Goal: Task Accomplishment & Management: Manage account settings

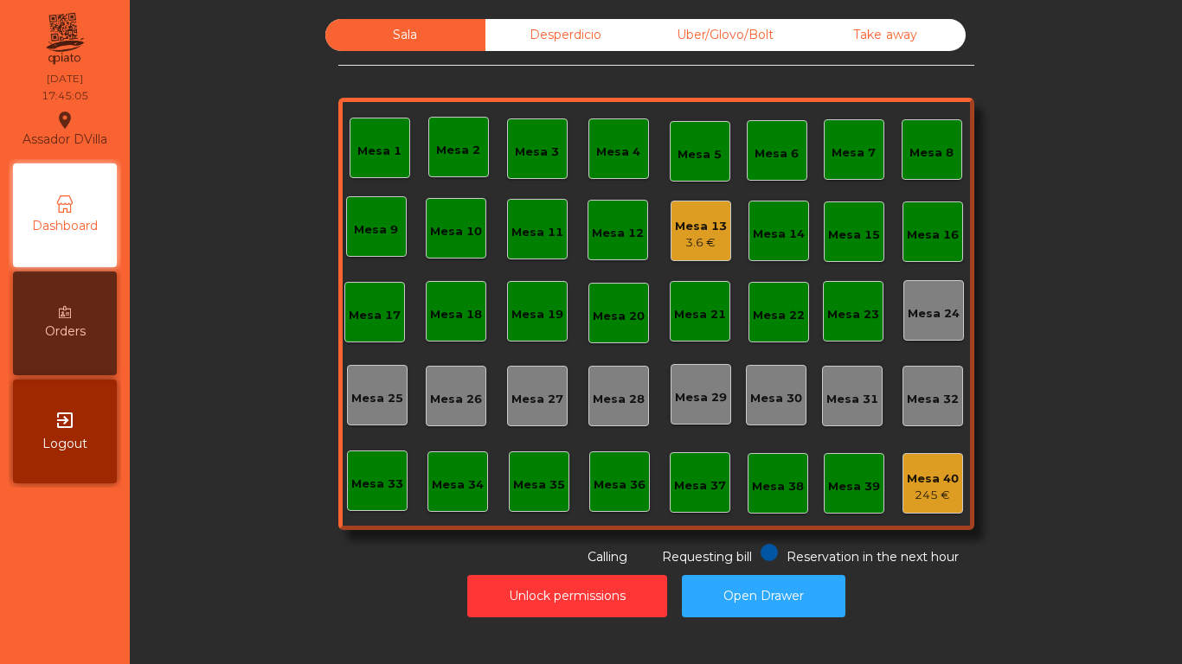
click at [681, 244] on div "3.6 €" at bounding box center [701, 242] width 52 height 17
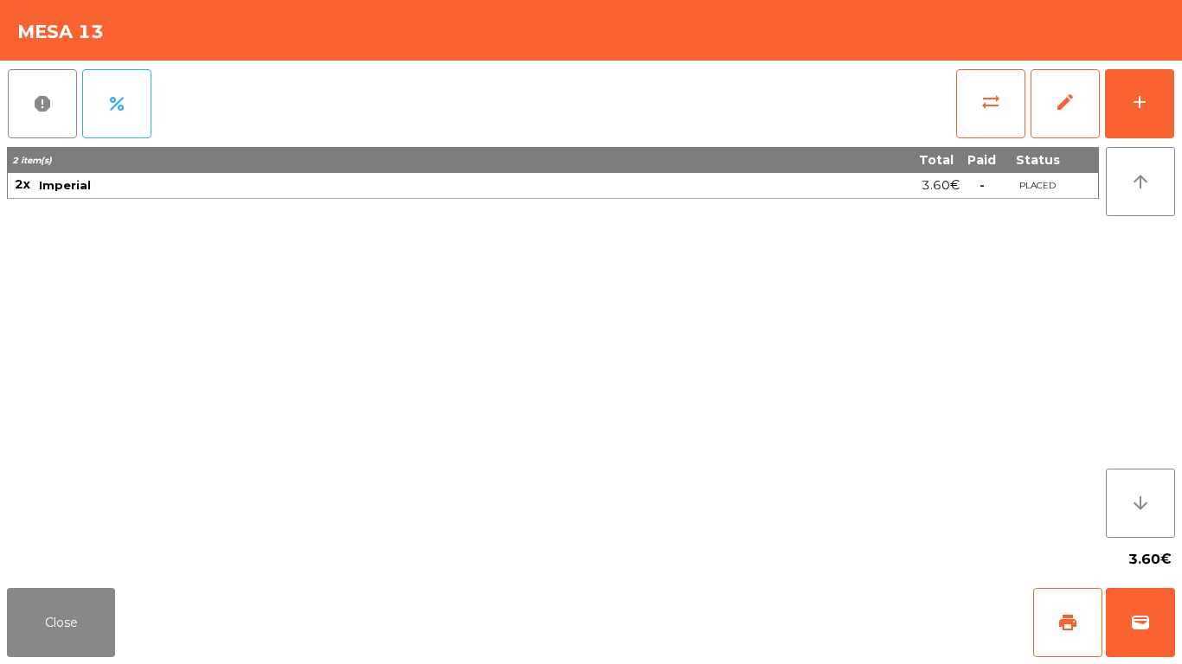
click at [125, 611] on div "Close print wallet" at bounding box center [591, 622] width 1182 height 83
click at [110, 608] on button "Close" at bounding box center [61, 622] width 108 height 69
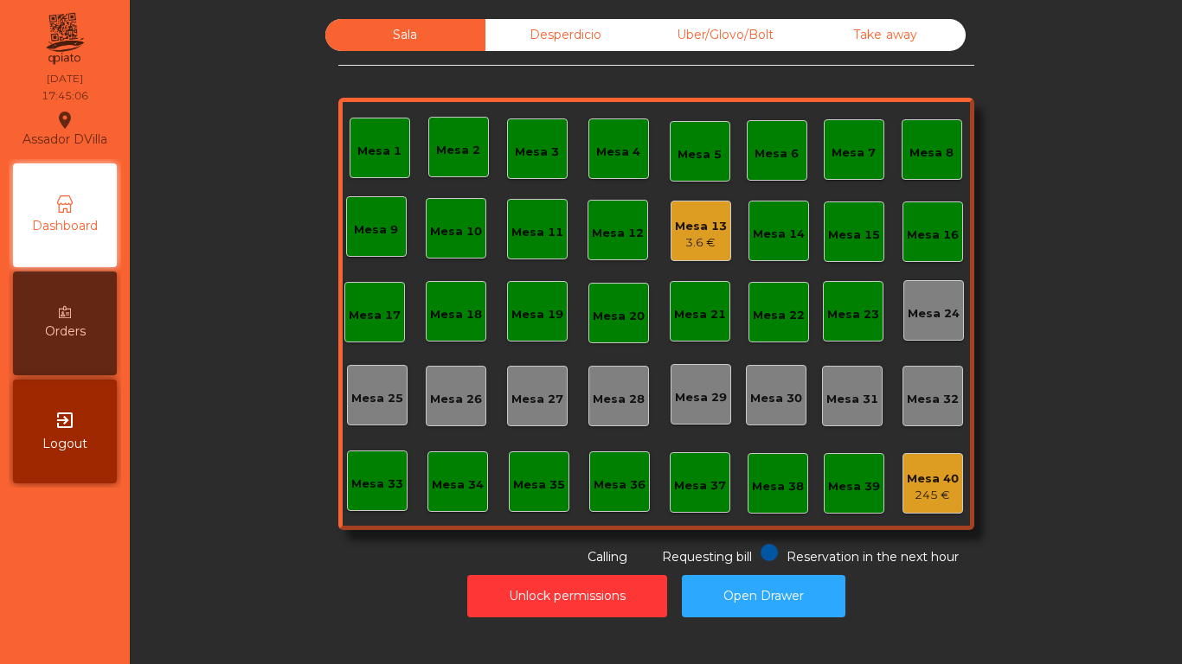
drag, startPoint x: 217, startPoint y: 526, endPoint x: 181, endPoint y: 453, distance: 81.3
click at [217, 467] on div "Sala Desperdicio Uber/Glovo/Bolt Take away Mesa 1 Mesa 2 Mesa 3 Mesa 4 Mesa 5 M…" at bounding box center [655, 293] width 1005 height 548
click at [703, 203] on div "Mesa 13 51.5 €" at bounding box center [701, 231] width 61 height 61
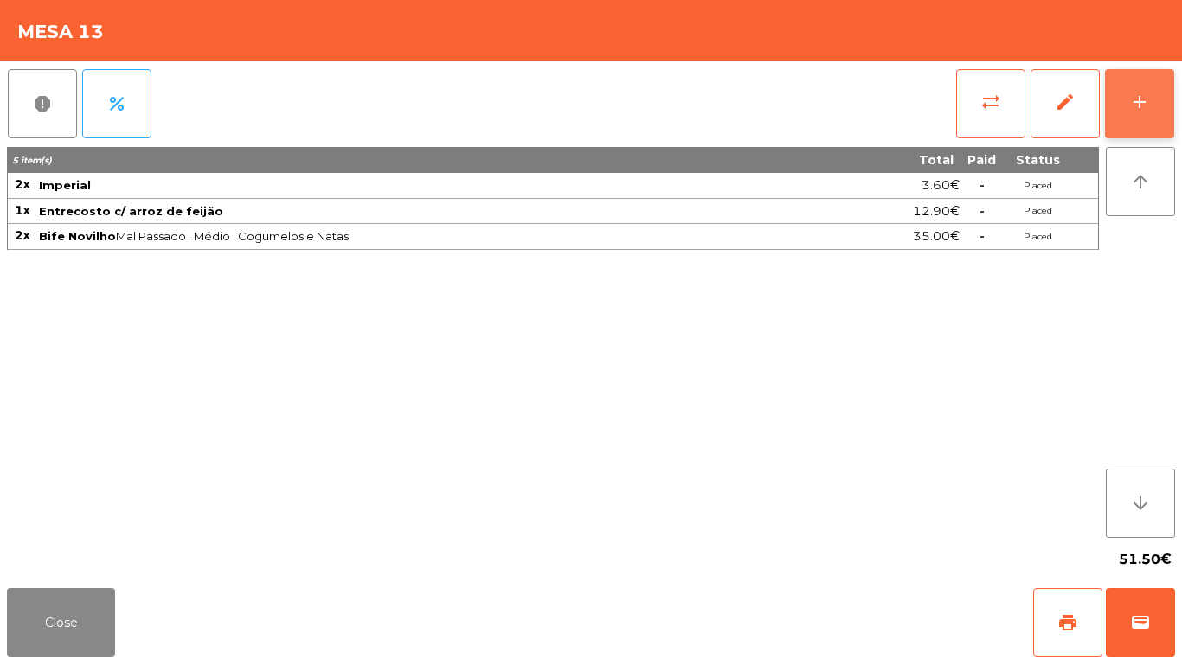
click at [1144, 87] on button "add" at bounding box center [1139, 103] width 69 height 69
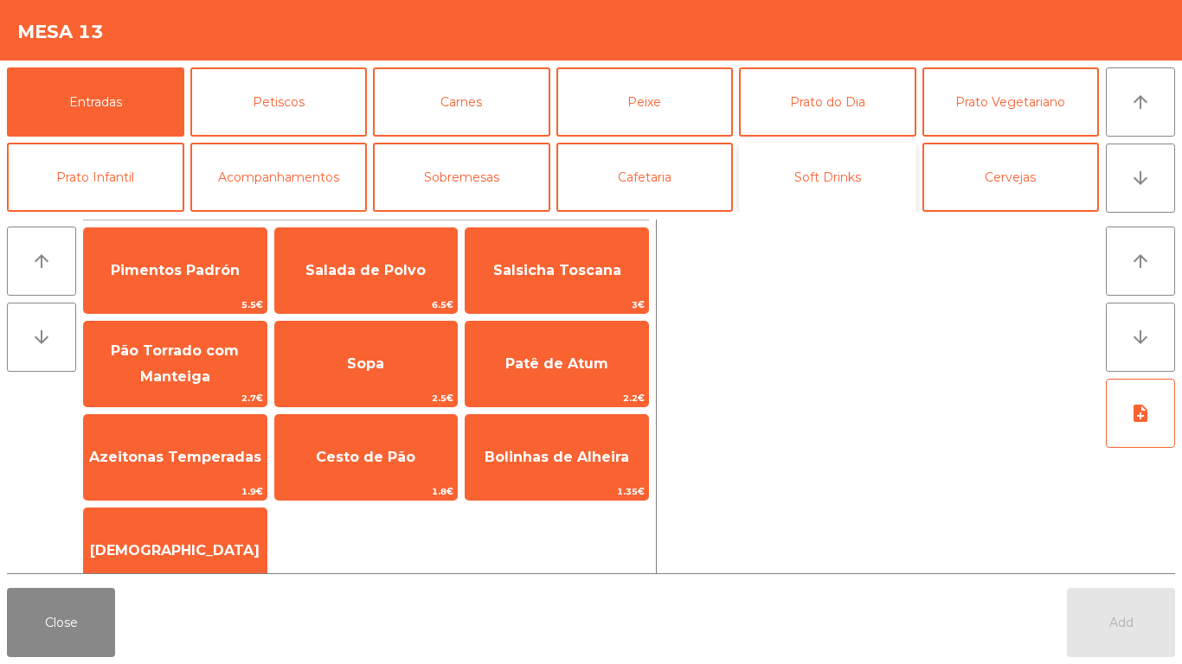
click at [796, 182] on button "Soft Drinks" at bounding box center [827, 177] width 177 height 69
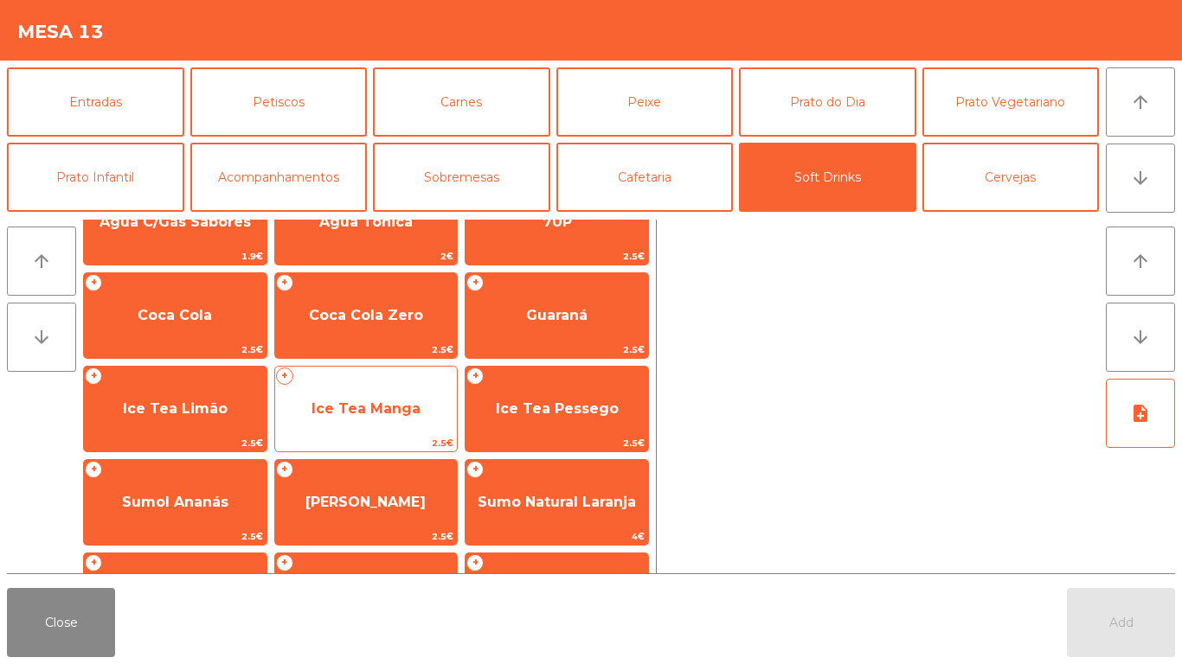
scroll to position [42, 0]
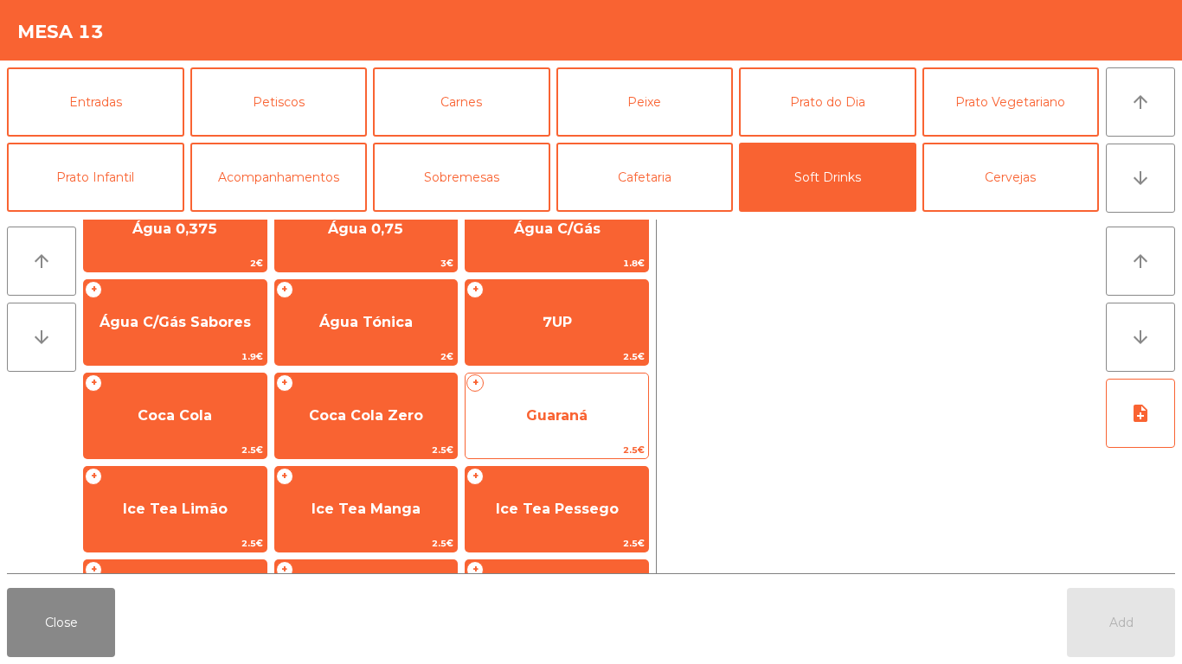
click at [602, 407] on span "Guaraná" at bounding box center [556, 416] width 183 height 47
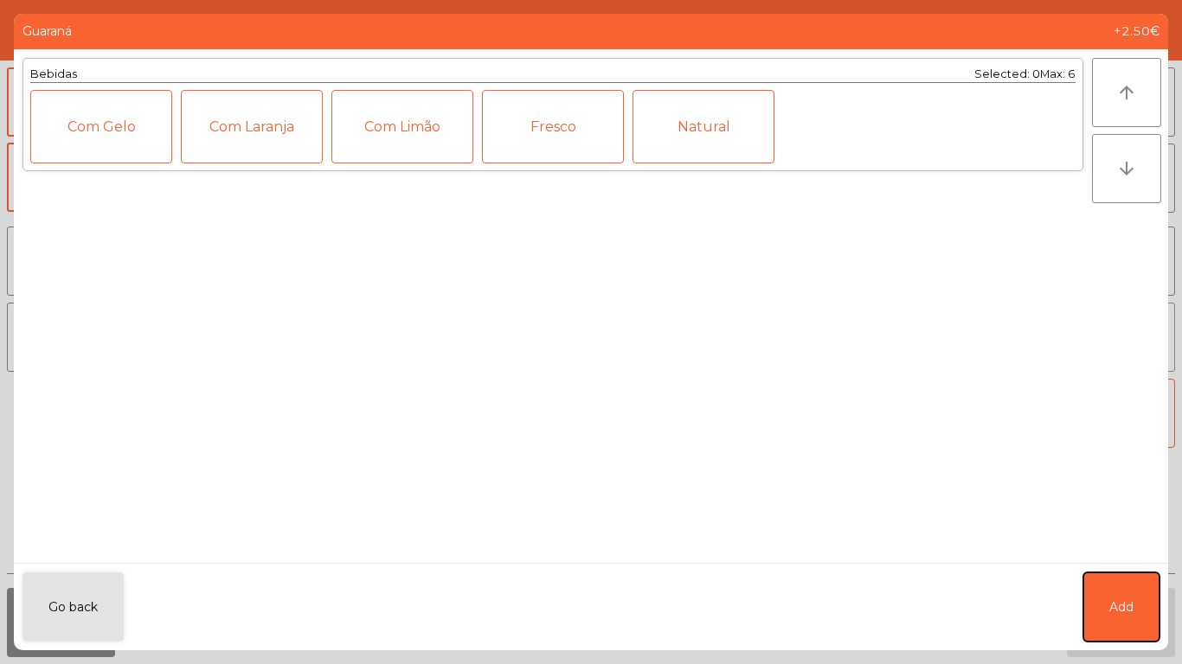
drag, startPoint x: 1107, startPoint y: 620, endPoint x: 1111, endPoint y: 343, distance: 276.9
click at [1109, 615] on button "Add" at bounding box center [1121, 607] width 76 height 69
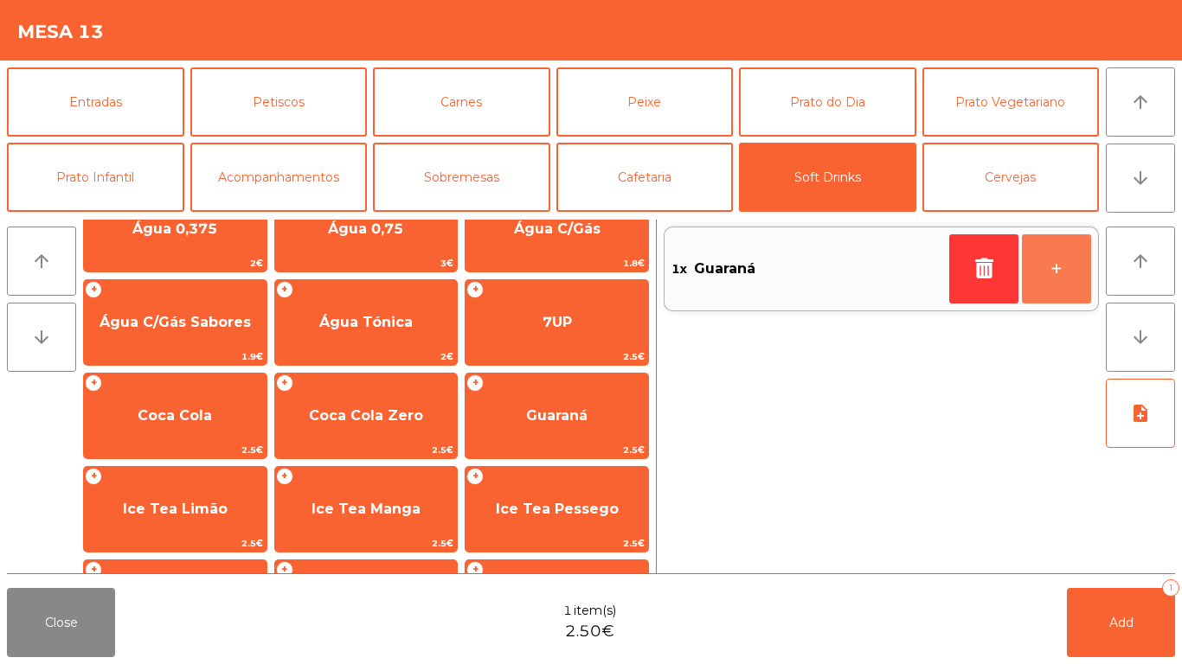
drag, startPoint x: 1071, startPoint y: 277, endPoint x: 1091, endPoint y: 664, distance: 387.2
click at [1078, 287] on button "+" at bounding box center [1056, 268] width 69 height 69
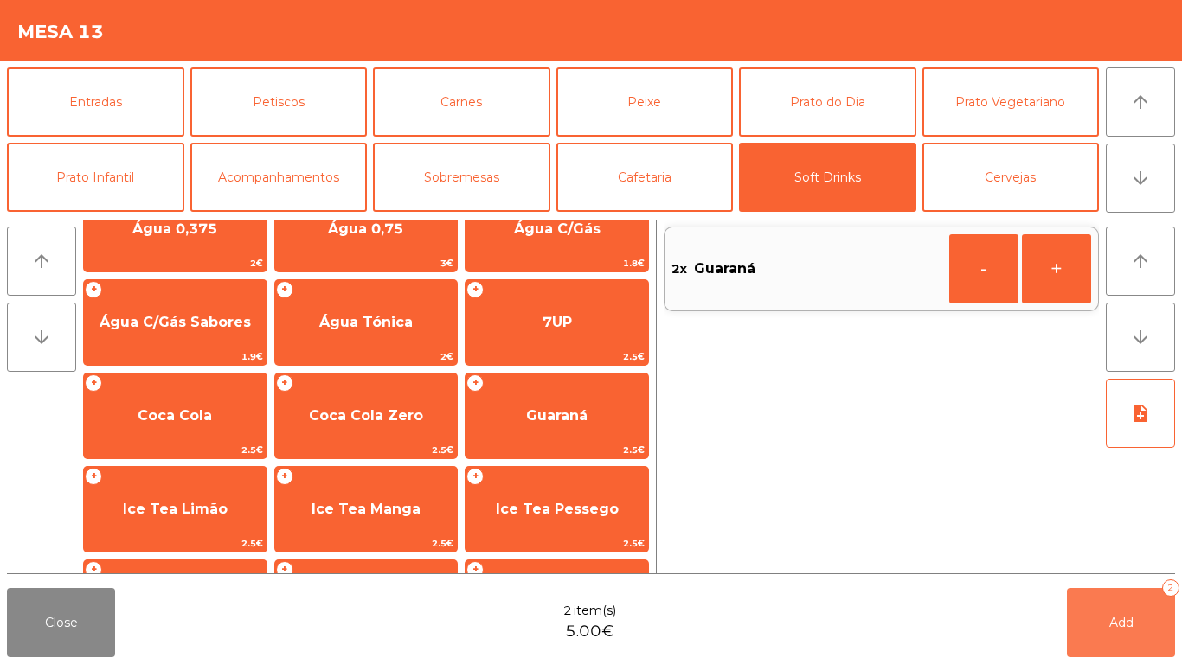
drag, startPoint x: 1100, startPoint y: 638, endPoint x: 747, endPoint y: 635, distance: 353.9
click at [1100, 638] on button "Add 2" at bounding box center [1121, 622] width 108 height 69
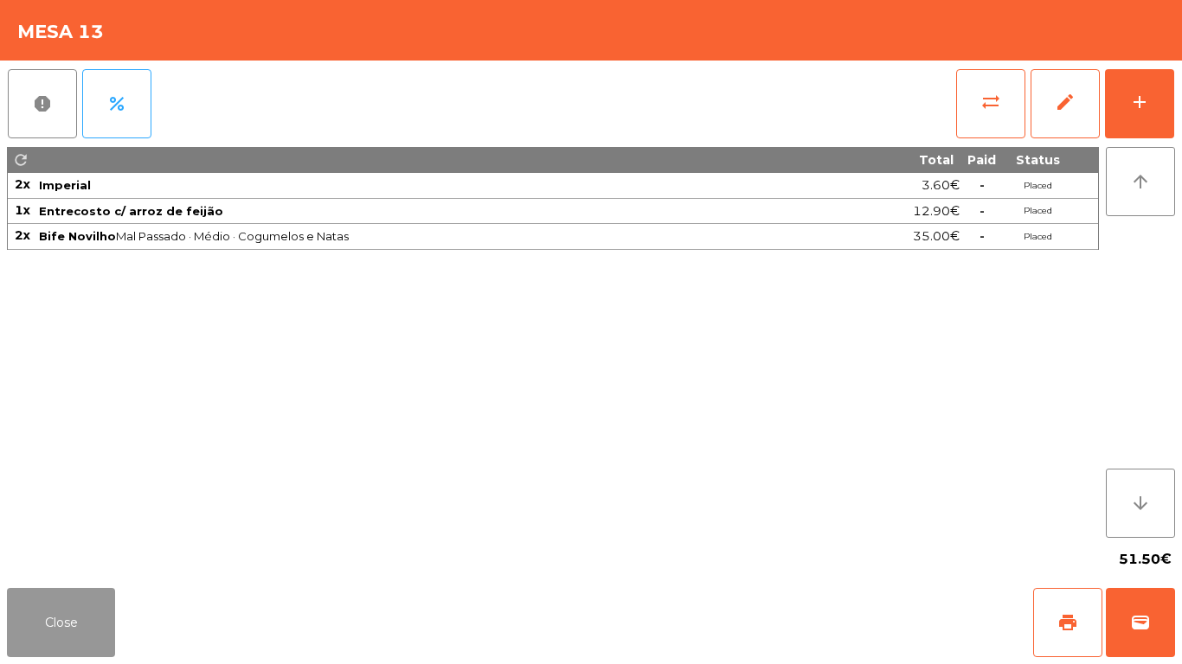
drag, startPoint x: 110, startPoint y: 607, endPoint x: 122, endPoint y: 600, distance: 14.0
click at [111, 607] on button "Close" at bounding box center [61, 622] width 108 height 69
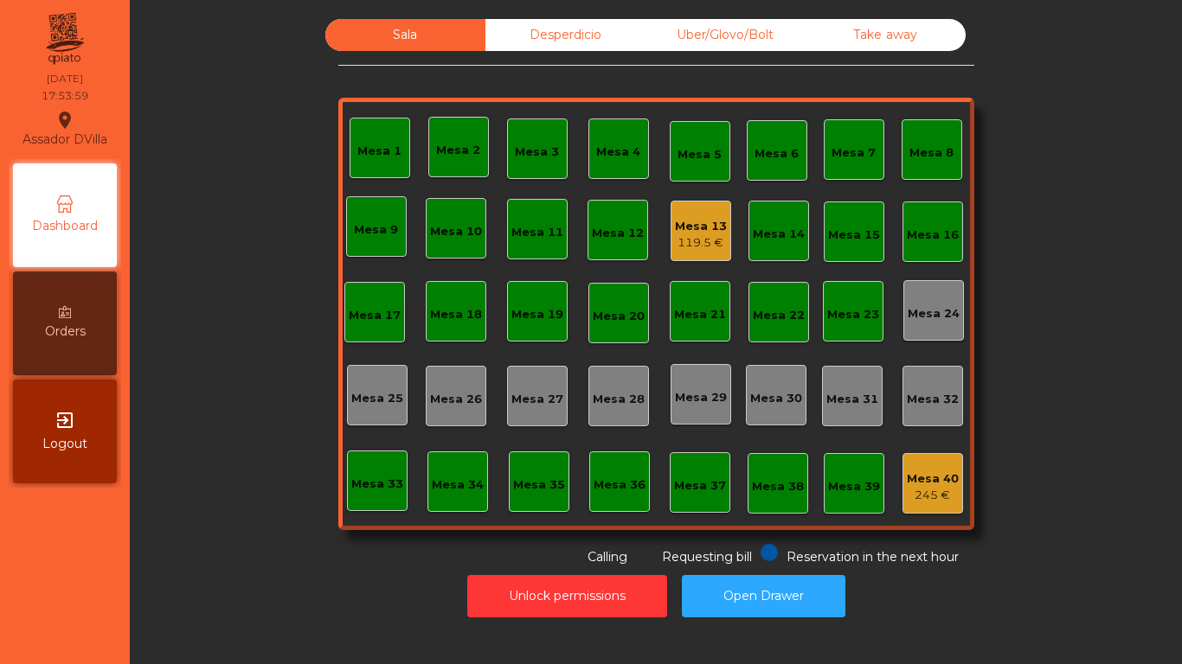
click at [715, 234] on div "119.5 €" at bounding box center [701, 242] width 52 height 17
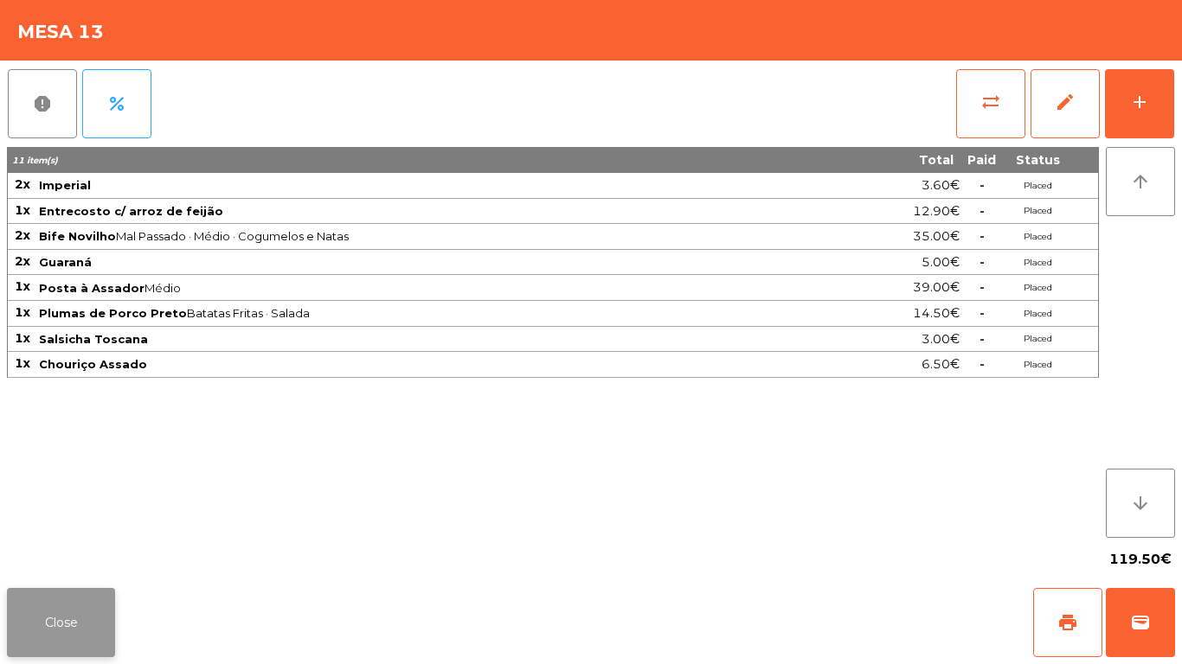
click at [101, 624] on button "Close" at bounding box center [61, 622] width 108 height 69
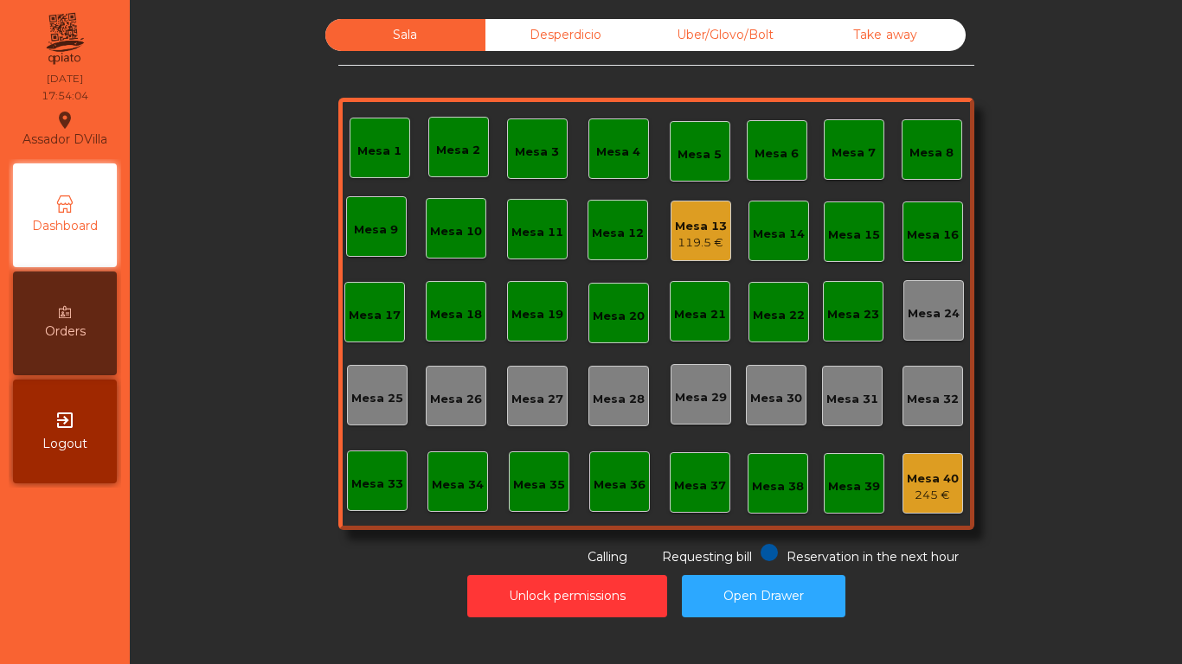
drag, startPoint x: 153, startPoint y: 468, endPoint x: 128, endPoint y: 437, distance: 40.0
click at [147, 463] on div "Sala Desperdicio Uber/Glovo/Bolt Take away Mesa 1 Mesa 2 Mesa 3 Mesa 4 Mesa 5 M…" at bounding box center [655, 322] width 1031 height 607
click at [705, 239] on div "119.5 €" at bounding box center [701, 242] width 52 height 17
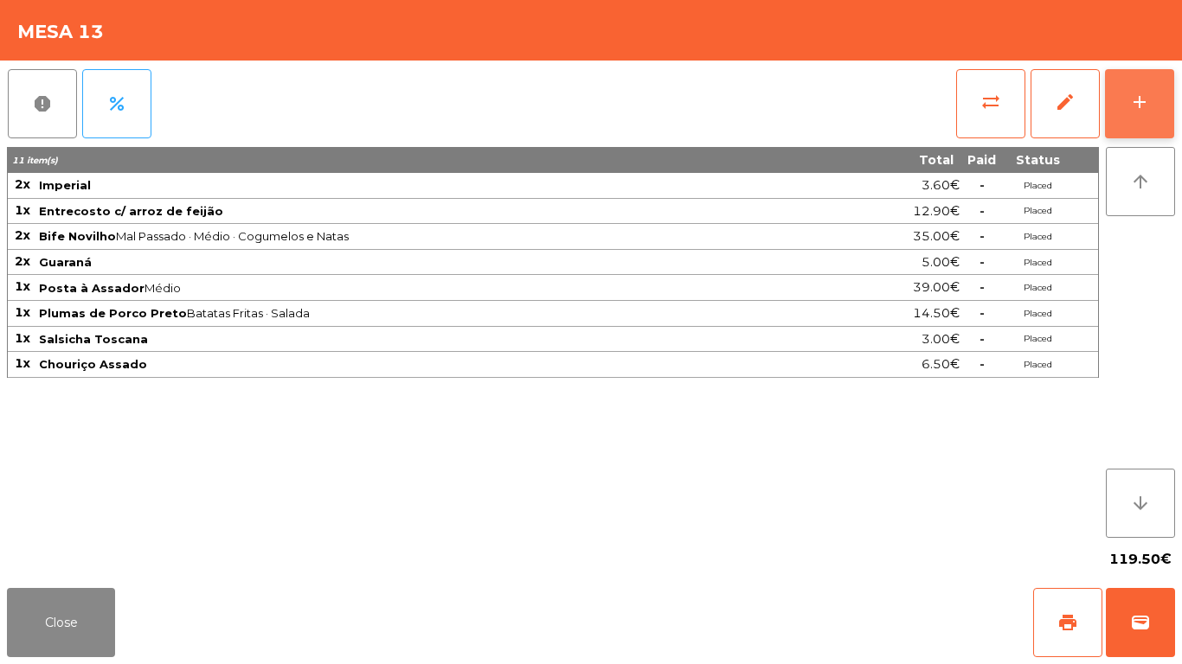
click at [1170, 99] on button "add" at bounding box center [1139, 103] width 69 height 69
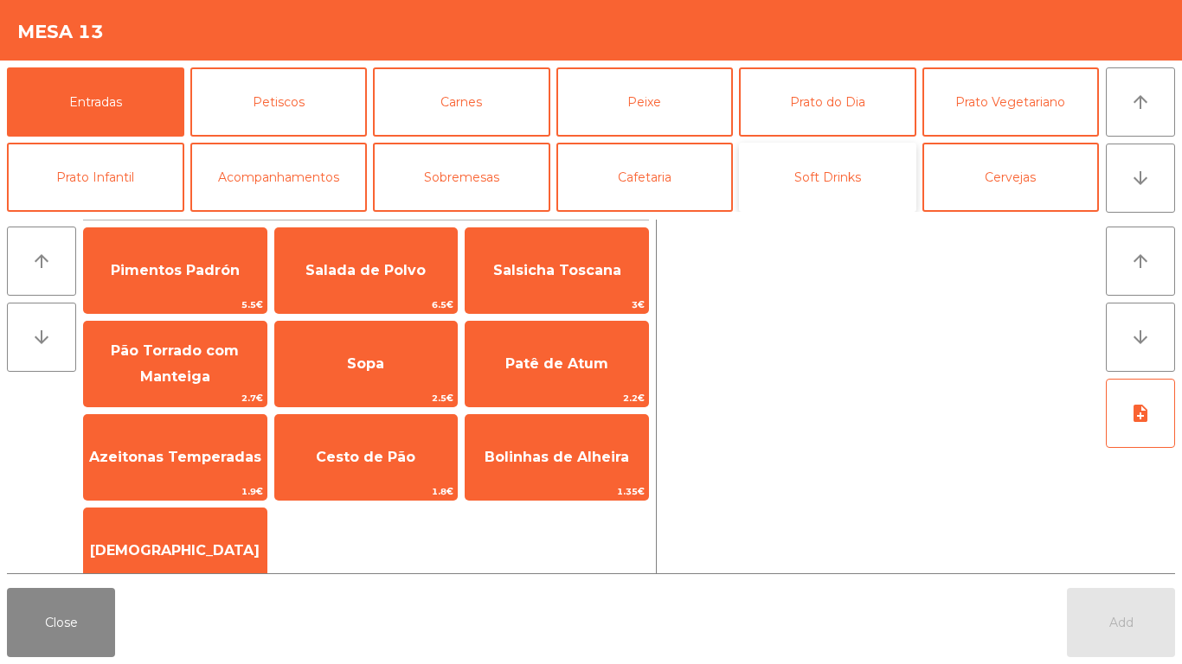
click at [839, 183] on button "Soft Drinks" at bounding box center [827, 177] width 177 height 69
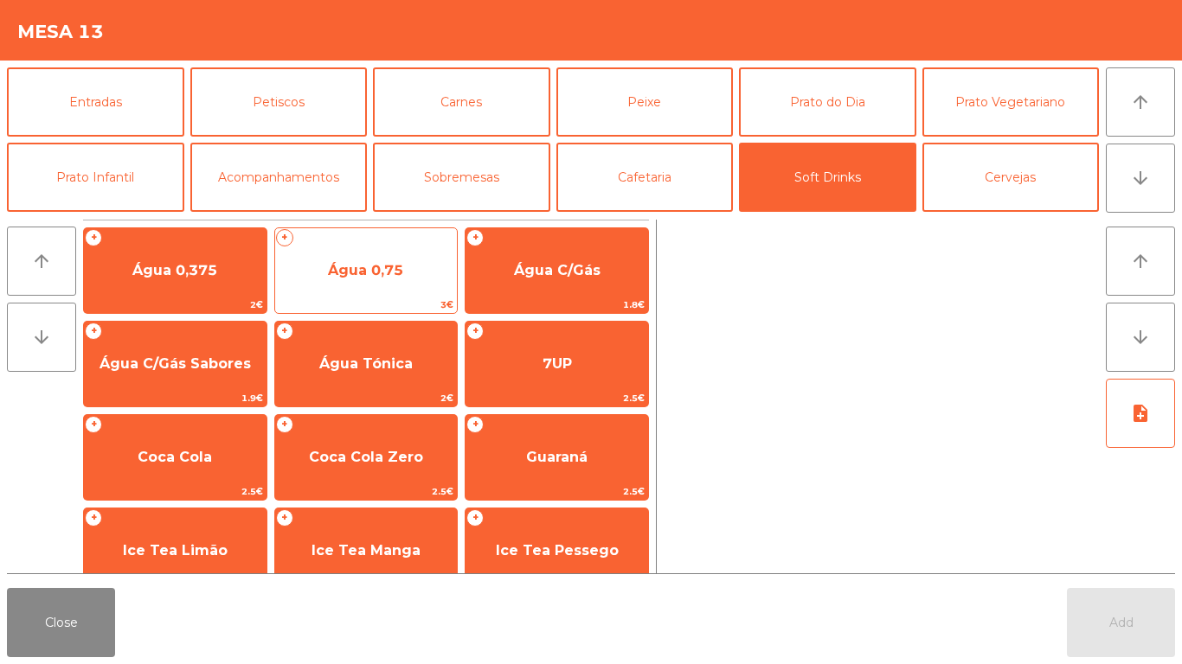
click at [406, 279] on span "Água 0,75" at bounding box center [366, 270] width 183 height 47
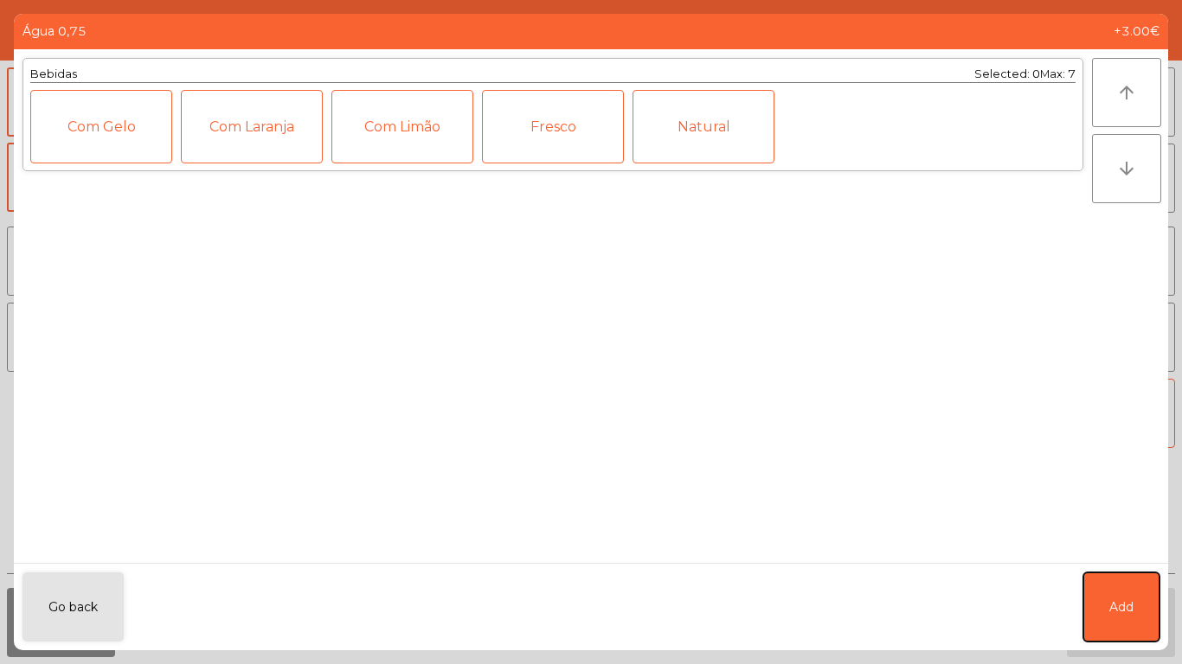
click at [1106, 576] on button "Add" at bounding box center [1121, 607] width 76 height 69
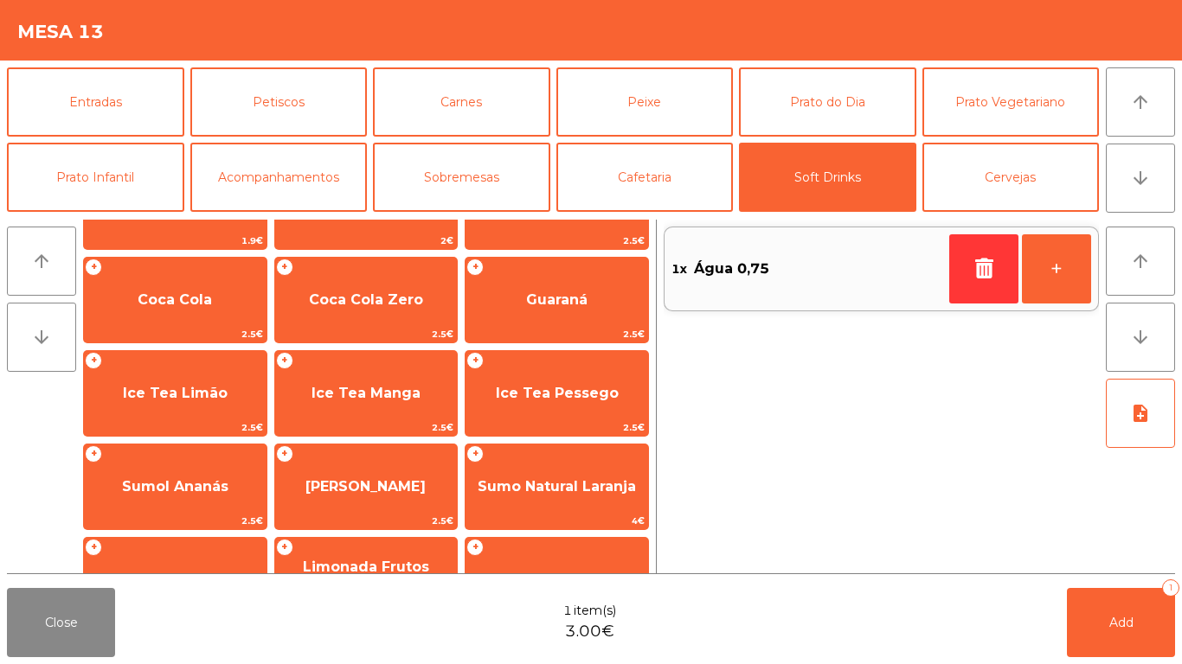
scroll to position [215, 0]
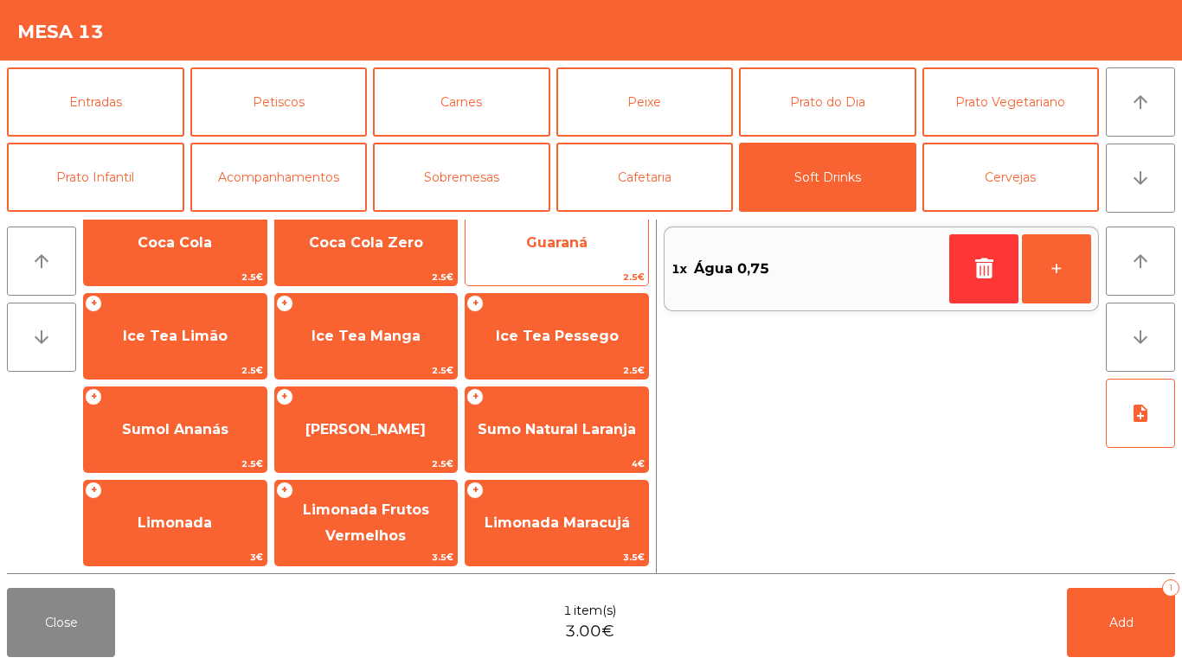
click at [605, 247] on span "Guaraná" at bounding box center [556, 243] width 183 height 47
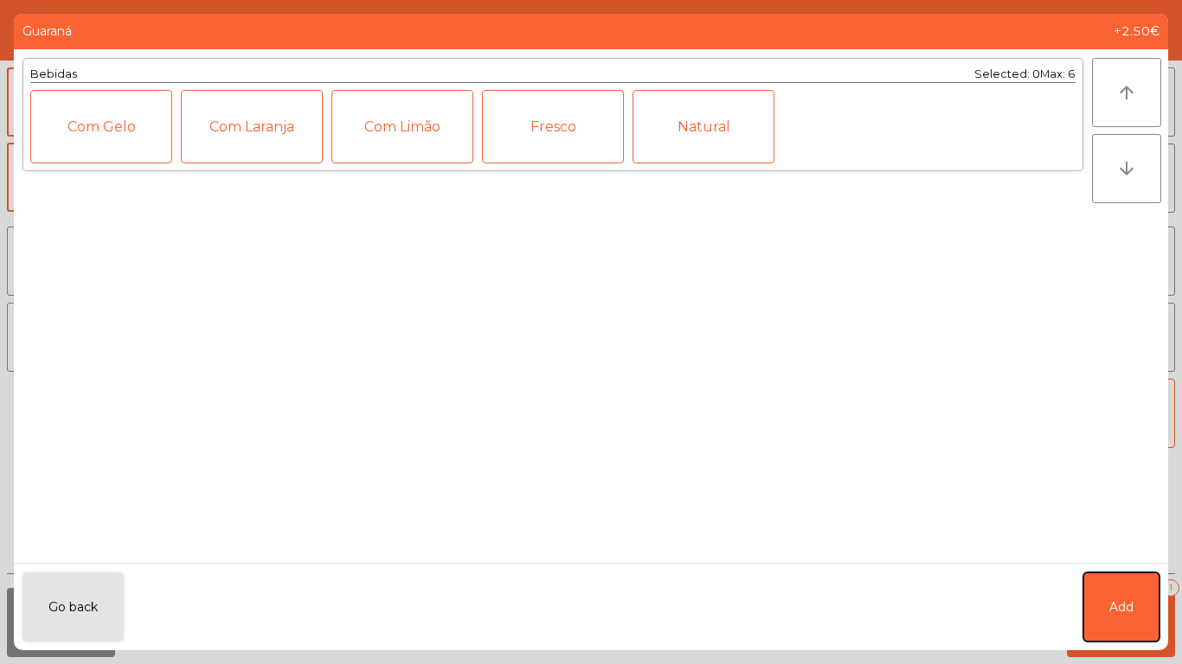
click at [1141, 581] on button "Add" at bounding box center [1121, 607] width 76 height 69
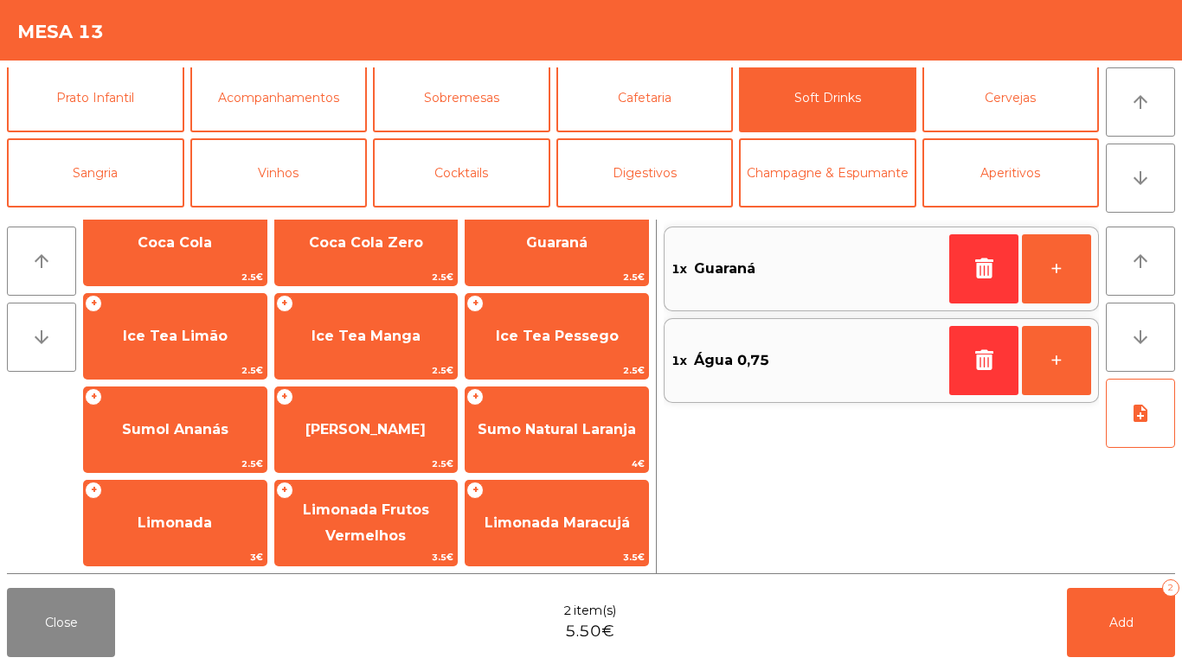
scroll to position [85, 0]
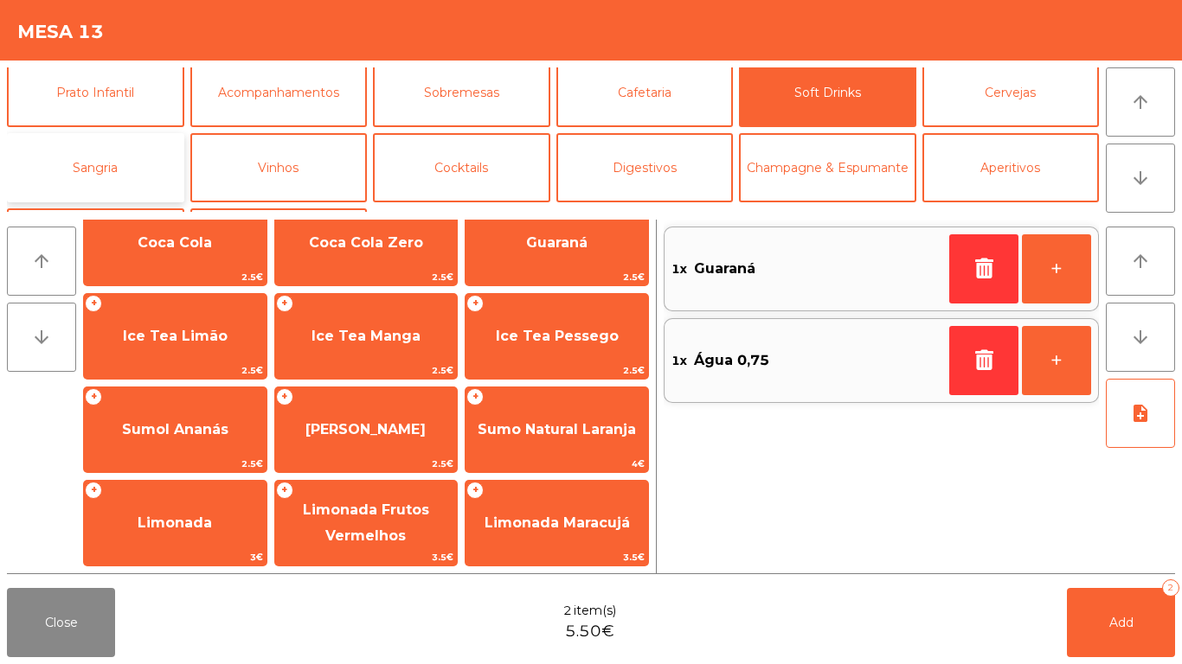
click at [122, 172] on button "Sangria" at bounding box center [95, 167] width 177 height 69
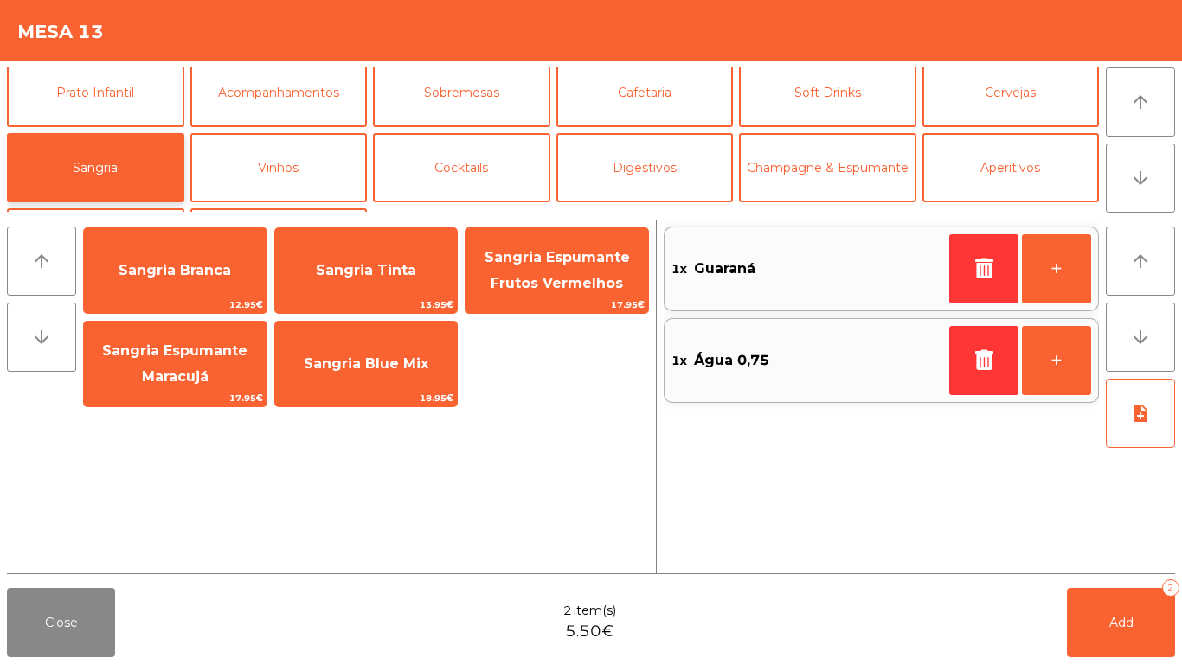
scroll to position [0, 0]
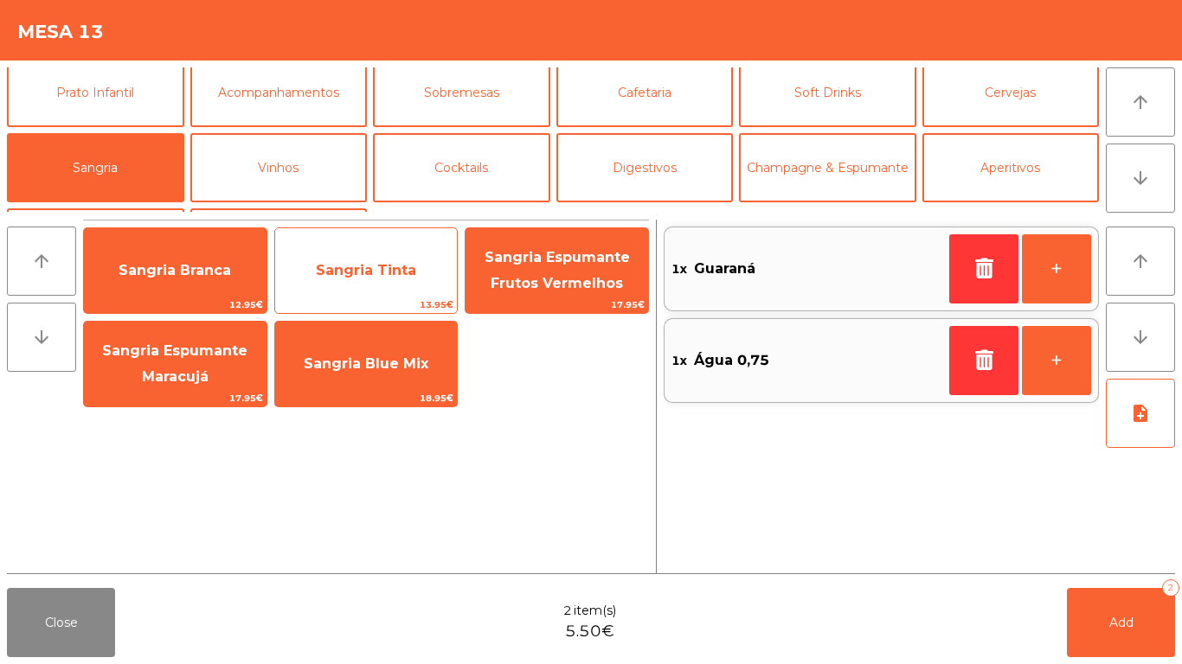
click at [342, 272] on span "Sangria Tinta" at bounding box center [366, 270] width 100 height 16
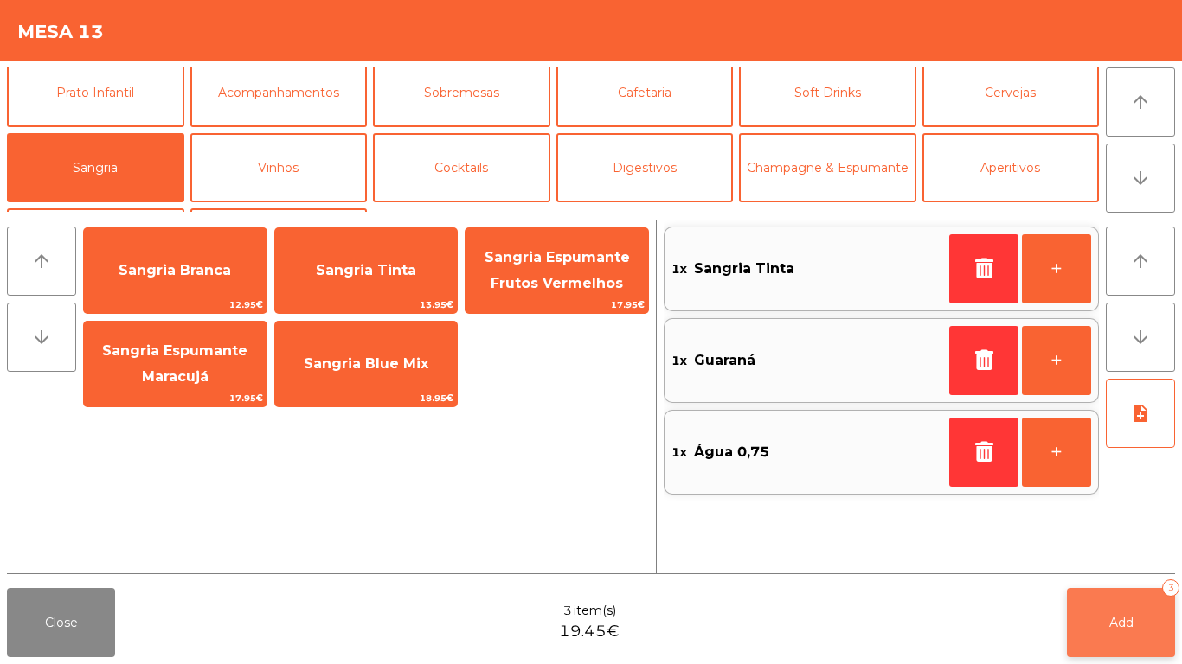
click at [1100, 643] on button "Add 3" at bounding box center [1121, 622] width 108 height 69
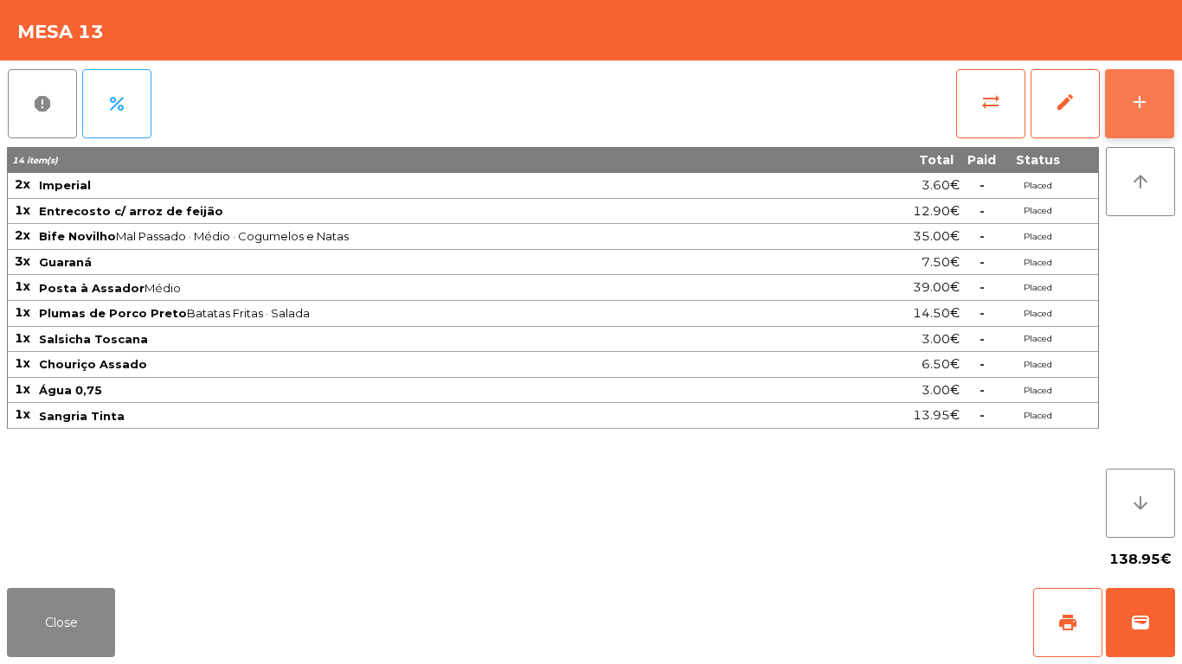
click at [1128, 93] on button "add" at bounding box center [1139, 103] width 69 height 69
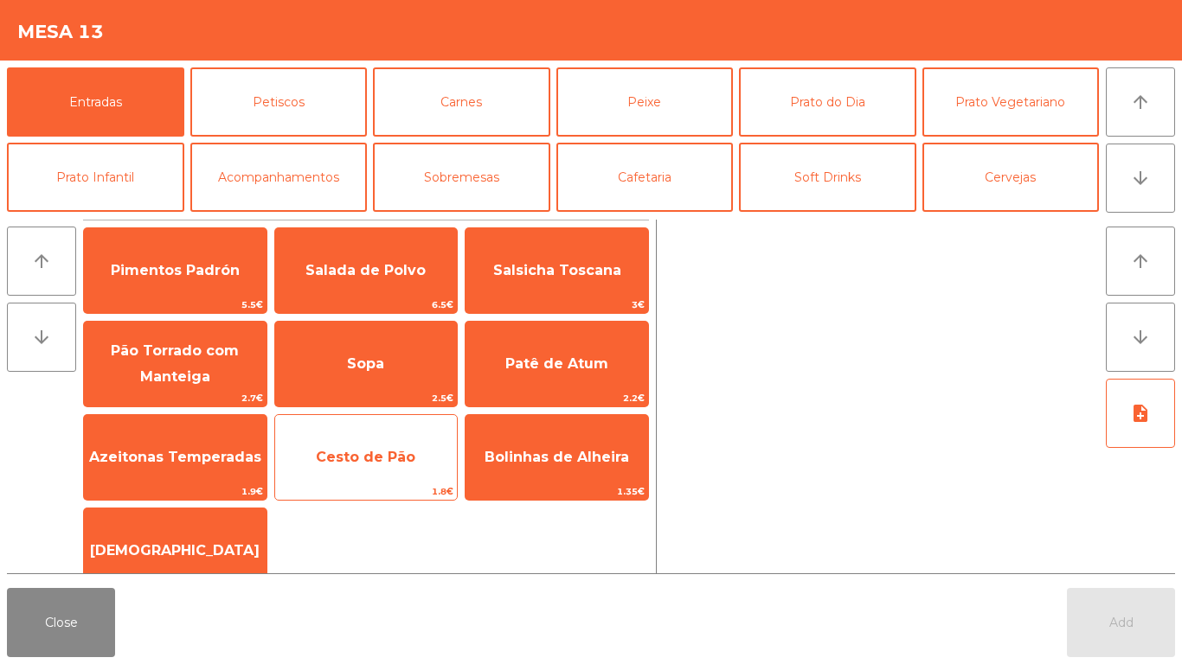
click at [325, 446] on span "Cesto de Pão" at bounding box center [366, 457] width 183 height 47
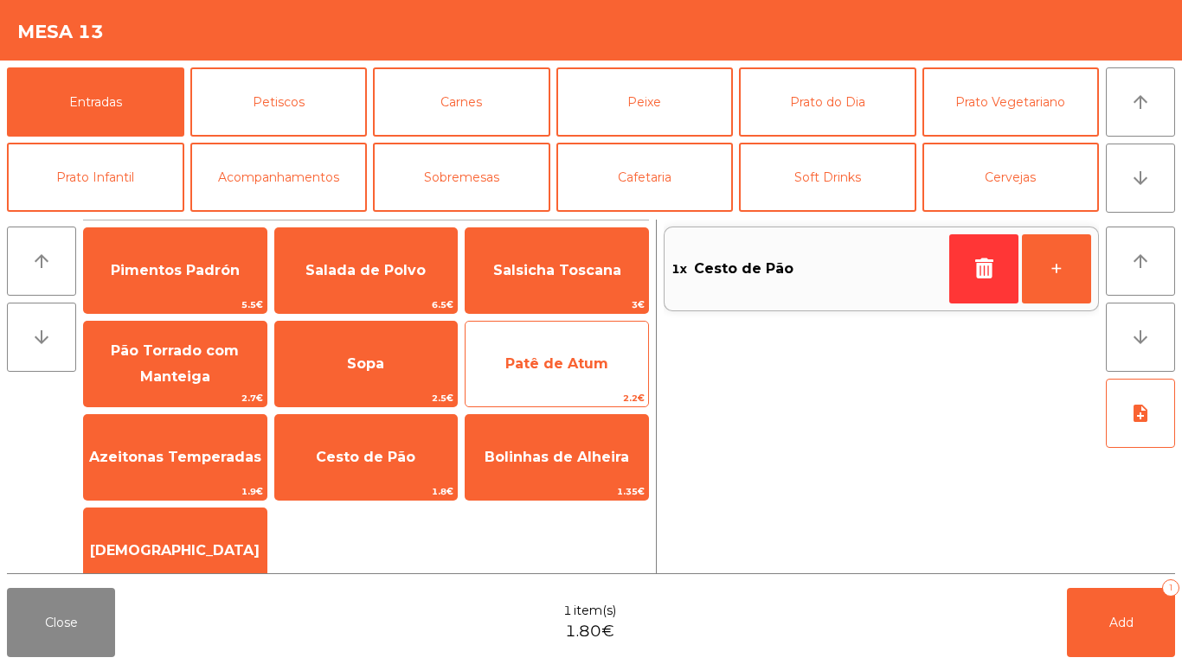
click at [533, 393] on span "2.2€" at bounding box center [556, 398] width 183 height 16
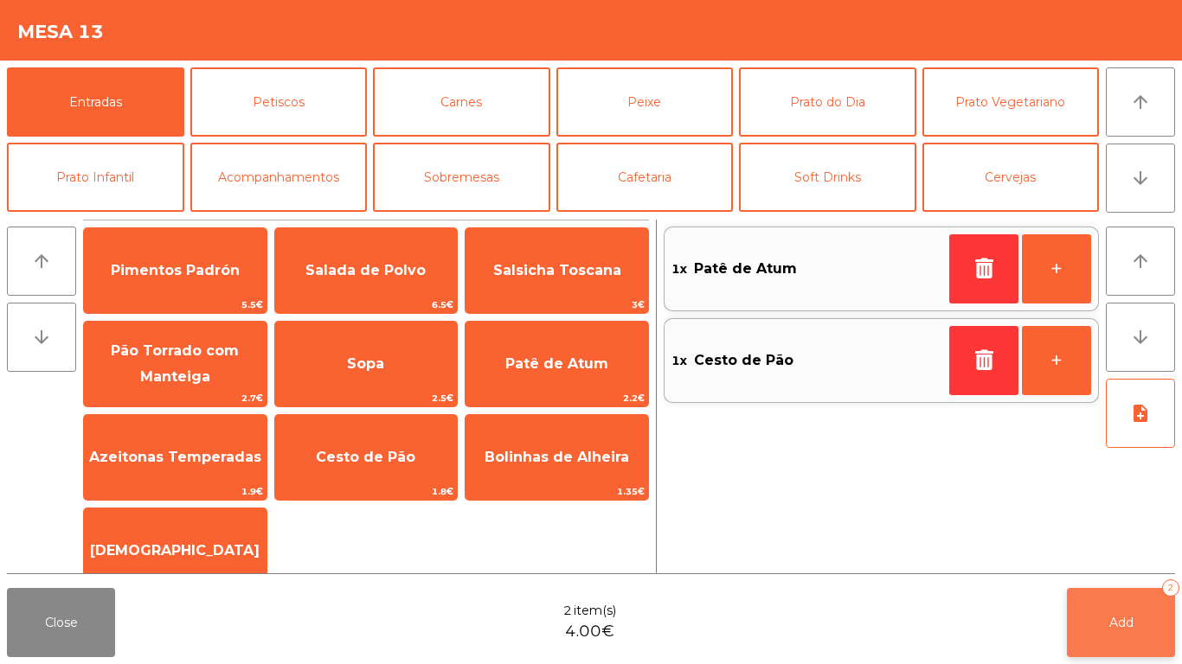
click at [1140, 602] on button "Add 2" at bounding box center [1121, 622] width 108 height 69
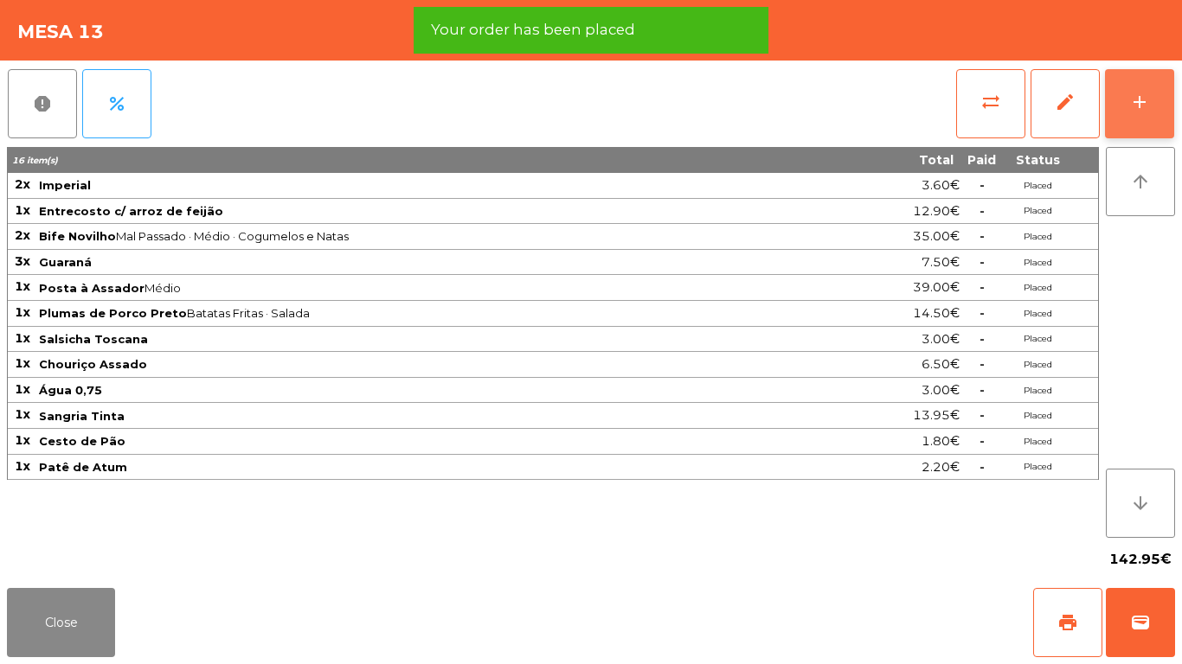
click at [1144, 87] on button "add" at bounding box center [1139, 103] width 69 height 69
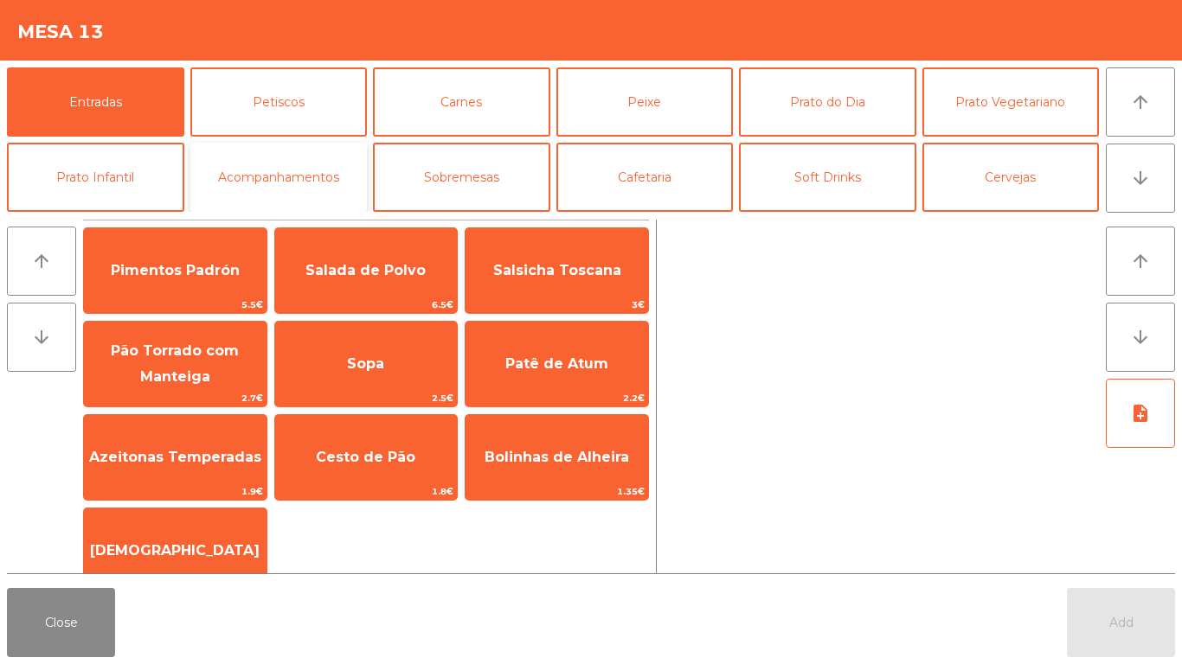
click at [294, 186] on button "Acompanhamentos" at bounding box center [278, 177] width 177 height 69
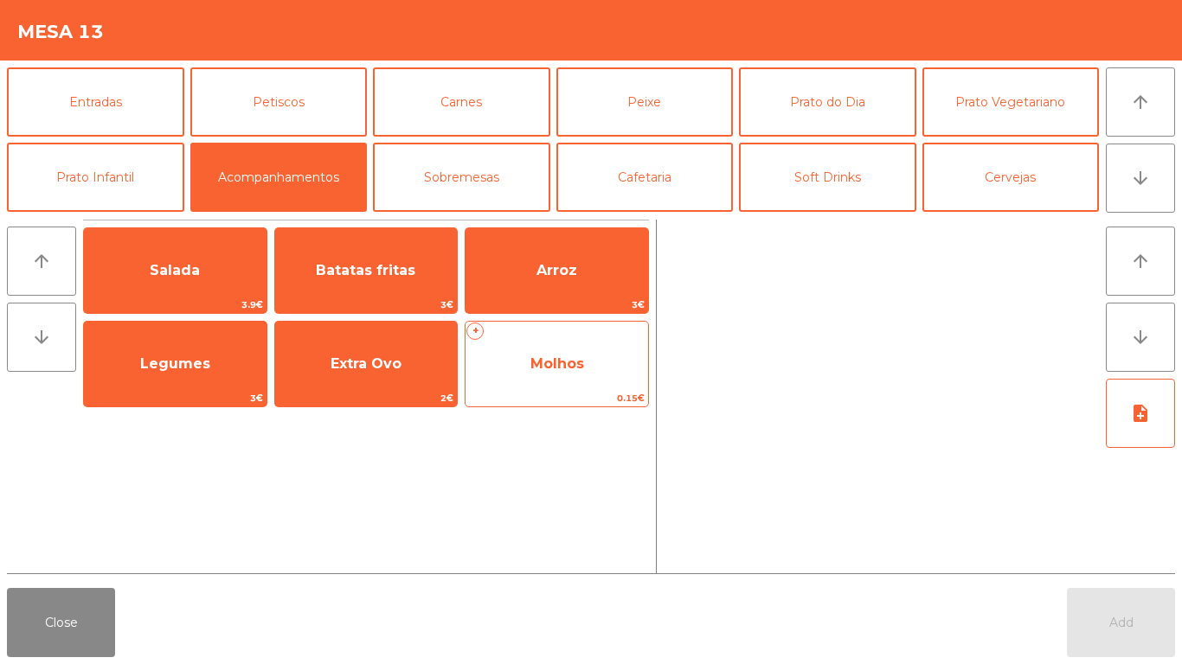
click at [501, 373] on span "Molhos" at bounding box center [556, 364] width 183 height 47
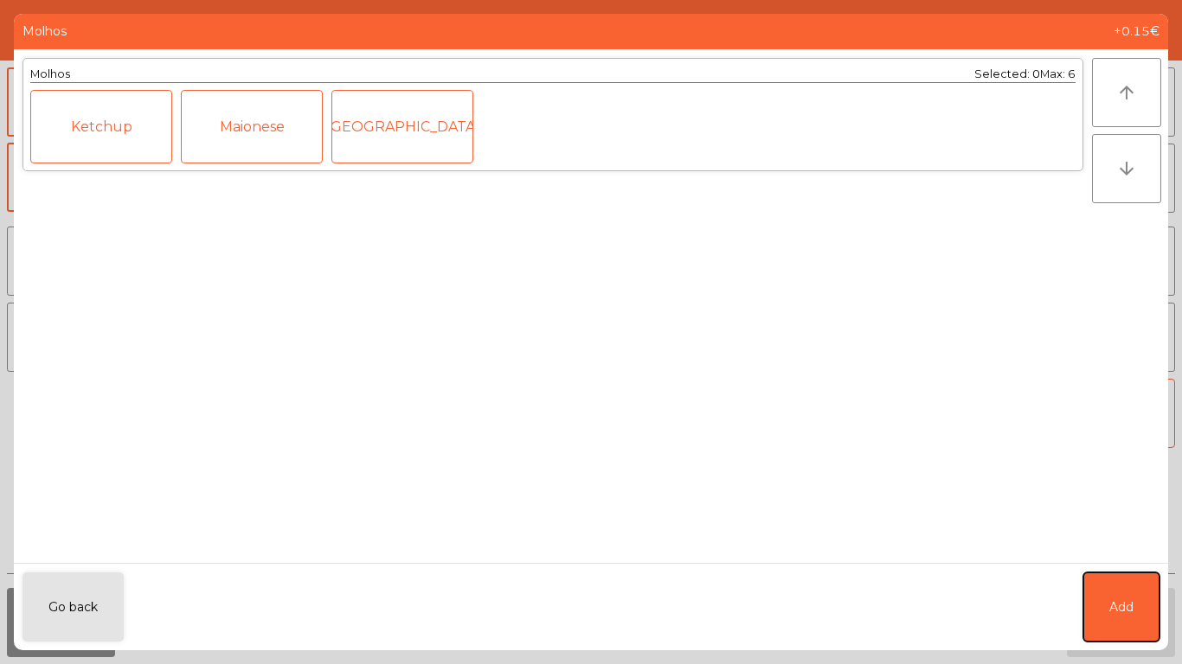
drag, startPoint x: 1113, startPoint y: 594, endPoint x: 1144, endPoint y: 376, distance: 219.4
click at [1113, 594] on button "Add" at bounding box center [1121, 607] width 76 height 69
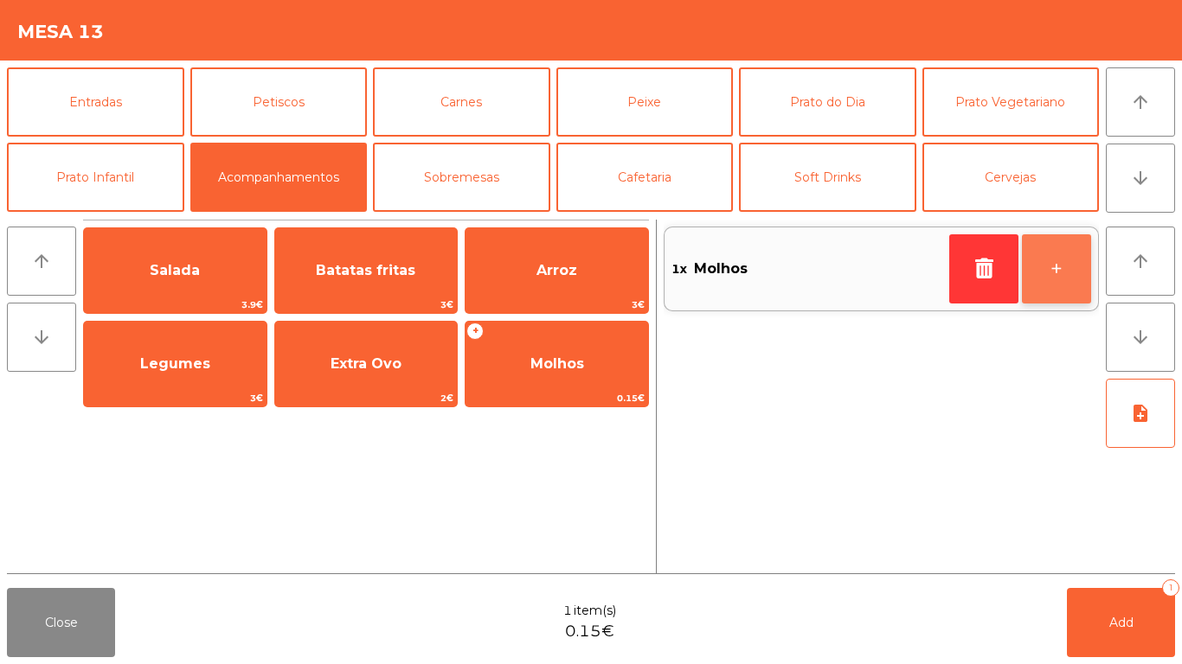
click at [1049, 238] on button "+" at bounding box center [1056, 268] width 69 height 69
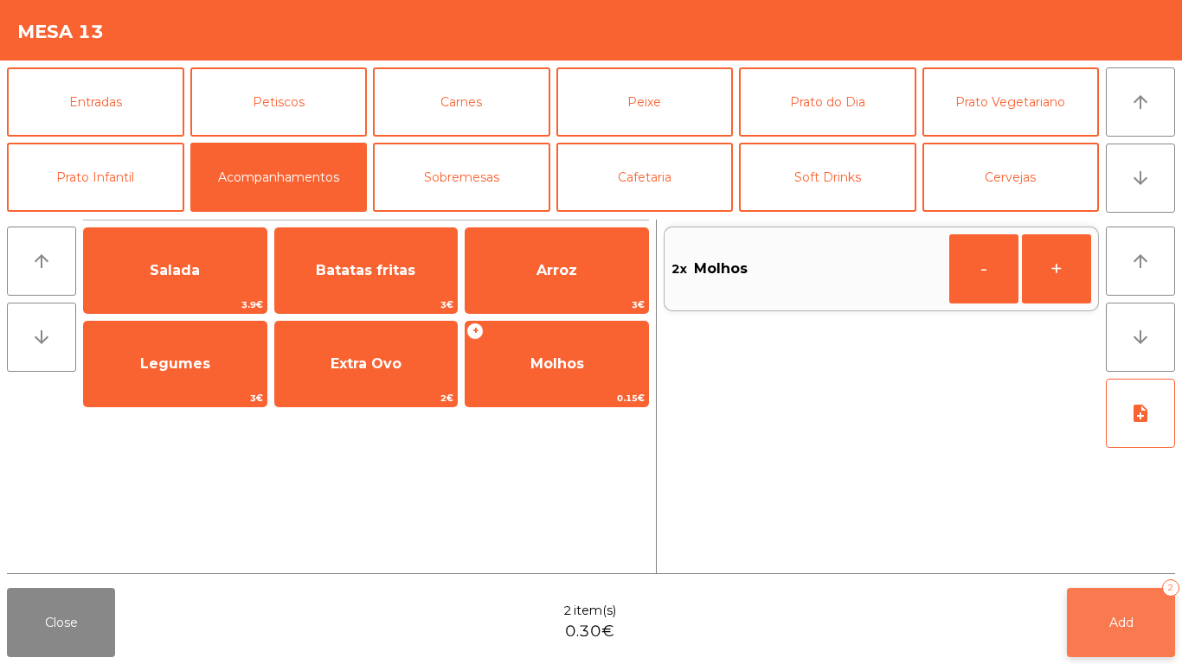
click at [1107, 623] on button "Add 2" at bounding box center [1121, 622] width 108 height 69
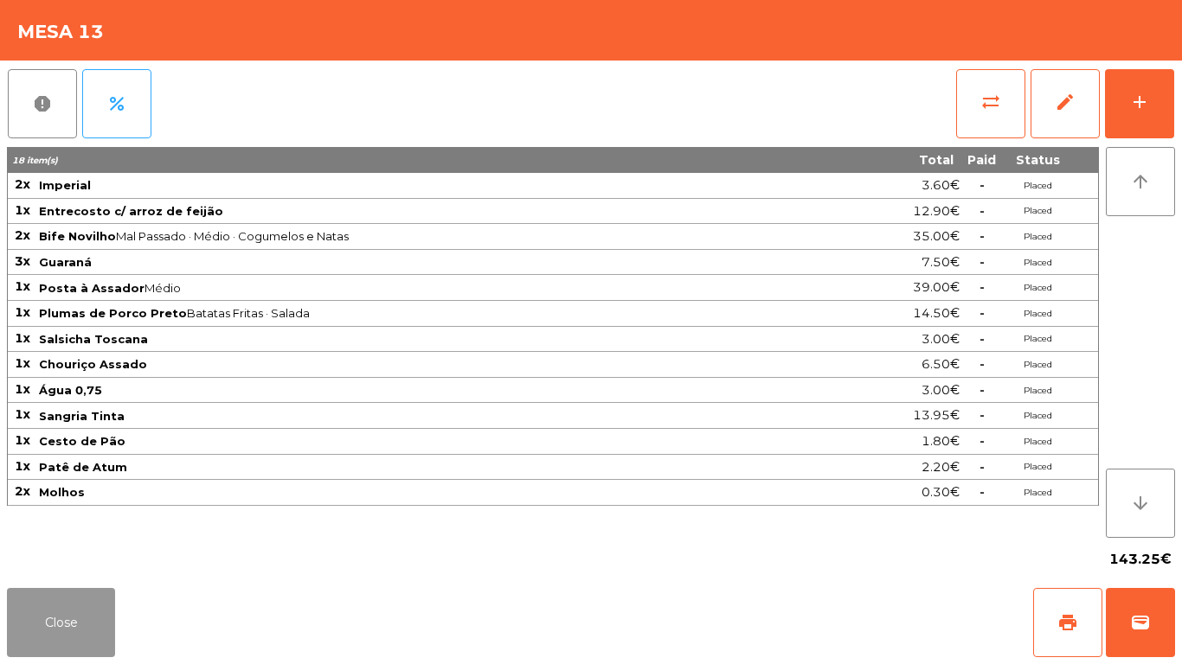
drag, startPoint x: 83, startPoint y: 609, endPoint x: 400, endPoint y: 260, distance: 471.6
click at [81, 609] on button "Close" at bounding box center [61, 622] width 108 height 69
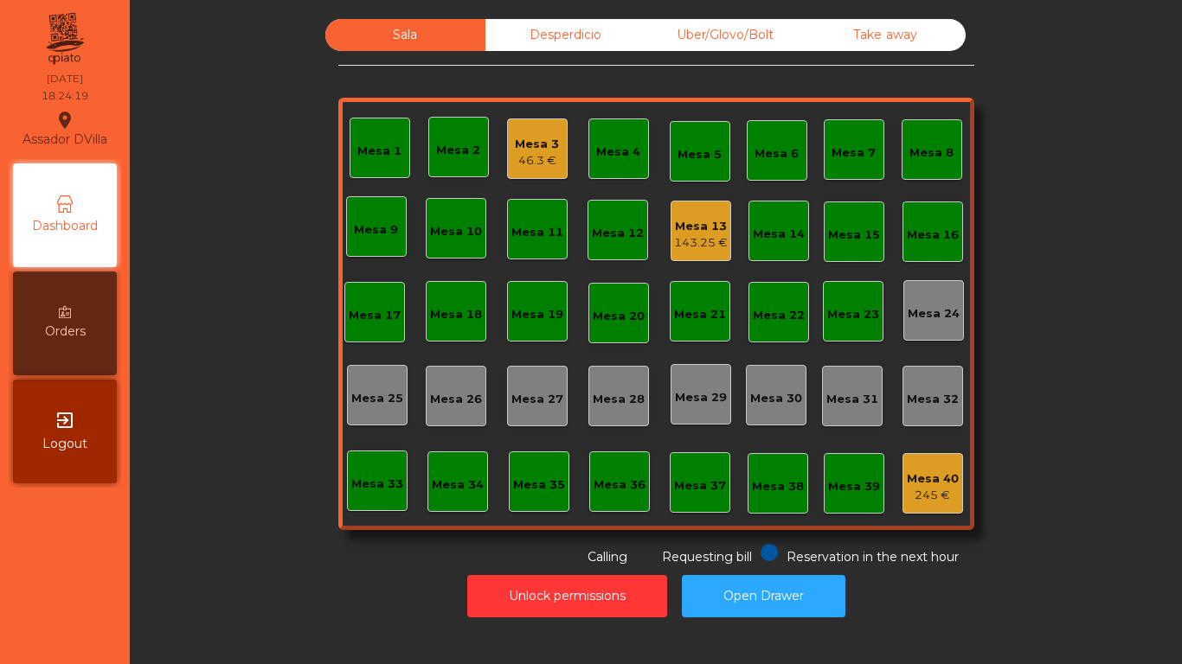
click at [554, 140] on div "Mesa 3 46.3 €" at bounding box center [537, 149] width 61 height 61
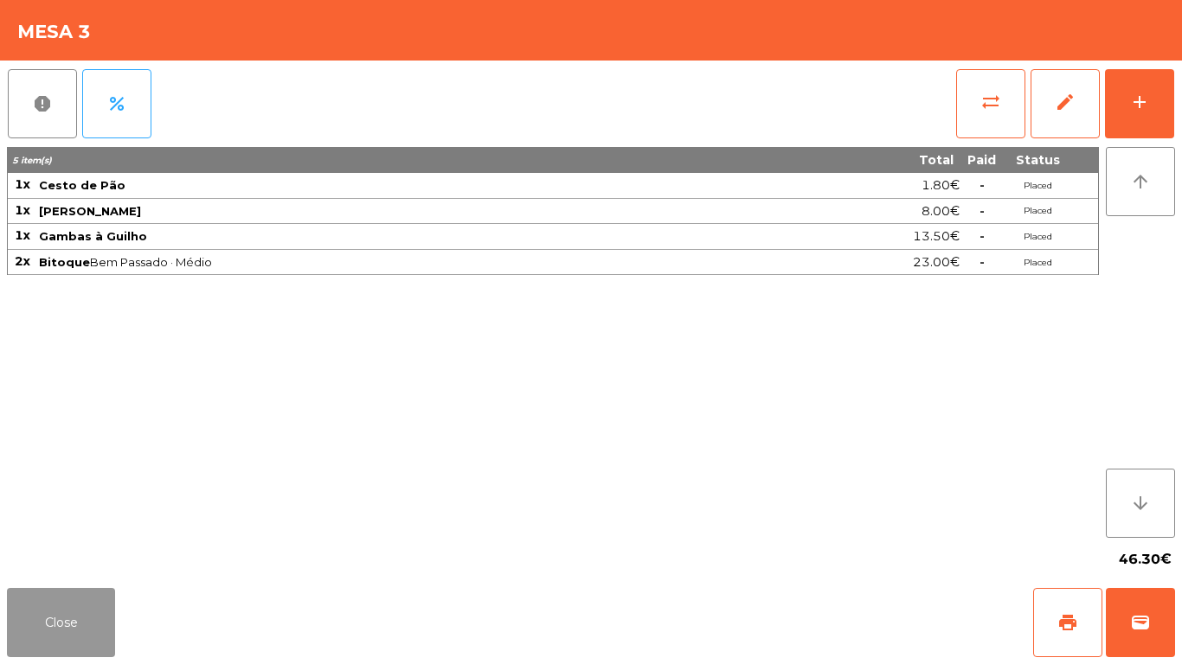
click at [89, 600] on button "Close" at bounding box center [61, 622] width 108 height 69
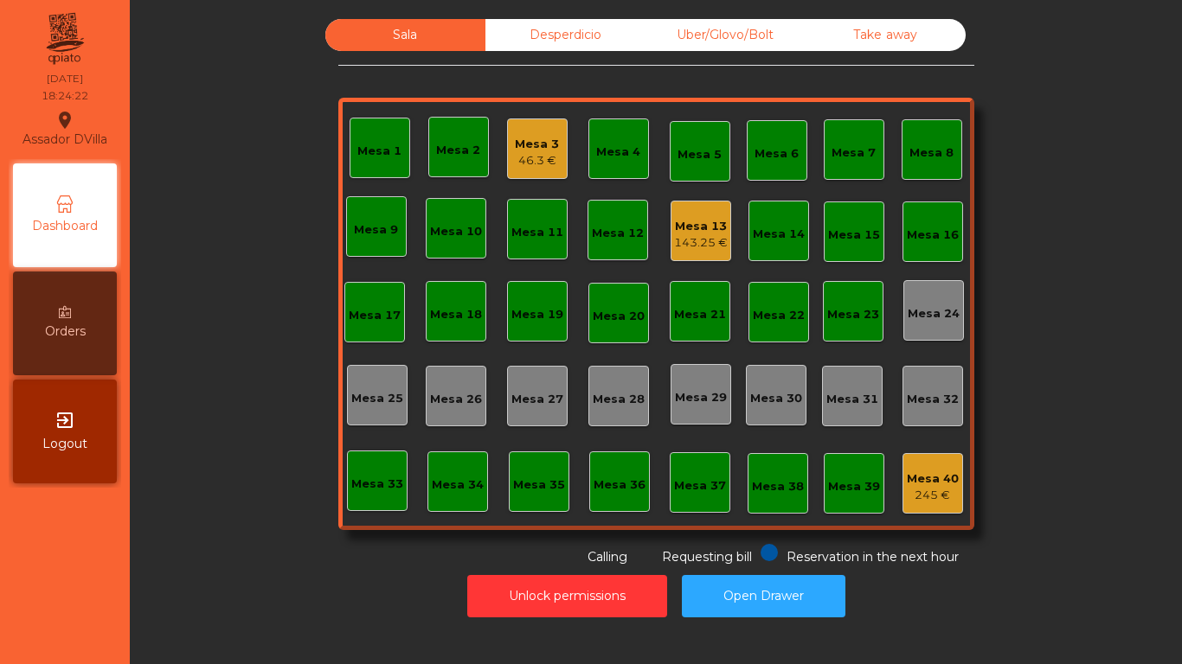
drag, startPoint x: 89, startPoint y: 600, endPoint x: 668, endPoint y: 105, distance: 762.1
click at [208, 450] on div "Assador DVilla location_on 13/08/2025 18:24:22 Dashboard Orders exit_to_app Log…" at bounding box center [591, 332] width 1182 height 664
click at [515, 148] on div "Mesa 3" at bounding box center [537, 144] width 44 height 17
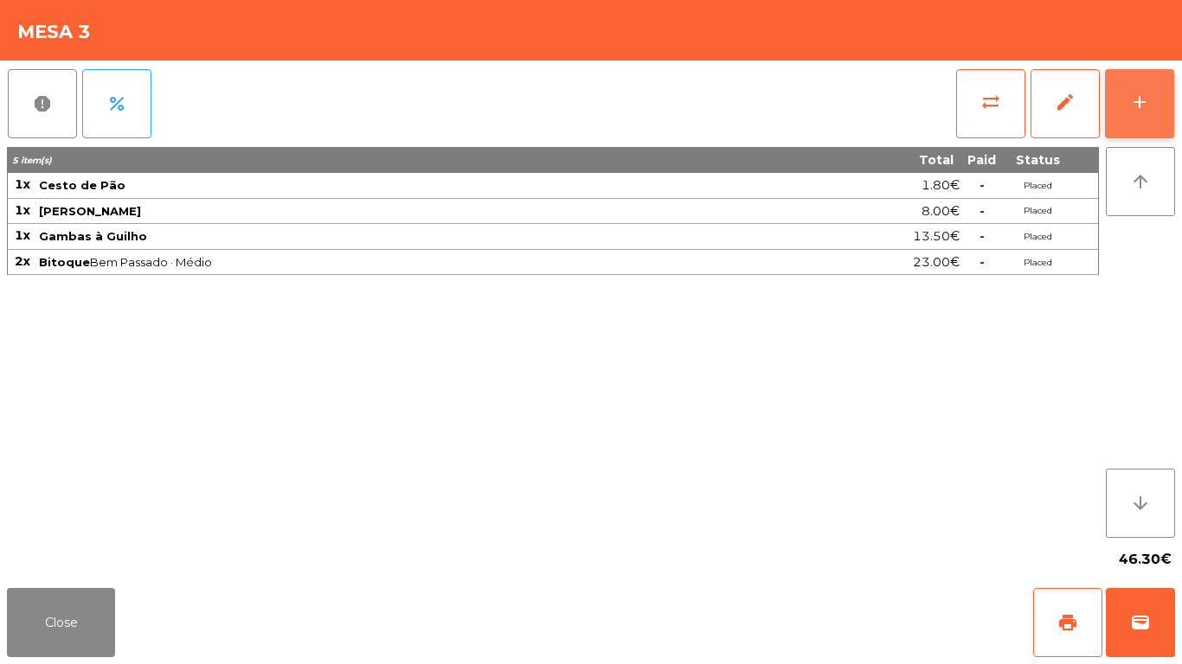
click at [1153, 93] on button "add" at bounding box center [1139, 103] width 69 height 69
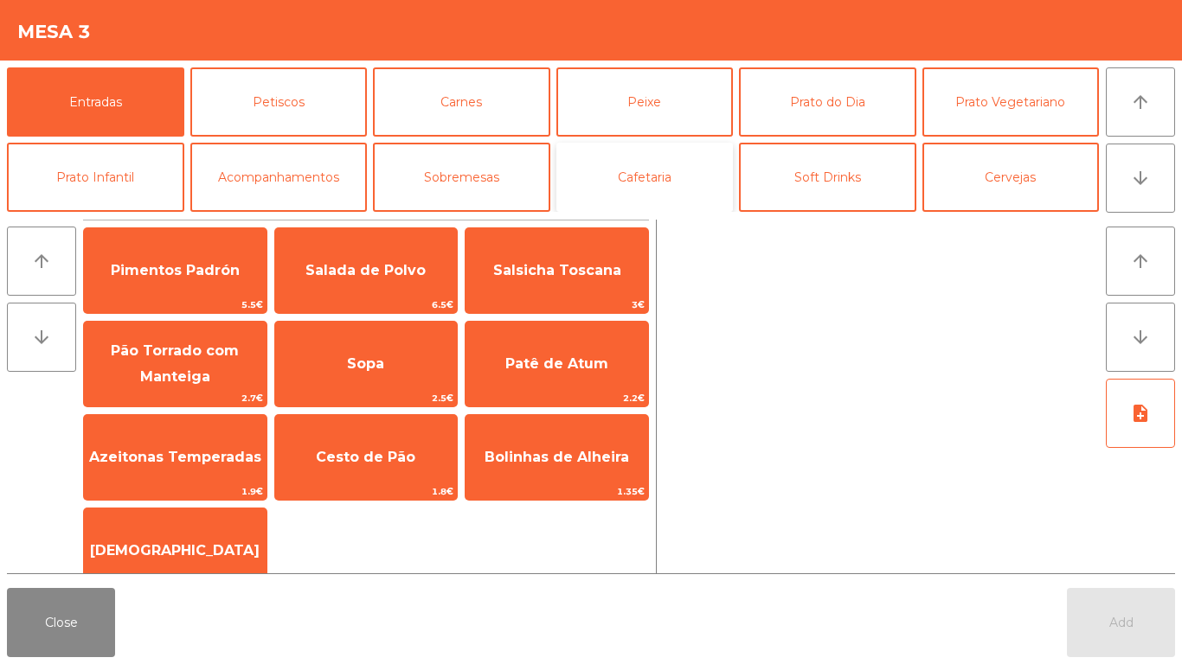
click at [610, 144] on button "Cafetaria" at bounding box center [644, 177] width 177 height 69
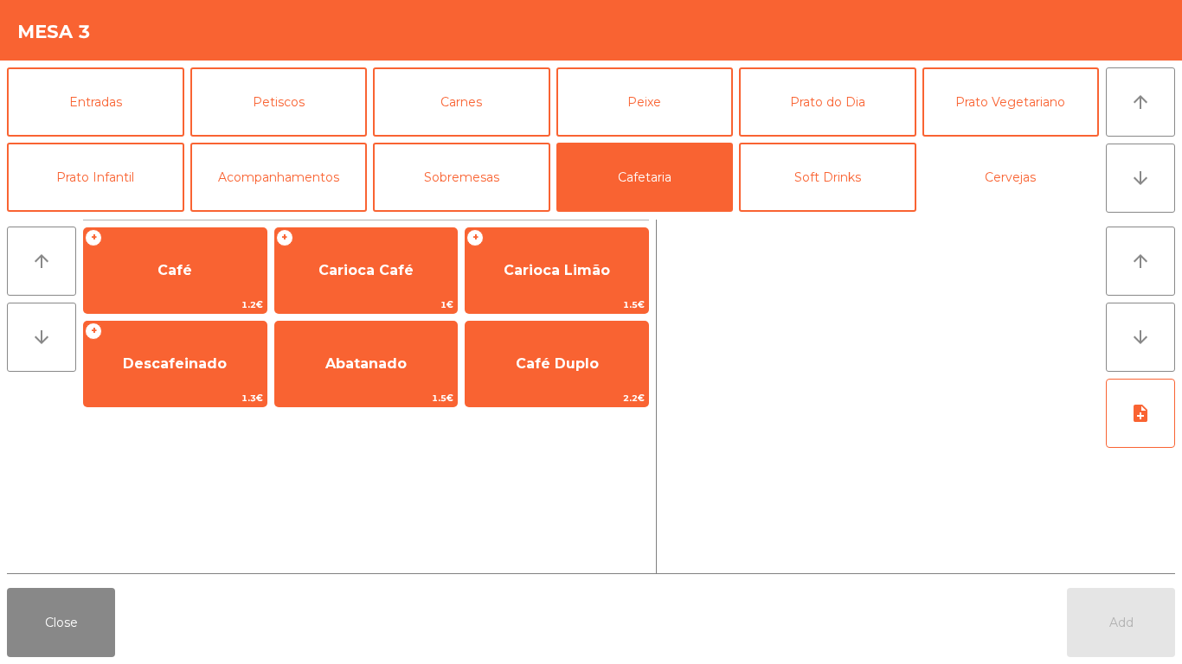
drag, startPoint x: 1046, startPoint y: 176, endPoint x: 541, endPoint y: 222, distance: 507.4
click at [1045, 176] on button "Cervejas" at bounding box center [1010, 177] width 177 height 69
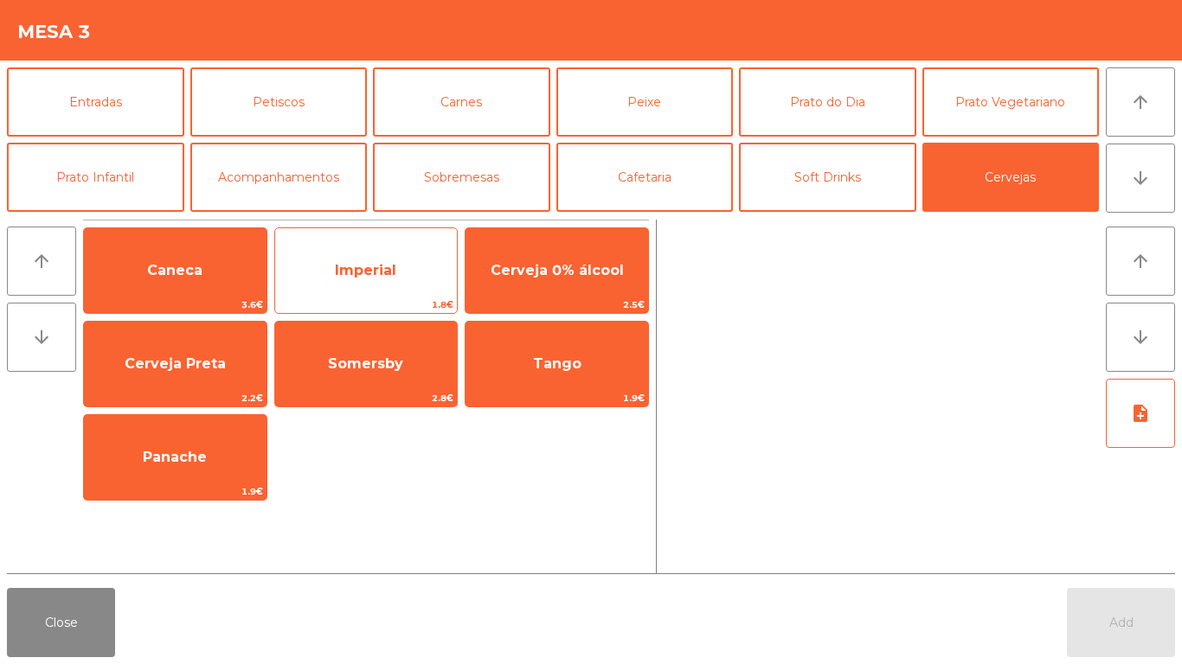
click at [446, 240] on div "Imperial 1.8€" at bounding box center [366, 271] width 184 height 87
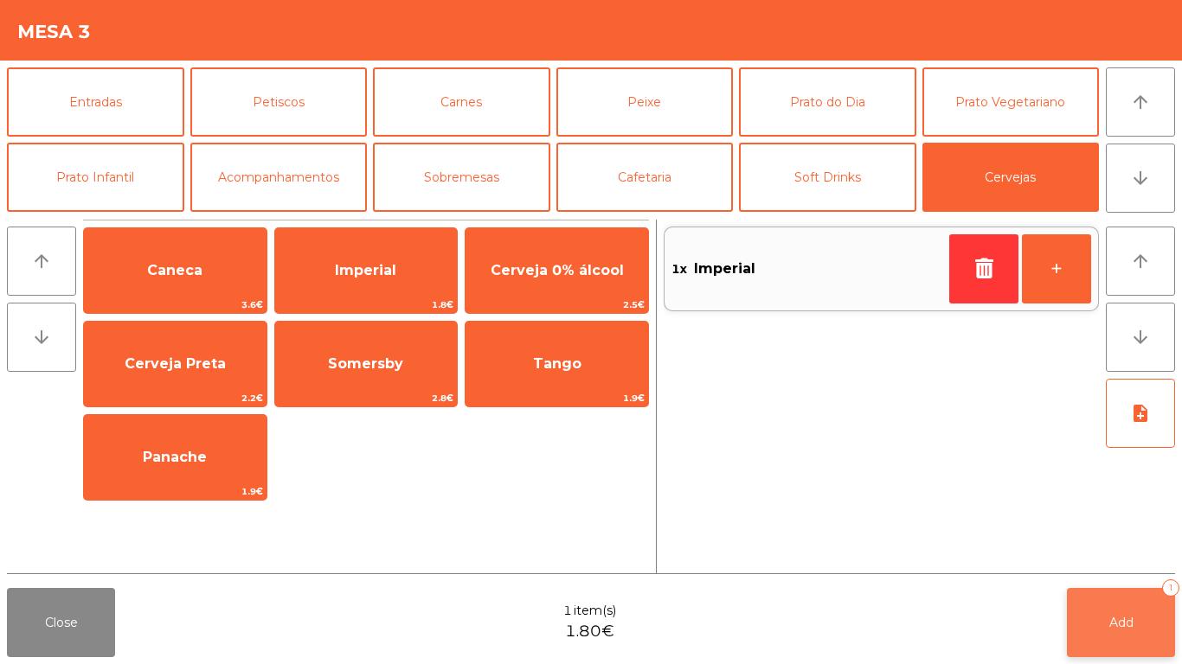
click at [1124, 607] on button "Add 1" at bounding box center [1121, 622] width 108 height 69
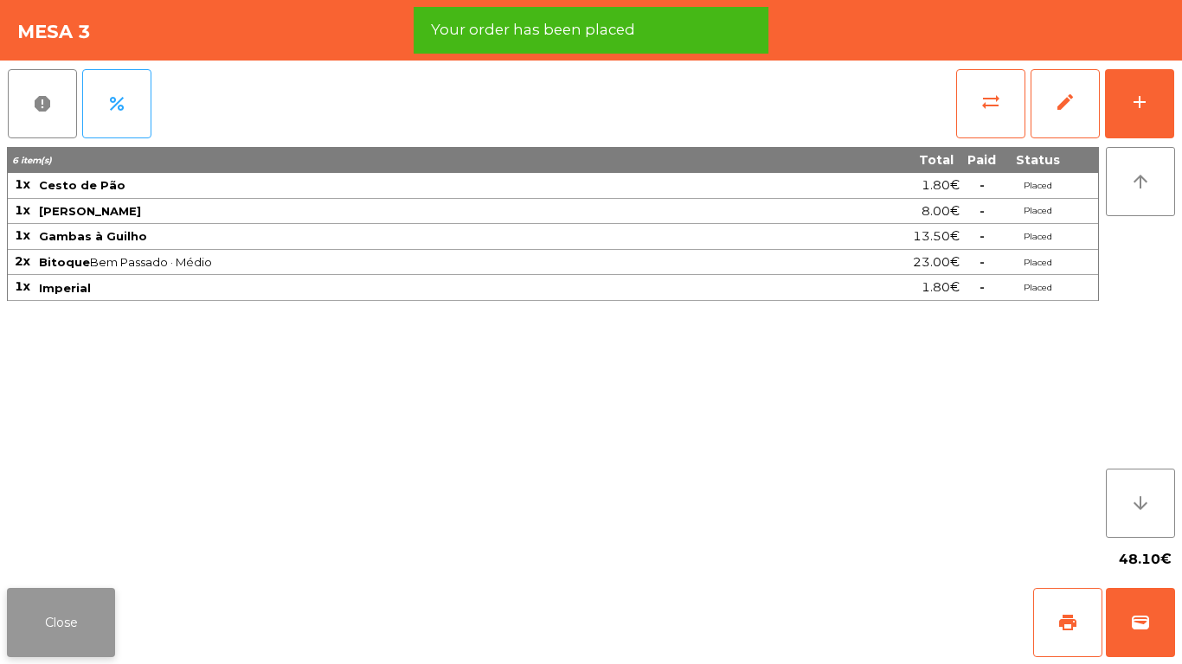
click at [56, 600] on button "Close" at bounding box center [61, 622] width 108 height 69
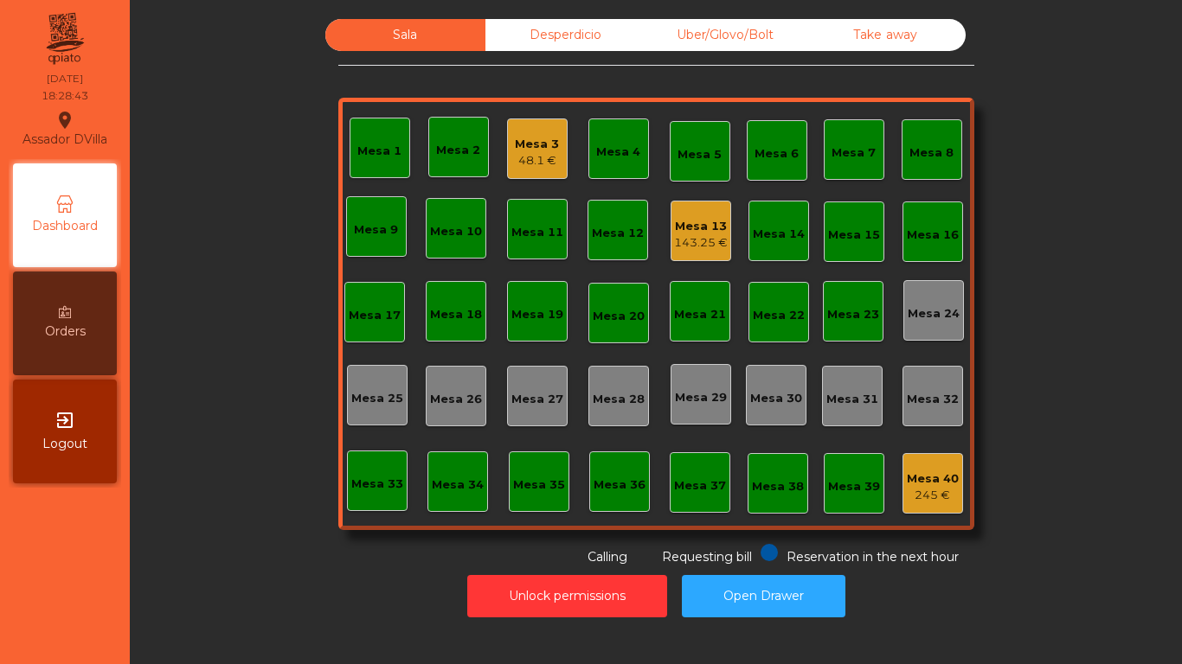
click at [515, 151] on div "Mesa 3" at bounding box center [537, 144] width 44 height 17
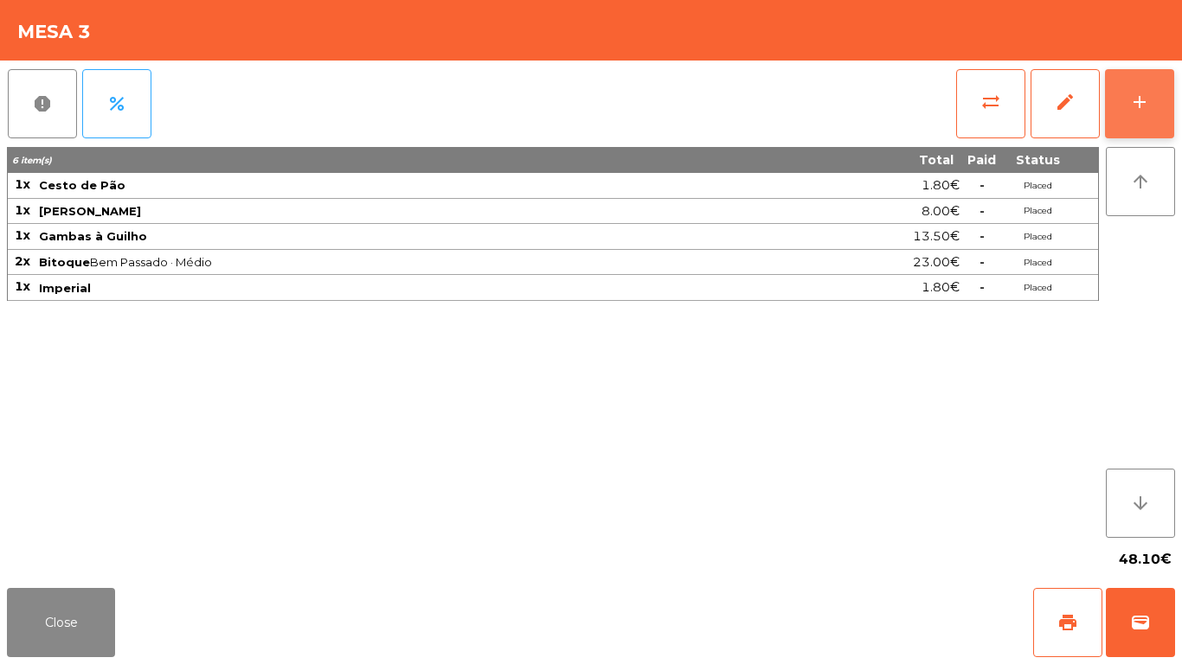
click at [1168, 123] on button "add" at bounding box center [1139, 103] width 69 height 69
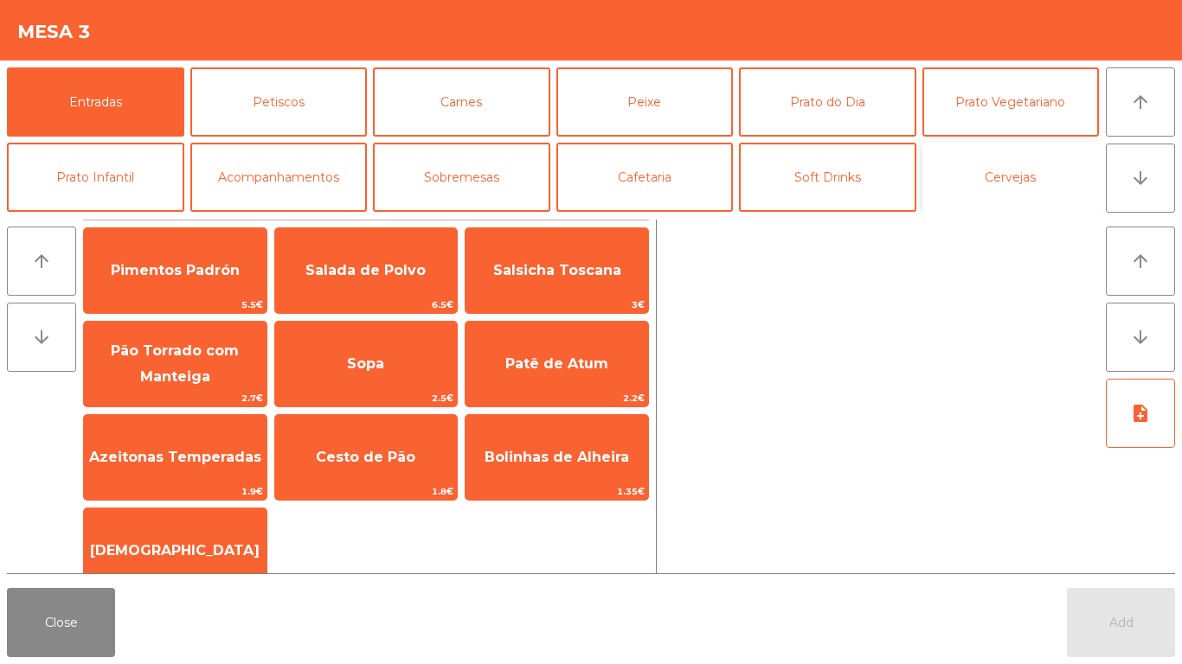
click at [1001, 189] on button "Cervejas" at bounding box center [1010, 177] width 177 height 69
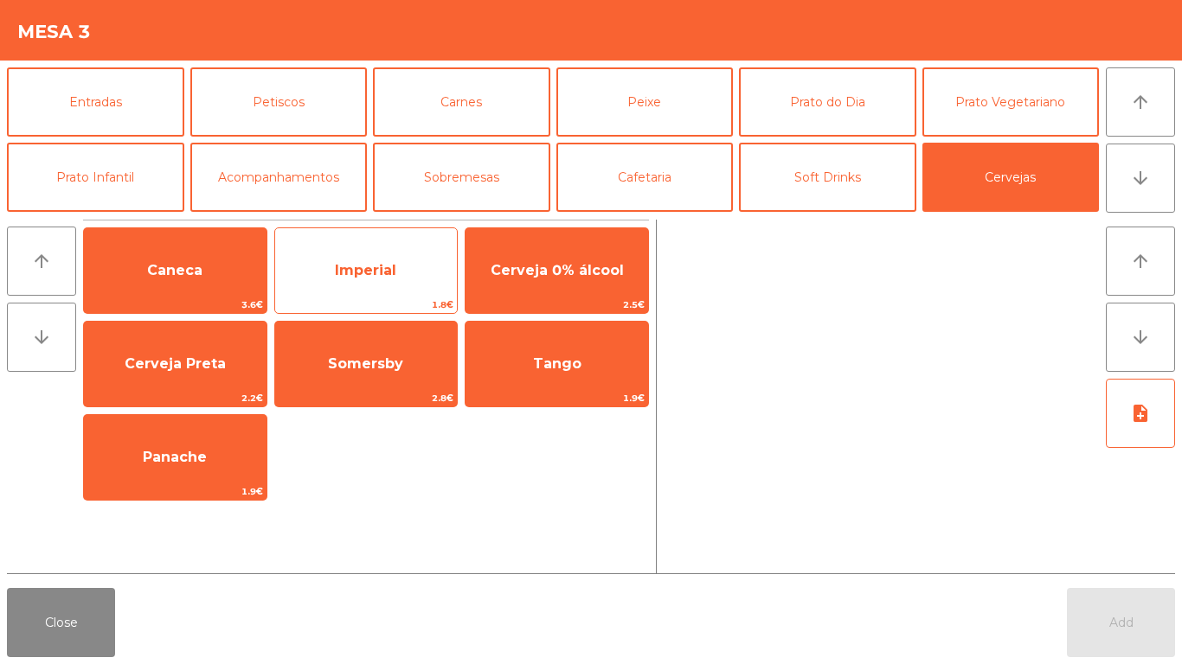
click at [330, 274] on span "Imperial" at bounding box center [366, 270] width 183 height 47
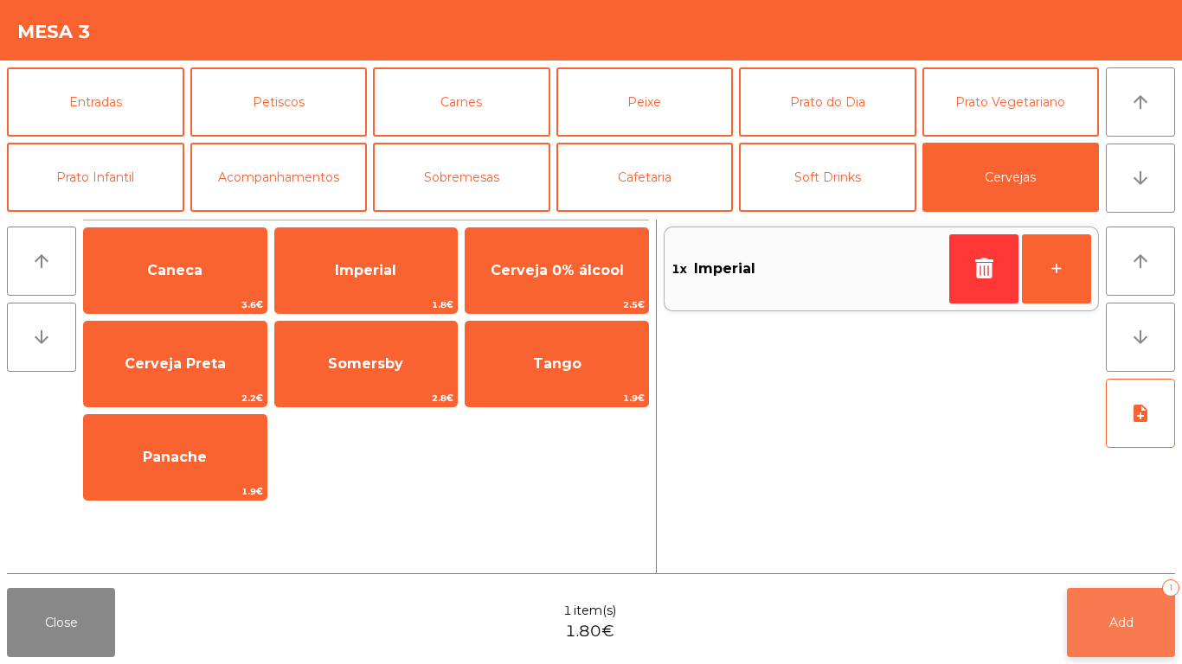
click at [1109, 629] on span "Add" at bounding box center [1121, 623] width 24 height 16
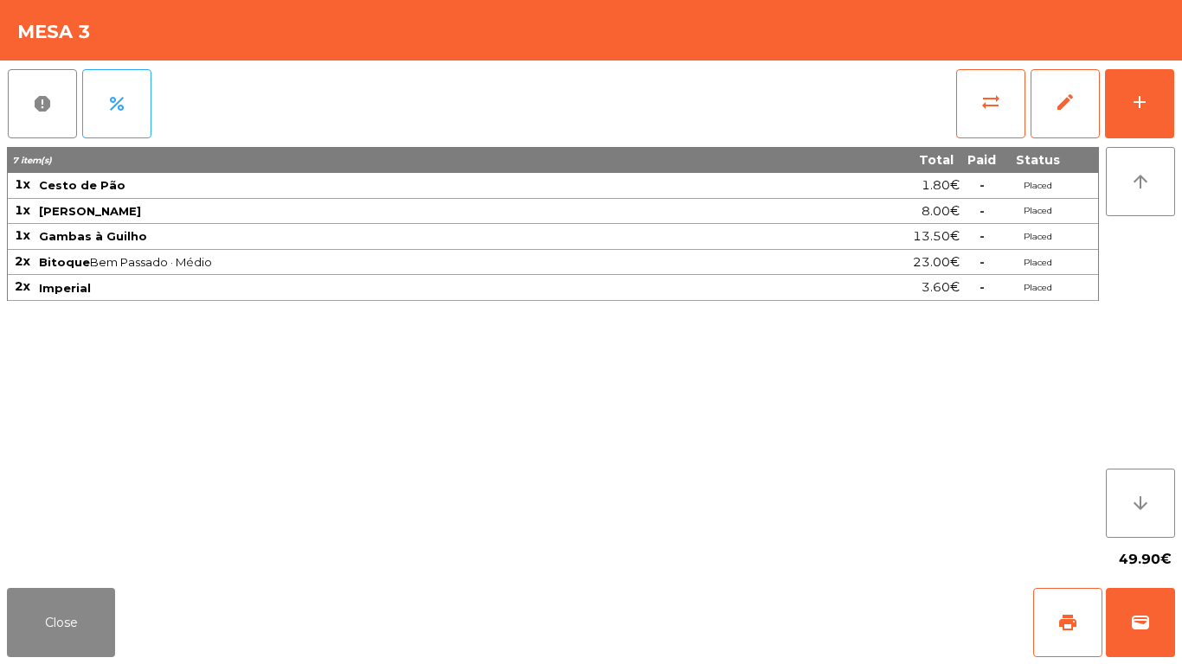
click at [43, 574] on div "49.90€" at bounding box center [591, 559] width 1168 height 43
click at [64, 631] on button "Close" at bounding box center [61, 622] width 108 height 69
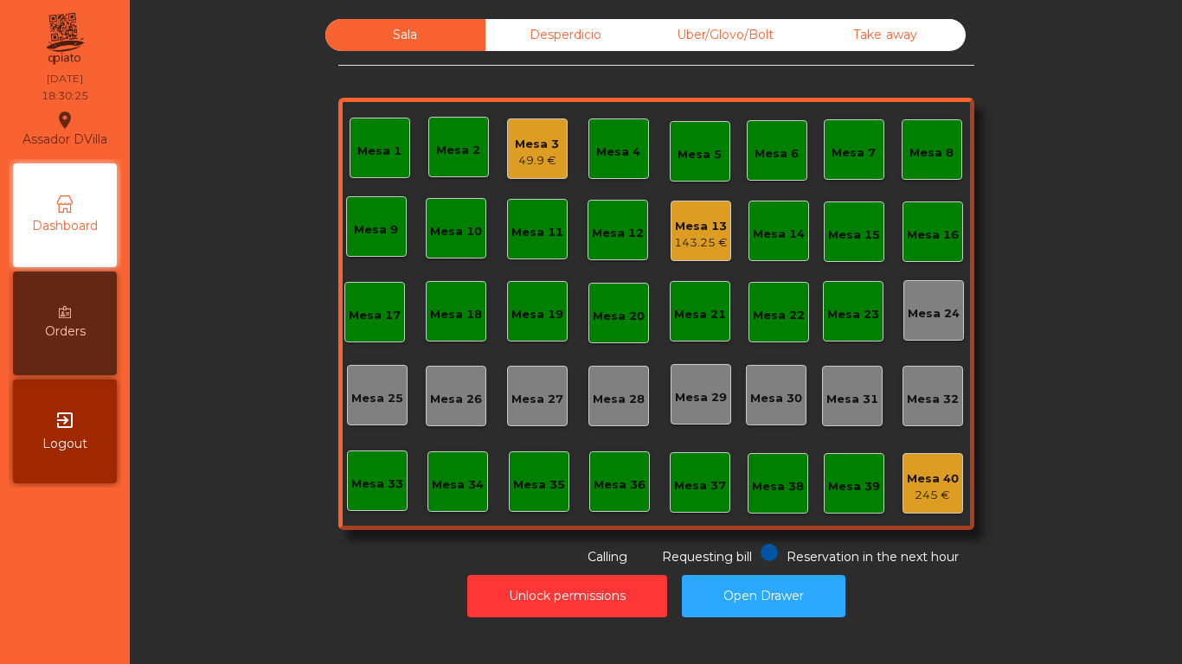
click at [565, 29] on div "Desperdicio" at bounding box center [565, 35] width 160 height 32
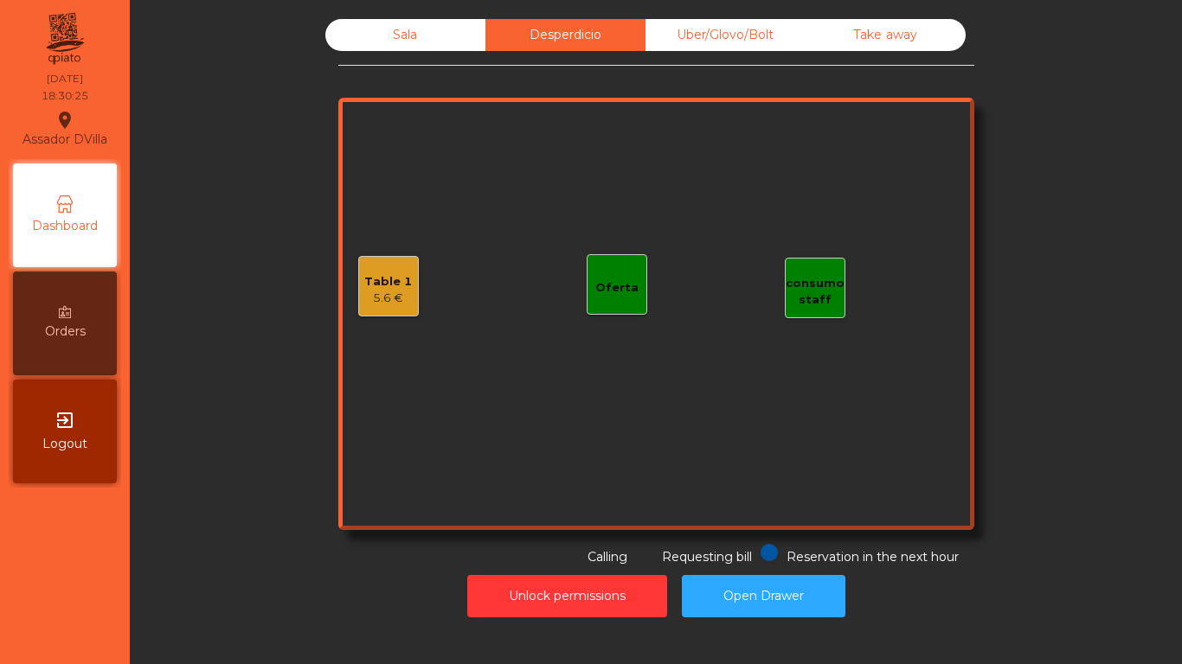
click at [857, 77] on div "Sala Desperdicio Uber/Glovo/Bolt Take away Table 1 5.6 € consumo staff Oferta R…" at bounding box center [656, 293] width 636 height 548
click at [827, 45] on div "Take away" at bounding box center [885, 35] width 160 height 32
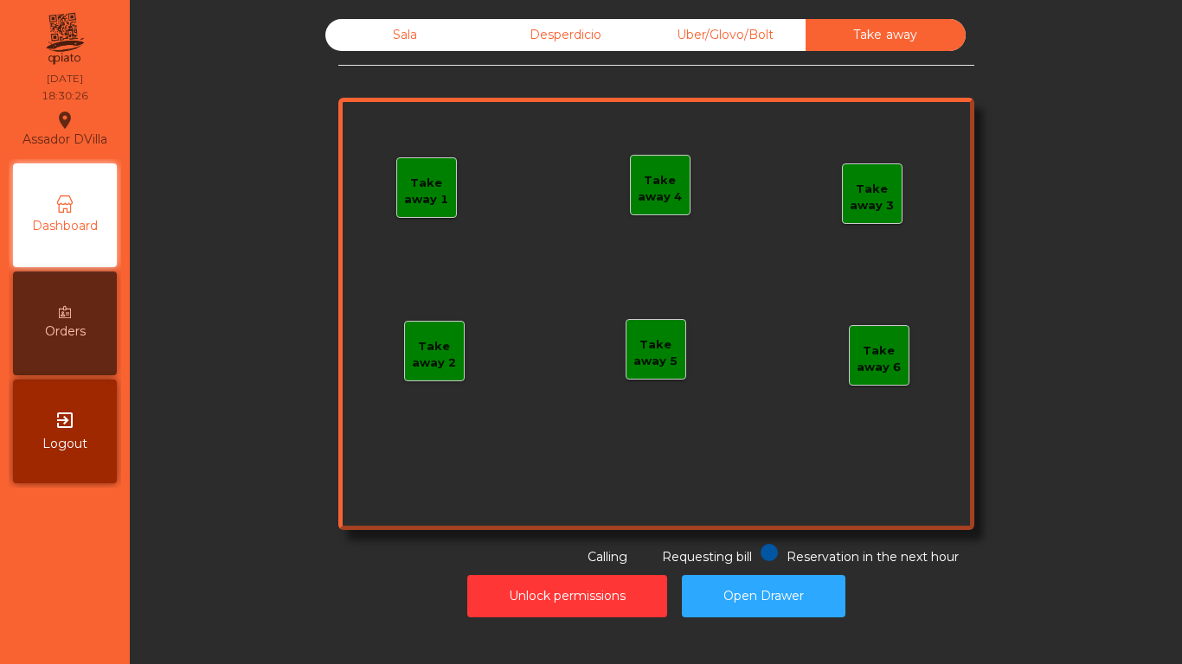
click at [624, 58] on div "Sala Desperdicio Uber/Glovo/Bolt Take away Take away 1 Take away 2 Take away 3 …" at bounding box center [656, 293] width 636 height 548
click at [576, 43] on div "Desperdicio" at bounding box center [565, 35] width 160 height 32
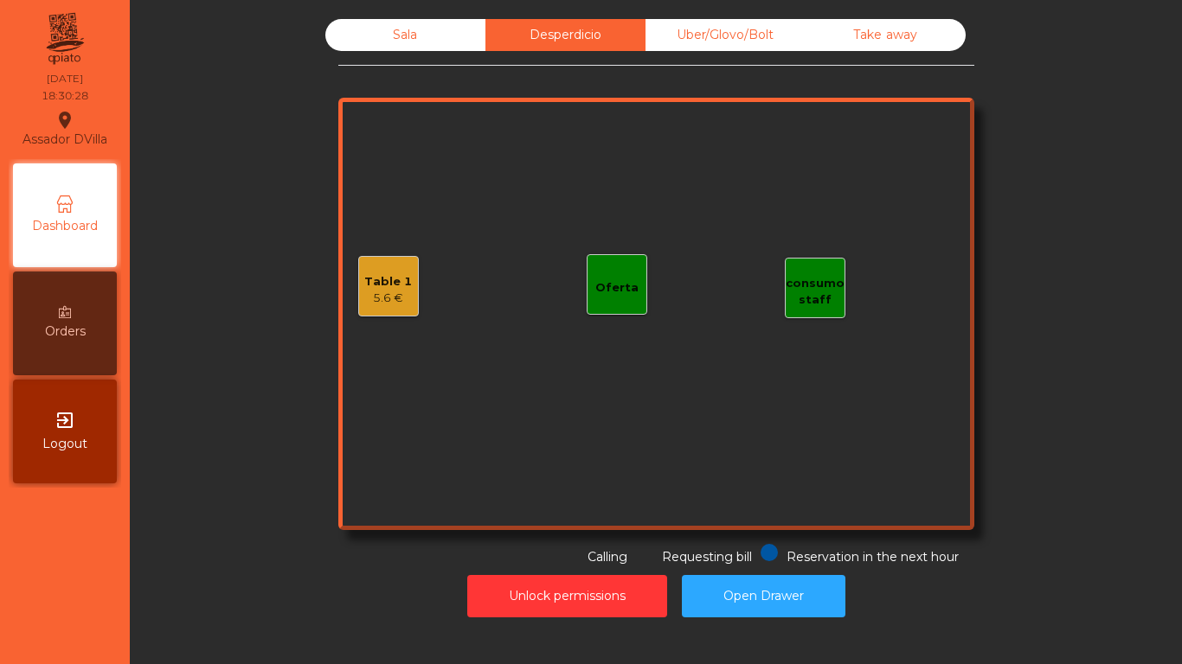
click at [375, 292] on div "5.6 €" at bounding box center [388, 298] width 48 height 17
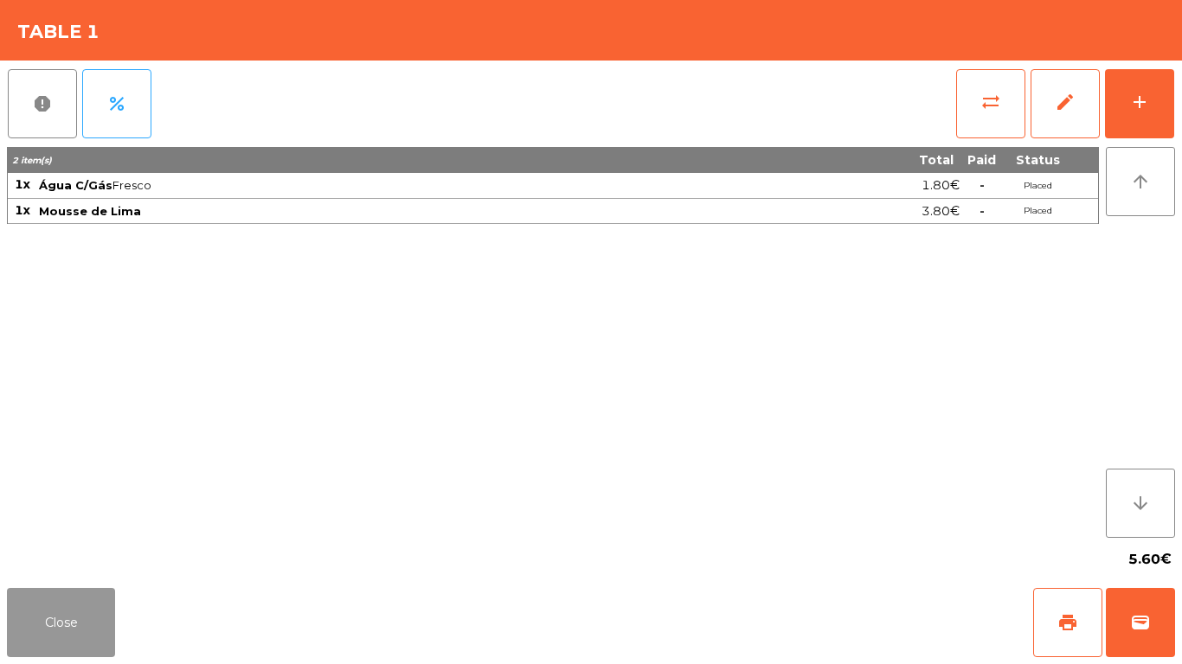
click at [51, 642] on button "Close" at bounding box center [61, 622] width 108 height 69
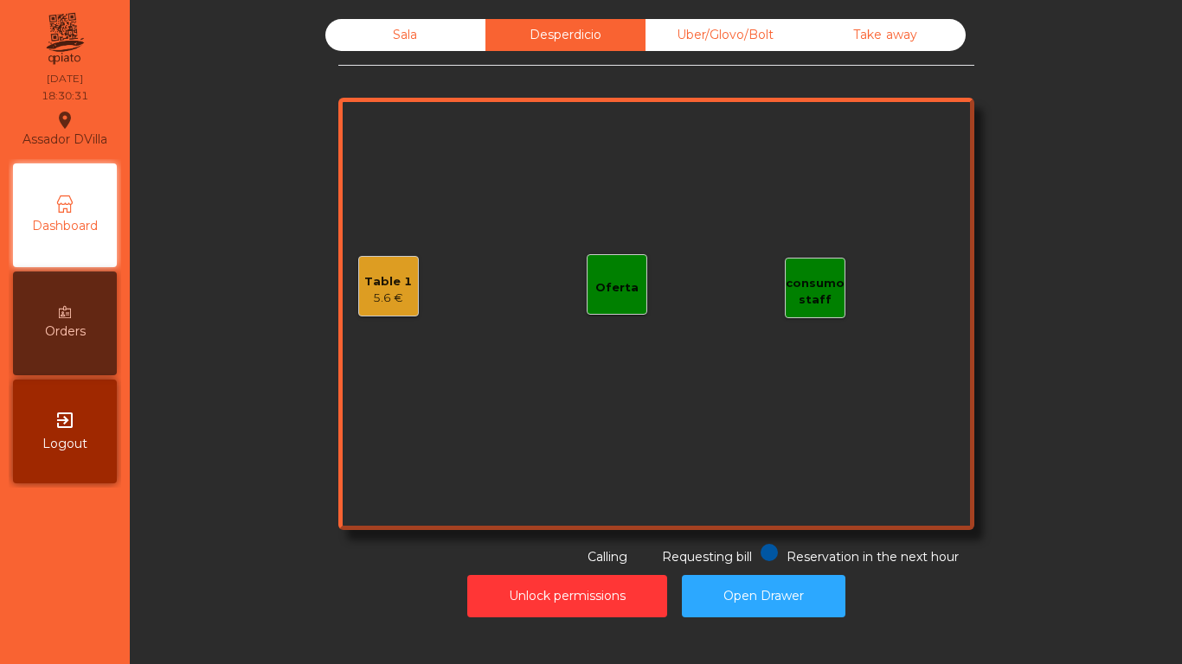
click at [384, 35] on div "Sala" at bounding box center [405, 35] width 160 height 32
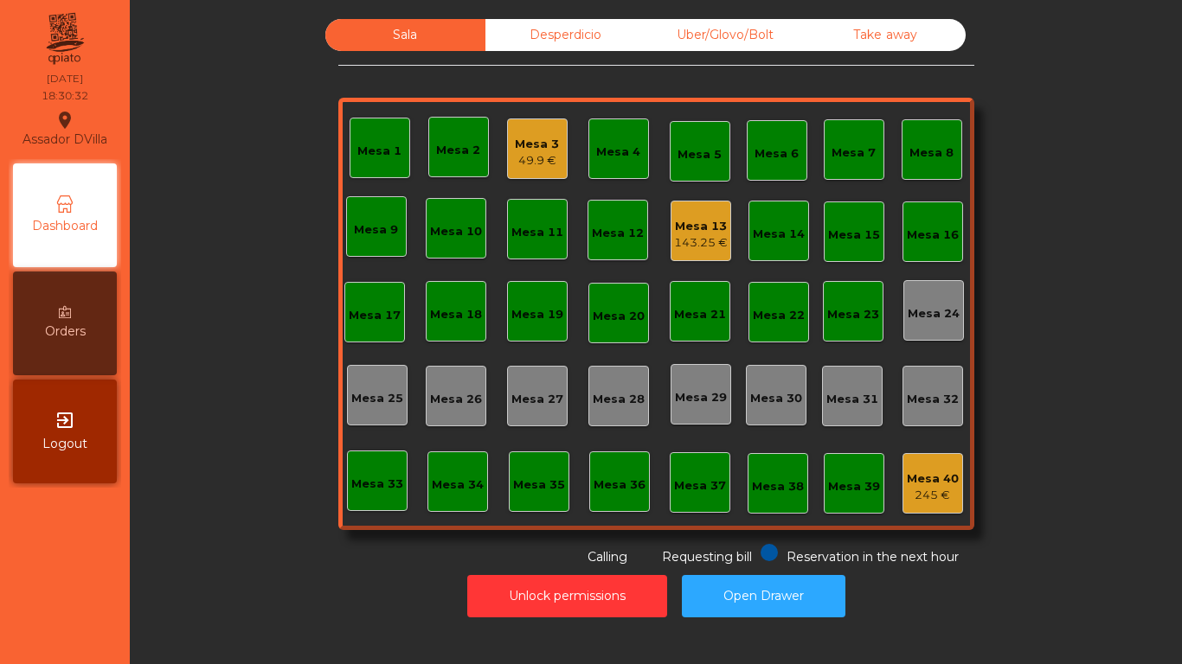
click at [533, 156] on div "49.9 €" at bounding box center [537, 160] width 44 height 17
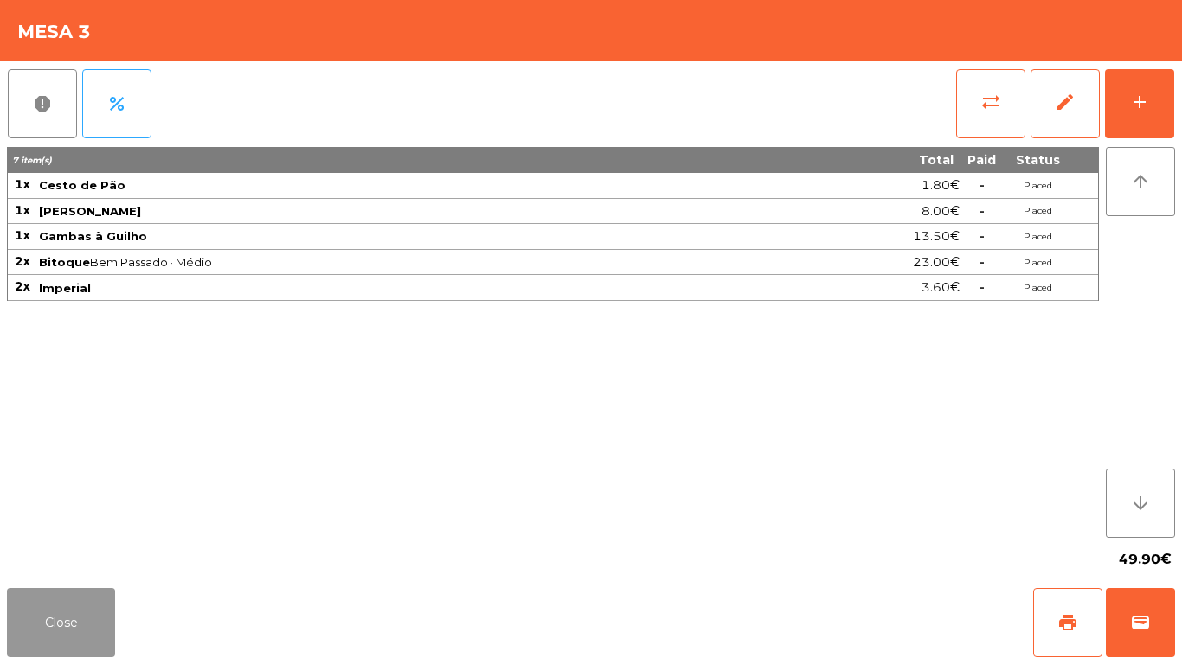
click at [49, 599] on button "Close" at bounding box center [61, 622] width 108 height 69
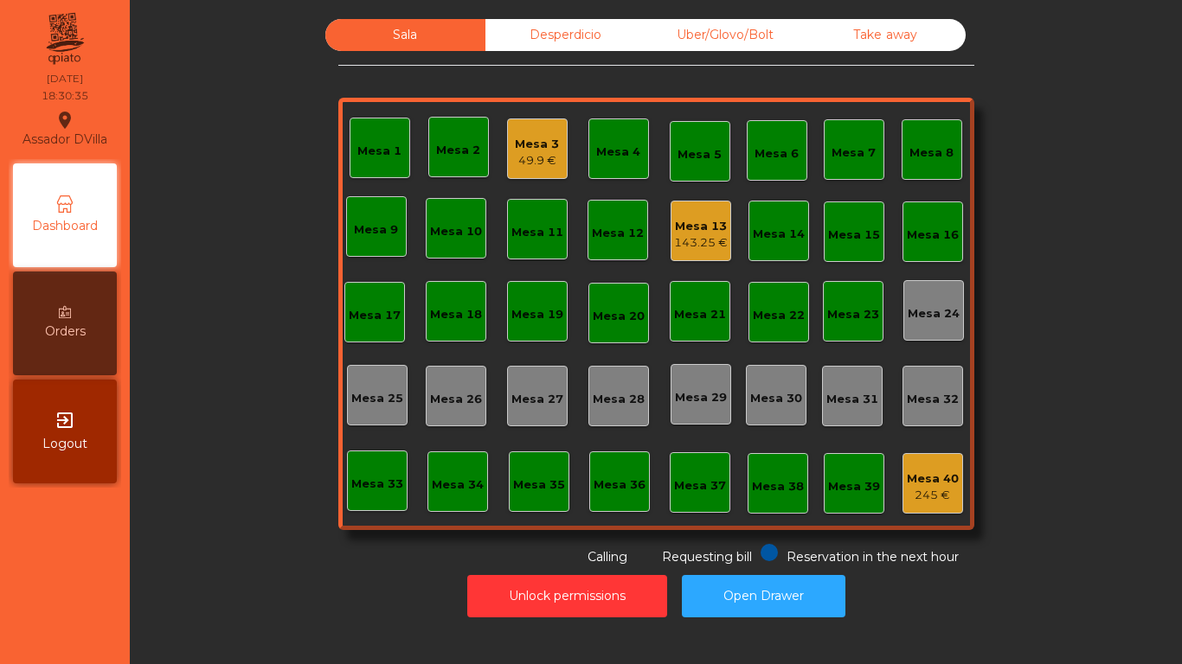
click at [696, 230] on div "Mesa 13" at bounding box center [701, 226] width 54 height 17
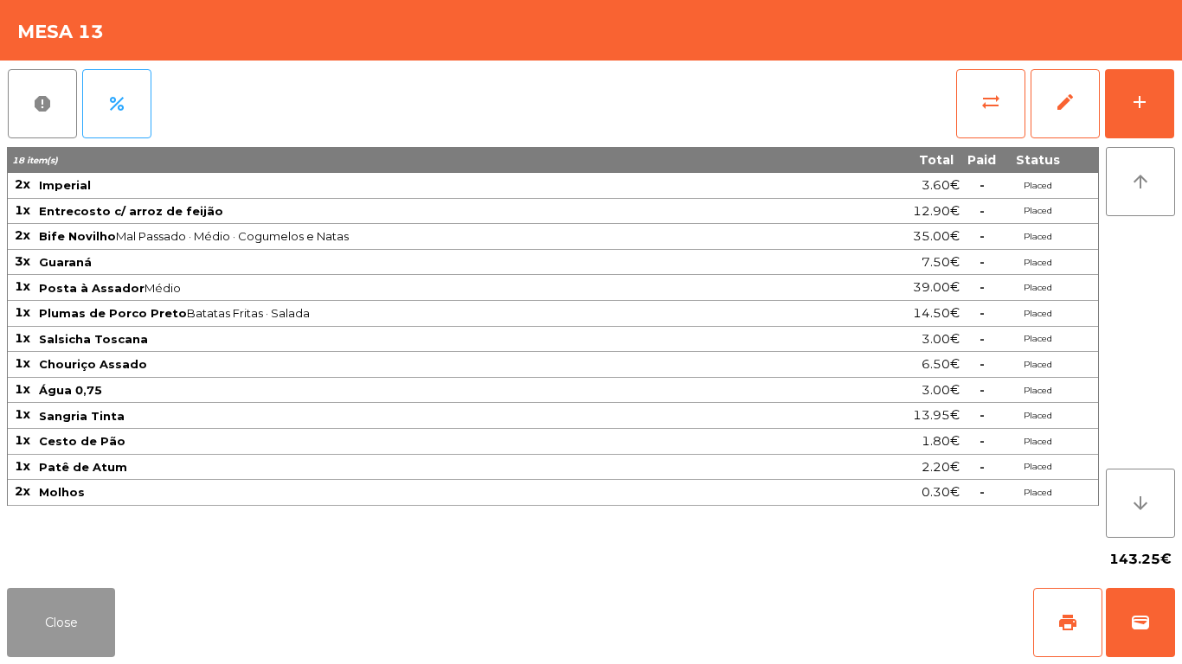
drag, startPoint x: 88, startPoint y: 610, endPoint x: 175, endPoint y: 489, distance: 148.8
click at [175, 489] on app-table-orders "Mesa 13 report percent sync_alt edit add 18 item(s) Total Paid Status 2x Imperi…" at bounding box center [591, 332] width 1182 height 664
click at [85, 626] on button "Close" at bounding box center [61, 622] width 108 height 69
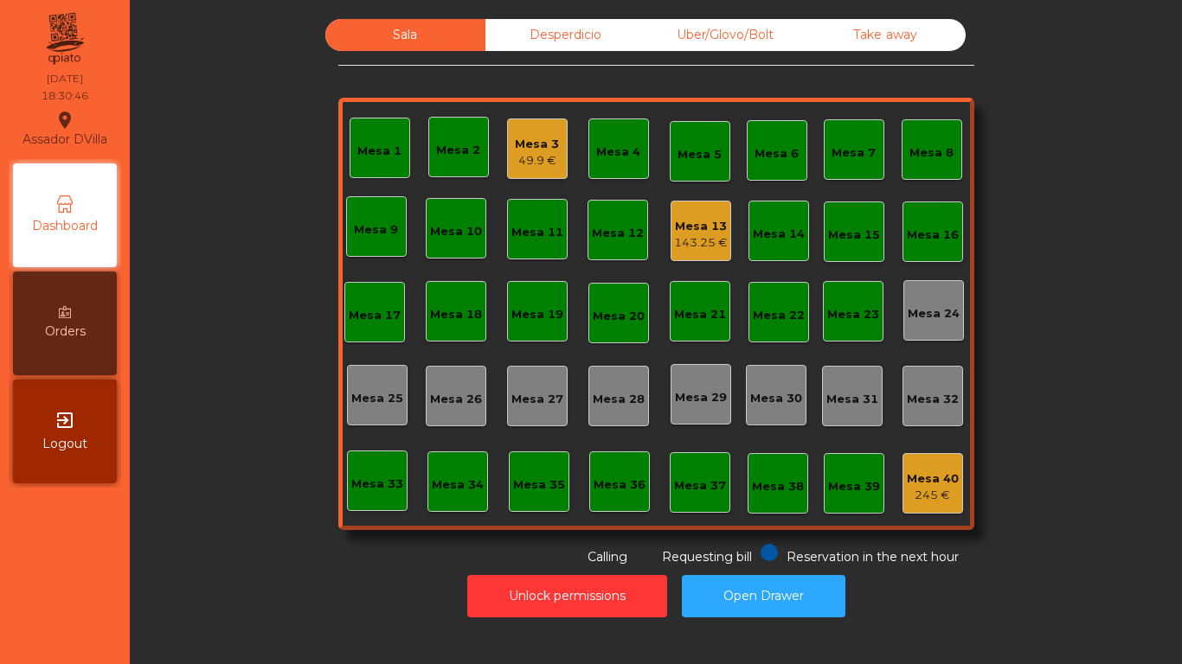
click at [85, 626] on nav "Assador DVilla location_on 13/08/2025 18:30:46 Dashboard Orders exit_to_app Log…" at bounding box center [65, 332] width 130 height 664
click at [523, 138] on div "Mesa 3" at bounding box center [537, 144] width 44 height 17
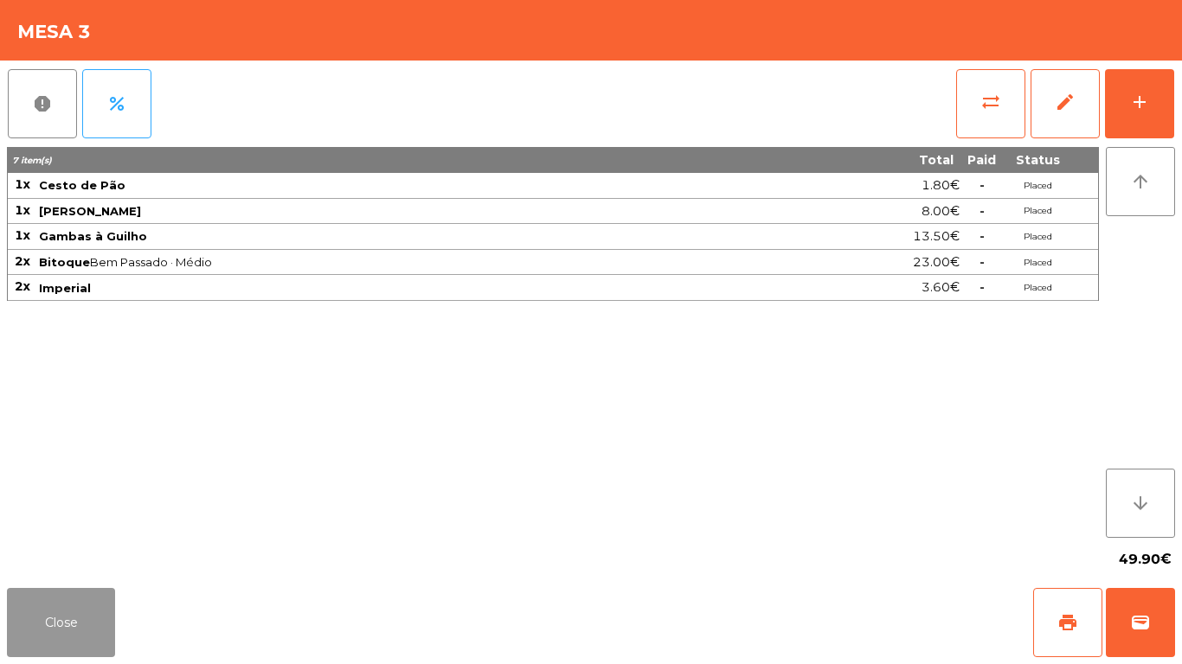
drag, startPoint x: 59, startPoint y: 626, endPoint x: 266, endPoint y: 533, distance: 226.6
click at [62, 625] on button "Close" at bounding box center [61, 622] width 108 height 69
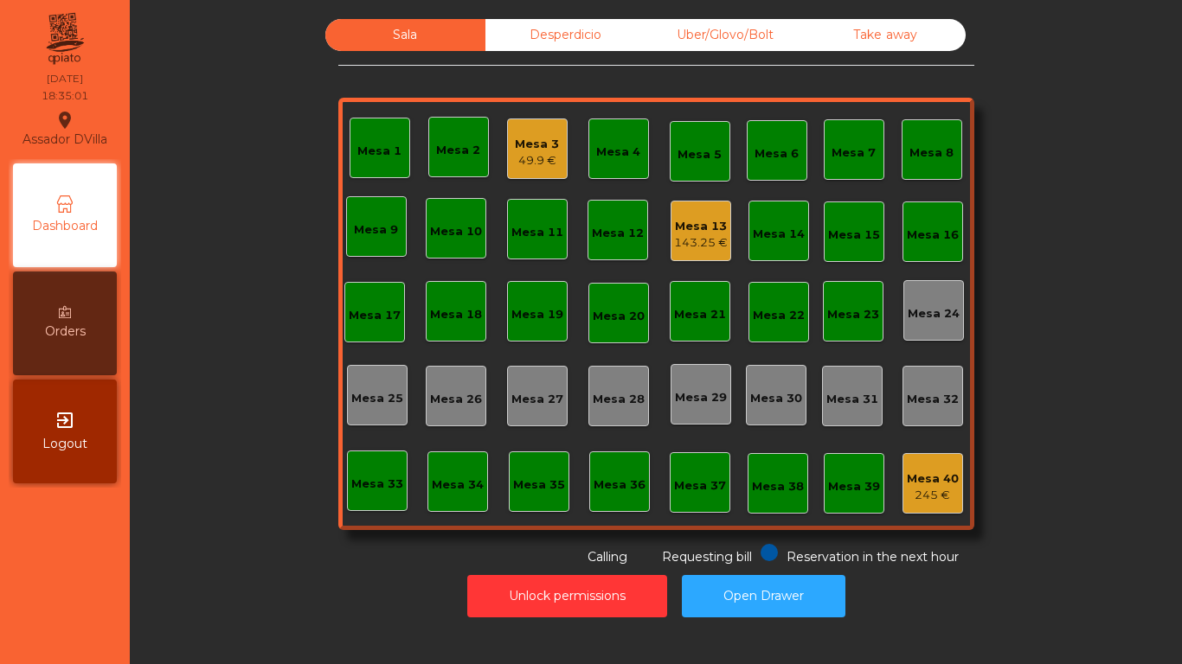
click at [728, 36] on div "Uber/Glovo/Bolt" at bounding box center [725, 35] width 160 height 32
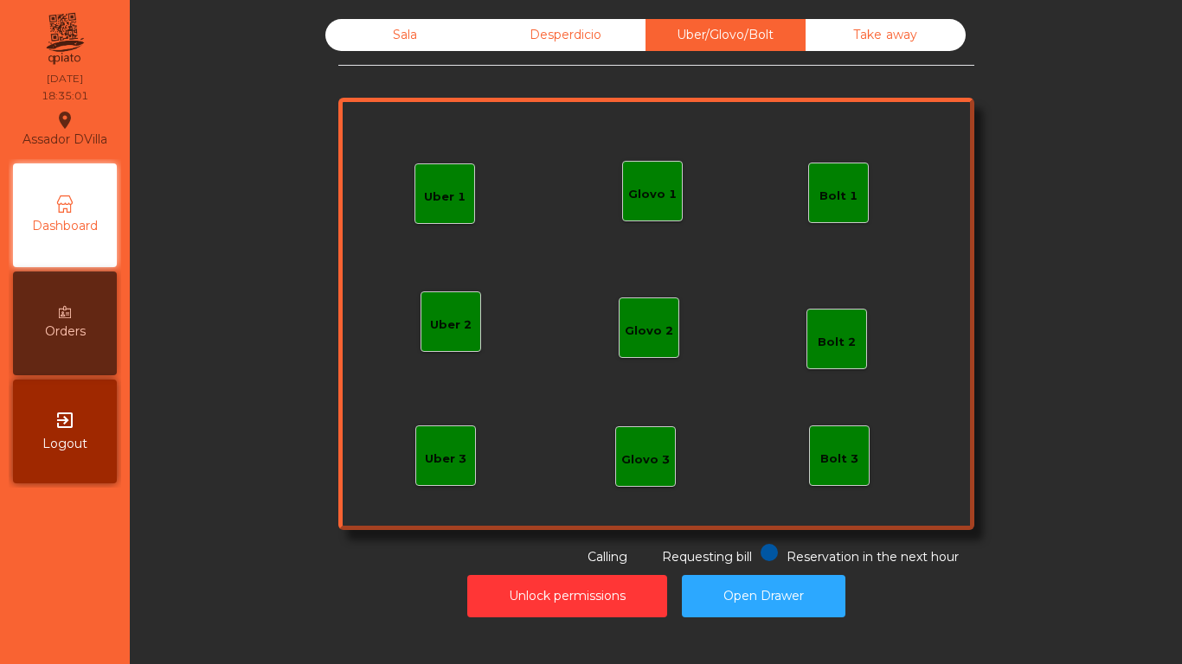
click at [905, 32] on div "Take away" at bounding box center [885, 35] width 160 height 32
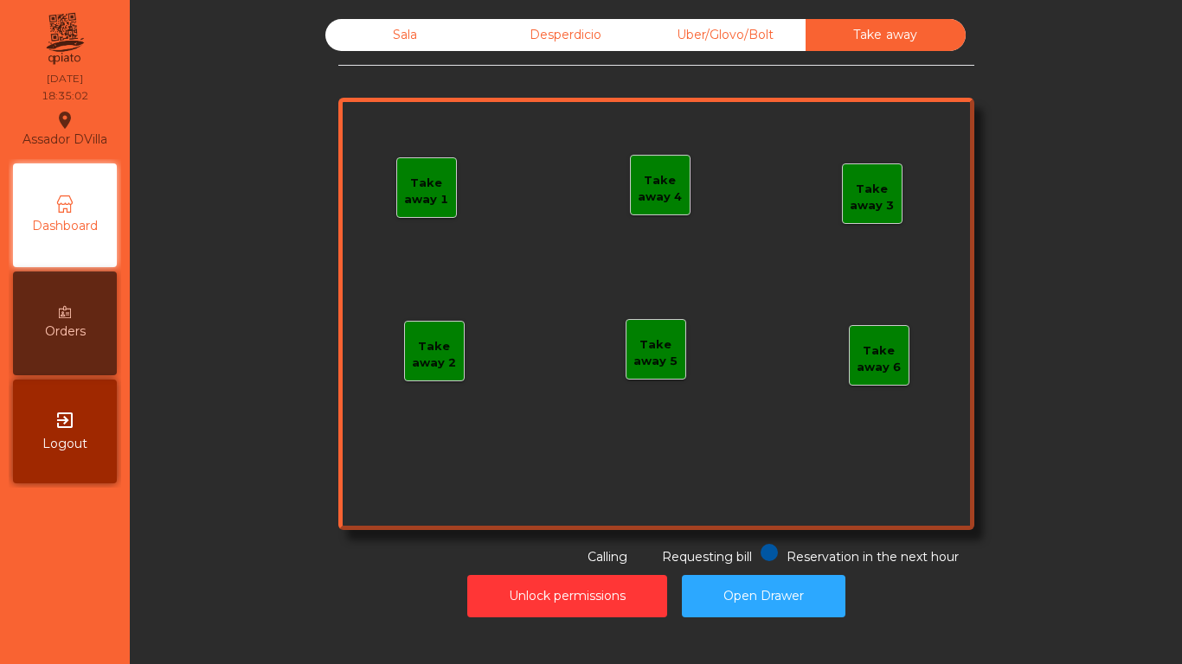
click at [374, 34] on div "Sala" at bounding box center [405, 35] width 160 height 32
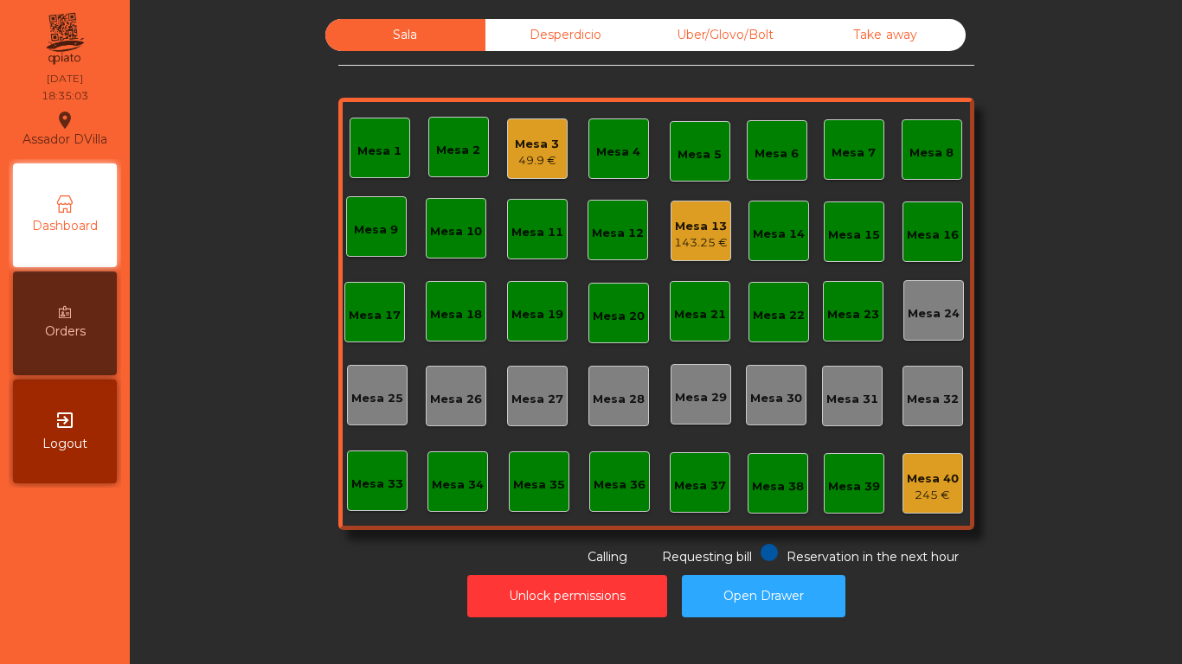
click at [528, 43] on div "Desperdicio" at bounding box center [565, 35] width 160 height 32
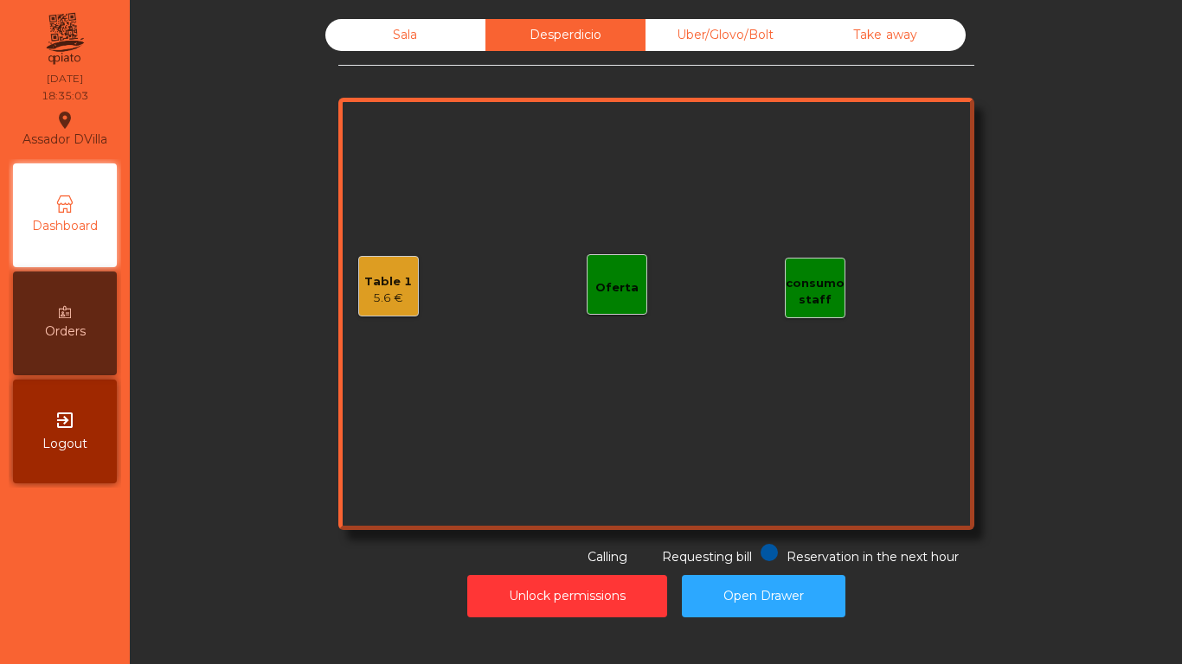
click at [394, 42] on div "Sala" at bounding box center [405, 35] width 160 height 32
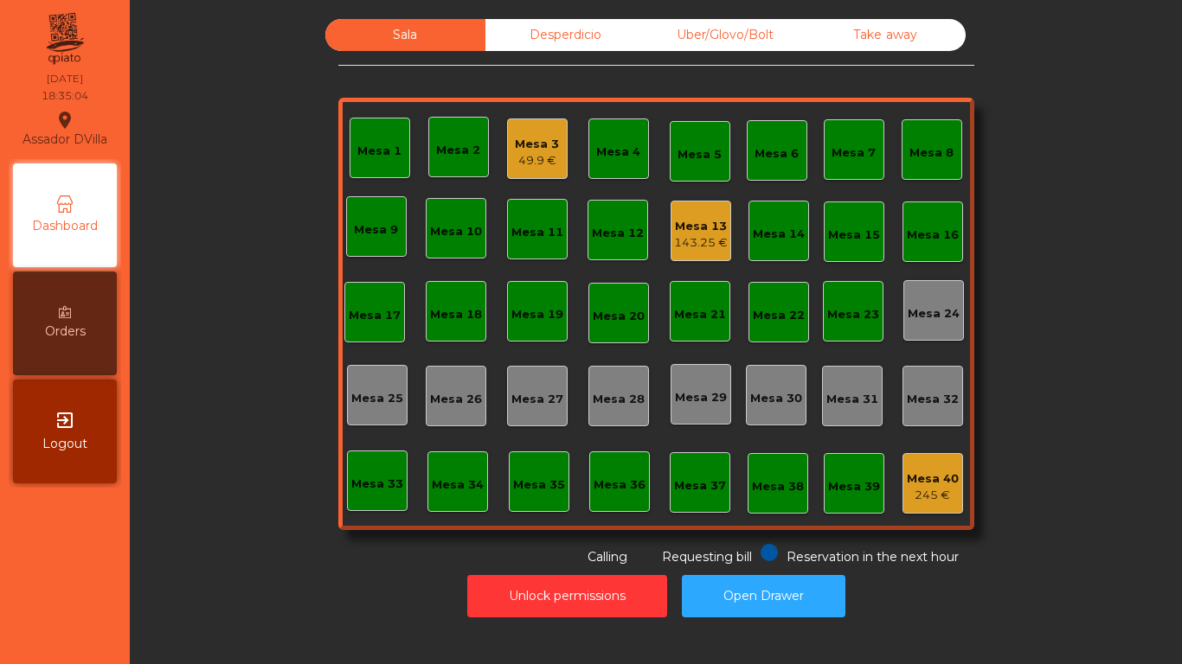
click at [557, 47] on div "Desperdicio" at bounding box center [565, 35] width 160 height 32
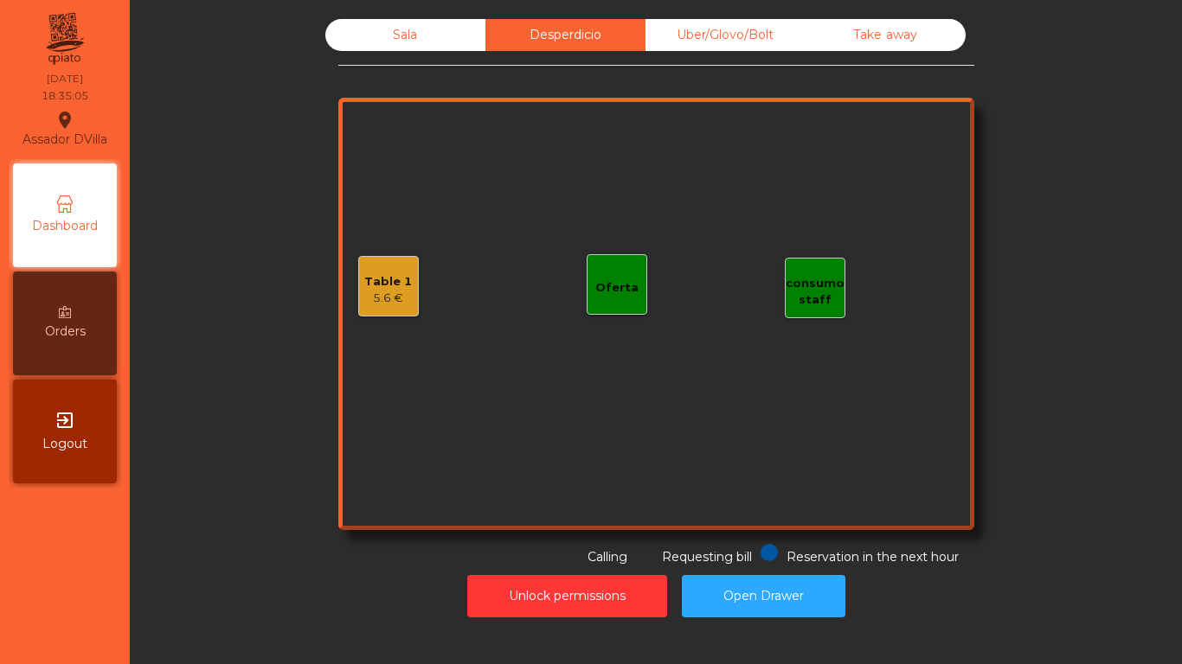
click at [412, 49] on div "Sala" at bounding box center [405, 35] width 160 height 32
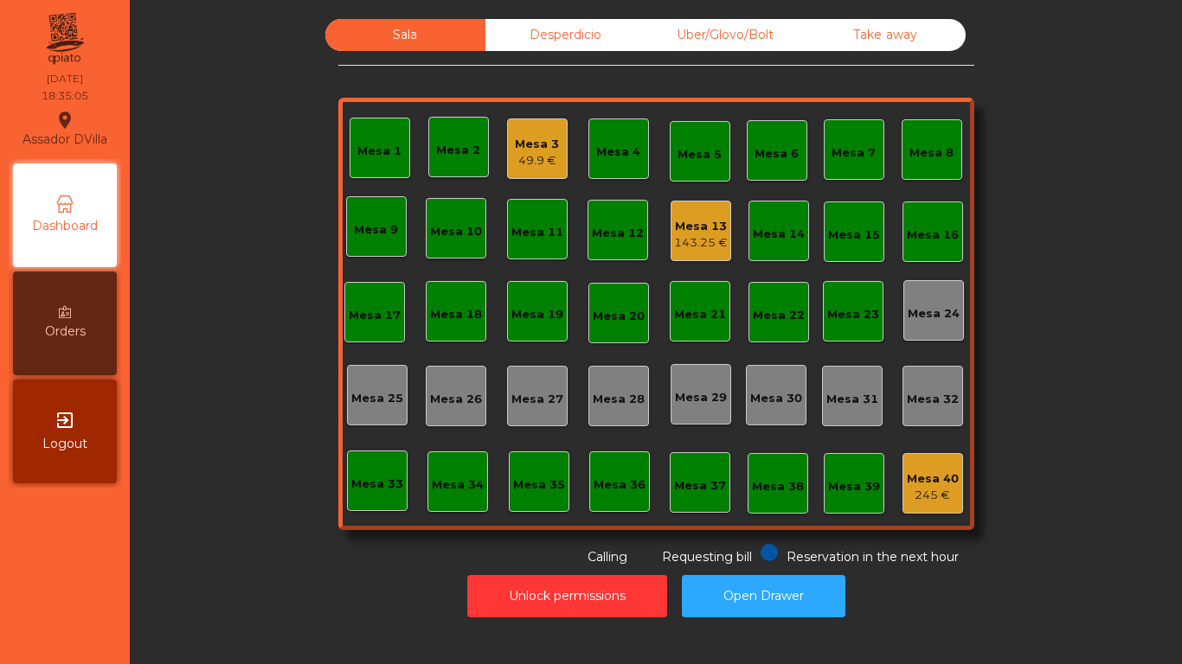
click at [260, 481] on div "Sala Desperdicio Uber/Glovo/Bolt Take away Mesa 1 Mesa 2 Mesa 3 49.9 € Mesa 4 M…" at bounding box center [655, 293] width 1005 height 548
click at [696, 241] on div "143.25 €" at bounding box center [701, 242] width 54 height 17
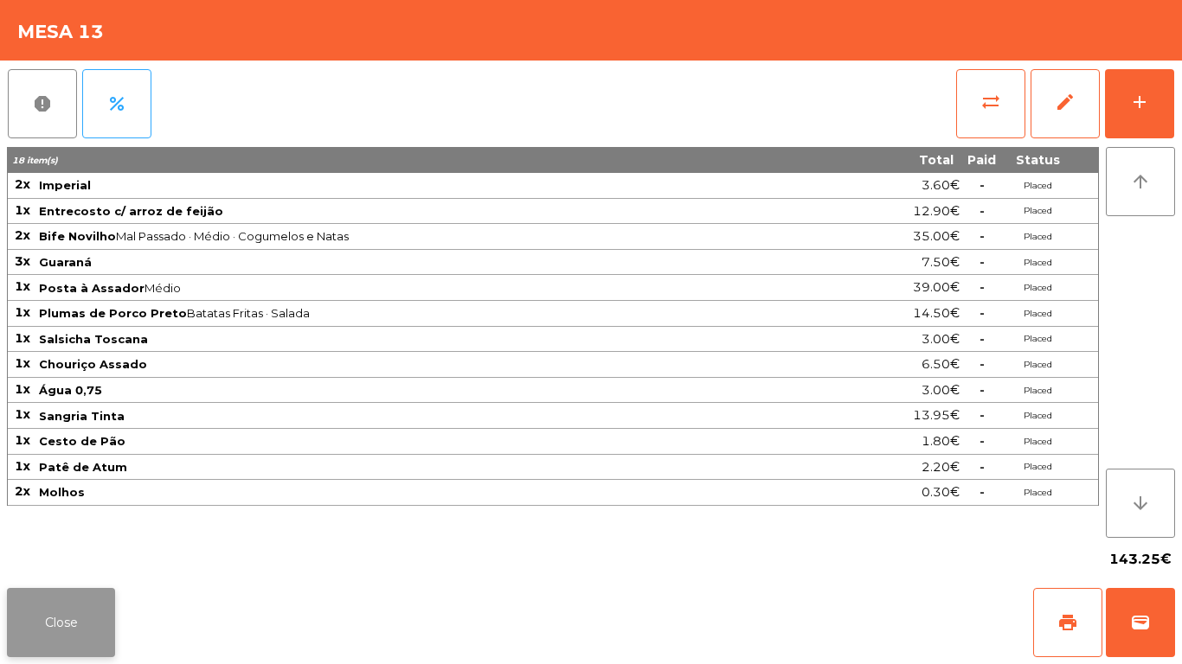
click at [85, 599] on button "Close" at bounding box center [61, 622] width 108 height 69
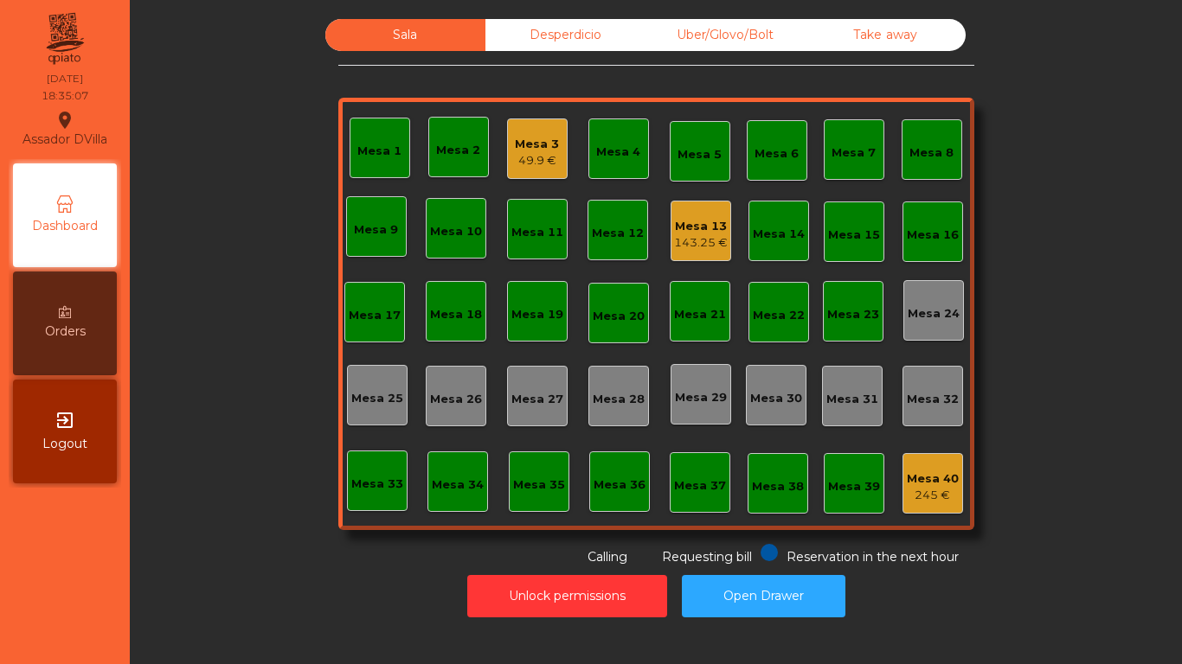
click at [228, 501] on div "Sala Desperdicio Uber/Glovo/Bolt Take away Mesa 1 Mesa 2 Mesa 3 49.9 € Mesa 4 M…" at bounding box center [655, 293] width 1005 height 548
click at [515, 161] on div "49.9 €" at bounding box center [537, 160] width 44 height 17
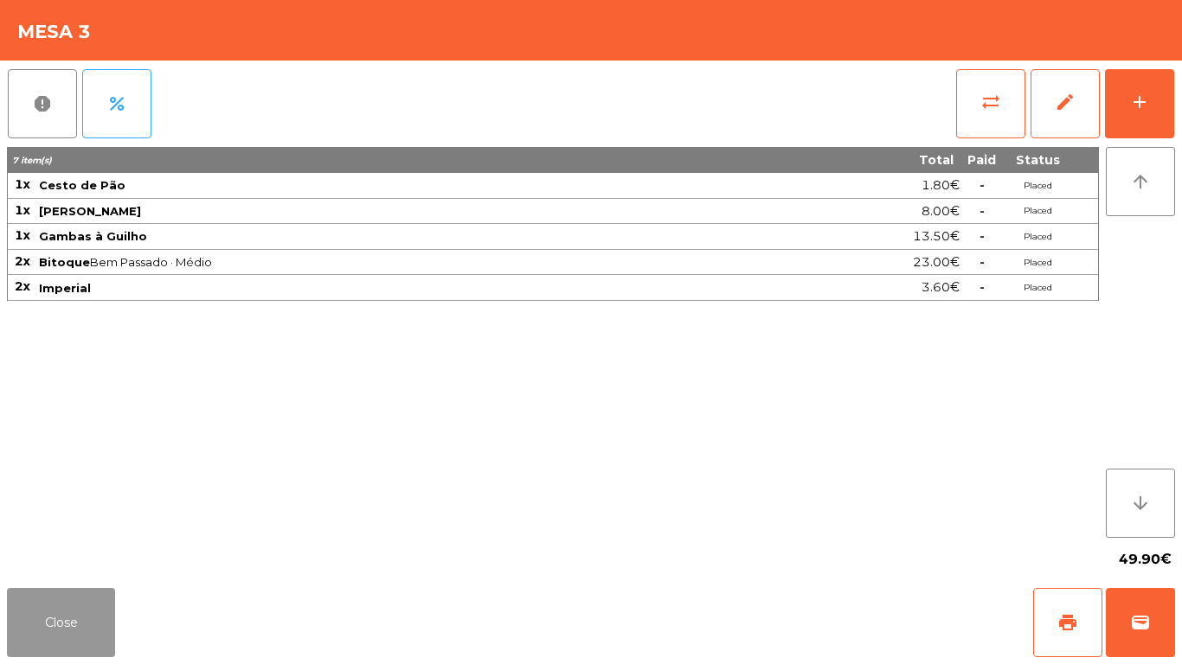
click at [58, 609] on button "Close" at bounding box center [61, 622] width 108 height 69
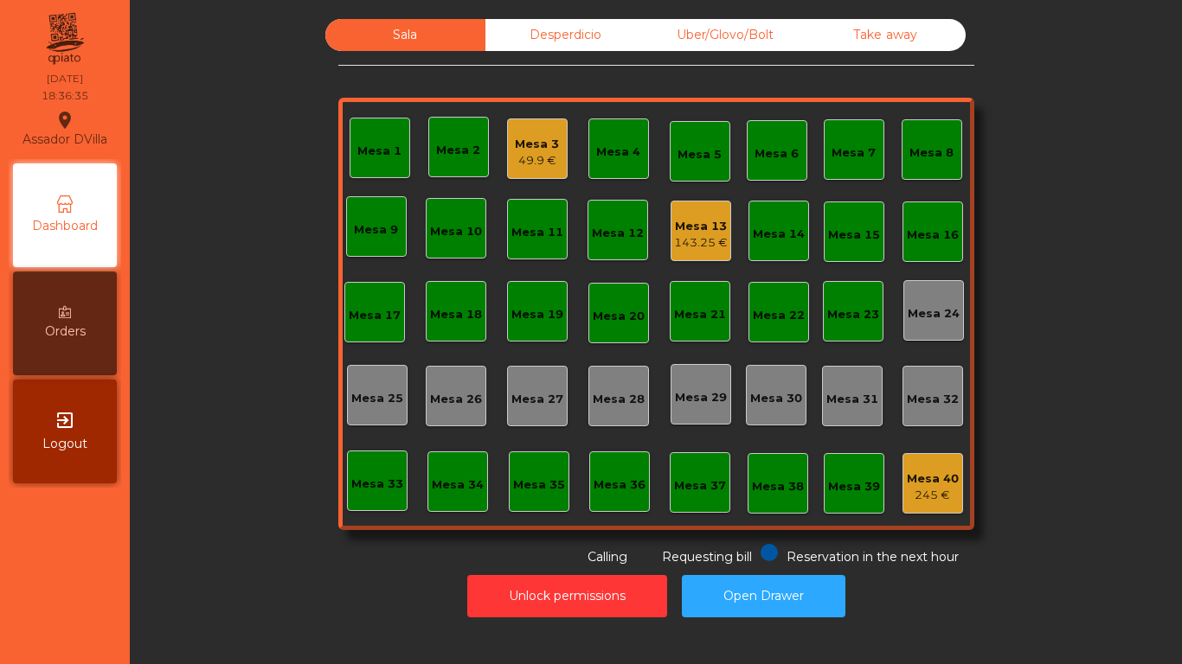
click at [663, 45] on div "Uber/Glovo/Bolt" at bounding box center [725, 35] width 160 height 32
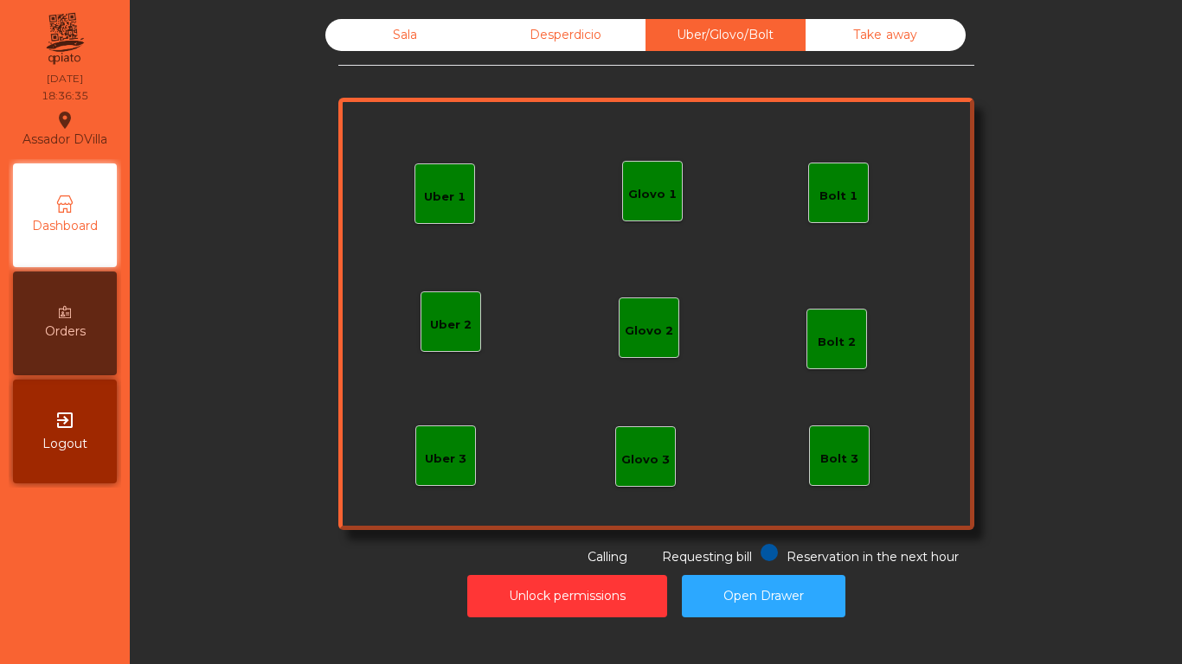
click at [552, 29] on div "Desperdicio" at bounding box center [565, 35] width 160 height 32
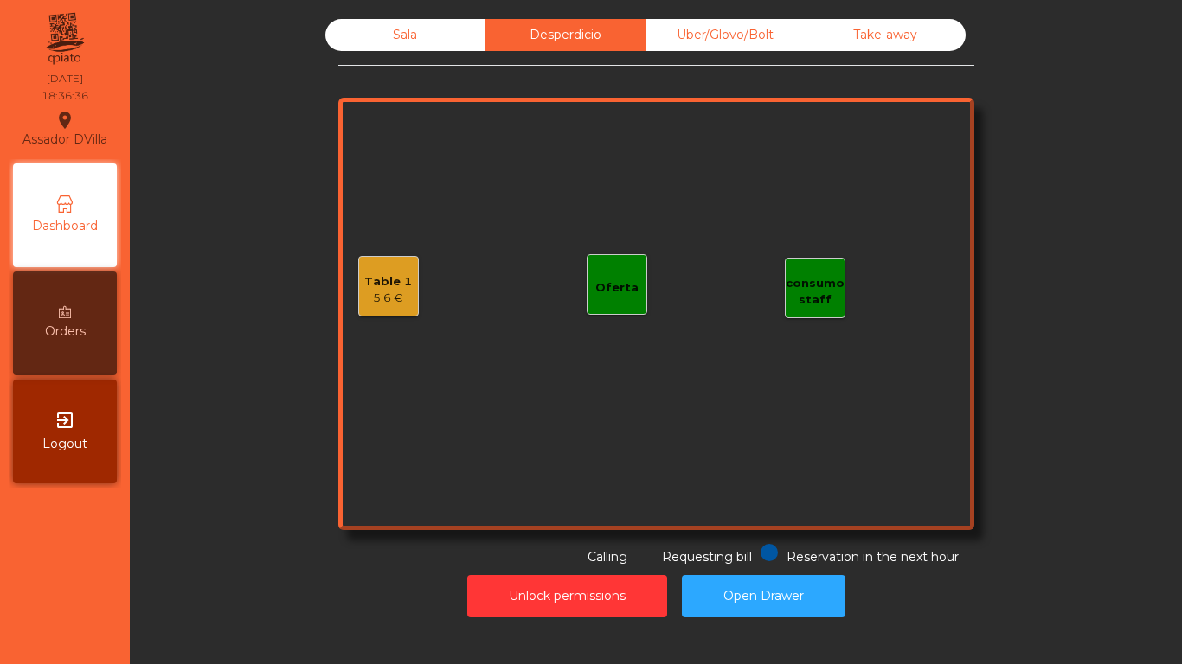
click at [818, 32] on div "Take away" at bounding box center [885, 35] width 160 height 32
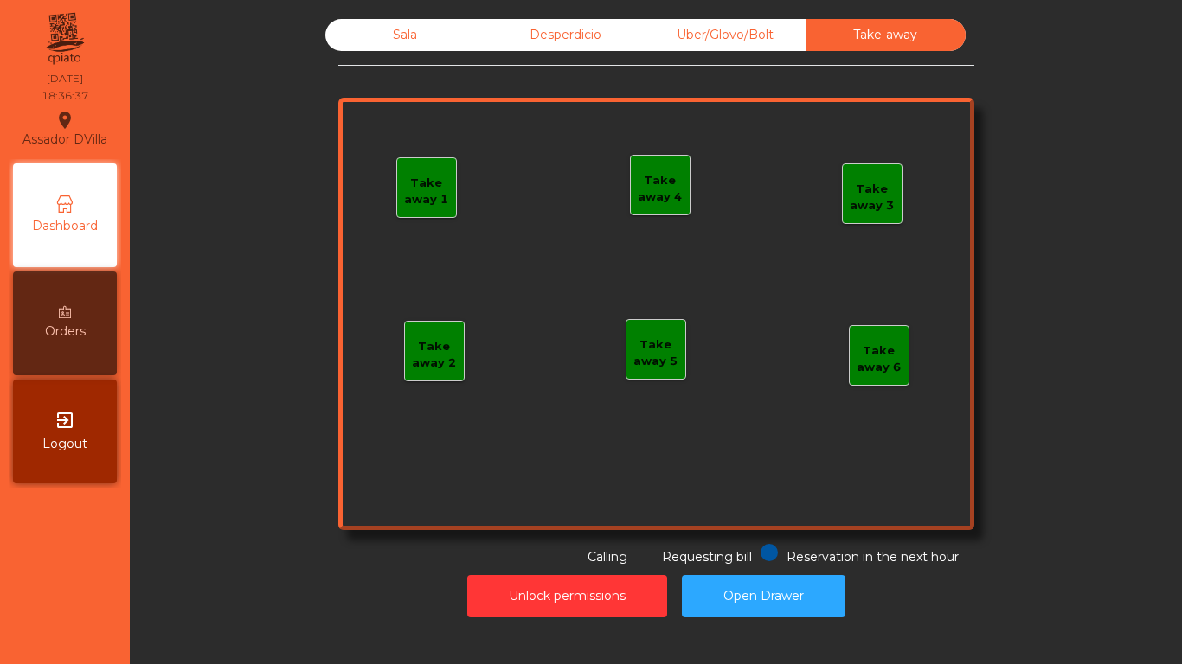
click at [462, 38] on div "Sala" at bounding box center [405, 35] width 160 height 32
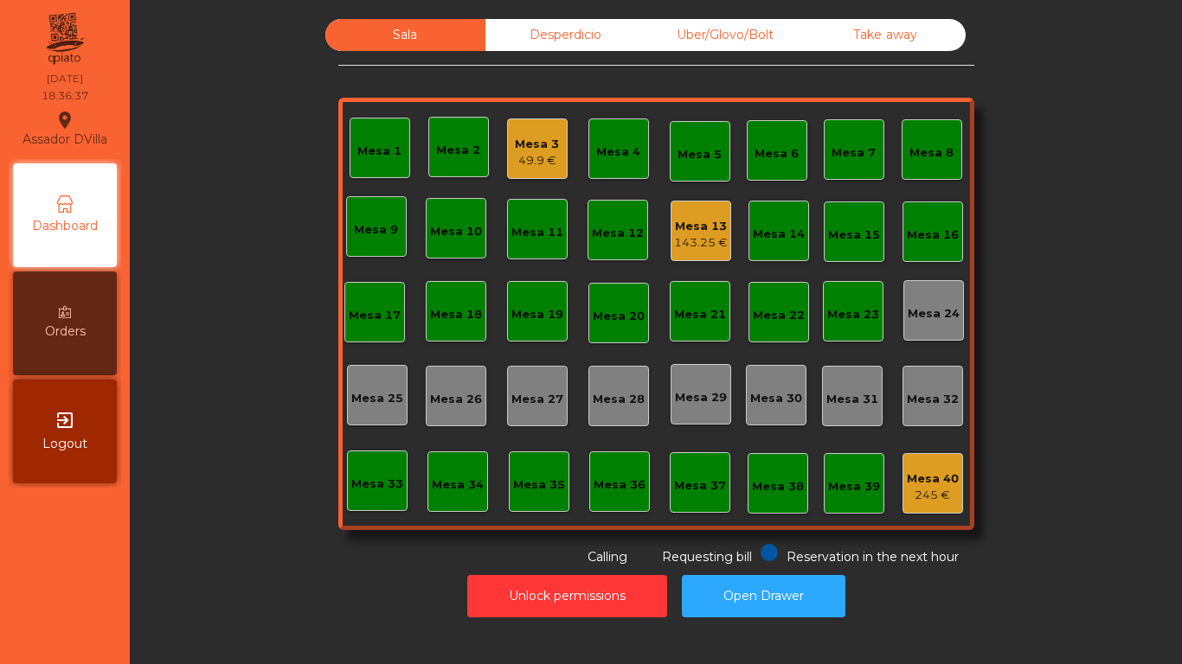
click at [277, 136] on div "Sala Desperdicio Uber/Glovo/Bolt Take away Mesa 1 Mesa 2 Mesa 3 49.9 € Mesa 4 M…" at bounding box center [655, 293] width 1005 height 548
click at [692, 234] on div "Mesa 13" at bounding box center [701, 226] width 54 height 17
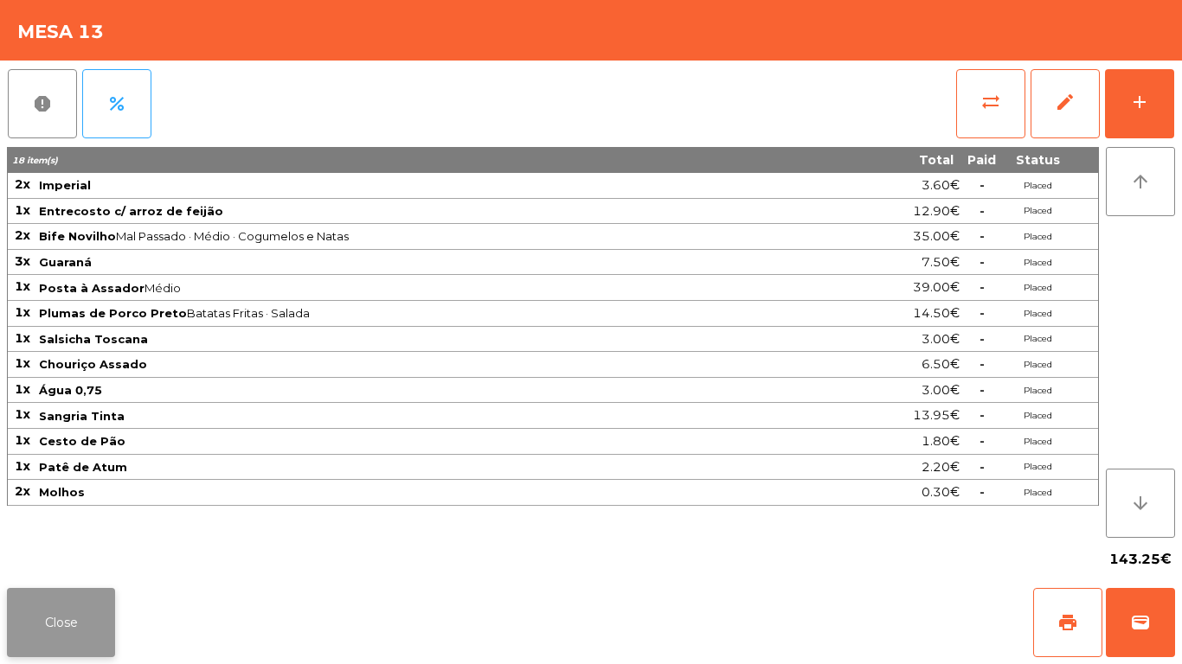
click at [63, 615] on button "Close" at bounding box center [61, 622] width 108 height 69
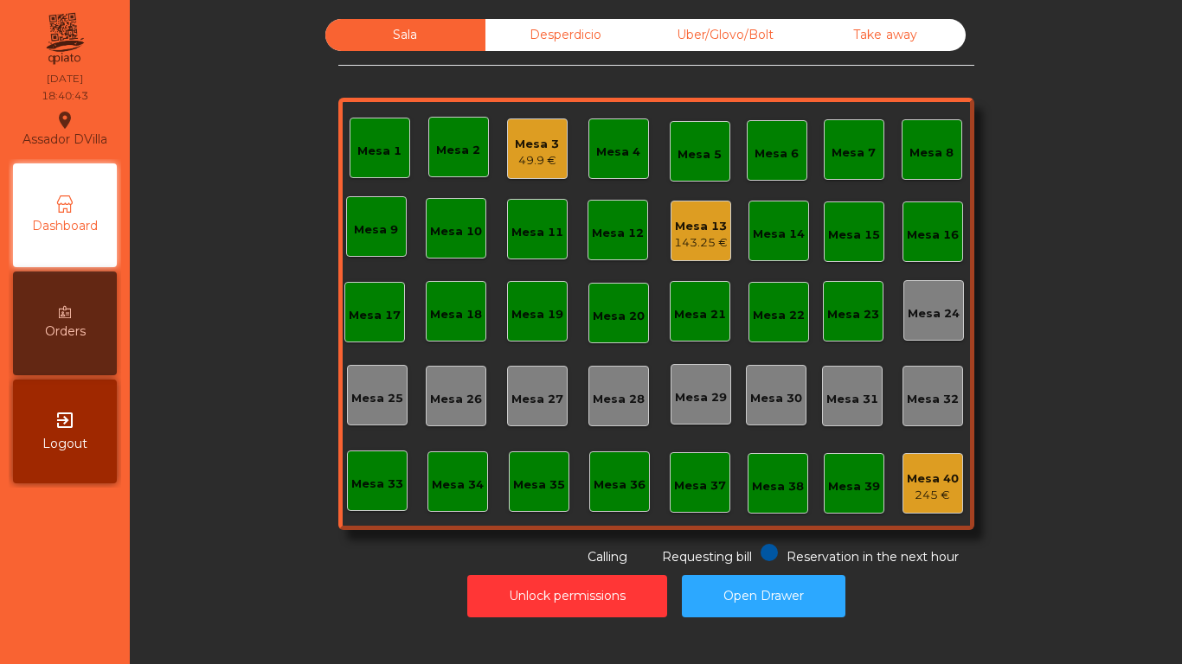
click at [269, 484] on div "Sala Desperdicio Uber/Glovo/Bolt Take away Mesa 1 Mesa 2 Mesa 3 49.9 € Mesa 4 M…" at bounding box center [655, 293] width 1005 height 548
click at [687, 234] on div "Mesa 13" at bounding box center [701, 226] width 54 height 17
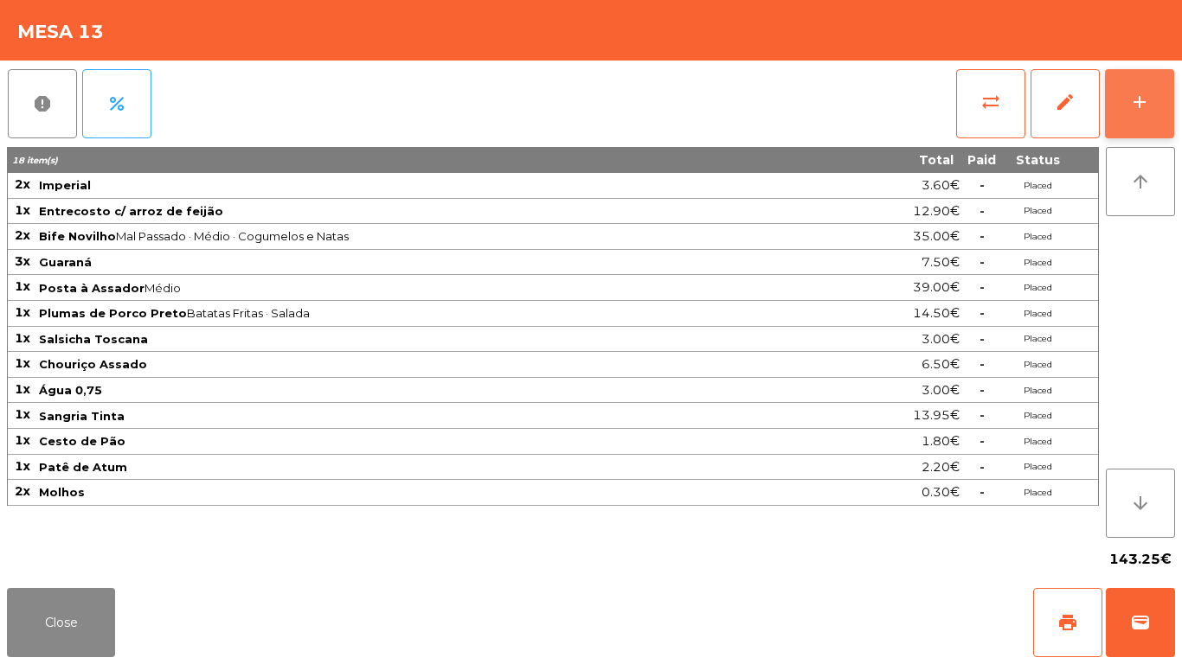
click at [1158, 85] on button "add" at bounding box center [1139, 103] width 69 height 69
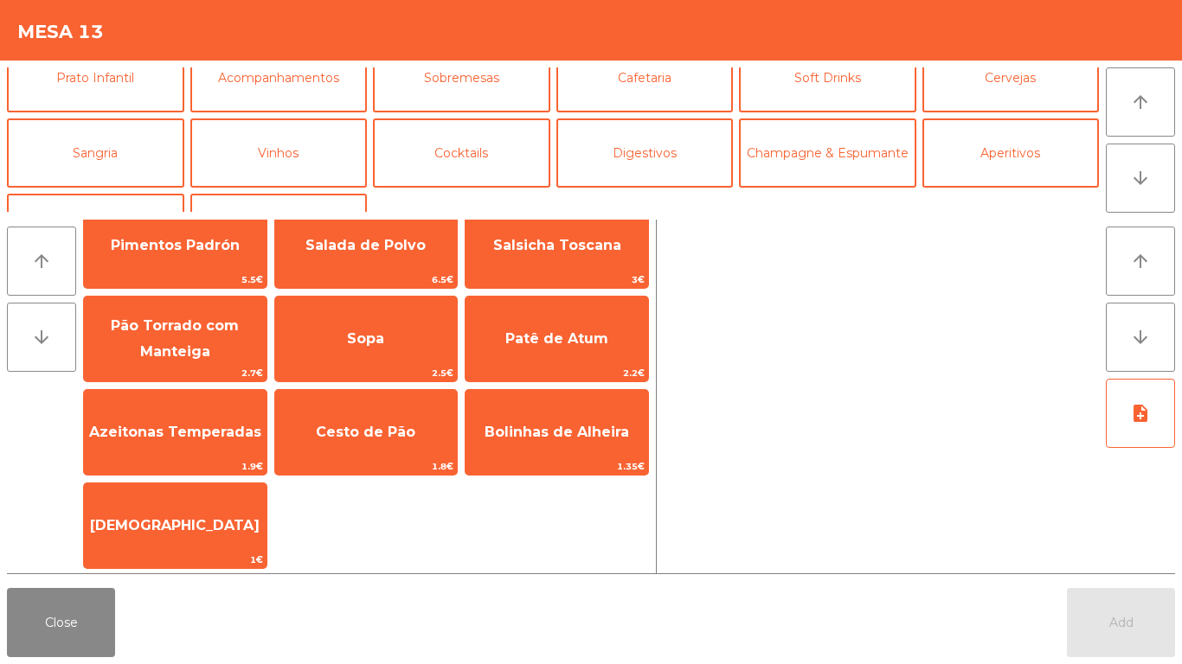
scroll to position [151, 0]
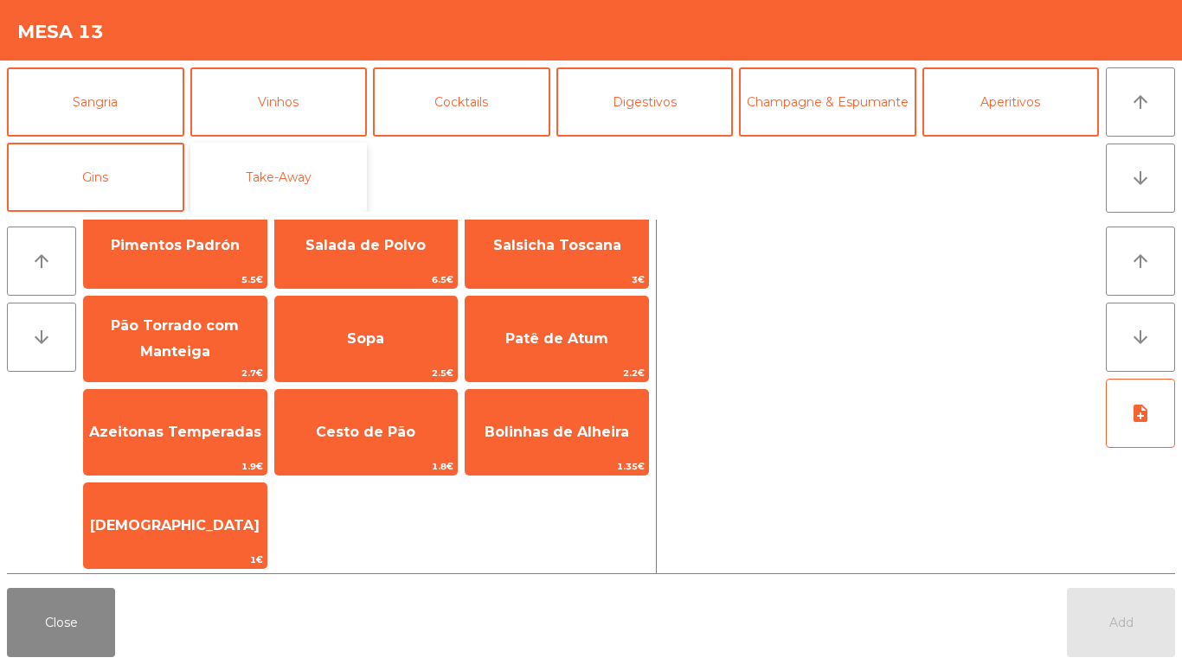
click at [294, 166] on button "Take-Away" at bounding box center [278, 177] width 177 height 69
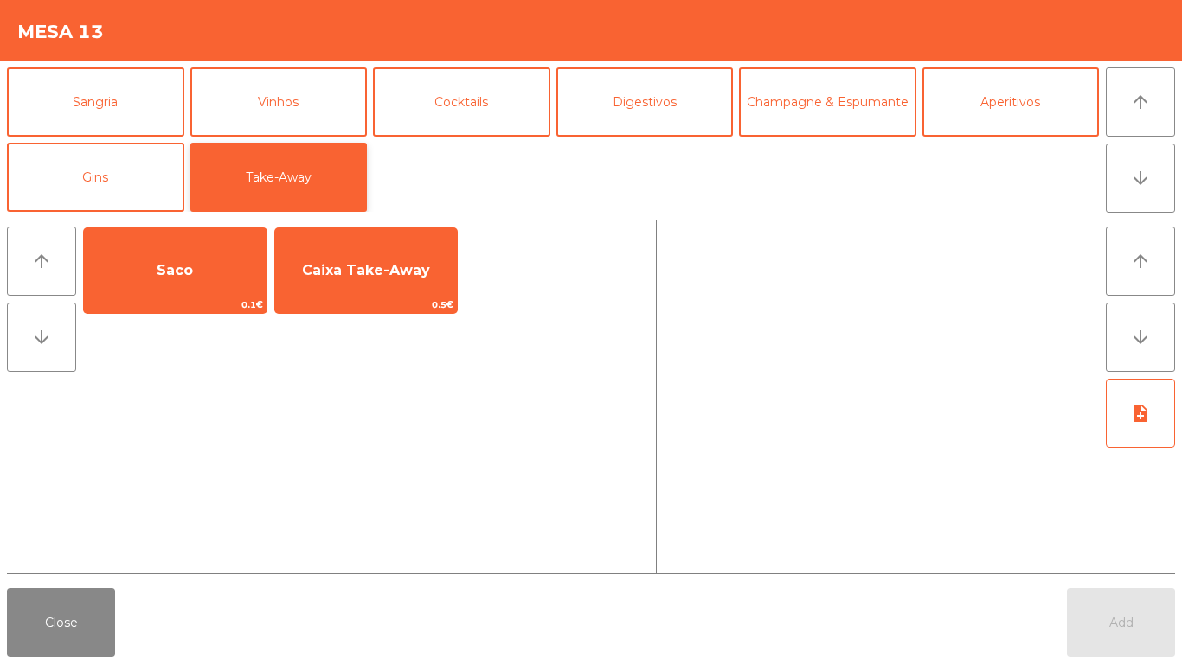
scroll to position [0, 0]
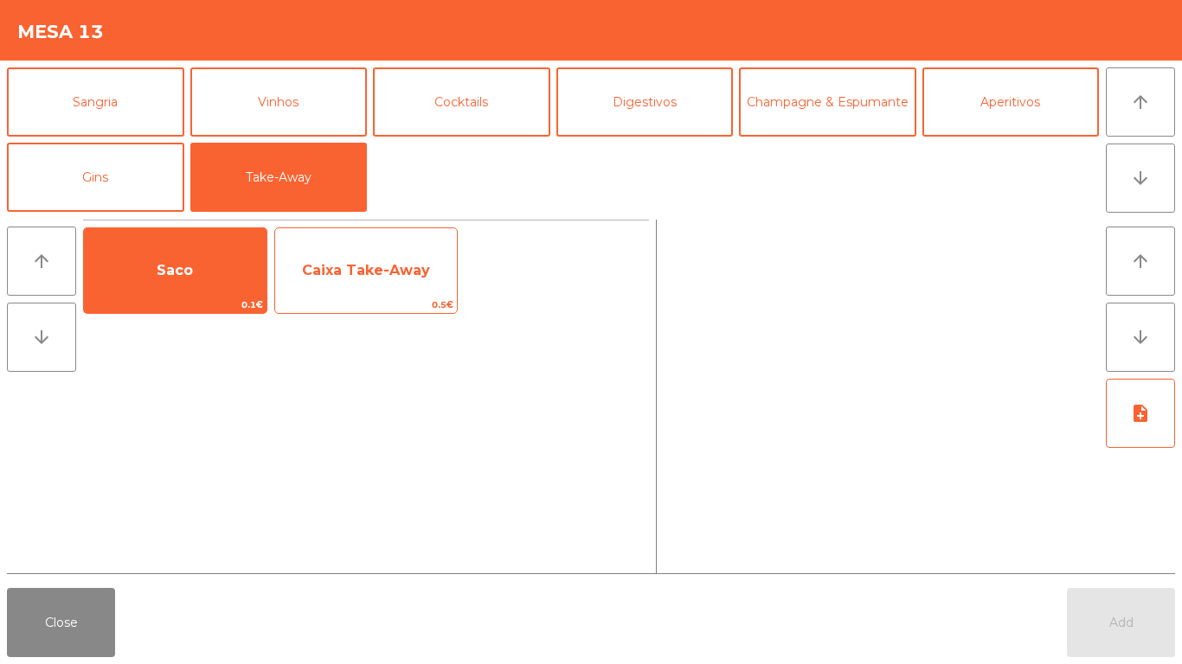
click at [350, 299] on span "0.5€" at bounding box center [366, 305] width 183 height 16
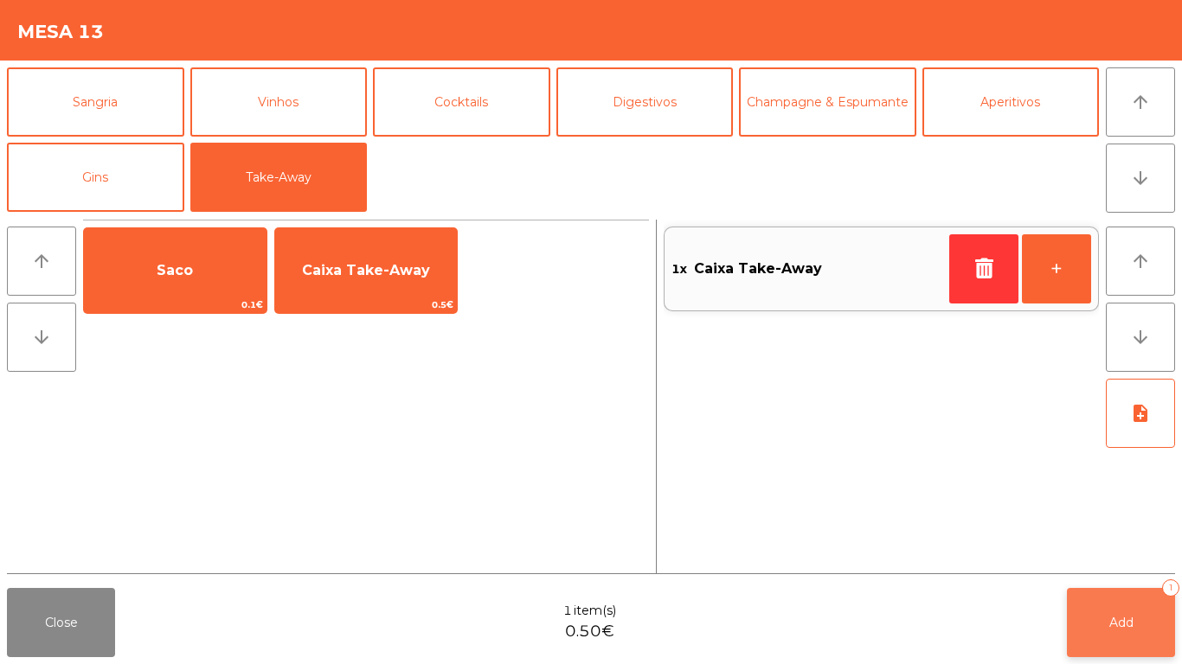
click at [1131, 589] on button "Add 1" at bounding box center [1121, 622] width 108 height 69
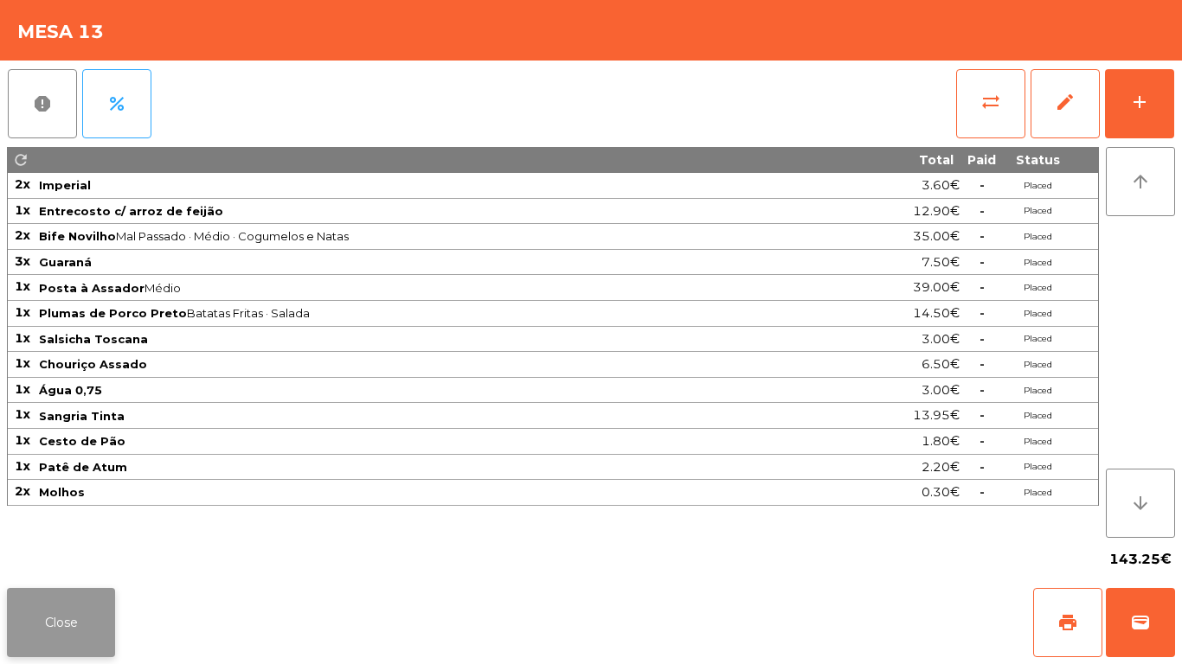
click at [53, 638] on button "Close" at bounding box center [61, 622] width 108 height 69
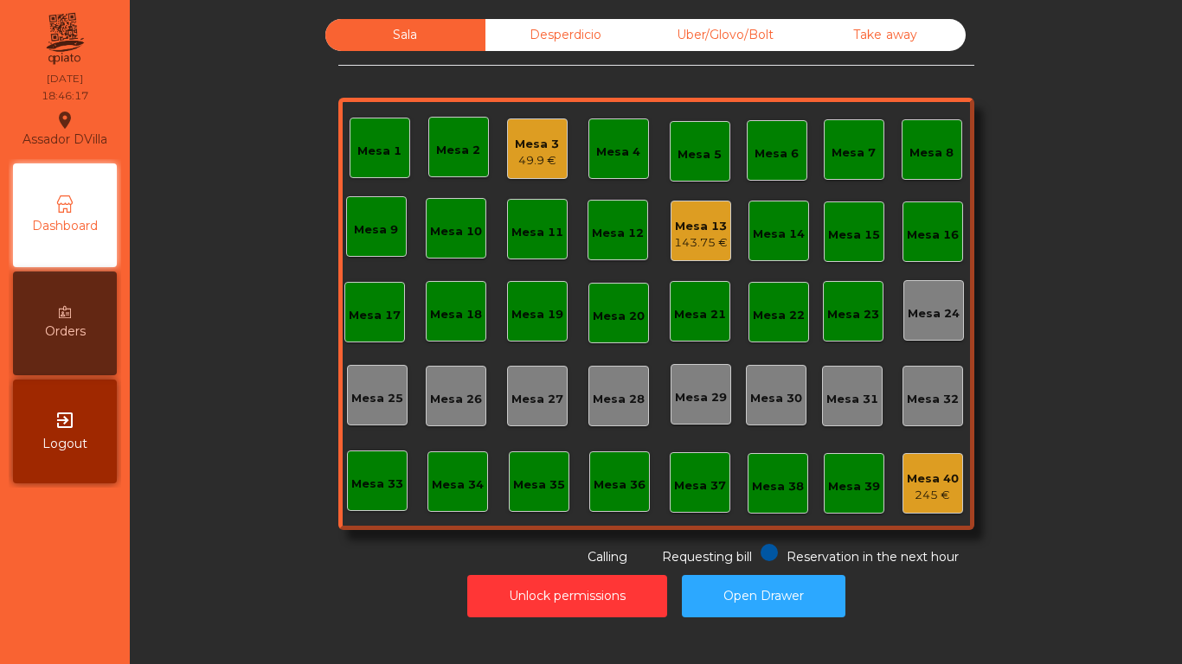
click at [707, 239] on div "143.75 €" at bounding box center [701, 242] width 54 height 17
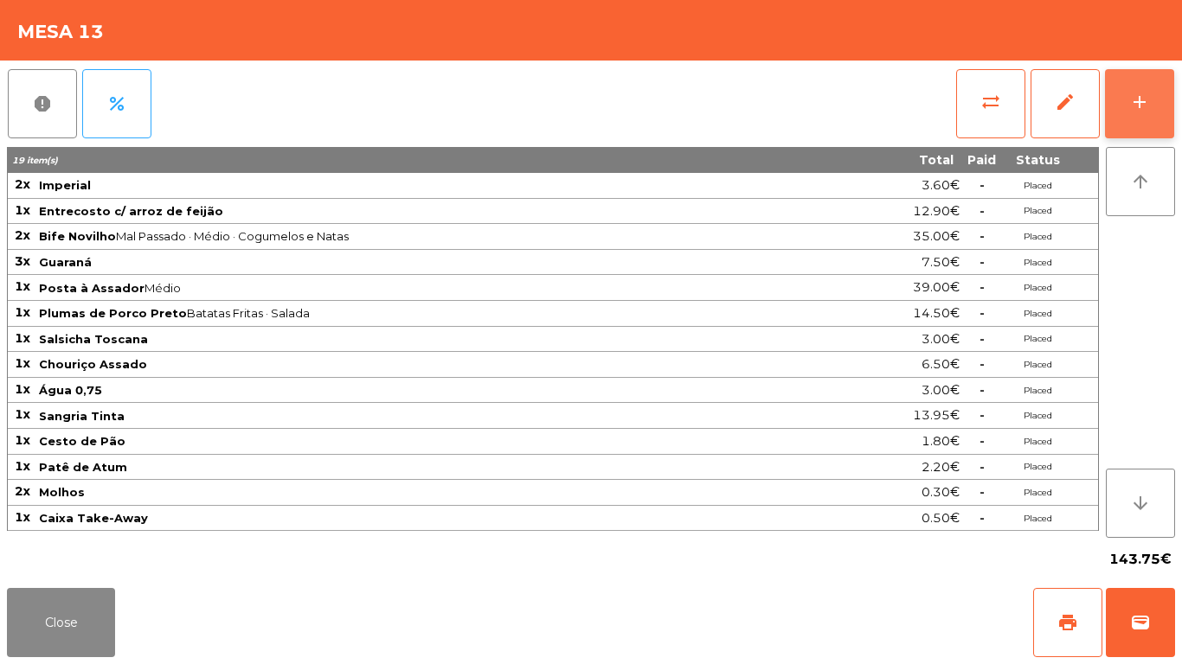
click at [1141, 106] on div "add" at bounding box center [1139, 102] width 21 height 21
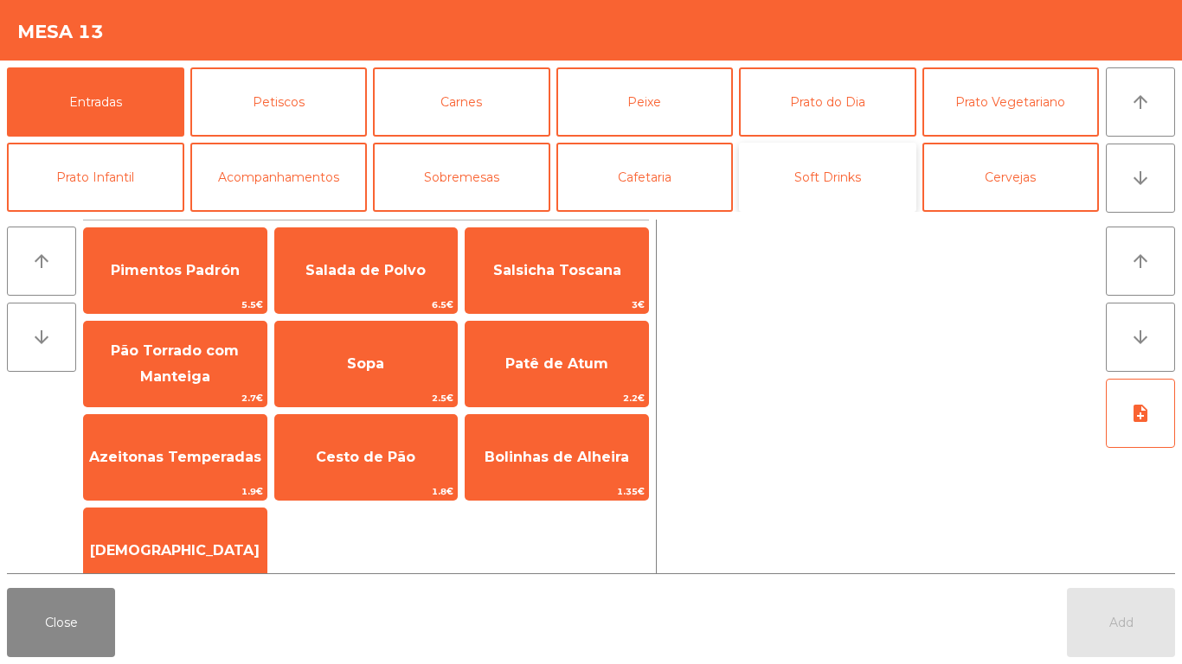
click at [842, 202] on button "Soft Drinks" at bounding box center [827, 177] width 177 height 69
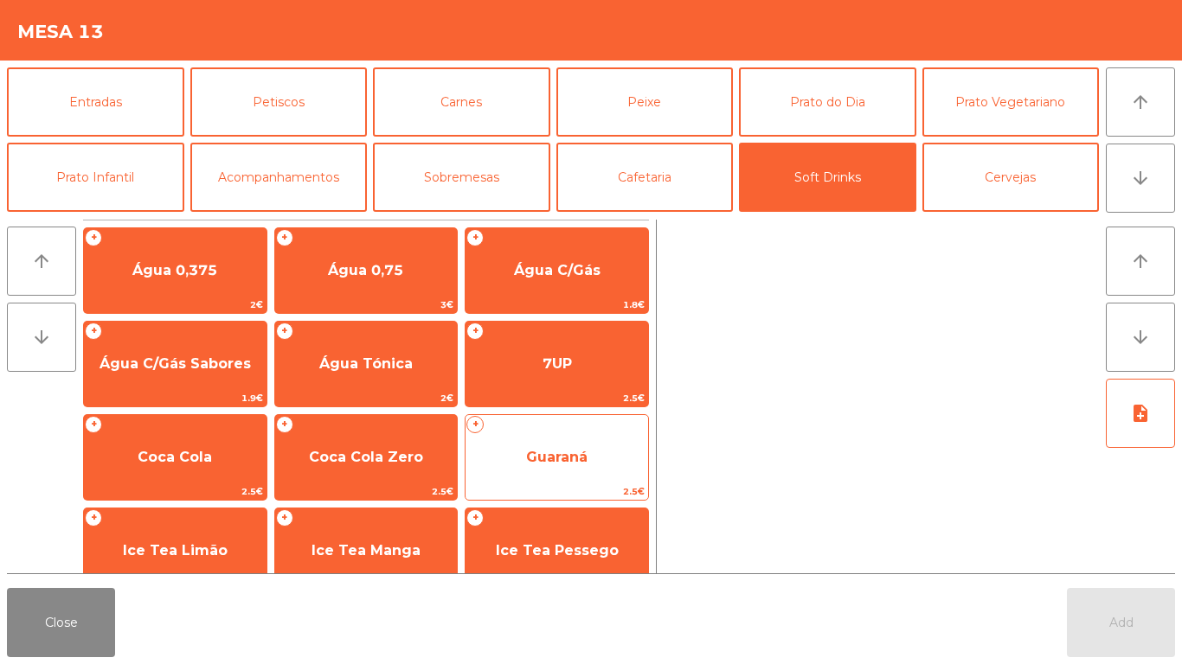
click at [517, 439] on span "Guaraná" at bounding box center [556, 457] width 183 height 47
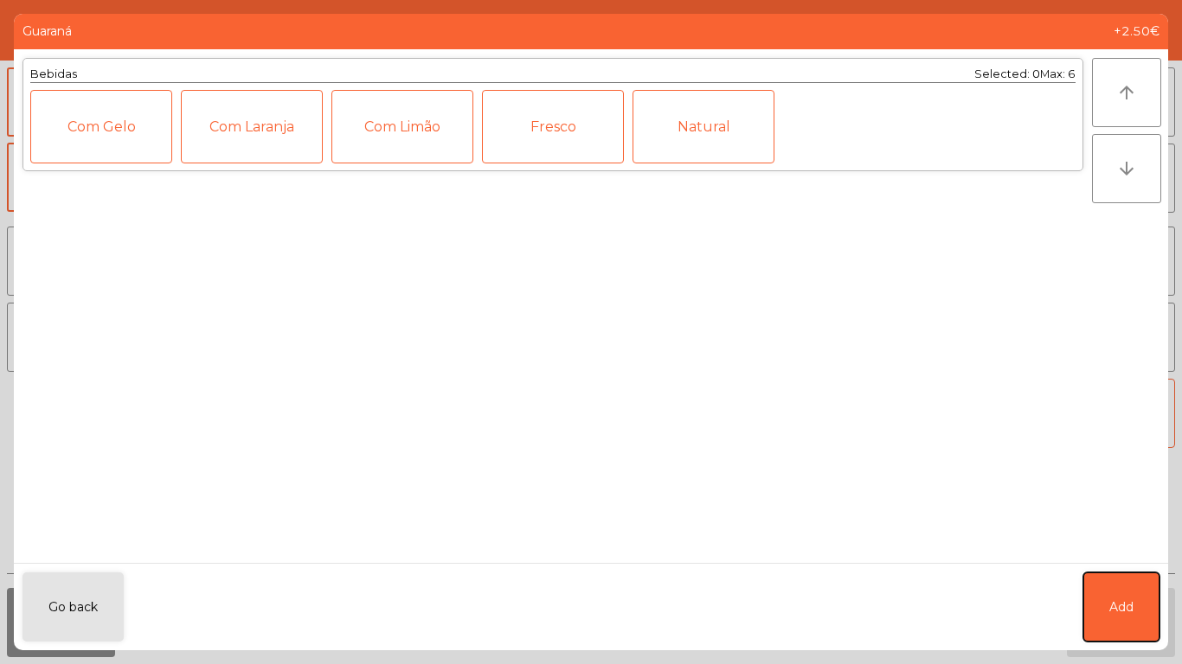
click at [1113, 599] on span "Add" at bounding box center [1121, 608] width 24 height 18
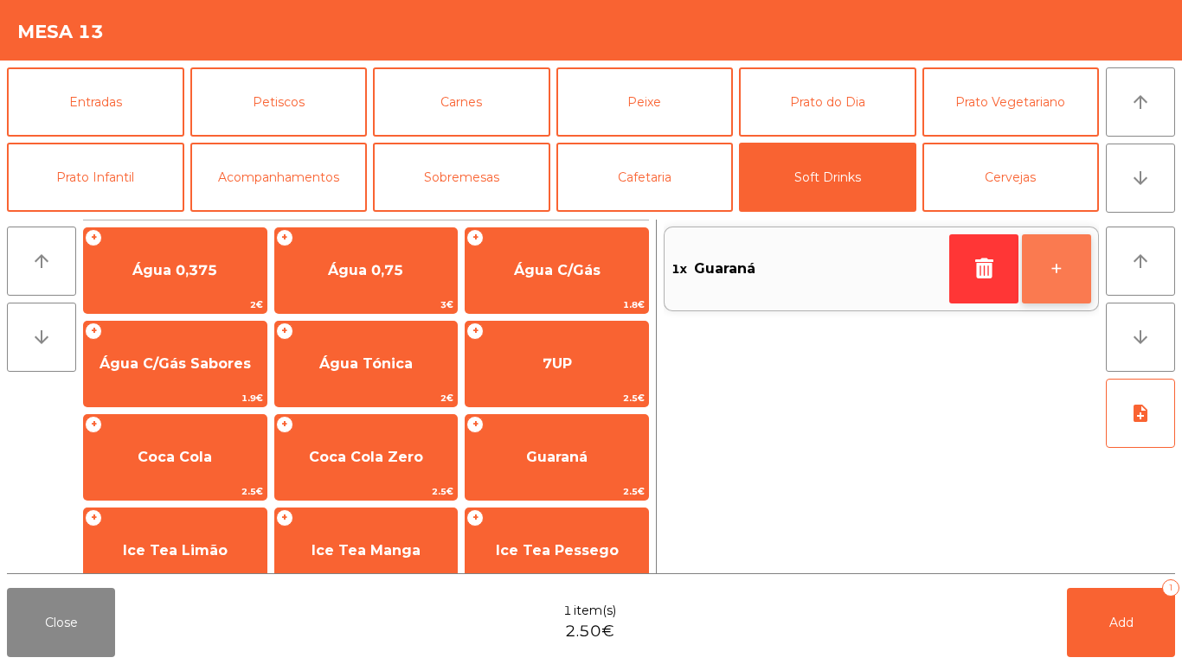
click at [1070, 265] on button "+" at bounding box center [1056, 268] width 69 height 69
click at [1077, 260] on button "+" at bounding box center [1056, 268] width 69 height 69
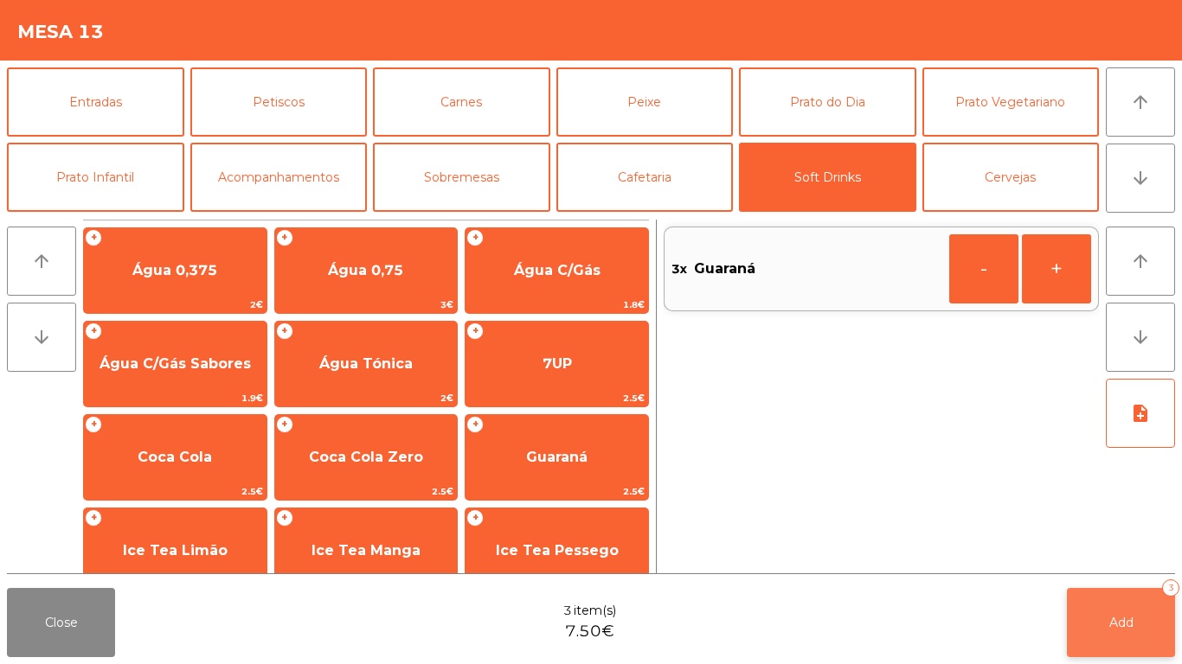
click at [1132, 596] on button "Add 3" at bounding box center [1121, 622] width 108 height 69
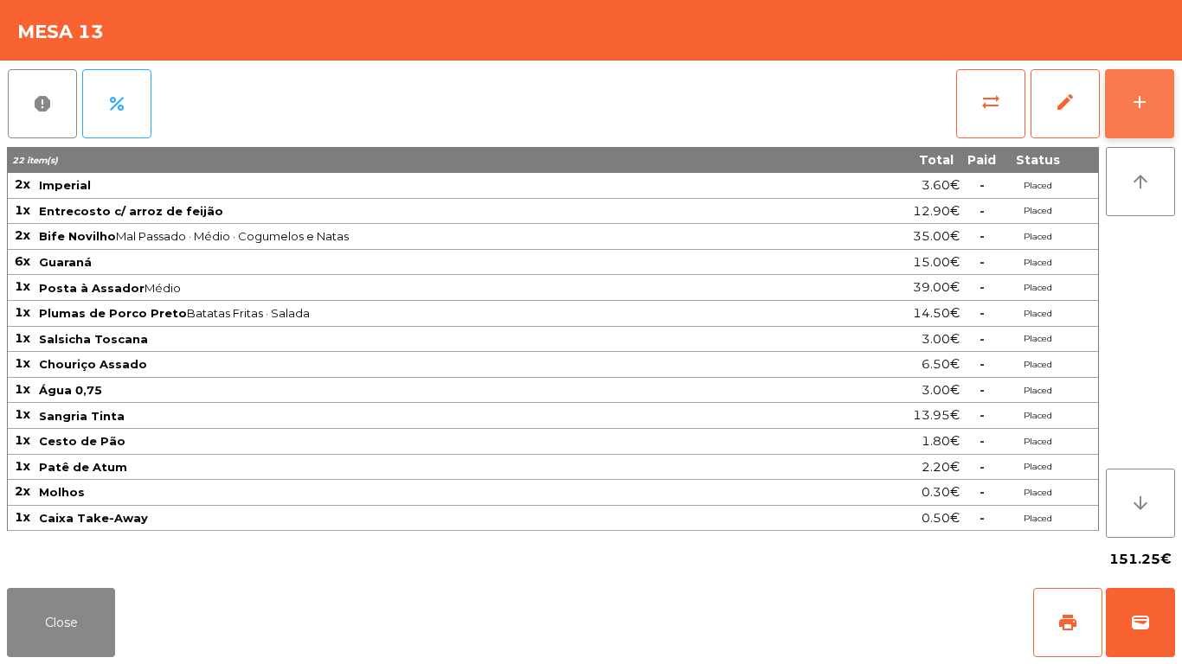
click at [1160, 84] on button "add" at bounding box center [1139, 103] width 69 height 69
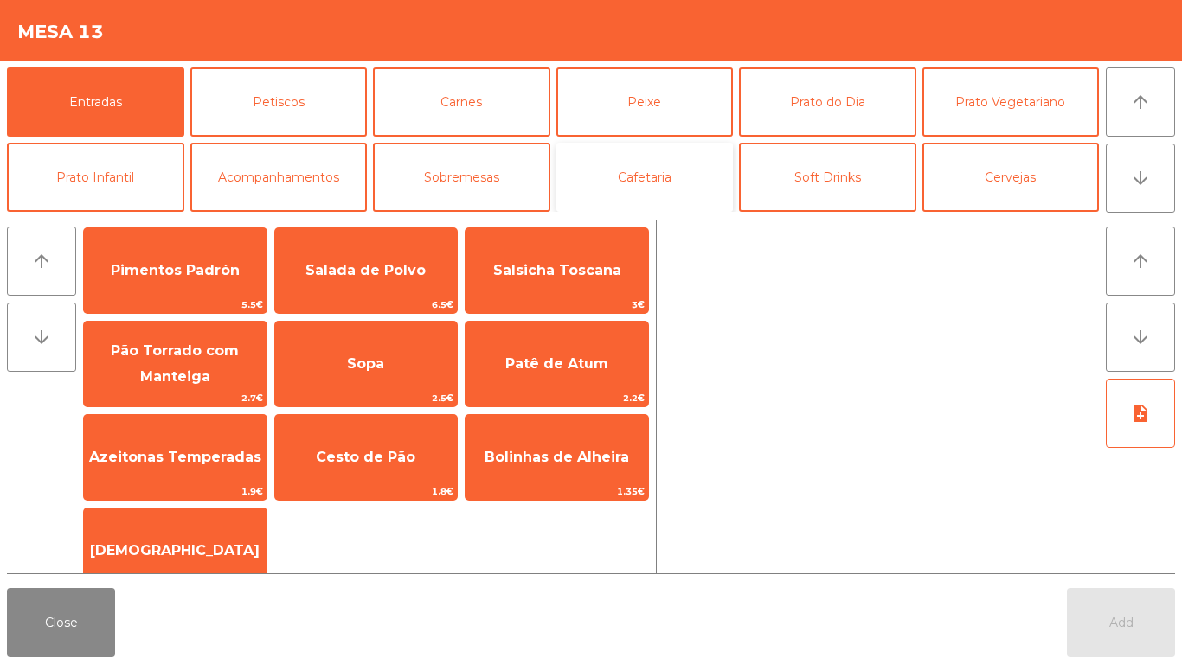
click at [633, 171] on button "Cafetaria" at bounding box center [644, 177] width 177 height 69
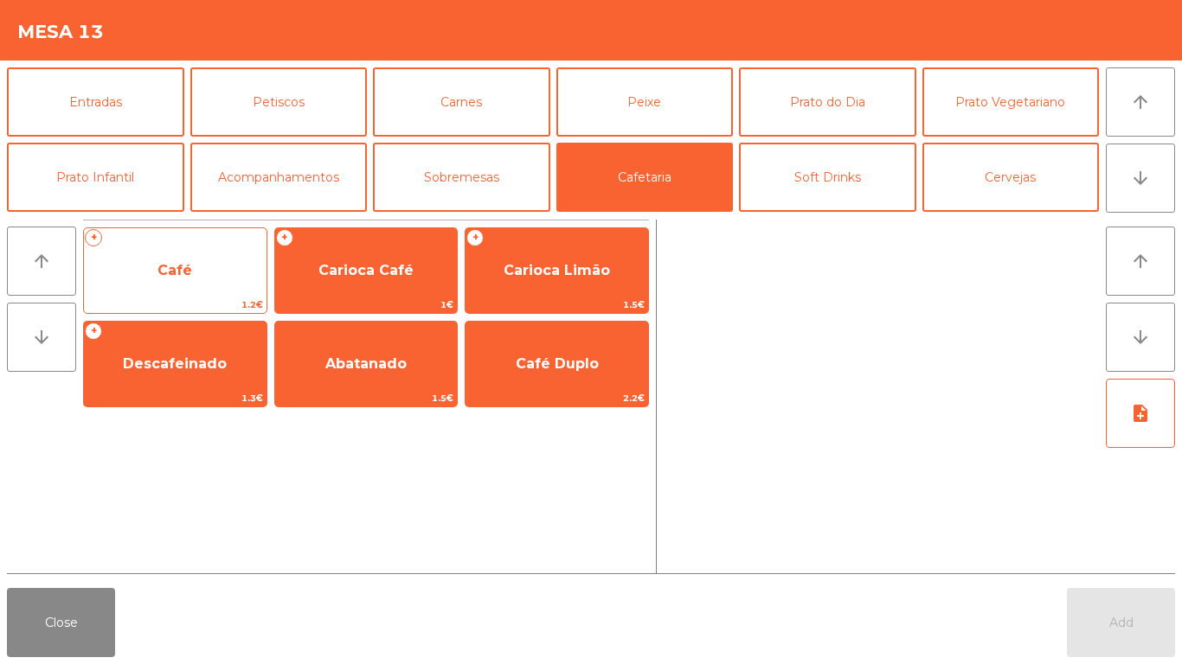
click at [203, 270] on span "Café" at bounding box center [175, 270] width 183 height 47
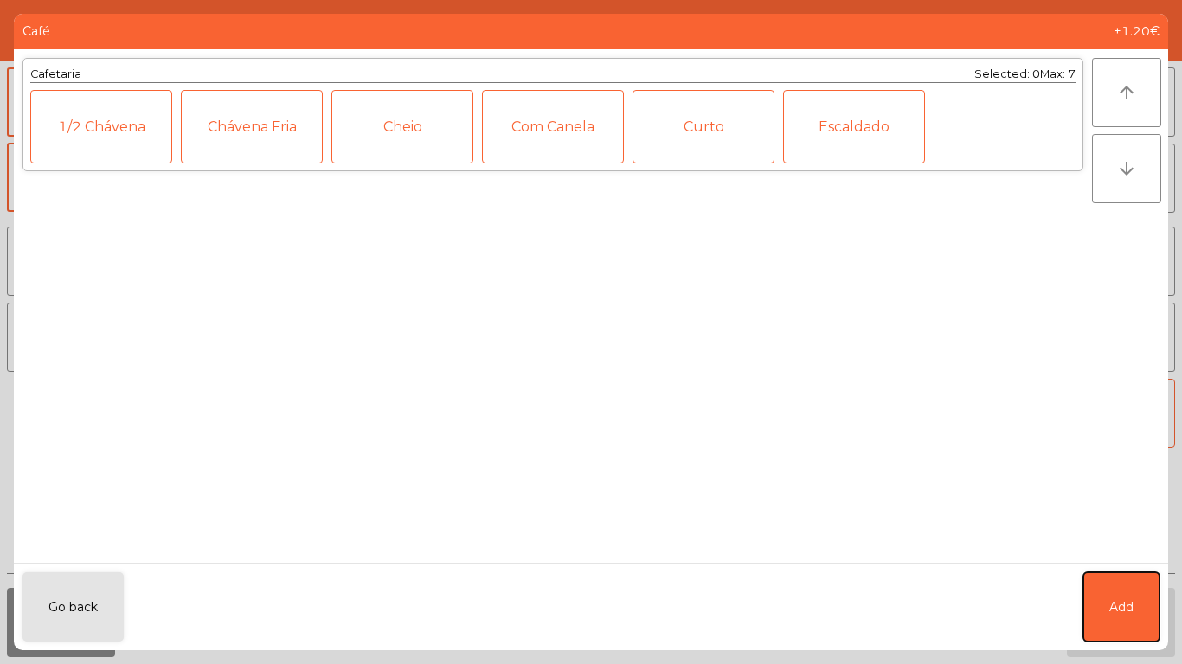
click at [1107, 608] on button "Add" at bounding box center [1121, 607] width 76 height 69
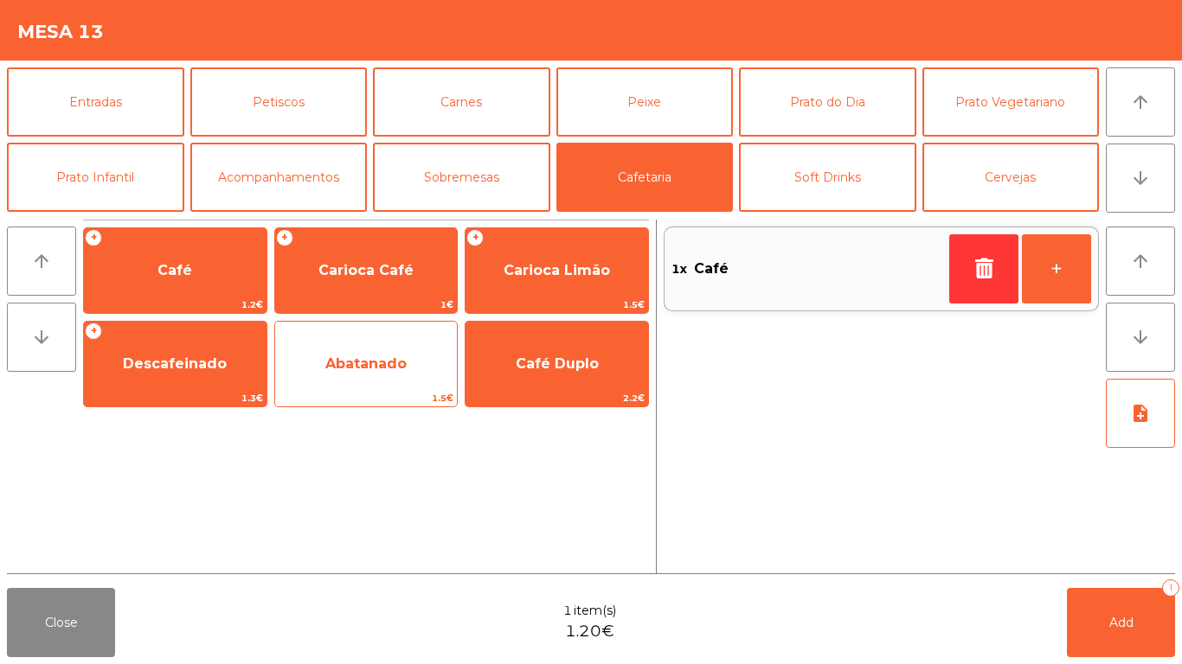
click at [365, 381] on span "Abatanado" at bounding box center [366, 364] width 183 height 47
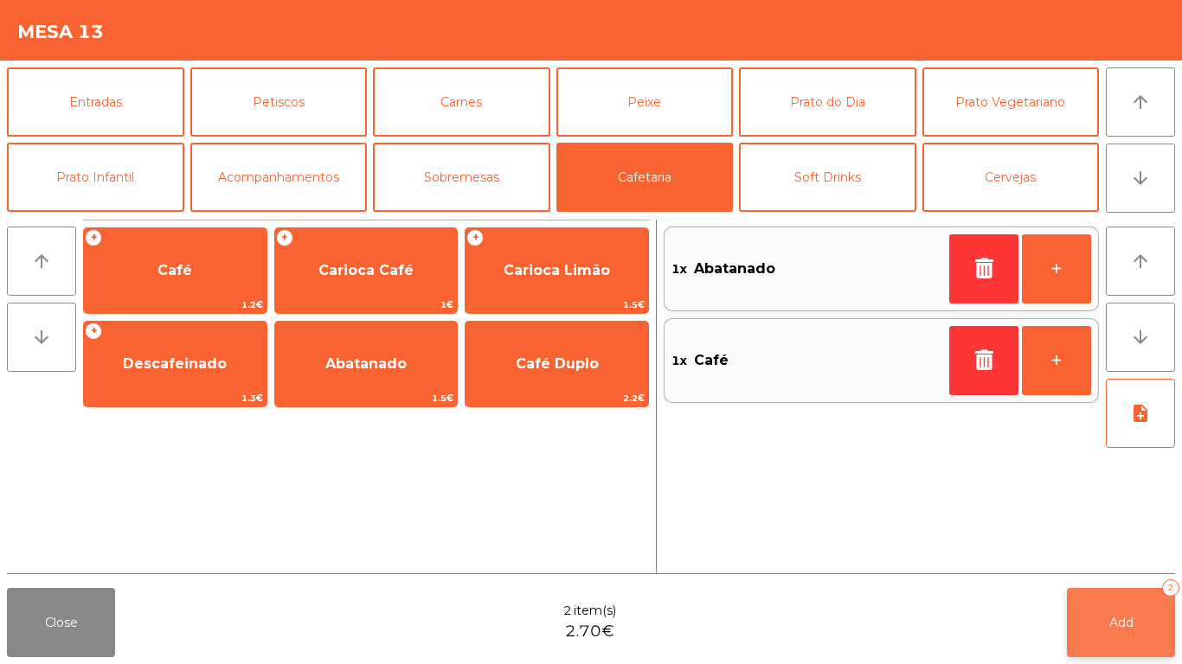
click at [1138, 640] on button "Add 2" at bounding box center [1121, 622] width 108 height 69
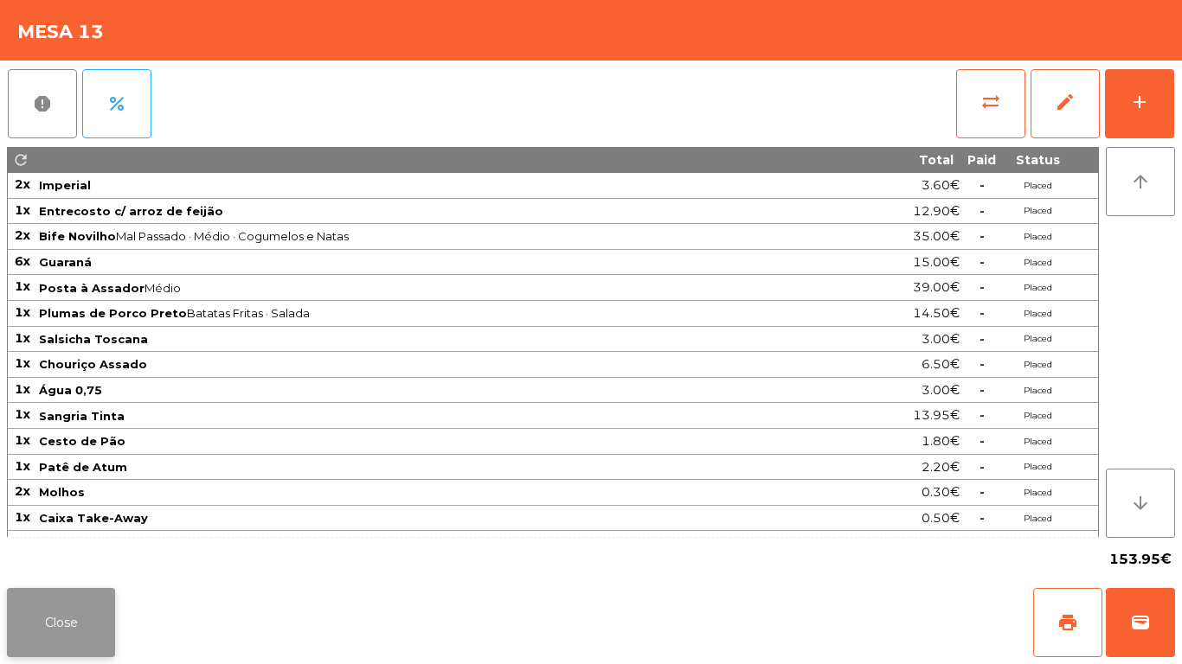
click at [78, 610] on button "Close" at bounding box center [61, 622] width 108 height 69
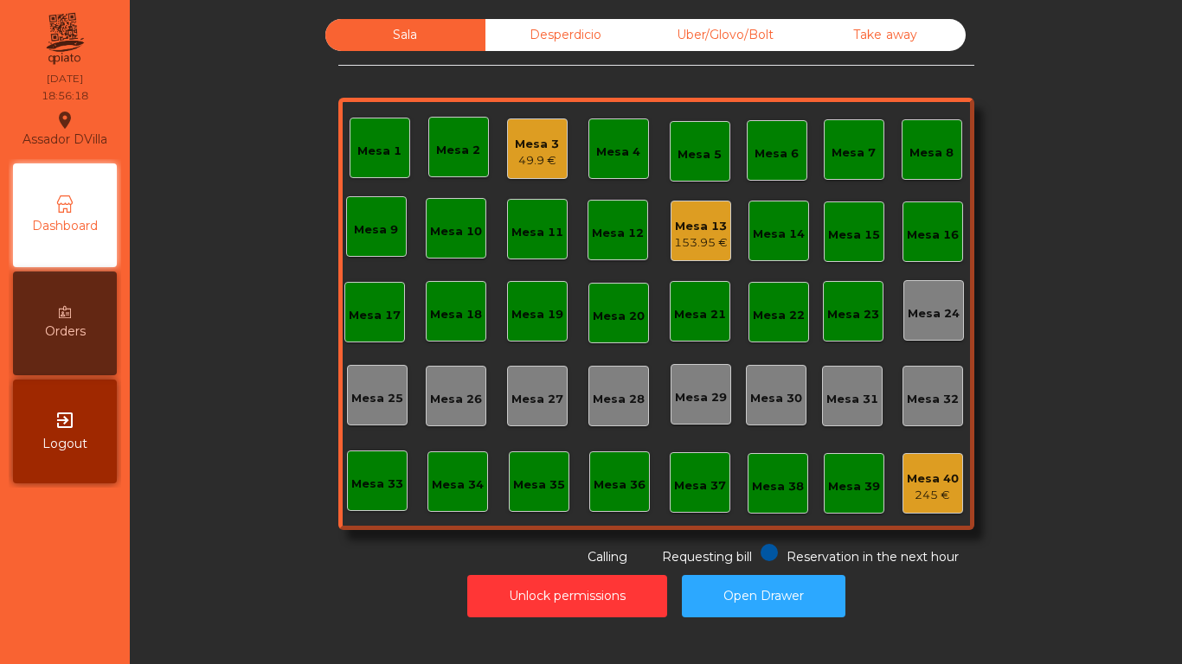
click at [538, 166] on div "49.9 €" at bounding box center [537, 160] width 44 height 17
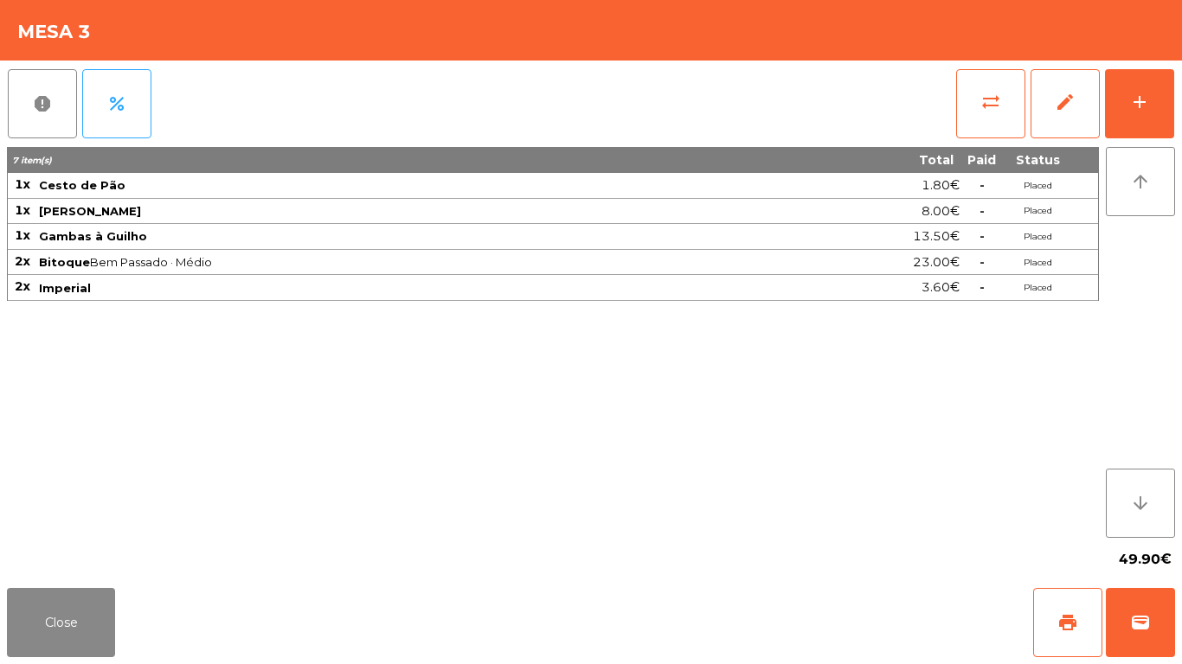
click at [1181, 108] on div "report percent sync_alt edit add 7 item(s) Total Paid Status 1x Cesto de Pão 1.…" at bounding box center [591, 321] width 1182 height 521
click at [1169, 99] on button "add" at bounding box center [1139, 103] width 69 height 69
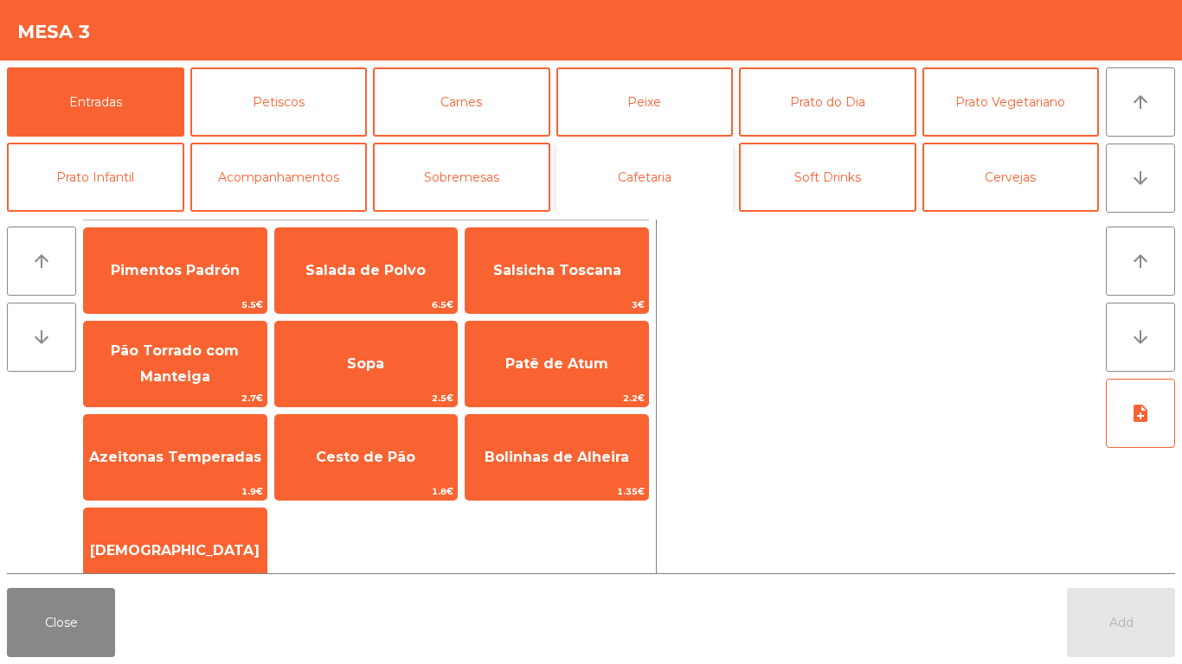
click at [676, 174] on button "Cafetaria" at bounding box center [644, 177] width 177 height 69
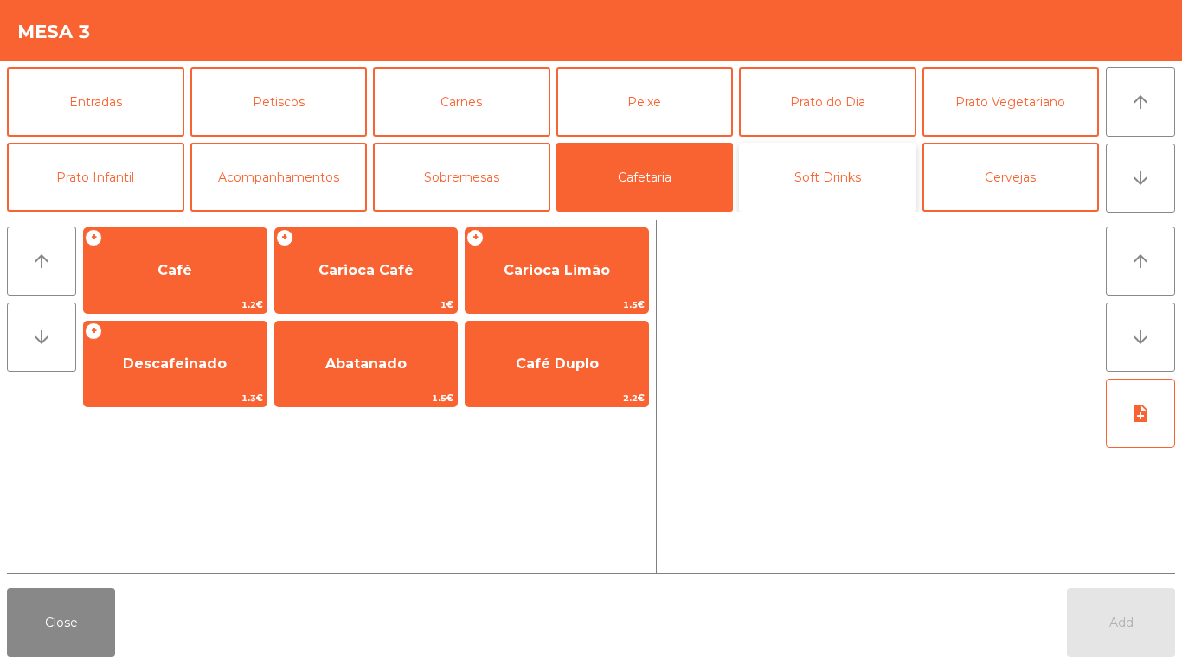
click at [862, 163] on button "Soft Drinks" at bounding box center [827, 177] width 177 height 69
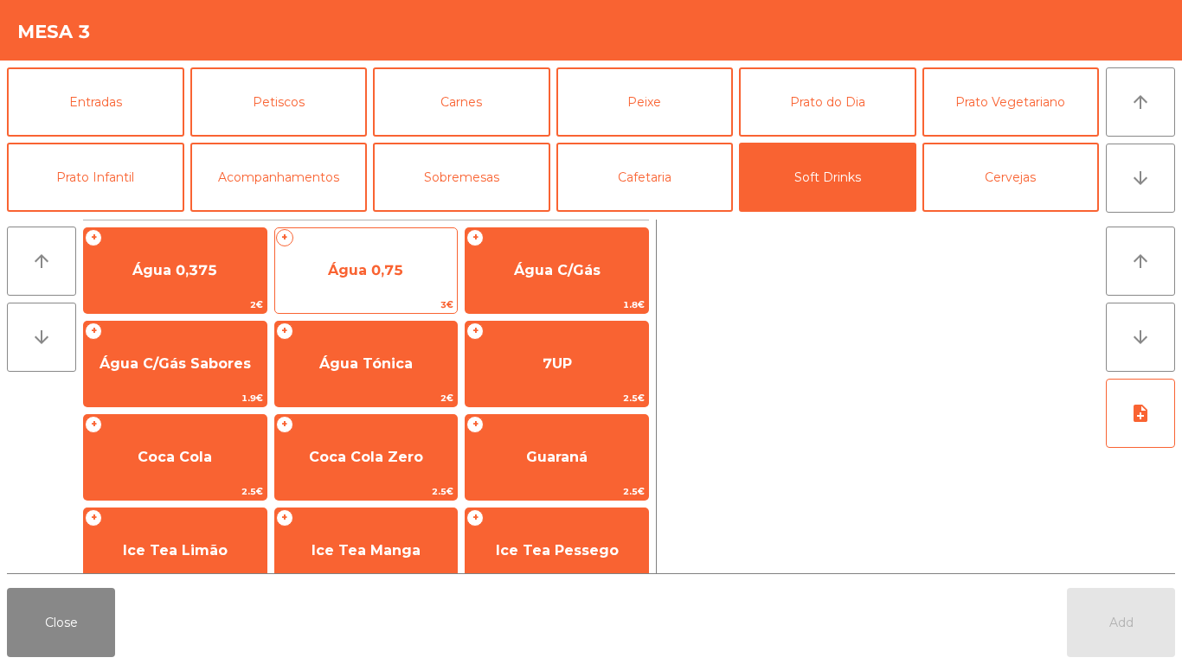
click at [381, 266] on span "Água 0,75" at bounding box center [365, 270] width 75 height 16
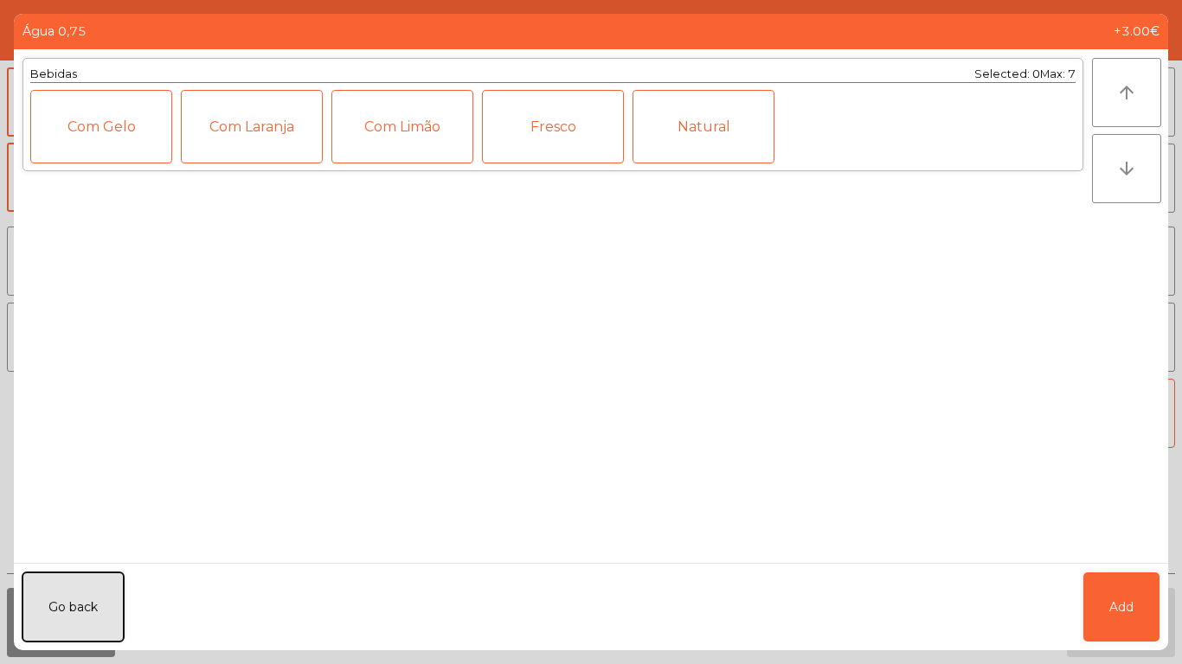
click at [68, 595] on button "Go back" at bounding box center [72, 607] width 101 height 69
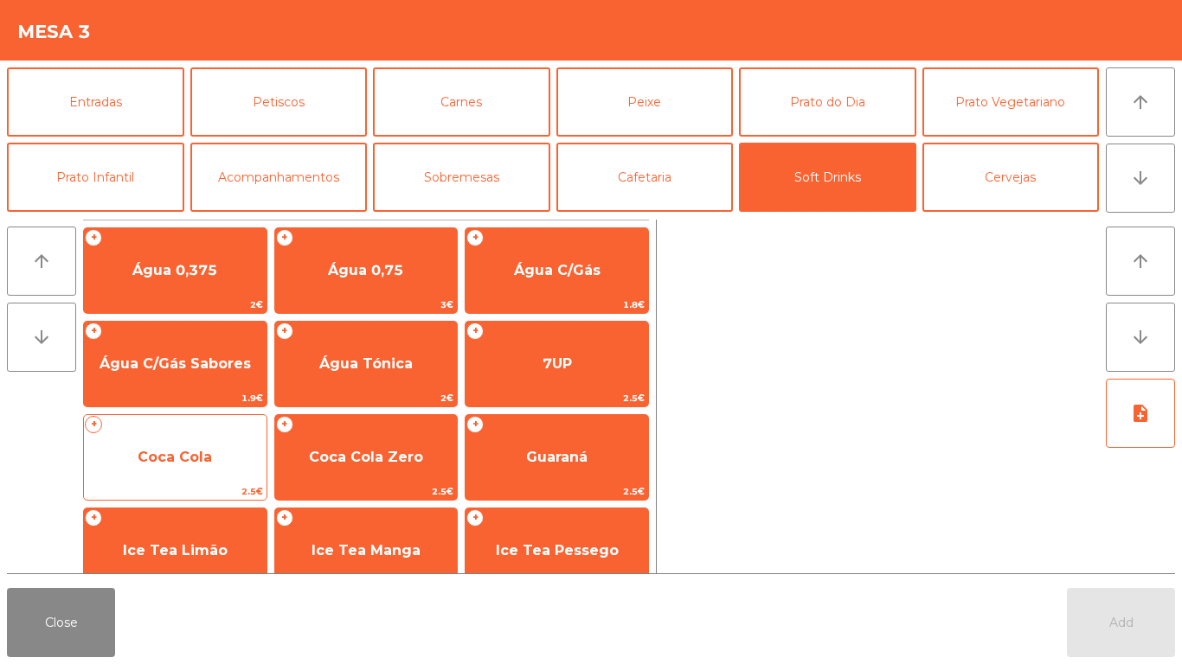
click at [205, 468] on span "Coca Cola" at bounding box center [175, 457] width 183 height 47
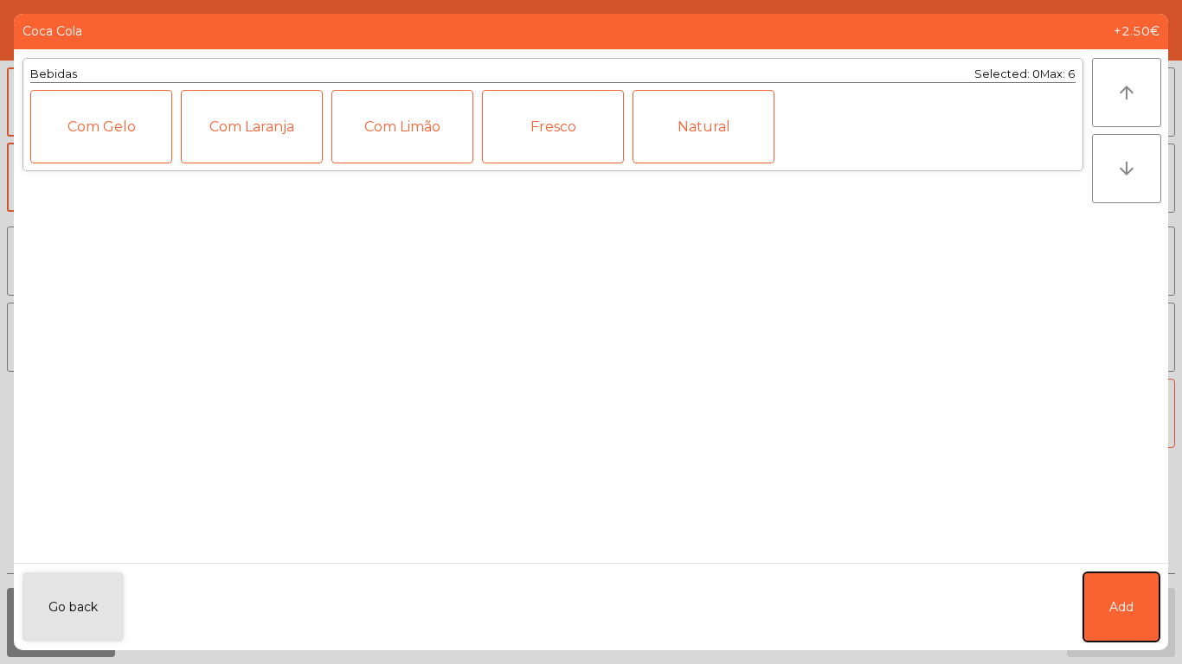
click at [1154, 588] on button "Add" at bounding box center [1121, 607] width 76 height 69
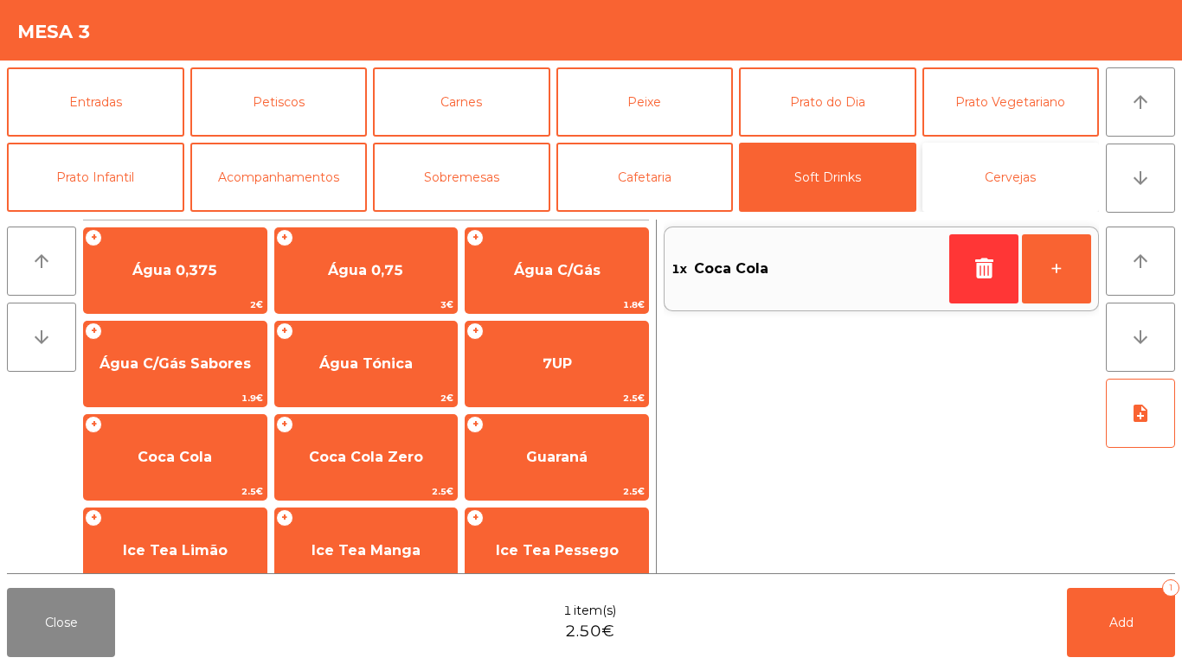
click at [987, 173] on button "Cervejas" at bounding box center [1010, 177] width 177 height 69
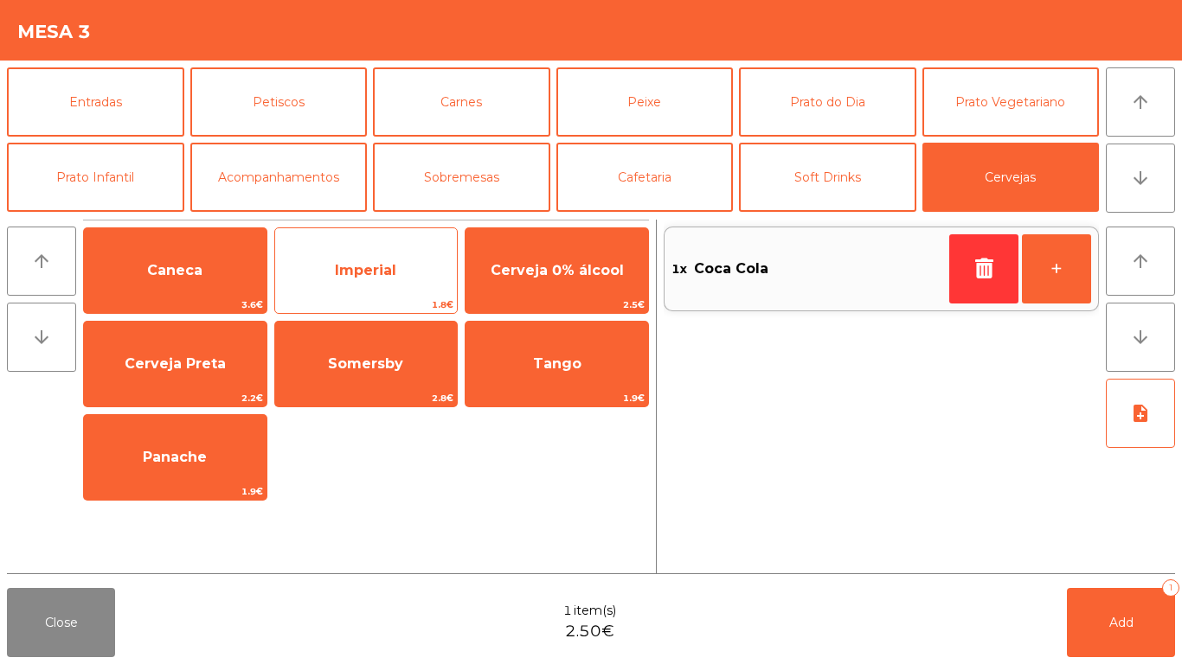
click at [345, 265] on span "Imperial" at bounding box center [365, 270] width 61 height 16
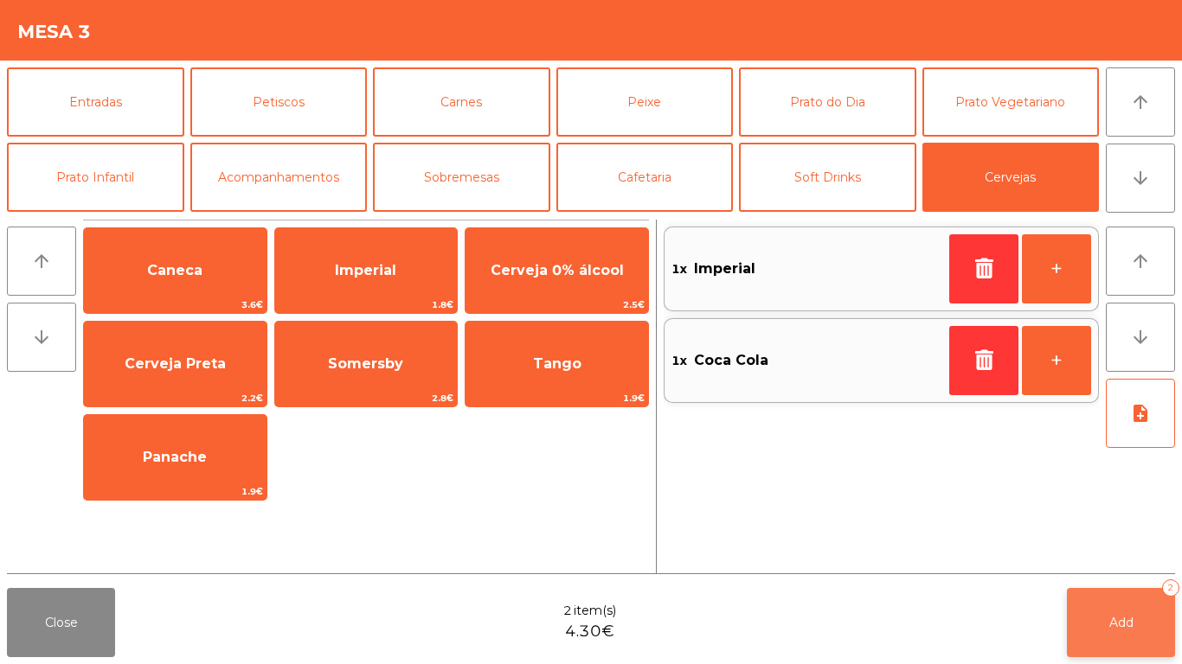
click at [1145, 619] on button "Add 2" at bounding box center [1121, 622] width 108 height 69
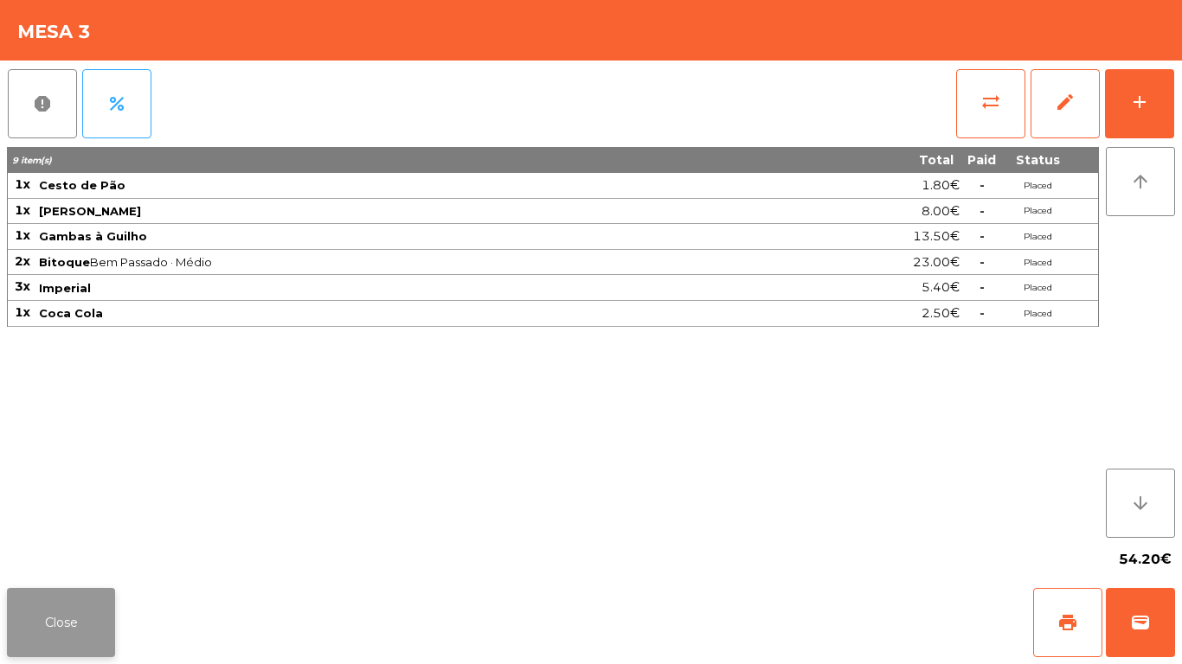
click at [39, 627] on button "Close" at bounding box center [61, 622] width 108 height 69
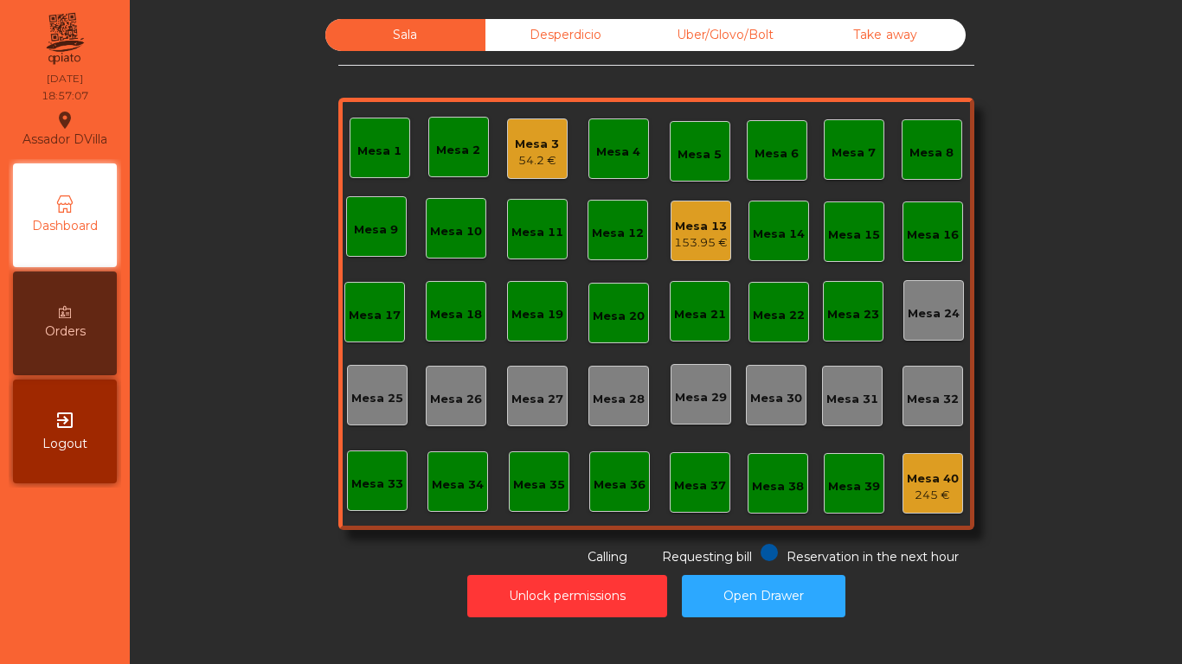
click at [689, 233] on div "Mesa 13" at bounding box center [701, 226] width 54 height 17
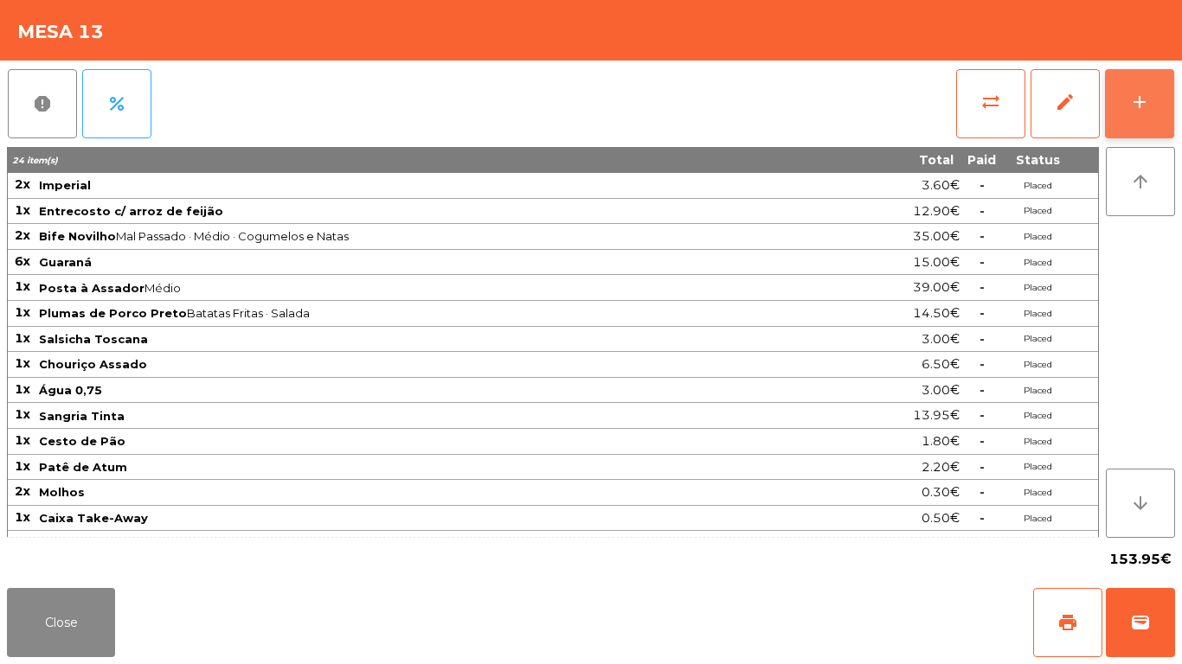
click at [1165, 99] on button "add" at bounding box center [1139, 103] width 69 height 69
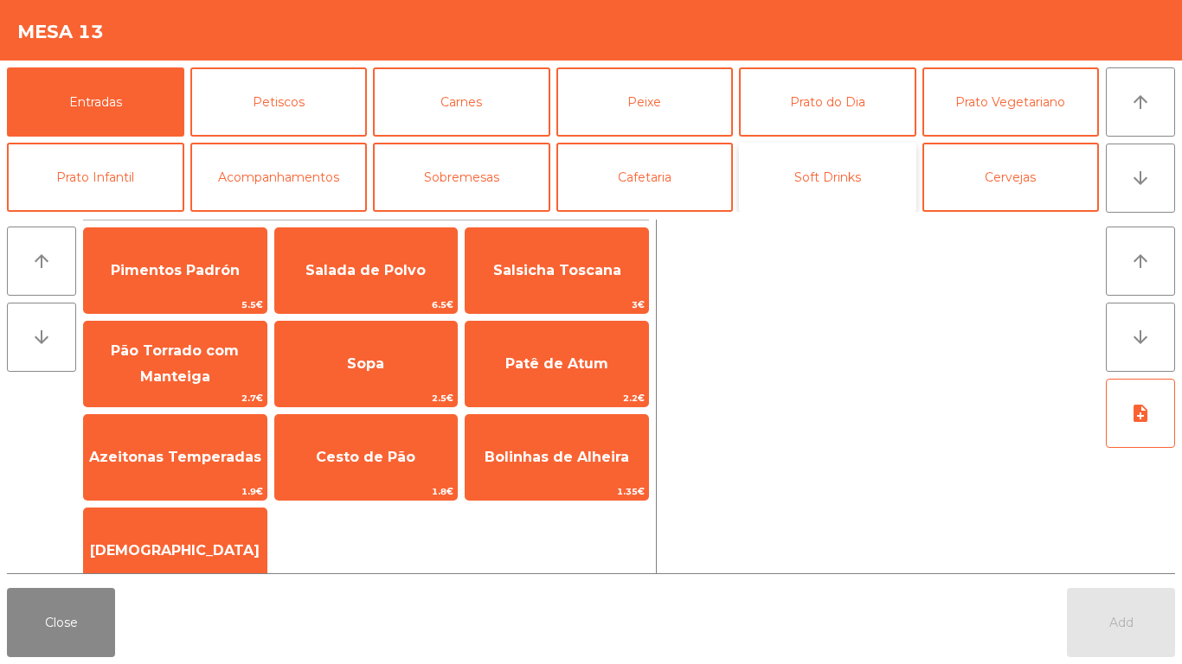
click at [850, 167] on button "Soft Drinks" at bounding box center [827, 177] width 177 height 69
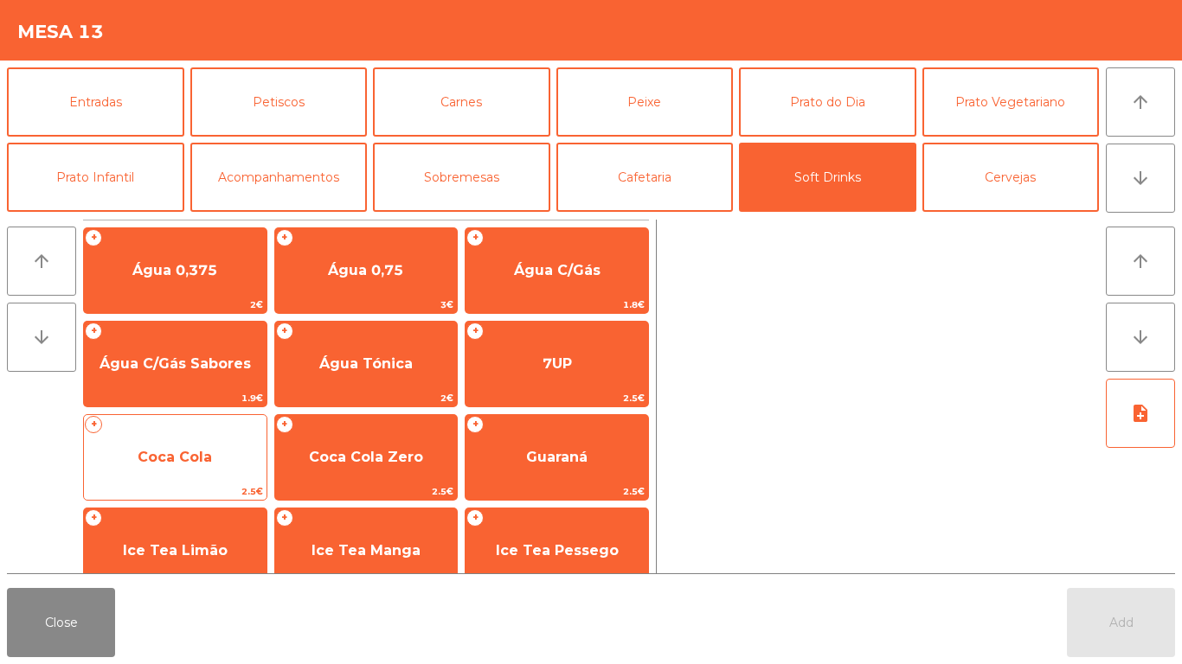
click at [202, 447] on span "Coca Cola" at bounding box center [175, 457] width 183 height 47
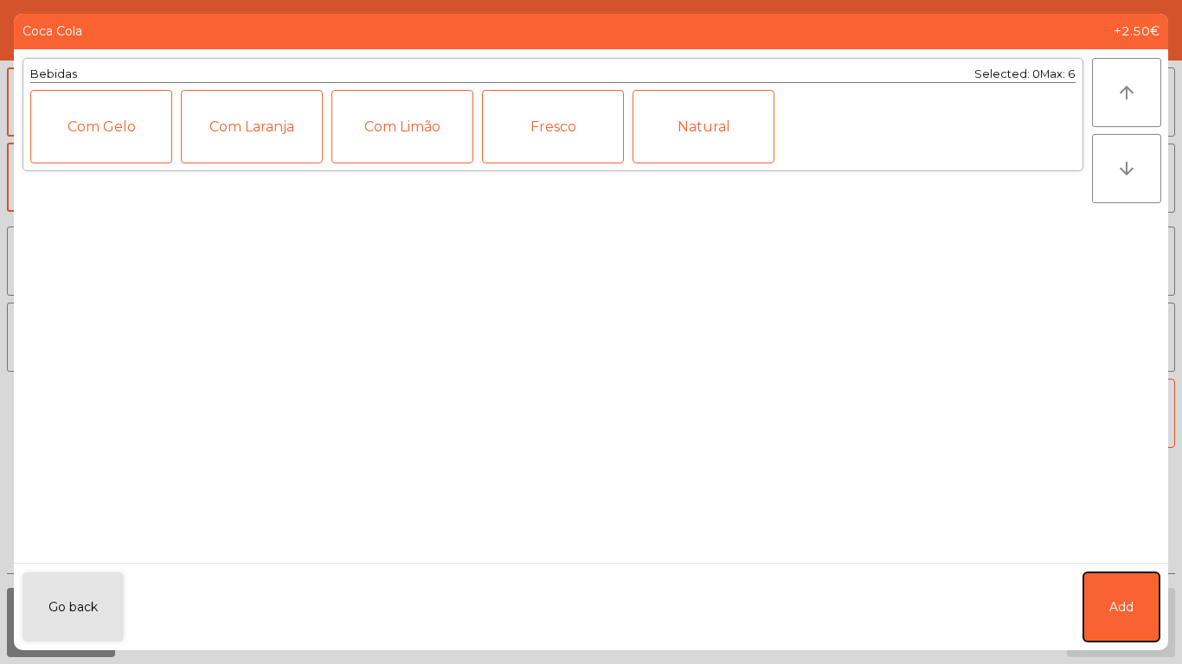
click at [1145, 591] on button "Add" at bounding box center [1121, 607] width 76 height 69
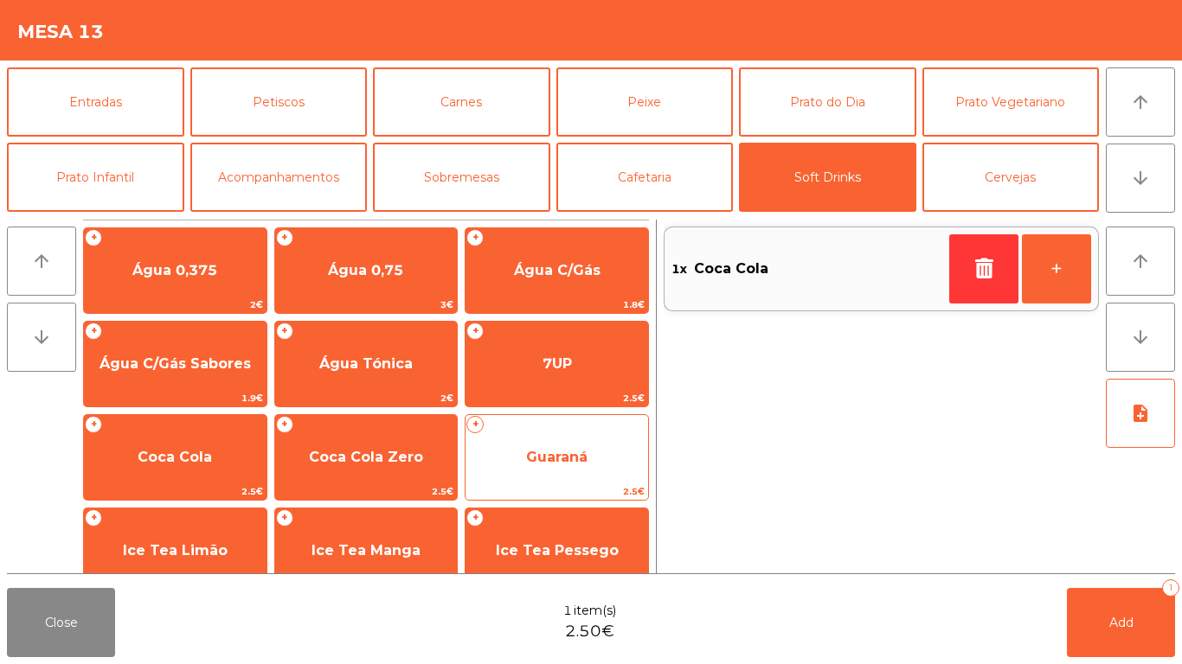
click at [562, 440] on span "Guaraná" at bounding box center [556, 457] width 183 height 47
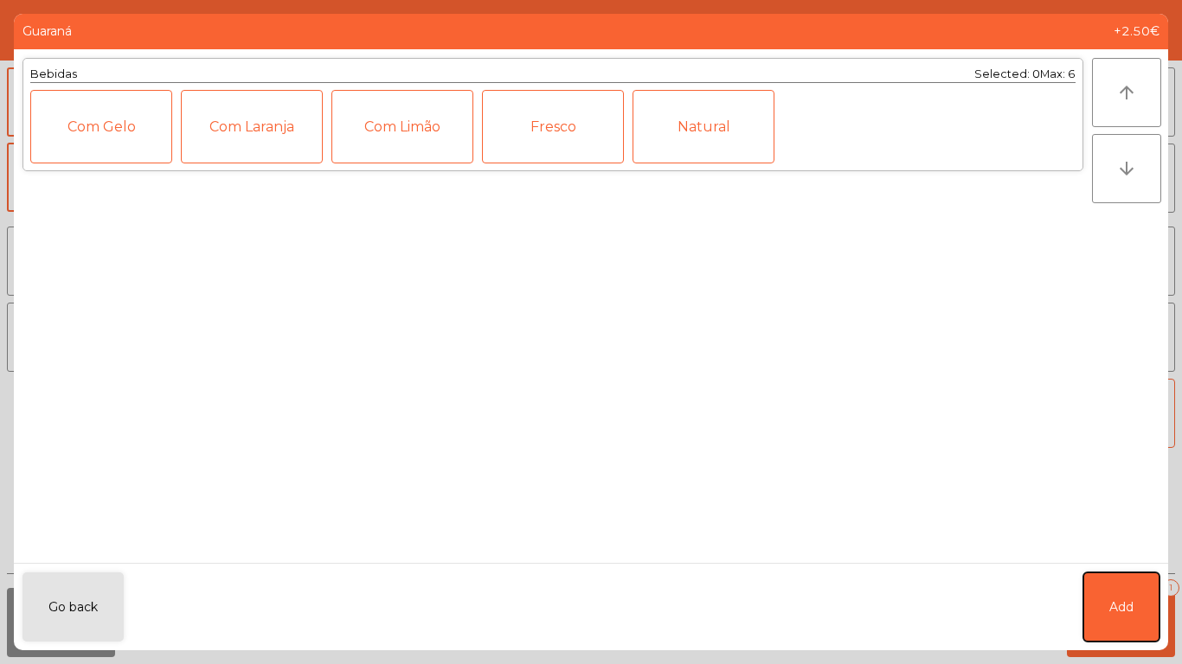
click at [1138, 583] on button "Add" at bounding box center [1121, 607] width 76 height 69
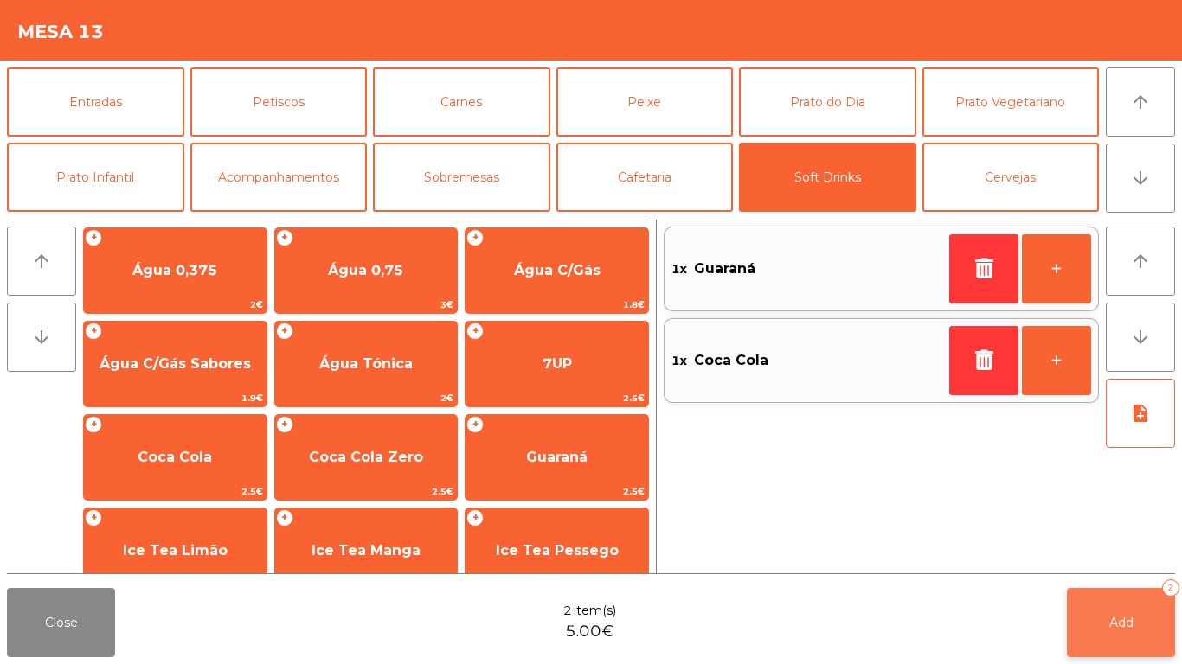
click at [1129, 598] on button "Add 2" at bounding box center [1121, 622] width 108 height 69
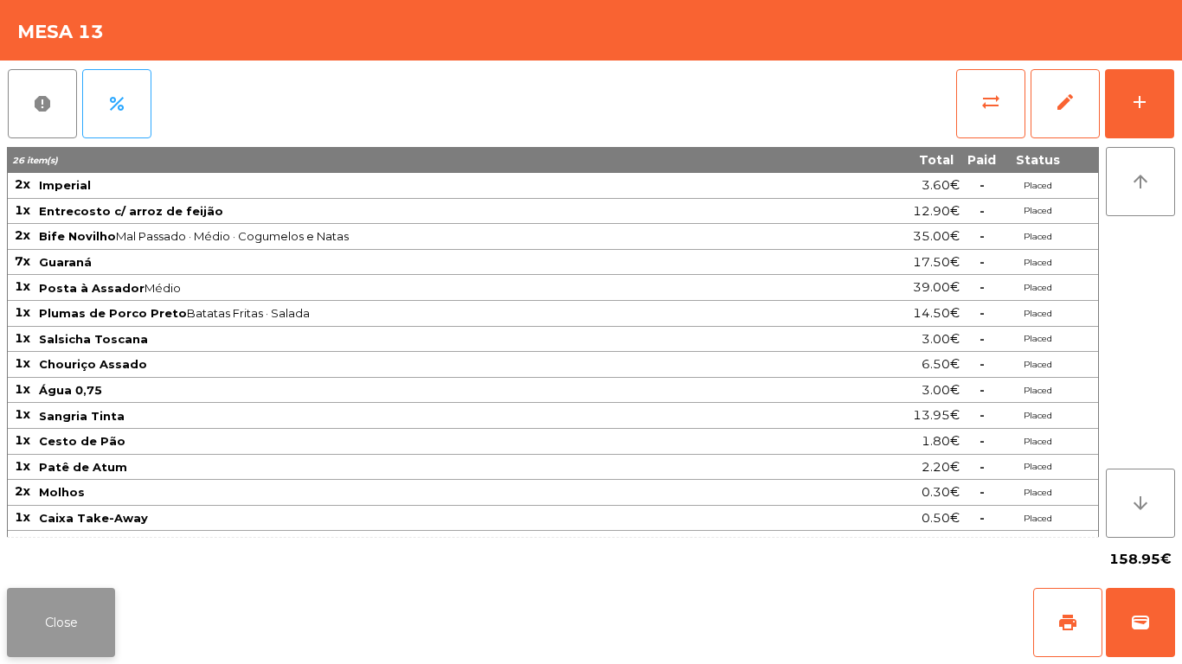
click at [47, 601] on button "Close" at bounding box center [61, 622] width 108 height 69
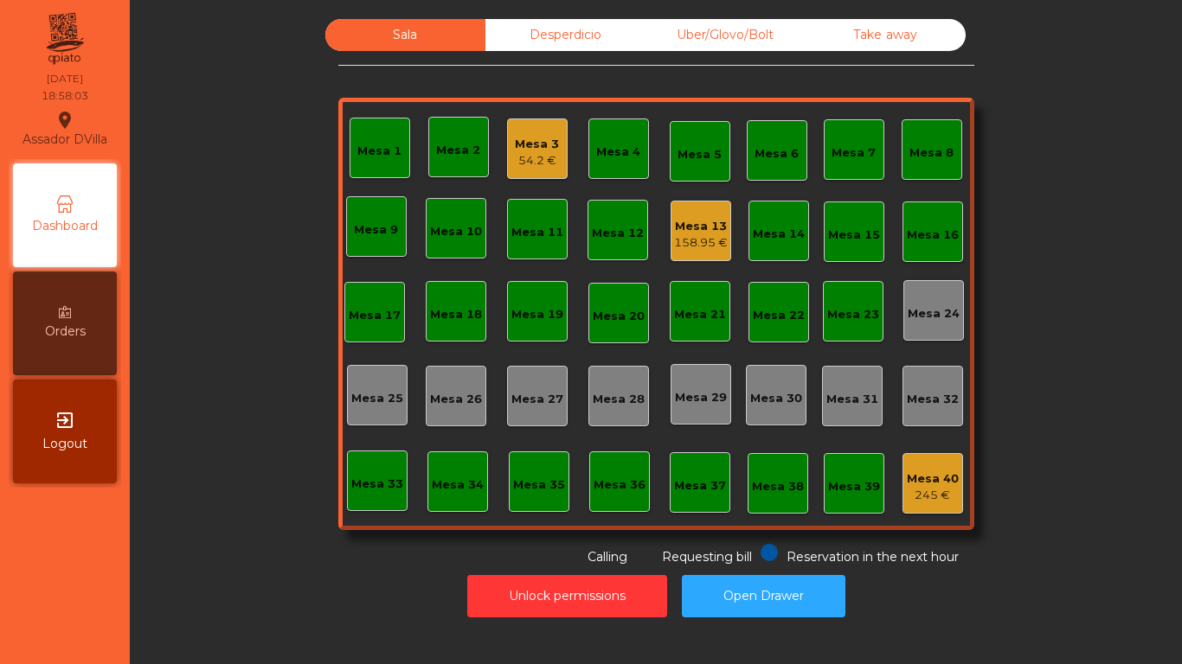
click at [521, 162] on div "54.2 €" at bounding box center [537, 160] width 44 height 17
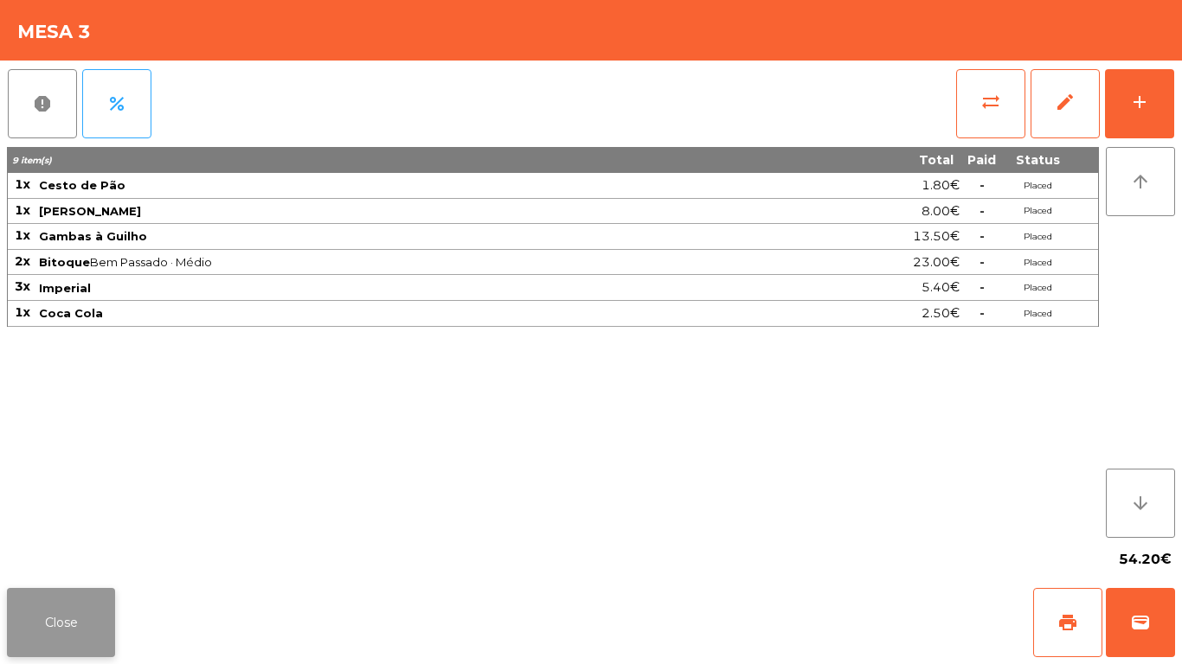
click at [80, 612] on button "Close" at bounding box center [61, 622] width 108 height 69
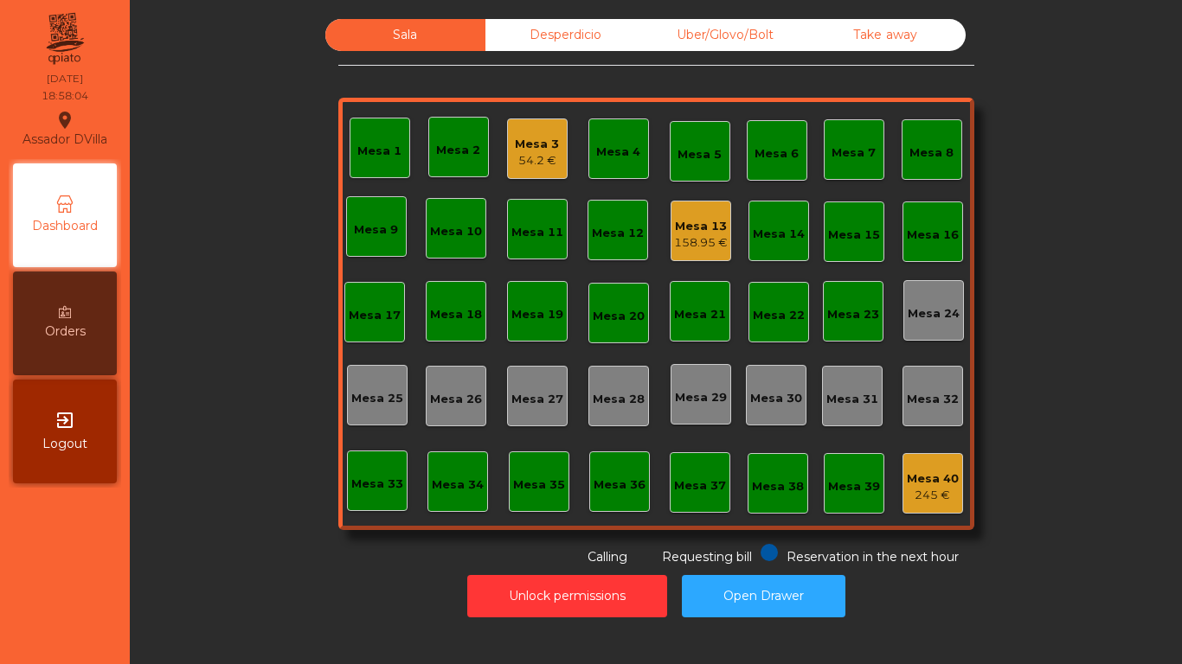
click at [217, 587] on div "Unlock permissions Open Drawer" at bounding box center [655, 597] width 1005 height 60
click at [694, 225] on div "Mesa 13" at bounding box center [701, 226] width 54 height 17
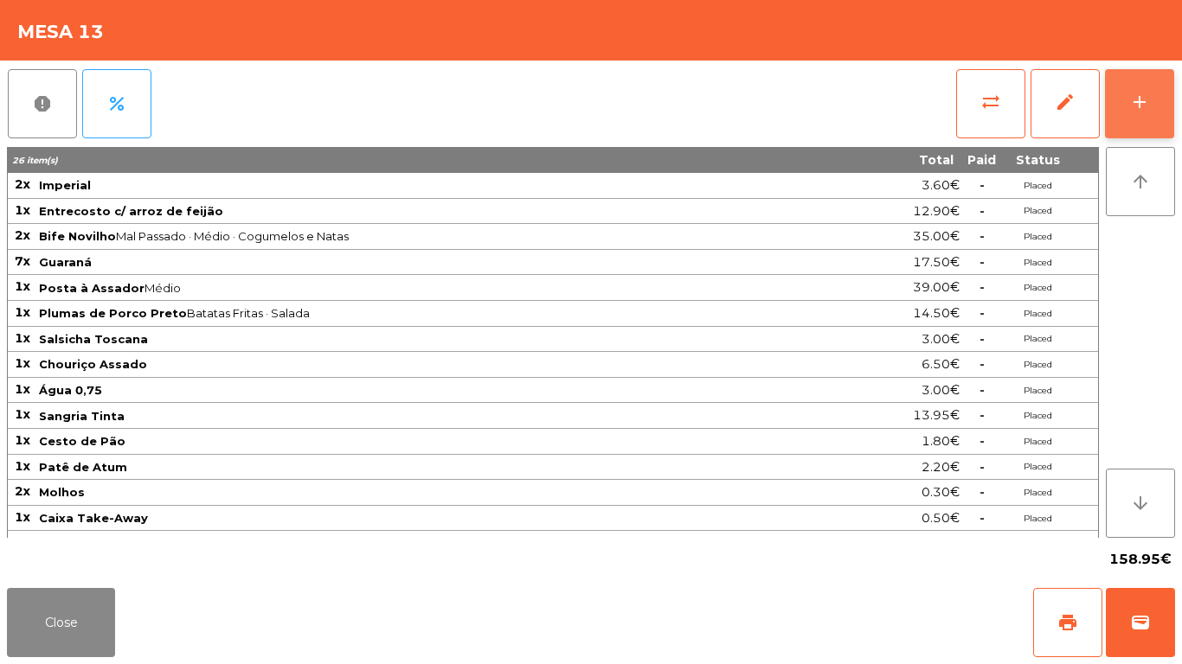
click at [1171, 87] on button "add" at bounding box center [1139, 103] width 69 height 69
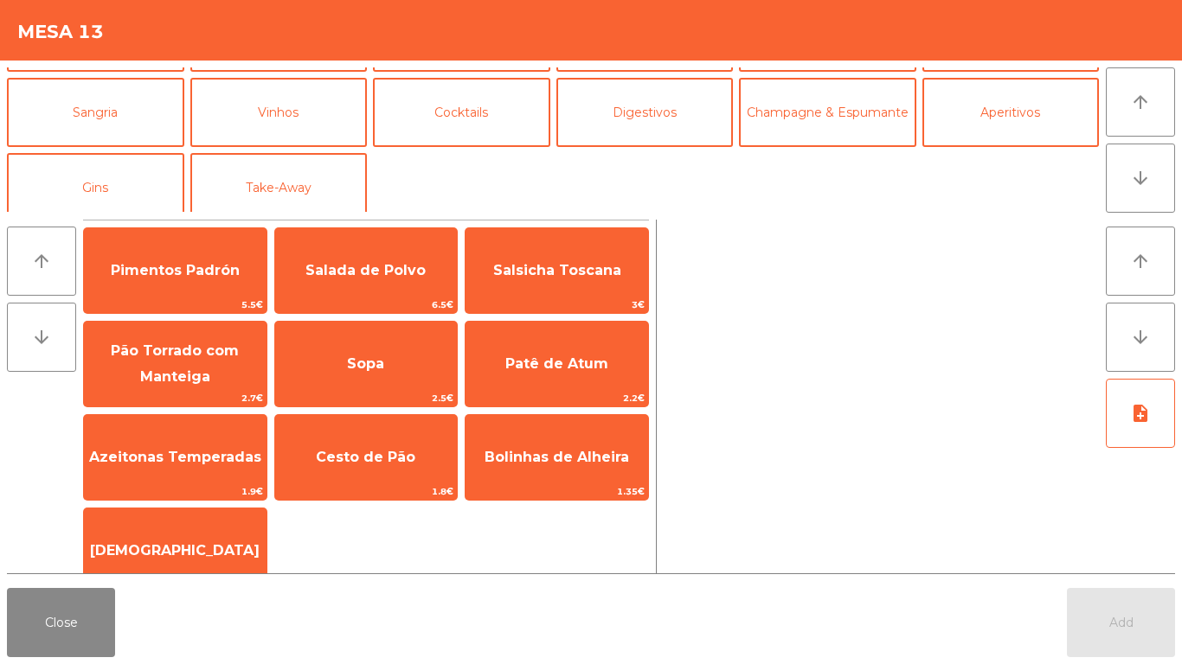
scroll to position [151, 0]
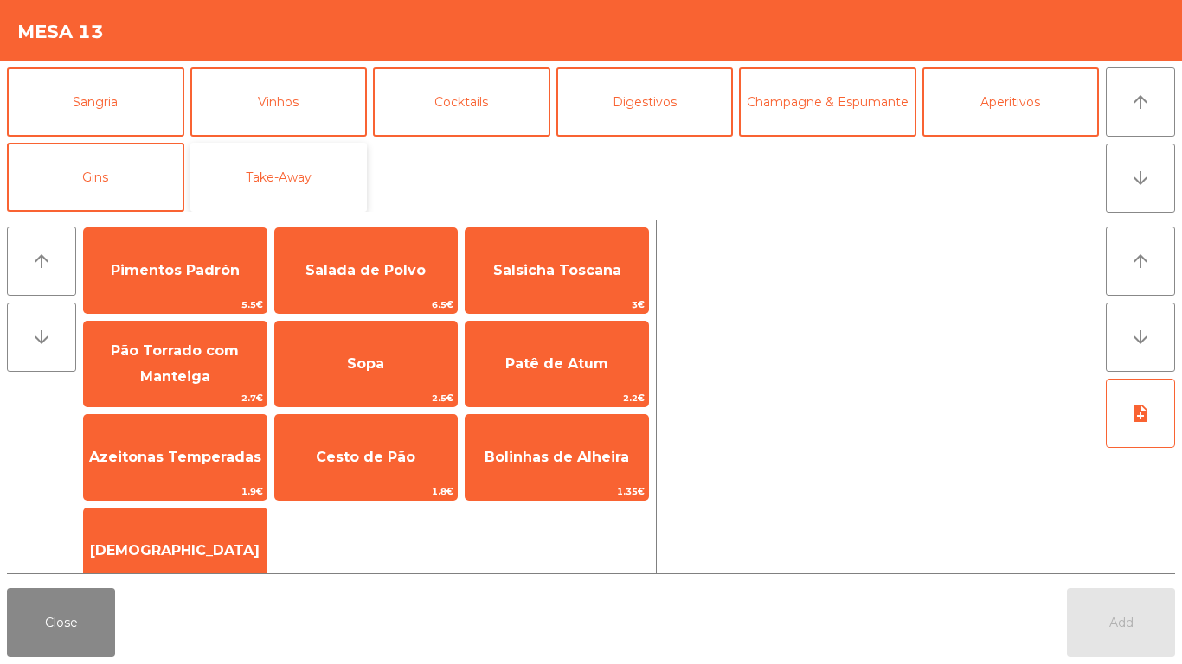
click at [316, 181] on button "Take-Away" at bounding box center [278, 177] width 177 height 69
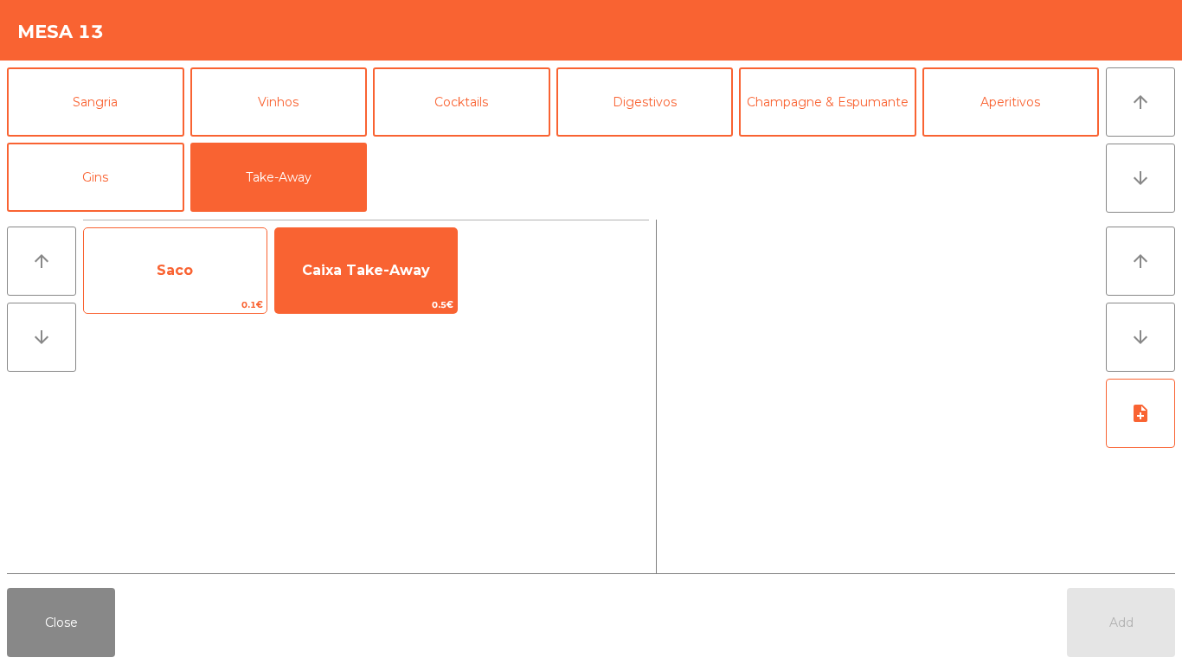
click at [357, 262] on span "Caixa Take-Away" at bounding box center [366, 270] width 128 height 16
click at [197, 311] on span "0.1€" at bounding box center [175, 305] width 183 height 16
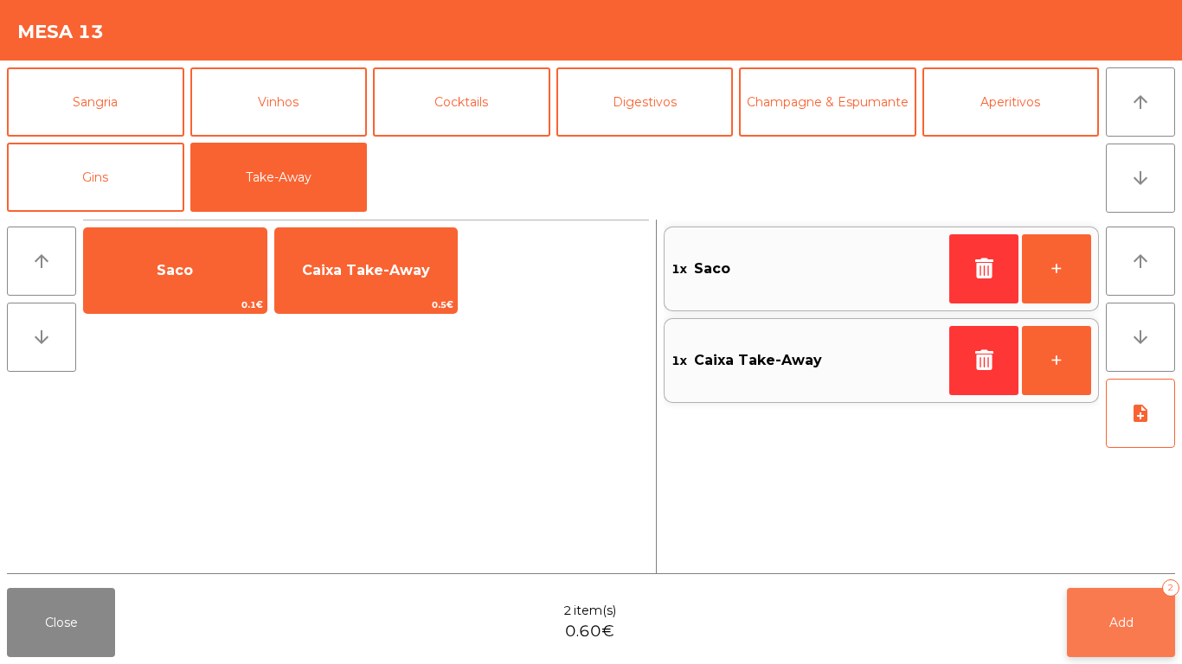
click at [1152, 612] on button "Add 2" at bounding box center [1121, 622] width 108 height 69
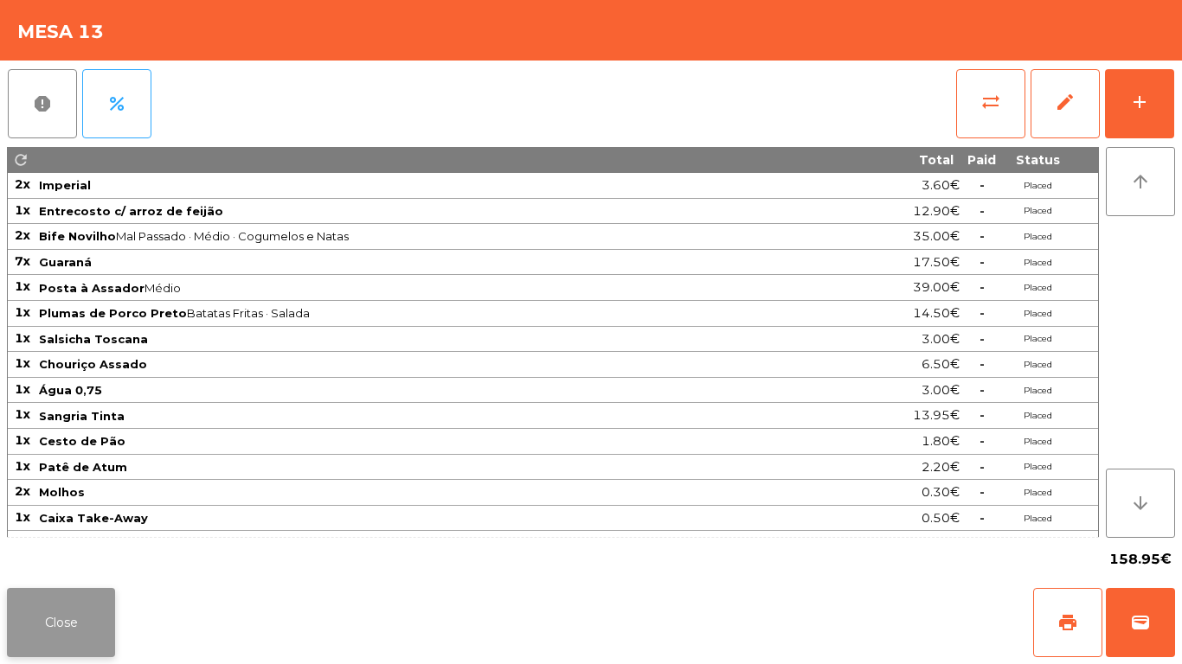
click at [63, 603] on button "Close" at bounding box center [61, 622] width 108 height 69
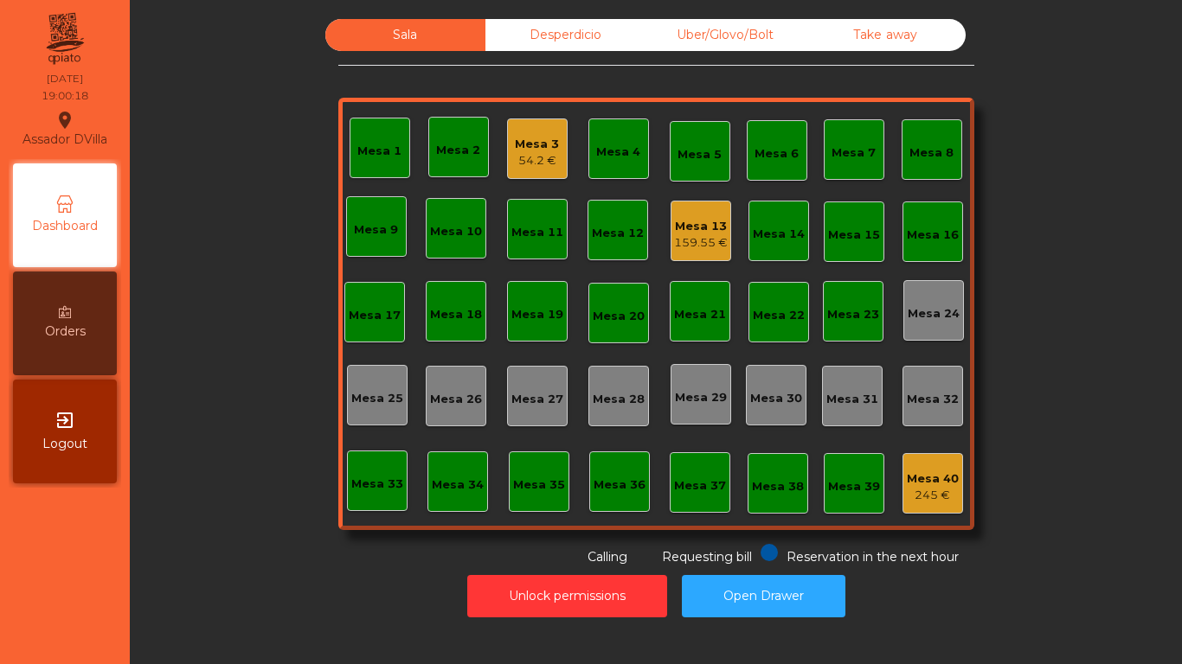
click at [708, 235] on div "159.55 €" at bounding box center [701, 242] width 54 height 17
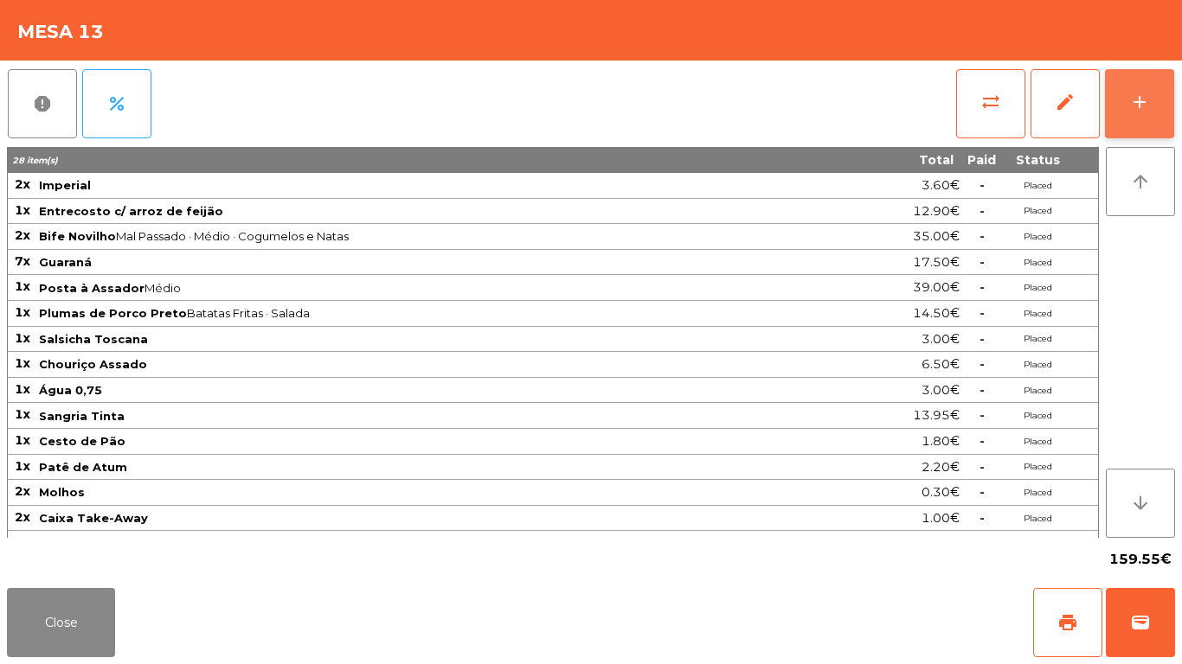
click at [1165, 116] on button "add" at bounding box center [1139, 103] width 69 height 69
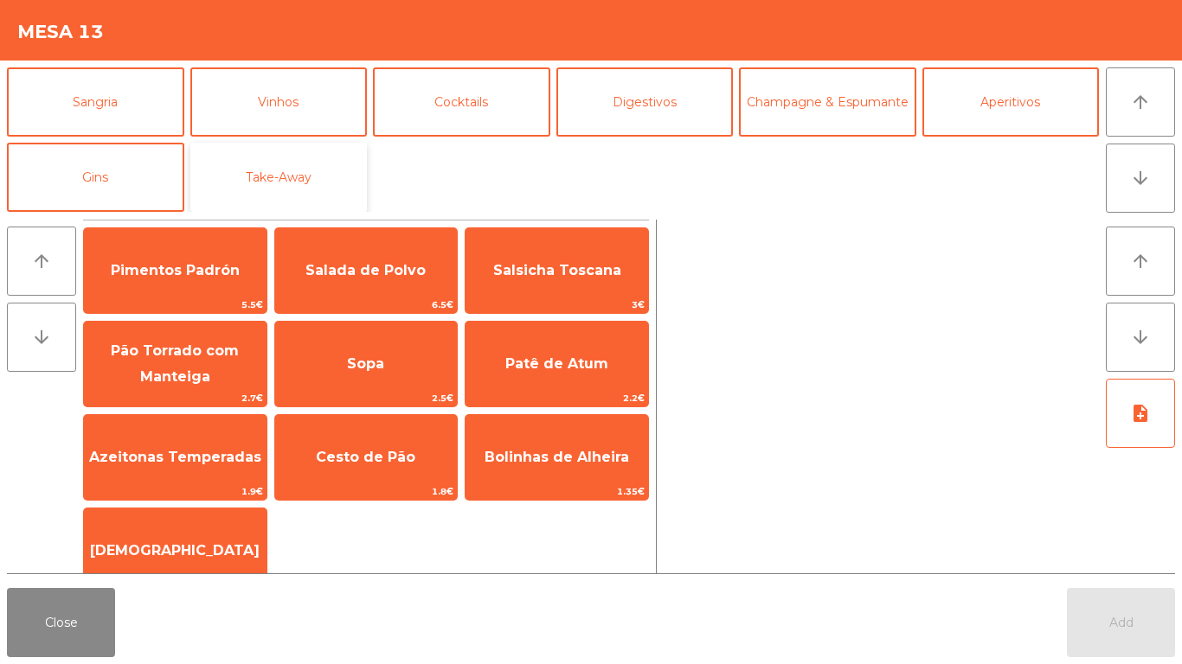
click at [321, 165] on button "Take-Away" at bounding box center [278, 177] width 177 height 69
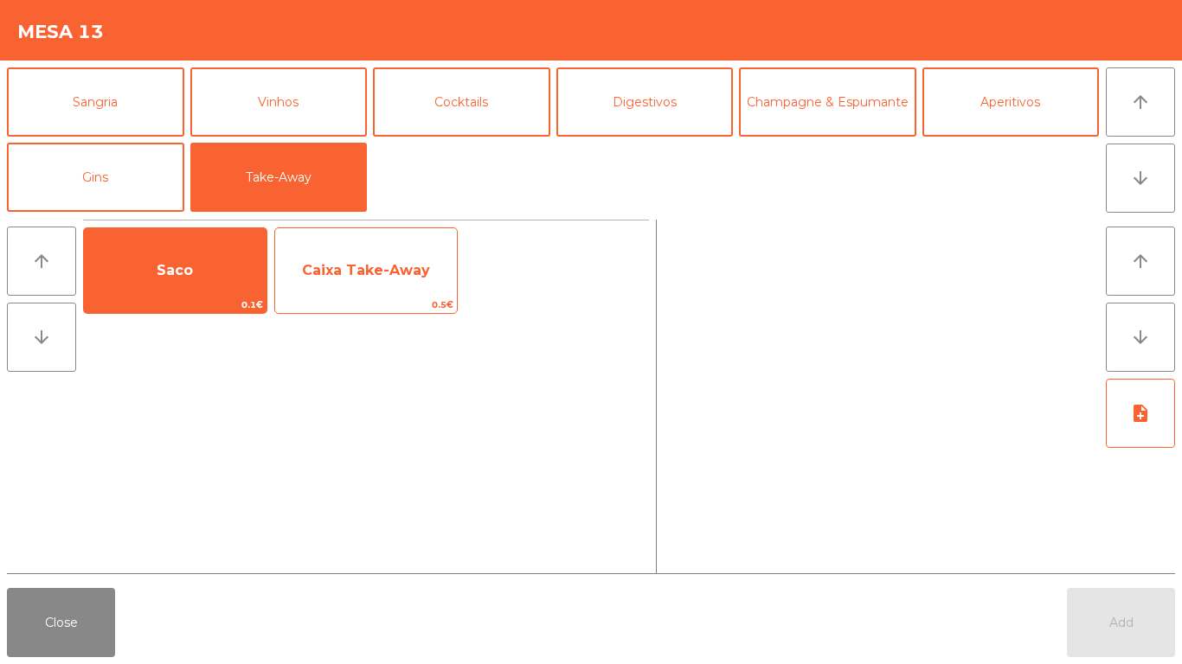
click at [397, 283] on span "Caixa Take-Away" at bounding box center [366, 270] width 183 height 47
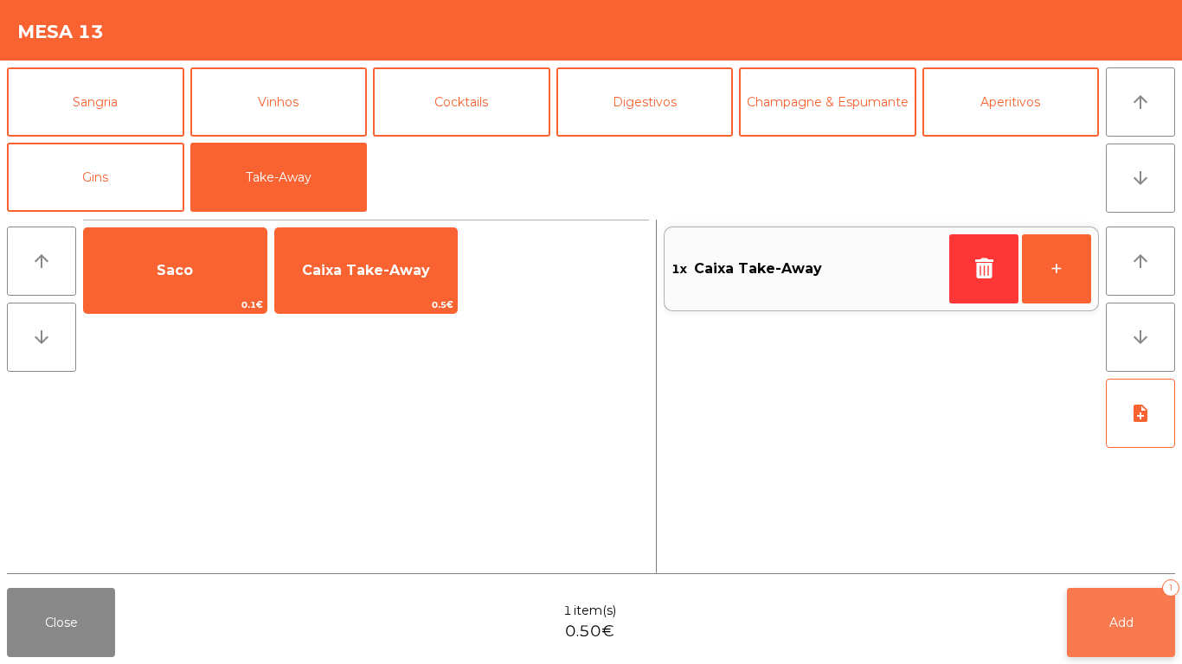
click at [1134, 599] on button "Add 1" at bounding box center [1121, 622] width 108 height 69
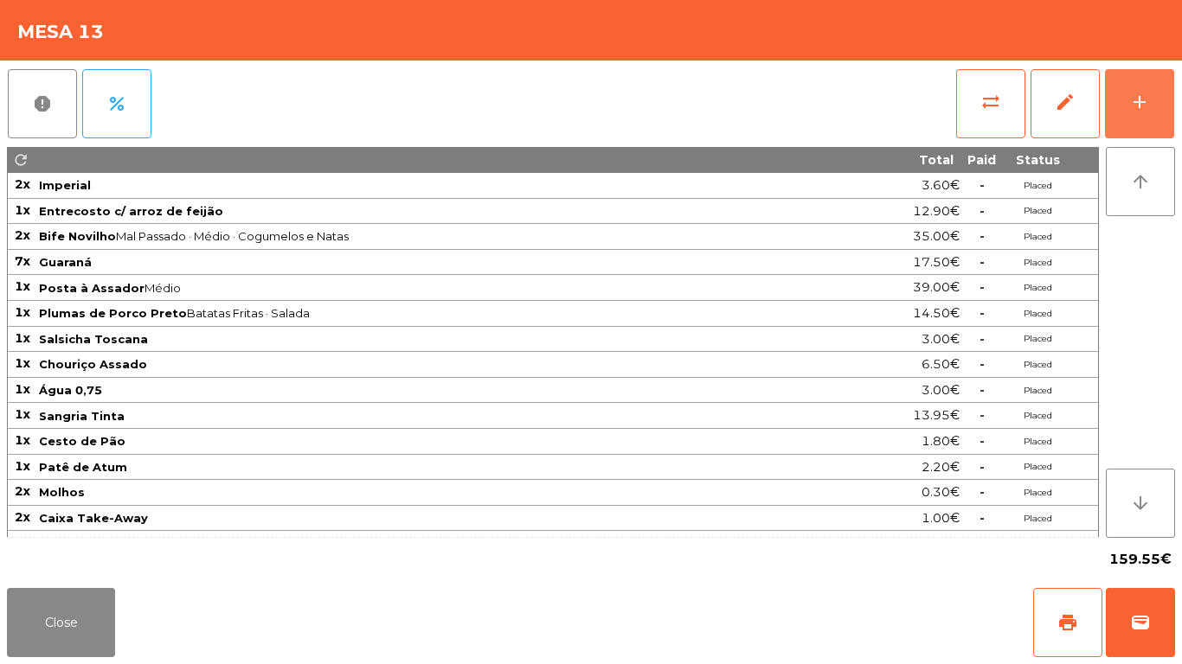
scroll to position [97, 0]
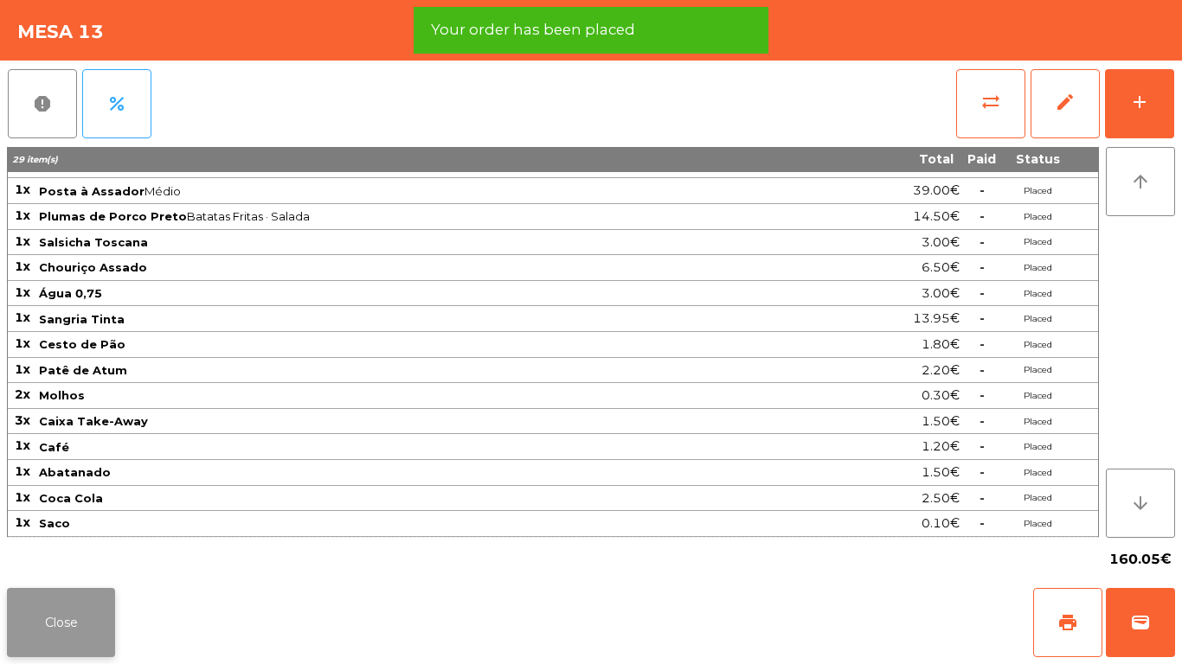
click at [77, 602] on button "Close" at bounding box center [61, 622] width 108 height 69
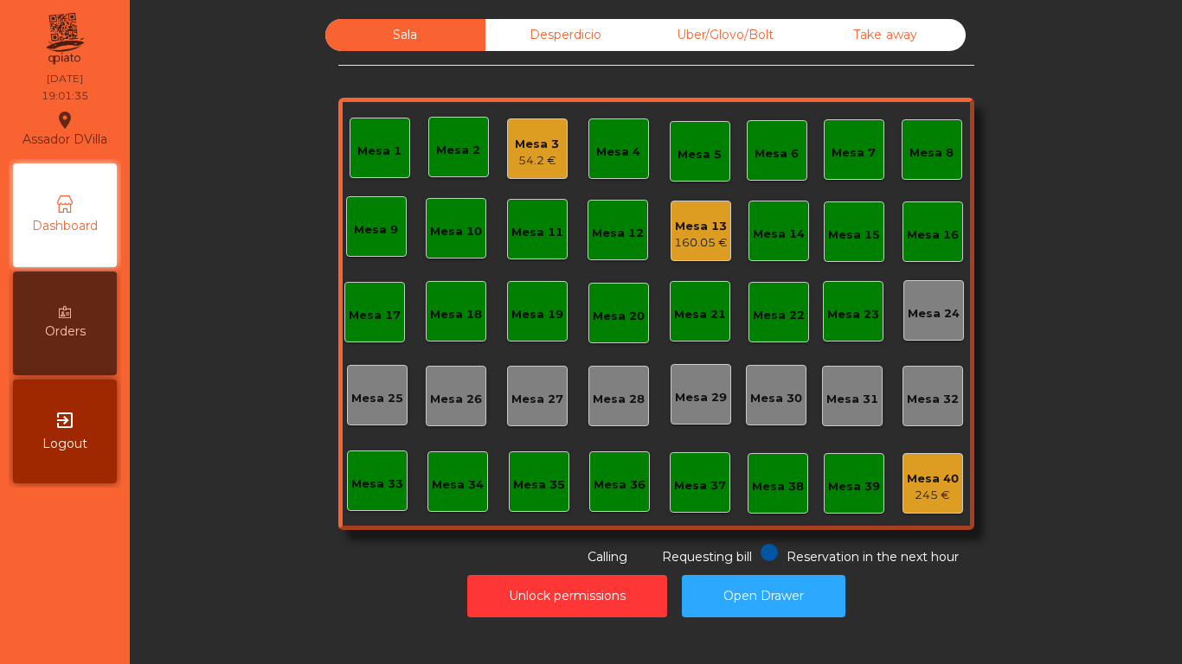
click at [683, 211] on div "Mesa 13 160.05 €" at bounding box center [701, 231] width 54 height 41
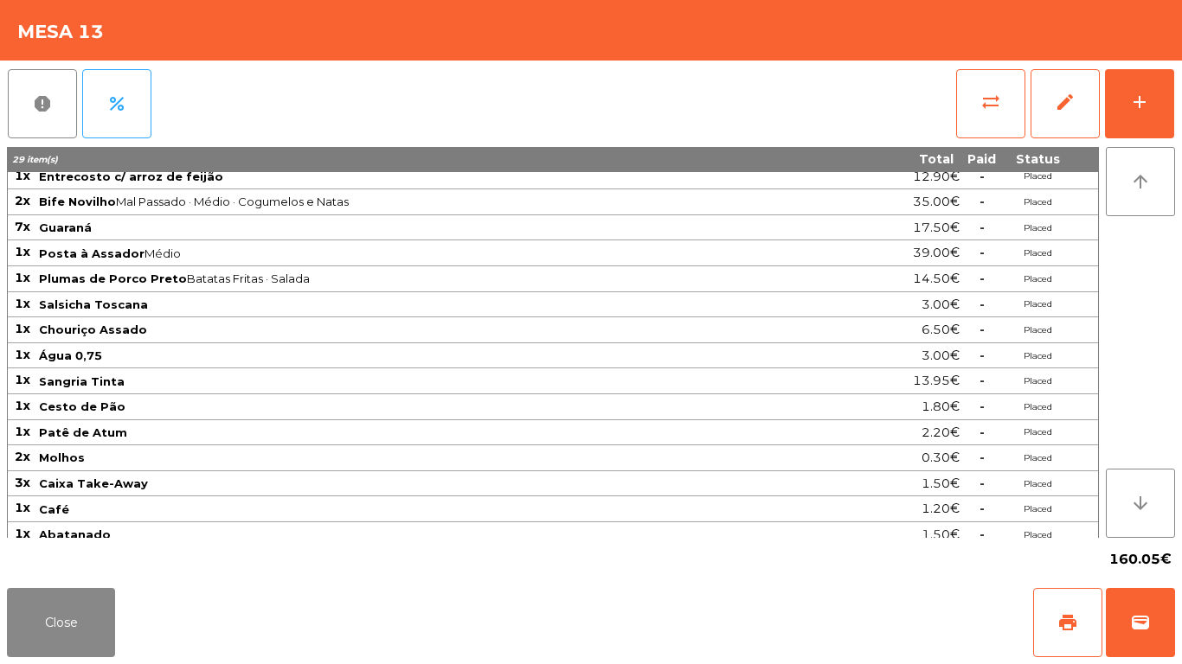
scroll to position [96, 0]
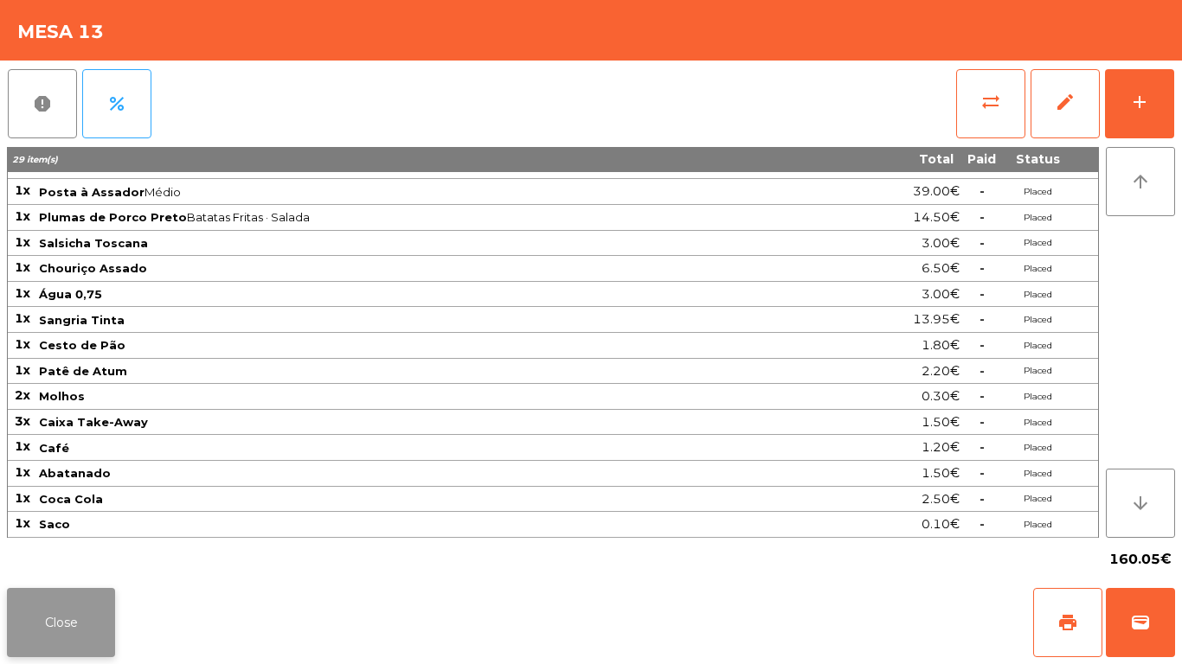
click at [61, 630] on button "Close" at bounding box center [61, 622] width 108 height 69
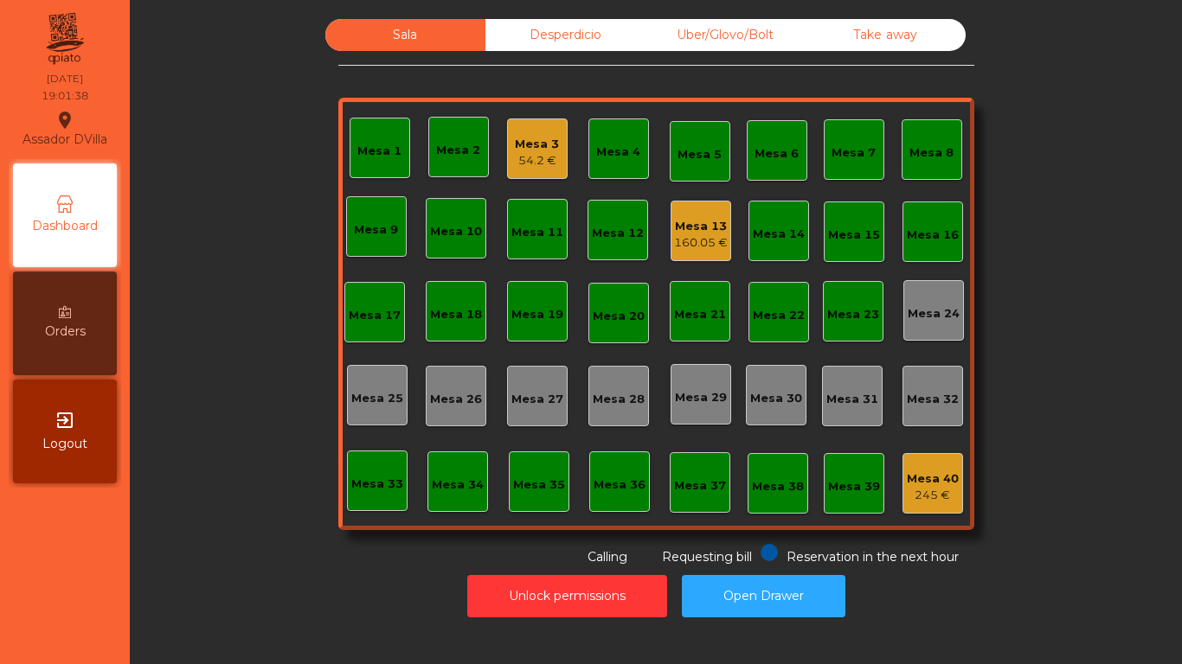
click at [934, 492] on div "245 €" at bounding box center [933, 495] width 52 height 17
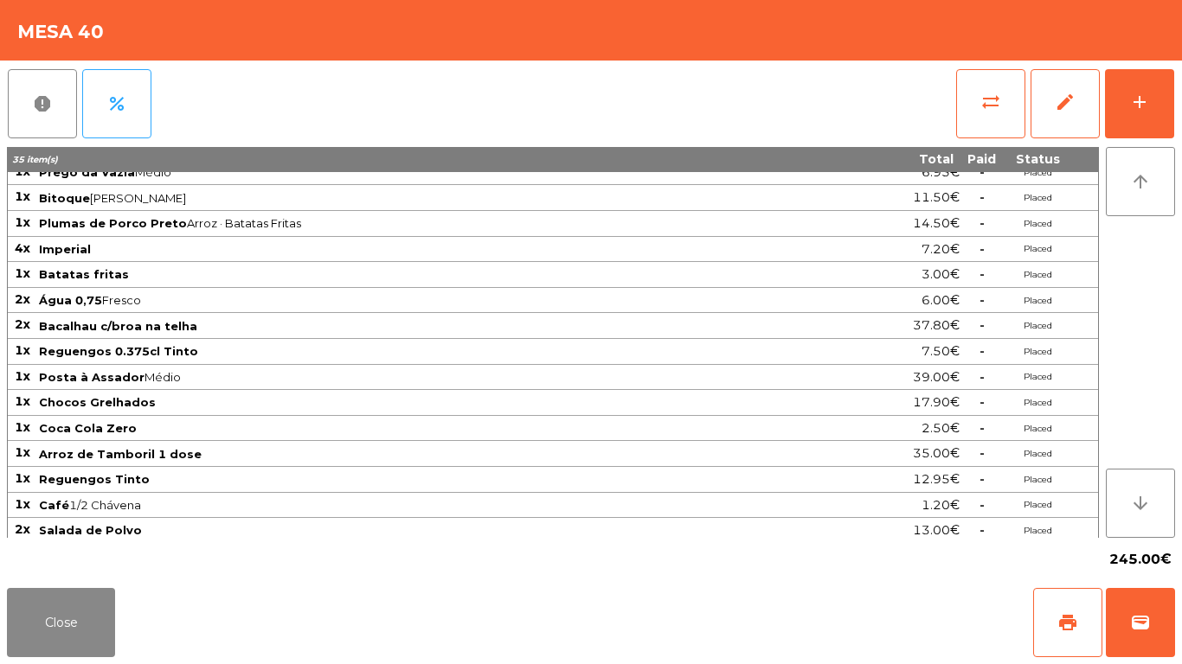
scroll to position [198, 0]
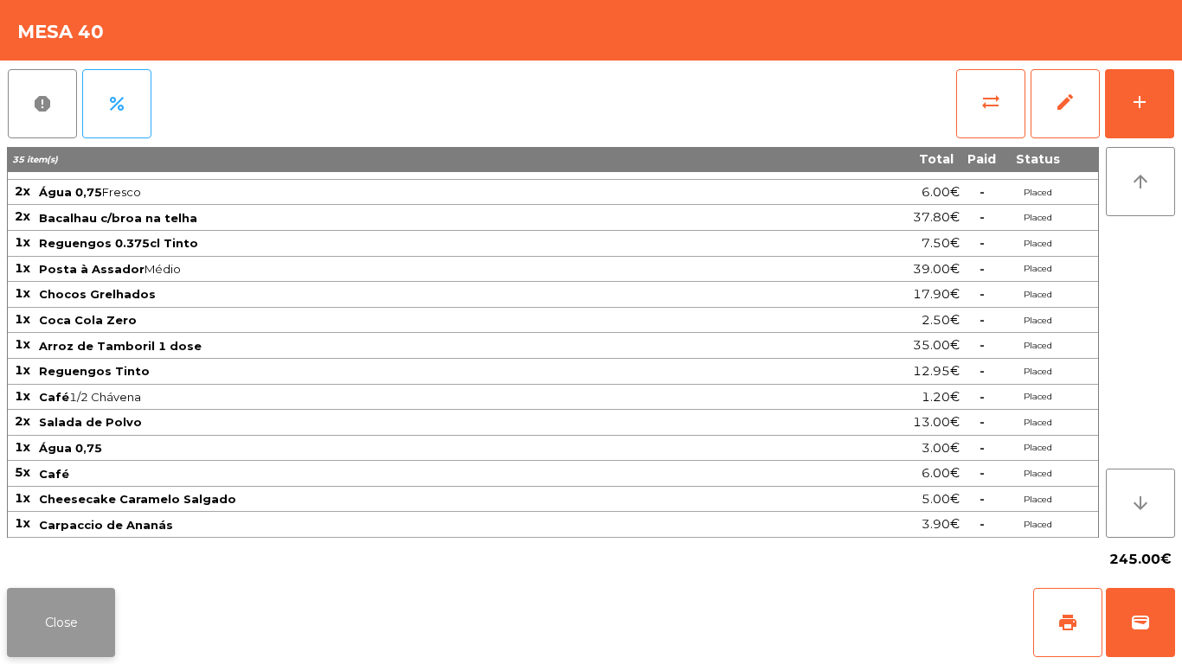
click at [68, 628] on button "Close" at bounding box center [61, 622] width 108 height 69
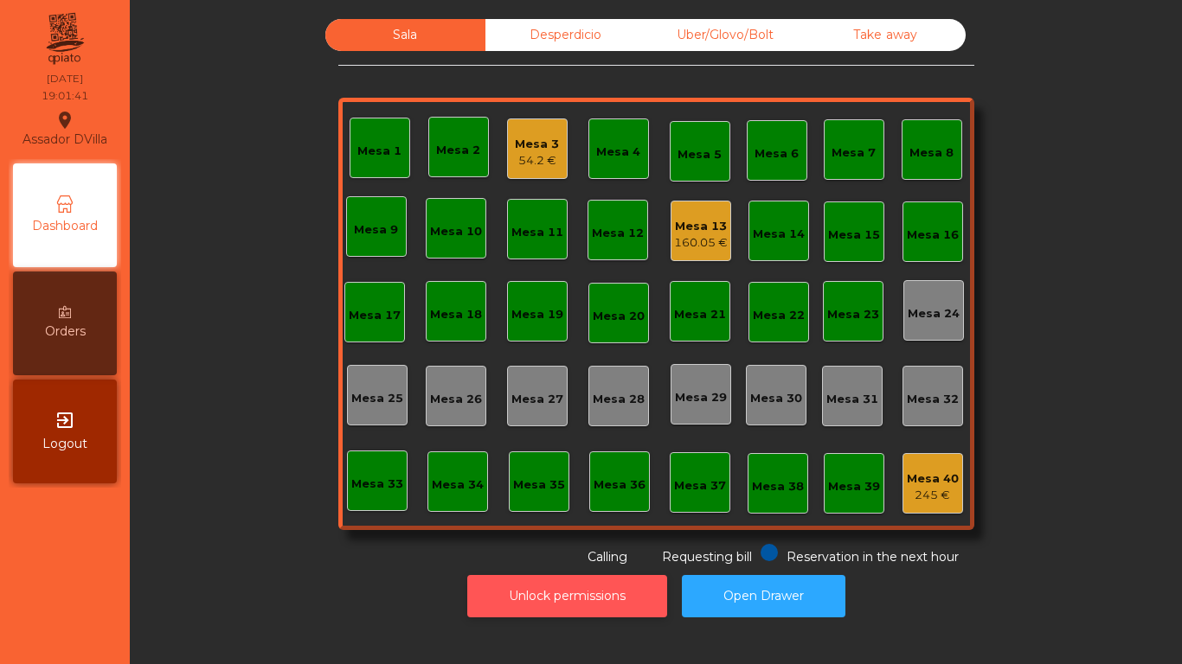
click at [590, 594] on button "Unlock permissions" at bounding box center [567, 596] width 200 height 42
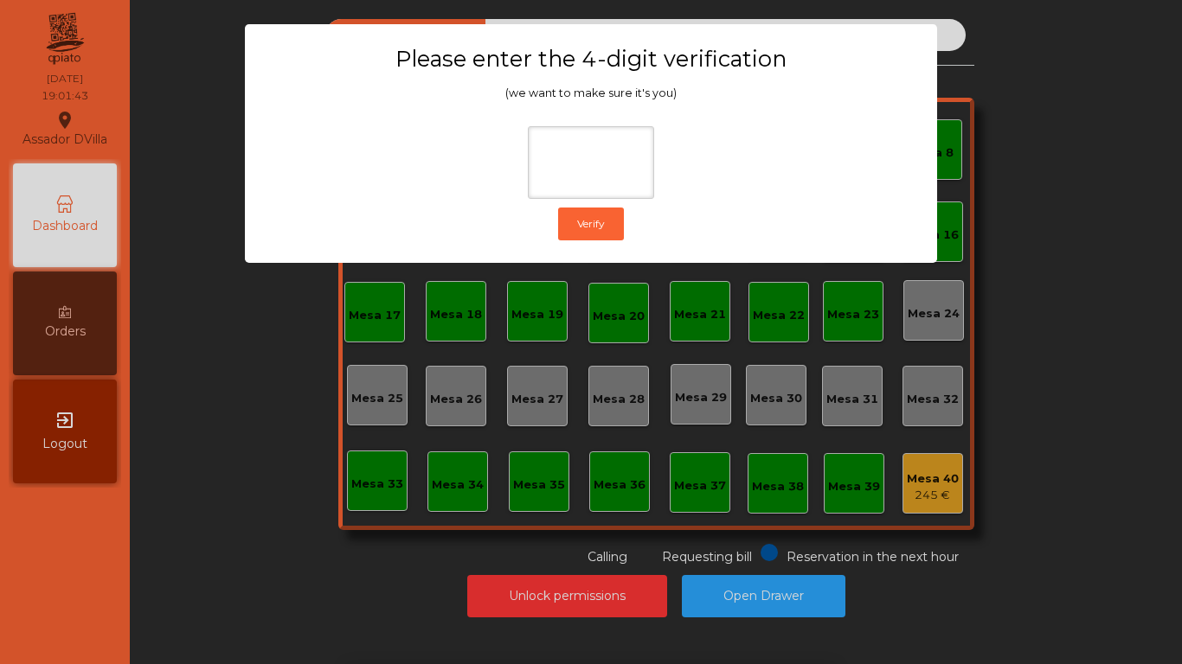
click at [1094, 609] on div "1 2 3 keyboard_backspace 4 5 6 . - 7 8 9 keyboard_return 0" at bounding box center [591, 576] width 1182 height 176
drag, startPoint x: 1092, startPoint y: 601, endPoint x: 1088, endPoint y: 590, distance: 11.8
click at [1090, 599] on ngb-modal-window "Please enter the 4-digit verification (we want to make sure it's you) Verify" at bounding box center [590, 332] width 1123 height 664
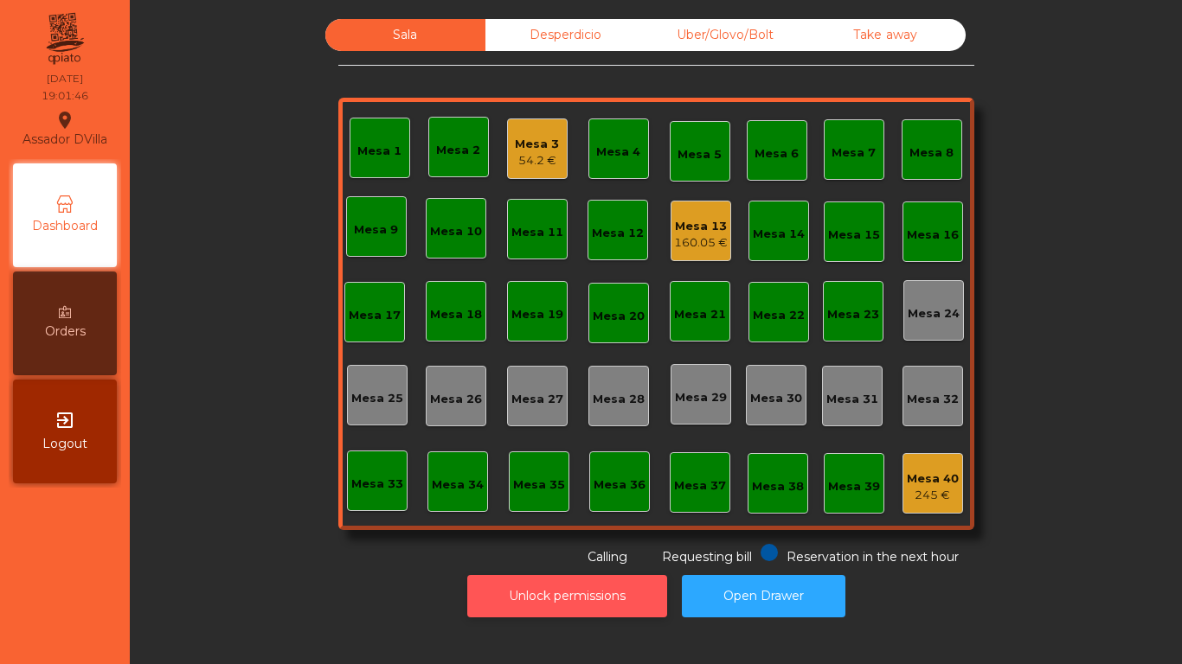
click at [540, 592] on button "Unlock permissions" at bounding box center [567, 596] width 200 height 42
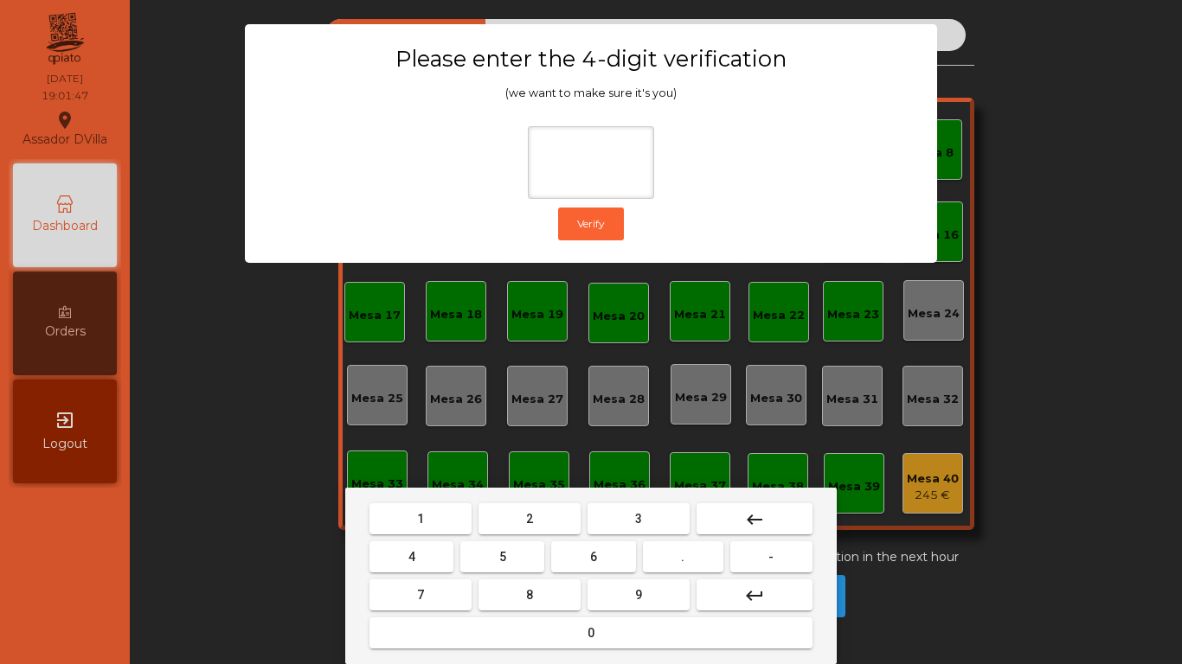
click at [420, 531] on button "1" at bounding box center [420, 519] width 102 height 31
click at [619, 581] on button "9" at bounding box center [638, 595] width 102 height 31
click at [418, 528] on button "1" at bounding box center [420, 519] width 102 height 31
click at [449, 619] on button "0" at bounding box center [590, 633] width 443 height 31
type input "****"
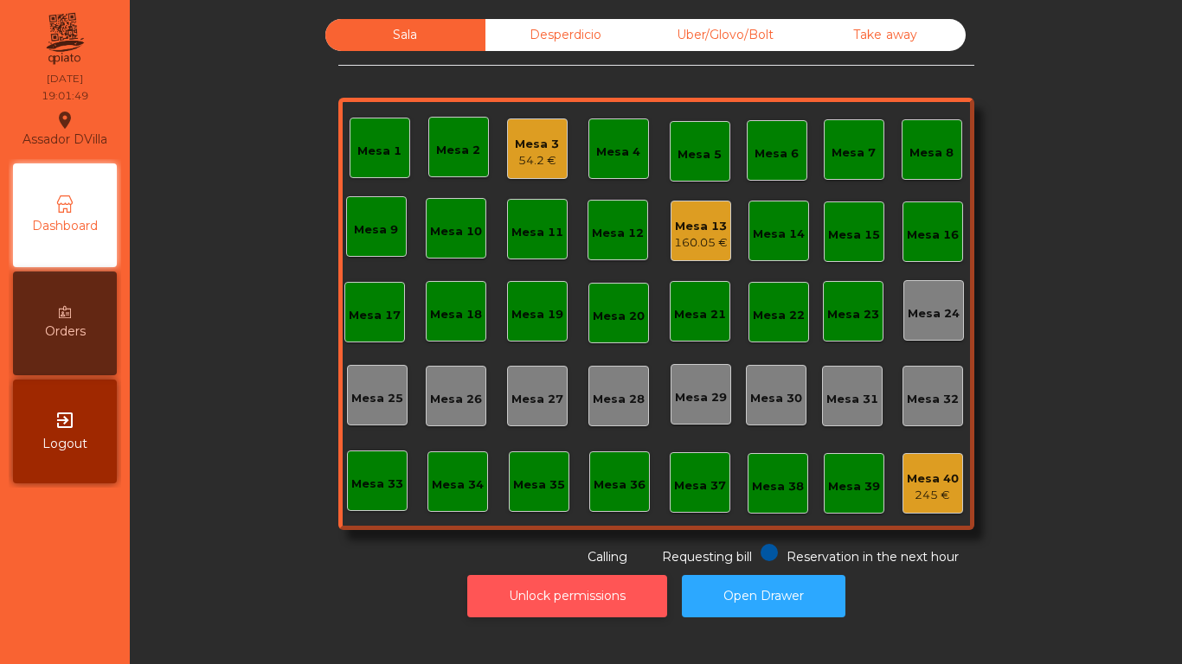
click at [597, 608] on button "Unlock permissions" at bounding box center [567, 596] width 200 height 42
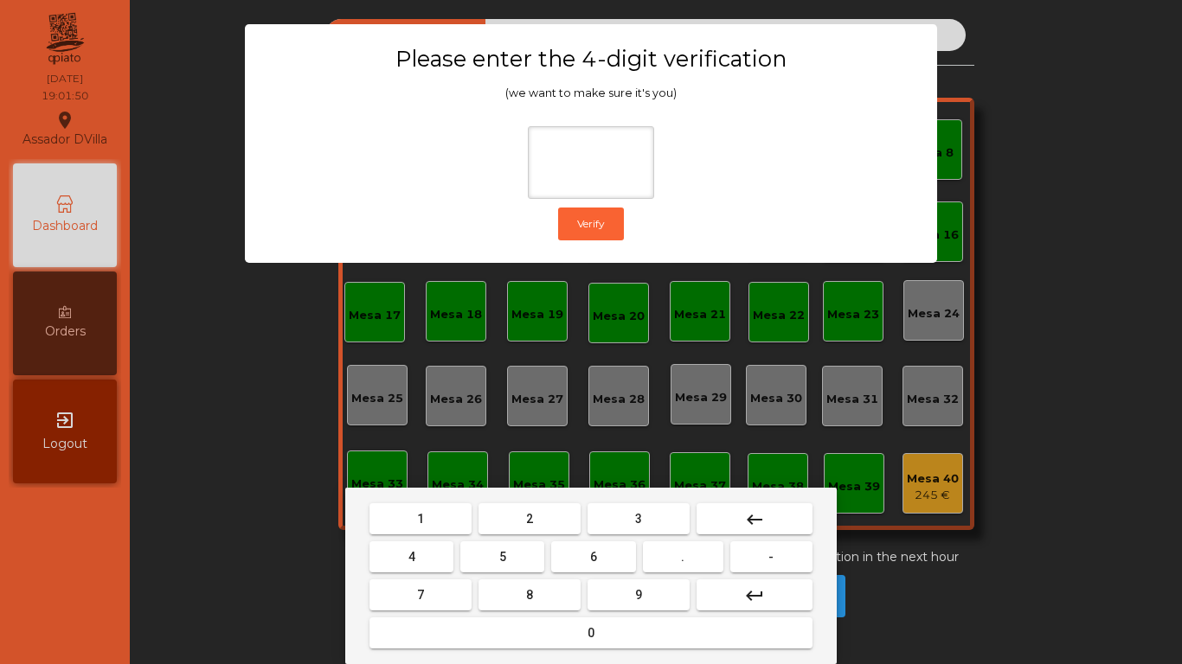
click at [420, 518] on span "1" at bounding box center [420, 519] width 7 height 14
click at [608, 593] on button "9" at bounding box center [638, 595] width 102 height 31
click at [408, 547] on button "4" at bounding box center [411, 557] width 84 height 31
click at [479, 630] on button "0" at bounding box center [590, 633] width 443 height 31
type input "****"
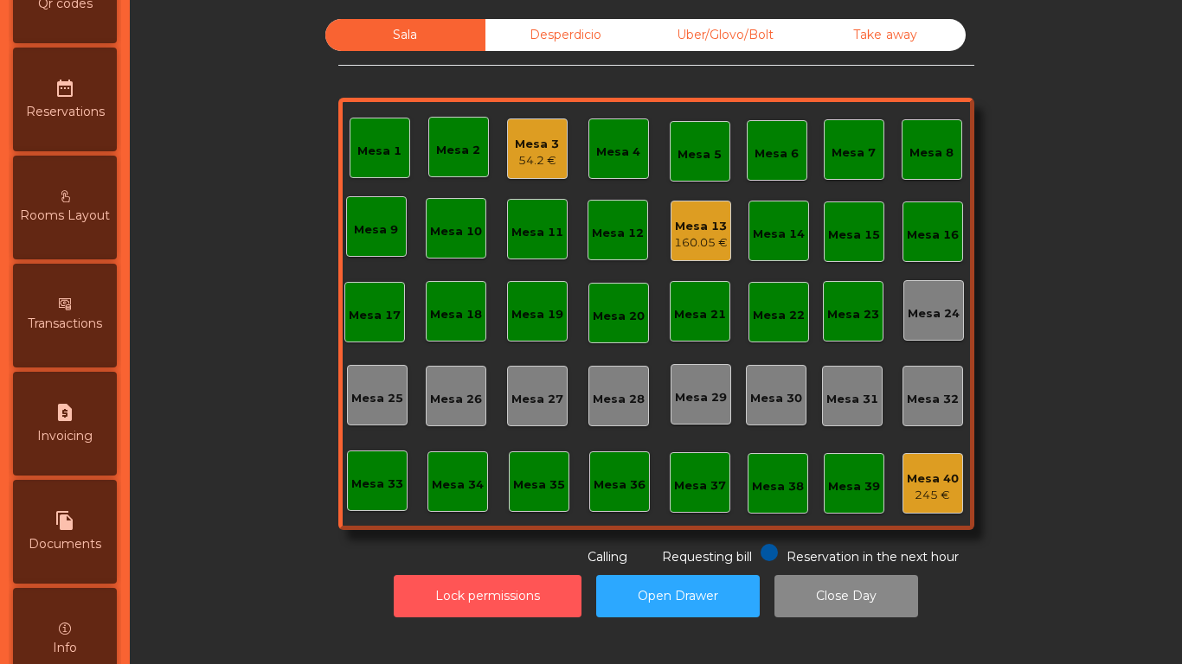
scroll to position [914, 0]
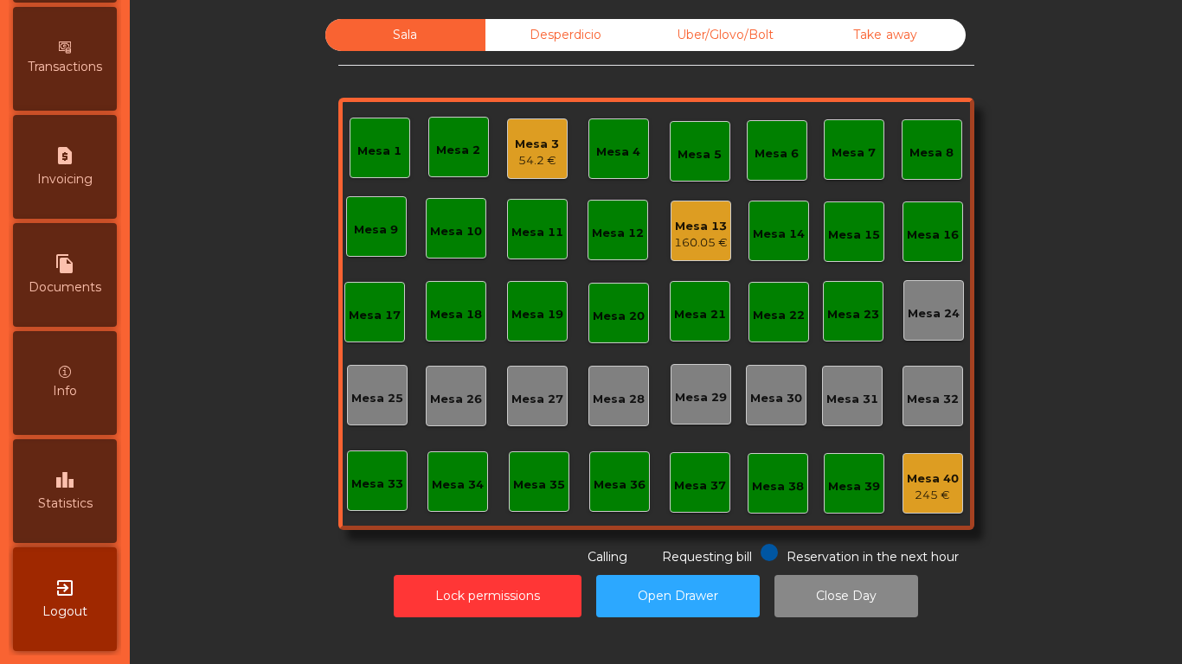
click at [73, 501] on span "Statistics" at bounding box center [65, 504] width 55 height 18
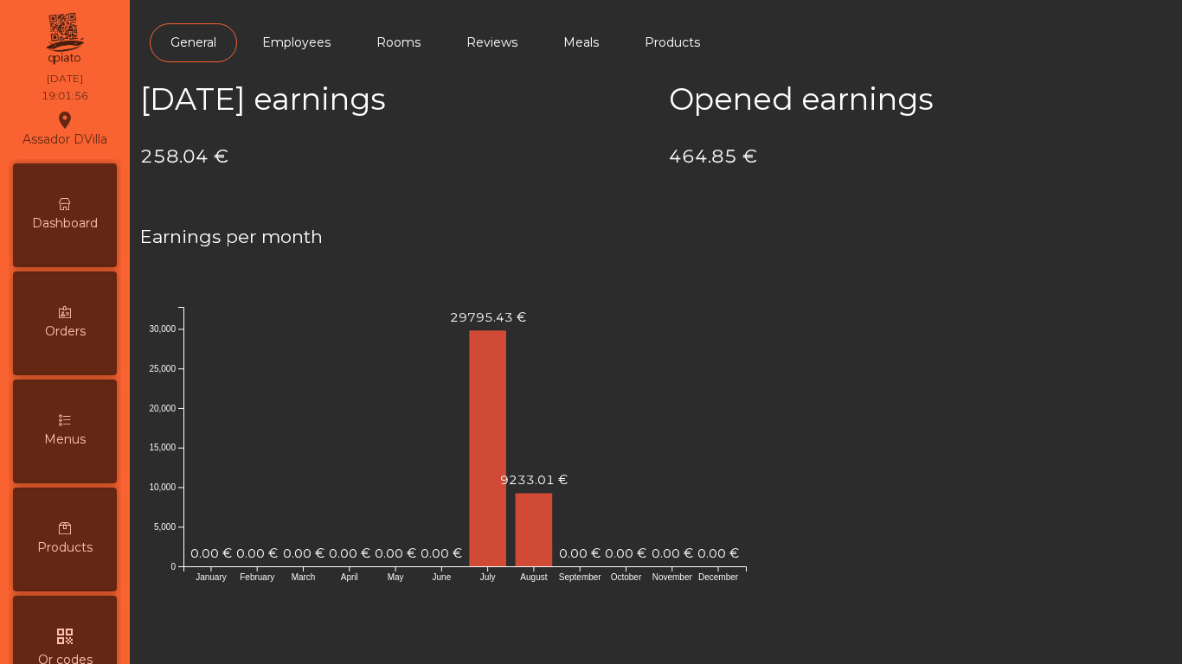
click at [62, 225] on span "Dashboard" at bounding box center [65, 224] width 66 height 18
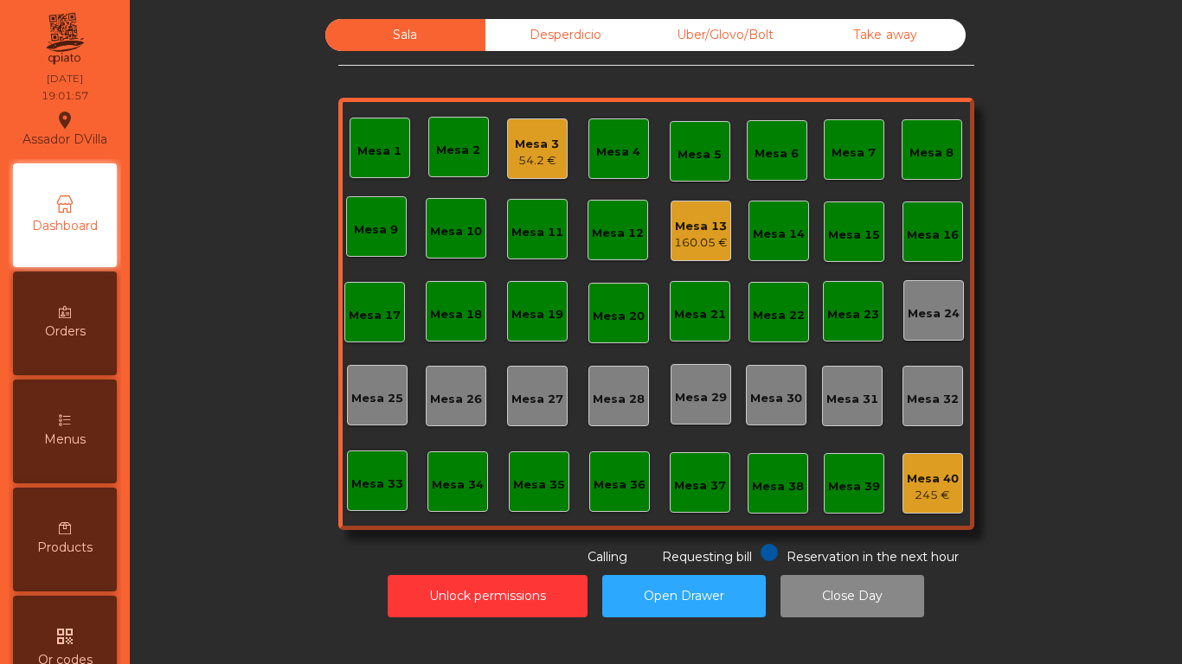
click at [590, 40] on div "Desperdicio" at bounding box center [565, 35] width 160 height 32
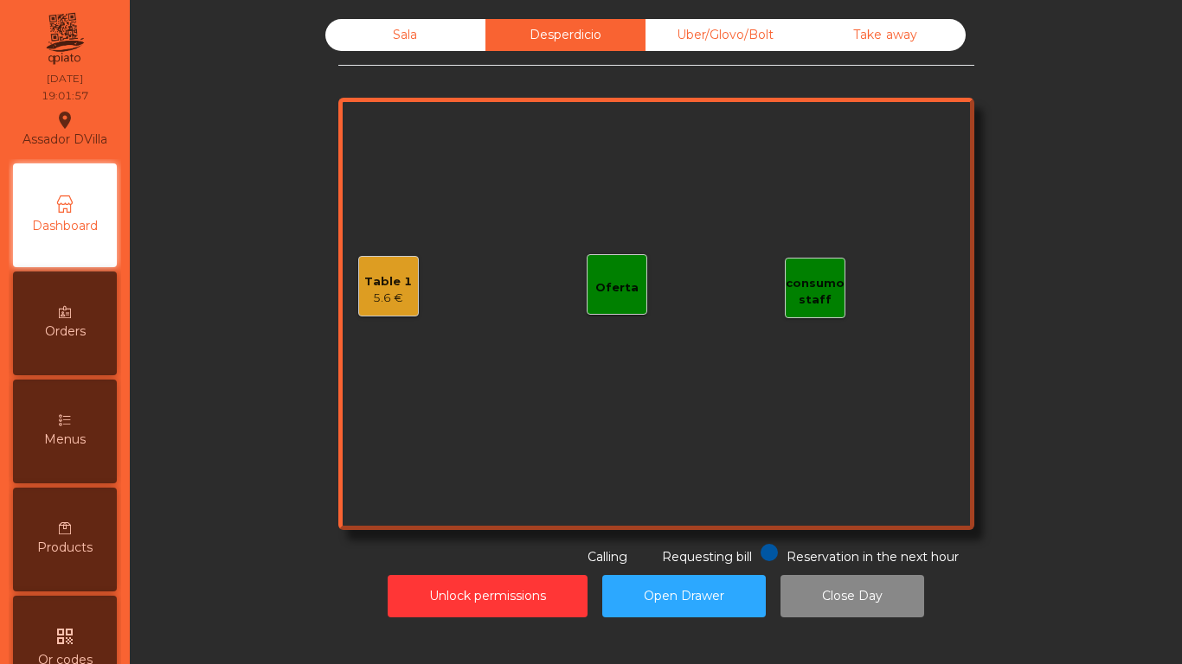
click at [721, 44] on div "Uber/Glovo/Bolt" at bounding box center [725, 35] width 160 height 32
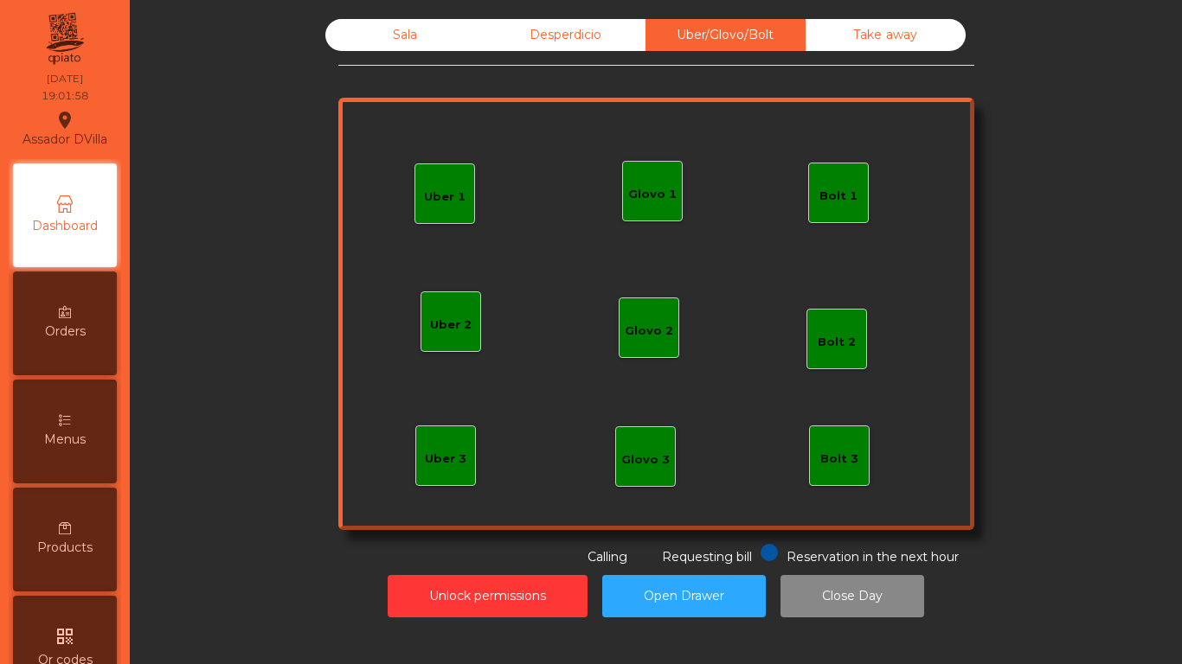
click at [878, 42] on div "Take away" at bounding box center [885, 35] width 160 height 32
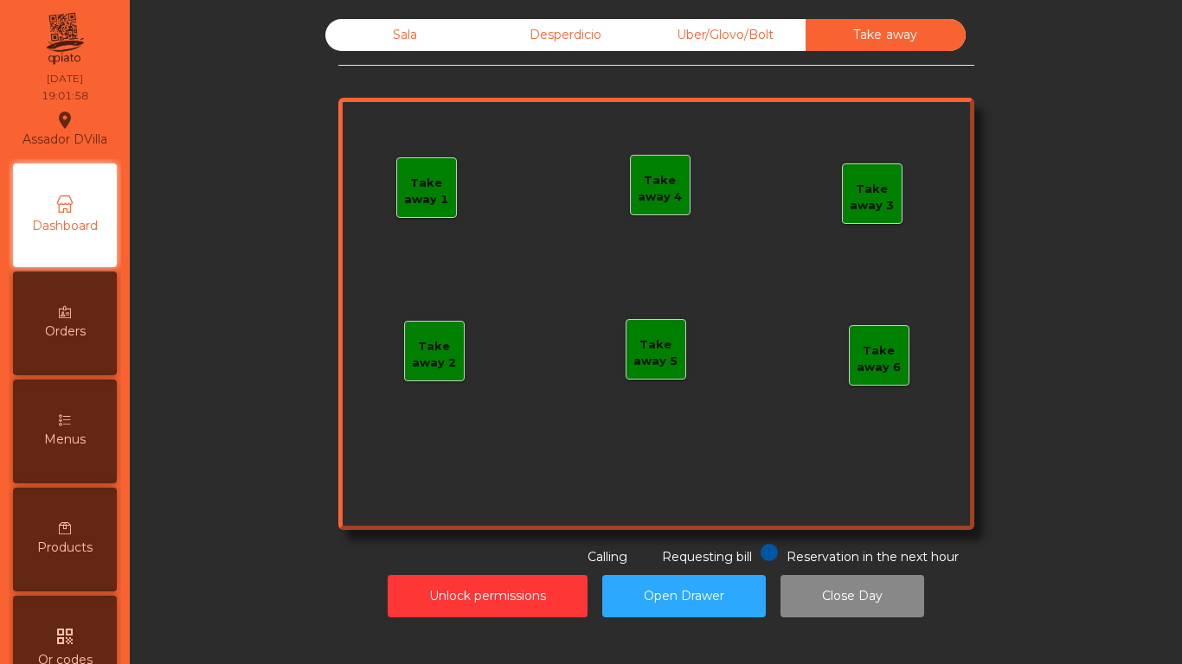
click at [581, 35] on div "Desperdicio" at bounding box center [565, 35] width 160 height 32
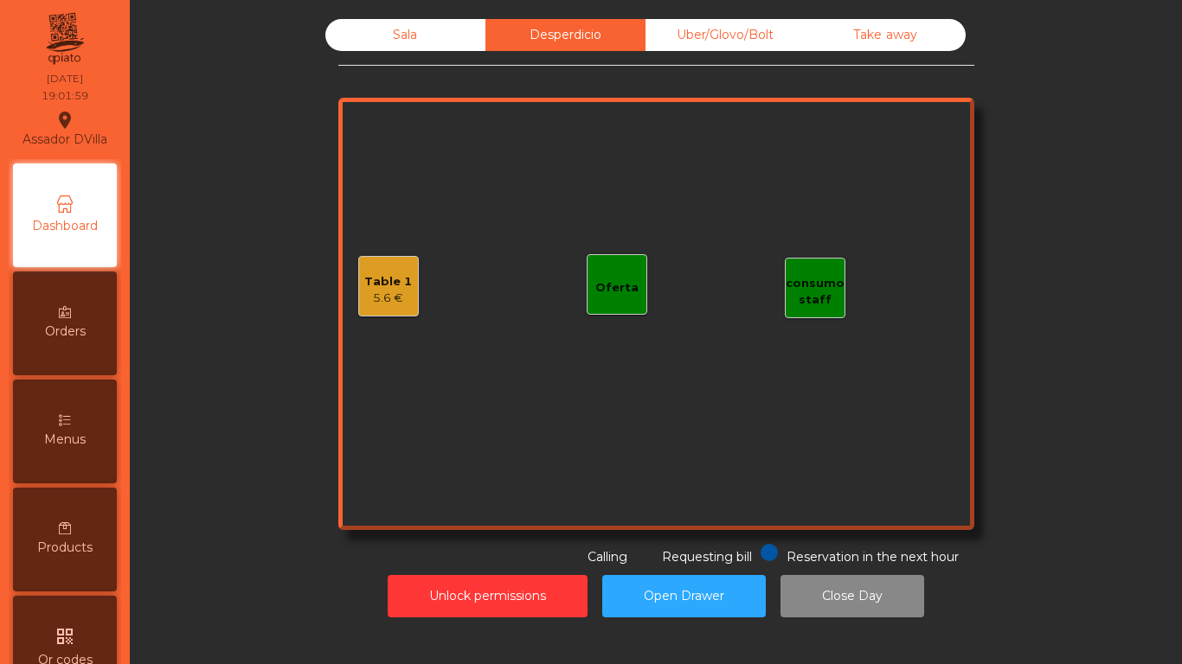
click at [358, 286] on div "Table 1 5.6 €" at bounding box center [388, 286] width 61 height 61
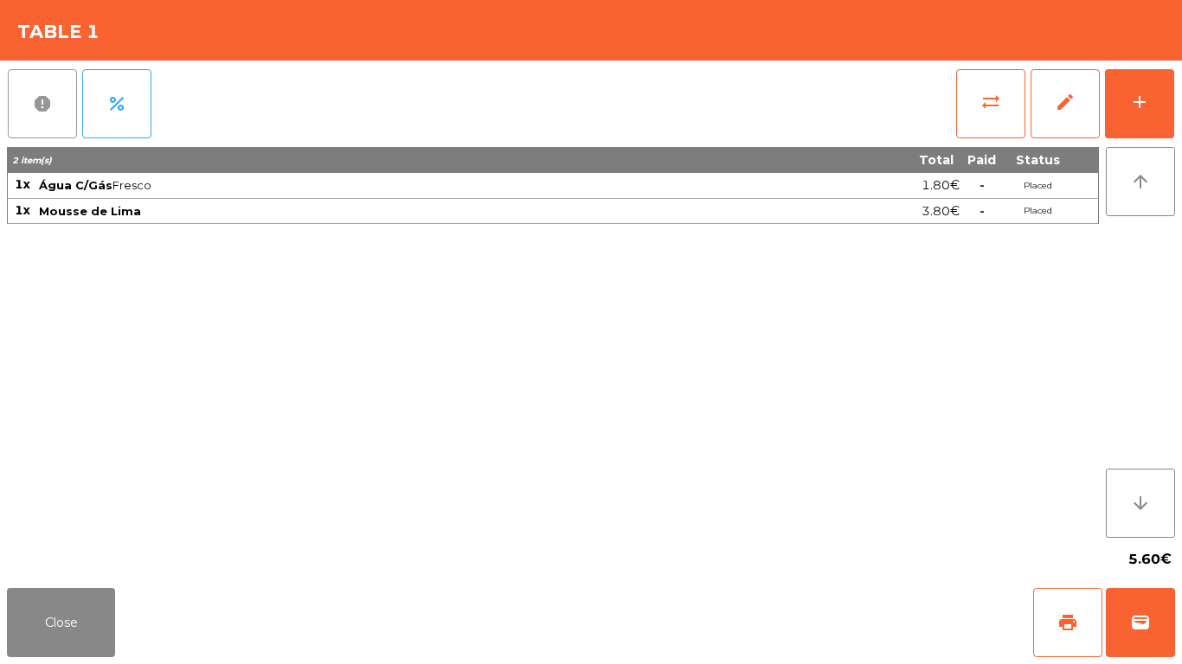
click at [48, 108] on span "report" at bounding box center [42, 103] width 21 height 21
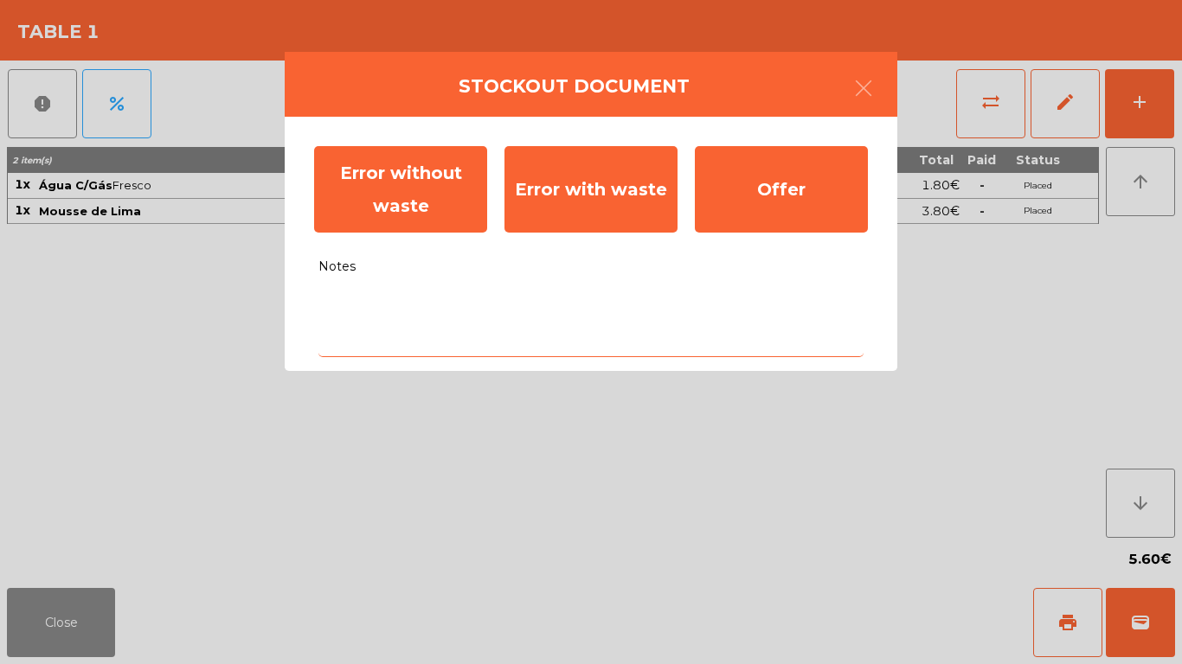
click at [555, 332] on textarea "Notes" at bounding box center [590, 322] width 545 height 72
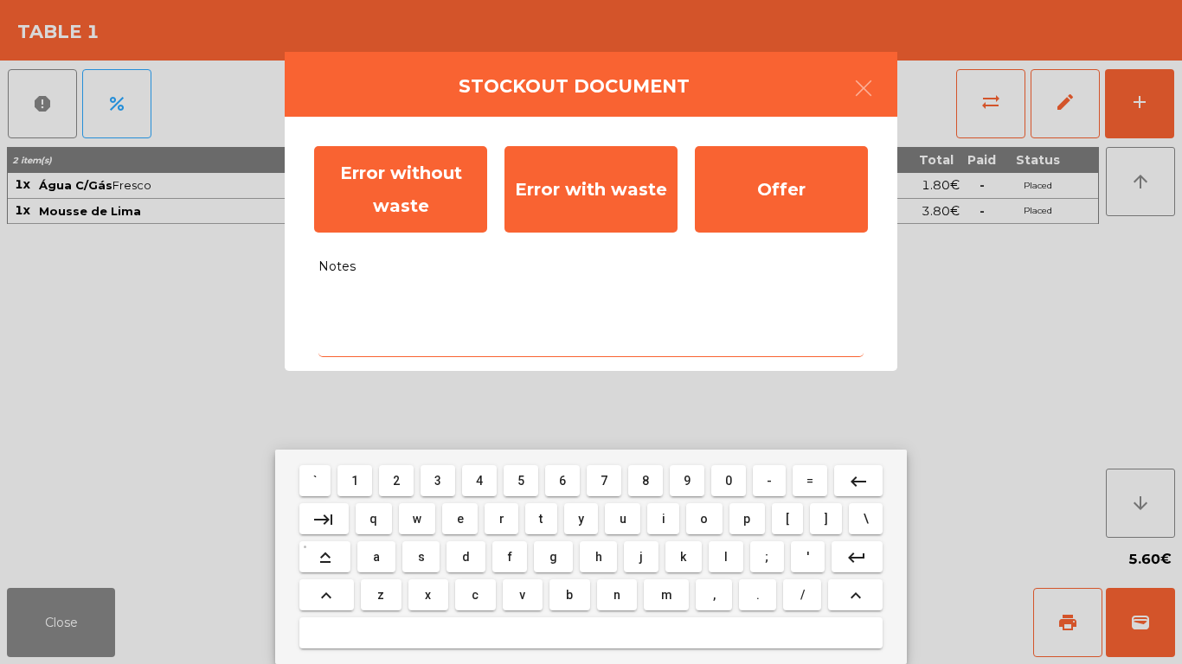
click at [541, 520] on span "t" at bounding box center [540, 519] width 3 height 14
type textarea "*"
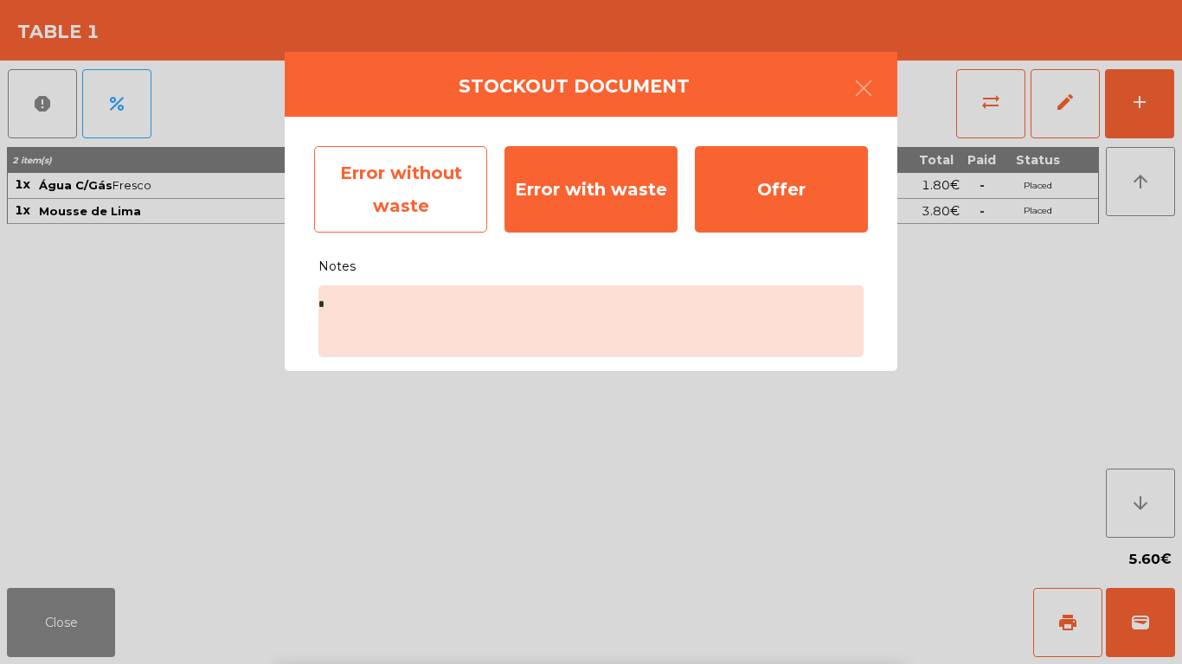
click at [420, 187] on div "Error without waste" at bounding box center [400, 189] width 173 height 87
click at [407, 182] on div "Error without waste" at bounding box center [400, 189] width 173 height 87
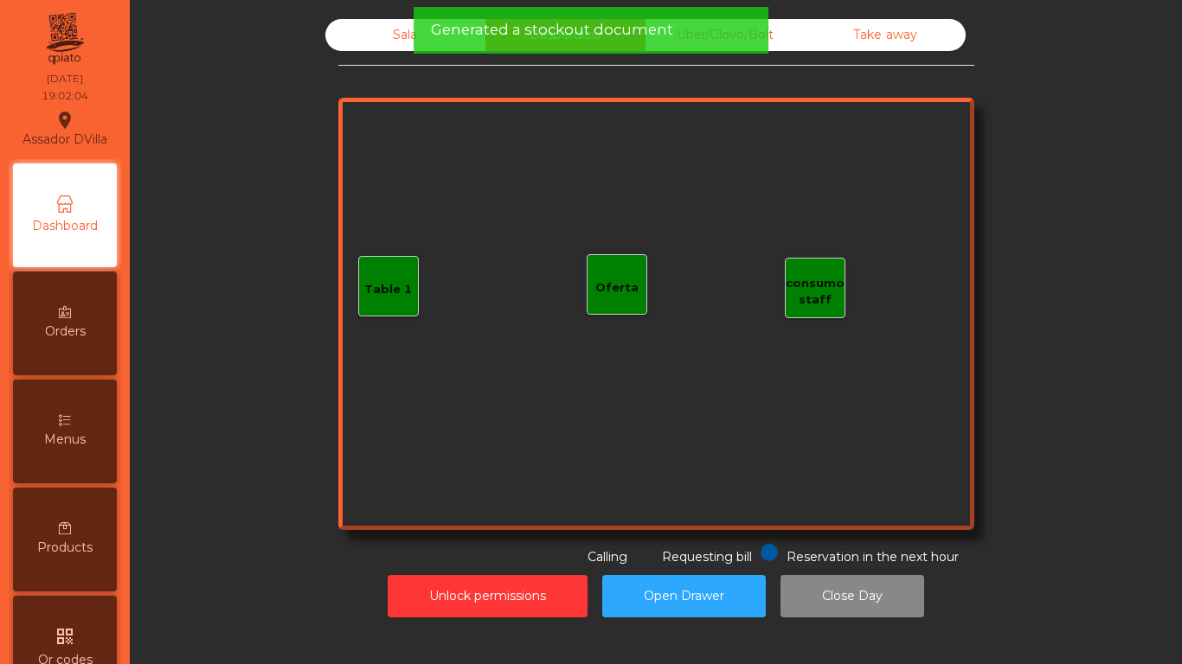
click at [353, 43] on div "Sala" at bounding box center [405, 35] width 160 height 32
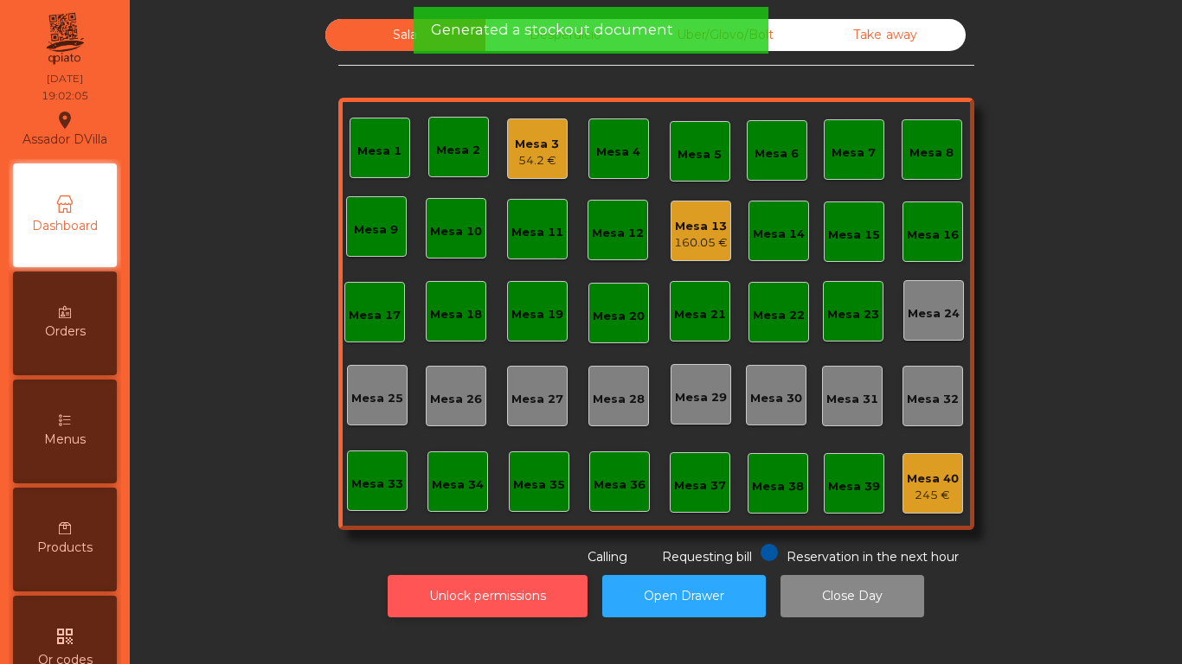
click at [459, 580] on button "Unlock permissions" at bounding box center [488, 596] width 200 height 42
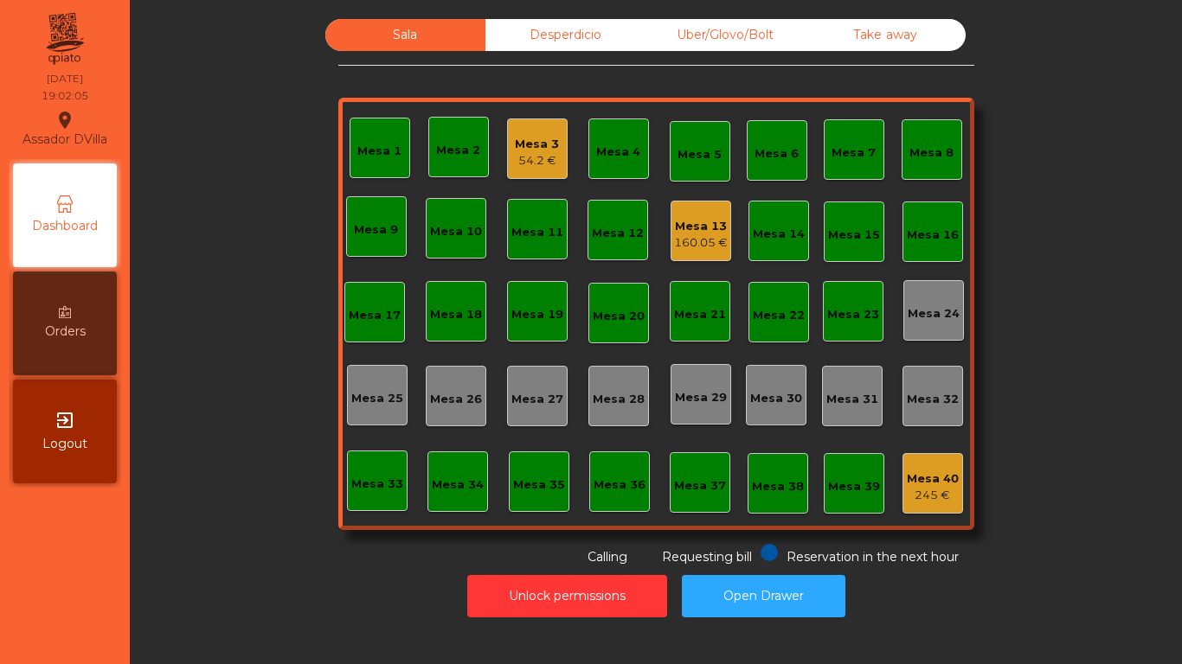
click at [330, 597] on div "Unlock permissions Open Drawer" at bounding box center [655, 597] width 1005 height 60
click at [1134, 375] on div "Sala Desperdicio Uber/Glovo/Bolt Take away Mesa 1 Mesa 2 Mesa 3 Mesa 4 Mesa 5 M…" at bounding box center [655, 293] width 1005 height 548
click at [678, 240] on div "160.05 €" at bounding box center [701, 242] width 54 height 17
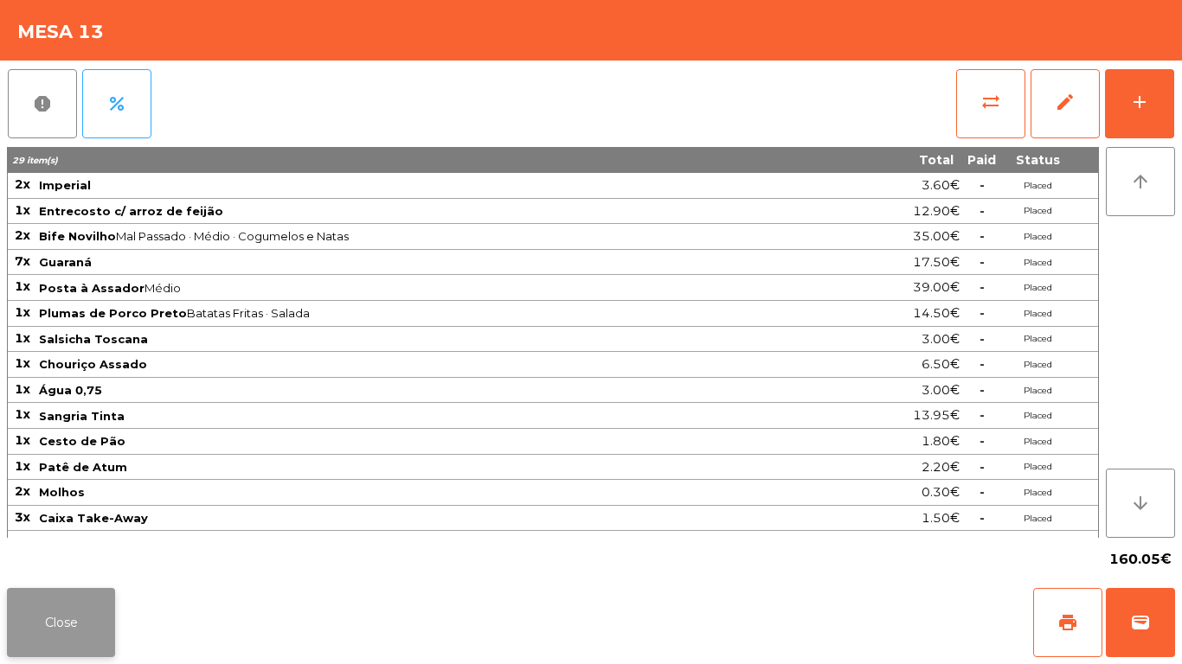
click at [54, 632] on button "Close" at bounding box center [61, 622] width 108 height 69
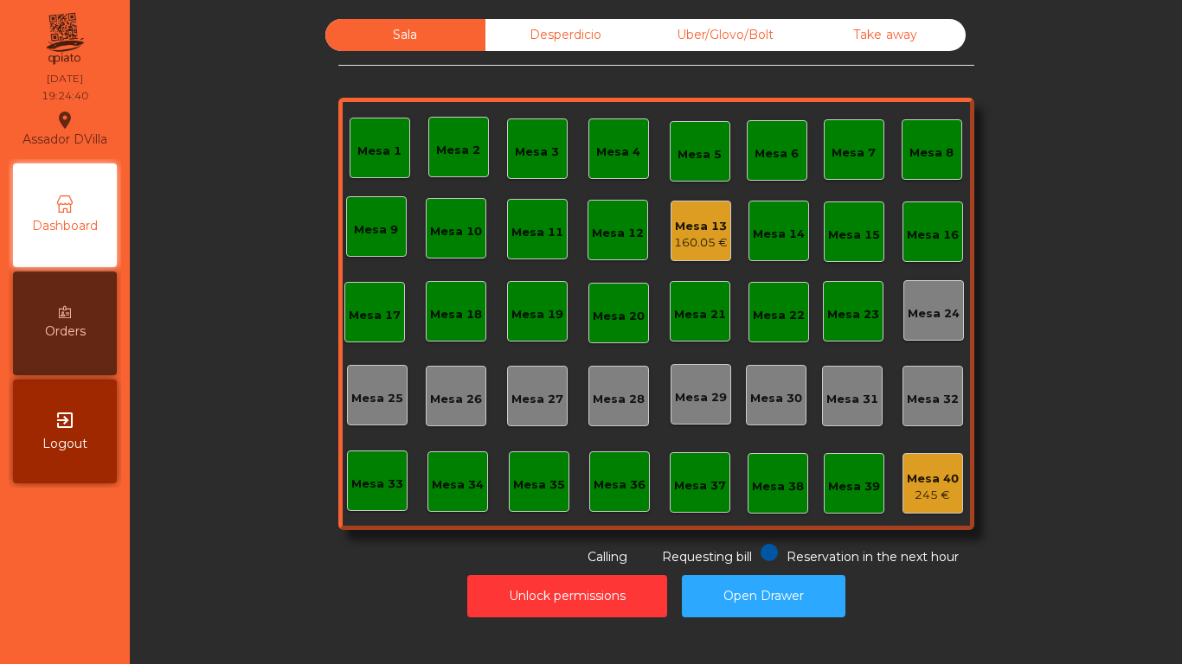
click at [158, 350] on div "Sala Desperdicio Uber/Glovo/Bolt Take away Mesa 1 Mesa 2 Mesa 3 Mesa 4 Mesa 5 M…" at bounding box center [655, 322] width 1031 height 607
click at [679, 221] on div "Mesa 13" at bounding box center [701, 226] width 54 height 17
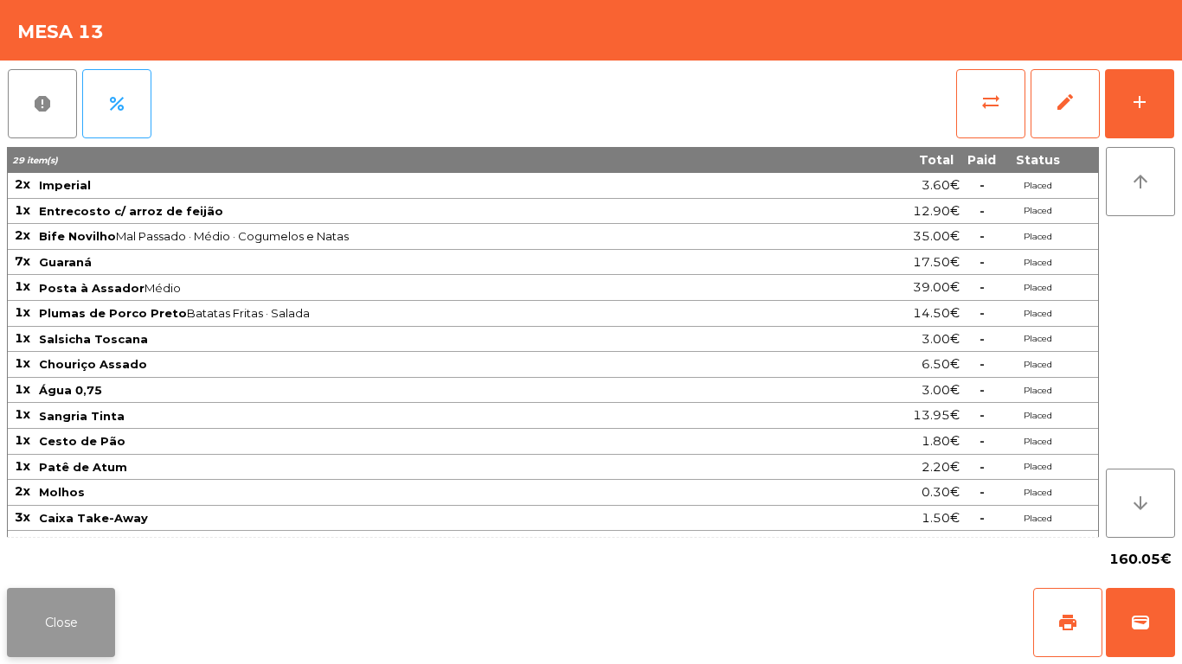
click at [34, 606] on button "Close" at bounding box center [61, 622] width 108 height 69
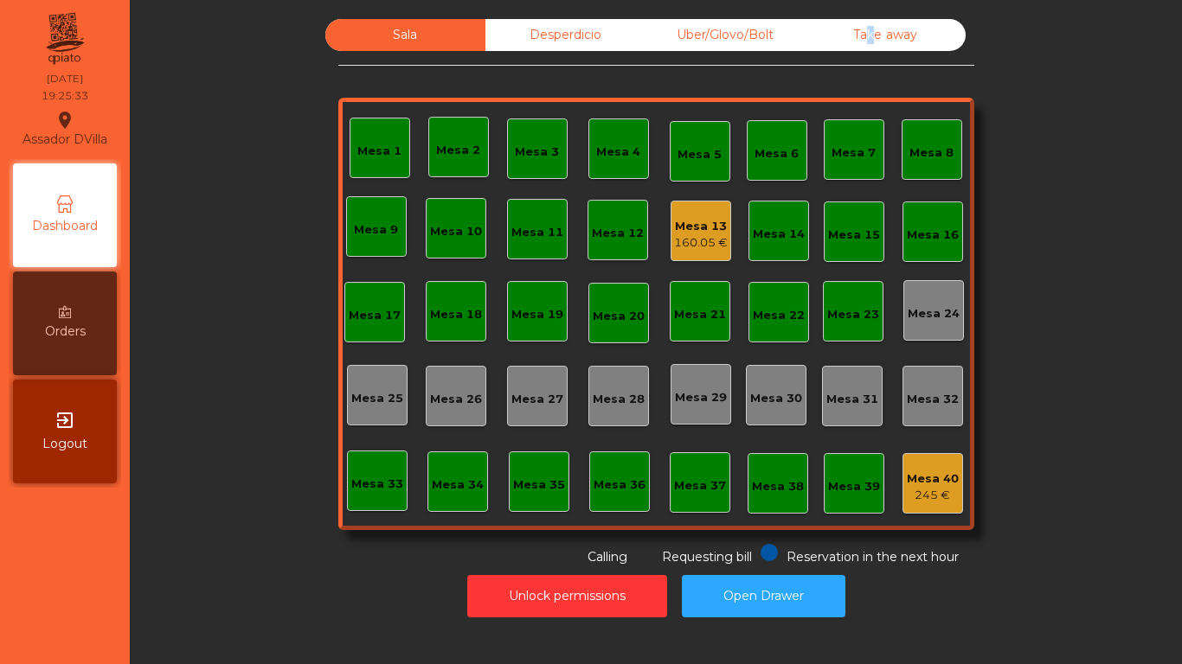
drag, startPoint x: 751, startPoint y: 45, endPoint x: 854, endPoint y: 27, distance: 104.5
click at [857, 29] on div "Take away" at bounding box center [885, 35] width 160 height 32
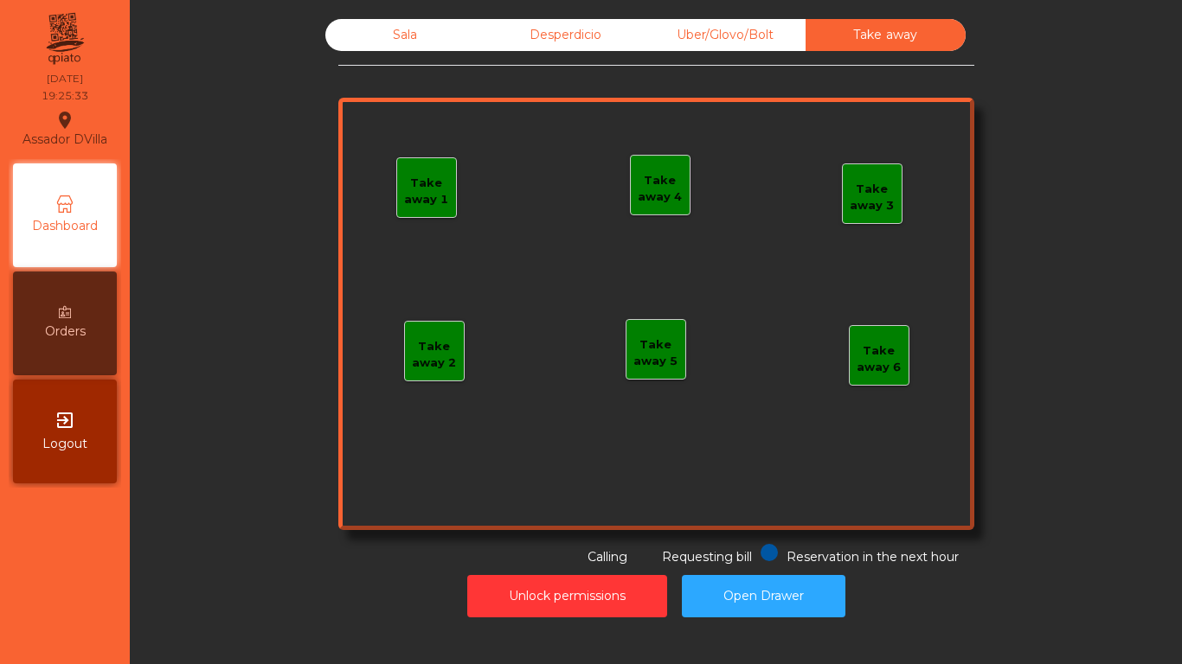
click at [739, 29] on div "Uber/Glovo/Bolt" at bounding box center [725, 35] width 160 height 32
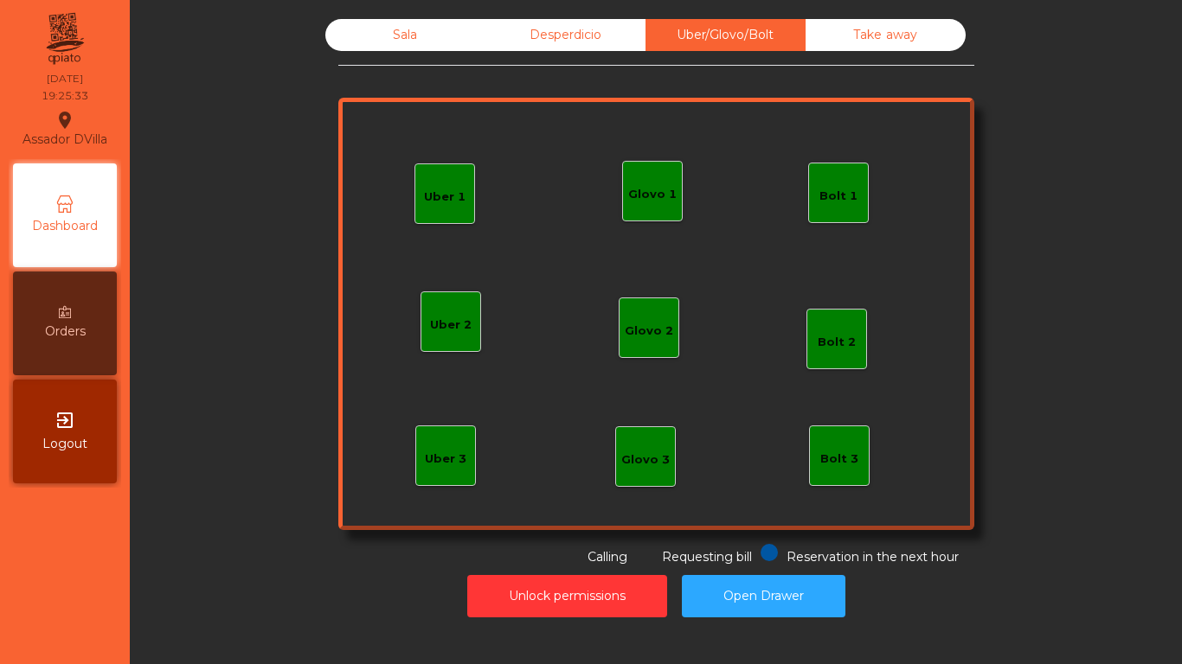
click at [574, 18] on div "Sala Desperdicio Uber/Glovo/Bolt Take away Uber 1 Uber 3 Bolt 2 Glovo 2 Uber 2 …" at bounding box center [655, 318] width 1031 height 616
click at [509, 22] on div "Desperdicio" at bounding box center [565, 35] width 160 height 32
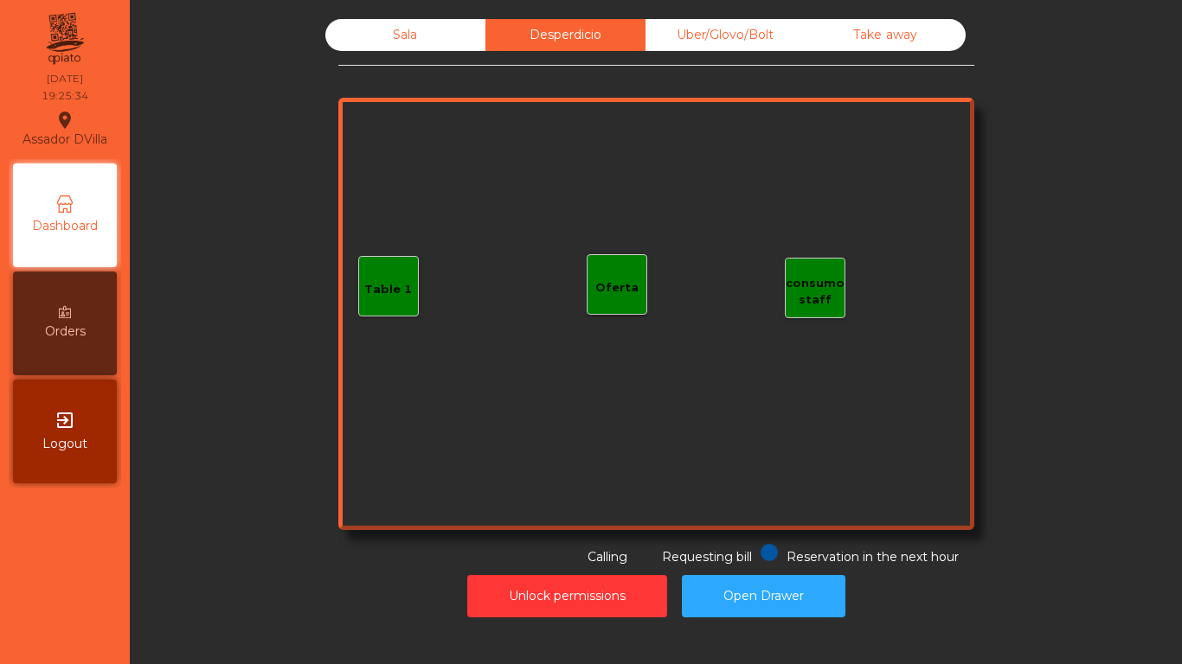
click at [446, 27] on div "Sala" at bounding box center [405, 35] width 160 height 32
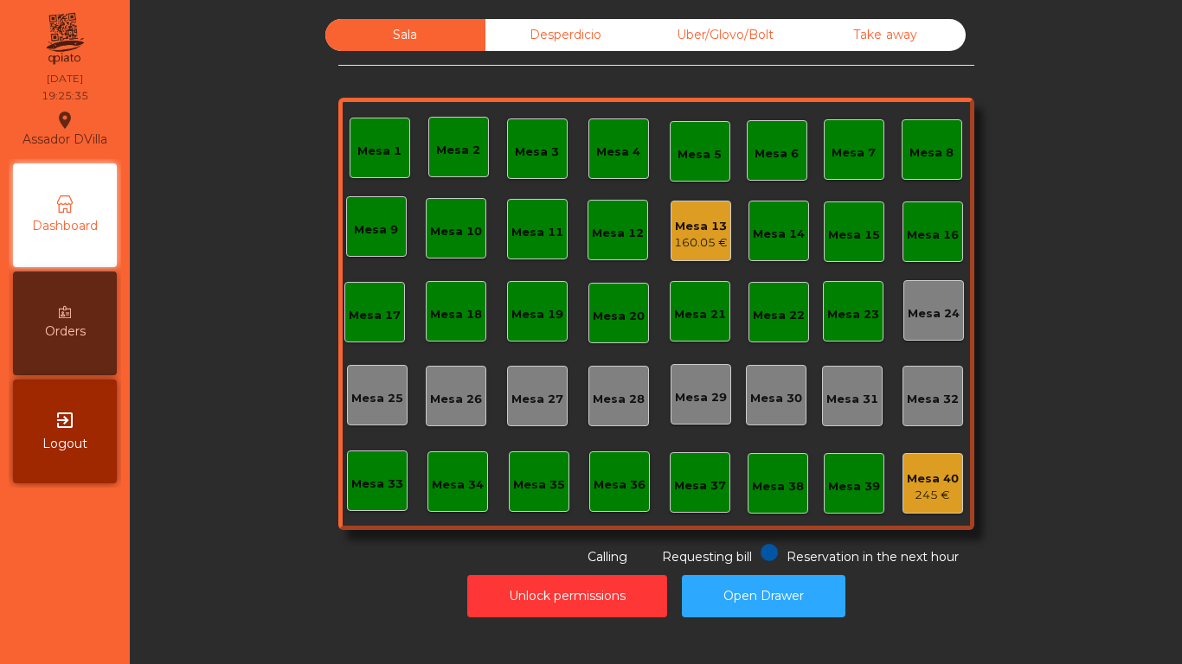
click at [907, 472] on div "Mesa 40" at bounding box center [933, 479] width 52 height 17
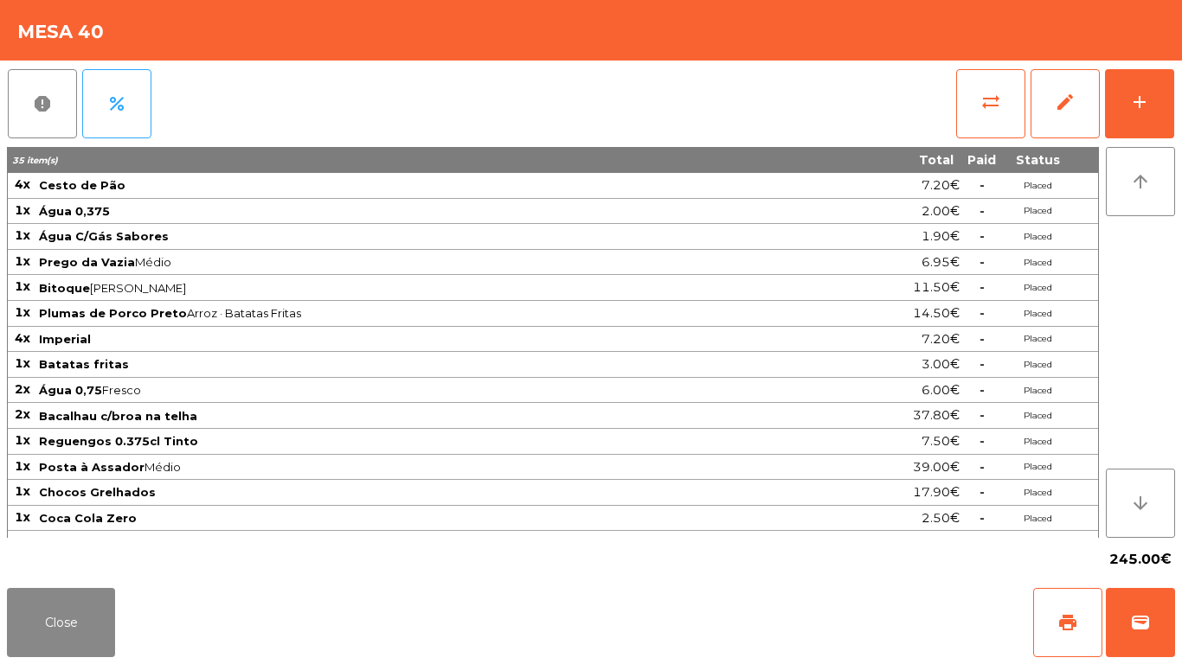
click at [91, 587] on div "Close print wallet" at bounding box center [591, 622] width 1182 height 83
click at [93, 625] on button "Close" at bounding box center [61, 622] width 108 height 69
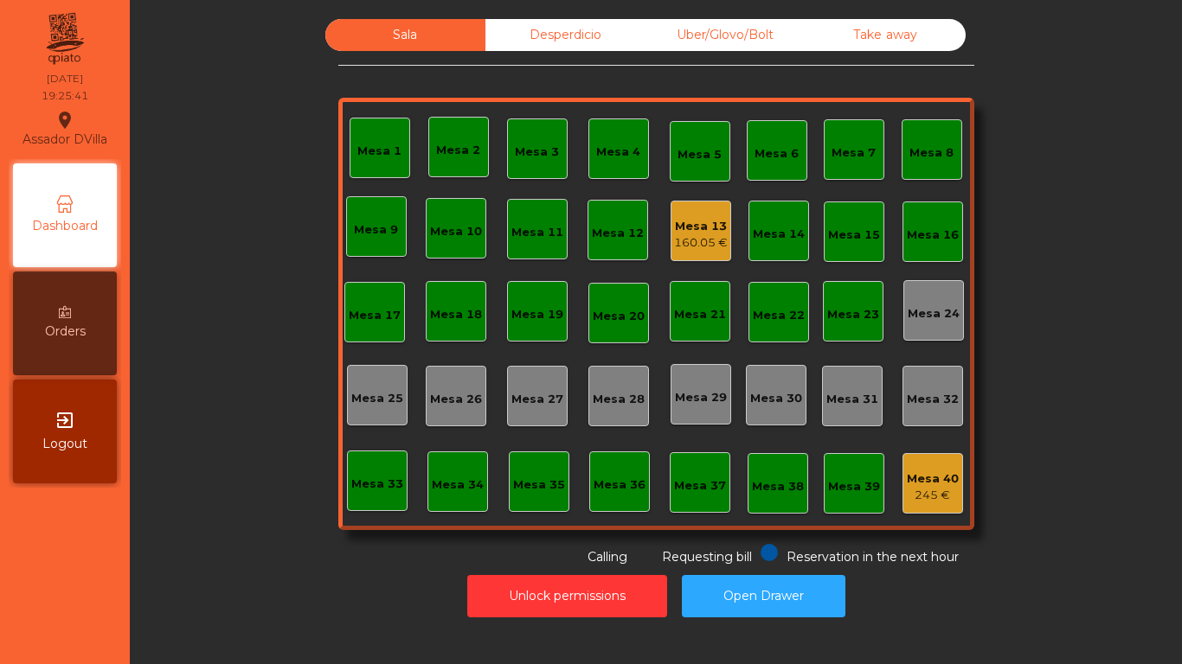
click at [242, 488] on div "Sala Desperdicio Uber/Glovo/Bolt Take away Mesa 1 Mesa 2 Mesa 3 Mesa 4 Mesa 5 M…" at bounding box center [655, 293] width 1005 height 548
click at [693, 29] on div "Uber/Glovo/Bolt" at bounding box center [725, 35] width 160 height 32
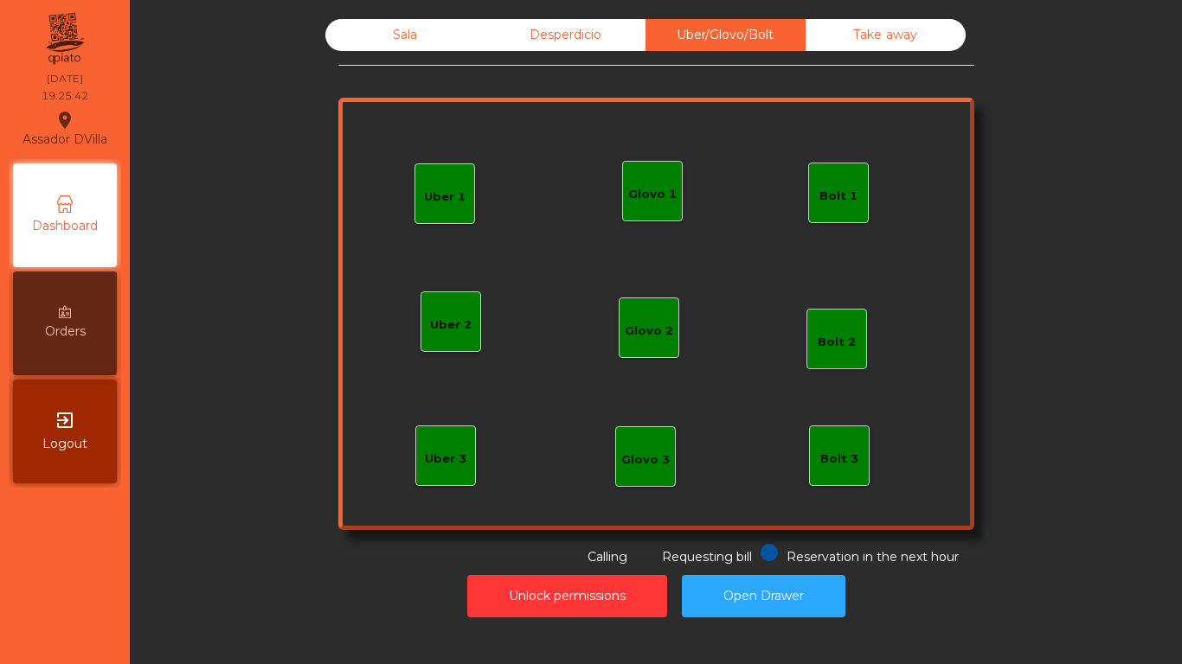
click at [551, 21] on div "Desperdicio" at bounding box center [565, 35] width 160 height 32
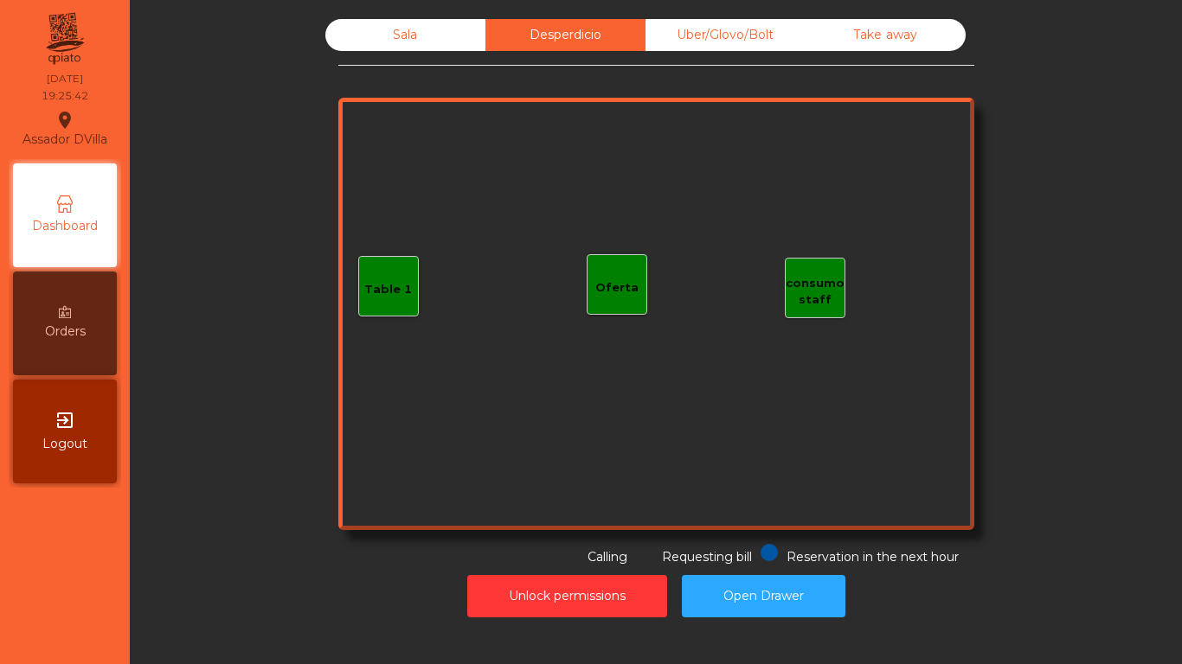
drag, startPoint x: 902, startPoint y: 48, endPoint x: 748, endPoint y: 39, distance: 155.1
click at [902, 48] on div "Take away" at bounding box center [885, 35] width 160 height 32
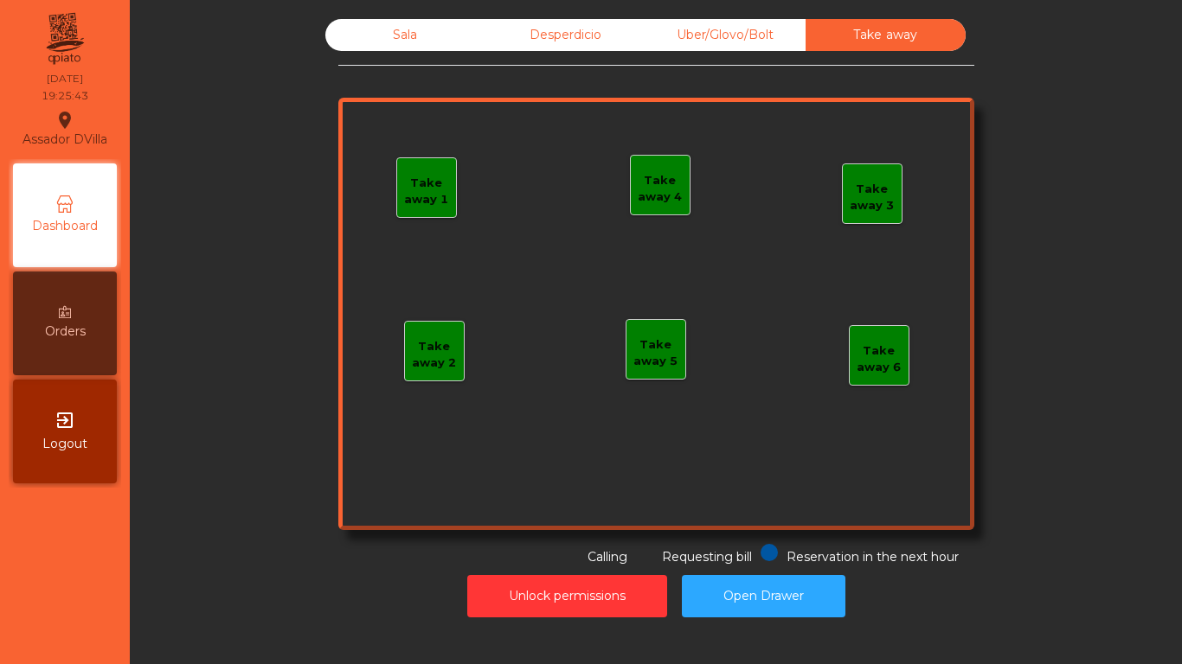
click at [360, 29] on div "Sala" at bounding box center [405, 35] width 160 height 32
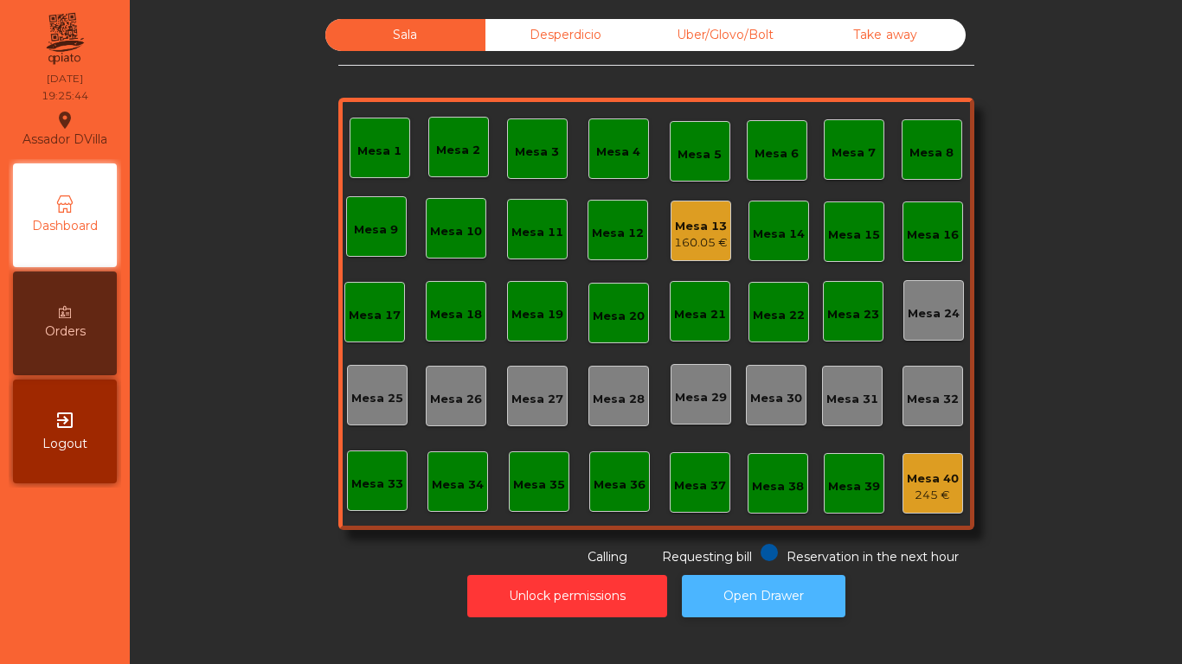
click at [779, 602] on button "Open Drawer" at bounding box center [764, 596] width 164 height 42
click at [908, 484] on div "Mesa 40" at bounding box center [933, 479] width 52 height 17
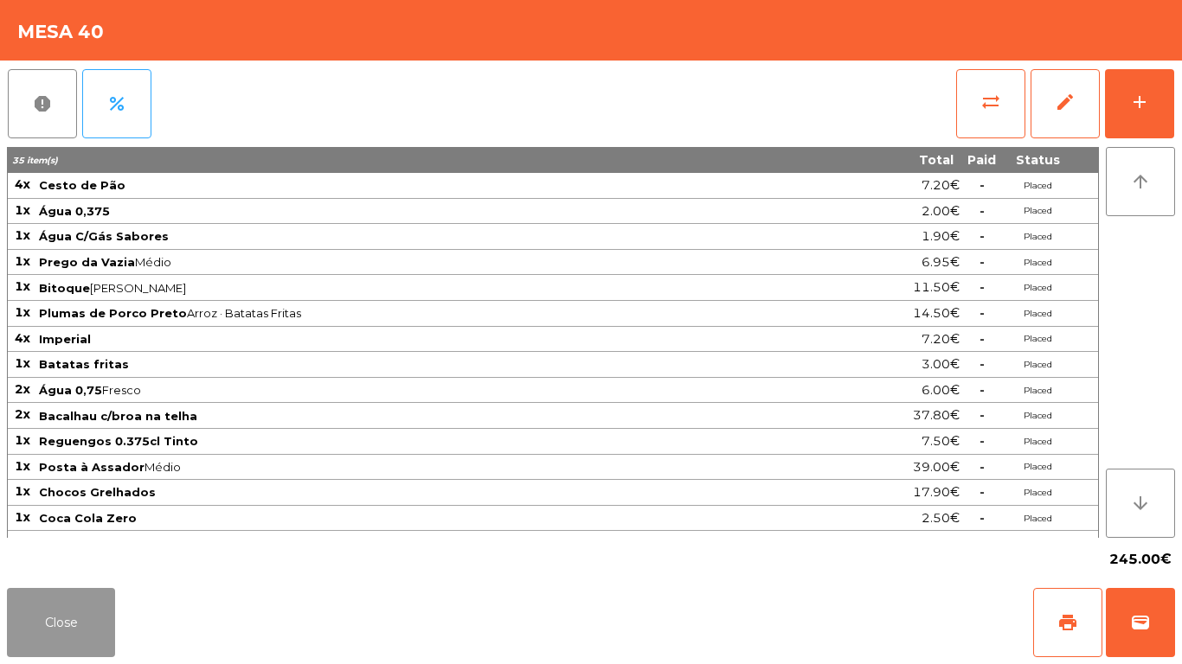
drag, startPoint x: 52, startPoint y: 626, endPoint x: 340, endPoint y: 476, distance: 325.1
click at [55, 624] on button "Close" at bounding box center [61, 622] width 108 height 69
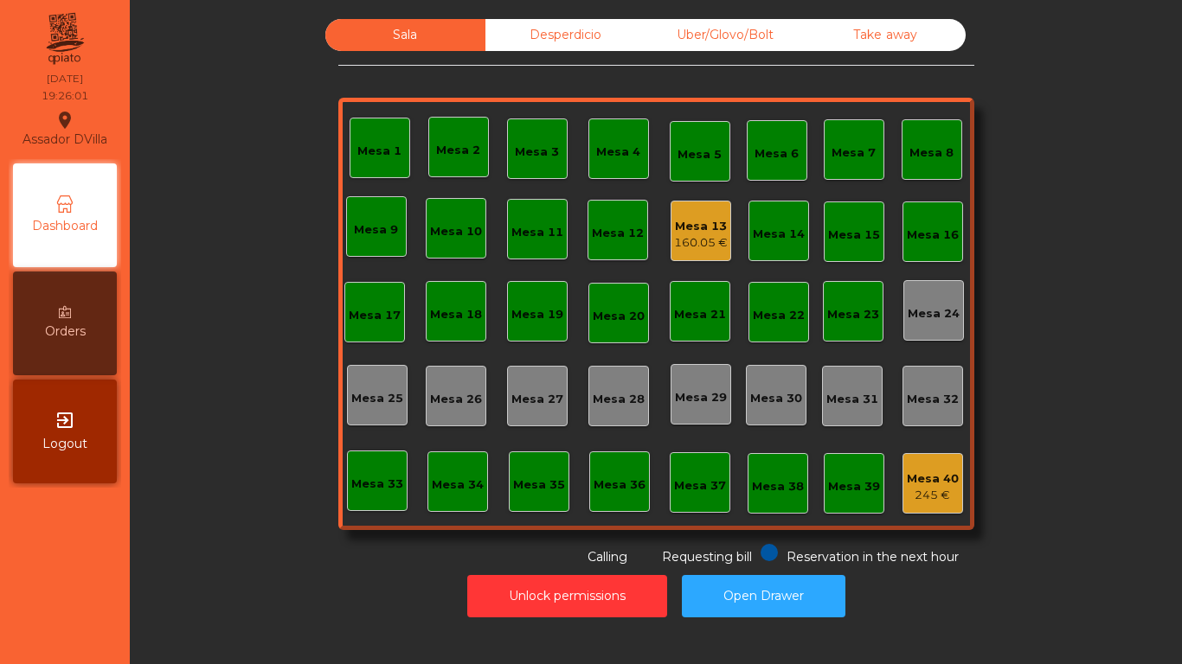
click at [556, 38] on div "Desperdicio" at bounding box center [565, 35] width 160 height 32
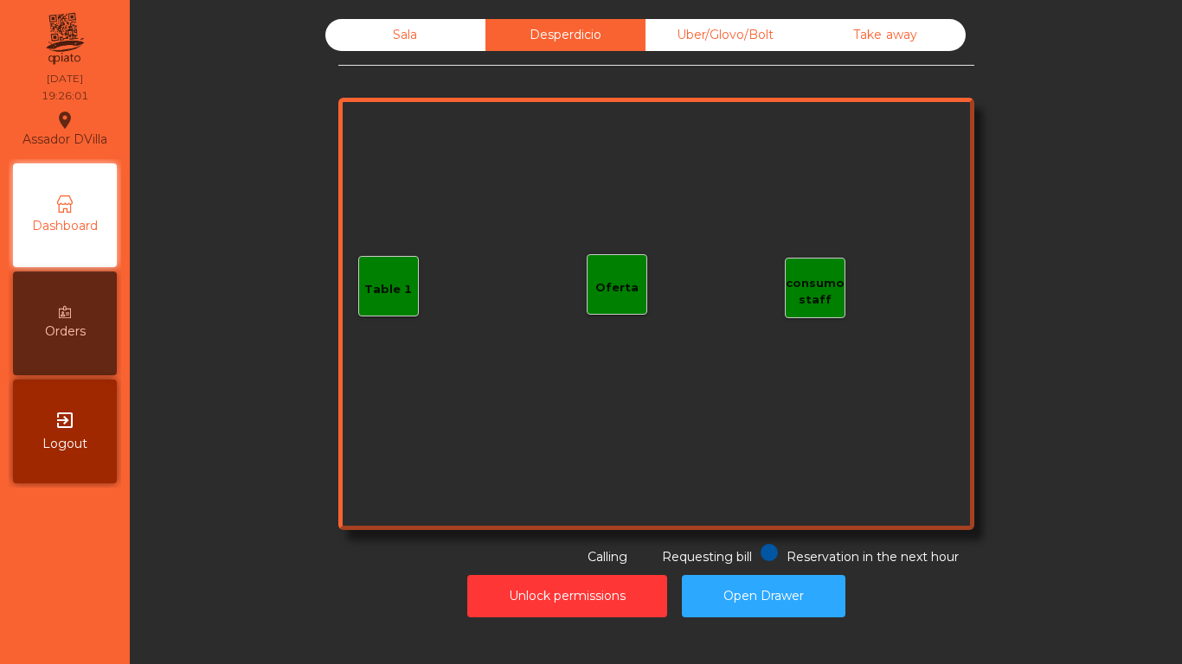
click at [761, 22] on div "Uber/Glovo/Bolt" at bounding box center [725, 35] width 160 height 32
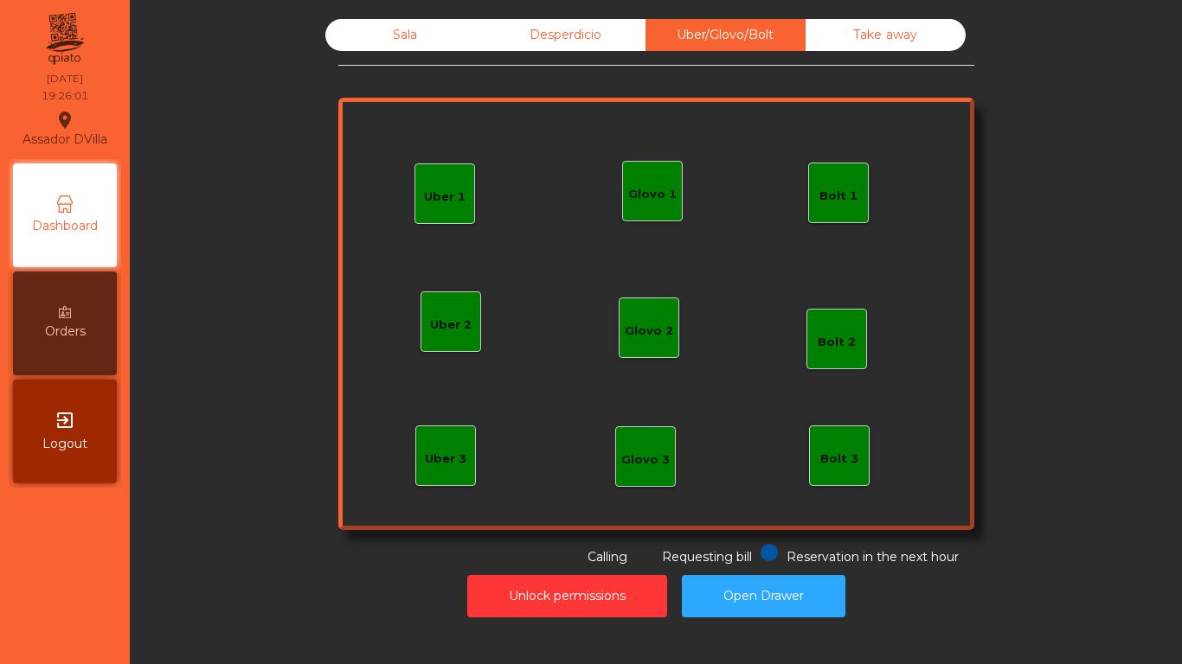
click at [869, 29] on div "Take away" at bounding box center [885, 35] width 160 height 32
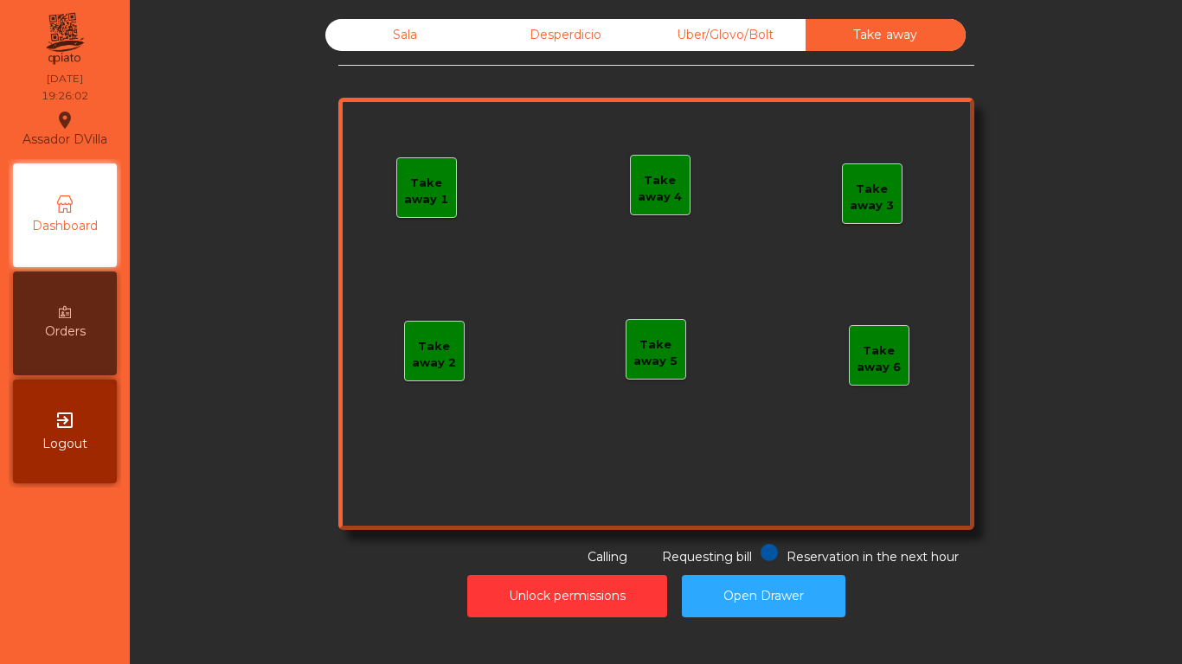
click at [379, 21] on div "Sala" at bounding box center [405, 35] width 160 height 32
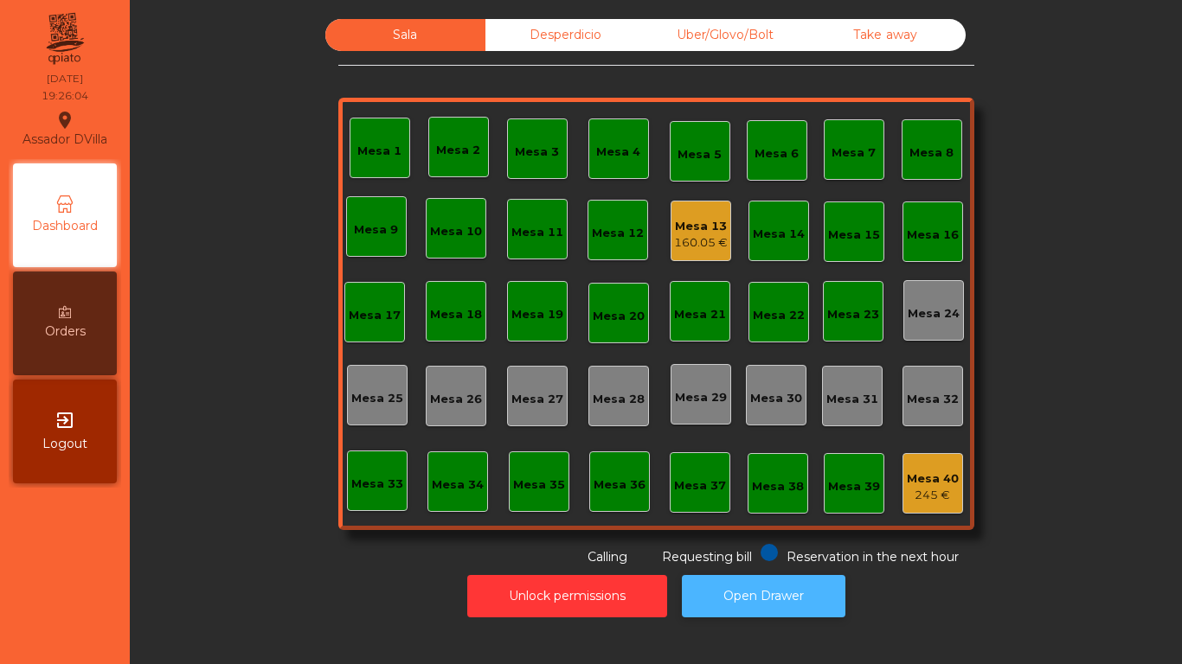
drag, startPoint x: 722, startPoint y: 599, endPoint x: 702, endPoint y: 577, distance: 30.0
click at [723, 599] on button "Open Drawer" at bounding box center [764, 596] width 164 height 42
click at [940, 473] on div "Mesa 40" at bounding box center [933, 479] width 52 height 17
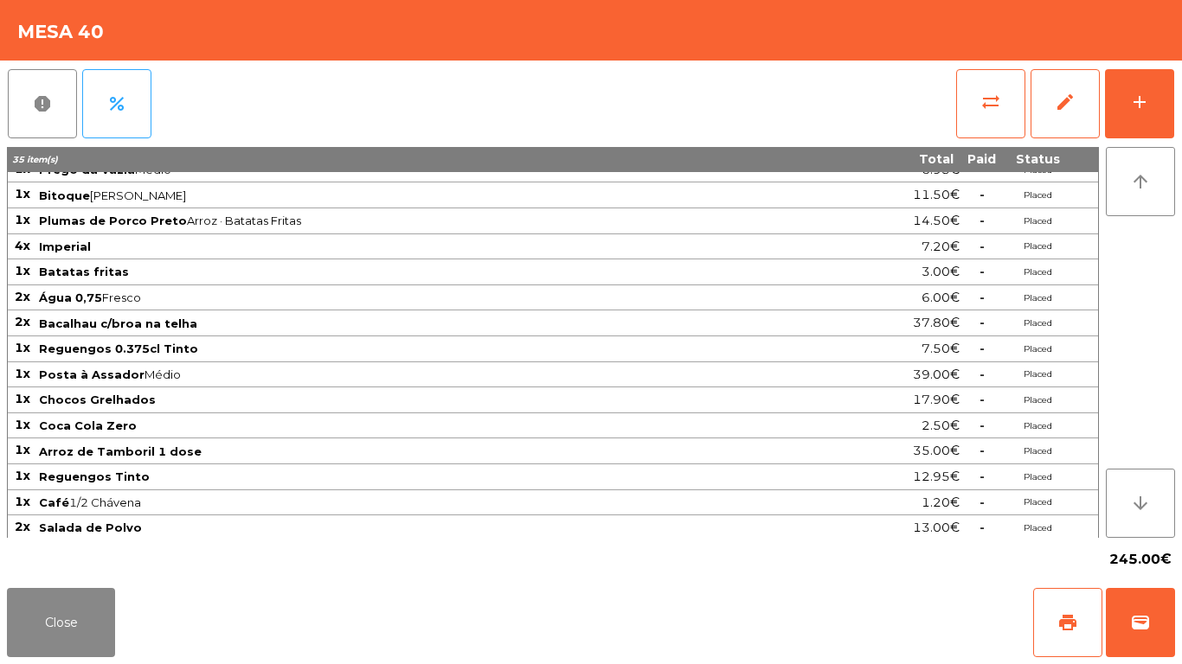
scroll to position [198, 0]
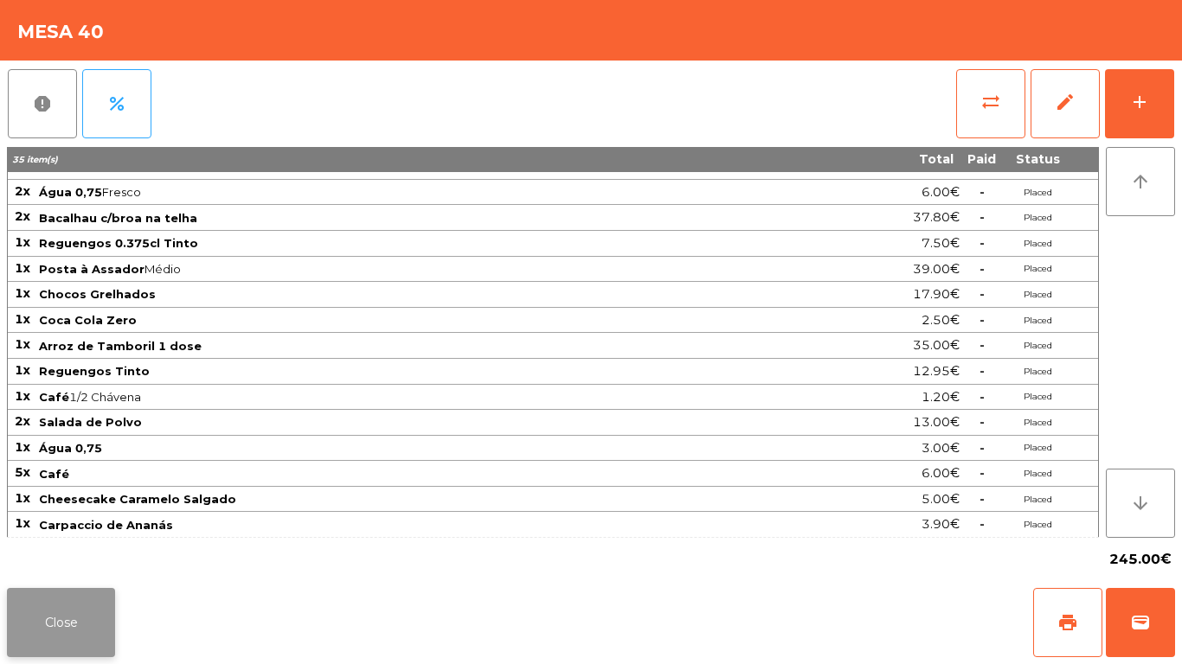
click at [66, 626] on button "Close" at bounding box center [61, 622] width 108 height 69
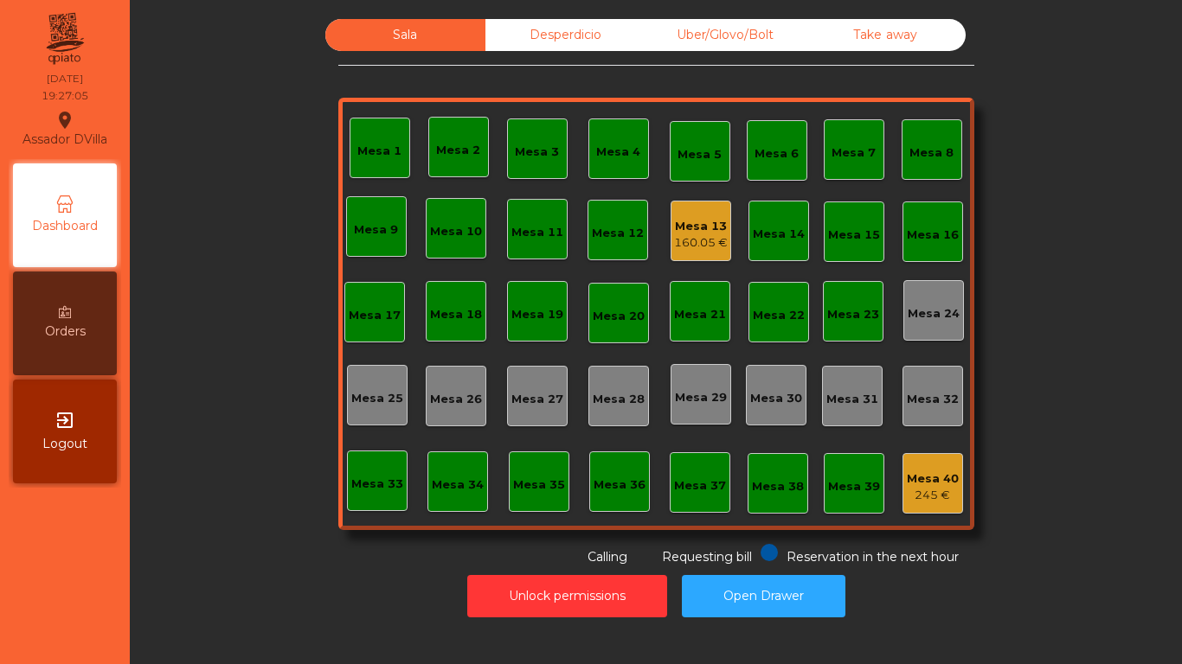
click at [246, 511] on div "Sala Desperdicio Uber/Glovo/Bolt Take away Mesa 1 Mesa 2 Mesa 3 Mesa 4 Mesa 5 M…" at bounding box center [655, 293] width 1005 height 548
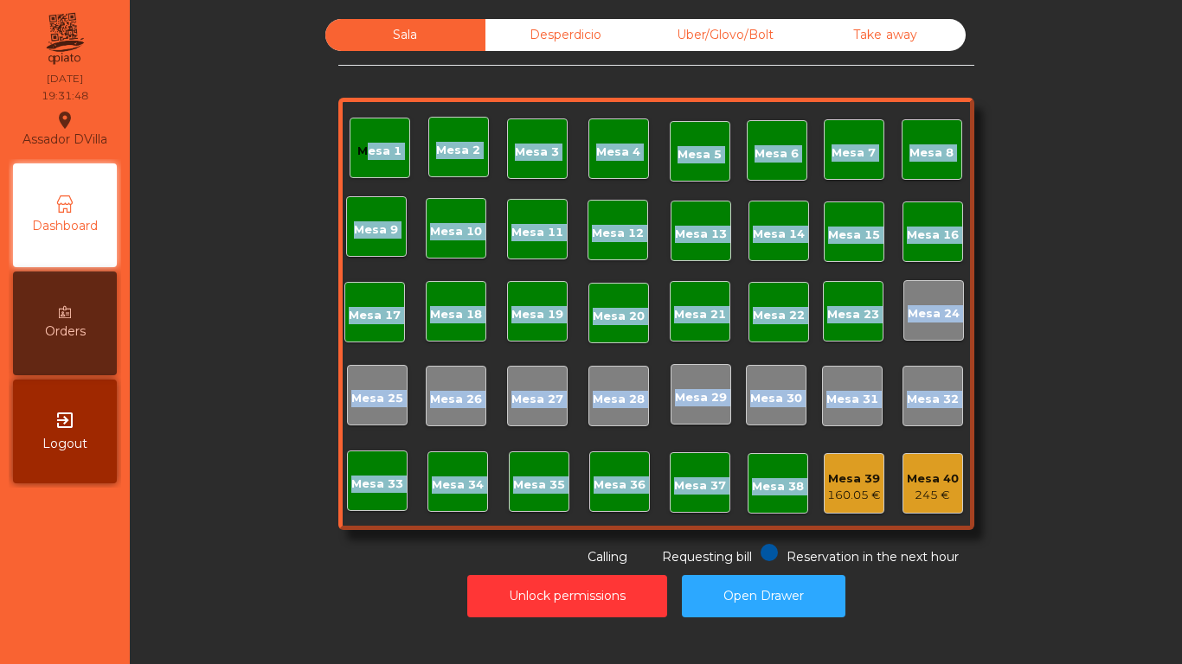
click at [818, 469] on div "Mesa 1 Mesa 2 Mesa 3 Mesa 4 Mesa 5 Mesa 6 Mesa 7 Mesa 8 Mesa 9 Mesa 10 Mesa 11 …" at bounding box center [656, 314] width 636 height 433
click at [827, 474] on div "Mesa 39" at bounding box center [854, 479] width 54 height 17
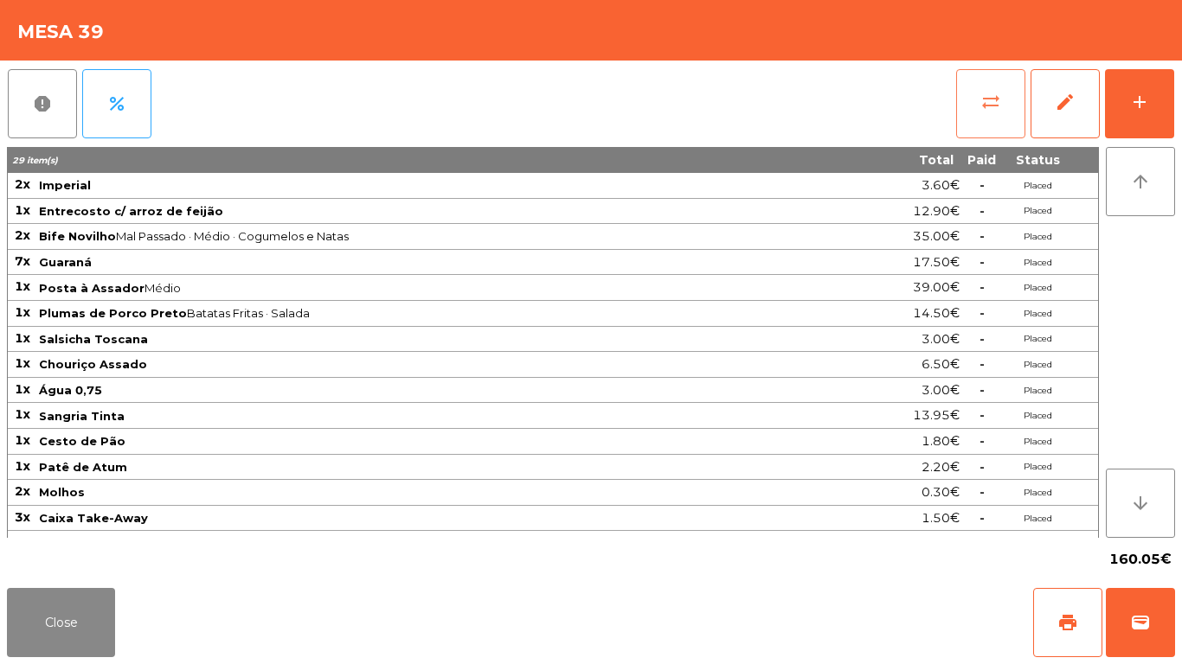
click at [979, 86] on button "sync_alt" at bounding box center [990, 103] width 69 height 69
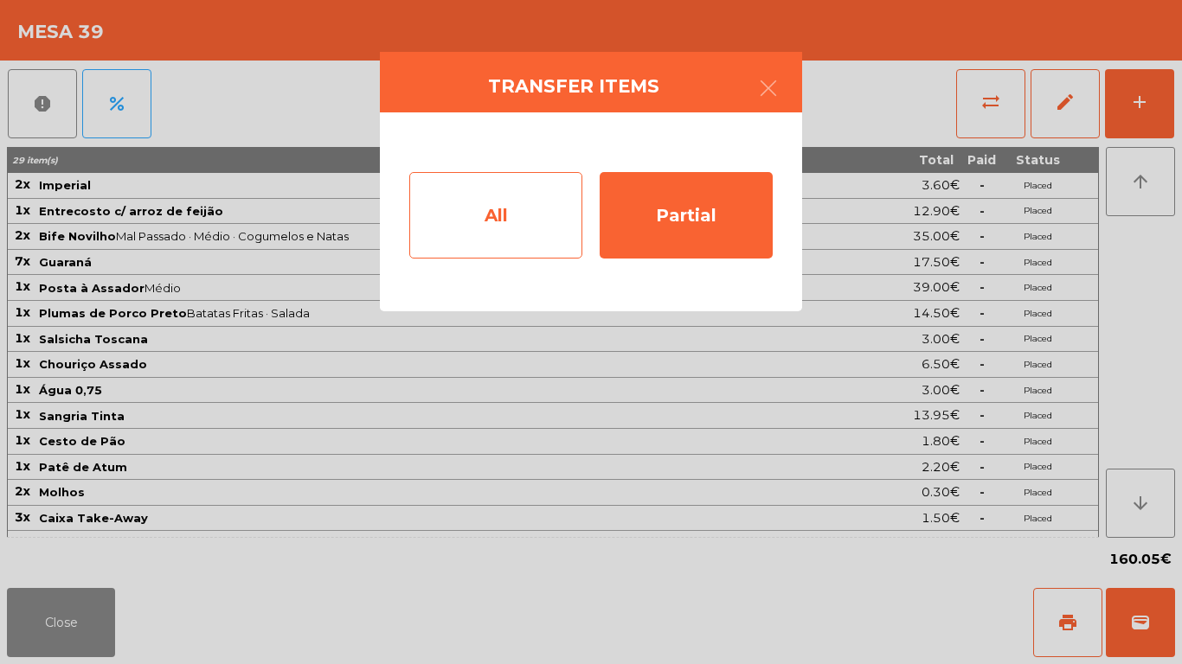
click at [472, 244] on div "All" at bounding box center [495, 215] width 173 height 87
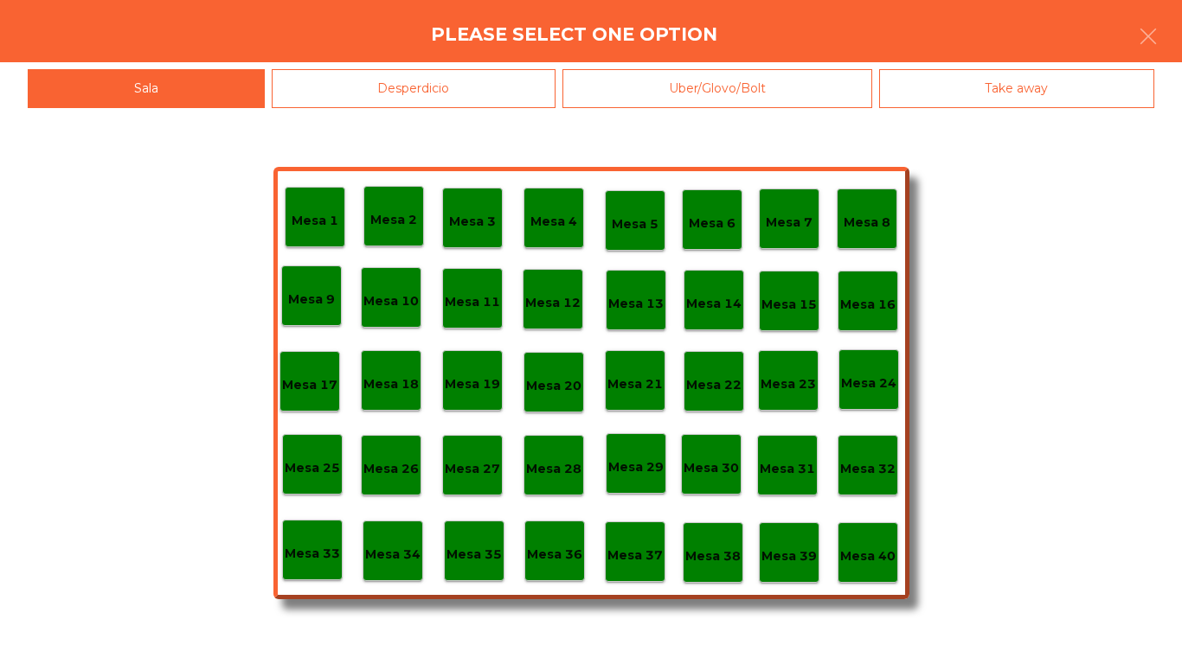
click at [887, 545] on div "Mesa 40" at bounding box center [867, 553] width 55 height 27
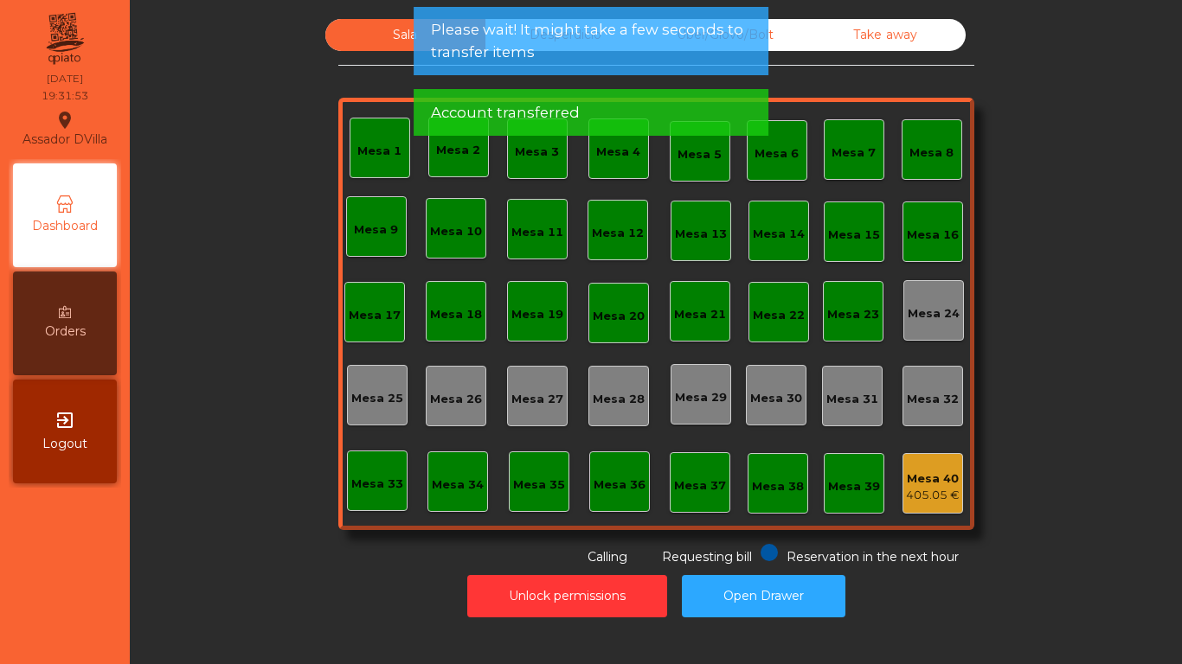
click at [606, 25] on span "Please wait! It might take a few seconds to transfer items" at bounding box center [591, 40] width 320 height 43
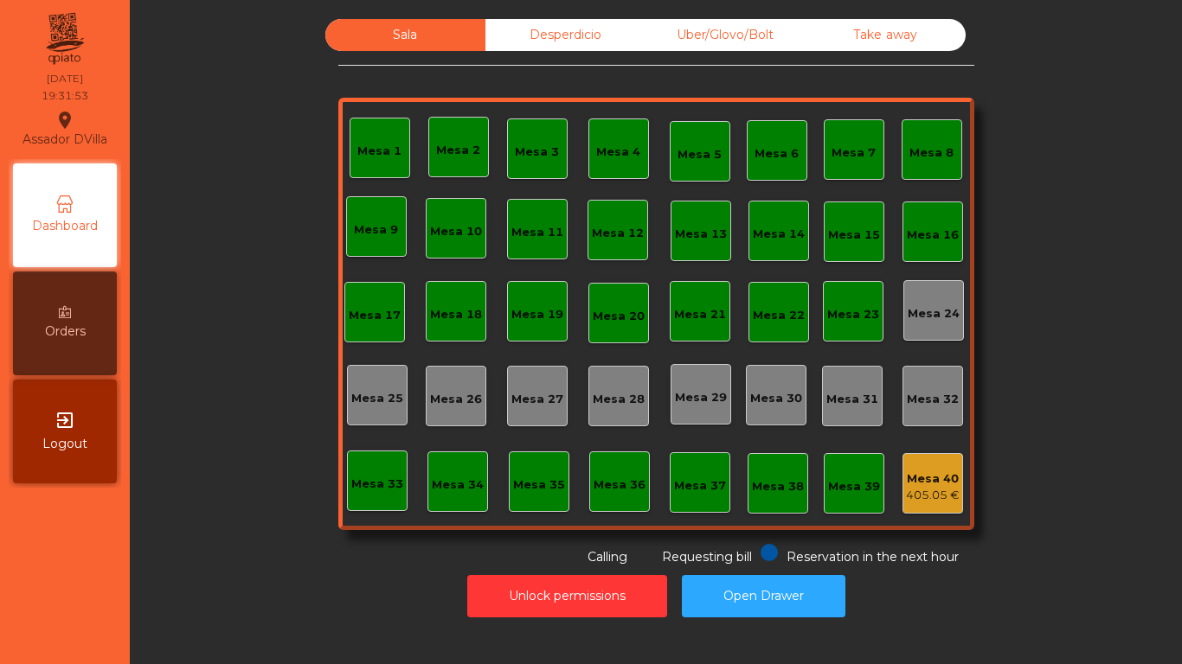
click at [522, 38] on span "Account transferred" at bounding box center [505, 30] width 149 height 22
click at [527, 32] on div "Desperdicio" at bounding box center [565, 35] width 160 height 32
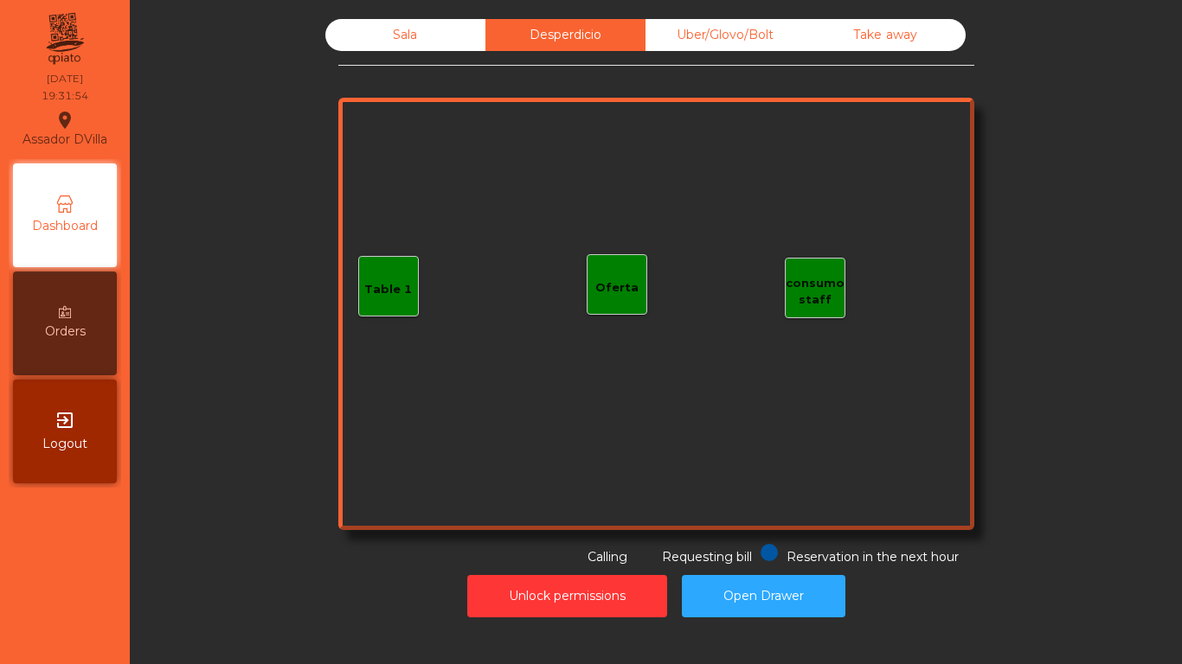
click at [431, 34] on div "Sala" at bounding box center [405, 35] width 160 height 32
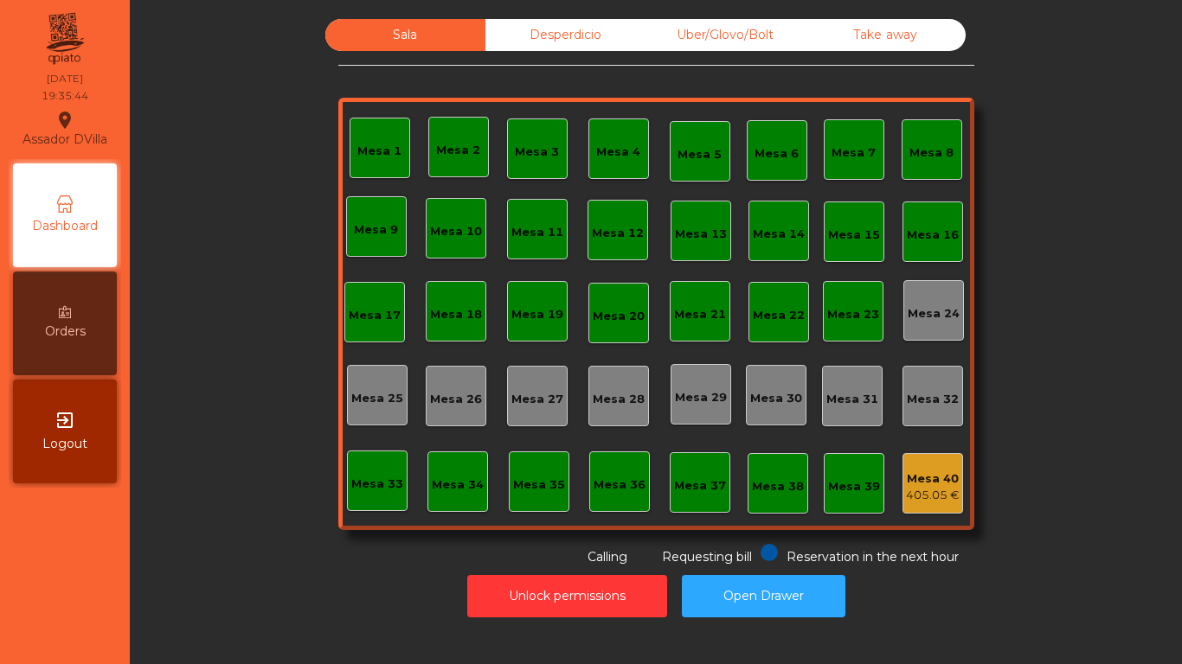
click at [550, 38] on div "Desperdicio" at bounding box center [565, 35] width 160 height 32
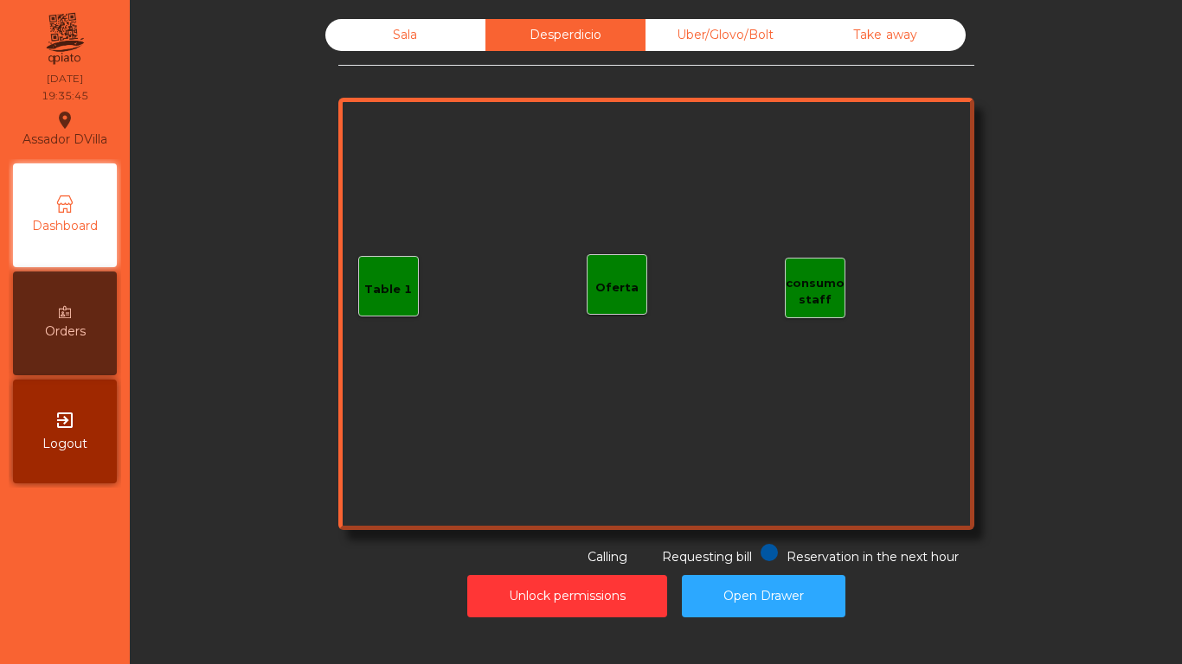
click at [657, 48] on div "Uber/Glovo/Bolt" at bounding box center [725, 35] width 160 height 32
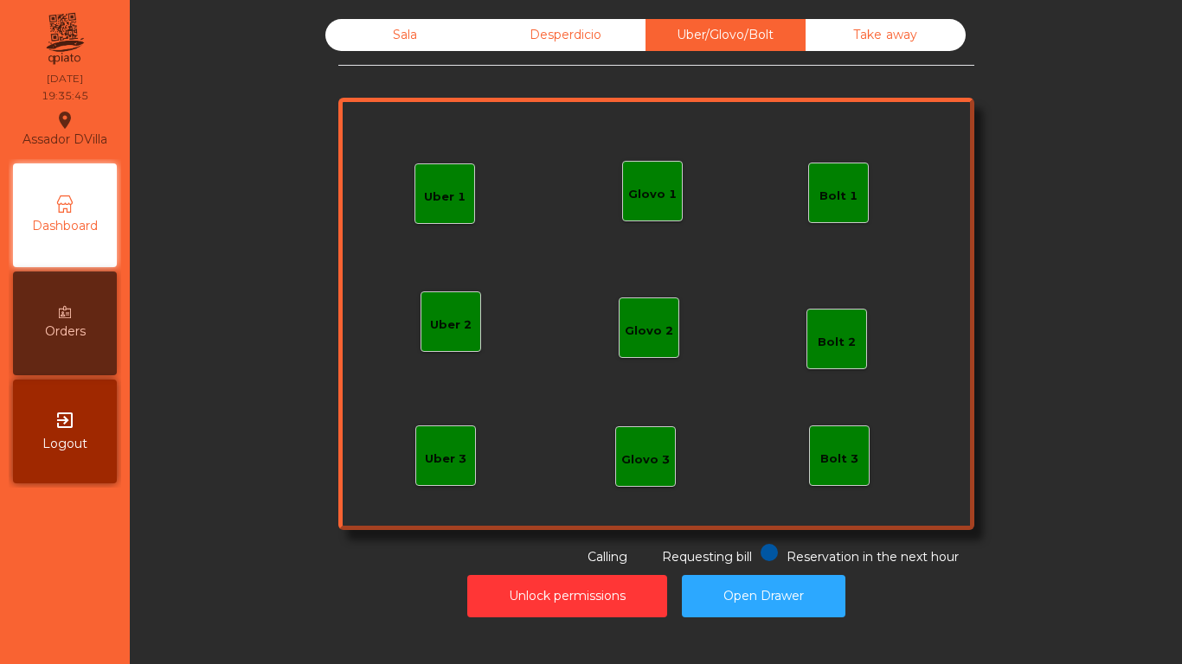
click at [919, 29] on div "Take away" at bounding box center [885, 35] width 160 height 32
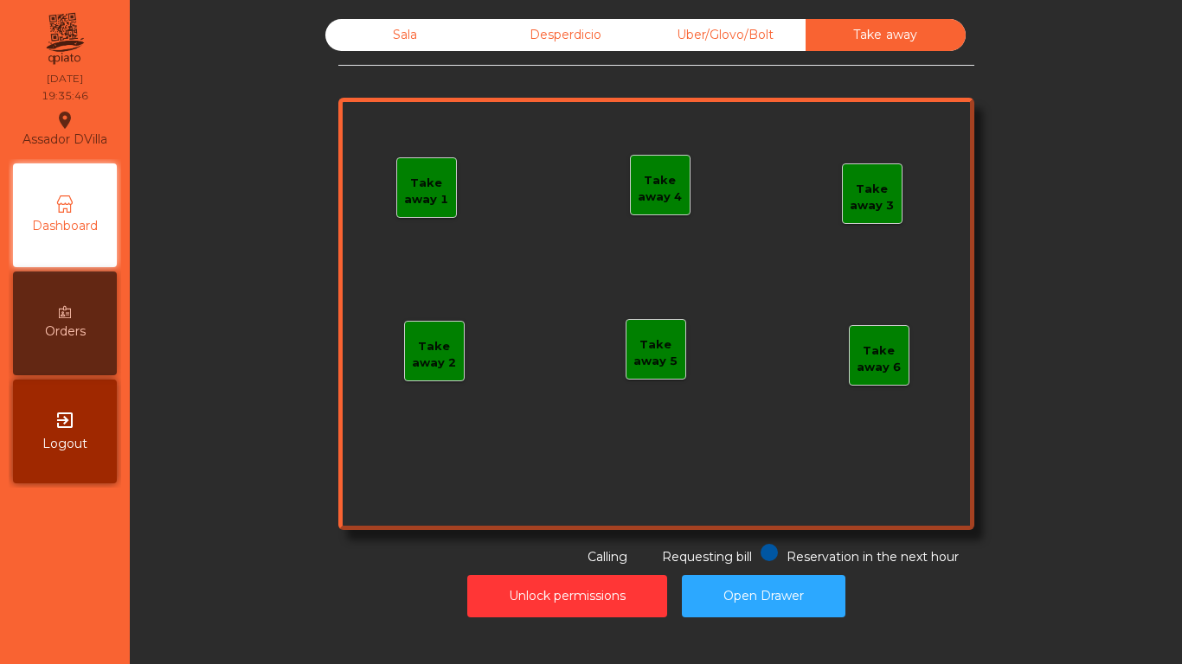
click at [507, 44] on div "Desperdicio" at bounding box center [565, 35] width 160 height 32
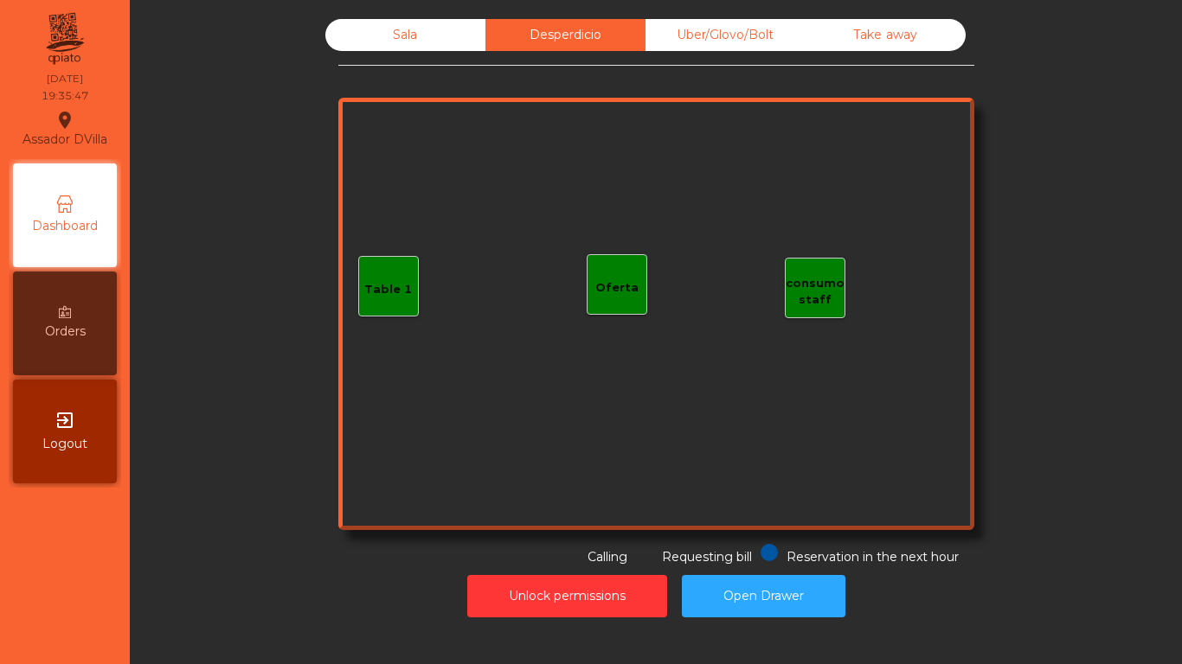
click at [420, 41] on div "Sala" at bounding box center [405, 35] width 160 height 32
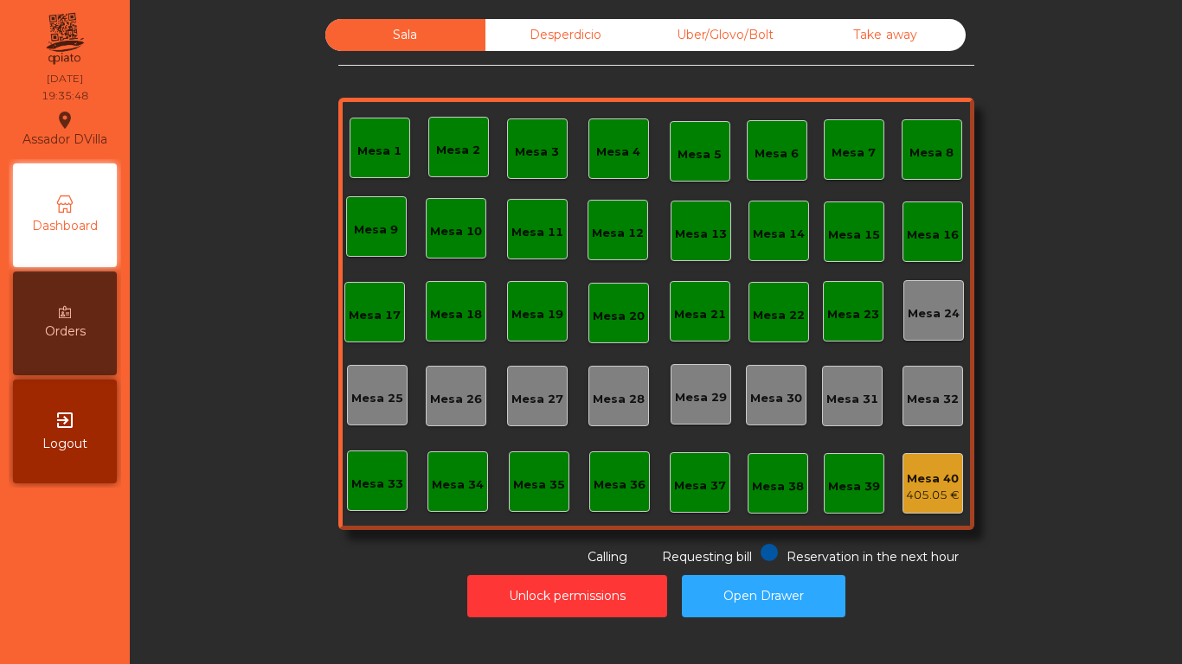
click at [920, 474] on div "Mesa 40" at bounding box center [933, 479] width 54 height 17
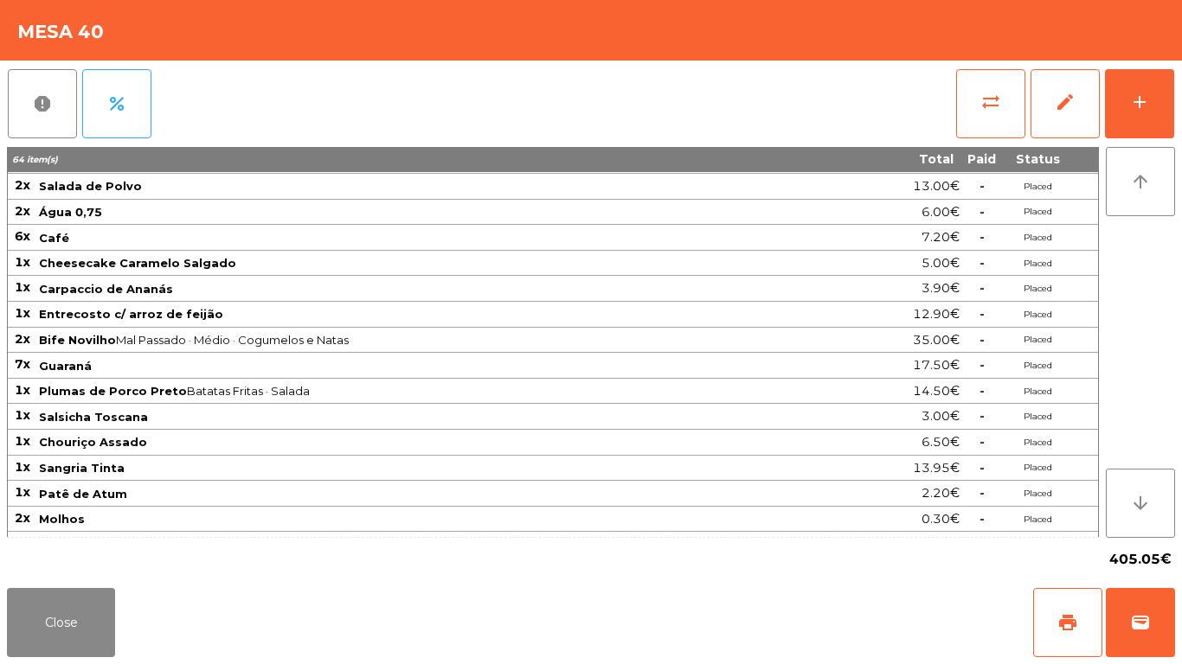
scroll to position [532, 0]
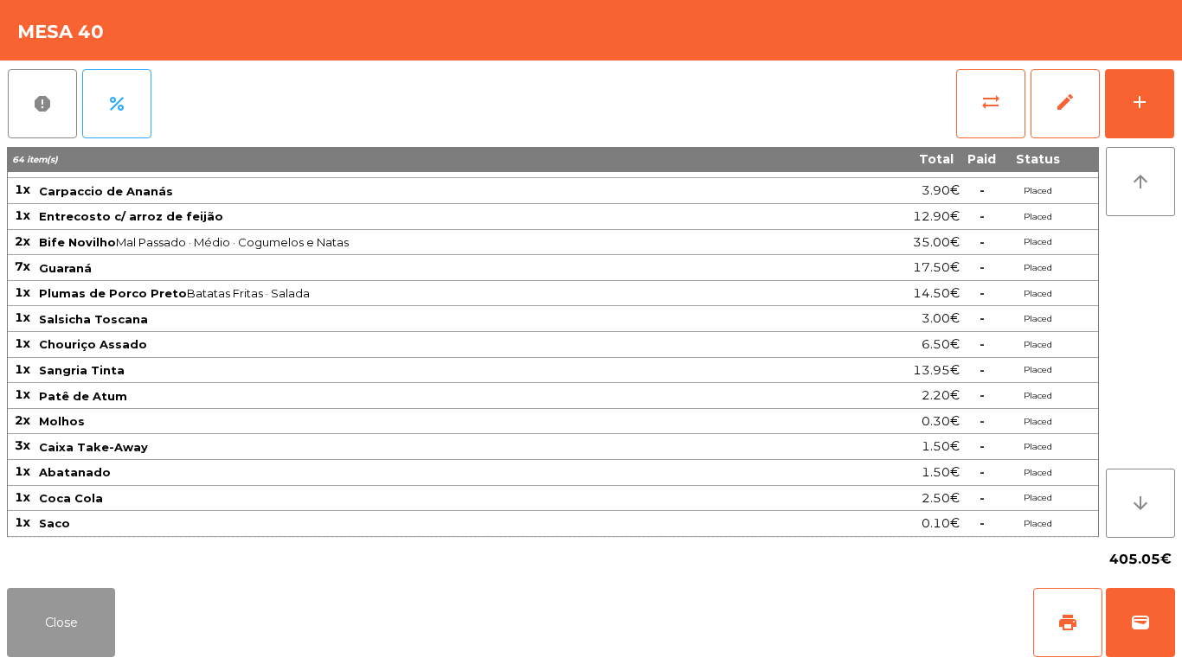
drag, startPoint x: 49, startPoint y: 619, endPoint x: 126, endPoint y: 561, distance: 96.4
click at [50, 619] on button "Close" at bounding box center [61, 622] width 108 height 69
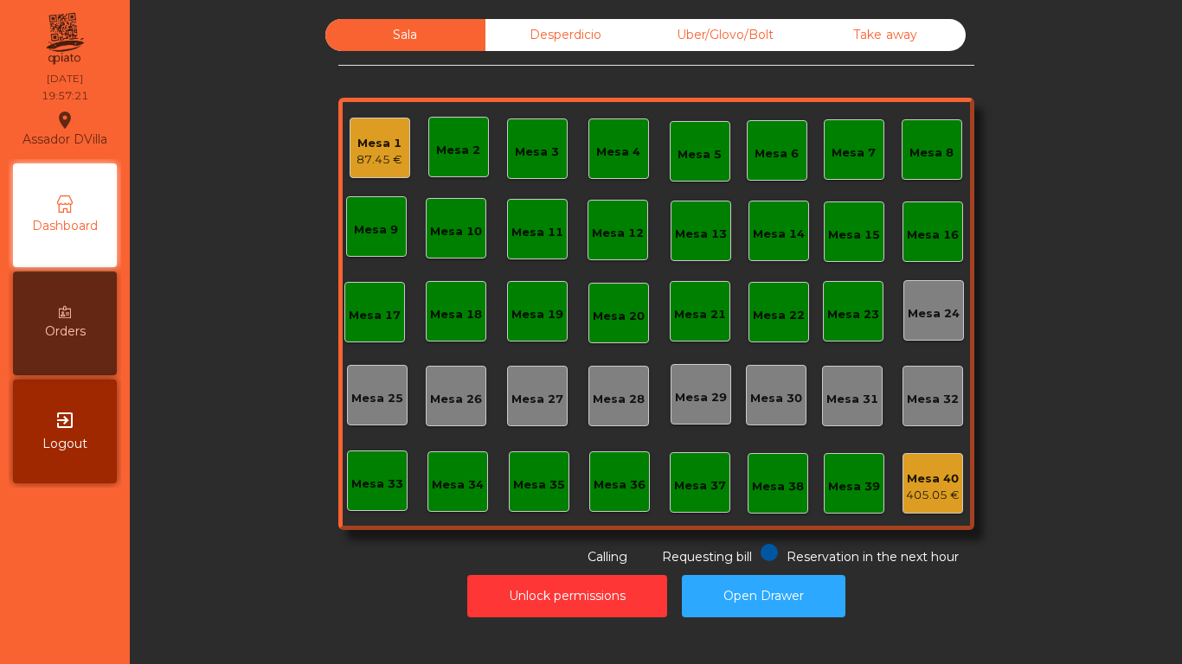
click at [356, 137] on div "Mesa 1" at bounding box center [379, 143] width 46 height 17
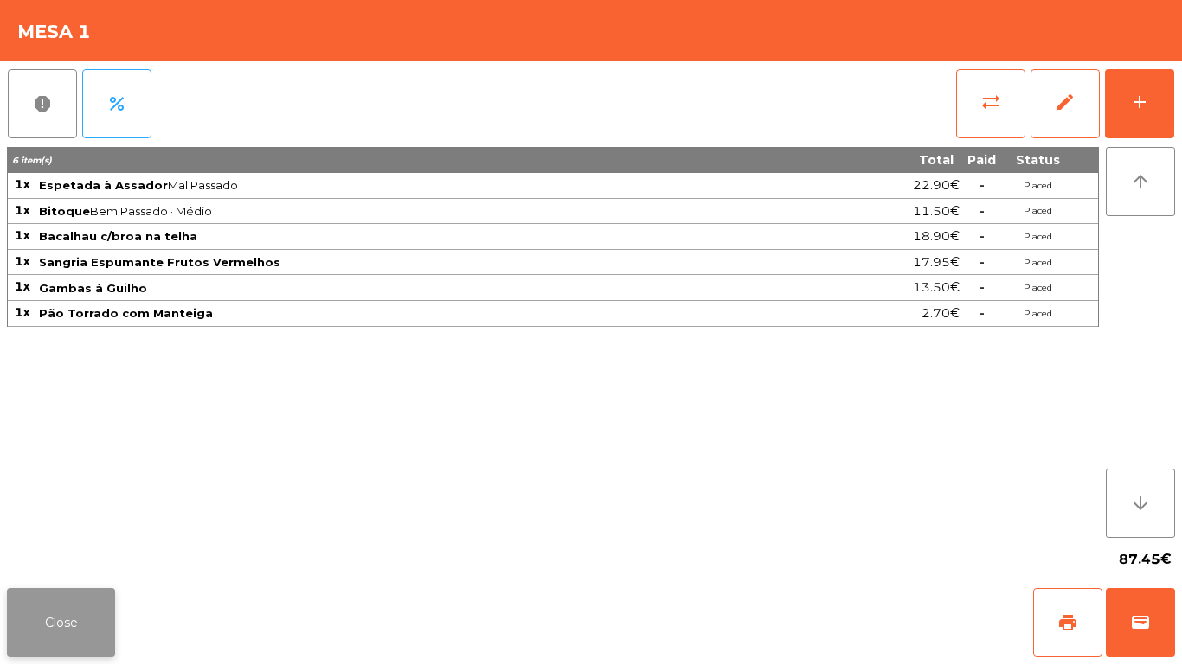
click at [31, 610] on button "Close" at bounding box center [61, 622] width 108 height 69
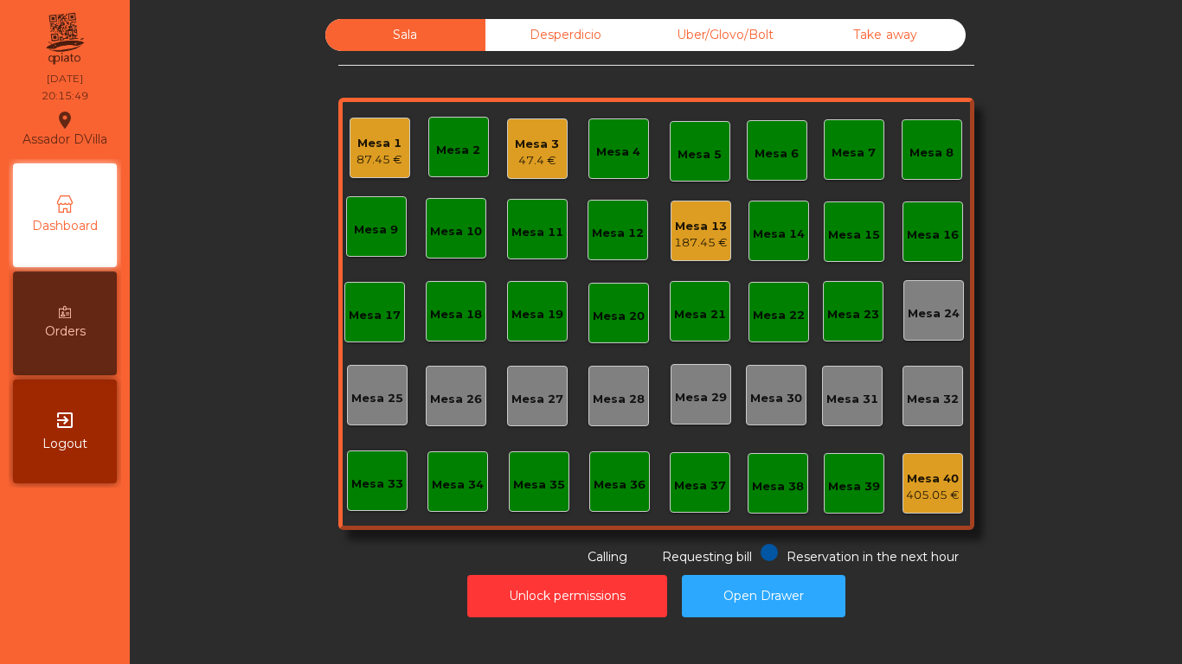
click at [202, 237] on div "Sala Desperdicio Uber/Glovo/Bolt Take away Mesa 1 87.45 € Mesa 2 Mesa 3 47.4 € …" at bounding box center [655, 322] width 1031 height 607
click at [225, 309] on div "Sala Desperdicio Uber/Glovo/Bolt Take away Mesa 1 87.45 € Mesa 2 Mesa 3 47.4 € …" at bounding box center [655, 293] width 1005 height 548
click at [358, 160] on div "87.45 €" at bounding box center [379, 159] width 46 height 17
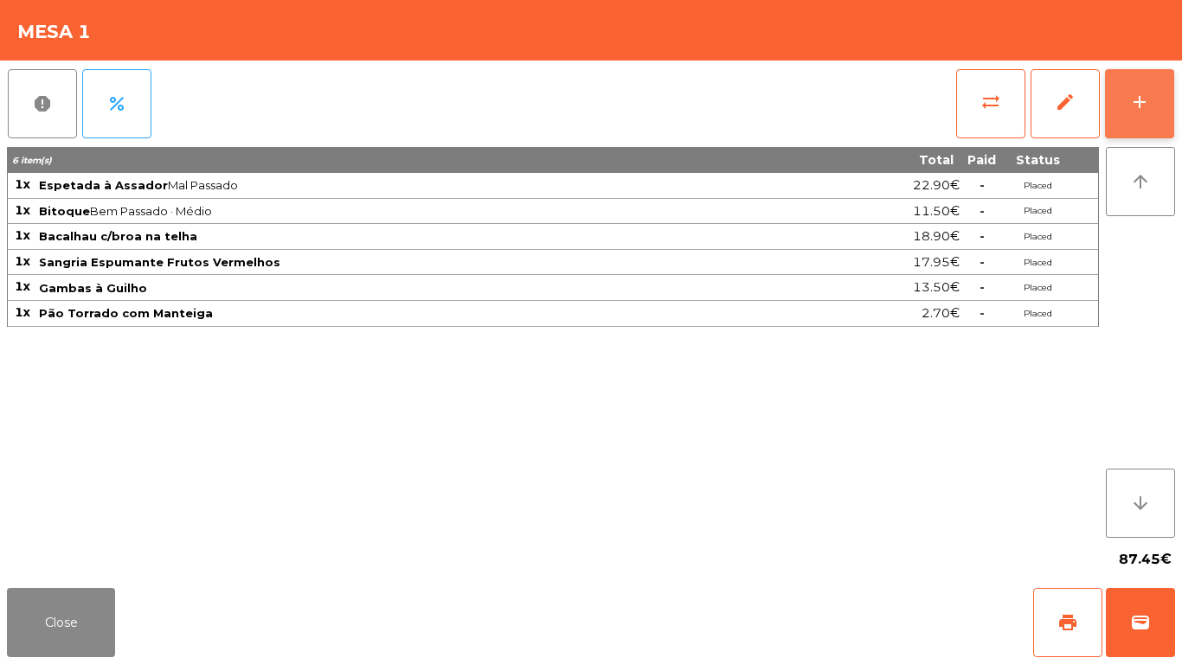
click at [1154, 86] on button "add" at bounding box center [1139, 103] width 69 height 69
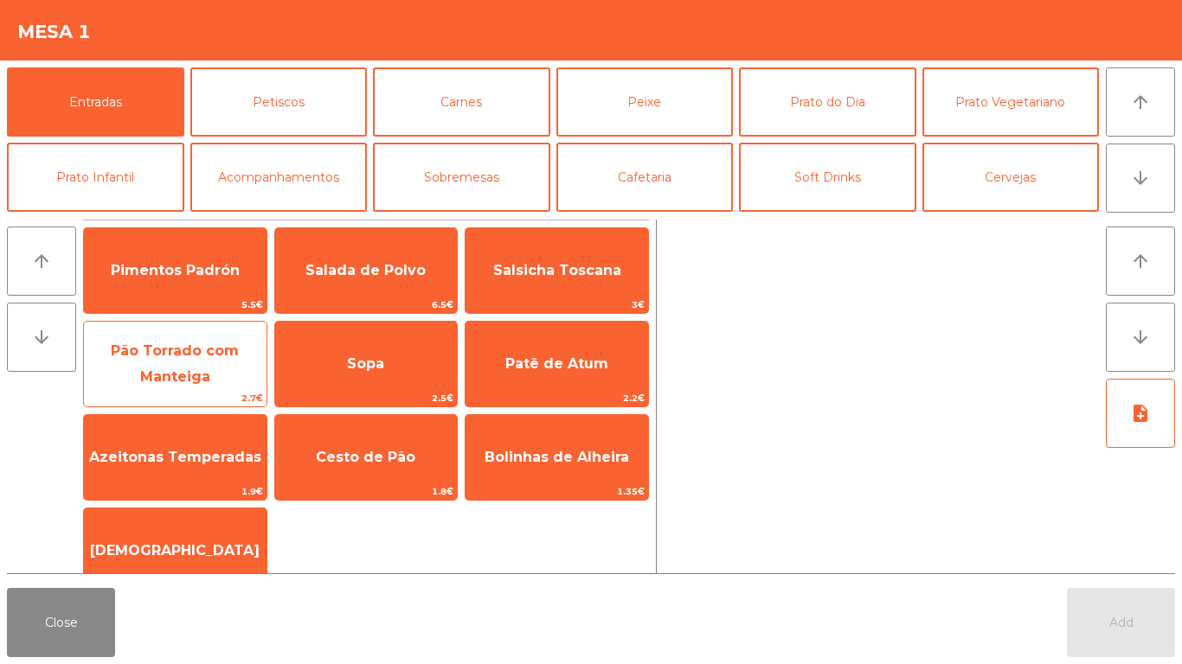
drag, startPoint x: 317, startPoint y: 435, endPoint x: 207, endPoint y: 390, distance: 118.7
click at [317, 434] on span "Cesto de Pão" at bounding box center [366, 457] width 183 height 47
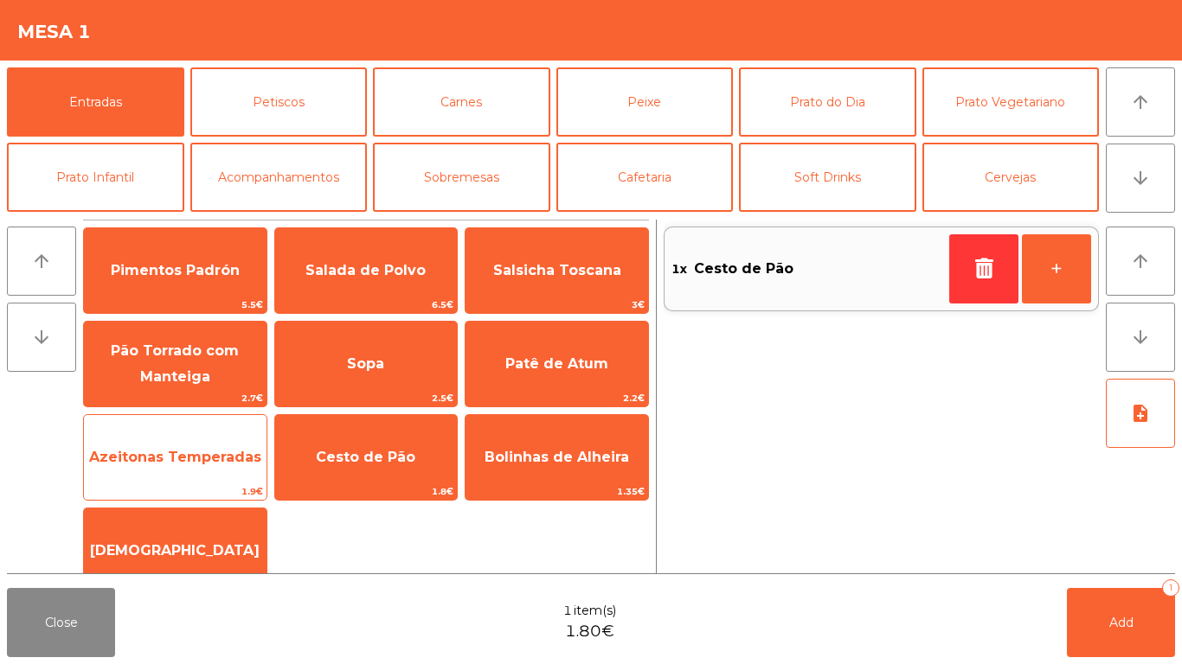
drag, startPoint x: 497, startPoint y: 359, endPoint x: 238, endPoint y: 452, distance: 274.8
click at [497, 359] on span "Patê de Atum" at bounding box center [556, 364] width 183 height 47
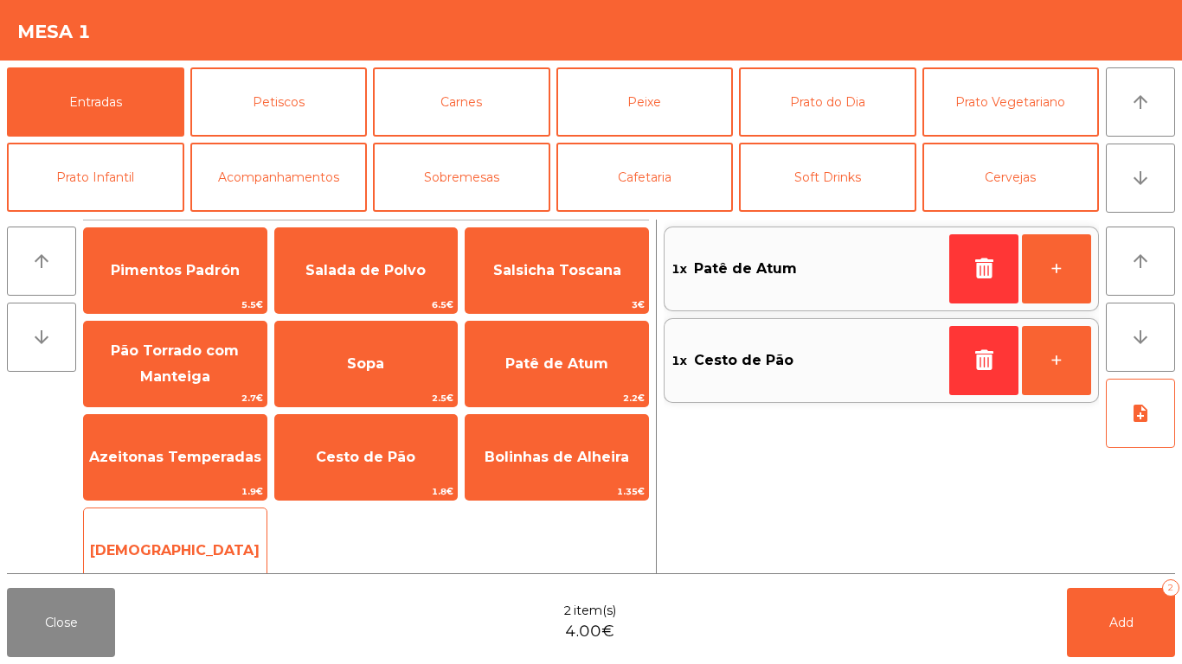
click at [153, 523] on div "Manteiga 1€" at bounding box center [175, 551] width 184 height 87
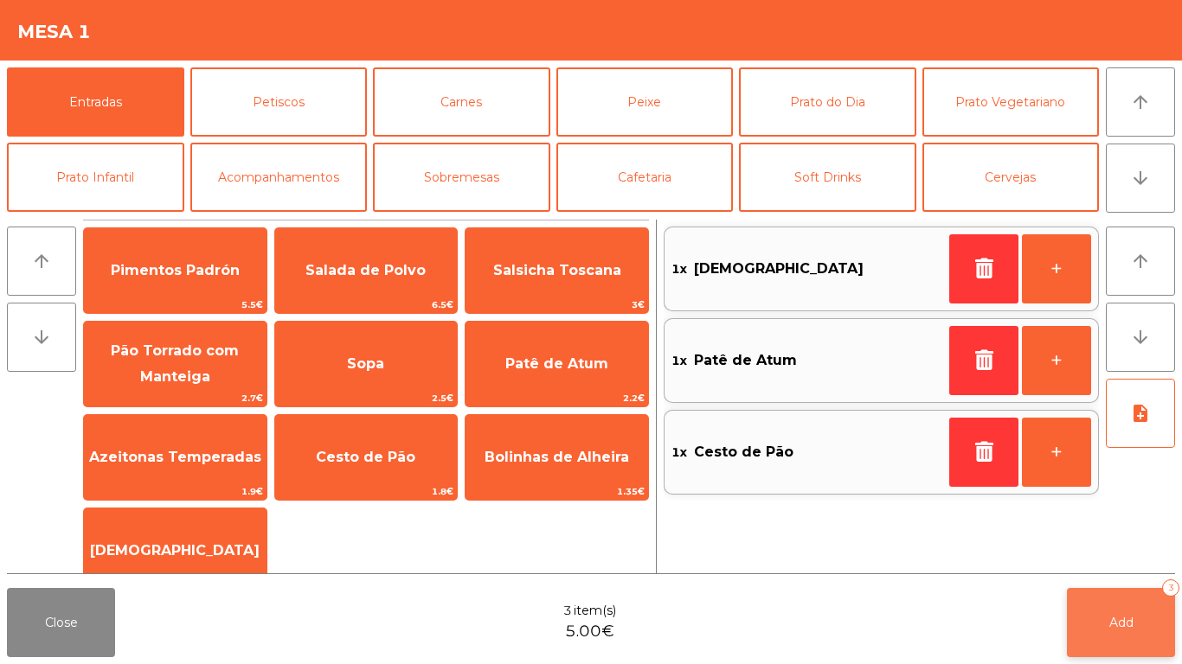
click at [1149, 626] on button "Add 3" at bounding box center [1121, 622] width 108 height 69
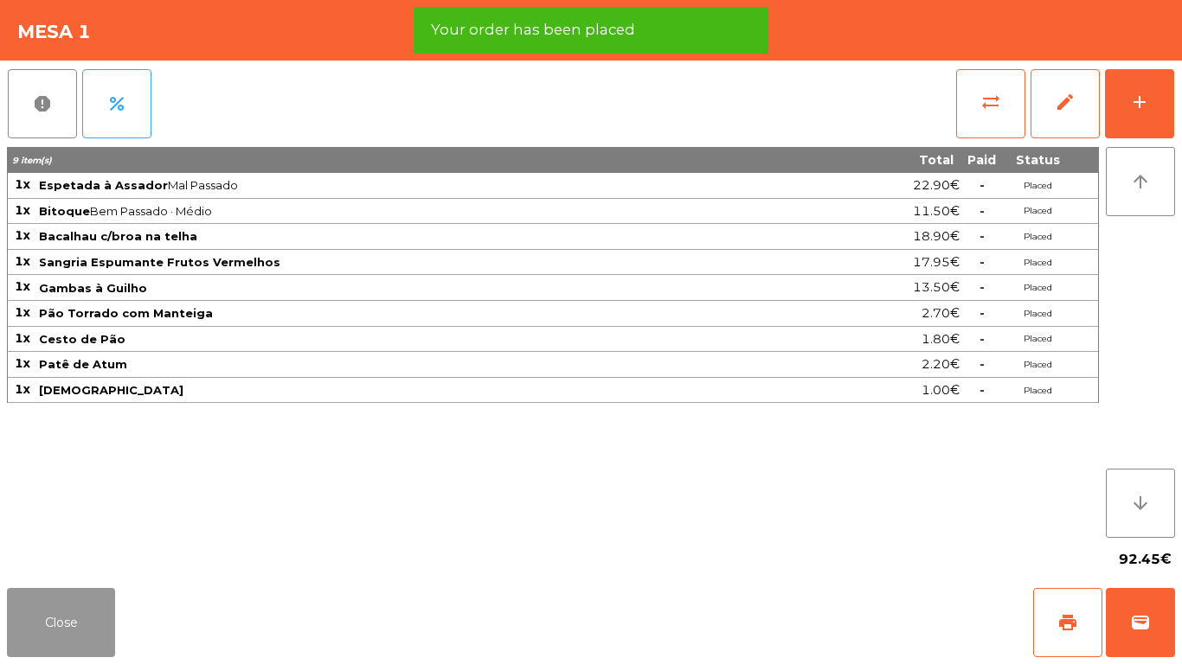
click at [29, 621] on button "Close" at bounding box center [61, 622] width 108 height 69
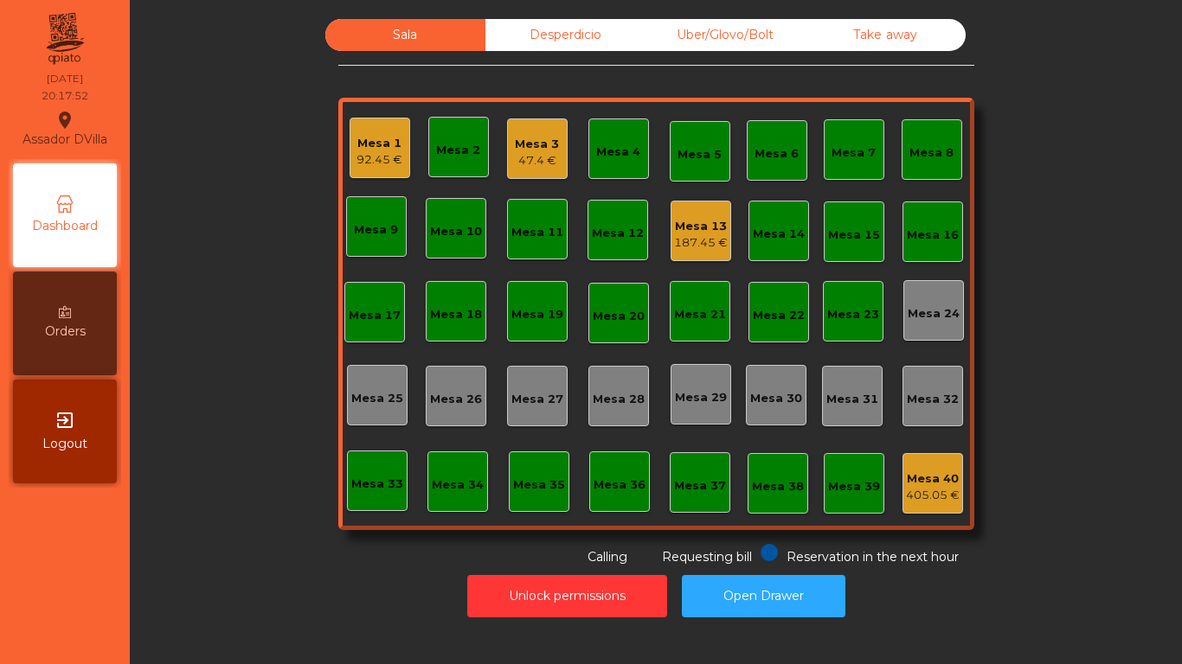
click at [680, 220] on div "Mesa 13" at bounding box center [701, 226] width 54 height 17
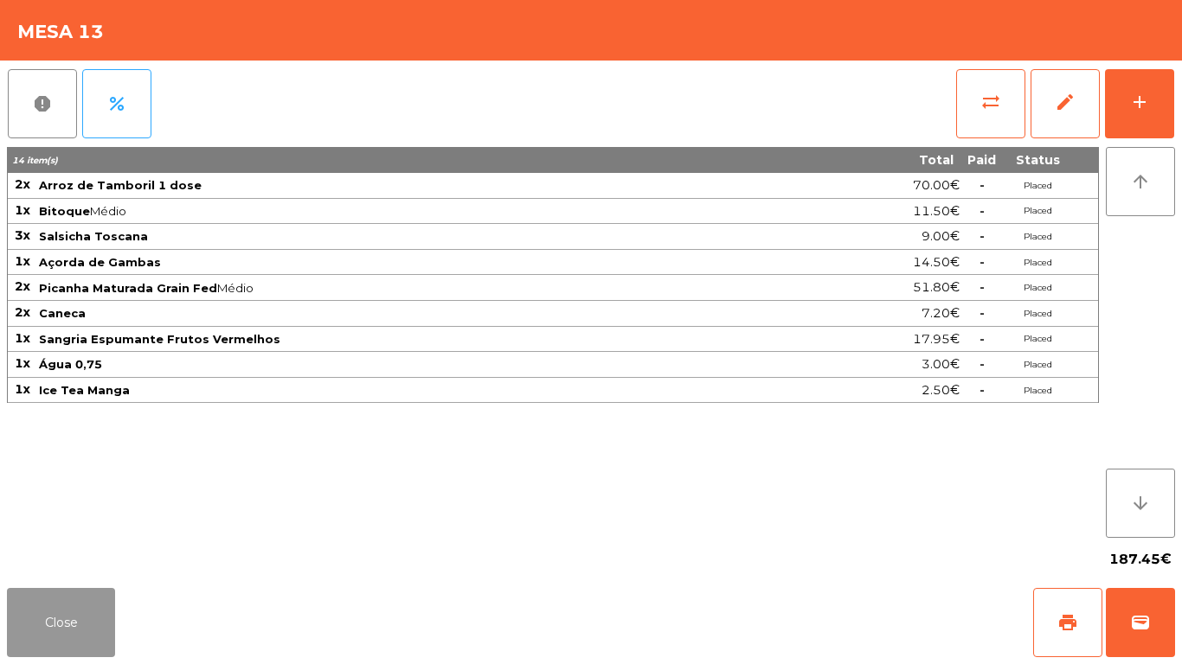
drag, startPoint x: 59, startPoint y: 615, endPoint x: 218, endPoint y: 460, distance: 222.1
click at [61, 615] on button "Close" at bounding box center [61, 622] width 108 height 69
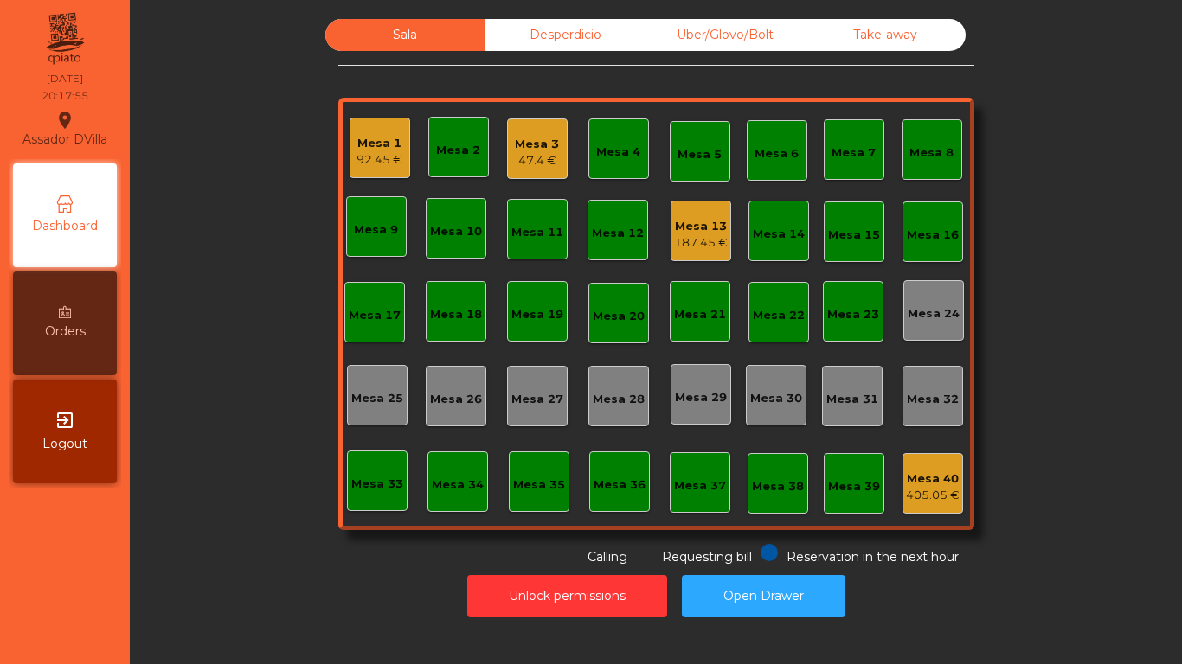
click at [364, 167] on div "92.45 €" at bounding box center [379, 159] width 46 height 17
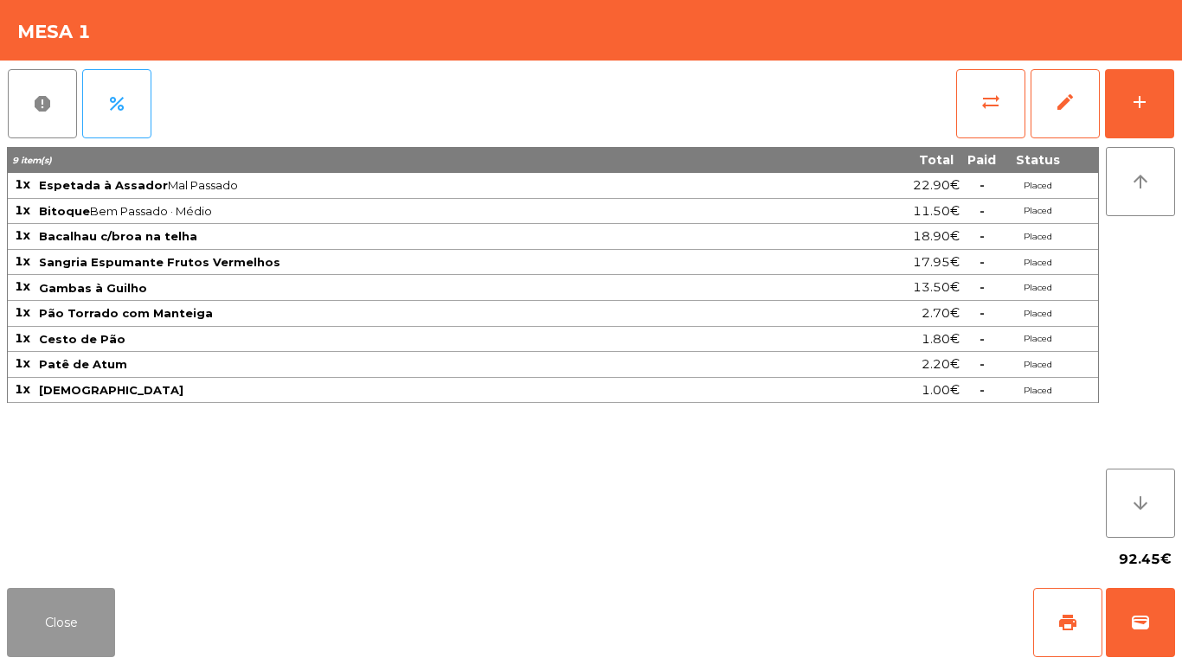
drag, startPoint x: 69, startPoint y: 626, endPoint x: 344, endPoint y: 415, distance: 346.3
click at [71, 626] on button "Close" at bounding box center [61, 622] width 108 height 69
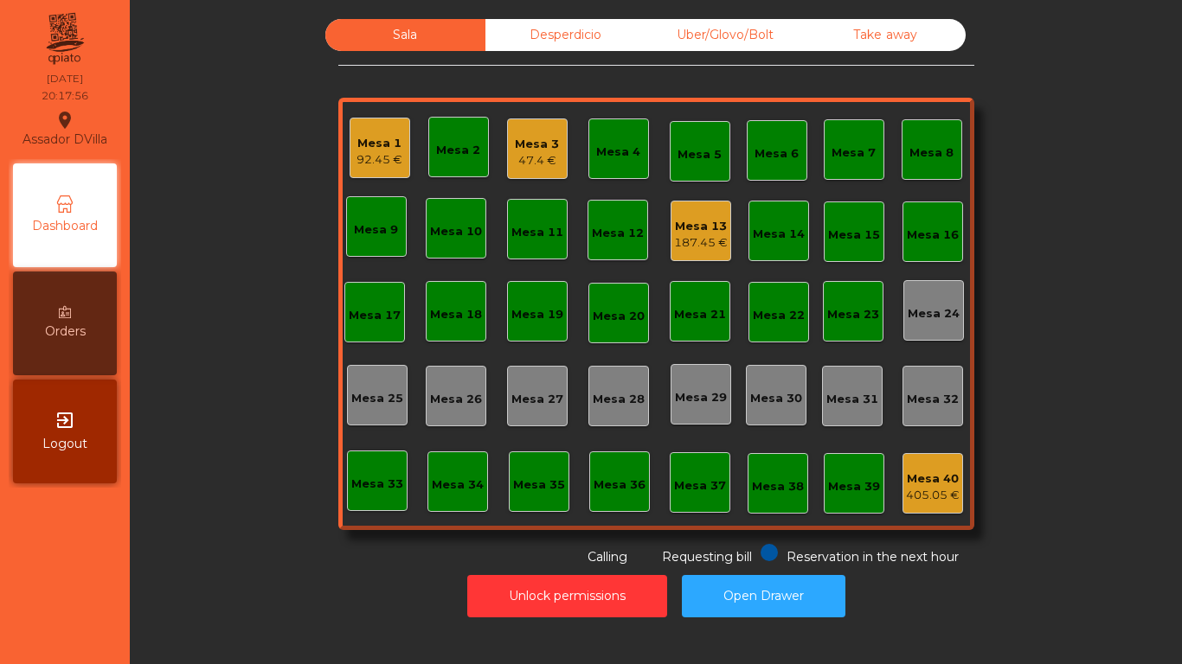
click at [531, 151] on div "Mesa 3" at bounding box center [537, 144] width 44 height 17
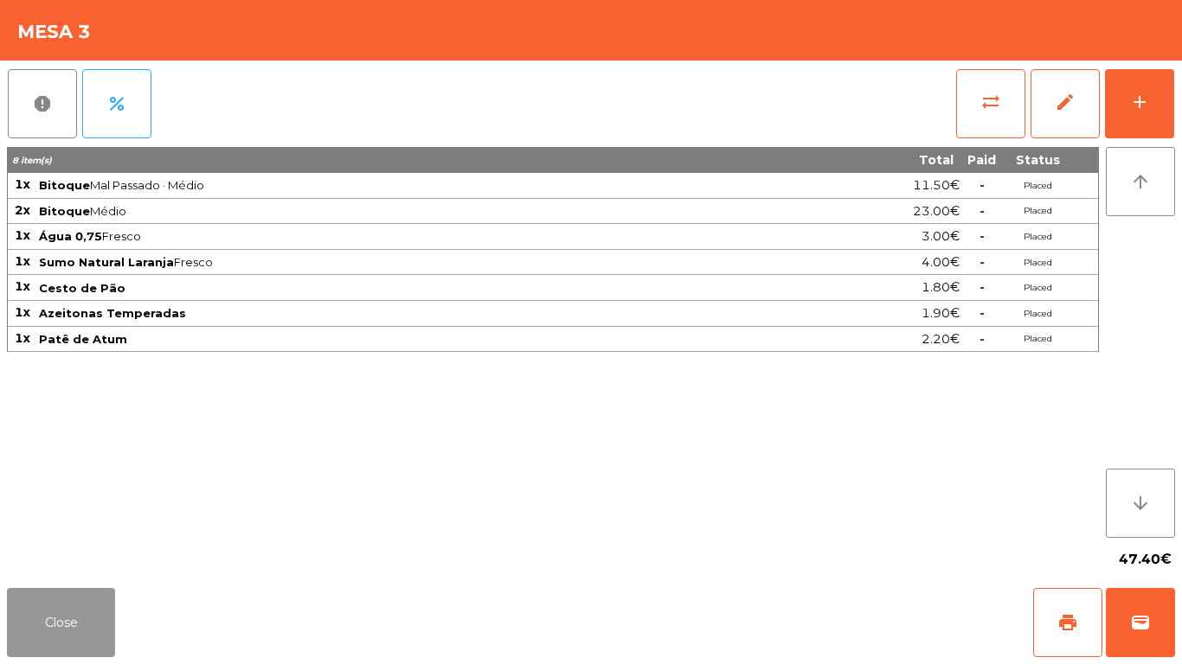
click at [94, 624] on button "Close" at bounding box center [61, 622] width 108 height 69
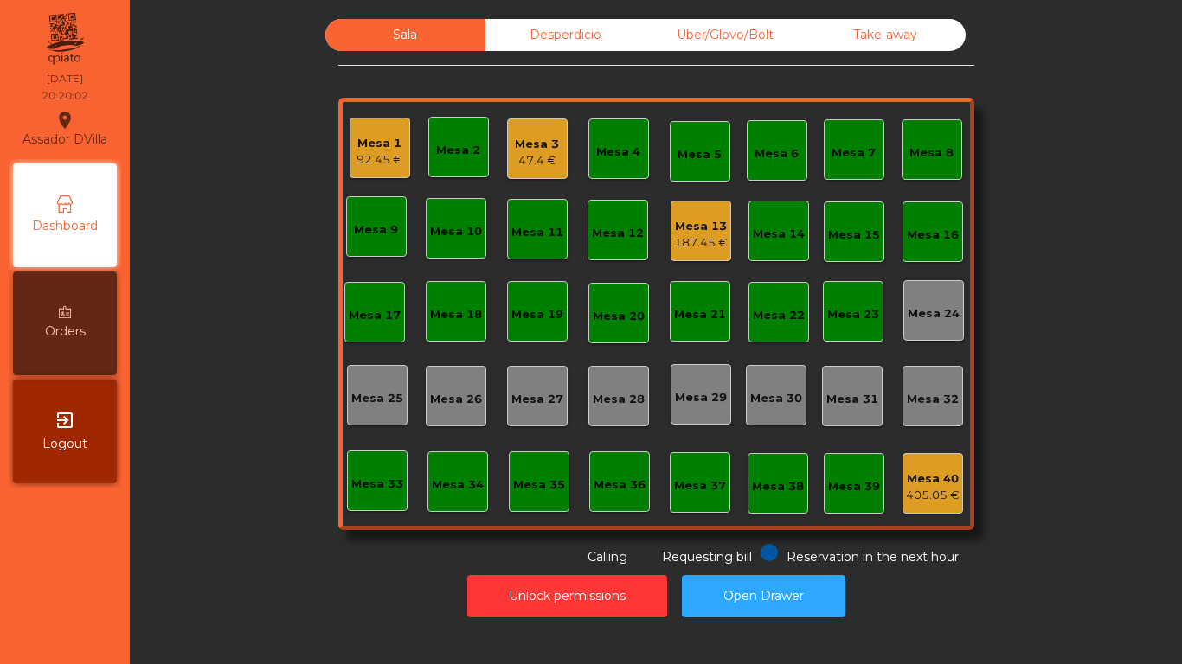
click at [526, 142] on div "Mesa 3" at bounding box center [537, 144] width 44 height 17
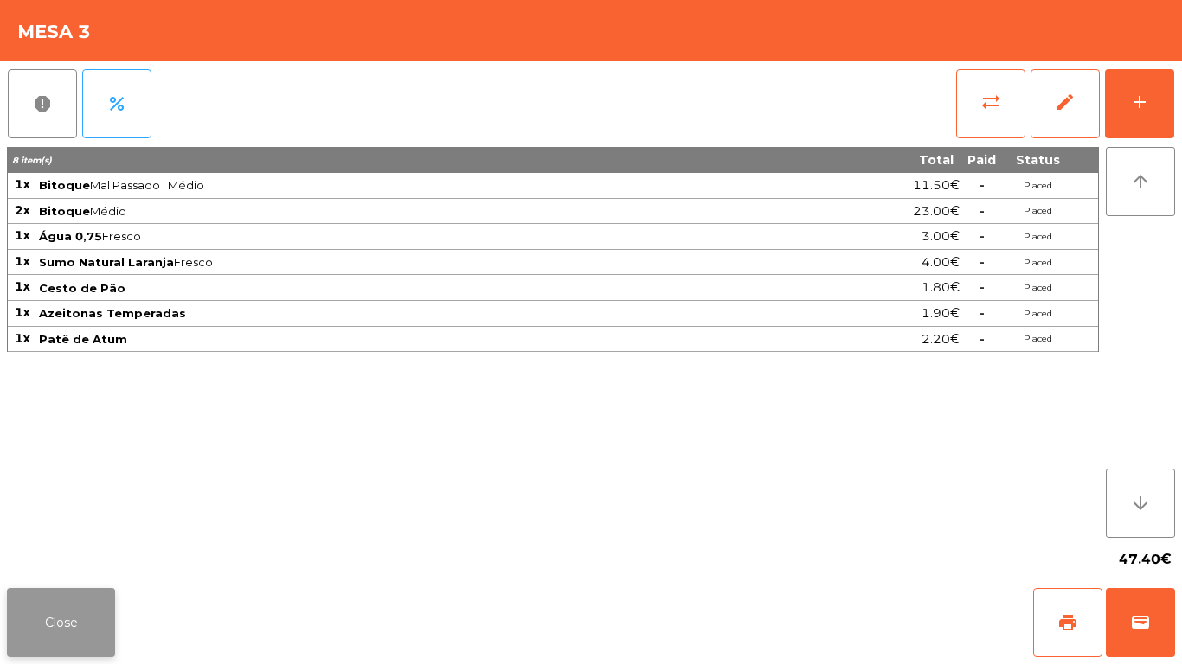
click at [77, 607] on button "Close" at bounding box center [61, 622] width 108 height 69
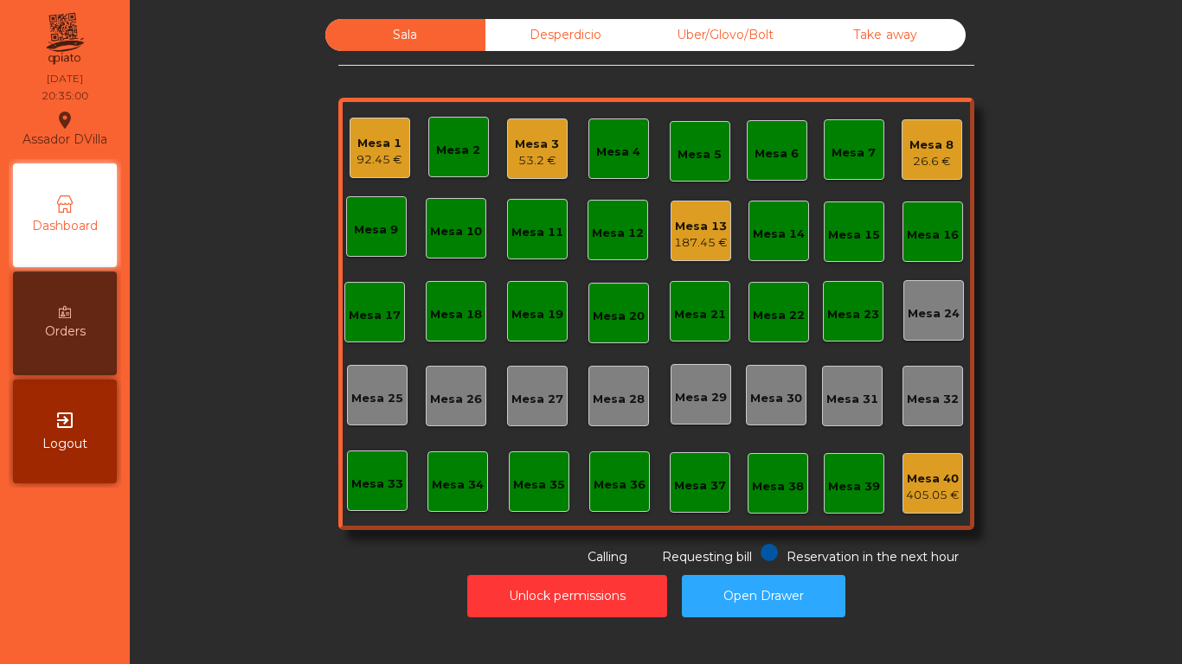
click at [707, 257] on div "Mesa 13 187.45 €" at bounding box center [701, 231] width 61 height 61
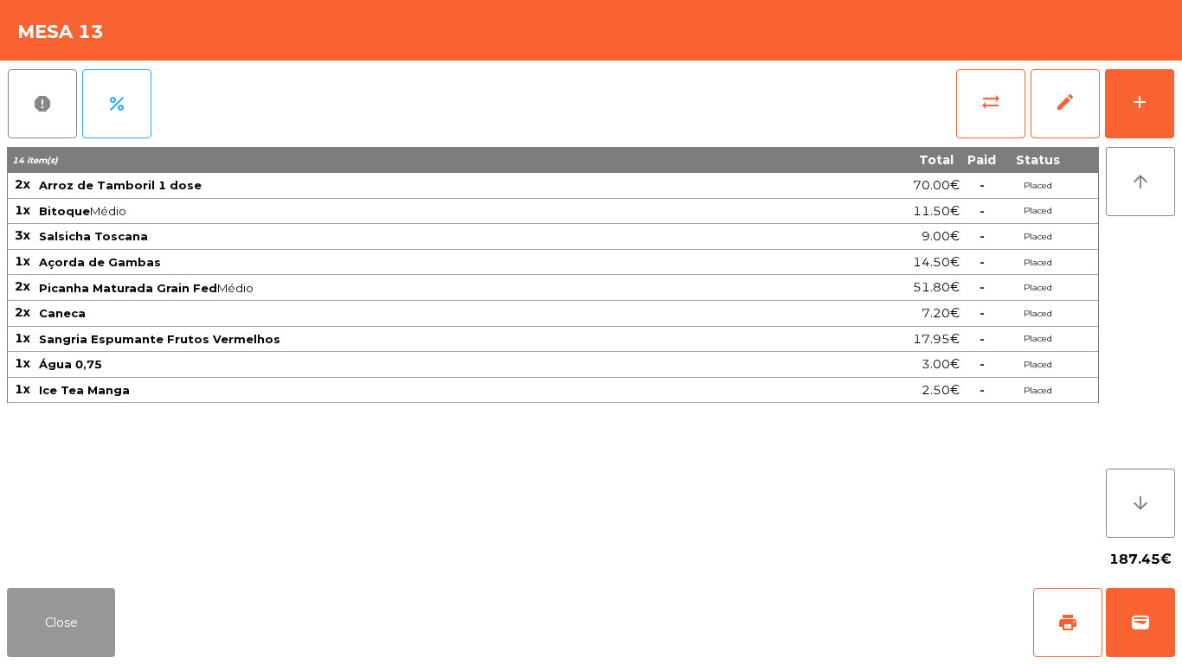
click at [57, 620] on button "Close" at bounding box center [61, 622] width 108 height 69
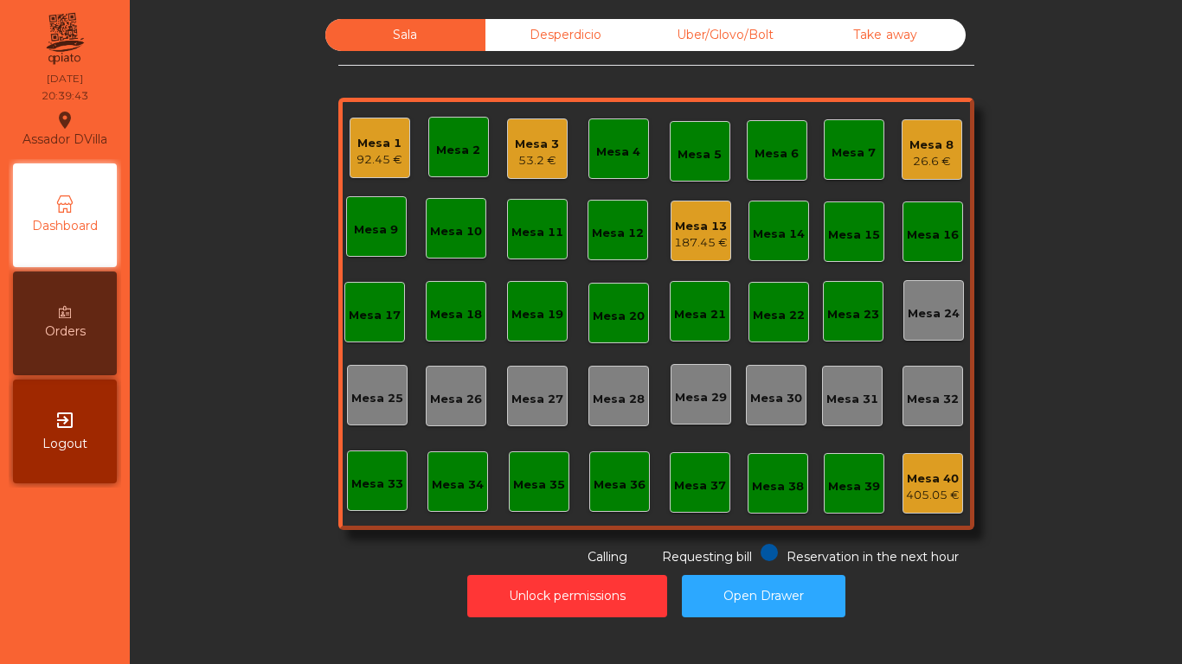
click at [941, 215] on div "Mesa 16" at bounding box center [932, 232] width 61 height 61
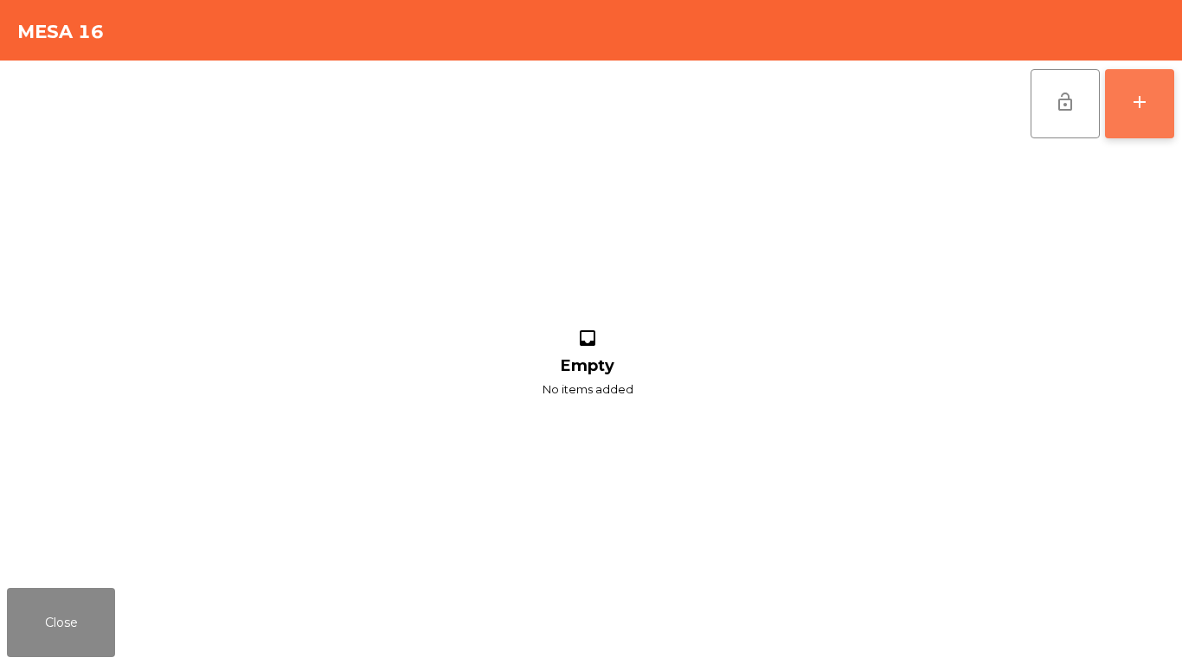
click at [1157, 95] on button "add" at bounding box center [1139, 103] width 69 height 69
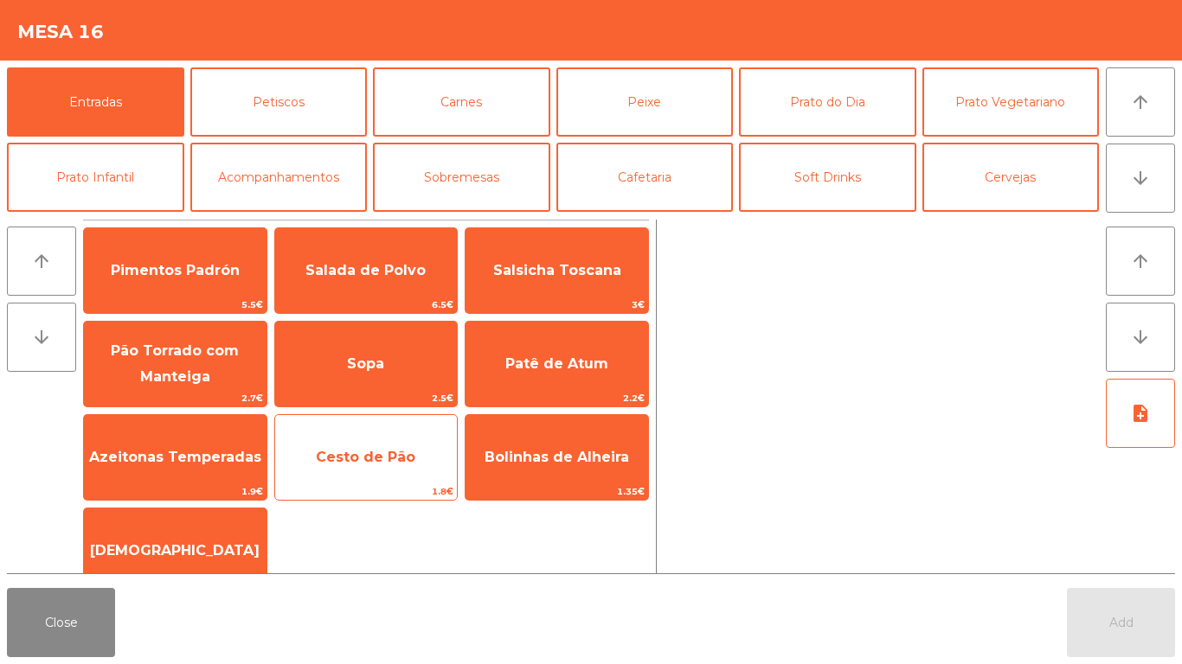
click at [365, 457] on span "Cesto de Pão" at bounding box center [365, 457] width 99 height 16
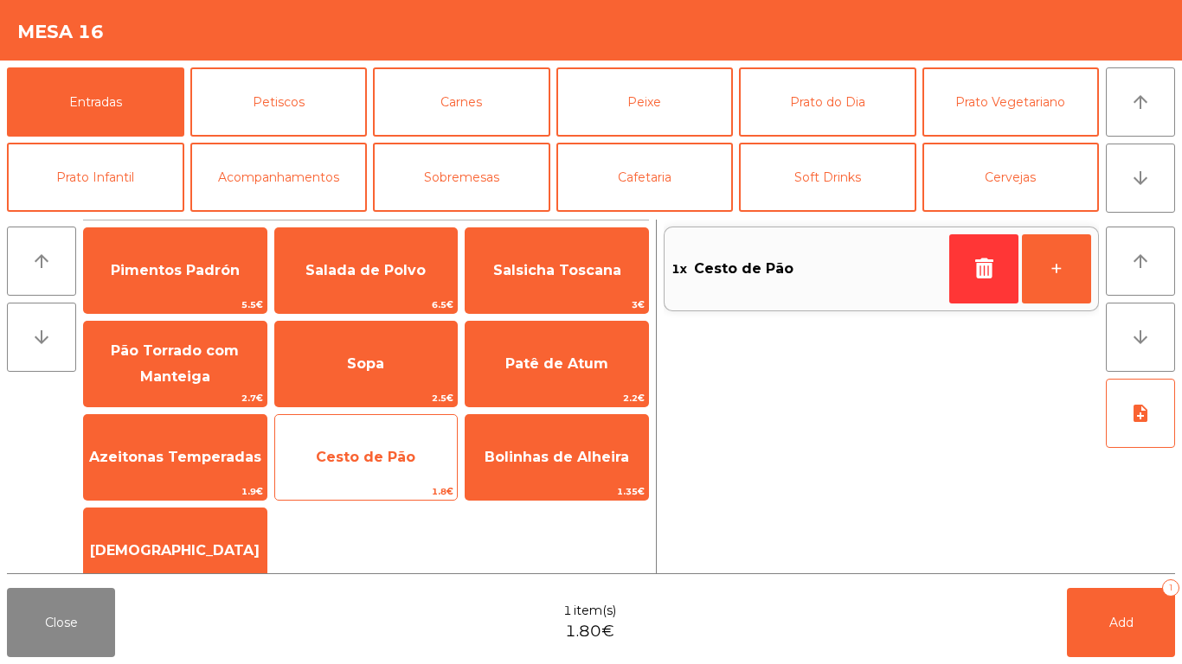
click at [365, 466] on span "Cesto de Pão" at bounding box center [366, 457] width 183 height 47
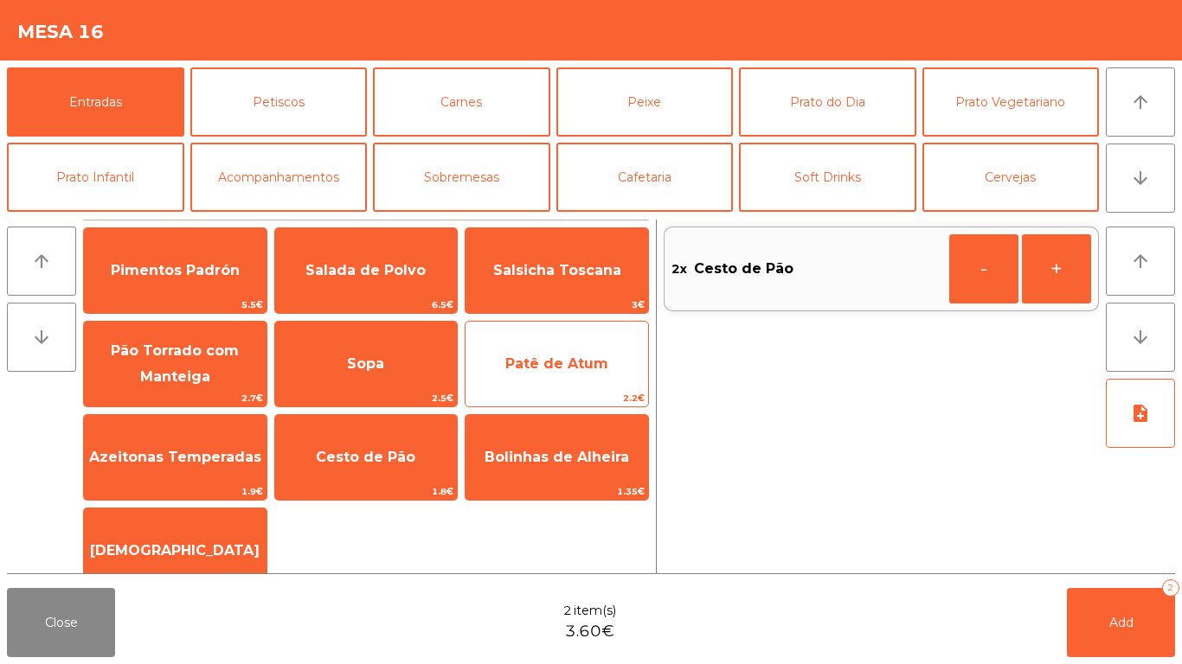
click at [549, 363] on span "Patê de Atum" at bounding box center [556, 364] width 103 height 16
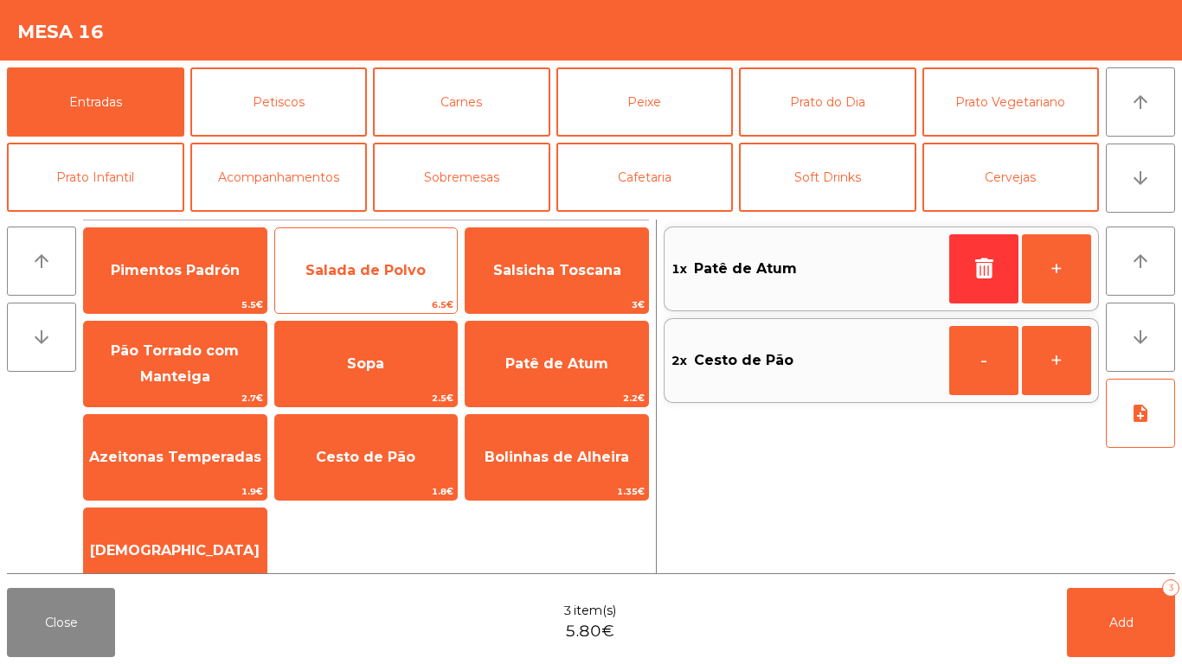
click at [362, 279] on span "Salada de Polvo" at bounding box center [366, 270] width 183 height 47
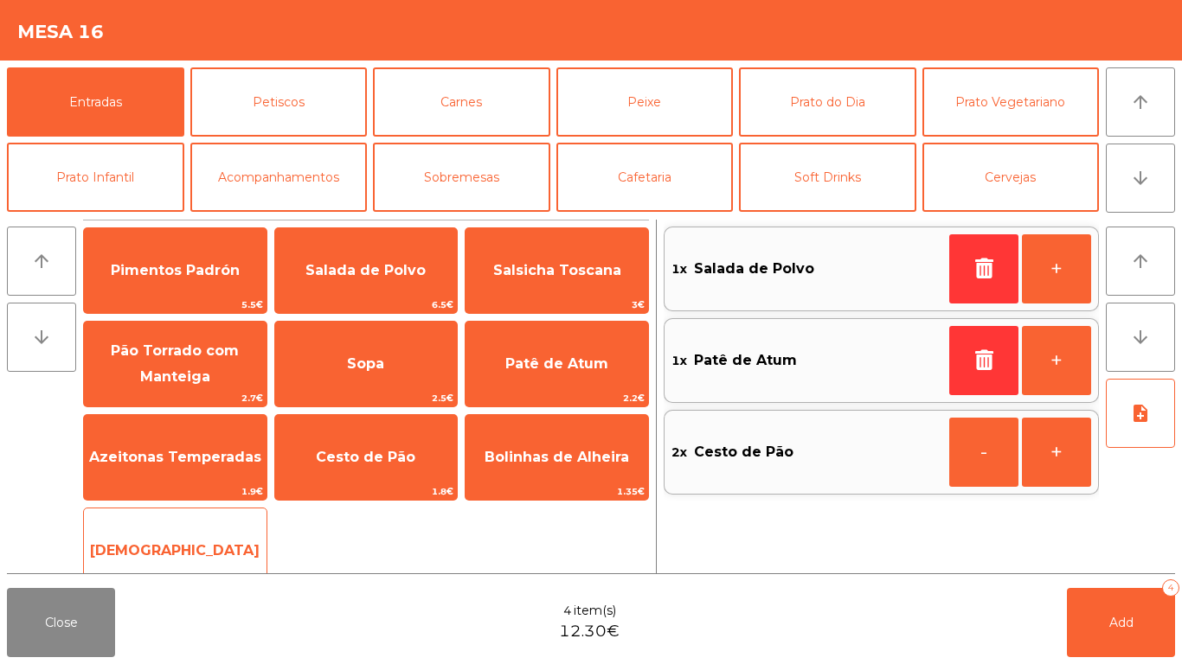
click at [162, 523] on div "Manteiga 1€" at bounding box center [175, 551] width 184 height 87
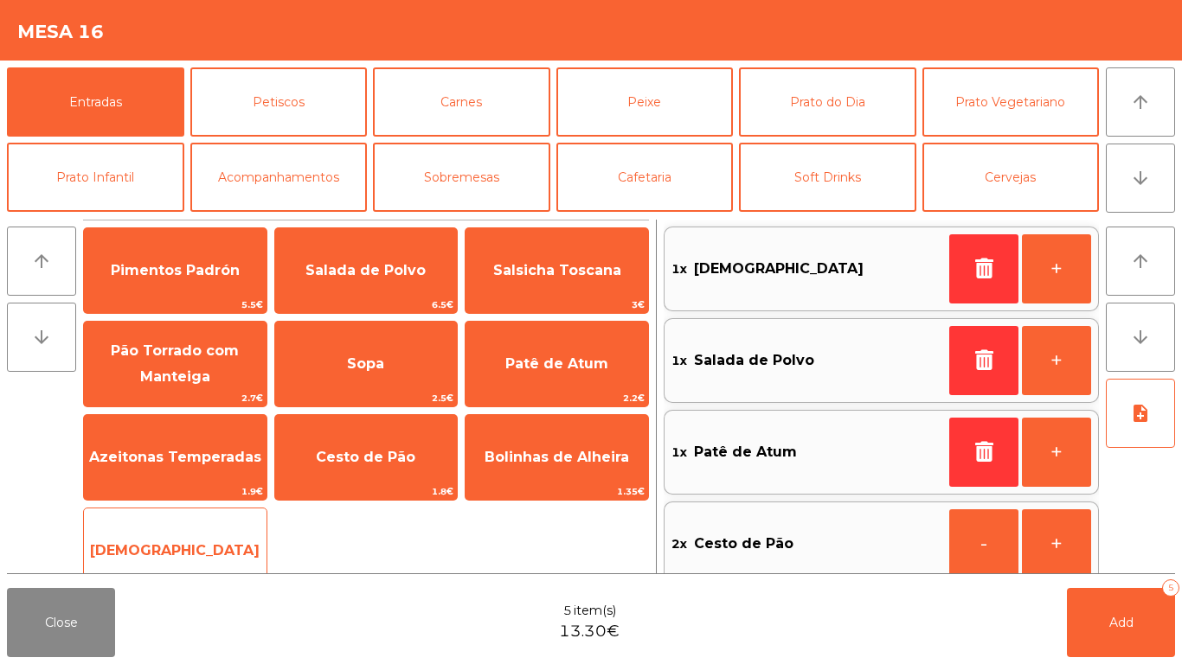
click at [170, 536] on span "[DEMOGRAPHIC_DATA]" at bounding box center [175, 551] width 183 height 47
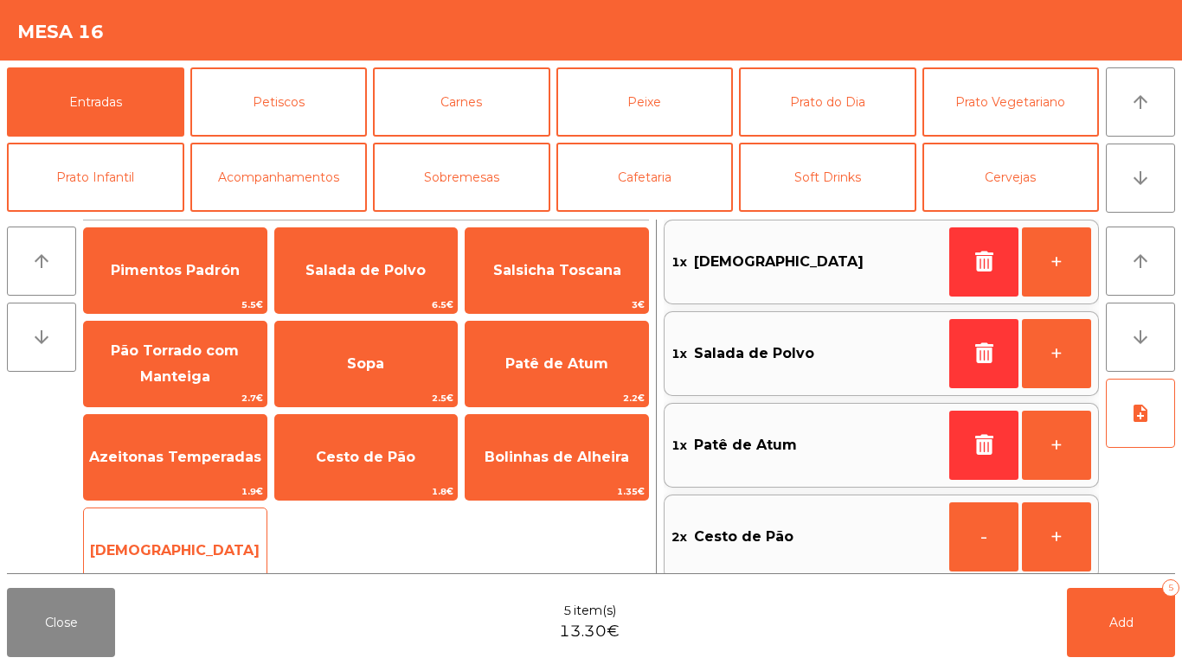
click at [169, 531] on span "[DEMOGRAPHIC_DATA]" at bounding box center [175, 551] width 183 height 47
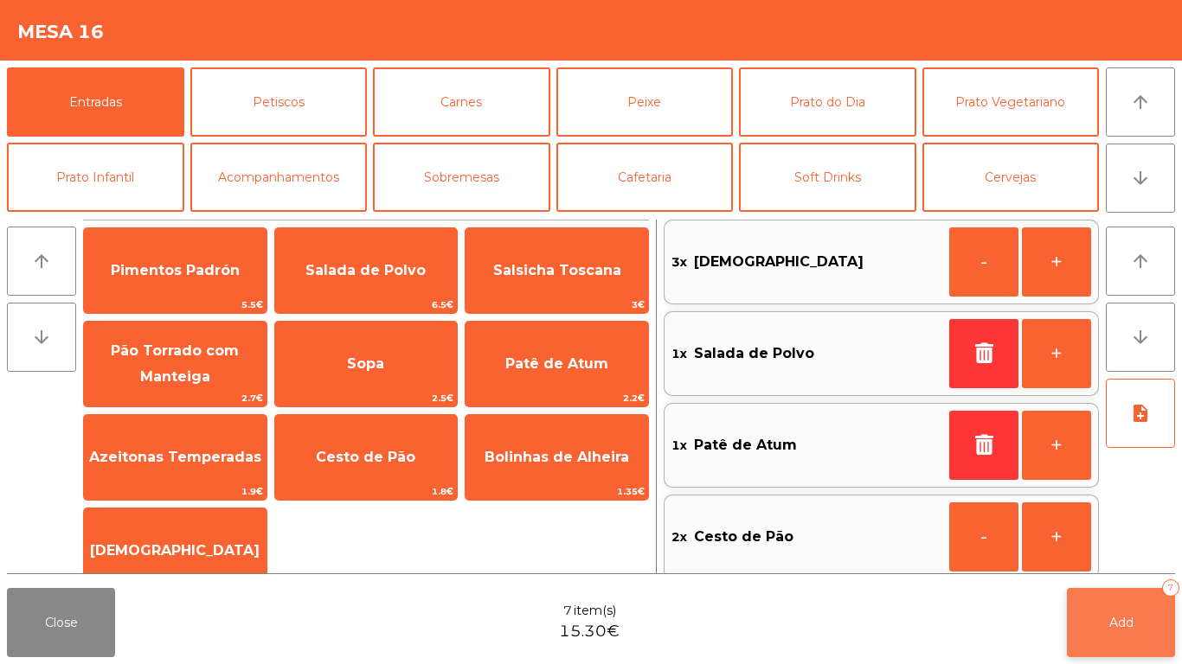
click at [1125, 592] on button "Add 7" at bounding box center [1121, 622] width 108 height 69
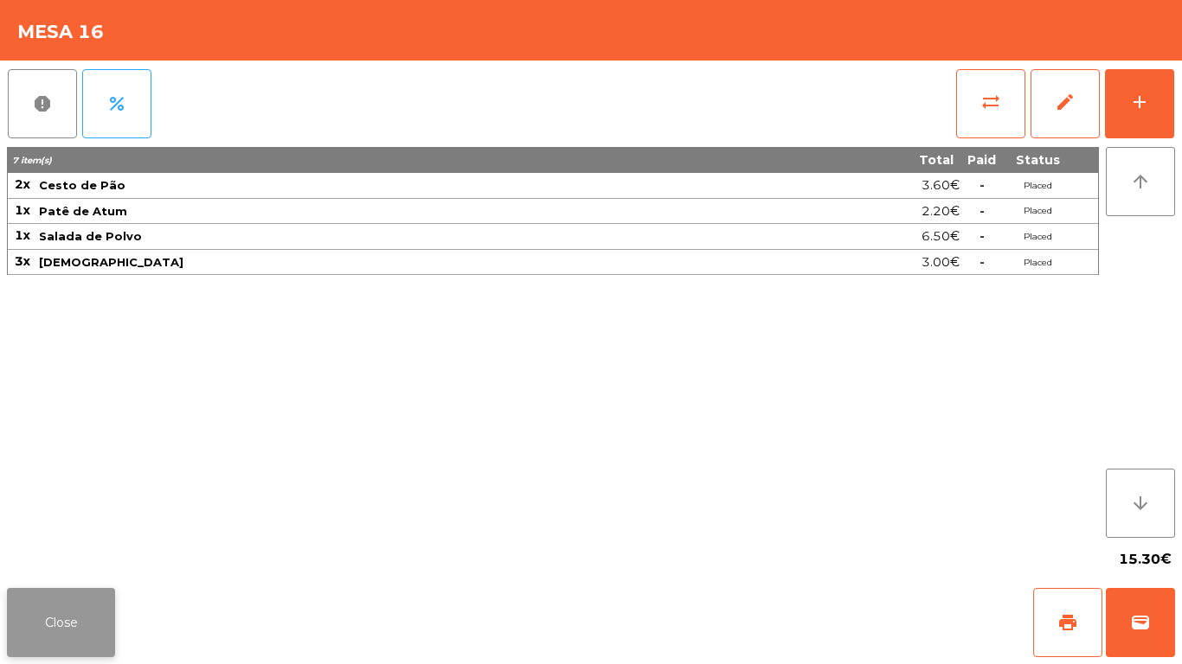
click at [86, 620] on button "Close" at bounding box center [61, 622] width 108 height 69
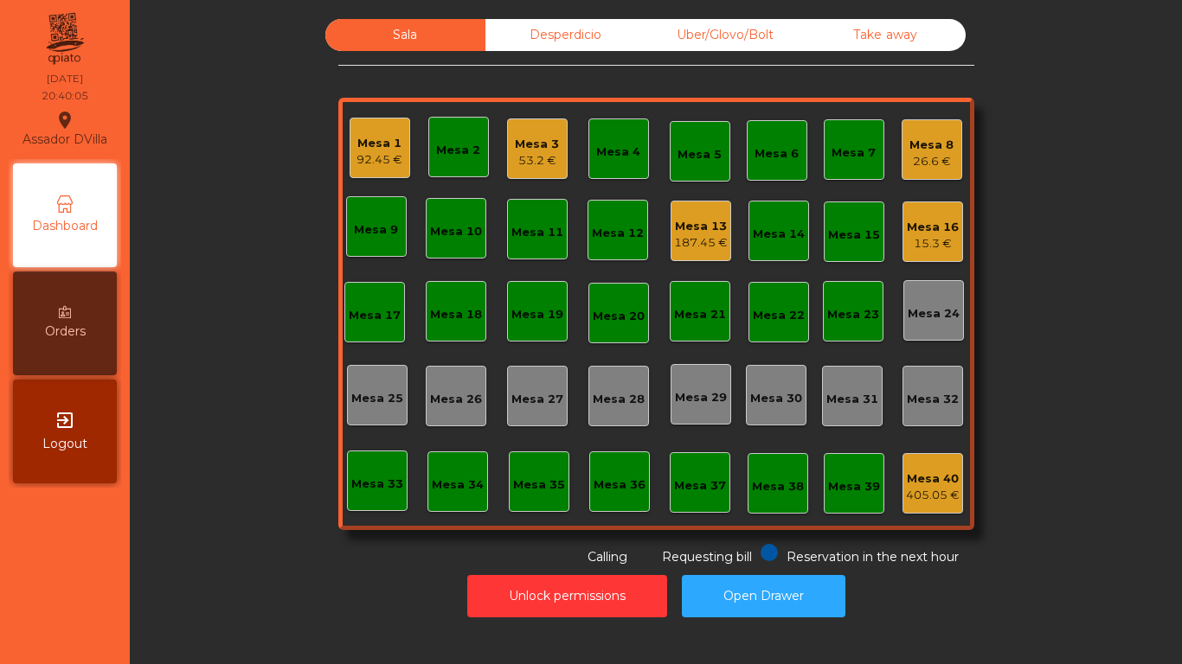
click at [936, 148] on div "Mesa 8" at bounding box center [931, 145] width 44 height 17
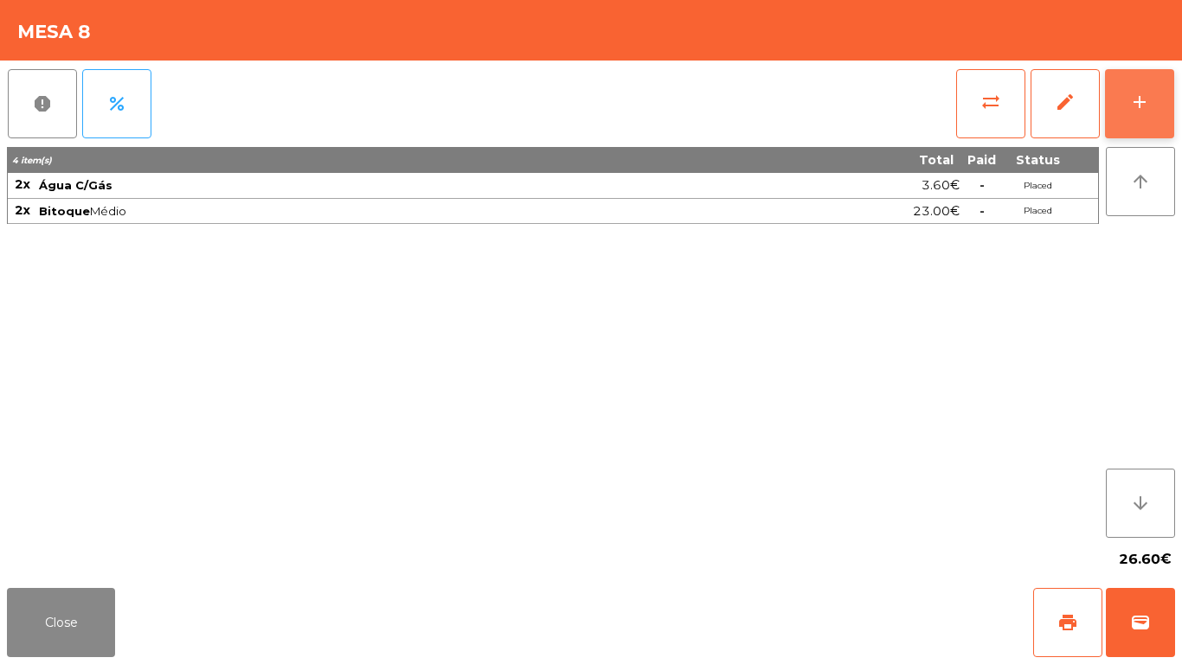
click at [1165, 110] on button "add" at bounding box center [1139, 103] width 69 height 69
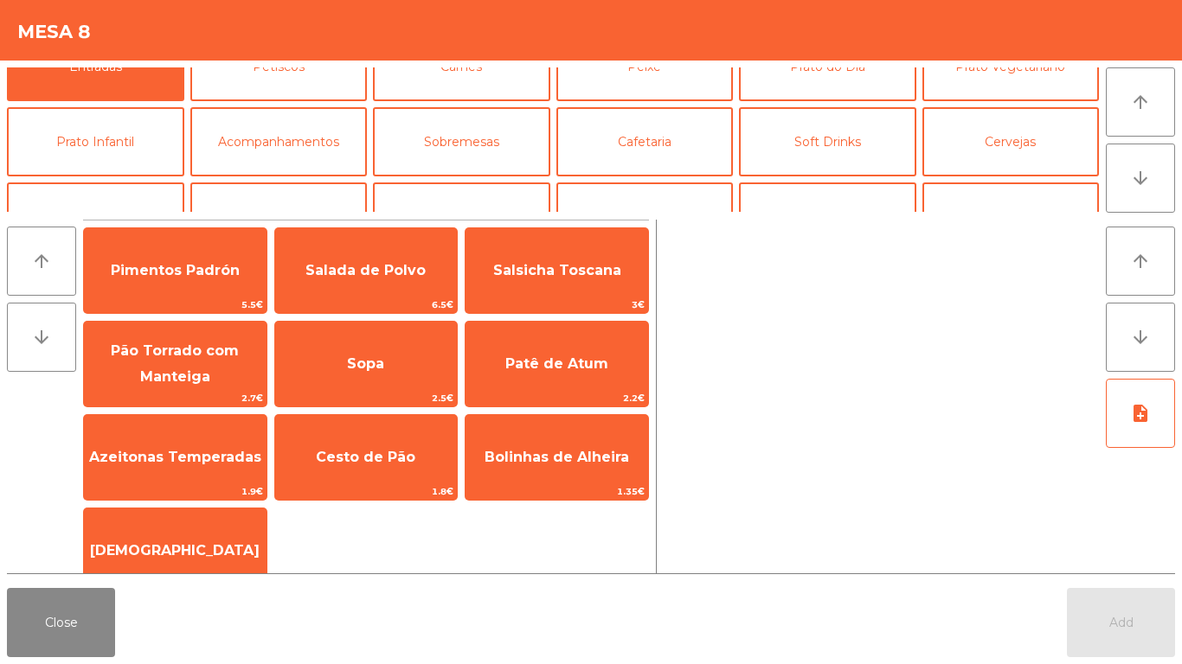
scroll to position [35, 0]
click at [305, 149] on button "Acompanhamentos" at bounding box center [278, 142] width 177 height 69
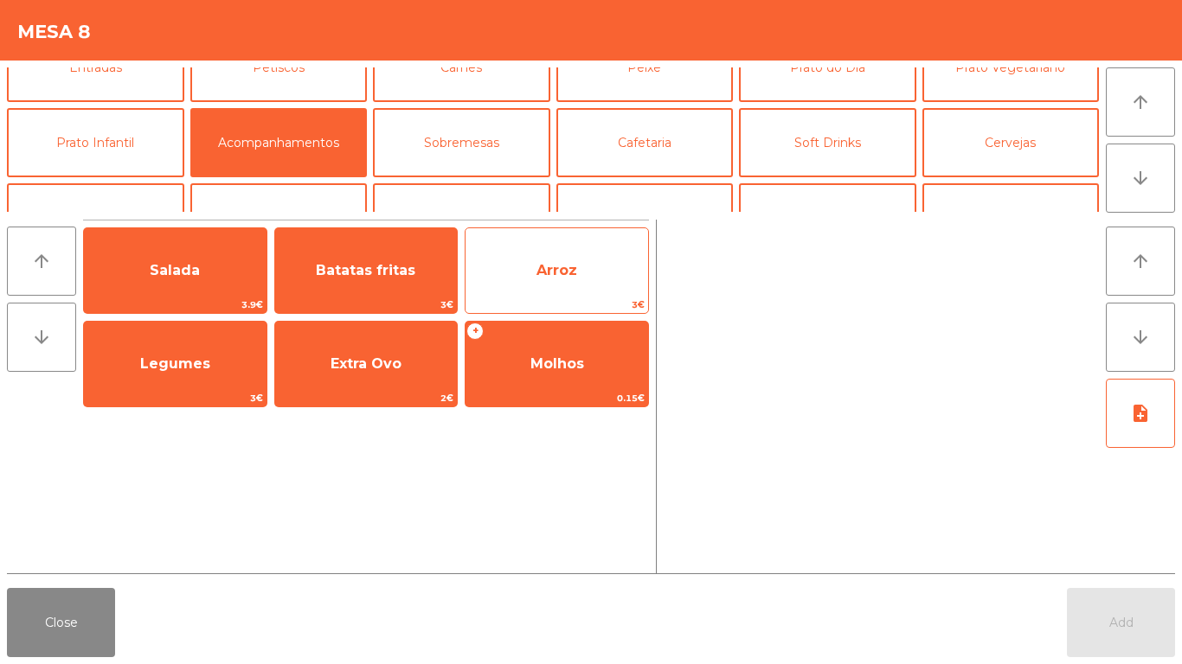
click at [542, 278] on span "Arroz" at bounding box center [556, 270] width 41 height 16
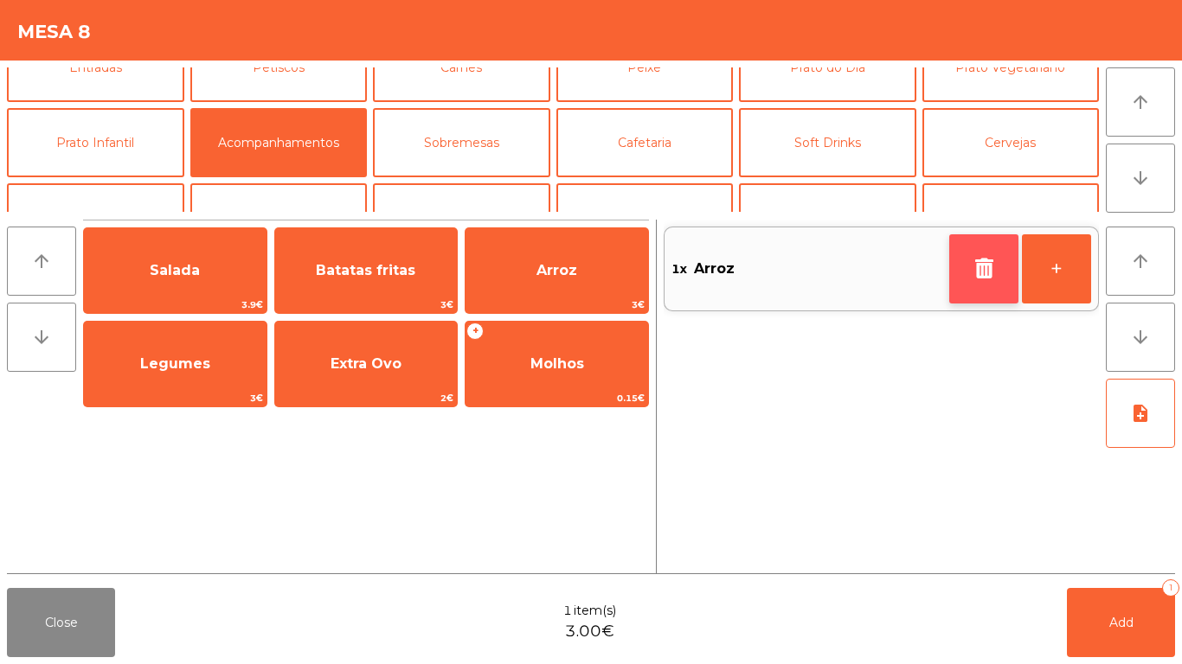
click at [980, 268] on icon "button" at bounding box center [984, 268] width 26 height 21
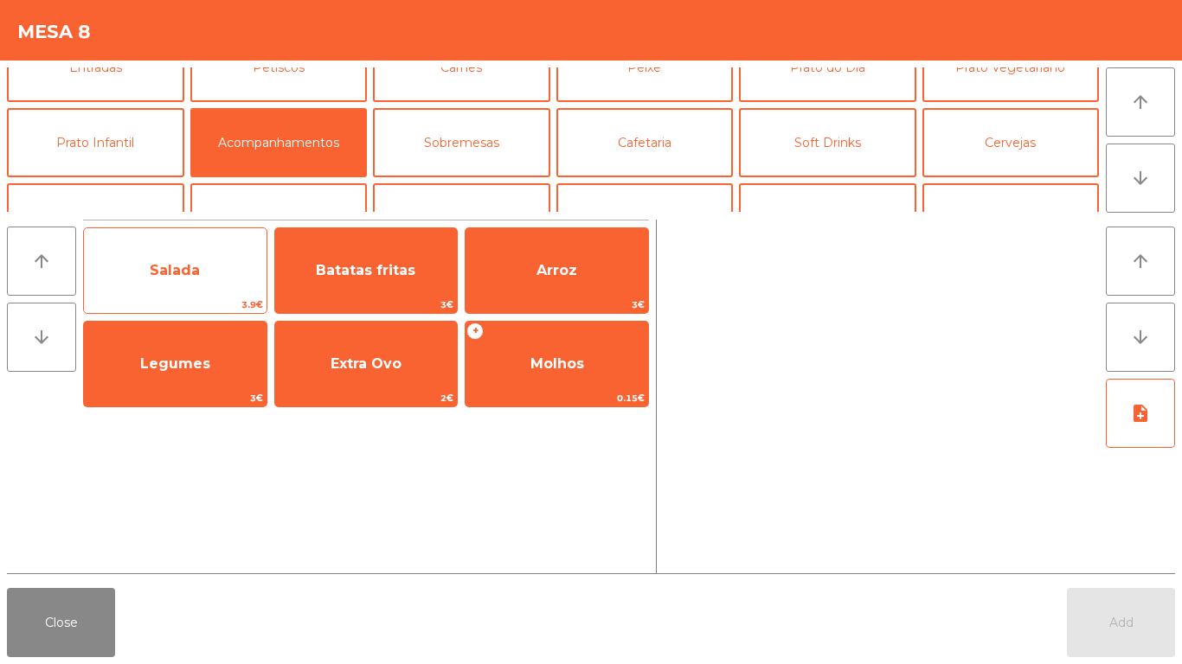
click at [196, 274] on span "Salada" at bounding box center [175, 270] width 50 height 16
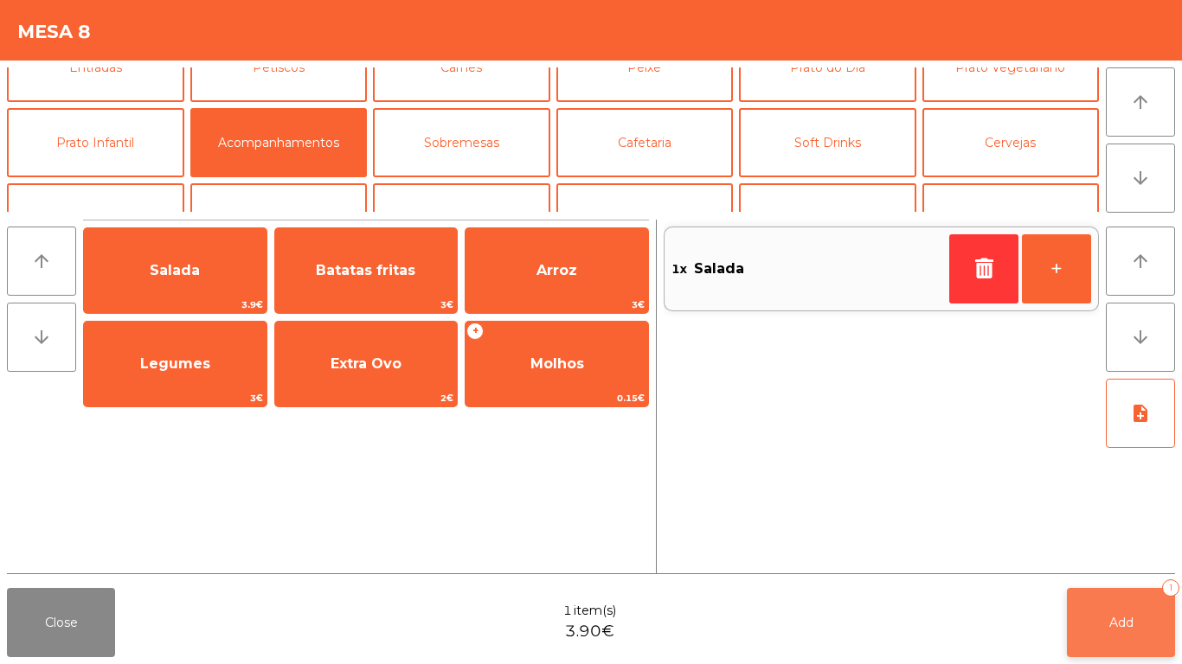
click at [1126, 619] on span "Add" at bounding box center [1121, 623] width 24 height 16
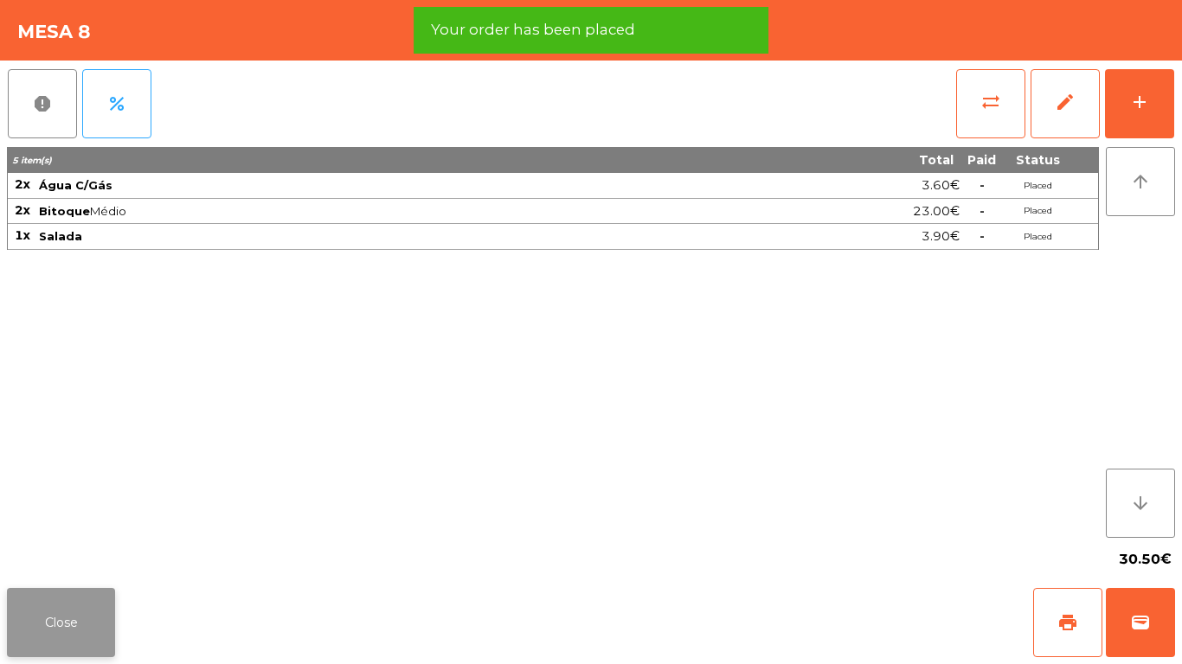
click at [77, 598] on button "Close" at bounding box center [61, 622] width 108 height 69
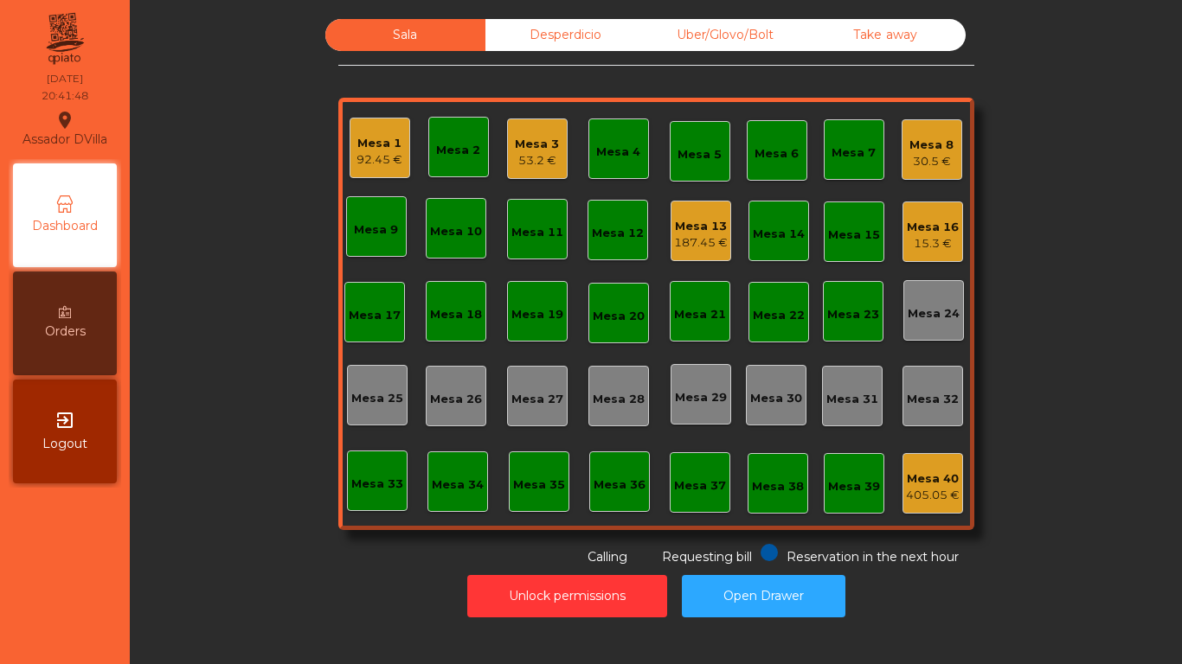
click at [695, 219] on div "Mesa 13" at bounding box center [701, 226] width 54 height 17
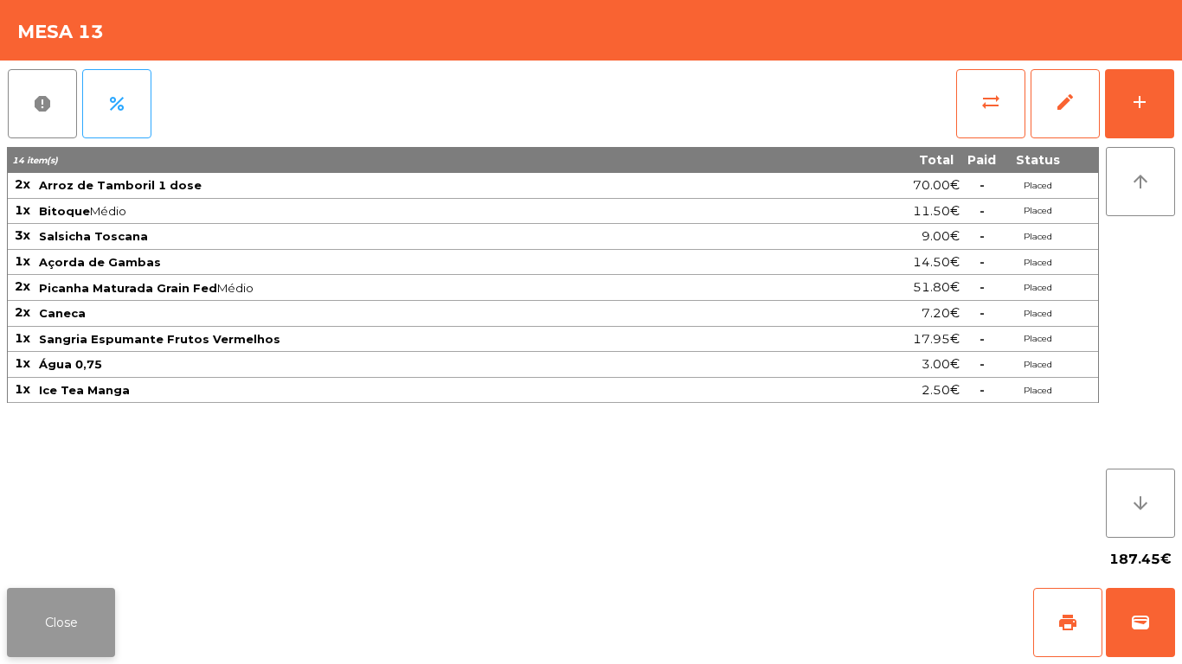
click at [89, 593] on button "Close" at bounding box center [61, 622] width 108 height 69
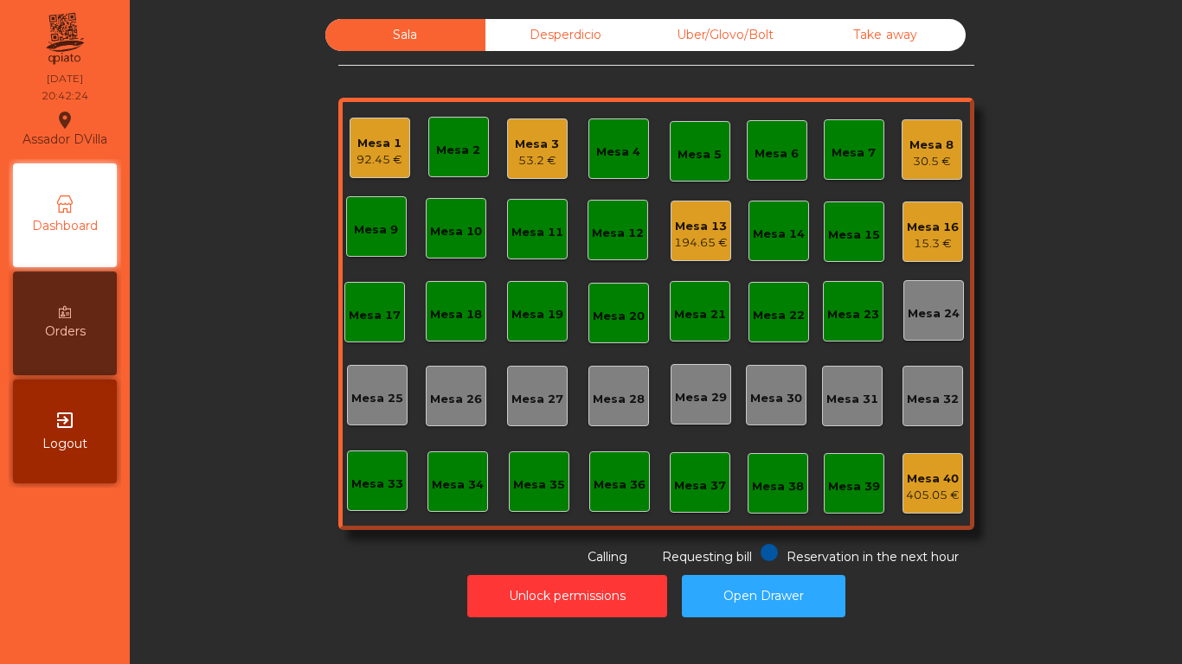
click at [716, 230] on div "Mesa 13" at bounding box center [701, 226] width 54 height 17
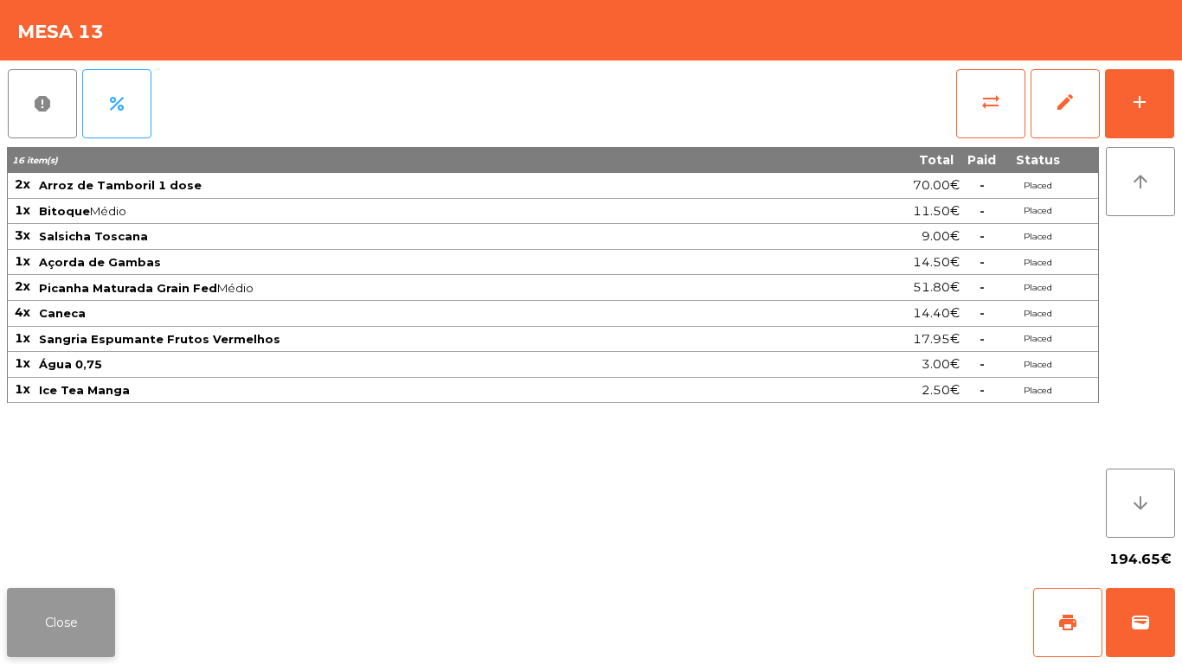
click at [72, 635] on button "Close" at bounding box center [61, 622] width 108 height 69
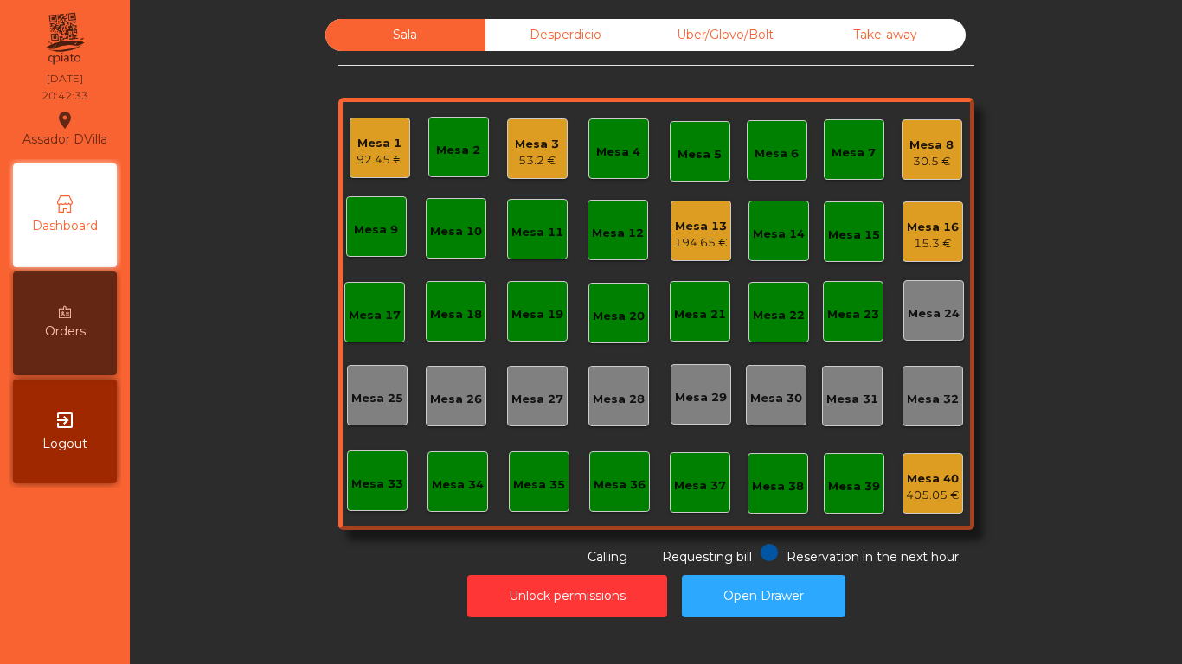
click at [947, 240] on div "15.3 €" at bounding box center [933, 243] width 52 height 17
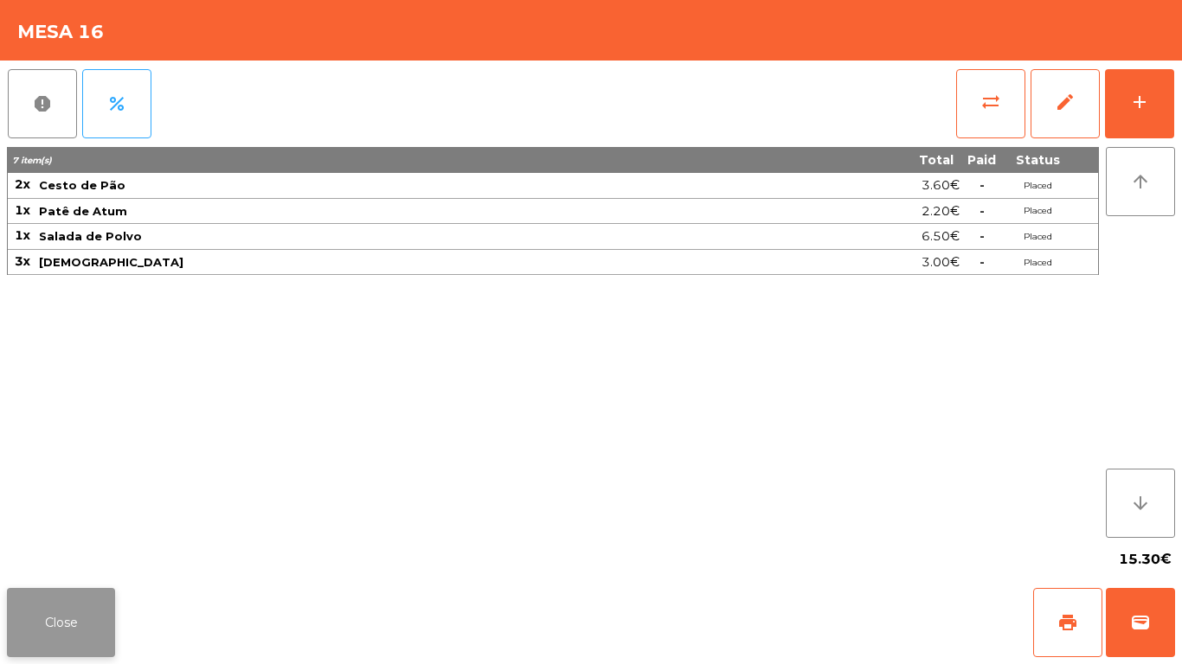
click at [65, 594] on button "Close" at bounding box center [61, 622] width 108 height 69
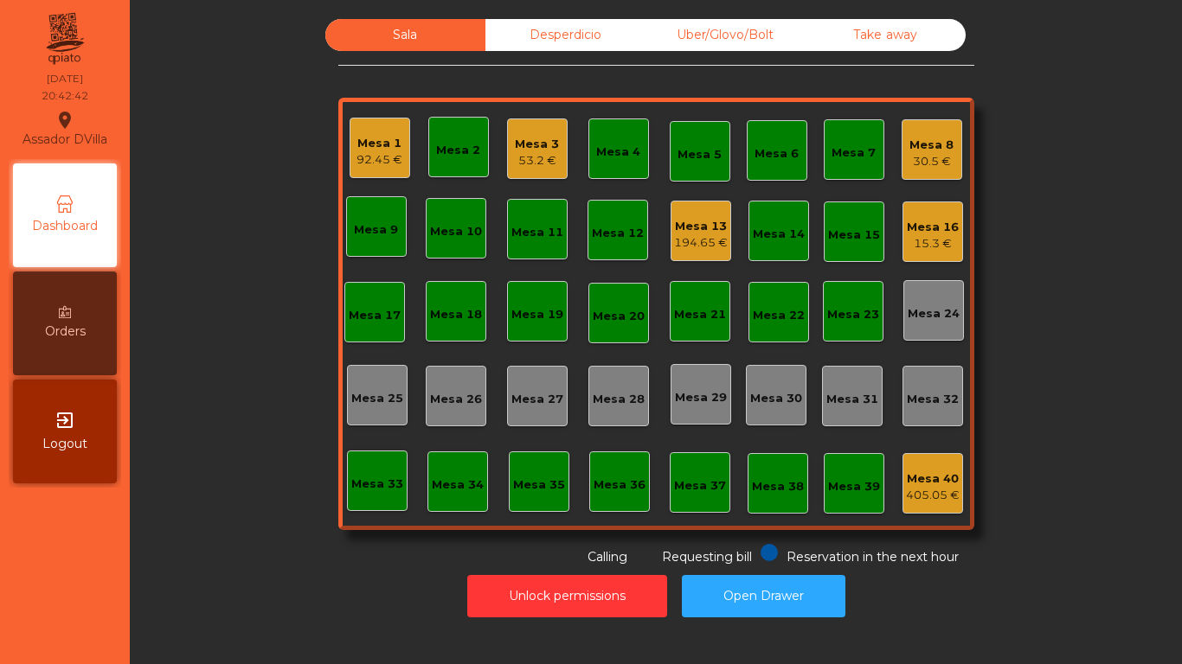
click at [934, 234] on div "Mesa 16" at bounding box center [933, 227] width 52 height 17
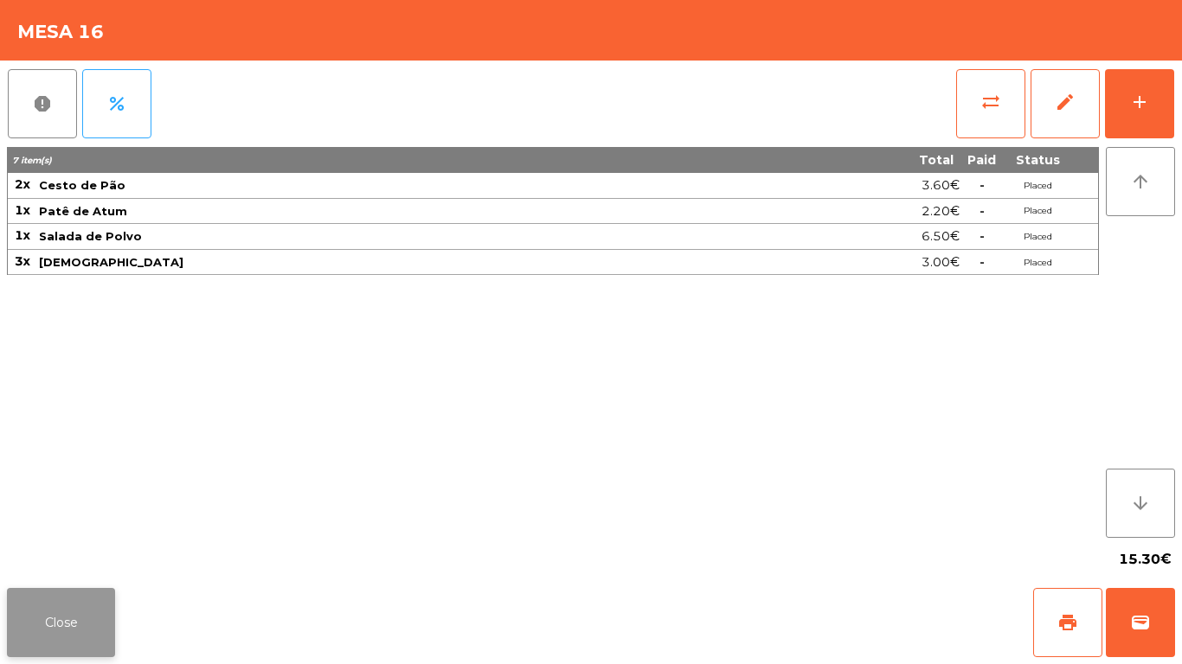
click at [78, 594] on button "Close" at bounding box center [61, 622] width 108 height 69
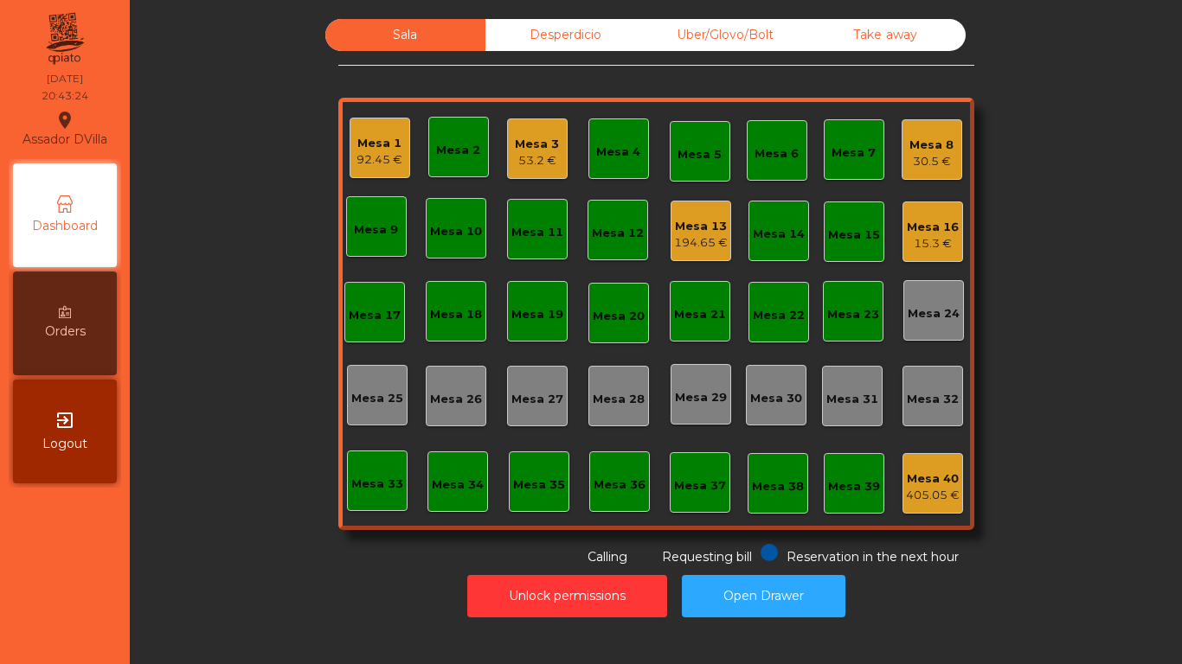
click at [690, 231] on div "Mesa 13" at bounding box center [701, 226] width 54 height 17
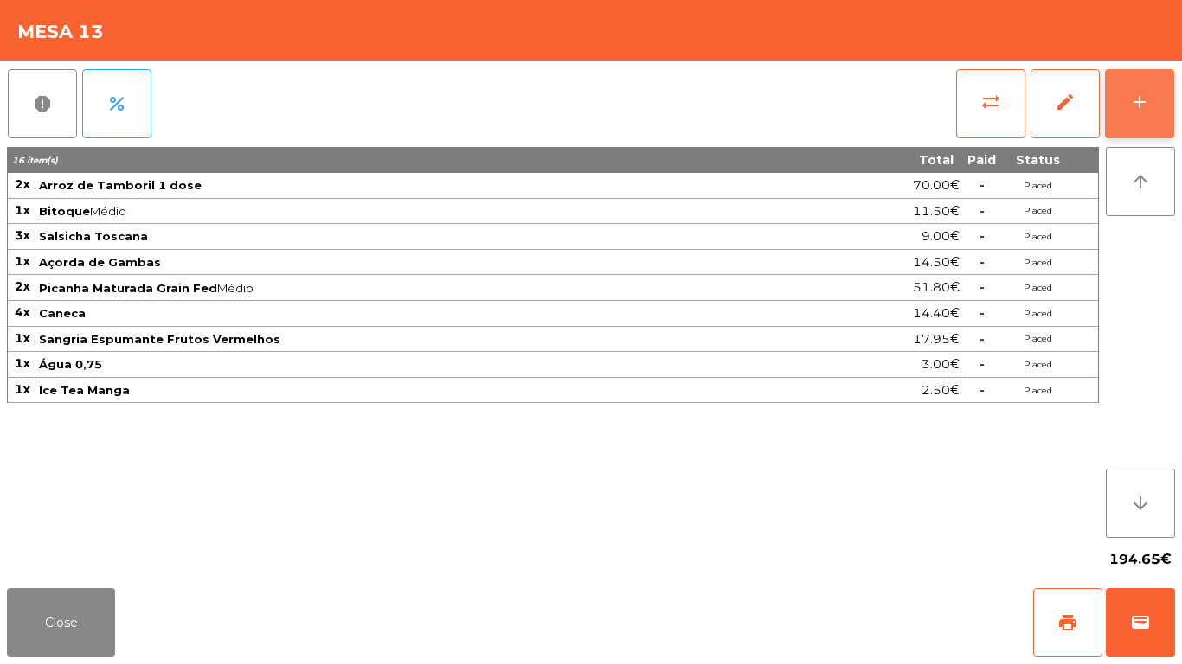
click at [1172, 97] on button "add" at bounding box center [1139, 103] width 69 height 69
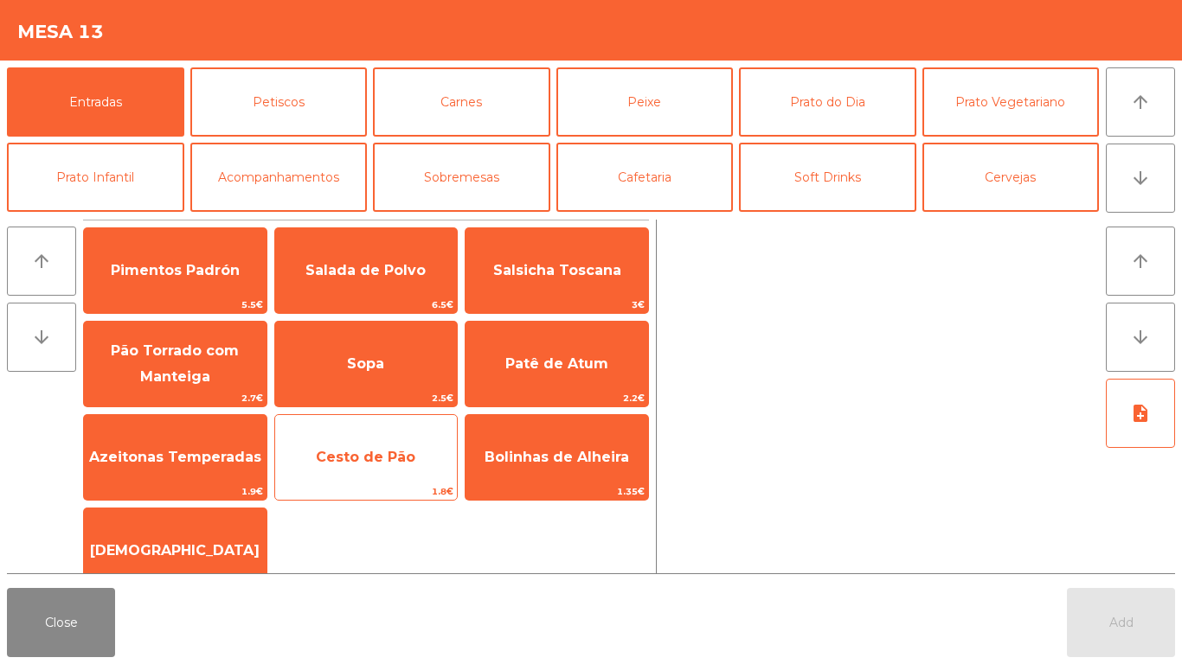
click at [365, 451] on span "Cesto de Pão" at bounding box center [365, 457] width 99 height 16
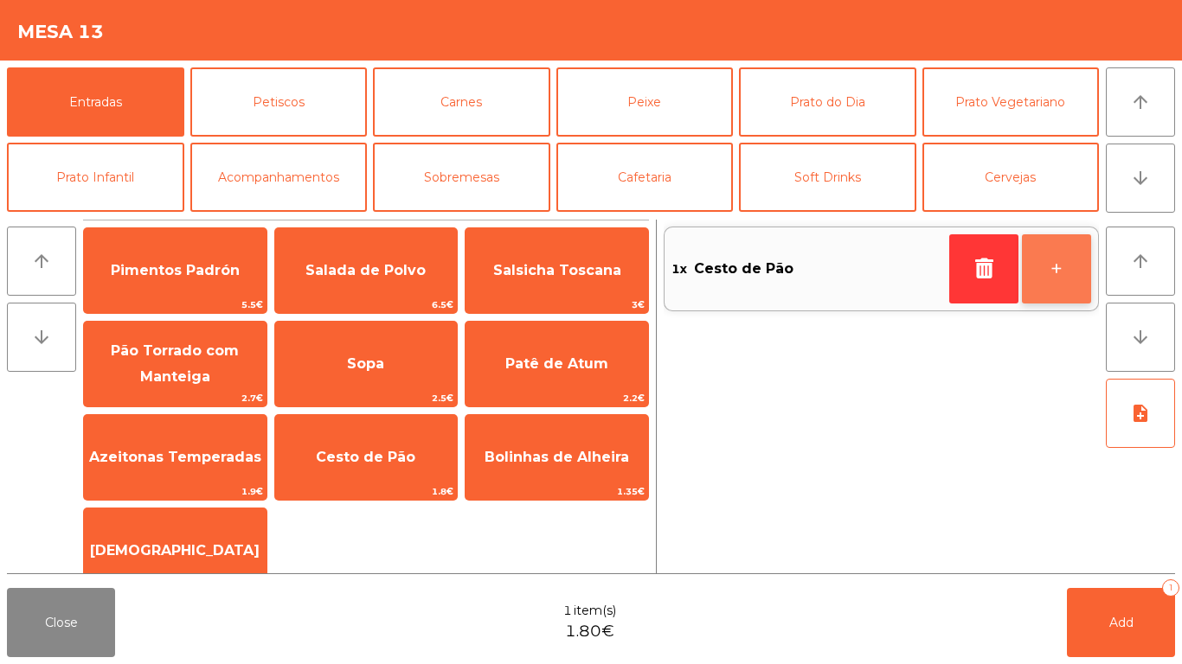
click at [1060, 267] on button "+" at bounding box center [1056, 268] width 69 height 69
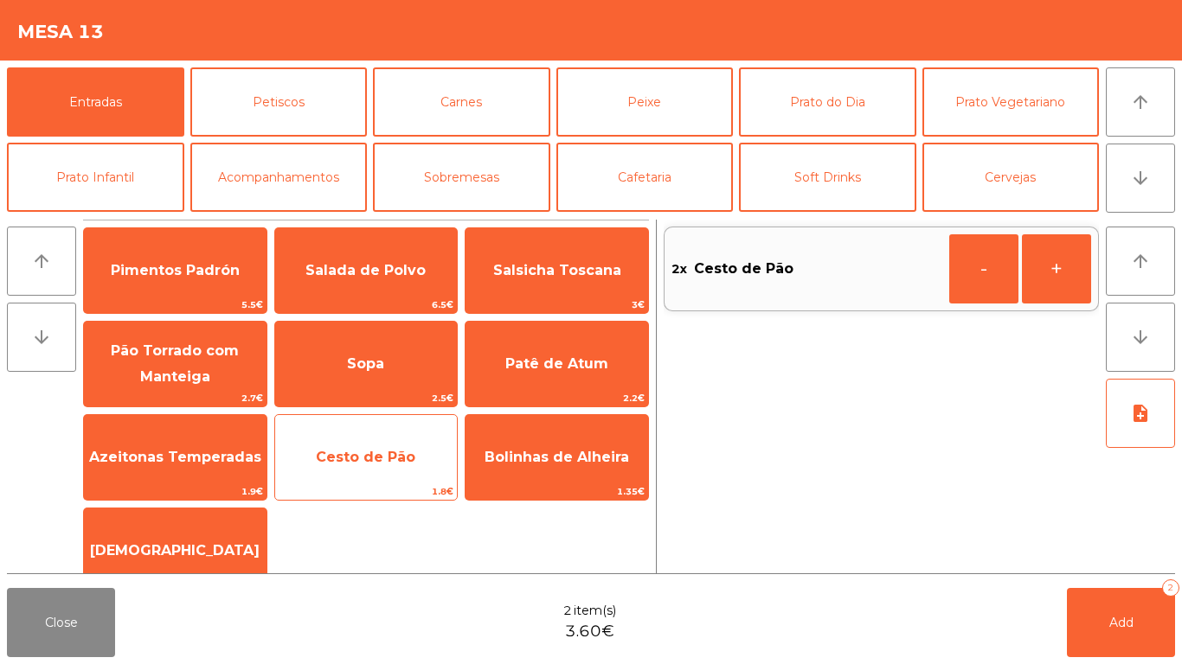
click at [364, 428] on div "Cesto de Pão 1.8€" at bounding box center [366, 457] width 184 height 87
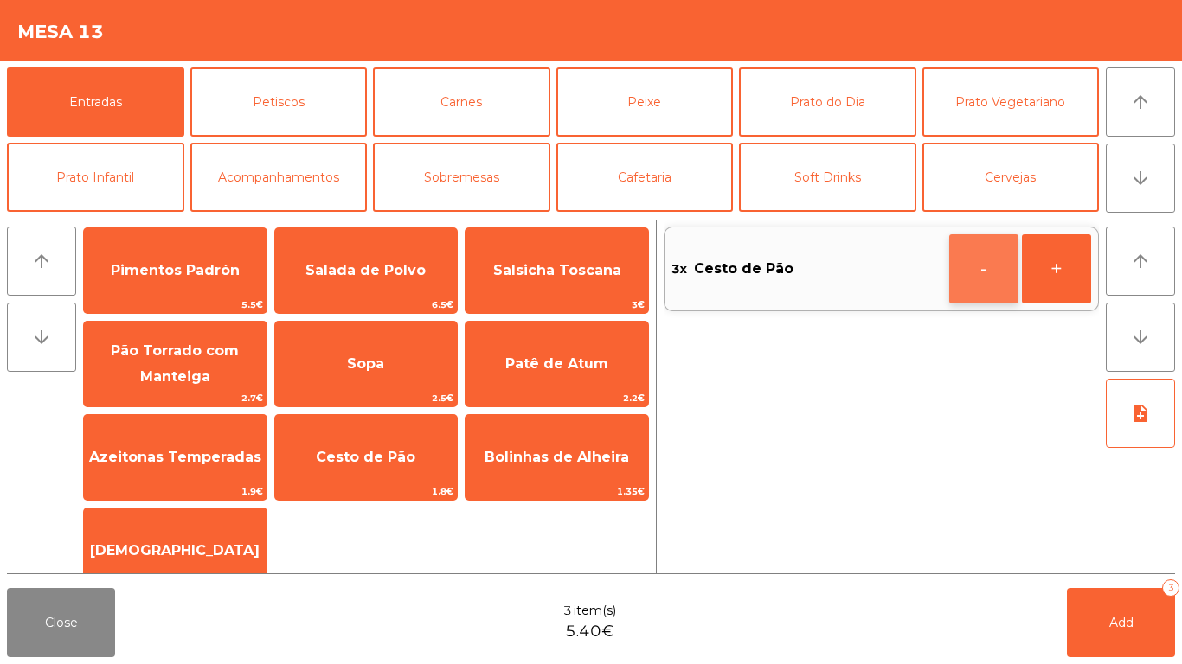
click at [973, 262] on button "-" at bounding box center [983, 268] width 69 height 69
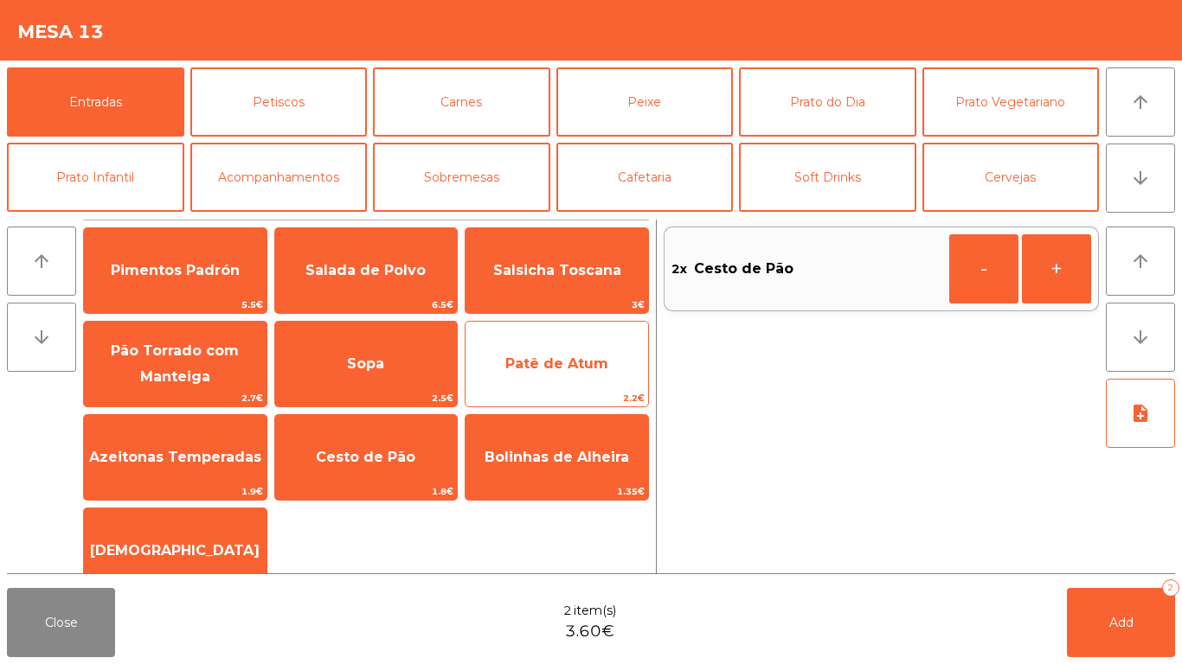
click at [545, 381] on span "Patê de Atum" at bounding box center [556, 364] width 183 height 47
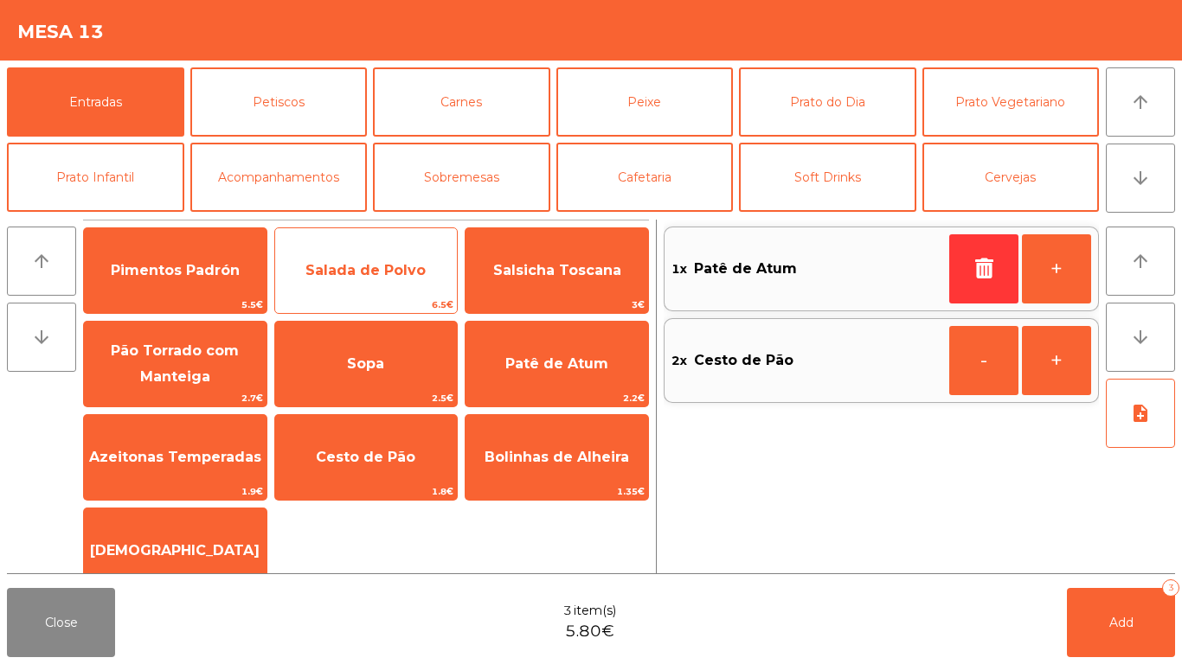
click at [343, 281] on span "Salada de Polvo" at bounding box center [366, 270] width 183 height 47
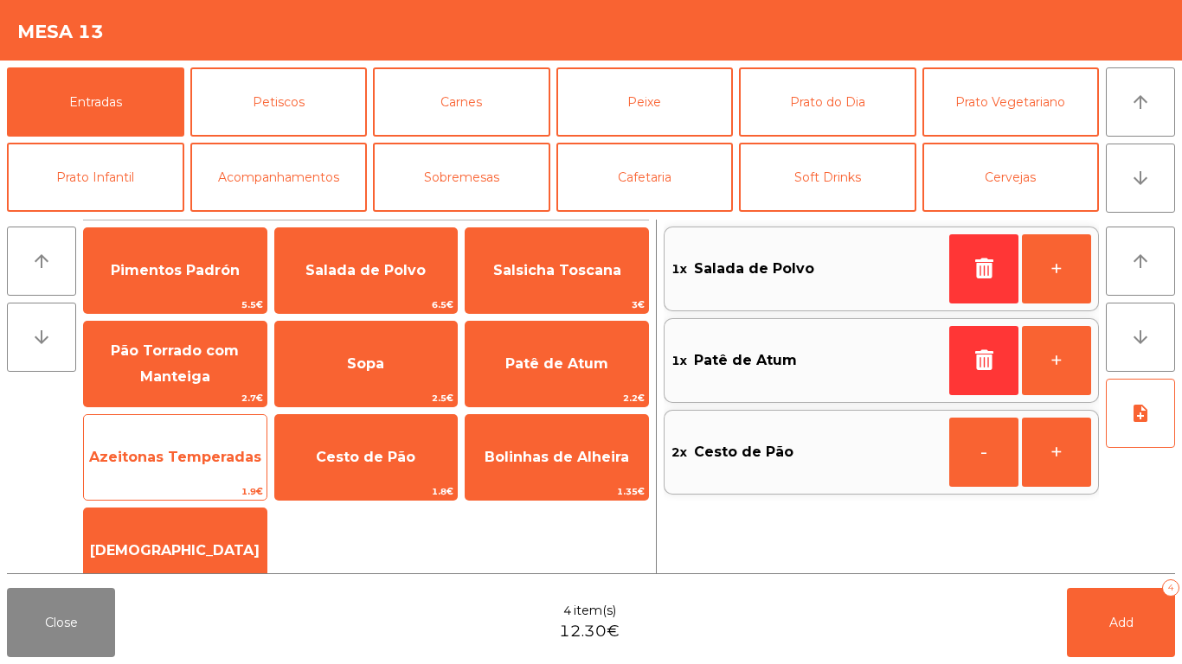
click at [169, 452] on span "Azeitonas Temperadas" at bounding box center [175, 457] width 172 height 16
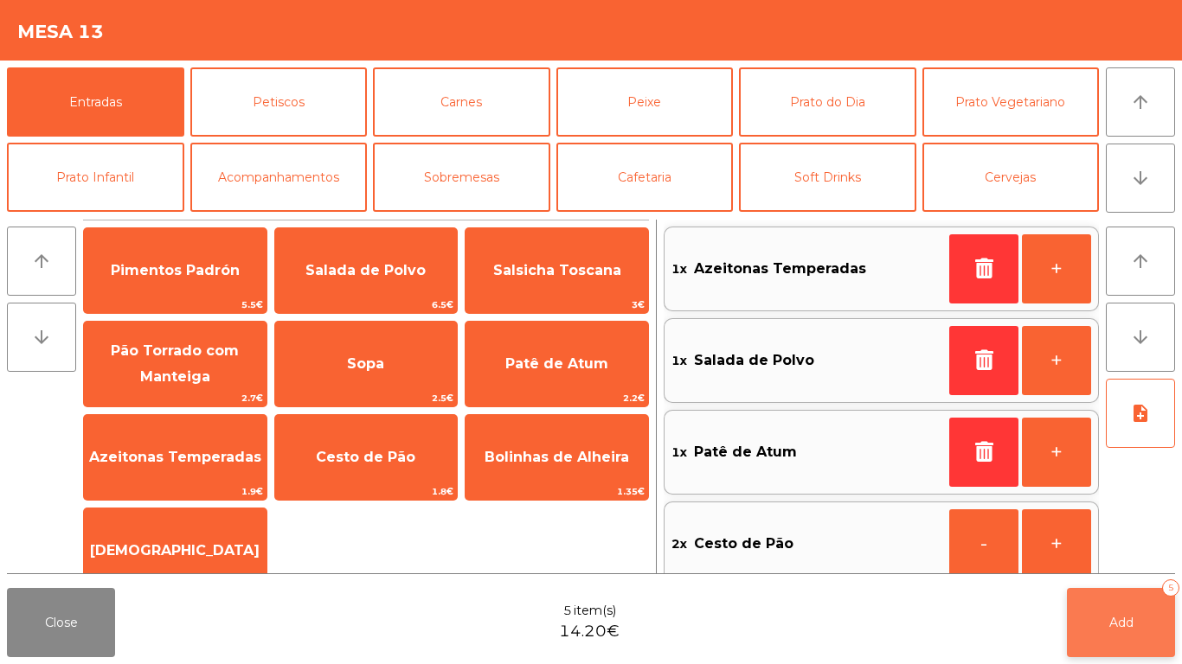
click at [1126, 623] on span "Add" at bounding box center [1121, 623] width 24 height 16
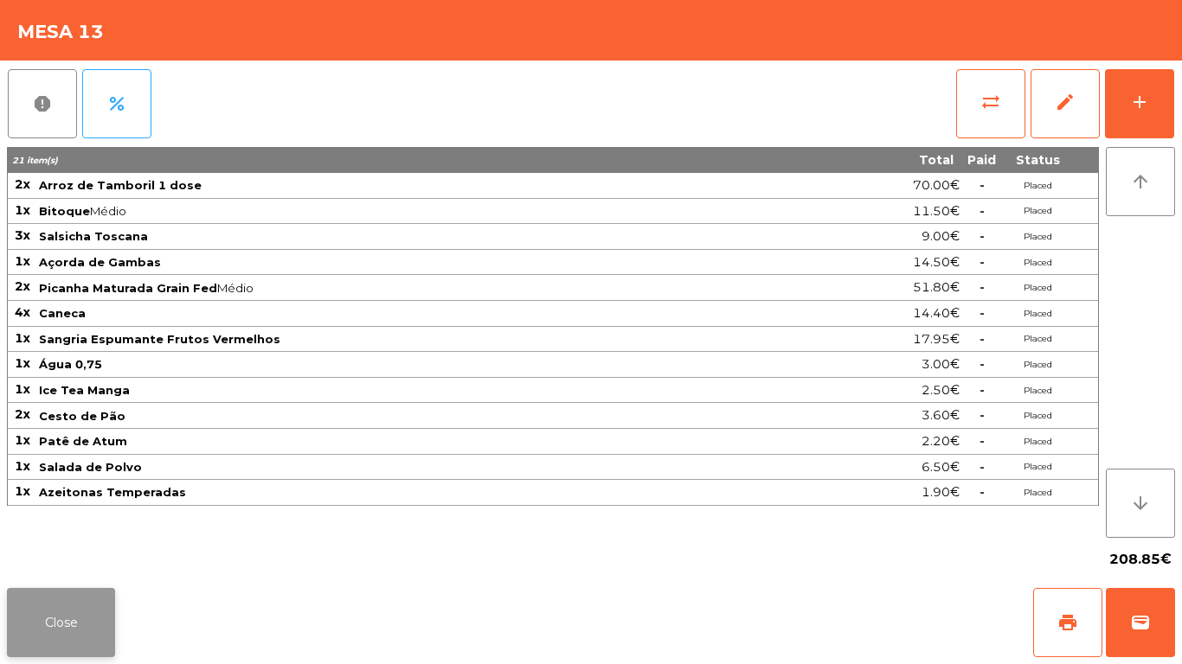
click at [46, 614] on button "Close" at bounding box center [61, 622] width 108 height 69
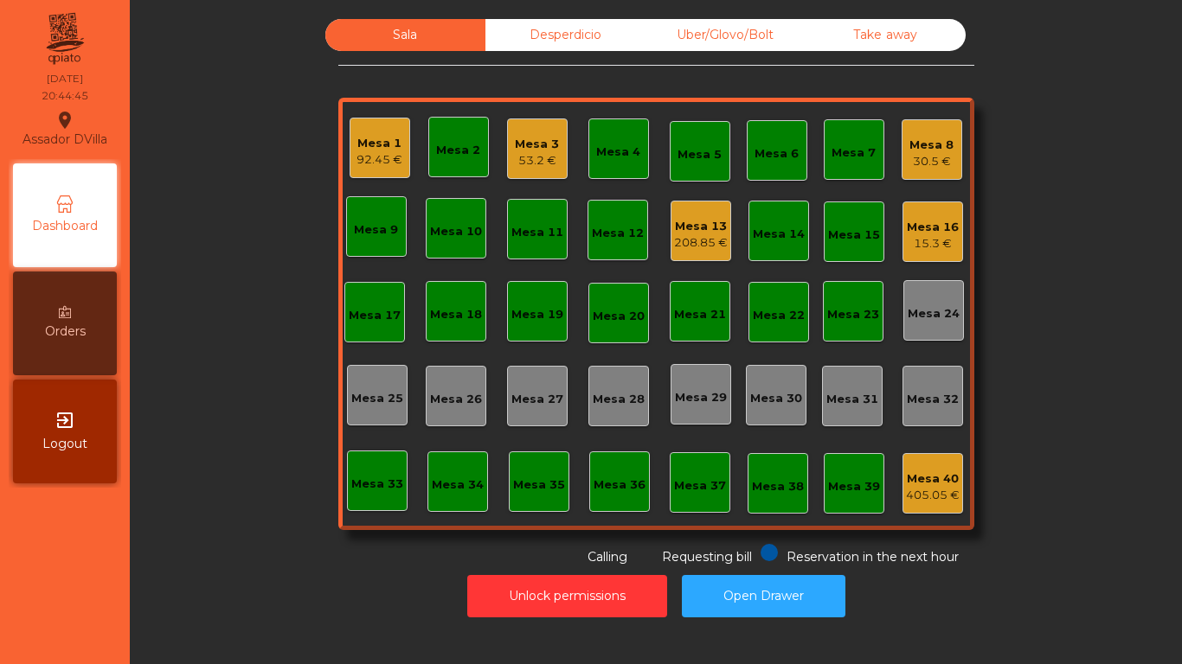
click at [942, 246] on div "15.3 €" at bounding box center [933, 243] width 52 height 17
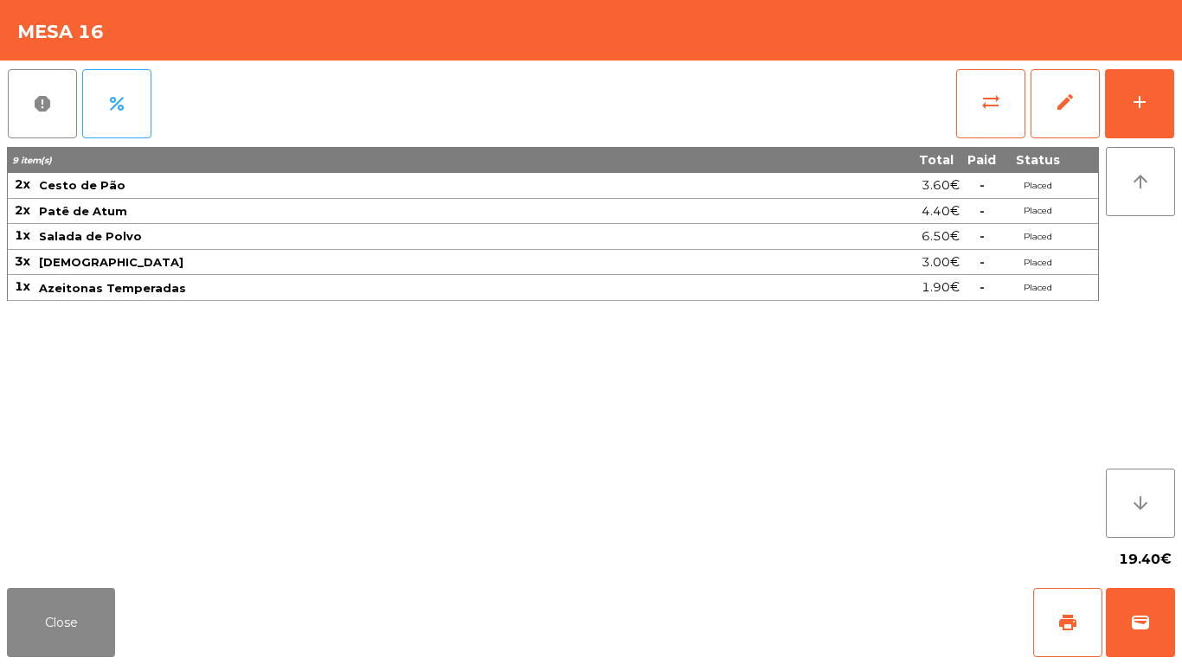
click at [1175, 80] on div "report percent sync_alt edit add 9 item(s) Total Paid Status 2x Cesto de Pão 3.…" at bounding box center [591, 321] width 1182 height 521
click at [1158, 95] on button "add" at bounding box center [1139, 103] width 69 height 69
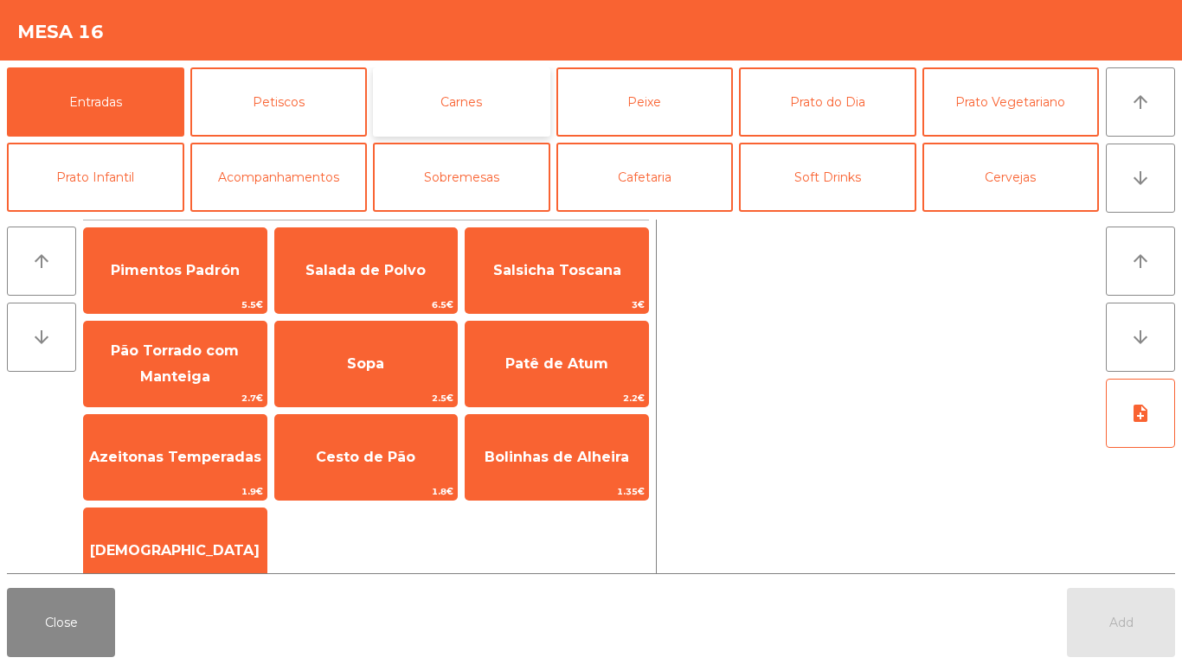
click at [491, 71] on button "Carnes" at bounding box center [461, 101] width 177 height 69
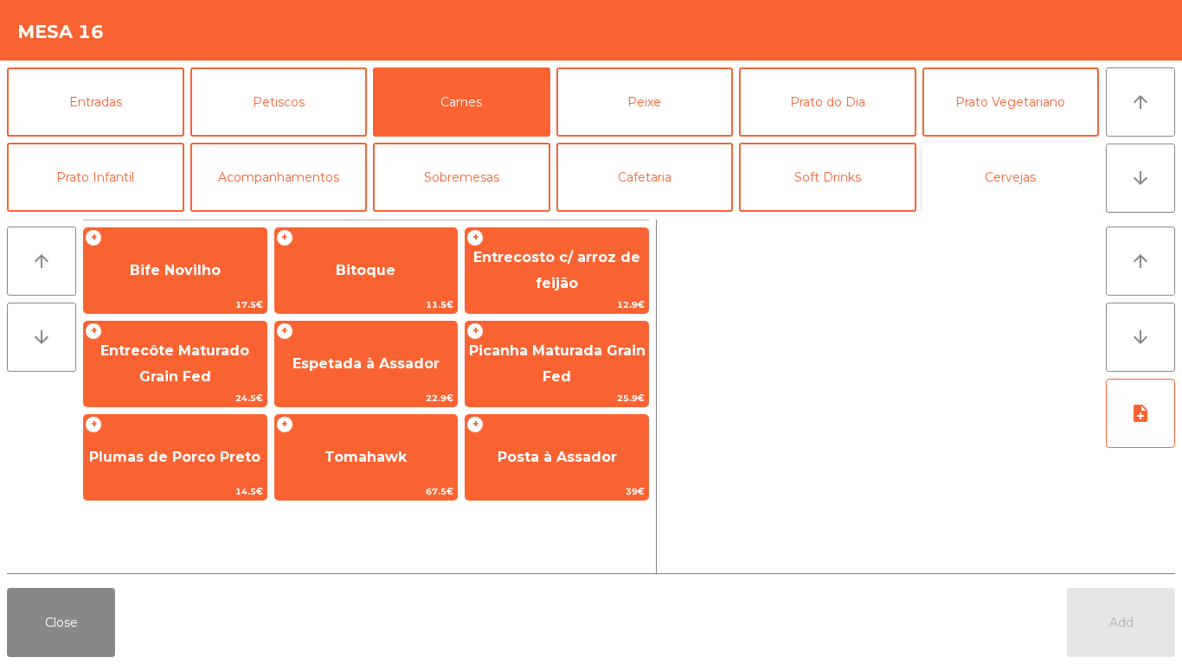
click at [973, 178] on button "Cervejas" at bounding box center [1010, 177] width 177 height 69
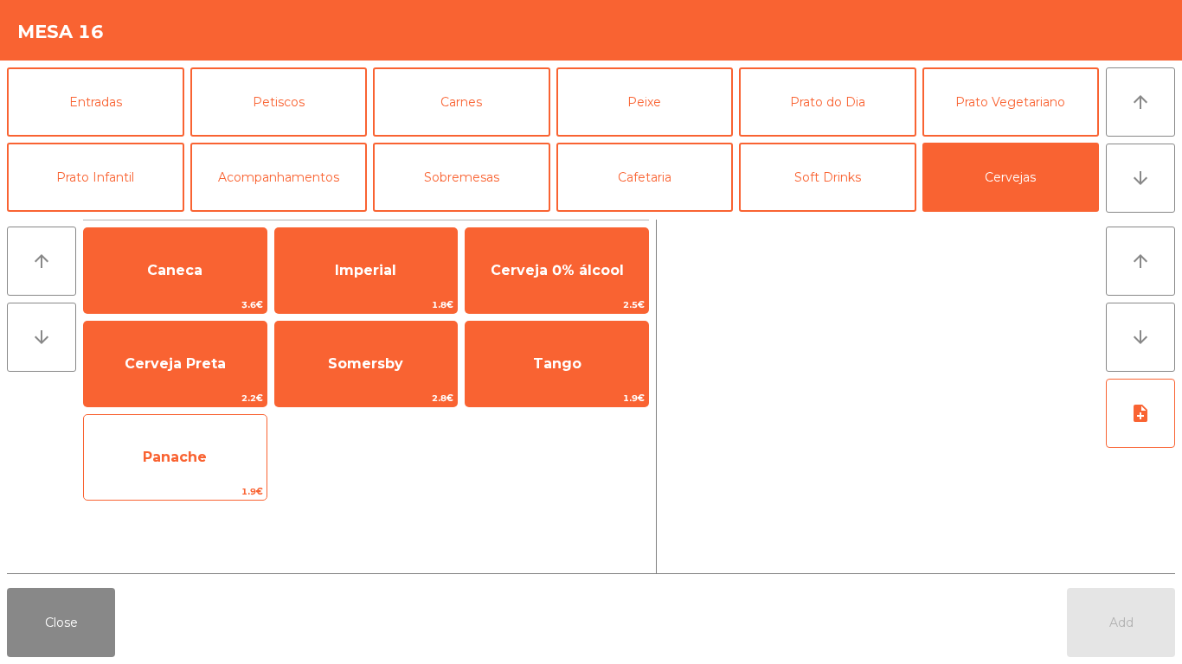
click at [160, 461] on span "Panache" at bounding box center [175, 457] width 64 height 16
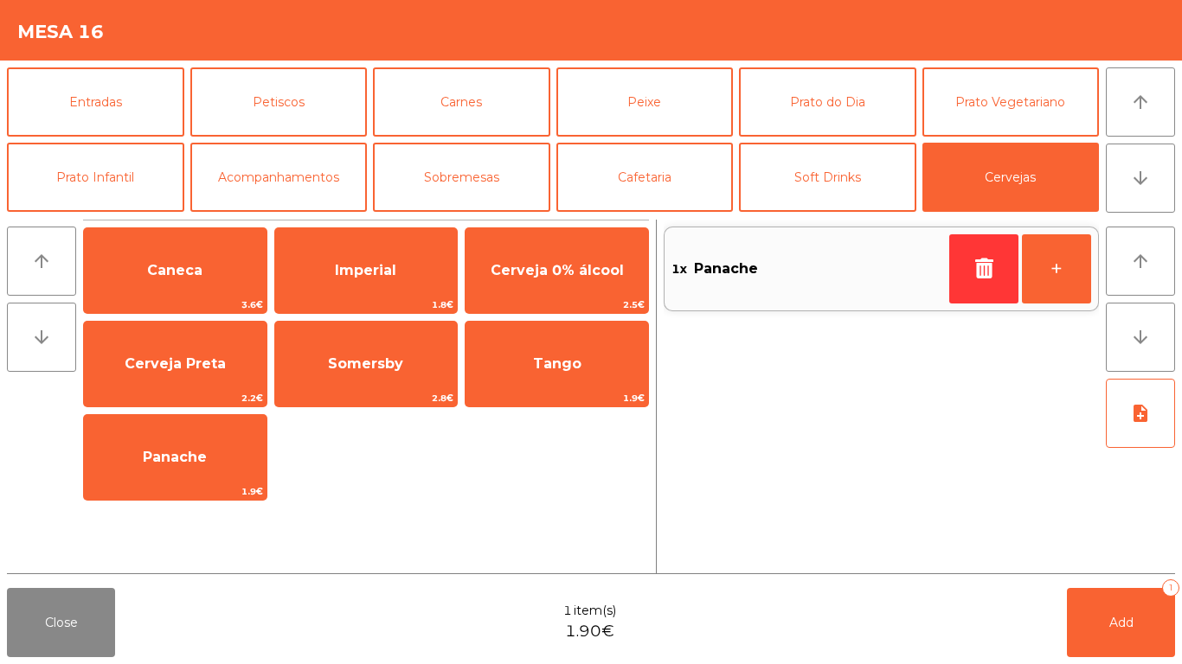
click at [1165, 561] on div "note_add" at bounding box center [1140, 473] width 69 height 188
click at [1107, 622] on button "Add 1" at bounding box center [1121, 622] width 108 height 69
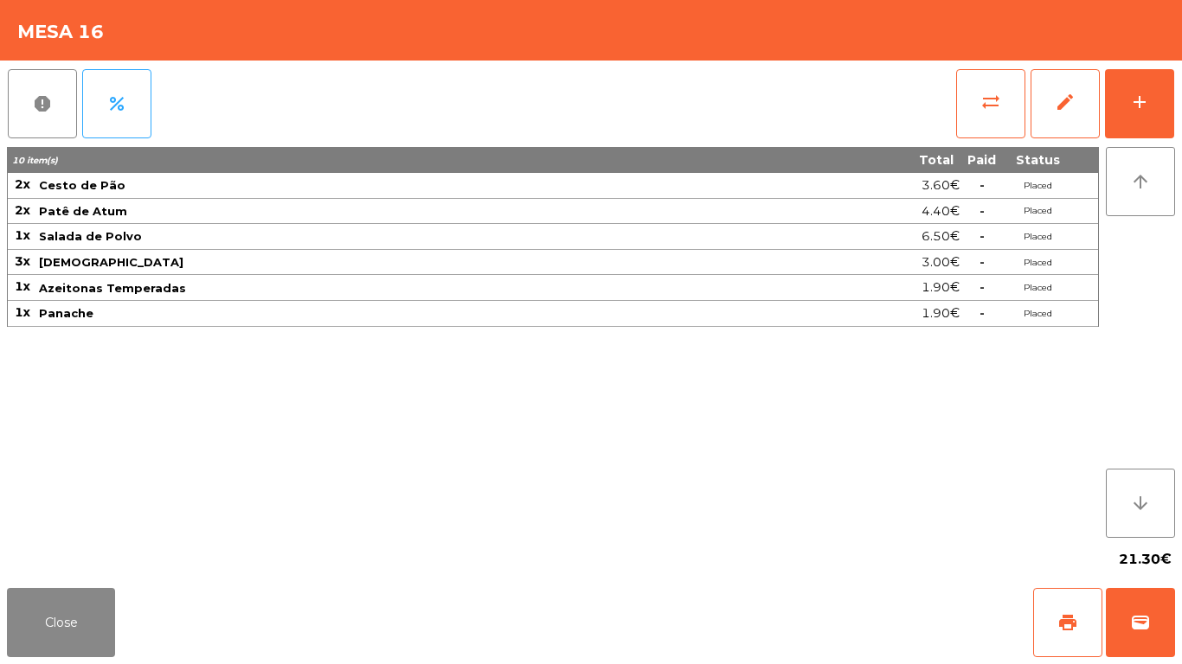
click at [1171, 65] on div "sync_alt edit add" at bounding box center [1065, 104] width 220 height 87
click at [1170, 92] on button "add" at bounding box center [1139, 103] width 69 height 69
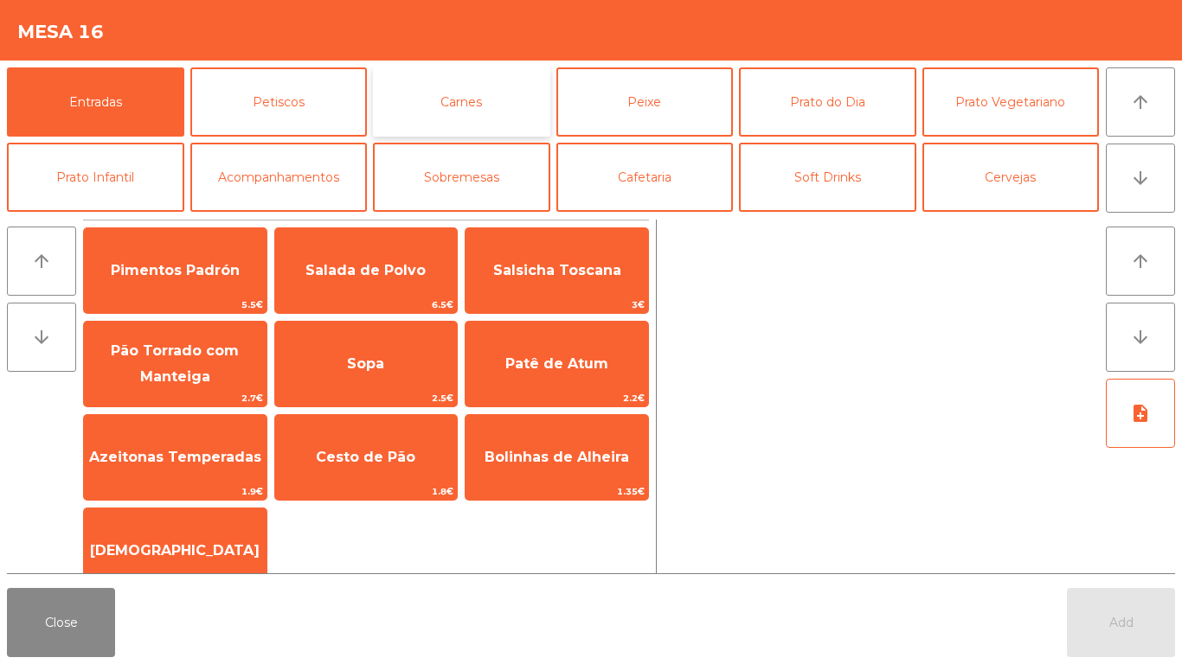
click at [443, 84] on button "Carnes" at bounding box center [461, 101] width 177 height 69
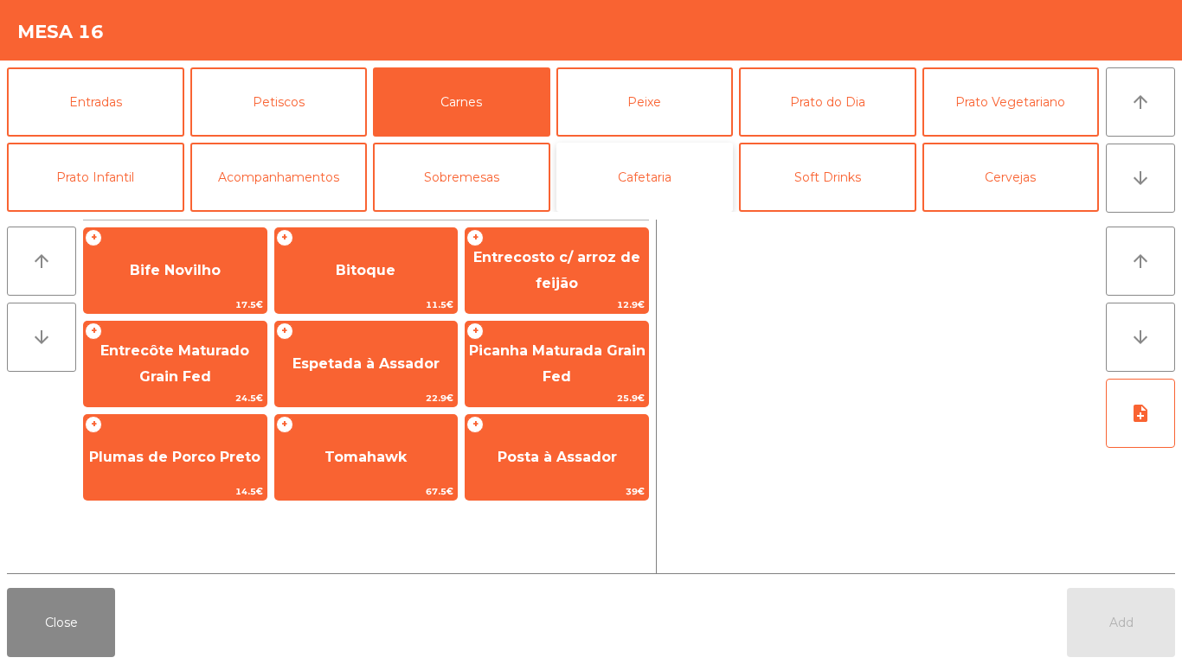
click at [665, 195] on button "Cafetaria" at bounding box center [644, 177] width 177 height 69
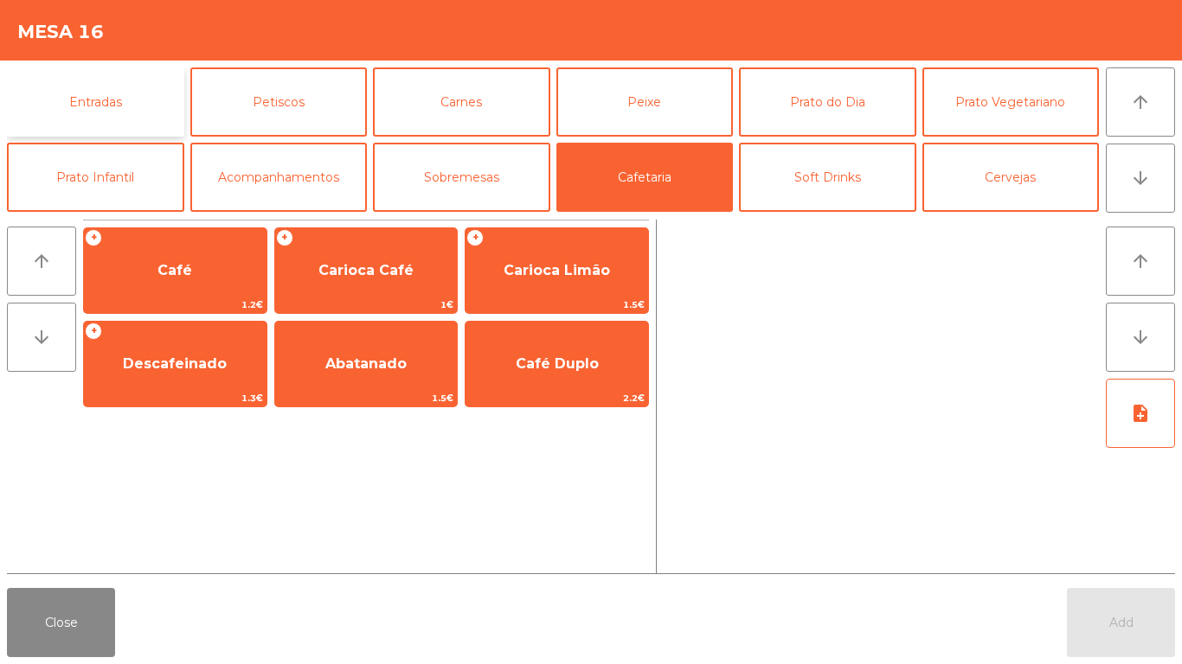
click at [61, 102] on button "Entradas" at bounding box center [95, 101] width 177 height 69
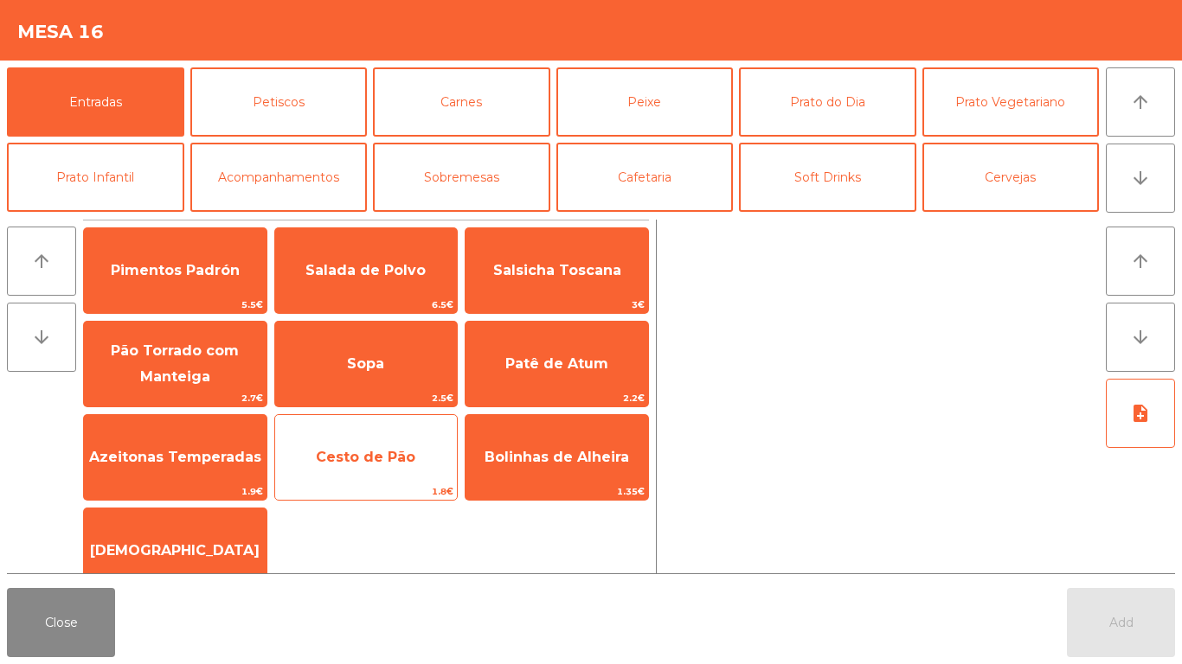
click at [342, 461] on span "Cesto de Pão" at bounding box center [365, 457] width 99 height 16
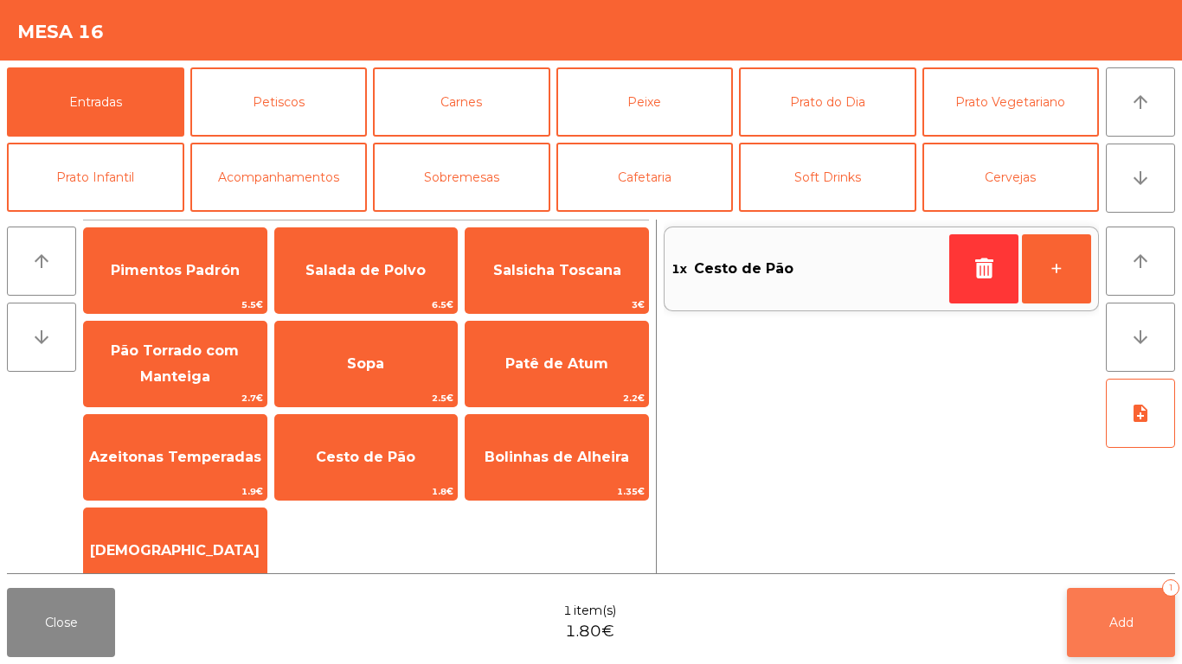
click at [1127, 629] on span "Add" at bounding box center [1121, 623] width 24 height 16
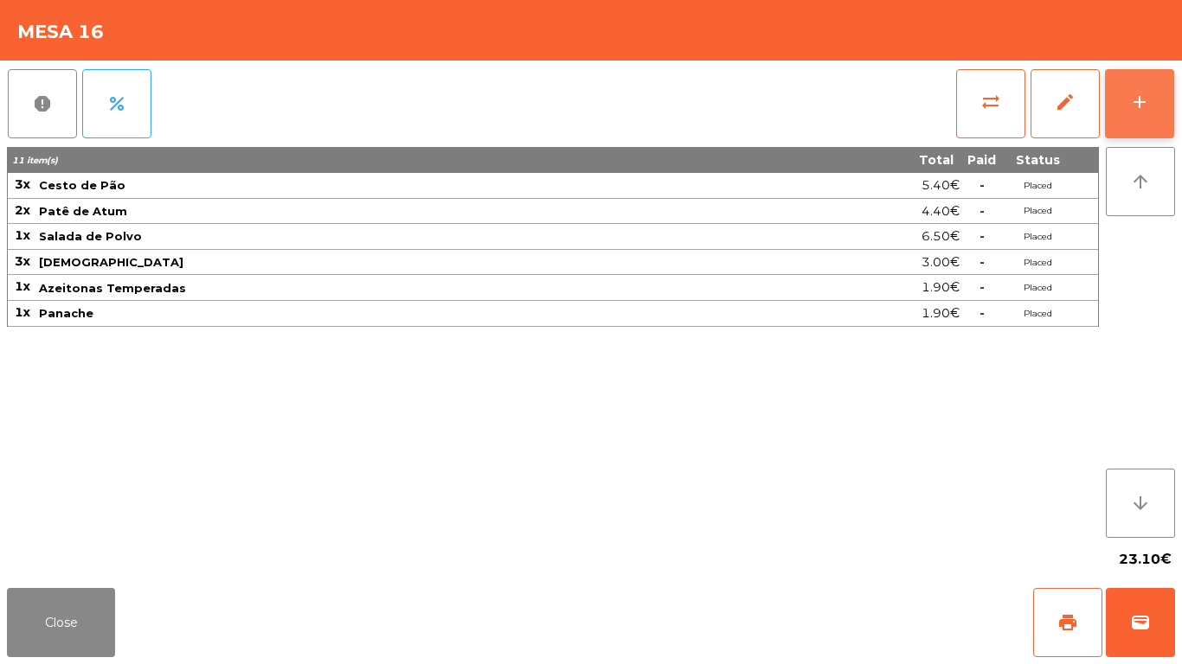
click at [1170, 92] on button "add" at bounding box center [1139, 103] width 69 height 69
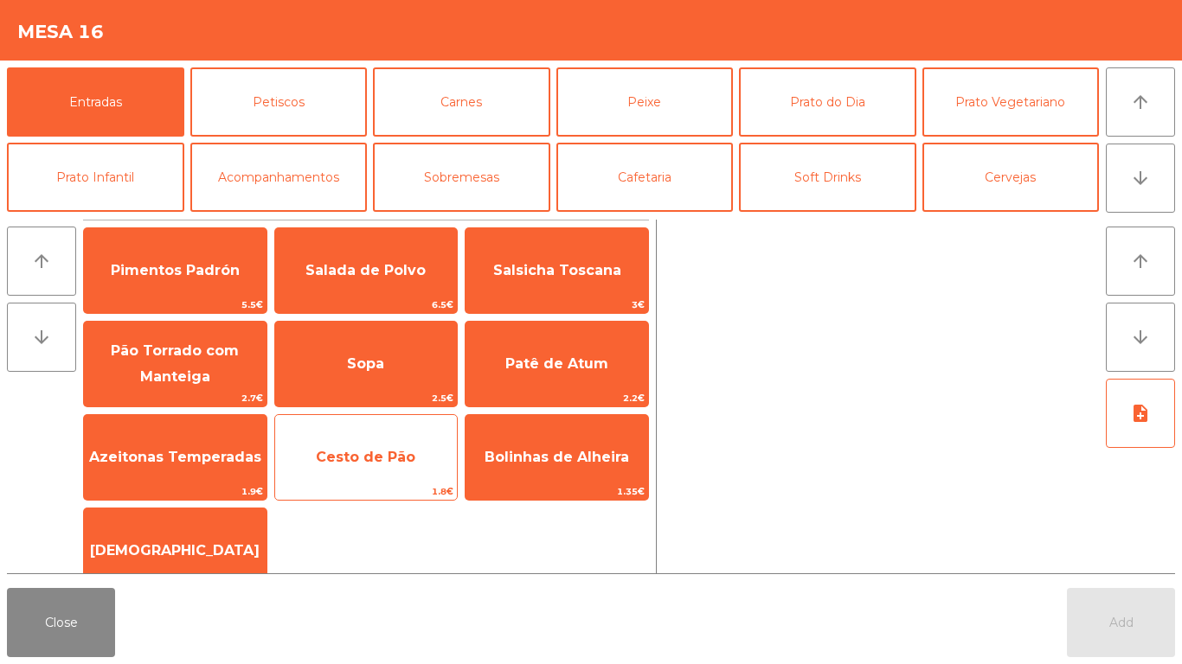
click at [371, 456] on span "Cesto de Pão" at bounding box center [365, 457] width 99 height 16
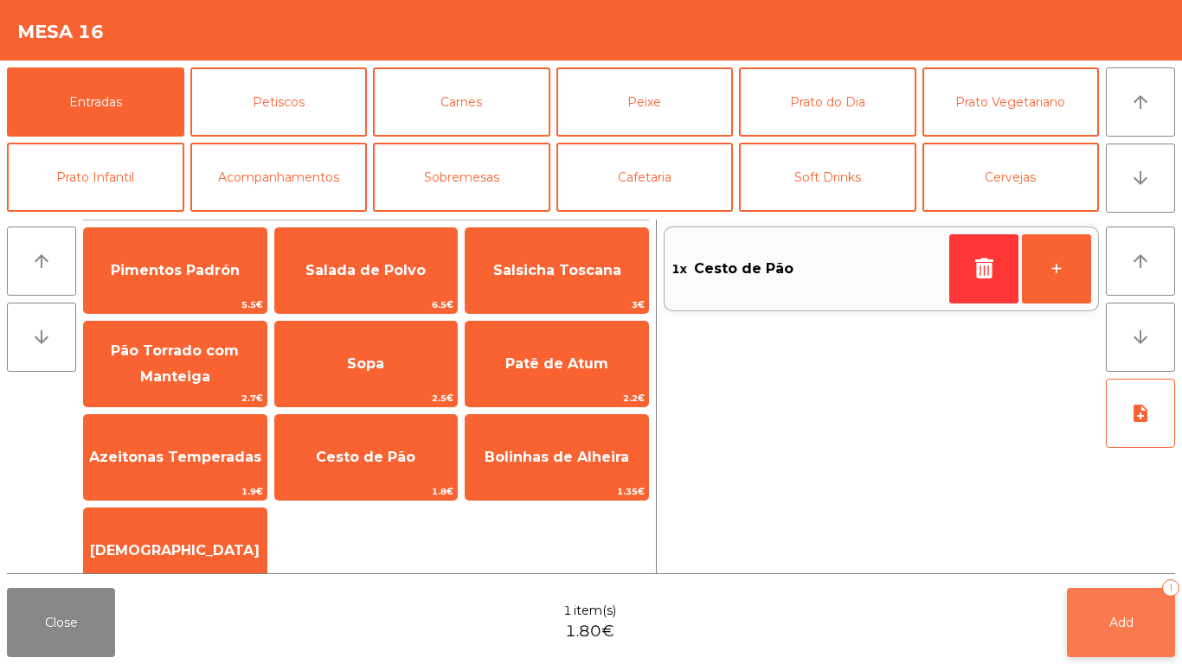
click at [1110, 615] on span "Add" at bounding box center [1121, 623] width 24 height 16
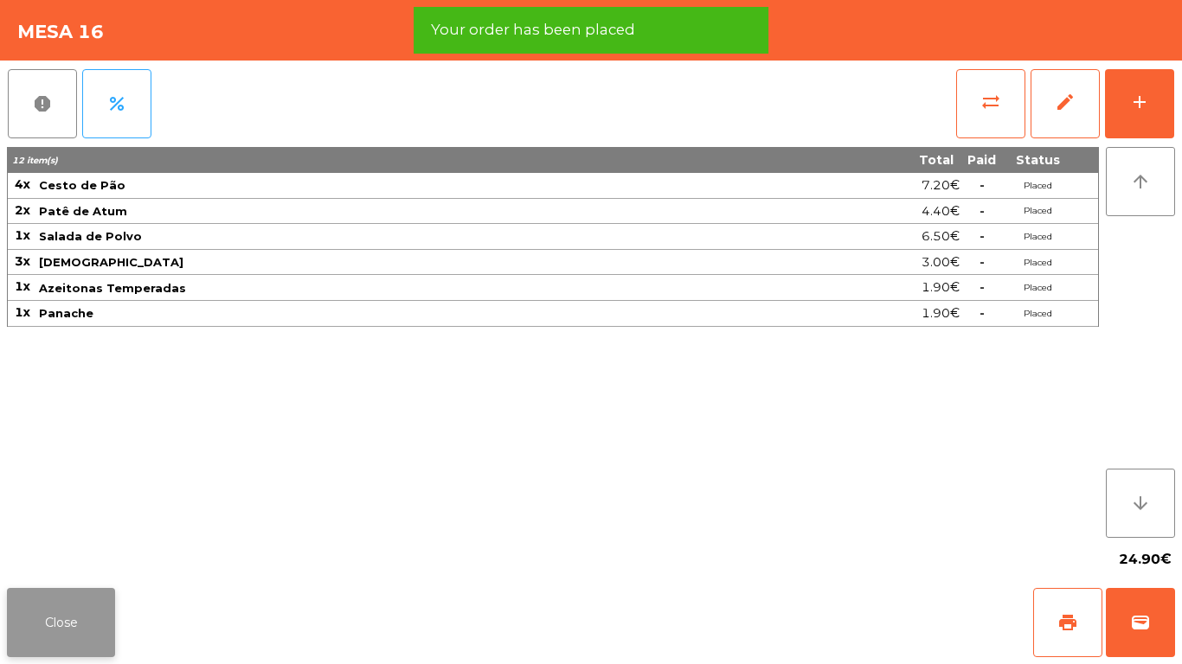
click at [34, 594] on button "Close" at bounding box center [61, 622] width 108 height 69
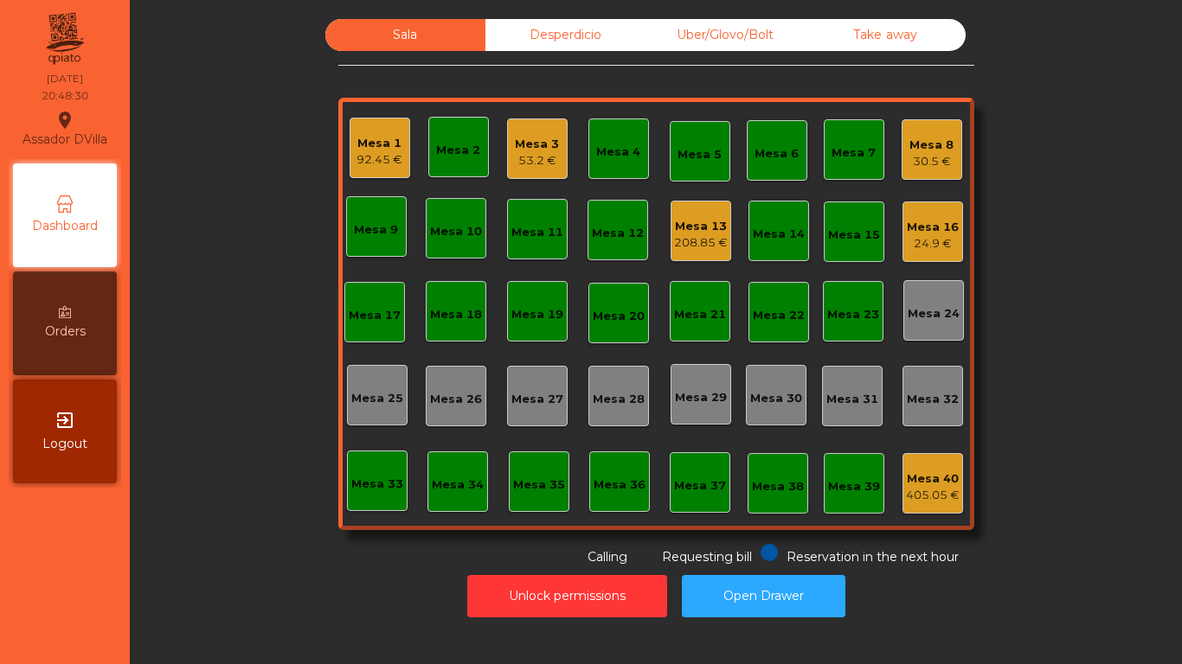
click at [937, 216] on div "Mesa 16 24.9 €" at bounding box center [933, 232] width 52 height 41
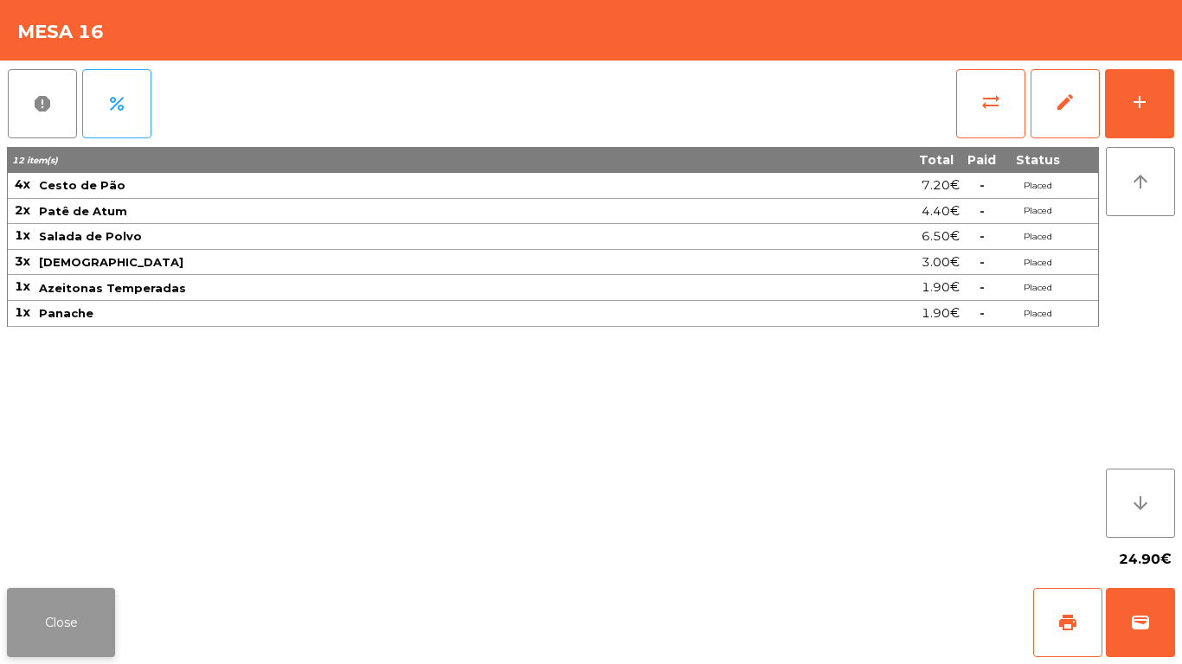
click at [74, 594] on button "Close" at bounding box center [61, 622] width 108 height 69
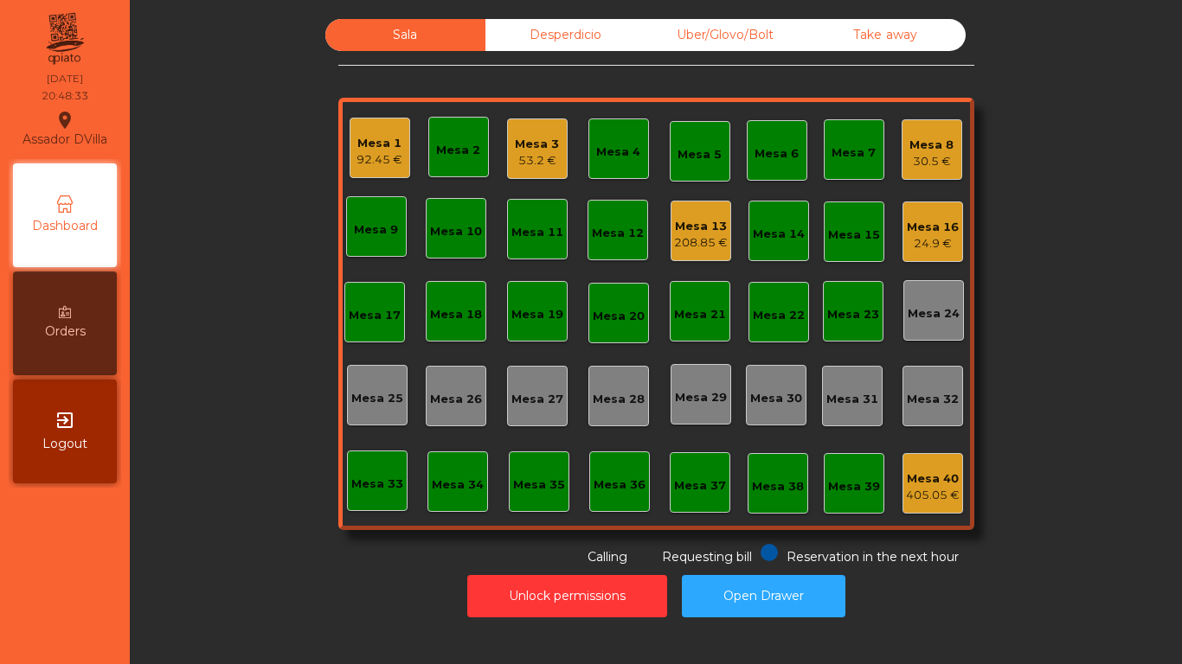
click at [533, 151] on div "Mesa 3" at bounding box center [537, 144] width 44 height 17
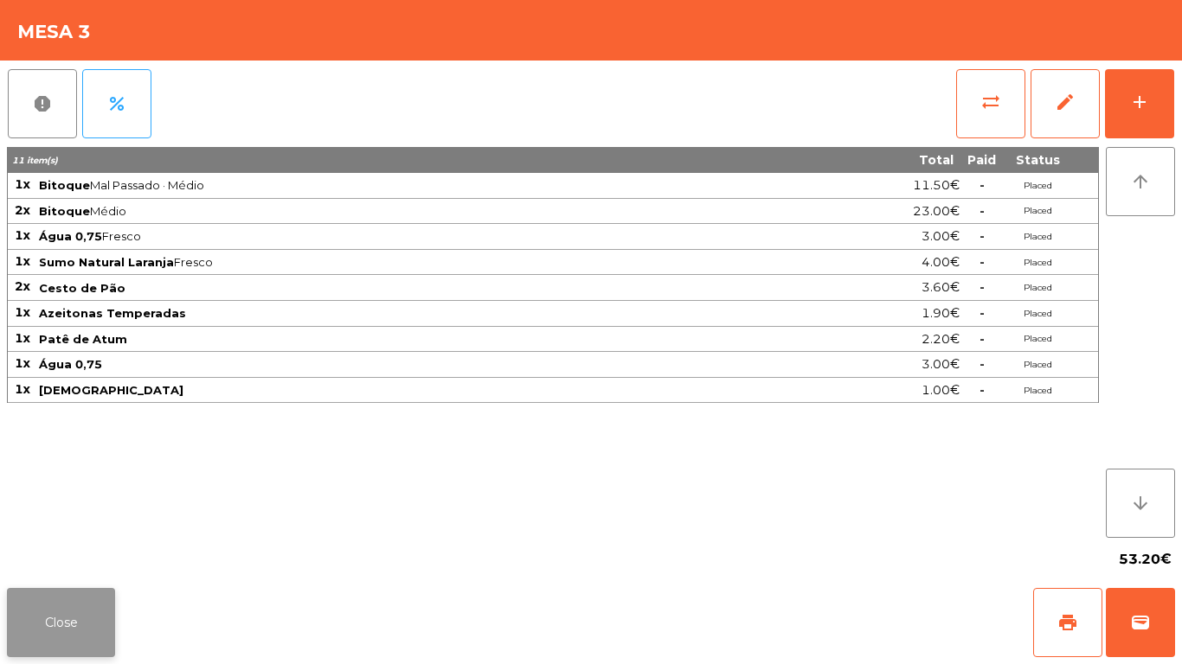
click at [86, 591] on button "Close" at bounding box center [61, 622] width 108 height 69
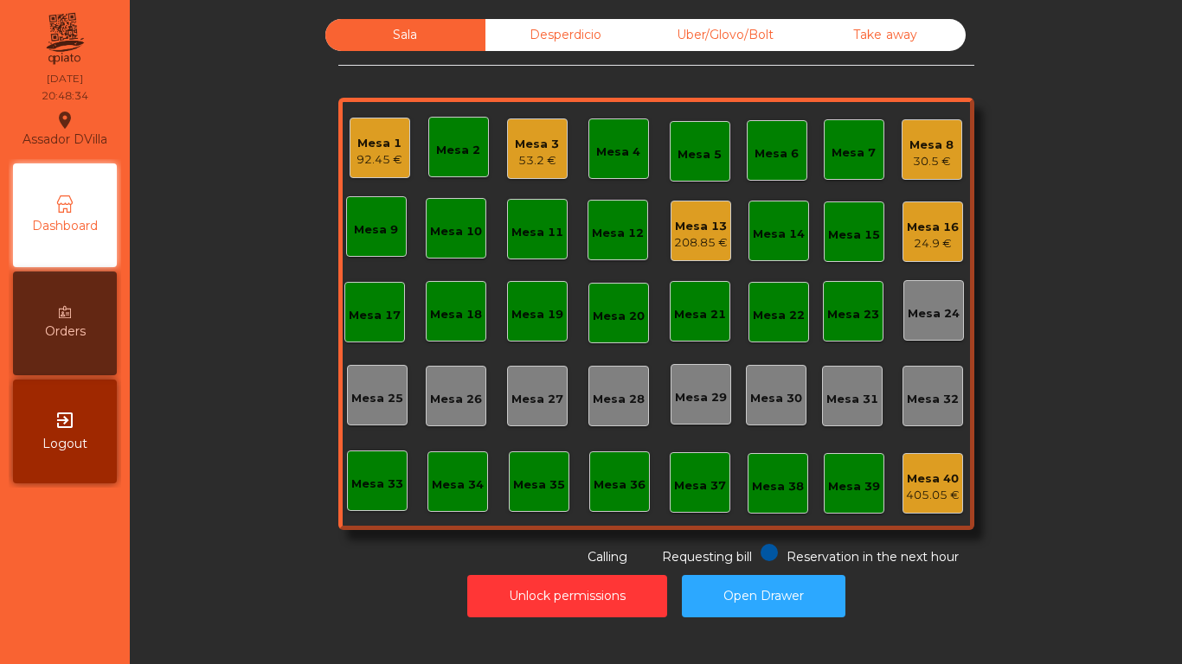
click at [292, 557] on div "Sala Desperdicio Uber/Glovo/Bolt Take away Mesa 1 92.45 € Mesa 2 Mesa 3 53.2 € …" at bounding box center [655, 293] width 1005 height 548
click at [350, 132] on div "Mesa 1 92.45 €" at bounding box center [380, 148] width 61 height 61
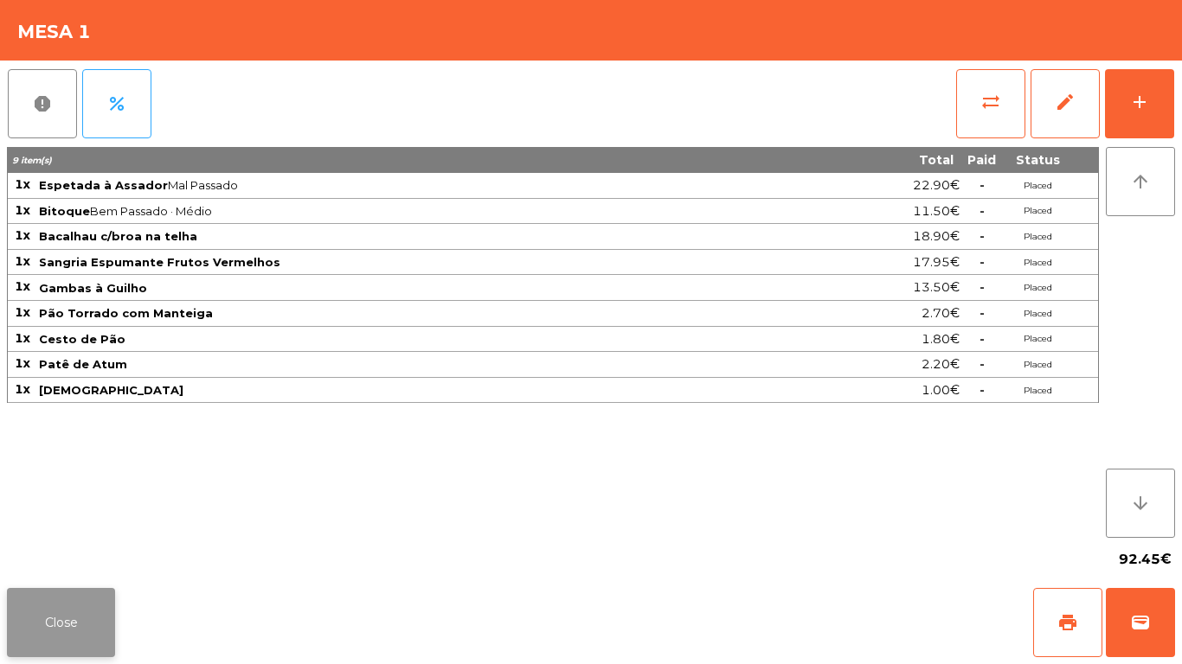
click at [38, 619] on button "Close" at bounding box center [61, 622] width 108 height 69
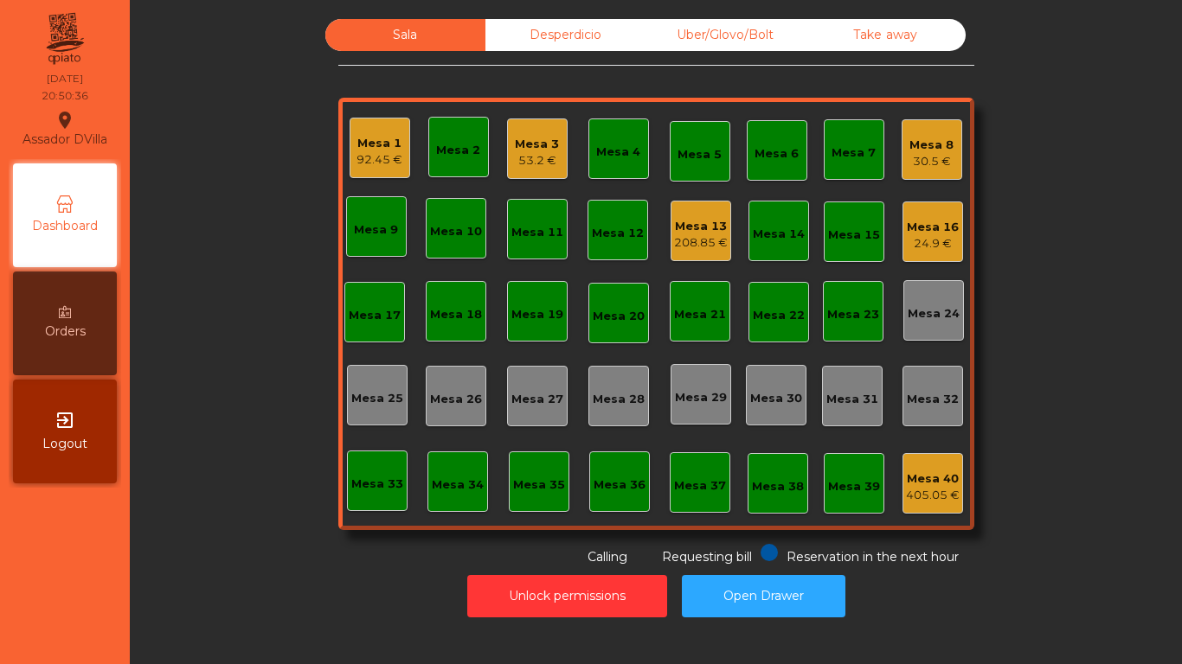
click at [384, 144] on div "Mesa 1" at bounding box center [379, 143] width 46 height 17
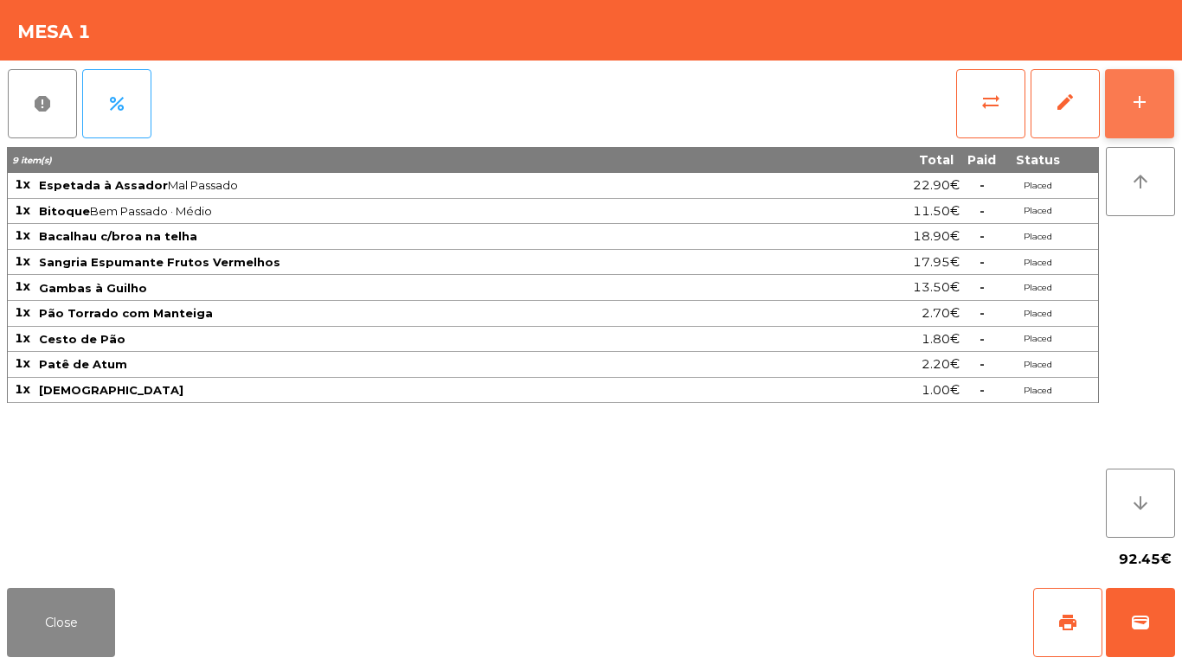
click at [1150, 117] on button "add" at bounding box center [1139, 103] width 69 height 69
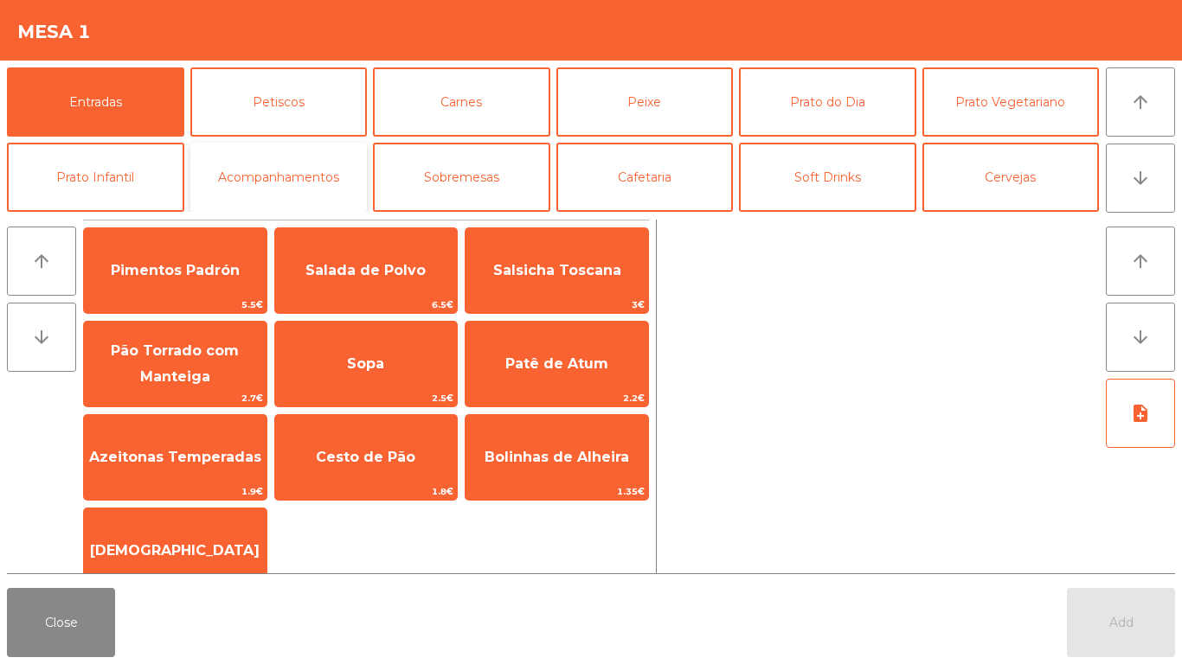
click at [265, 187] on button "Acompanhamentos" at bounding box center [278, 177] width 177 height 69
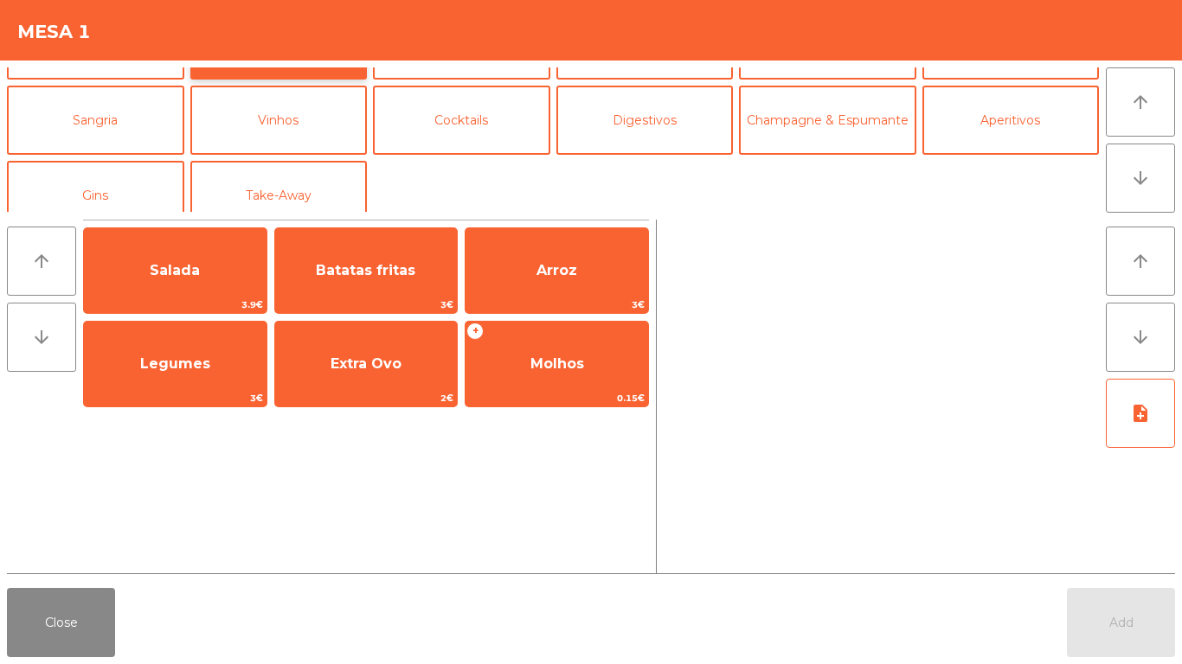
scroll to position [151, 0]
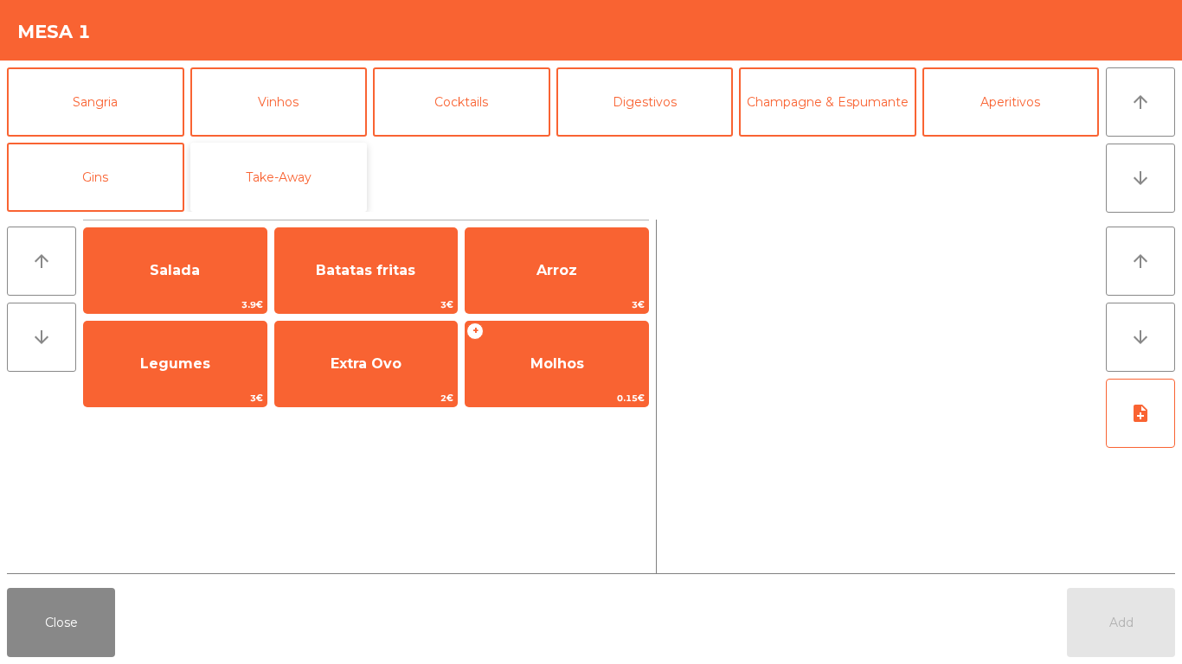
click at [268, 182] on button "Take-Away" at bounding box center [278, 177] width 177 height 69
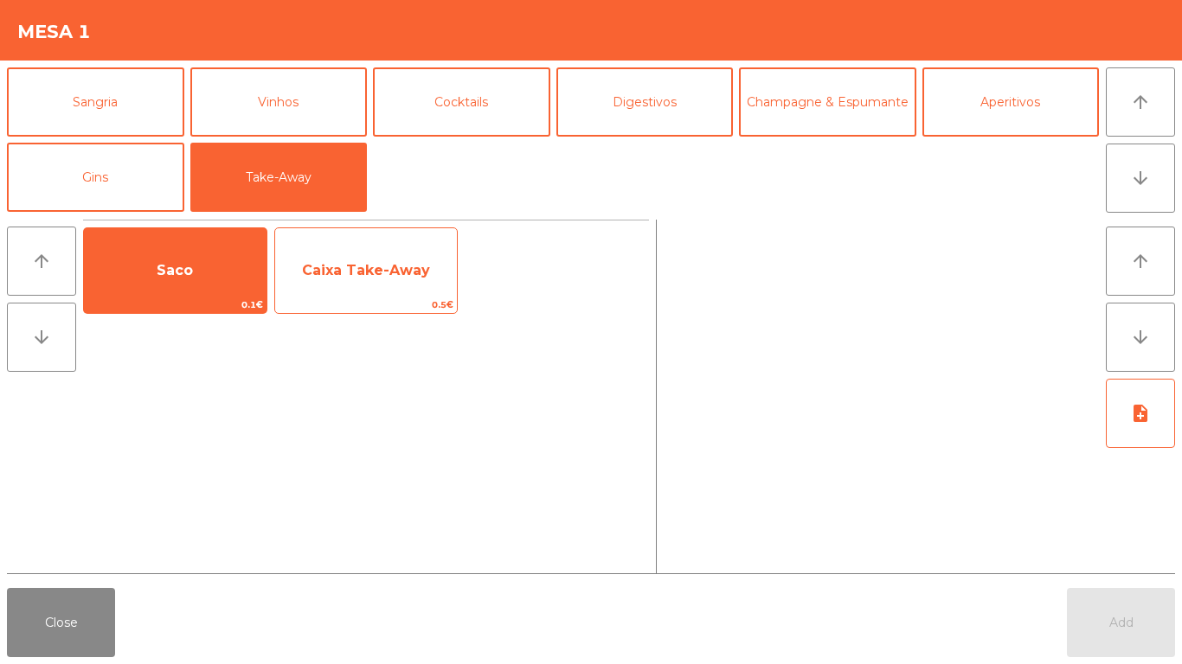
click at [356, 284] on span "Caixa Take-Away" at bounding box center [366, 270] width 183 height 47
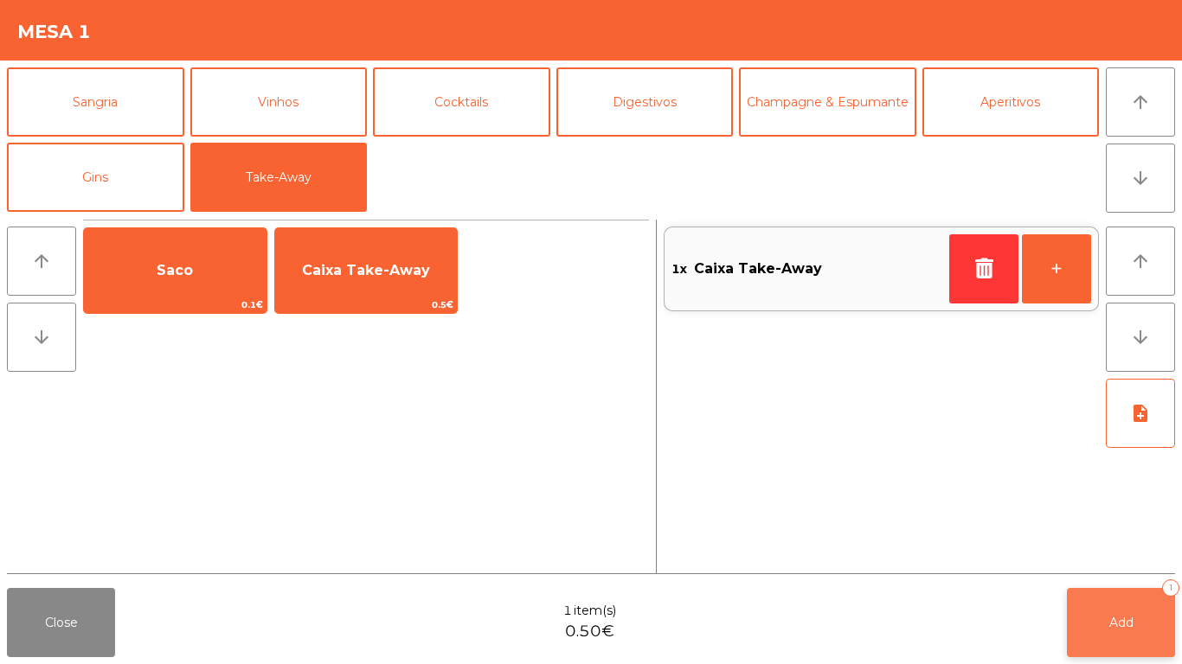
click at [1112, 643] on button "Add 1" at bounding box center [1121, 622] width 108 height 69
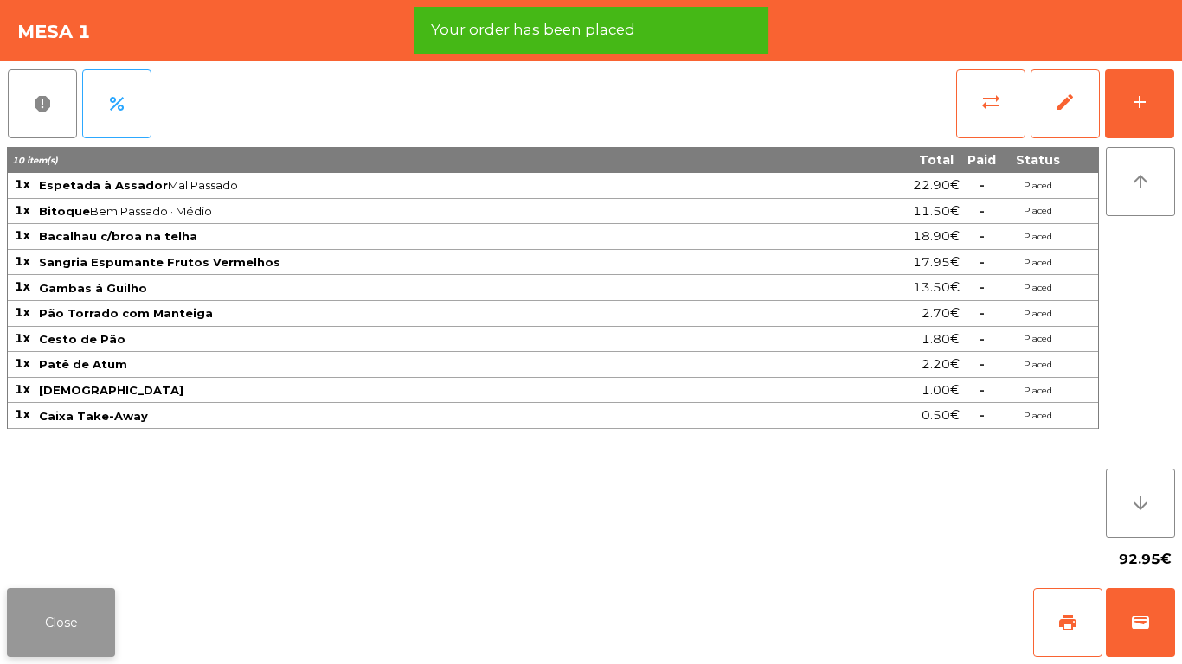
click at [41, 605] on button "Close" at bounding box center [61, 622] width 108 height 69
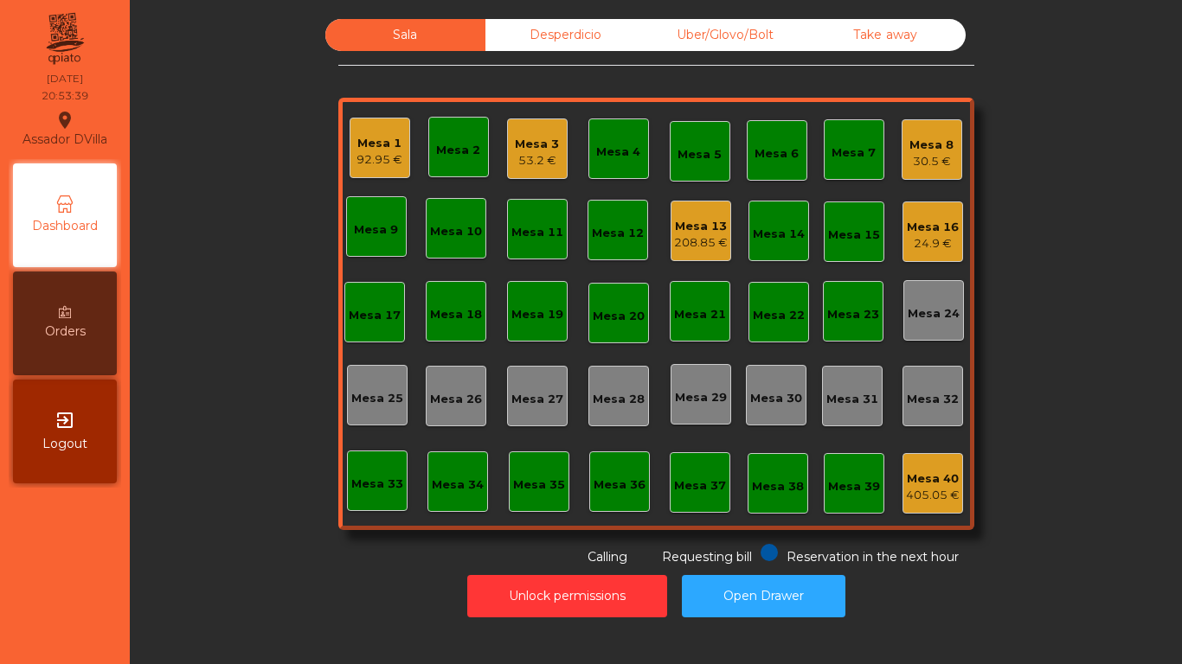
click at [443, 158] on div "Mesa 2" at bounding box center [458, 150] width 44 height 17
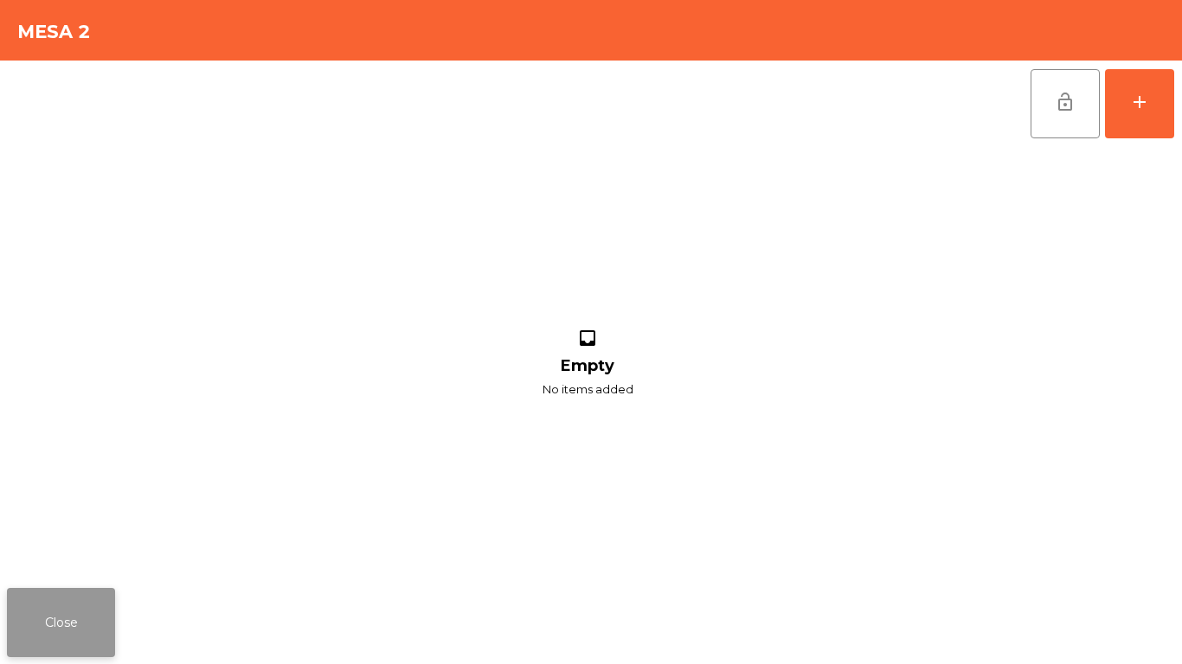
click at [74, 619] on button "Close" at bounding box center [61, 622] width 108 height 69
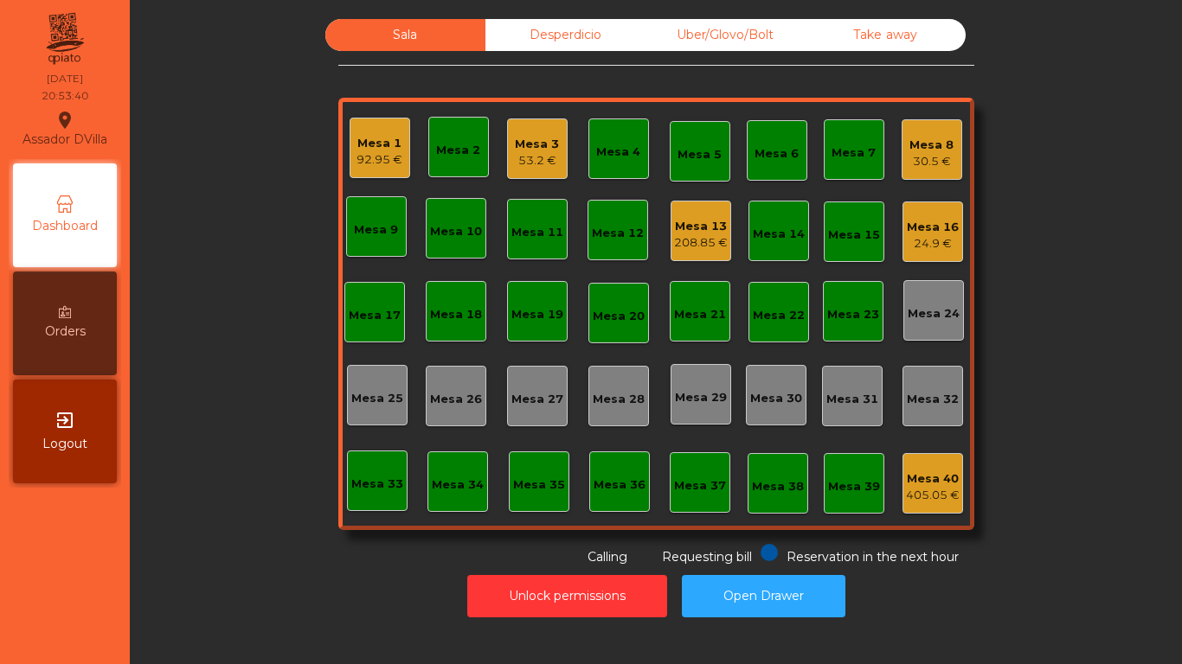
click at [529, 160] on div "53.2 €" at bounding box center [537, 160] width 44 height 17
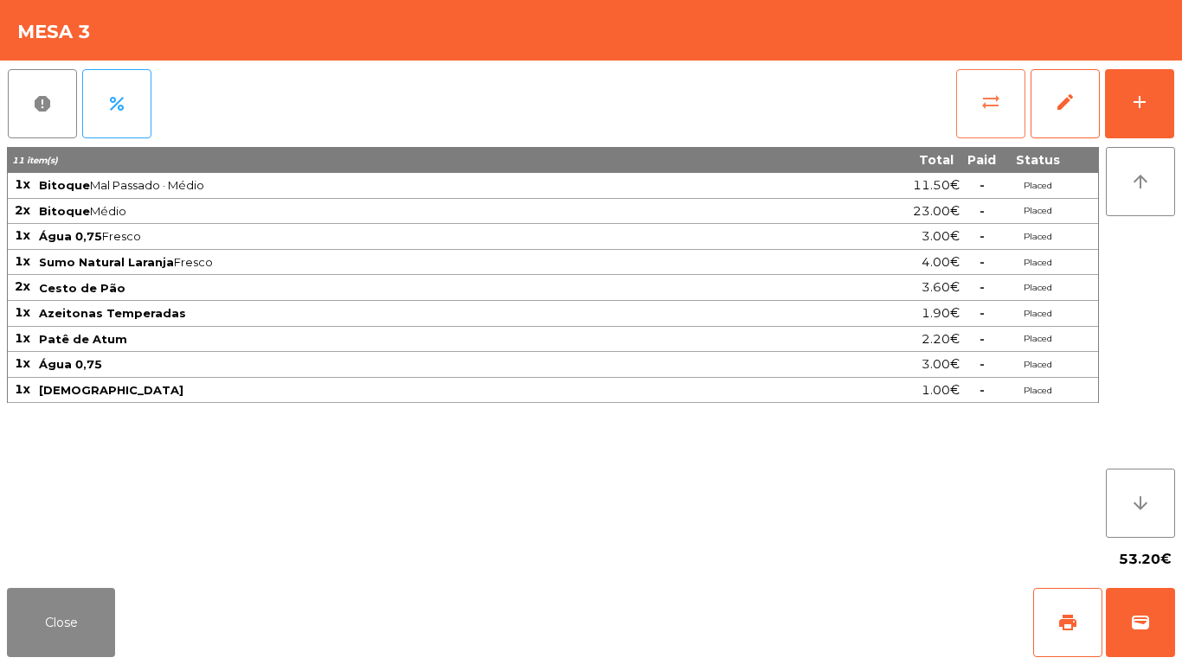
click at [1023, 98] on button "sync_alt" at bounding box center [990, 103] width 69 height 69
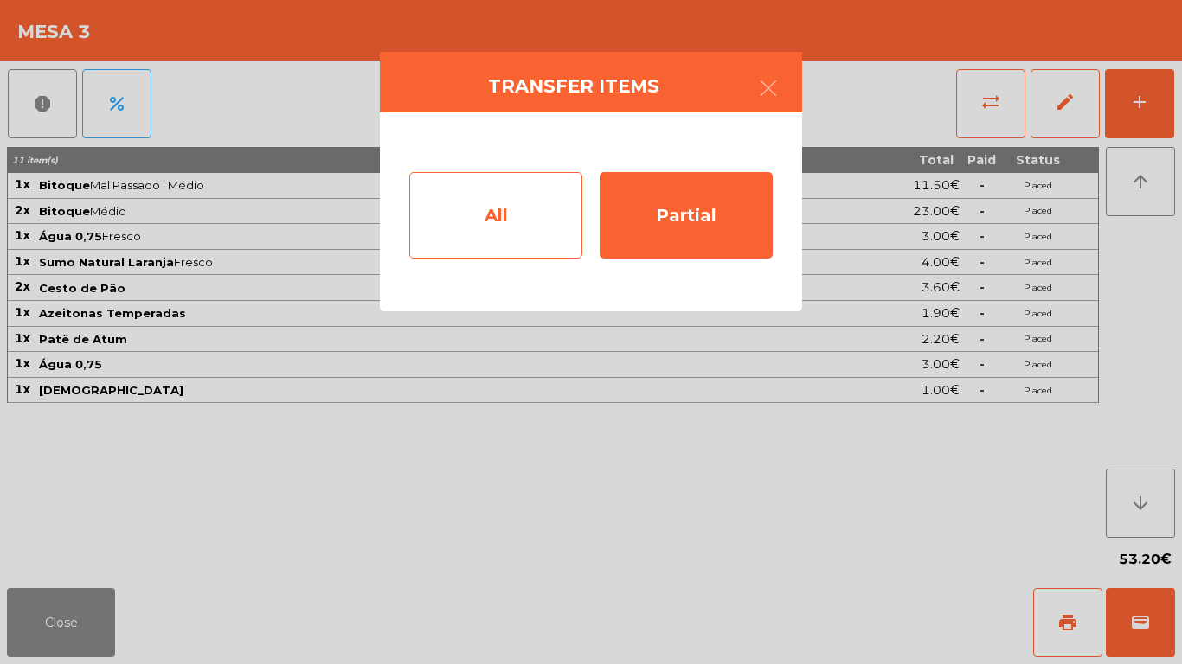
click at [496, 221] on div "All" at bounding box center [495, 215] width 173 height 87
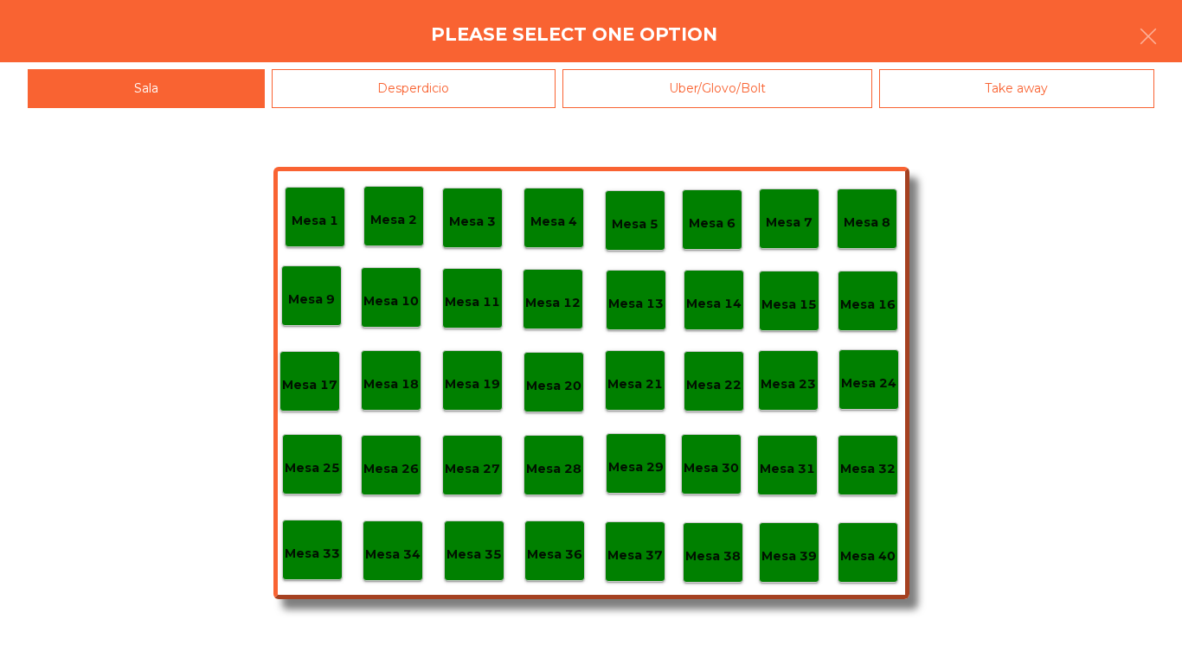
click at [372, 208] on div "Mesa 2" at bounding box center [393, 216] width 47 height 27
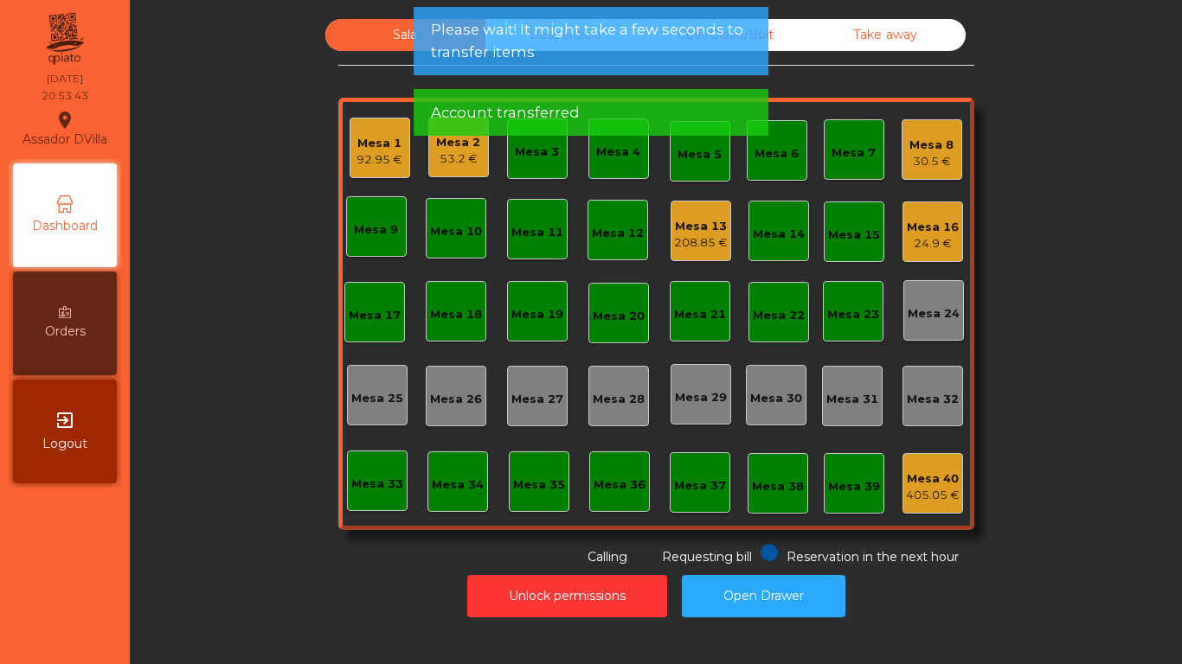
click at [442, 167] on div "53.2 €" at bounding box center [458, 159] width 44 height 17
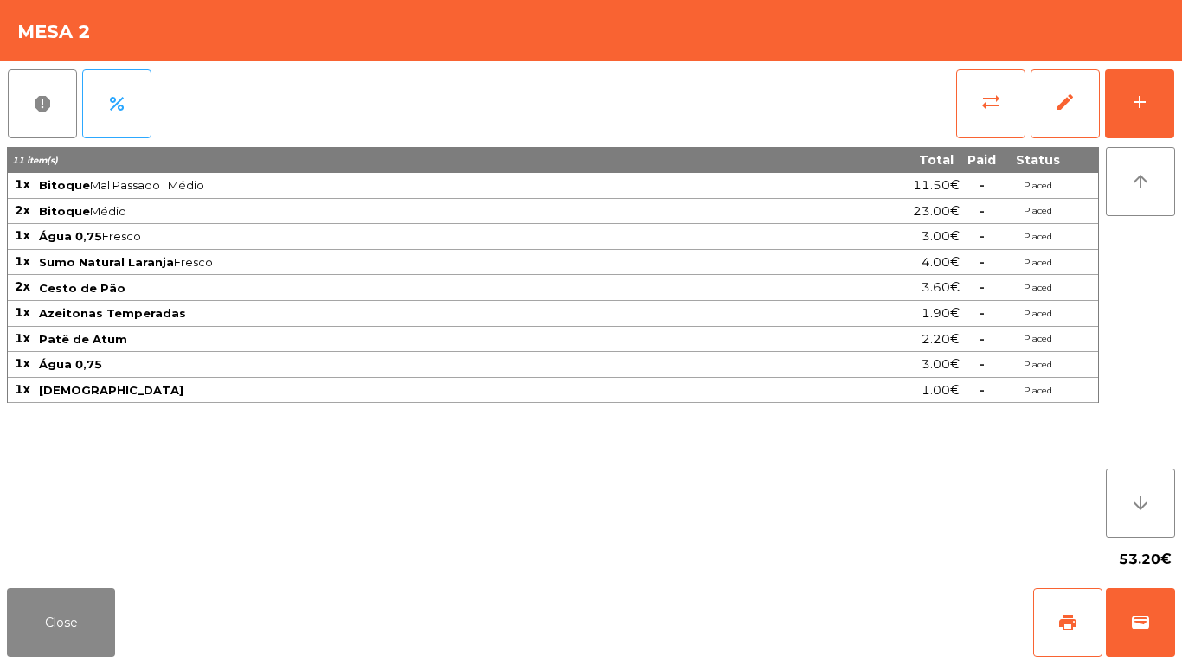
click at [1178, 92] on div "report percent sync_alt edit add 11 item(s) Total Paid Status 1x Bitoque Mal Pa…" at bounding box center [591, 321] width 1182 height 521
click at [1165, 110] on button "add" at bounding box center [1139, 103] width 69 height 69
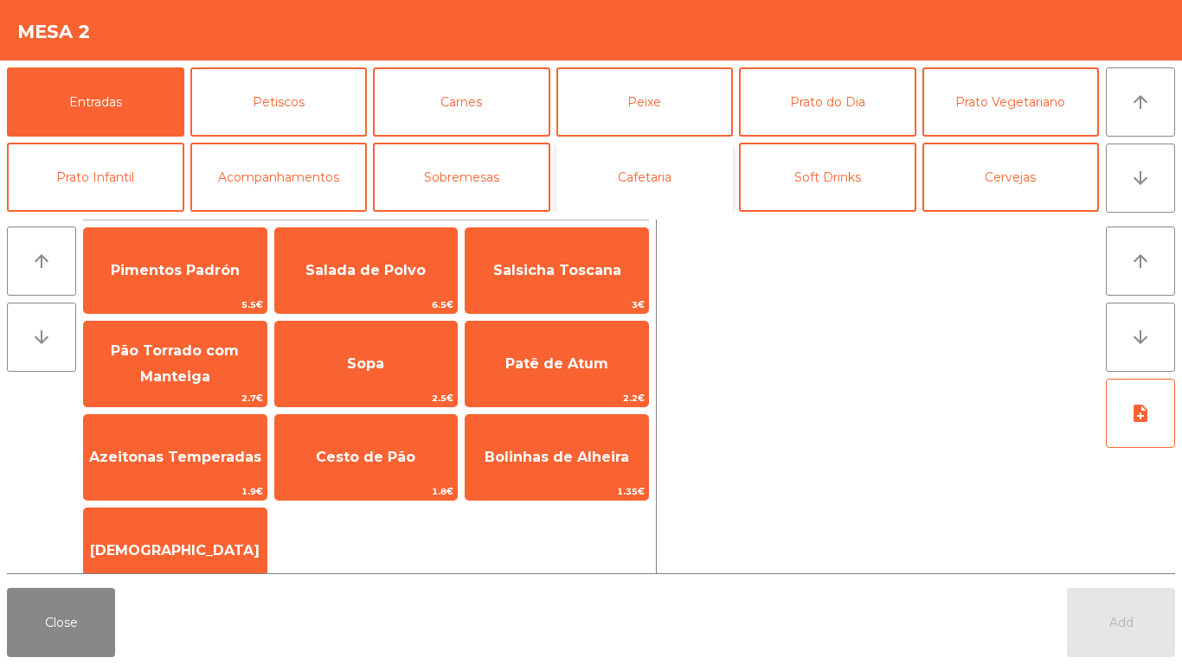
click at [627, 165] on button "Cafetaria" at bounding box center [644, 177] width 177 height 69
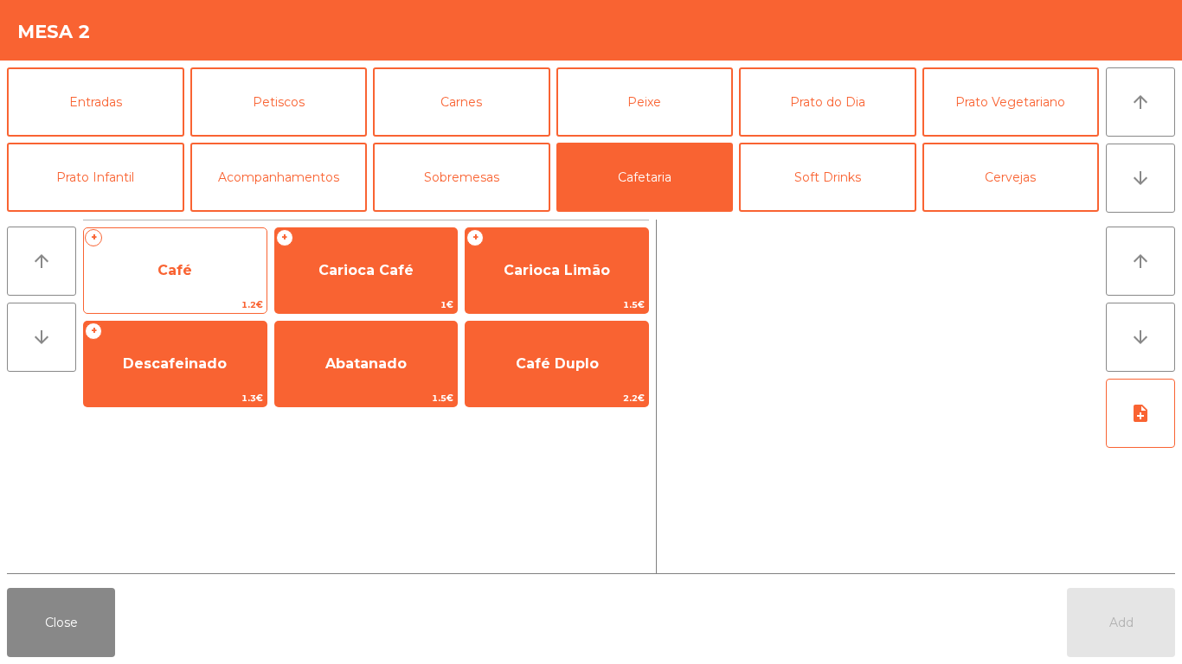
click at [205, 258] on span "Café" at bounding box center [175, 270] width 183 height 47
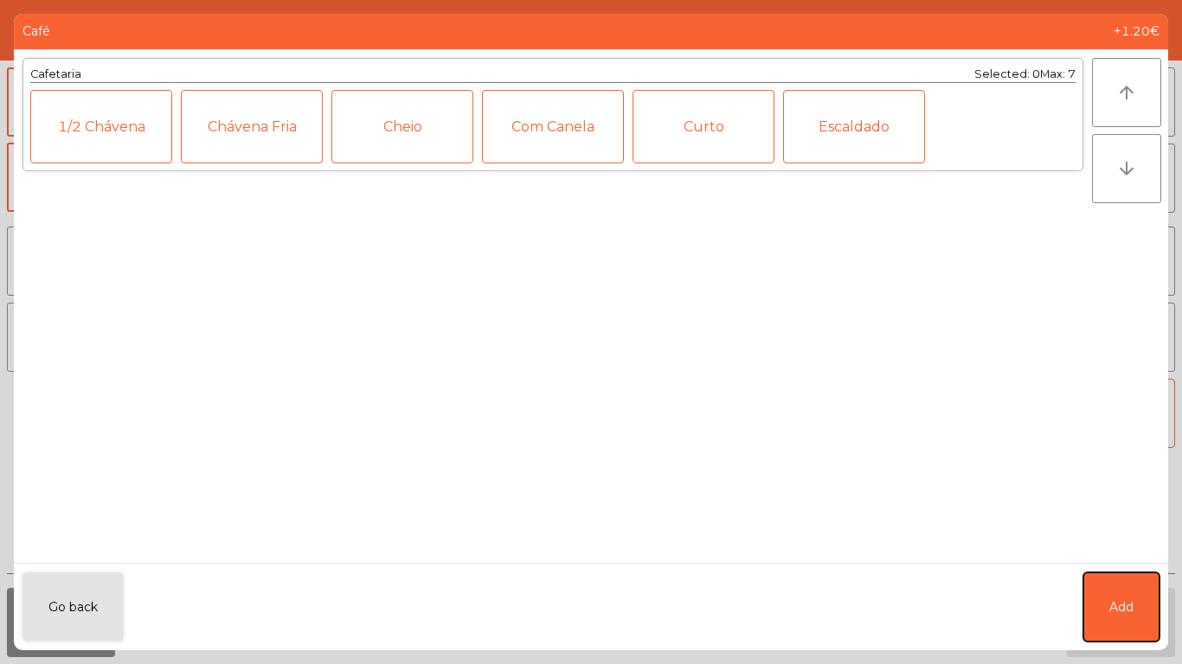
click at [1116, 577] on button "Add" at bounding box center [1121, 607] width 76 height 69
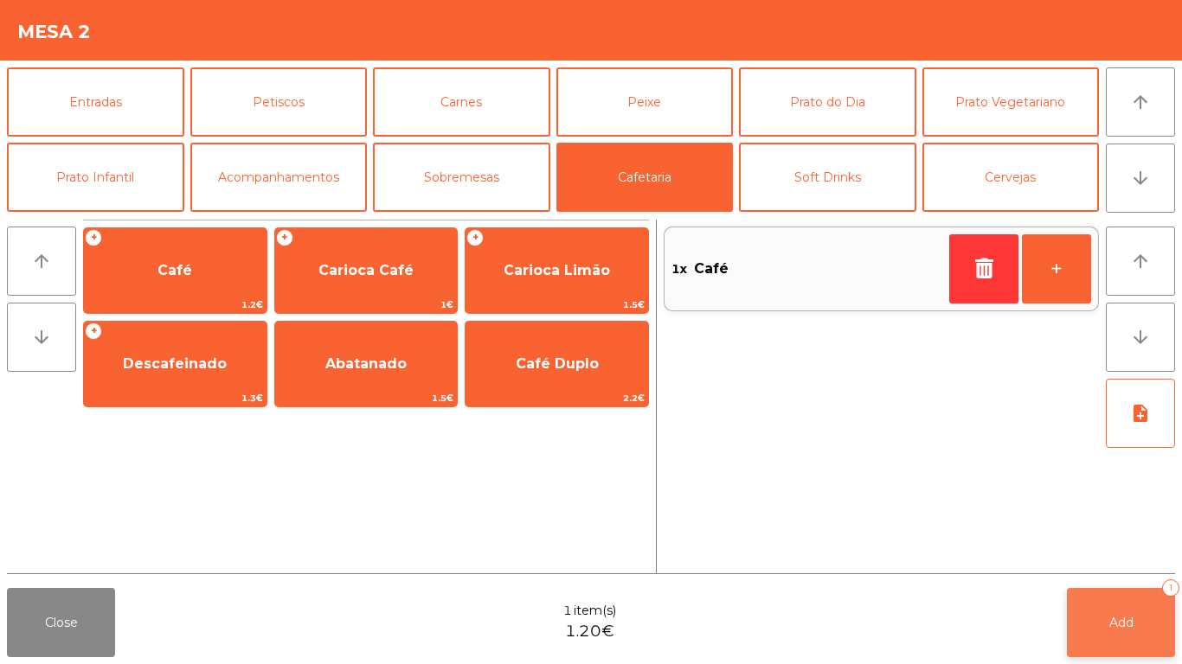
click at [1139, 600] on button "Add 1" at bounding box center [1121, 622] width 108 height 69
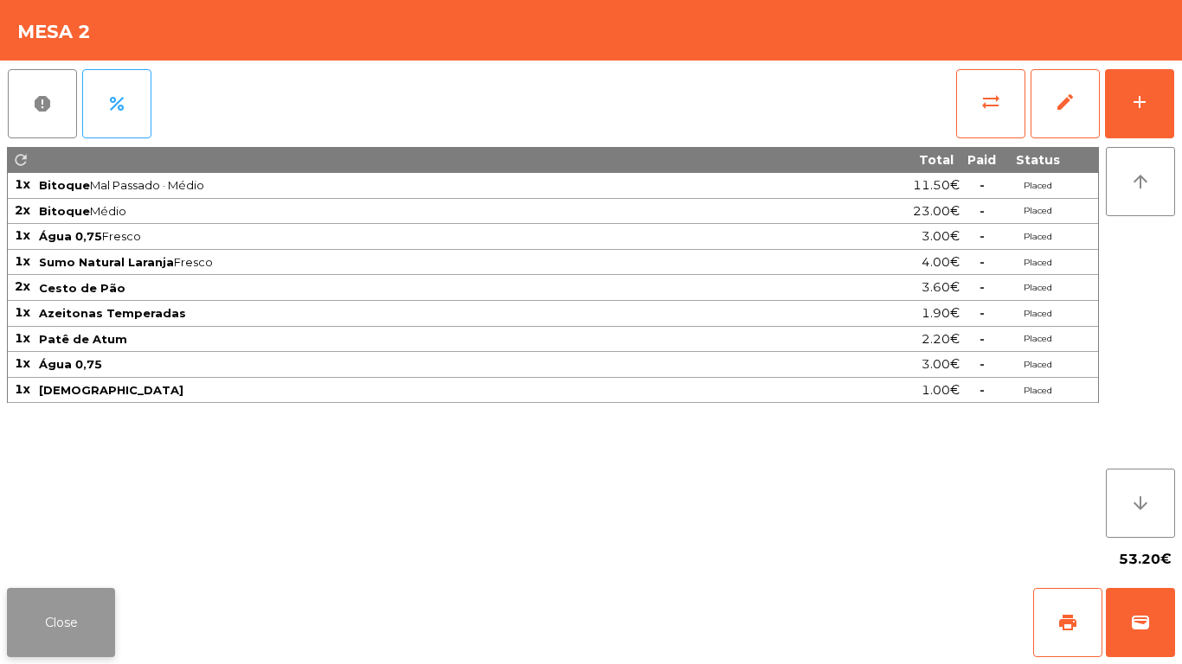
click at [79, 594] on button "Close" at bounding box center [61, 622] width 108 height 69
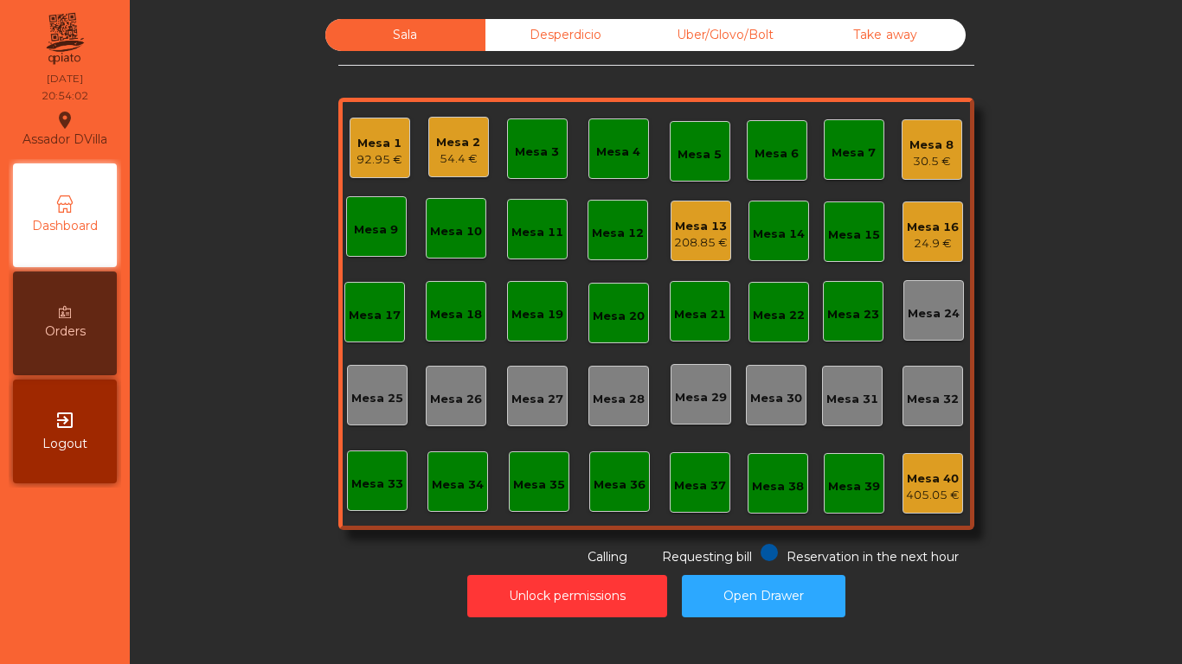
click at [460, 152] on div "54.4 €" at bounding box center [458, 159] width 44 height 17
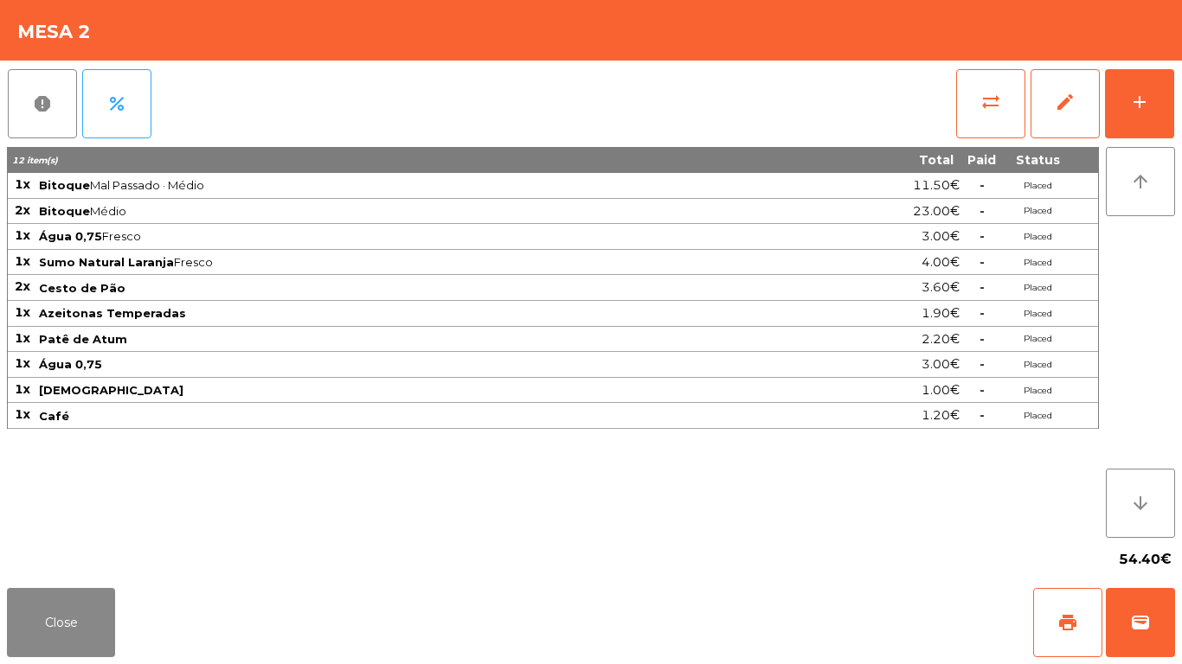
click at [1177, 96] on div "report percent sync_alt edit add 12 item(s) Total Paid Status 1x Bitoque Mal Pa…" at bounding box center [591, 321] width 1182 height 521
click at [1165, 115] on button "add" at bounding box center [1139, 103] width 69 height 69
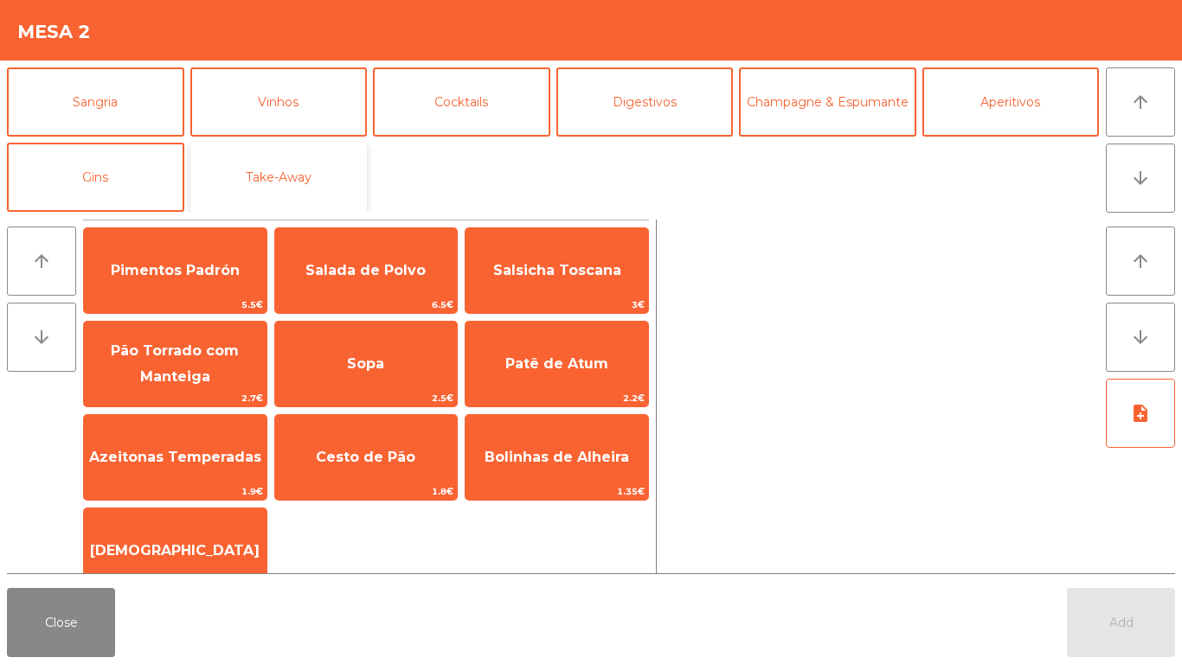
click at [329, 173] on button "Take-Away" at bounding box center [278, 177] width 177 height 69
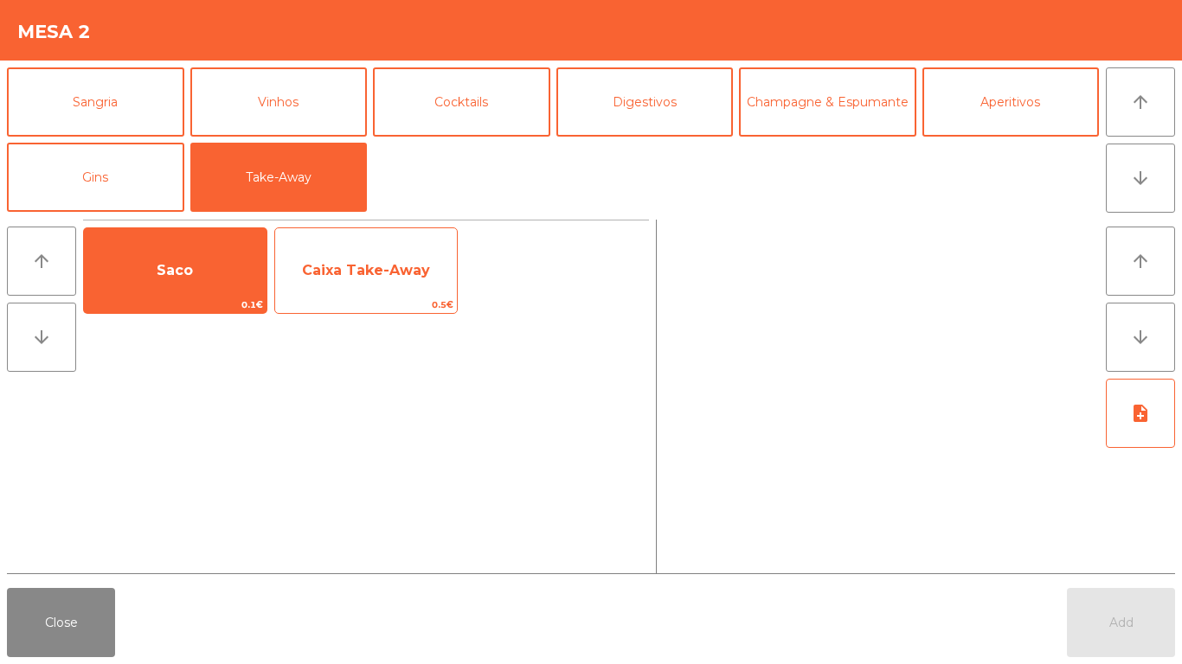
click at [388, 280] on span "Caixa Take-Away" at bounding box center [366, 270] width 183 height 47
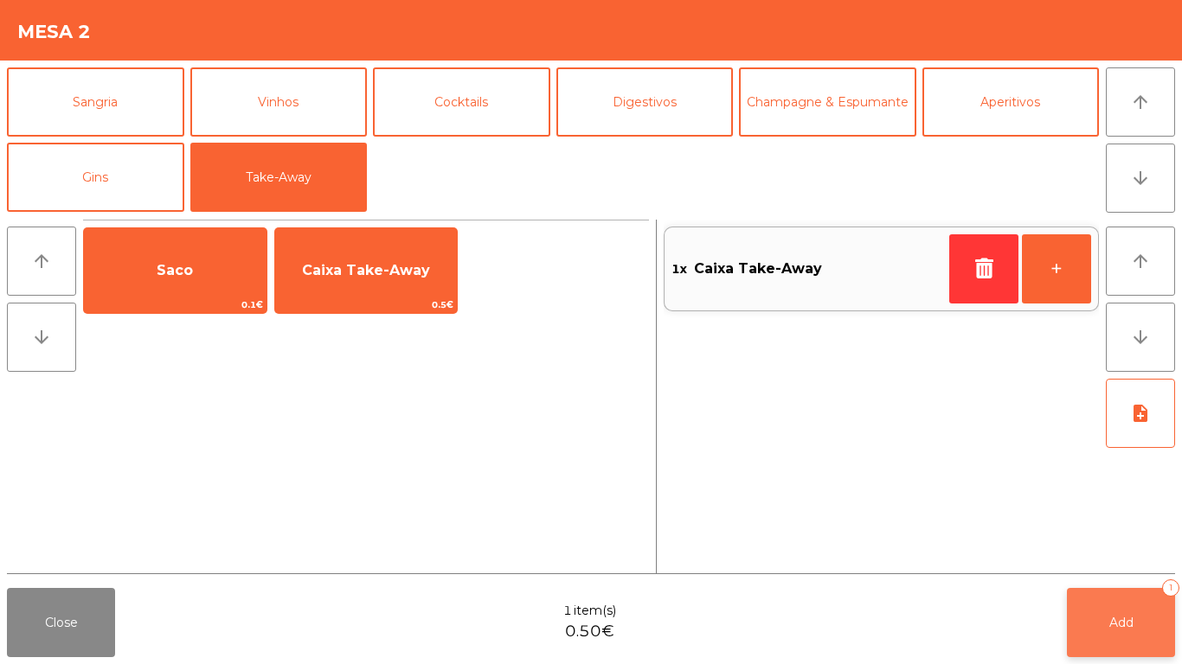
click at [1128, 592] on button "Add 1" at bounding box center [1121, 622] width 108 height 69
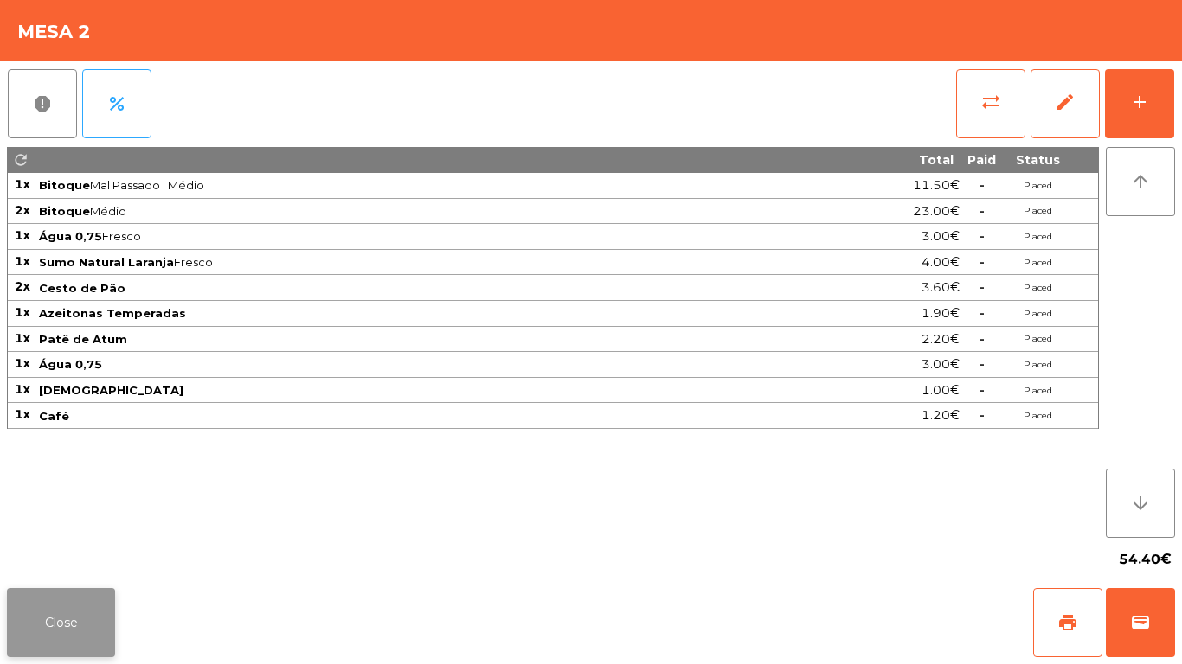
click at [93, 601] on button "Close" at bounding box center [61, 622] width 108 height 69
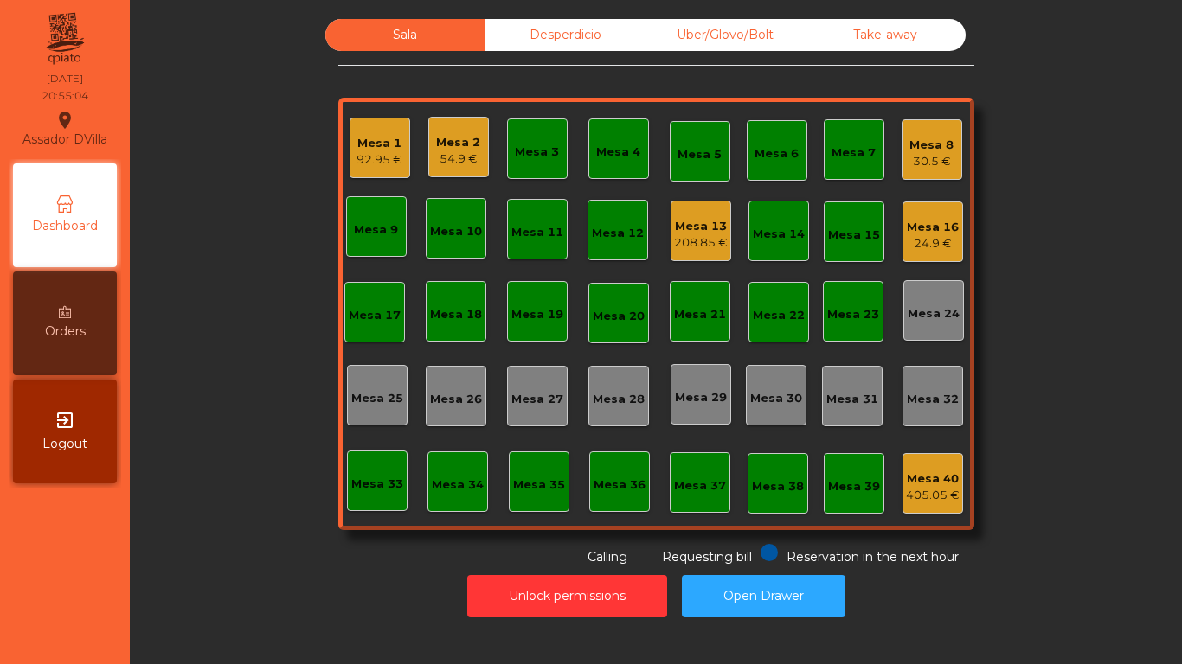
click at [674, 226] on div "Mesa 13" at bounding box center [701, 226] width 54 height 17
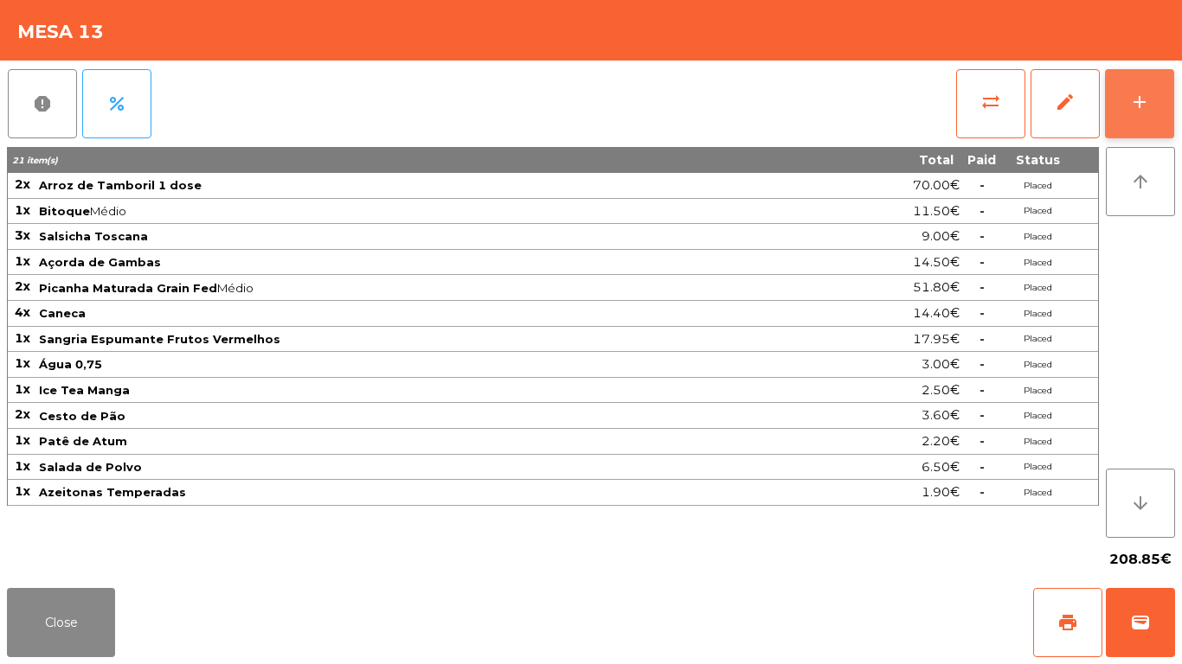
click at [1168, 106] on button "add" at bounding box center [1139, 103] width 69 height 69
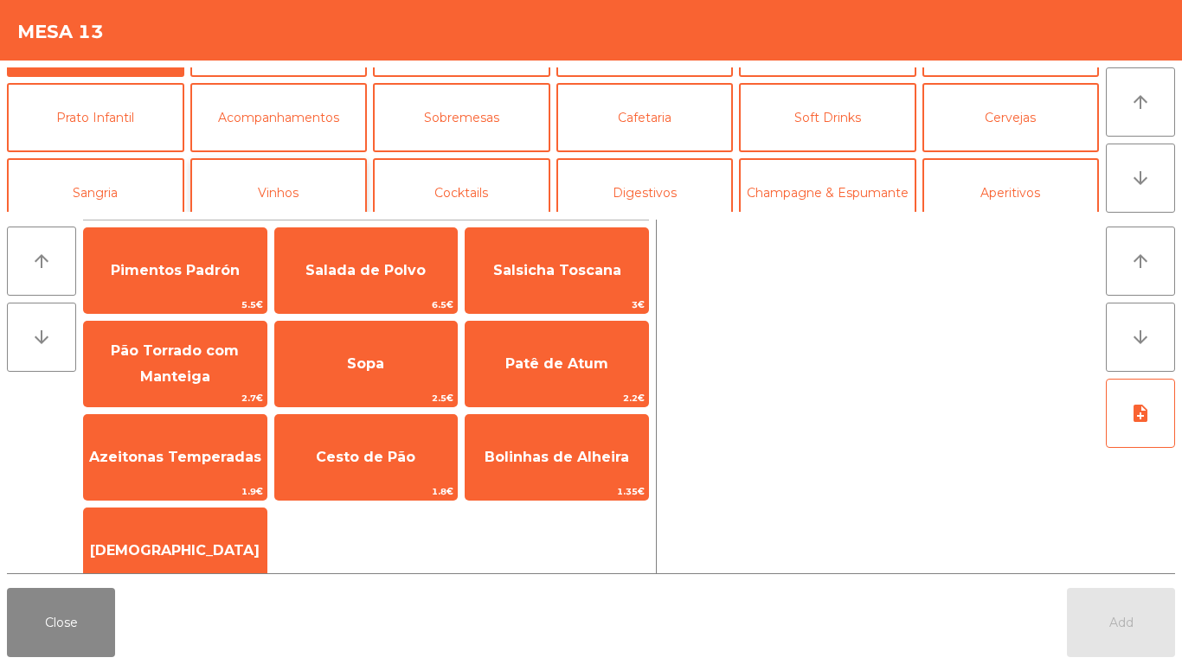
scroll to position [87, 0]
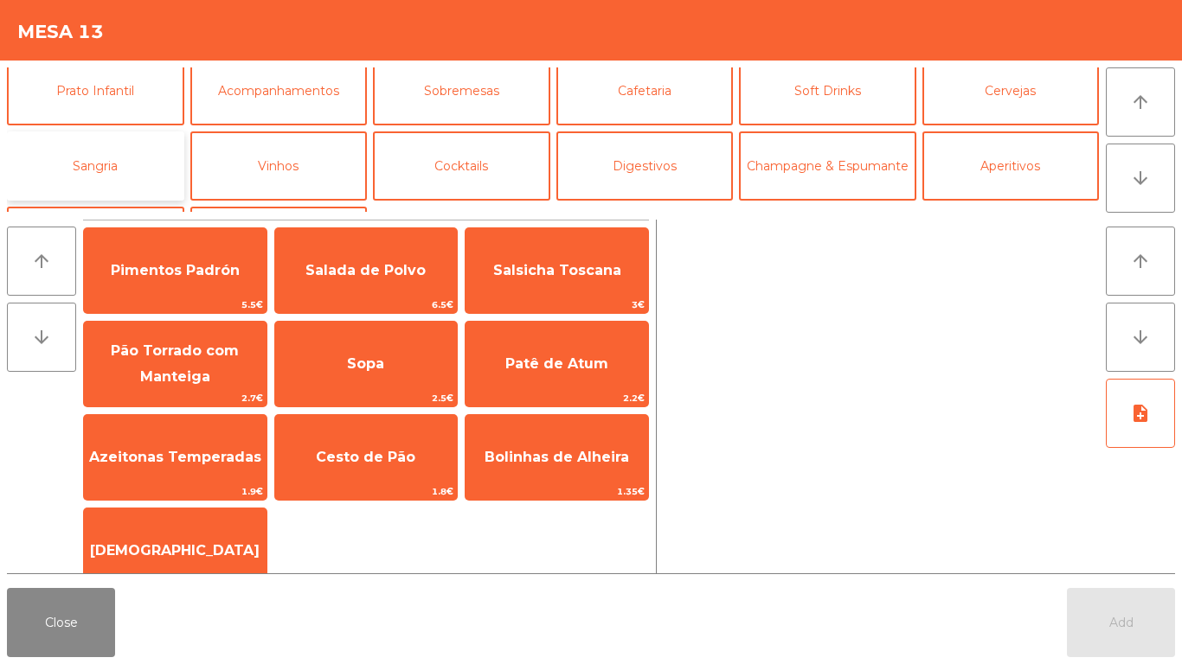
click at [48, 146] on button "Sangria" at bounding box center [95, 166] width 177 height 69
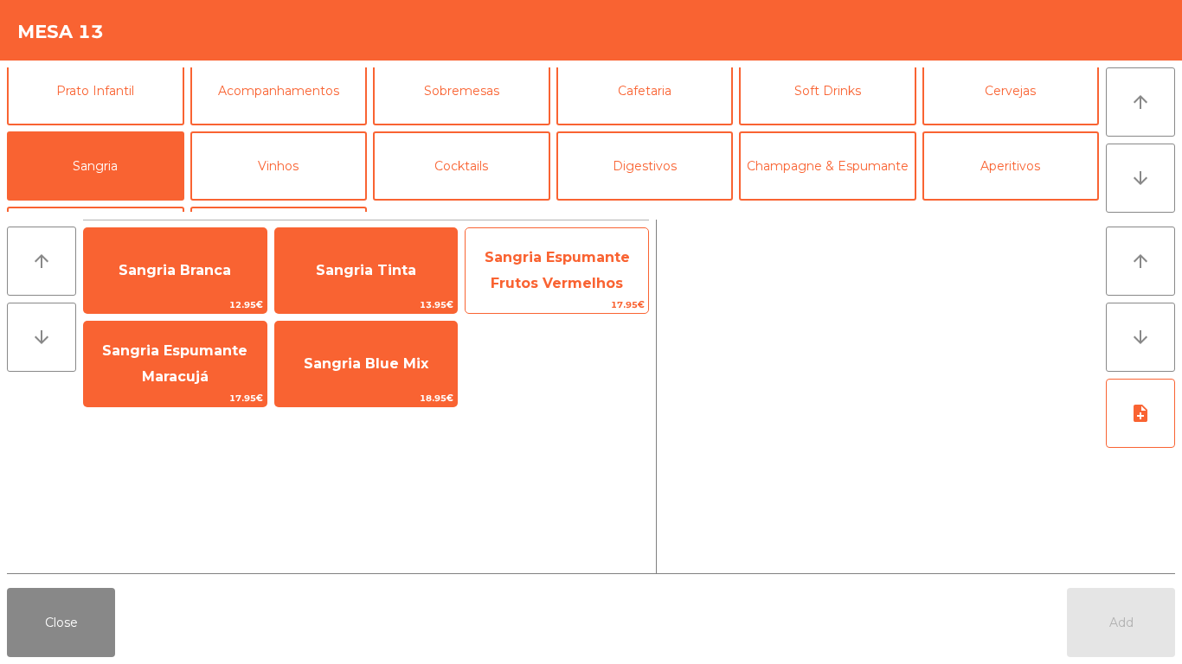
click at [619, 284] on span "Sangria Espumante Frutos Vermelhos" at bounding box center [556, 270] width 145 height 42
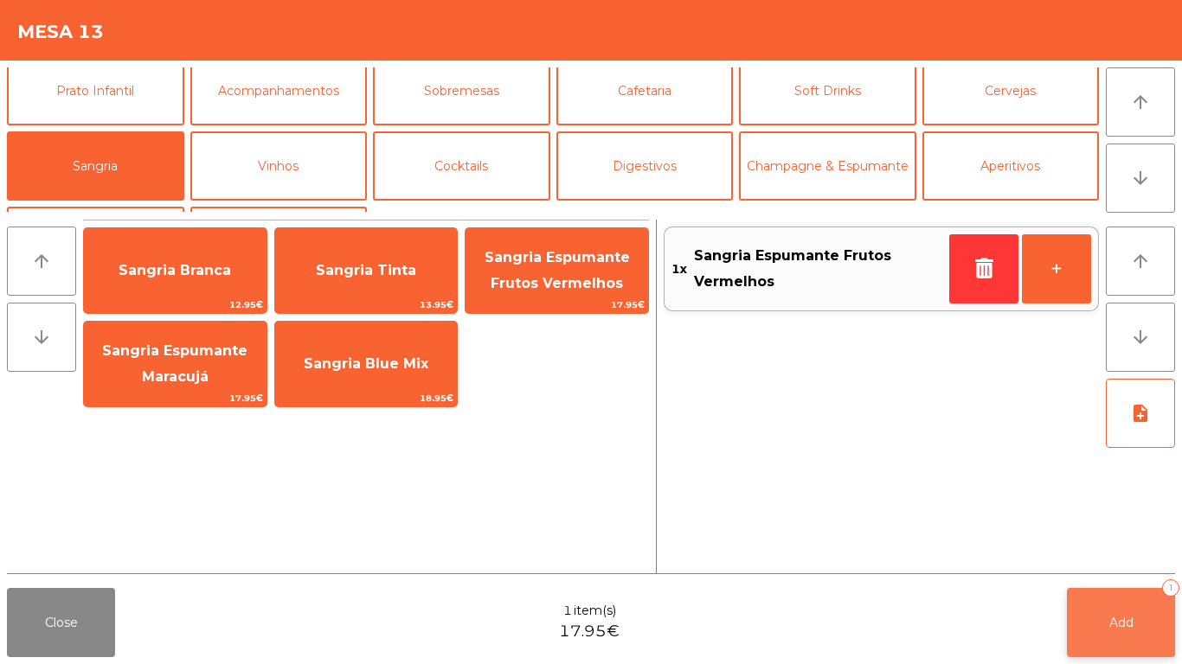
click at [1158, 591] on button "Add 1" at bounding box center [1121, 622] width 108 height 69
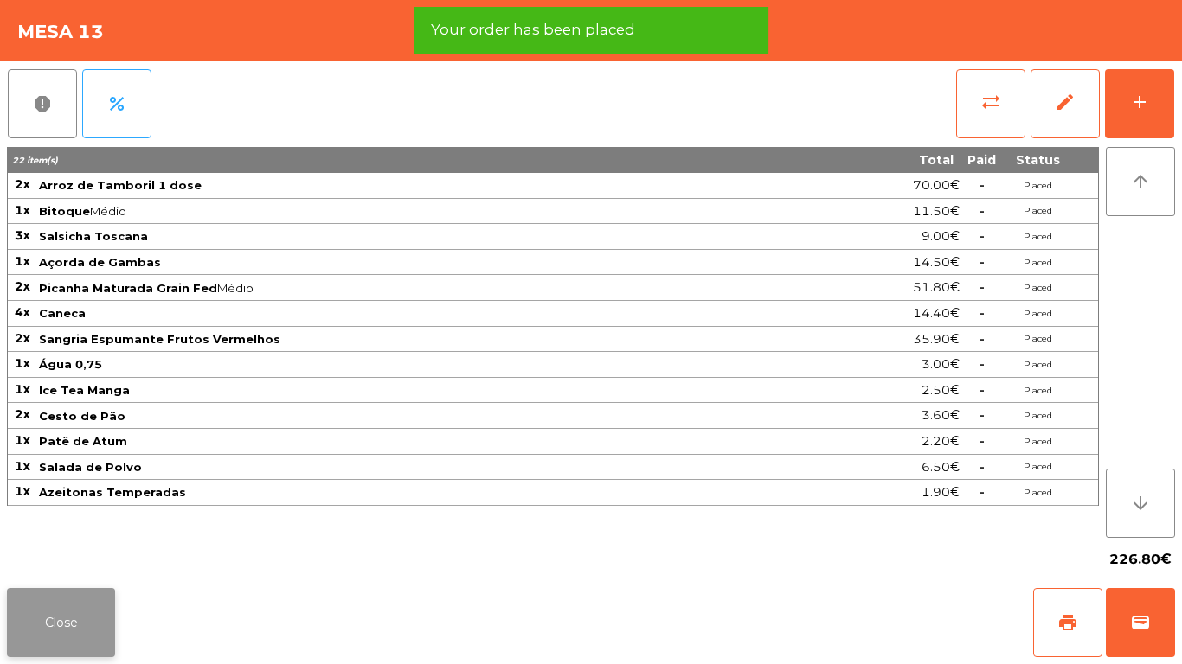
click at [68, 608] on button "Close" at bounding box center [61, 622] width 108 height 69
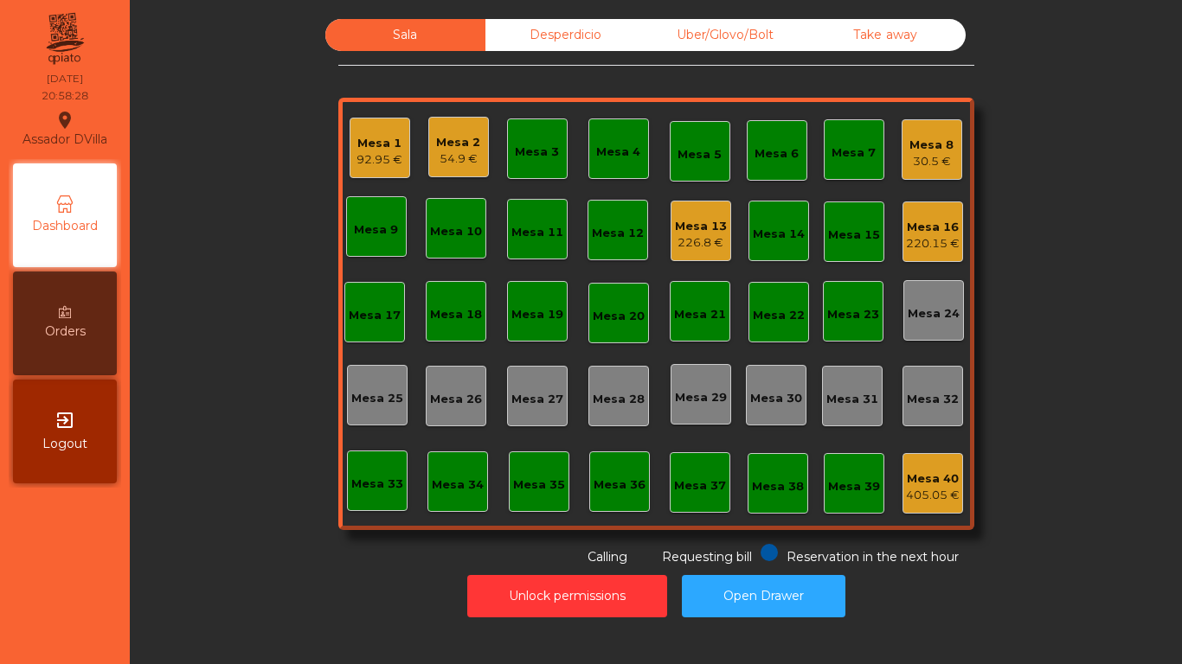
click at [368, 224] on div "Mesa 9" at bounding box center [376, 229] width 44 height 17
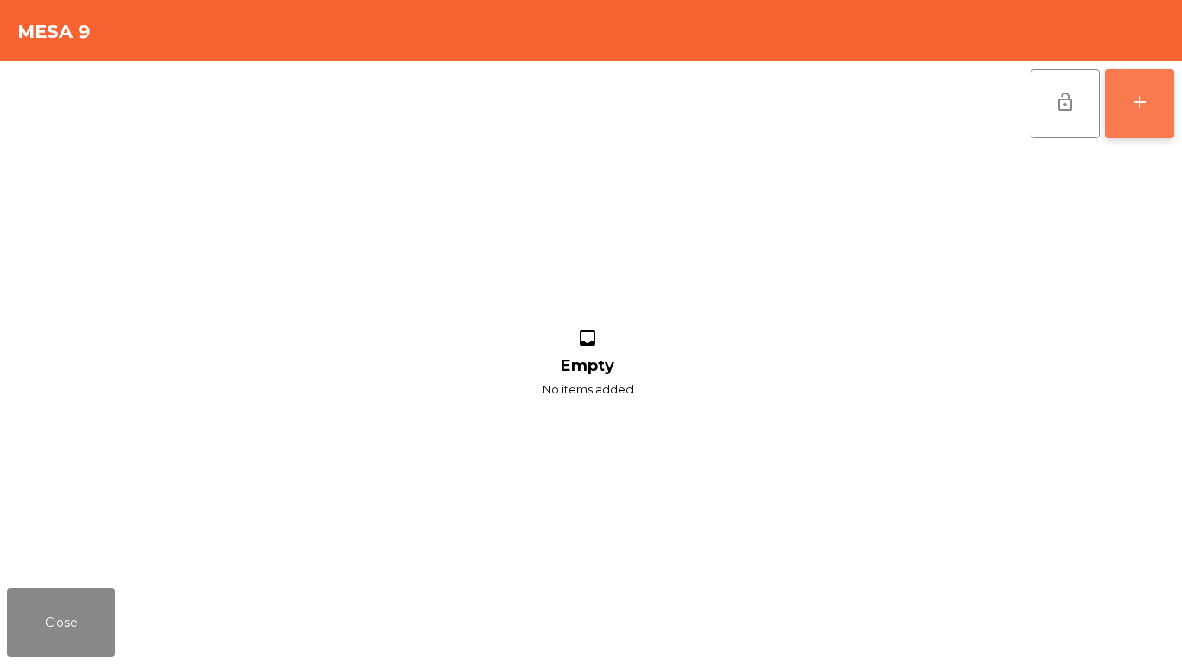
click at [1157, 99] on button "add" at bounding box center [1139, 103] width 69 height 69
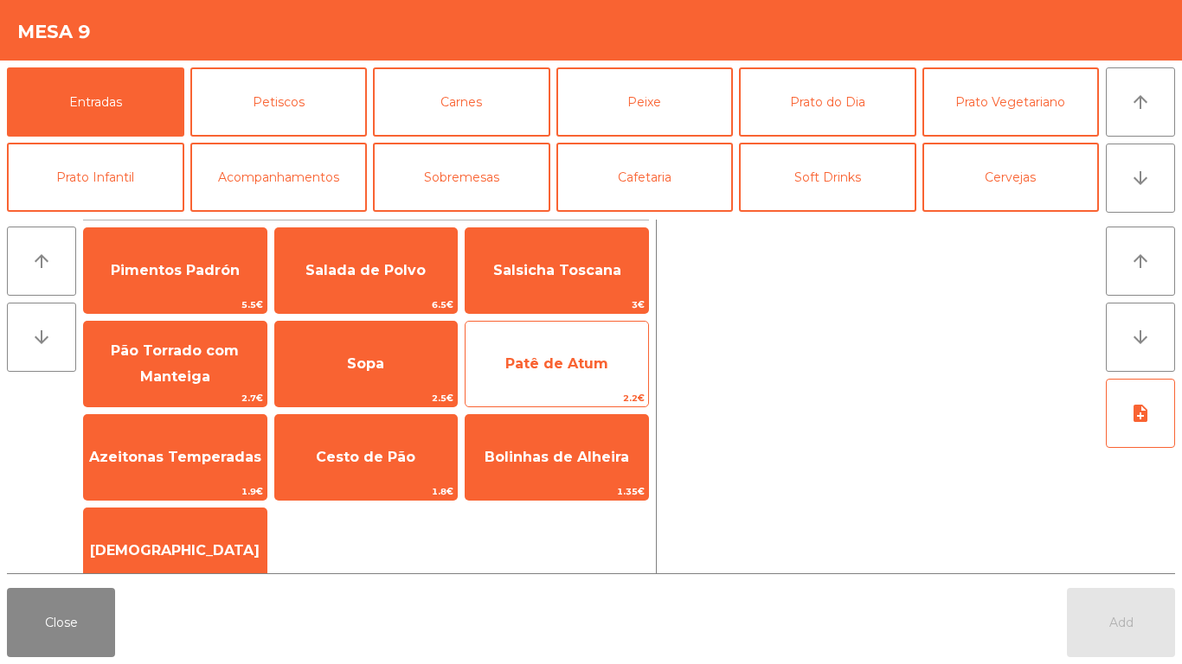
click at [583, 334] on div "Patê de Atum 2.2€" at bounding box center [557, 364] width 184 height 87
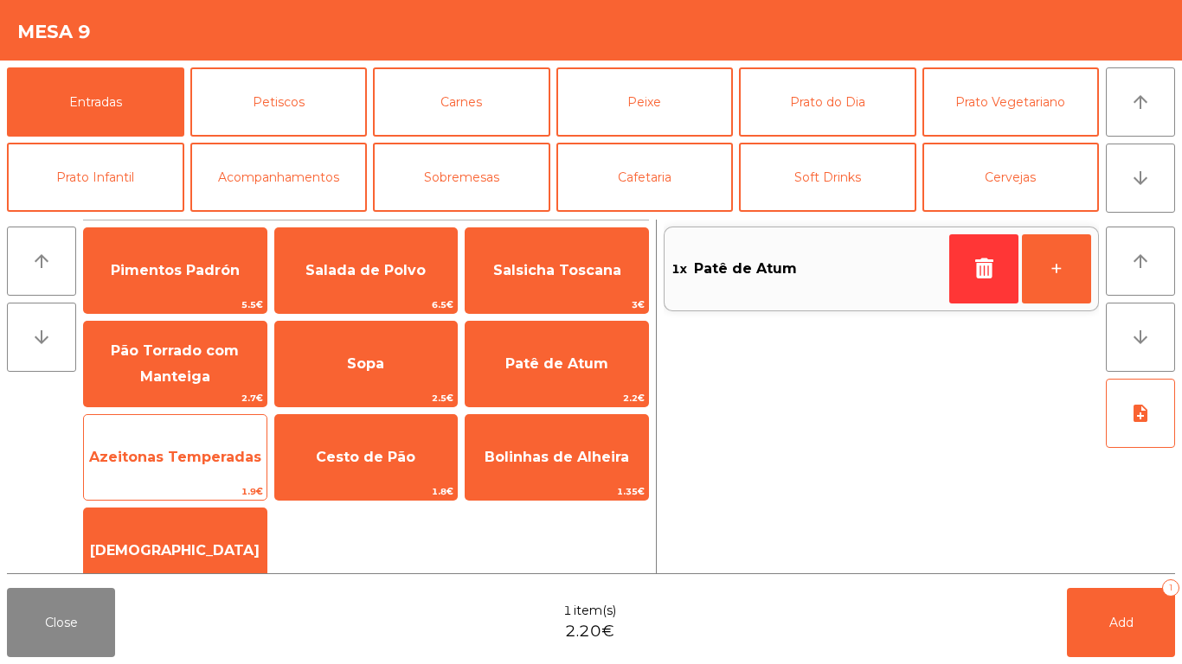
click at [179, 449] on span "Azeitonas Temperadas" at bounding box center [175, 457] width 172 height 16
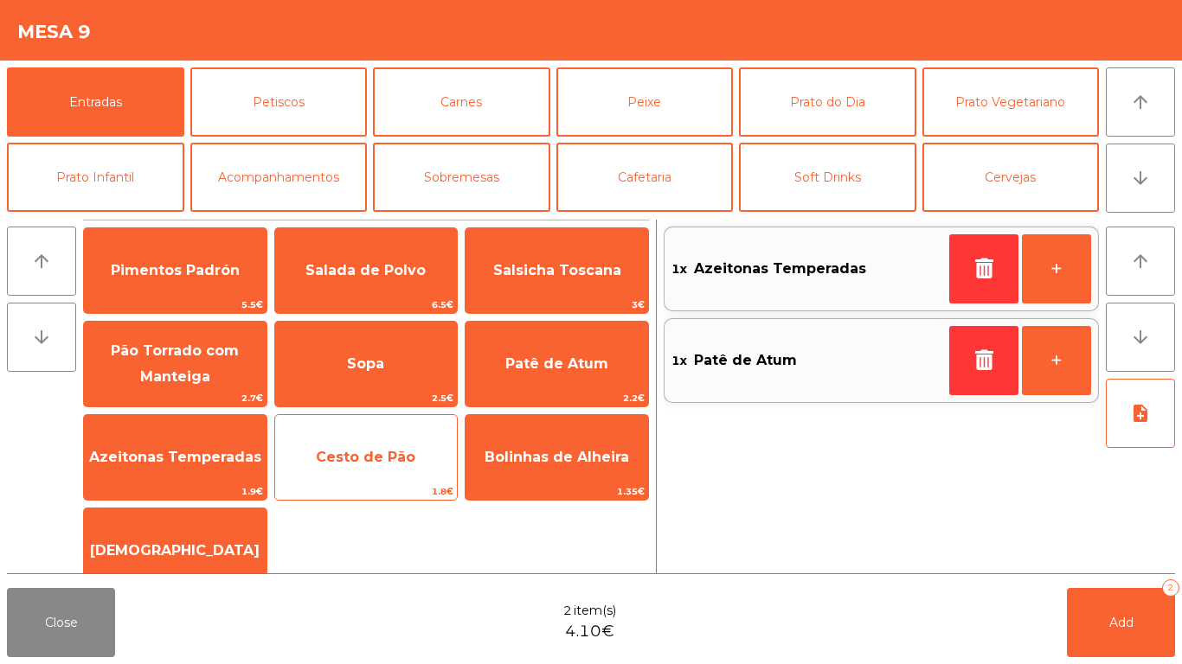
click at [393, 446] on span "Cesto de Pão" at bounding box center [366, 457] width 183 height 47
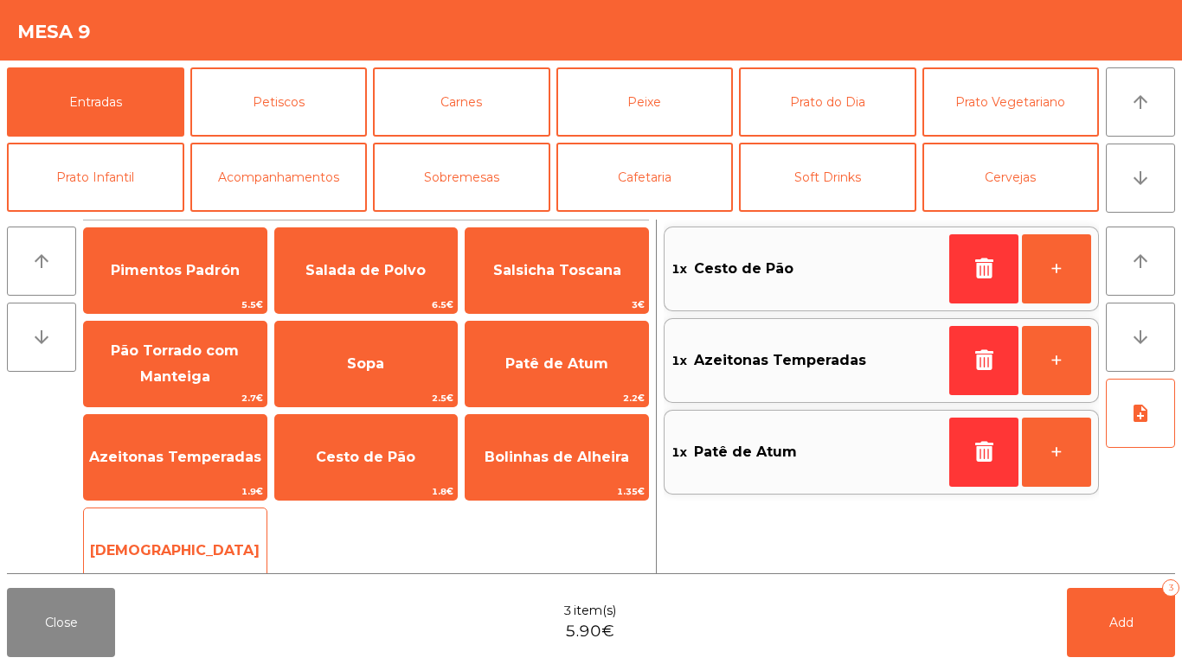
click at [161, 535] on span "[DEMOGRAPHIC_DATA]" at bounding box center [175, 551] width 183 height 47
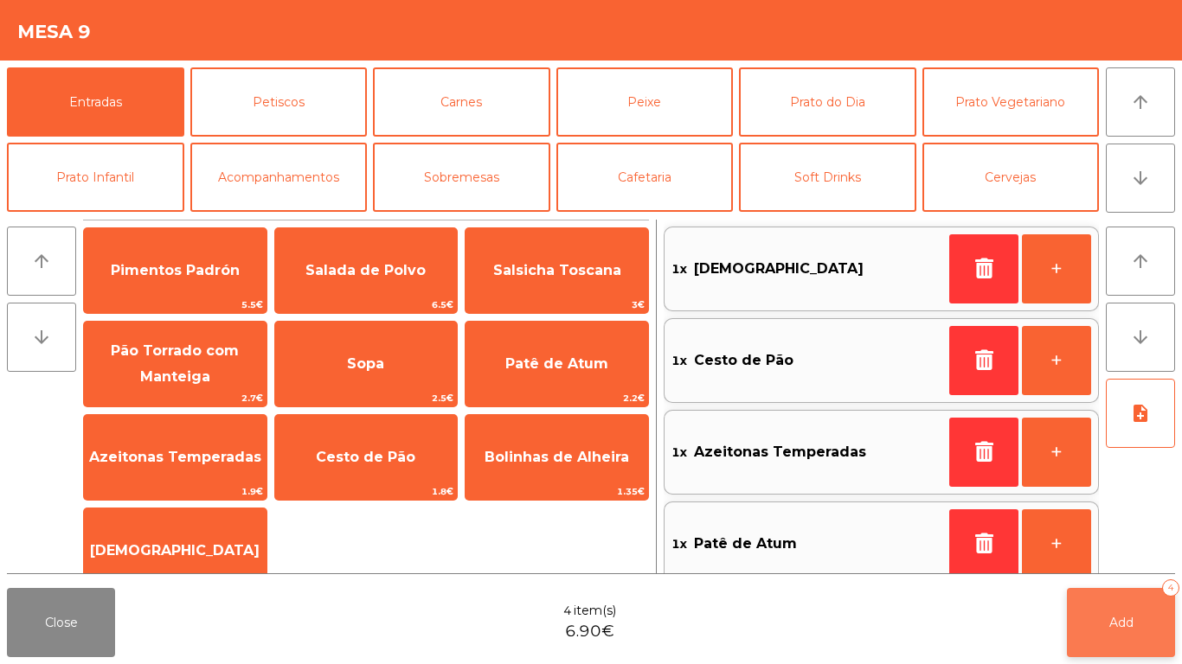
click at [1131, 594] on button "Add 4" at bounding box center [1121, 622] width 108 height 69
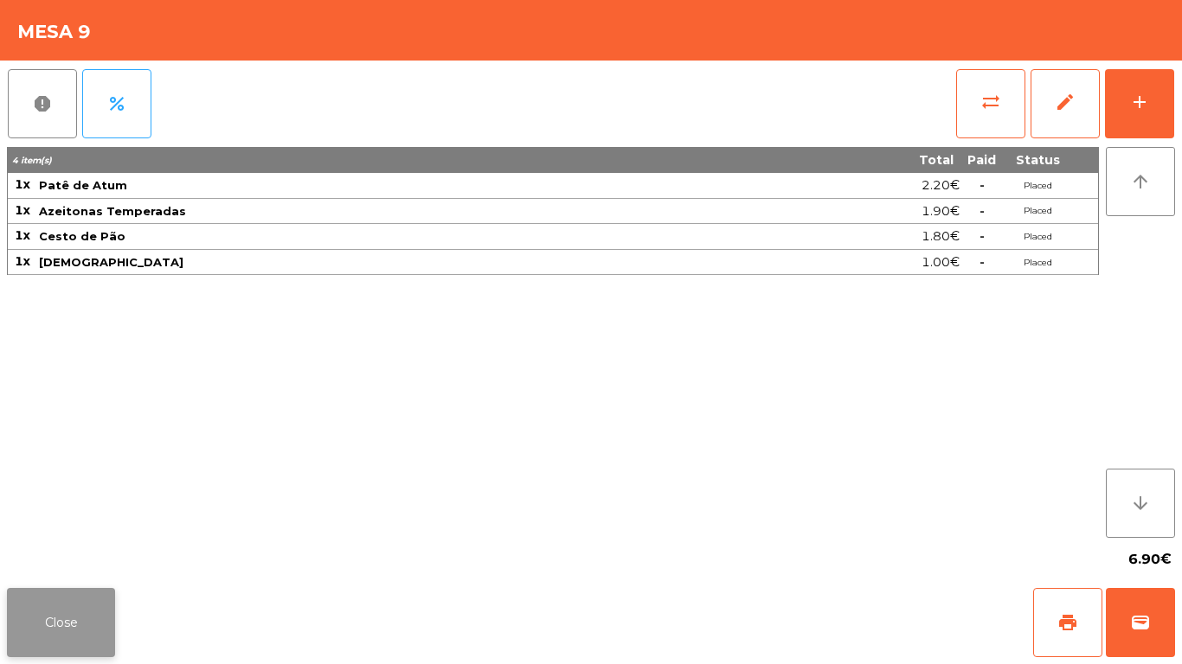
click at [72, 590] on button "Close" at bounding box center [61, 622] width 108 height 69
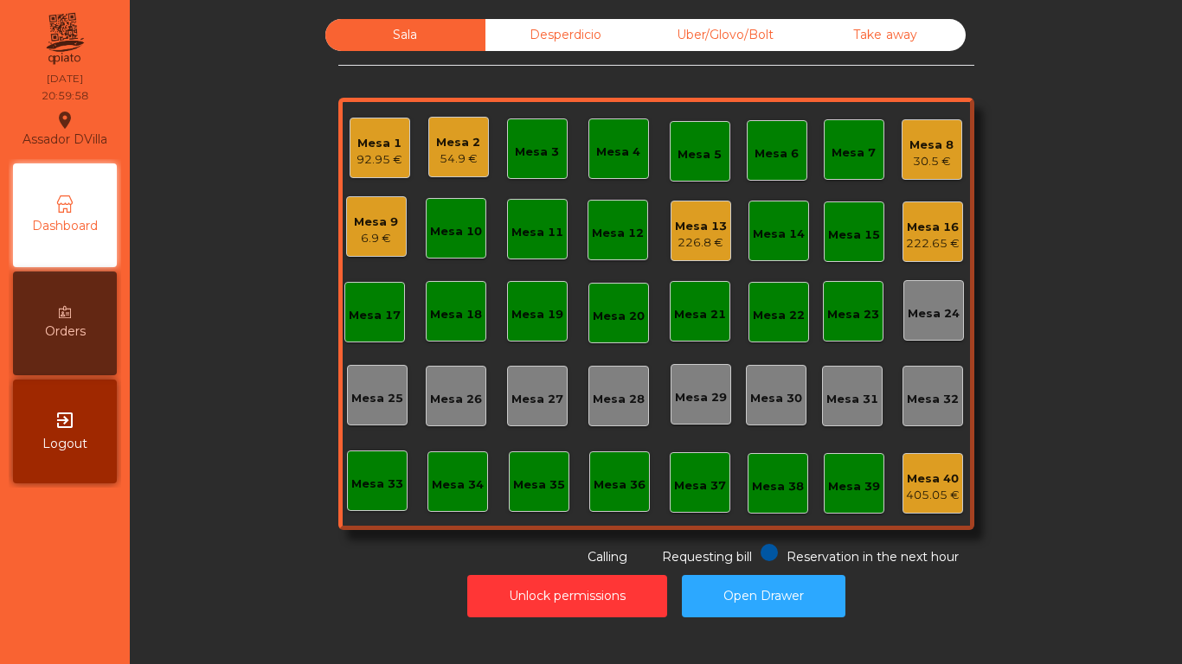
click at [683, 226] on div "Mesa 13" at bounding box center [701, 226] width 52 height 17
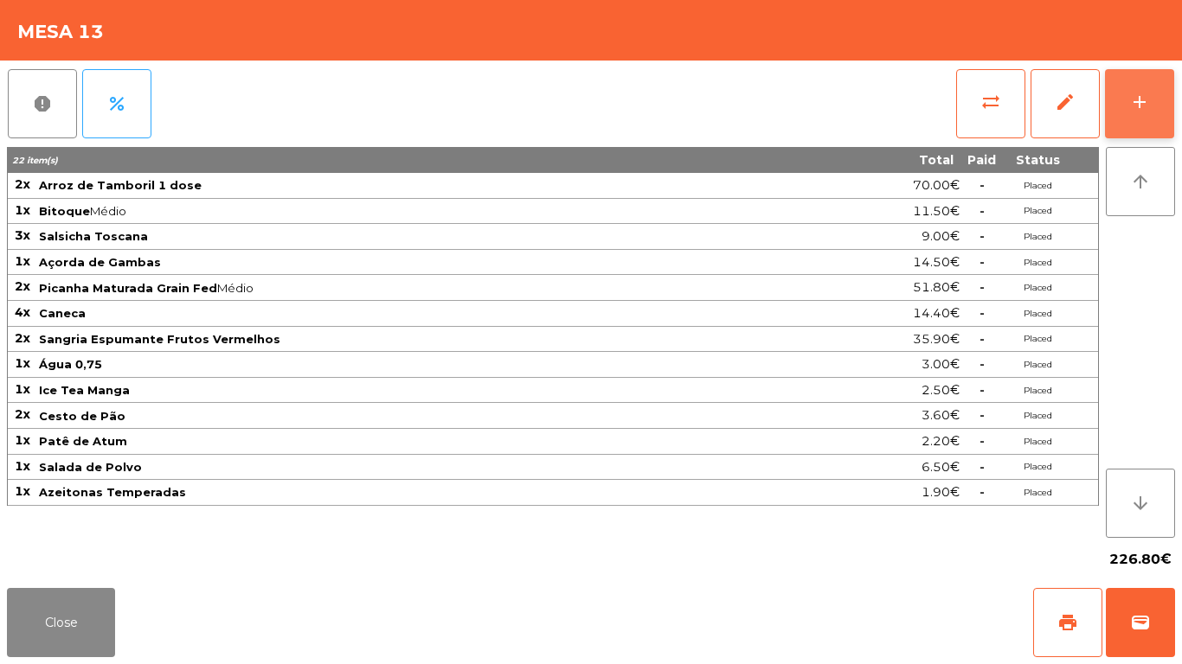
click at [1158, 91] on button "add" at bounding box center [1139, 103] width 69 height 69
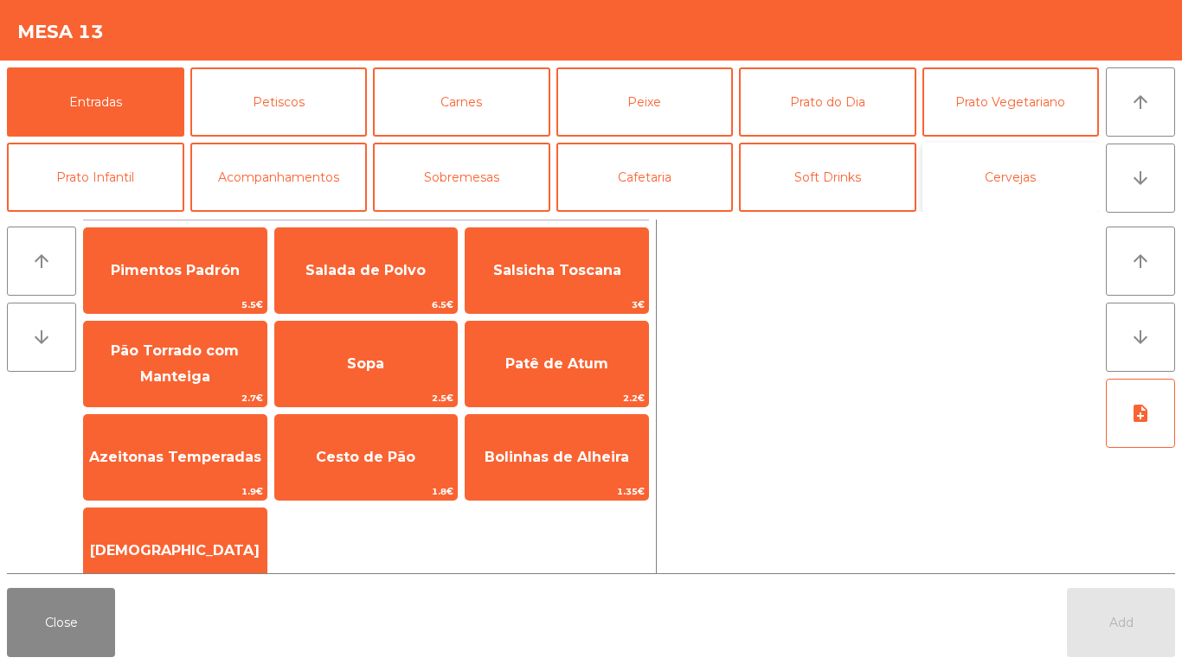
click at [1039, 175] on button "Cervejas" at bounding box center [1010, 177] width 177 height 69
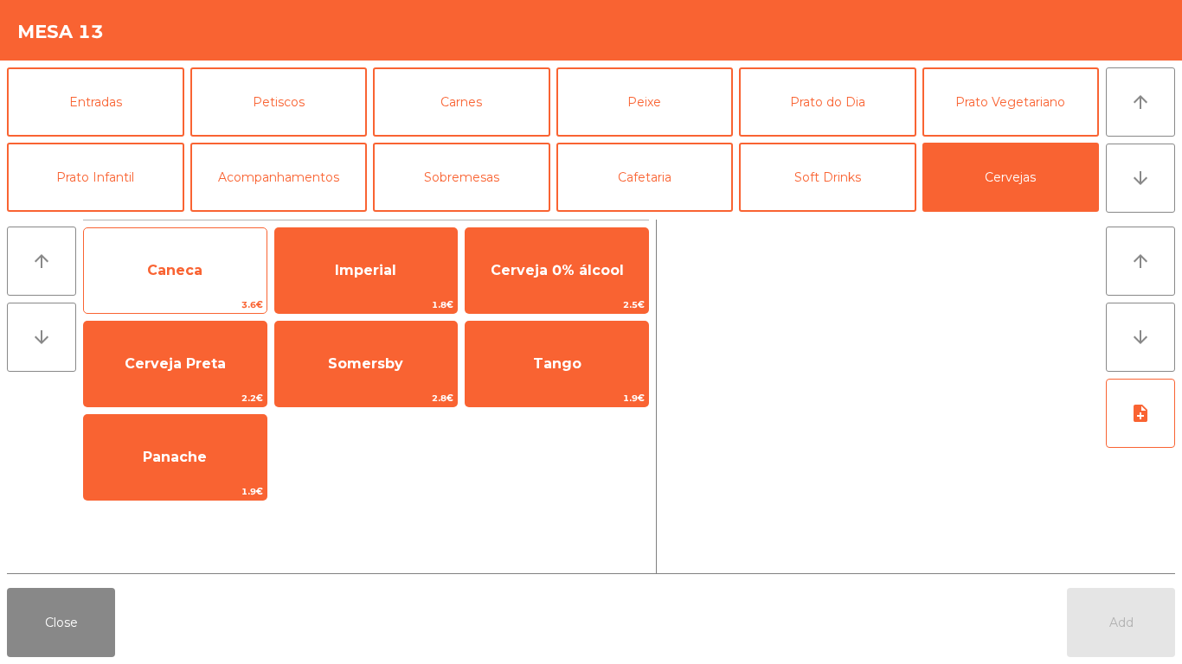
click at [175, 266] on span "Caneca" at bounding box center [174, 270] width 55 height 16
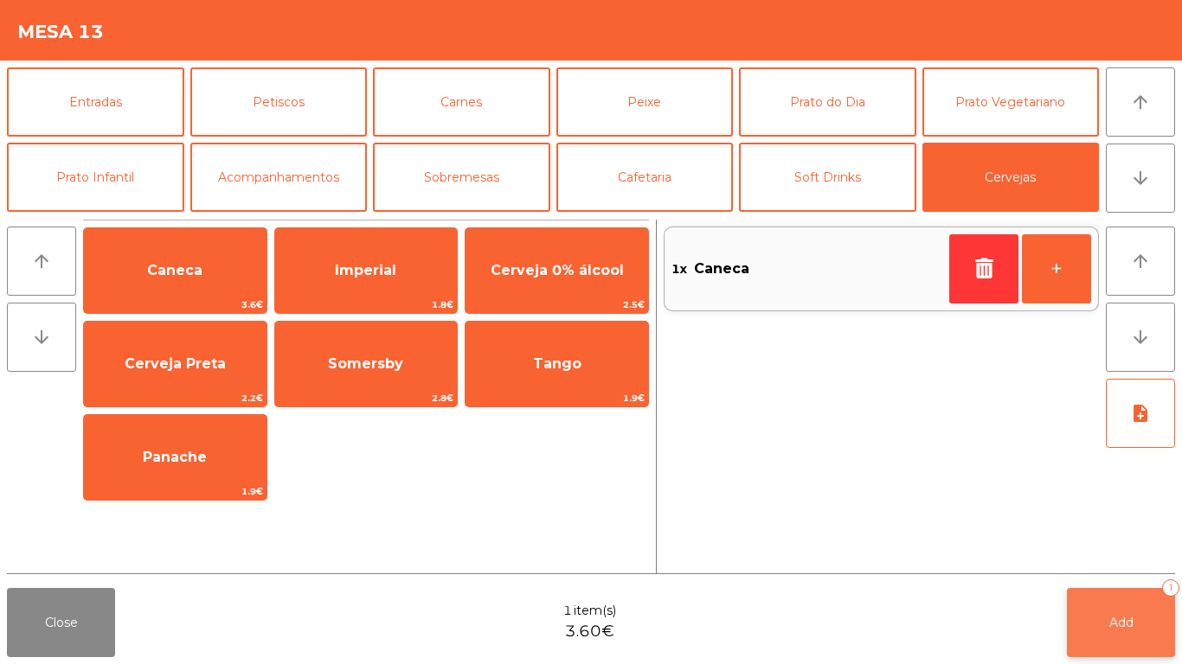
click at [1114, 606] on button "Add 1" at bounding box center [1121, 622] width 108 height 69
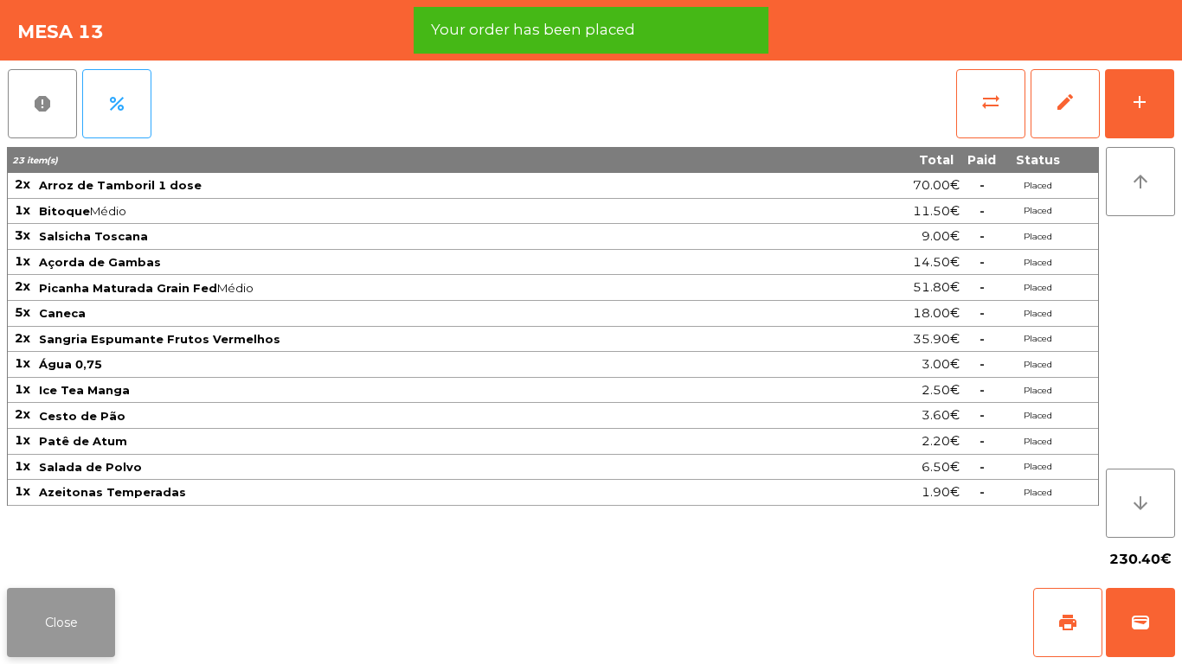
click at [55, 594] on button "Close" at bounding box center [61, 622] width 108 height 69
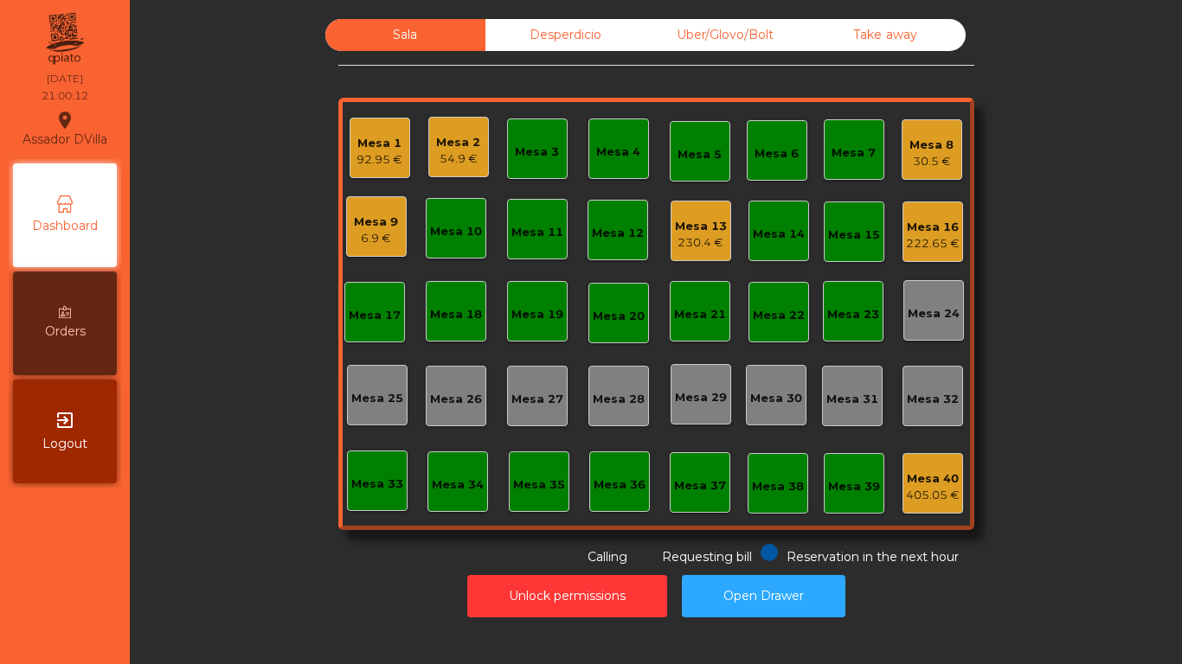
click at [530, 150] on div "Mesa 3" at bounding box center [537, 152] width 44 height 17
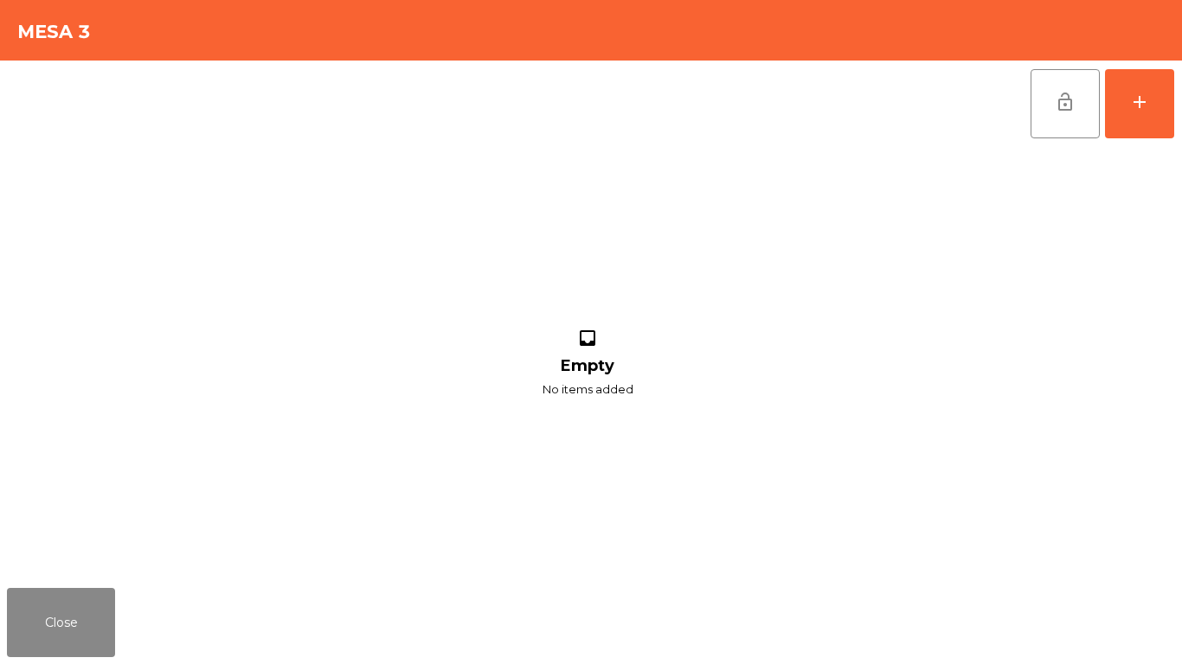
click at [1180, 107] on div "lock_open add inbox Empty No items added" at bounding box center [591, 321] width 1182 height 521
click at [1174, 112] on div "lock_open add" at bounding box center [1102, 104] width 145 height 87
drag, startPoint x: 305, startPoint y: 252, endPoint x: 336, endPoint y: 284, distance: 44.7
click at [339, 284] on app-table-orders "Mesa 3 lock_open add inbox Empty No items added Close" at bounding box center [591, 332] width 1182 height 664
click at [1139, 97] on div "add" at bounding box center [1139, 102] width 21 height 21
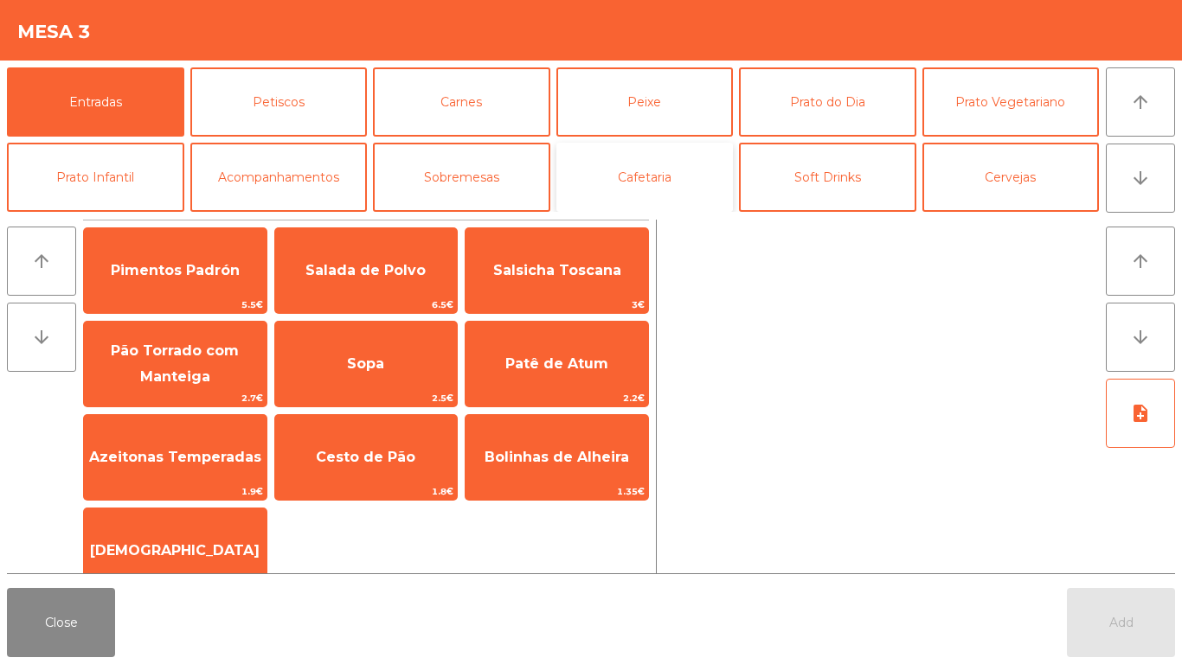
click at [723, 162] on button "Cafetaria" at bounding box center [644, 177] width 177 height 69
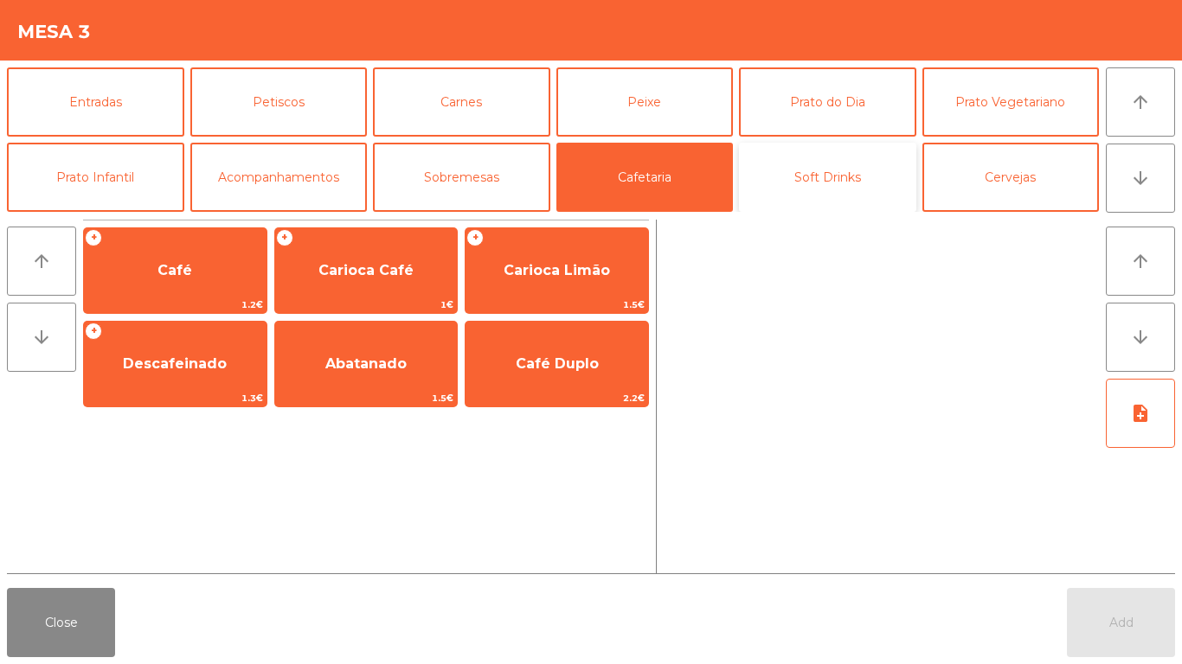
click at [775, 164] on button "Soft Drinks" at bounding box center [827, 177] width 177 height 69
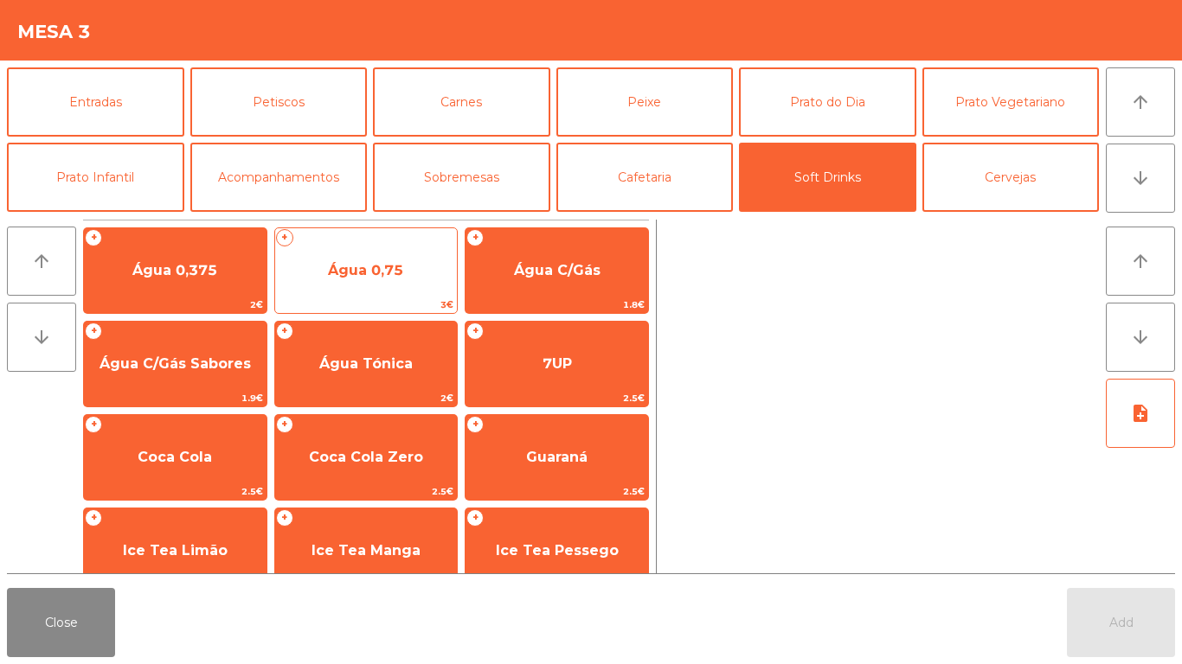
click at [378, 281] on span "Água 0,75" at bounding box center [366, 270] width 183 height 47
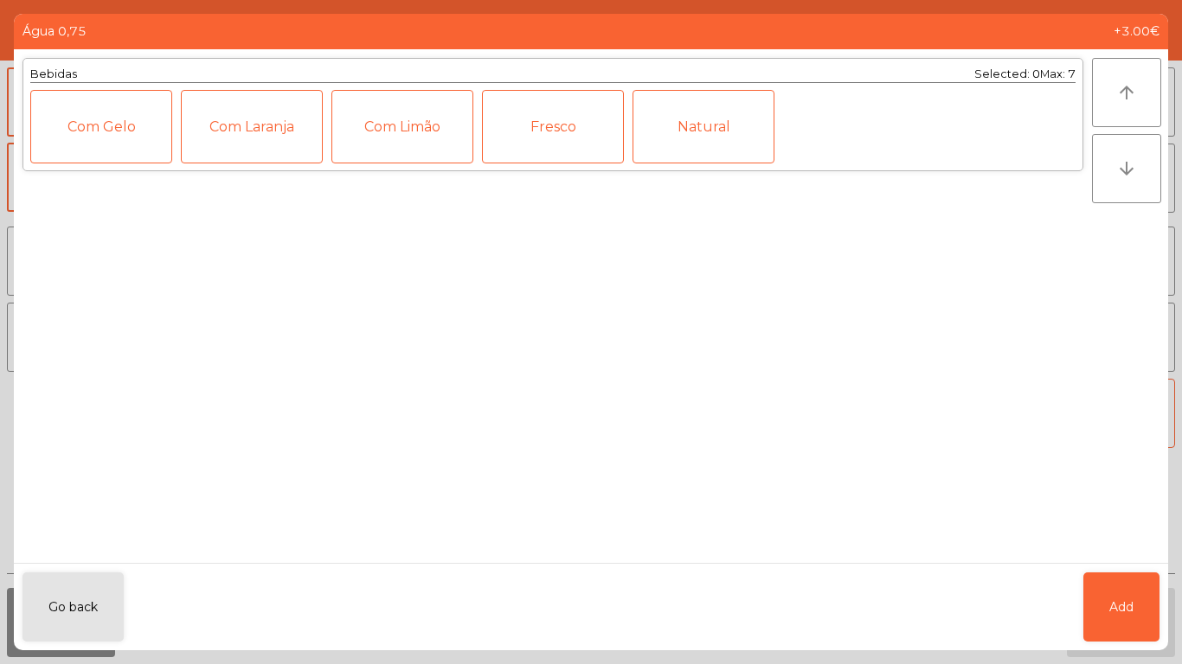
click at [514, 116] on div "Fresco" at bounding box center [553, 127] width 142 height 74
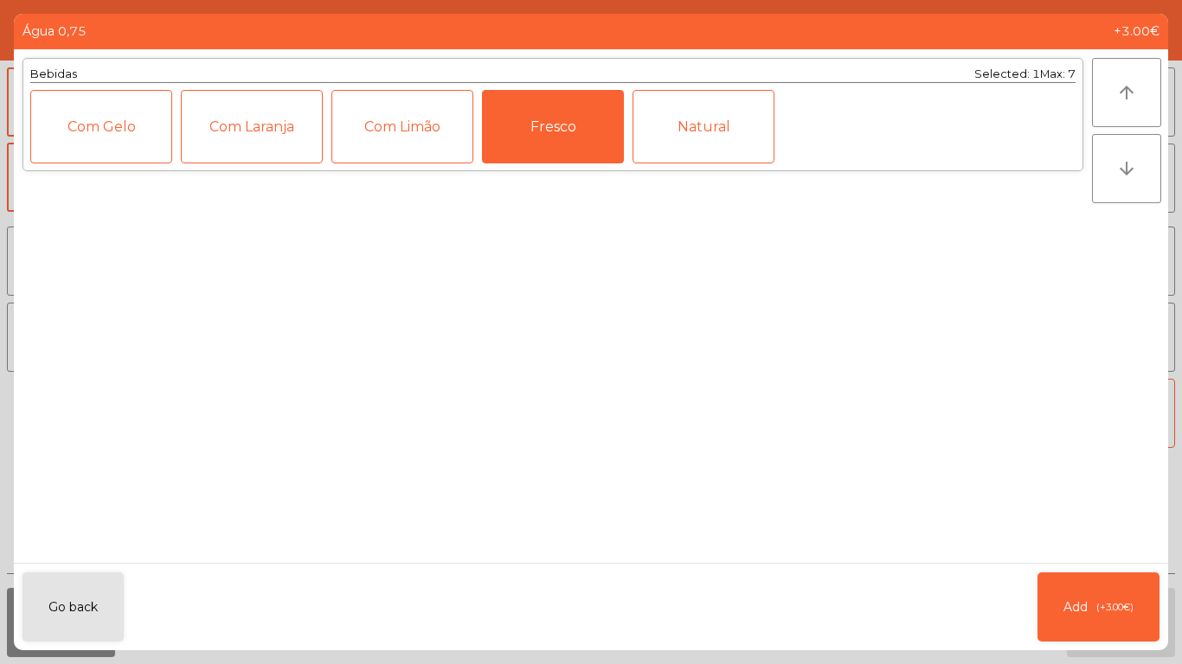
click at [156, 141] on div "Com Gelo" at bounding box center [101, 127] width 142 height 74
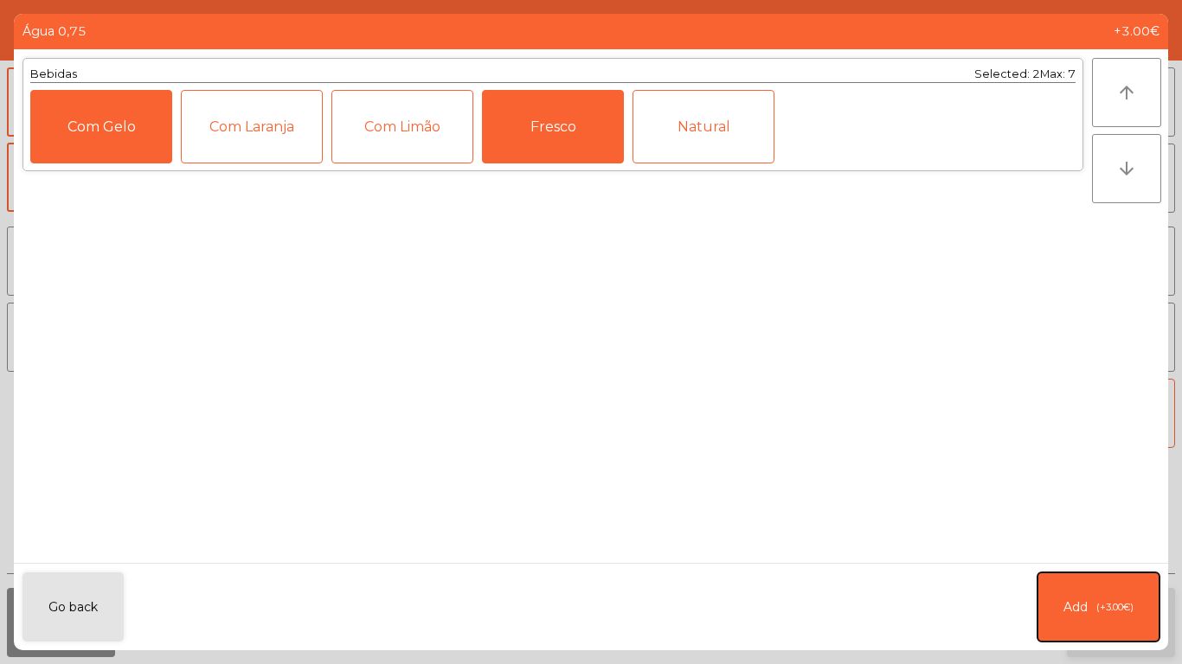
click at [1108, 599] on button "Add (+3.00€)" at bounding box center [1098, 607] width 122 height 69
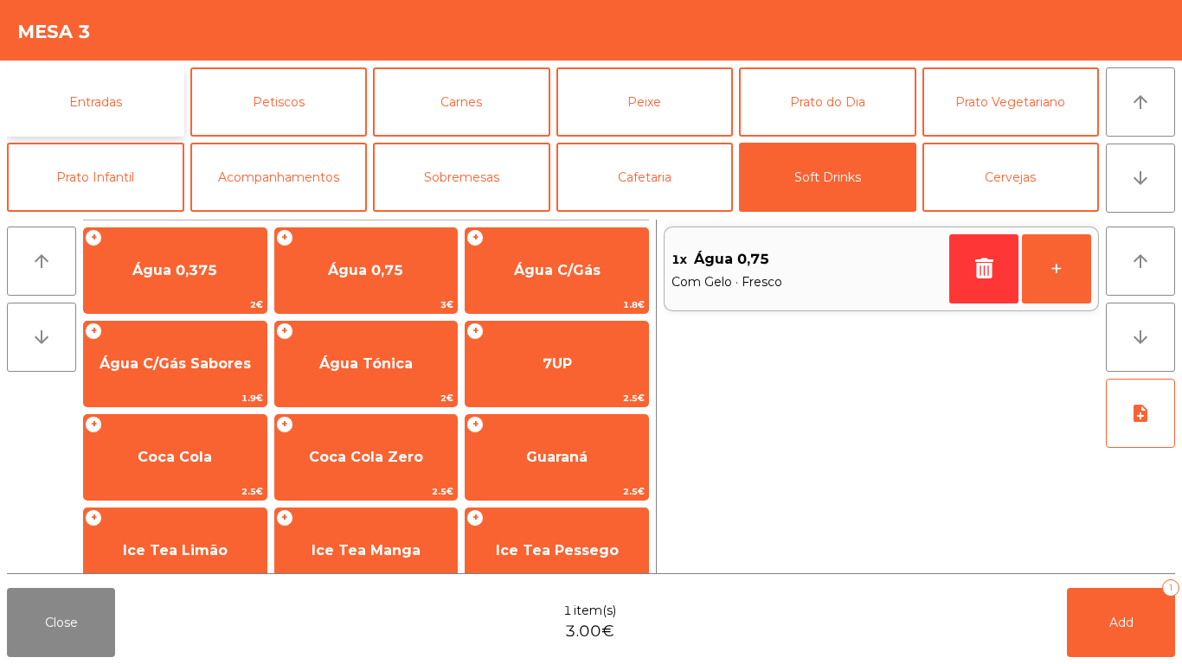
click at [169, 99] on button "Entradas" at bounding box center [95, 101] width 177 height 69
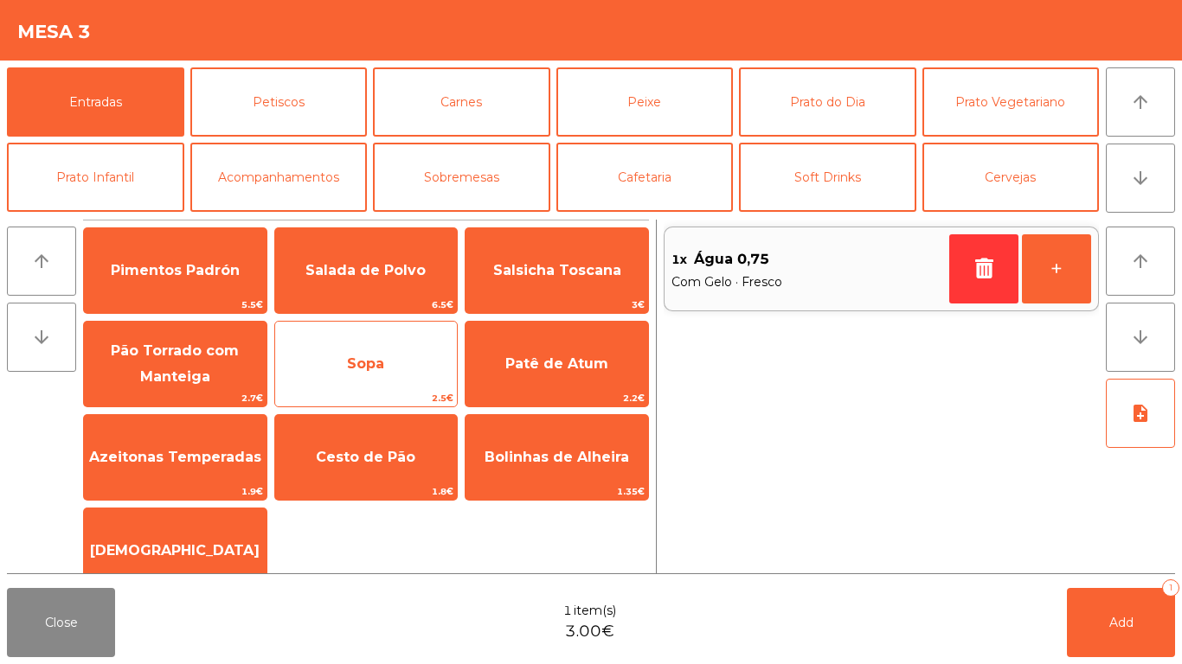
click at [385, 350] on span "Sopa" at bounding box center [366, 364] width 183 height 47
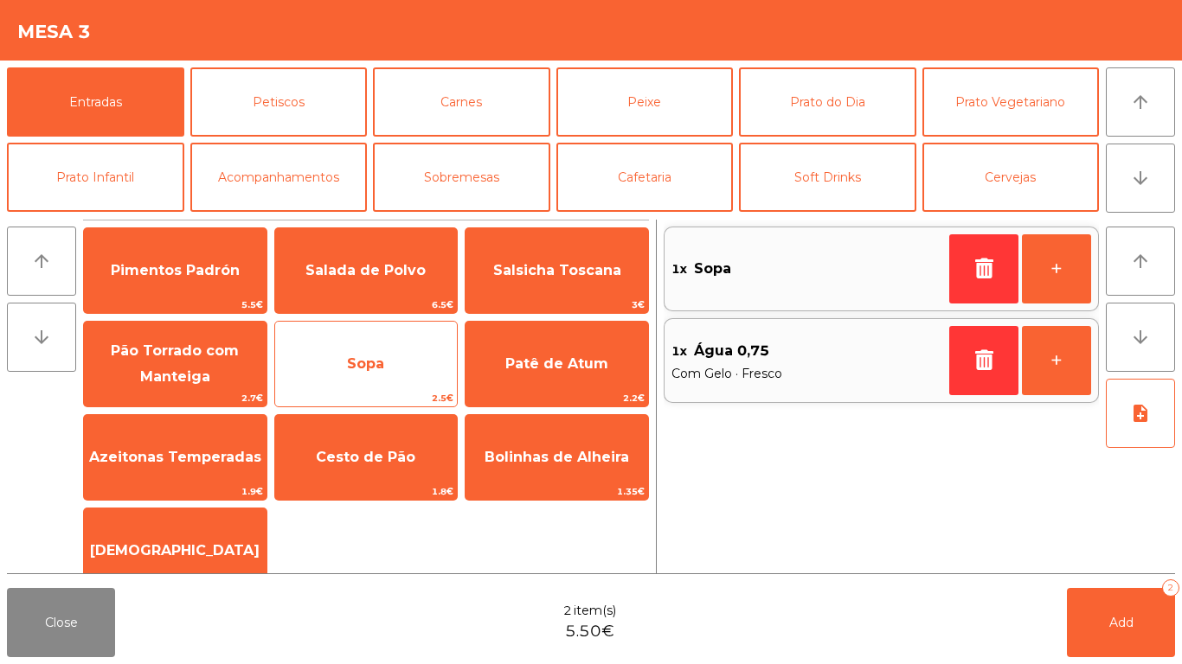
click at [379, 350] on span "Sopa" at bounding box center [366, 364] width 183 height 47
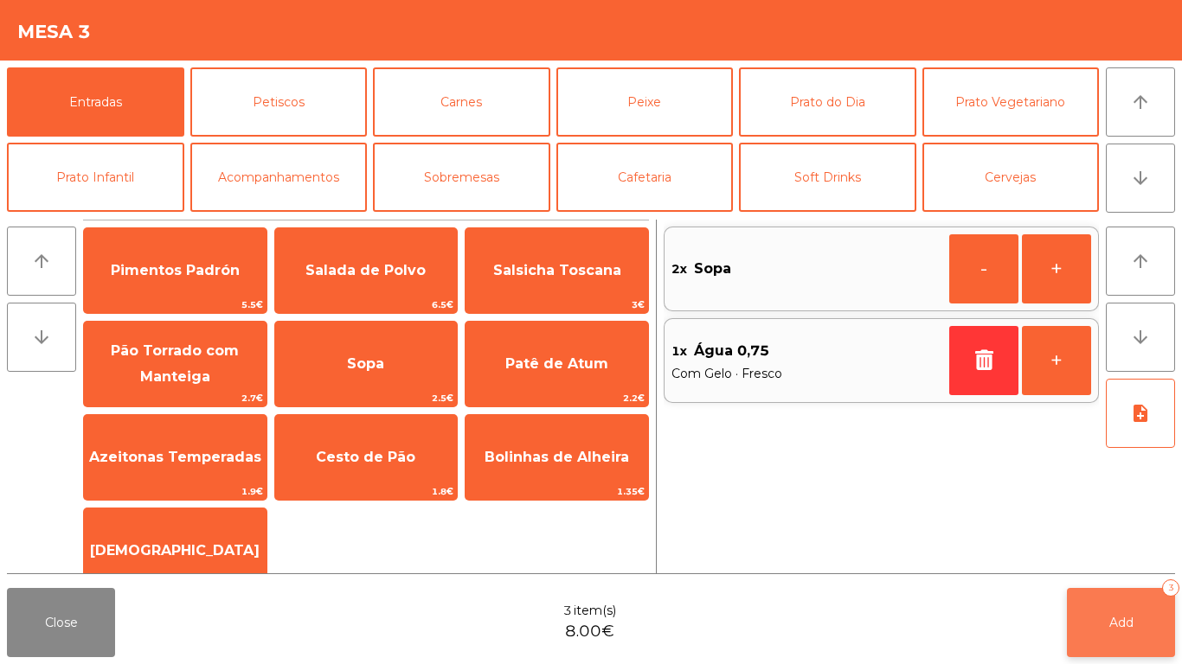
click at [1142, 593] on button "Add 3" at bounding box center [1121, 622] width 108 height 69
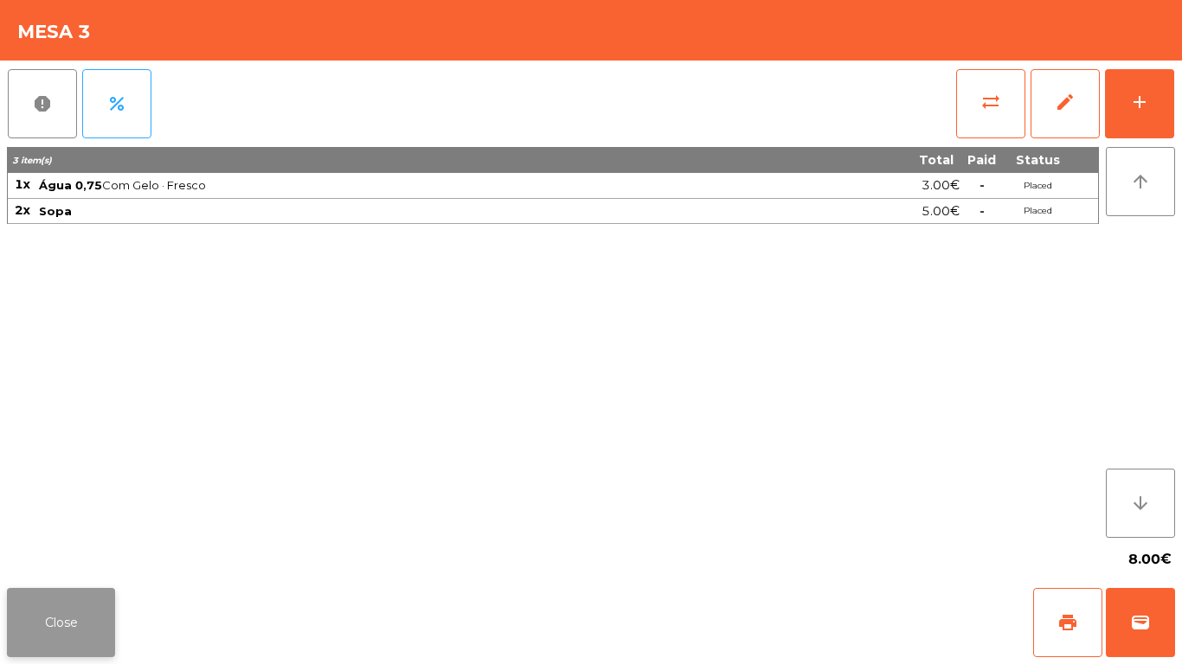
click at [72, 591] on button "Close" at bounding box center [61, 622] width 108 height 69
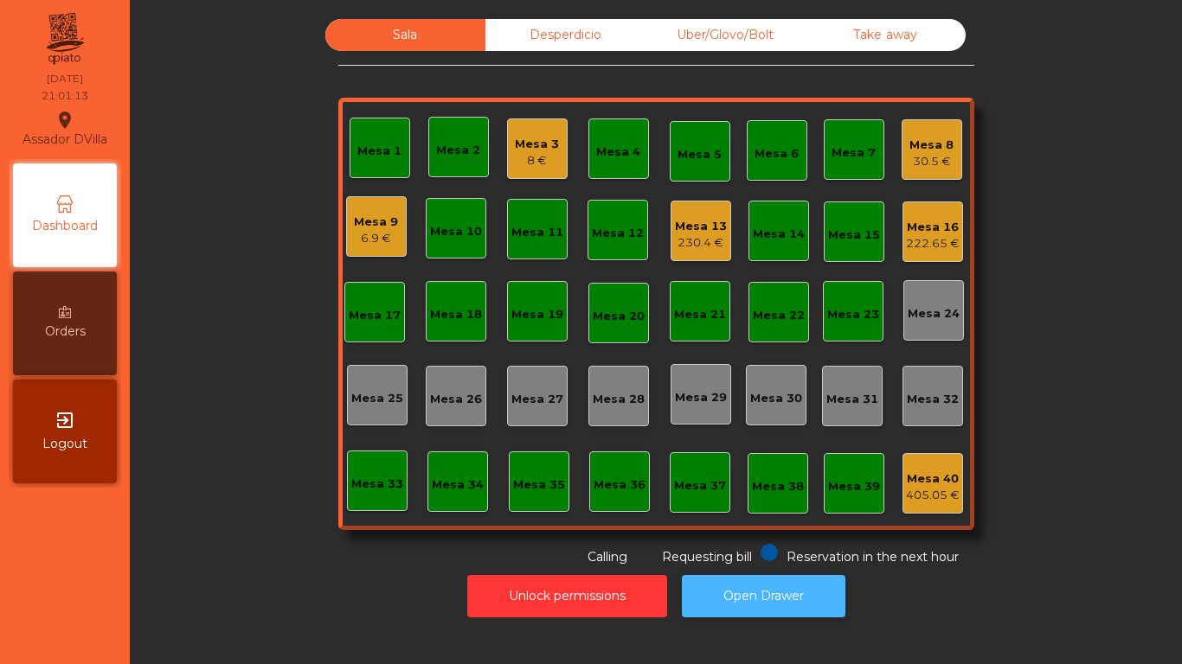
click at [728, 579] on button "Open Drawer" at bounding box center [764, 596] width 164 height 42
click at [530, 149] on div "Mesa 3" at bounding box center [537, 144] width 44 height 17
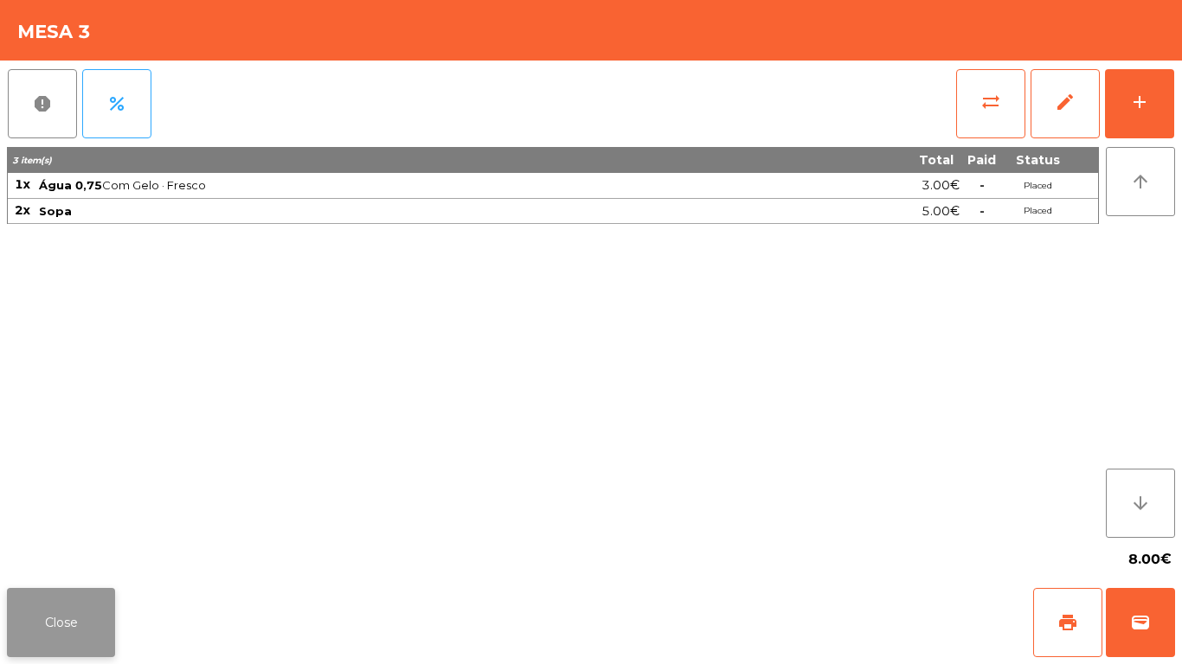
click at [55, 606] on button "Close" at bounding box center [61, 622] width 108 height 69
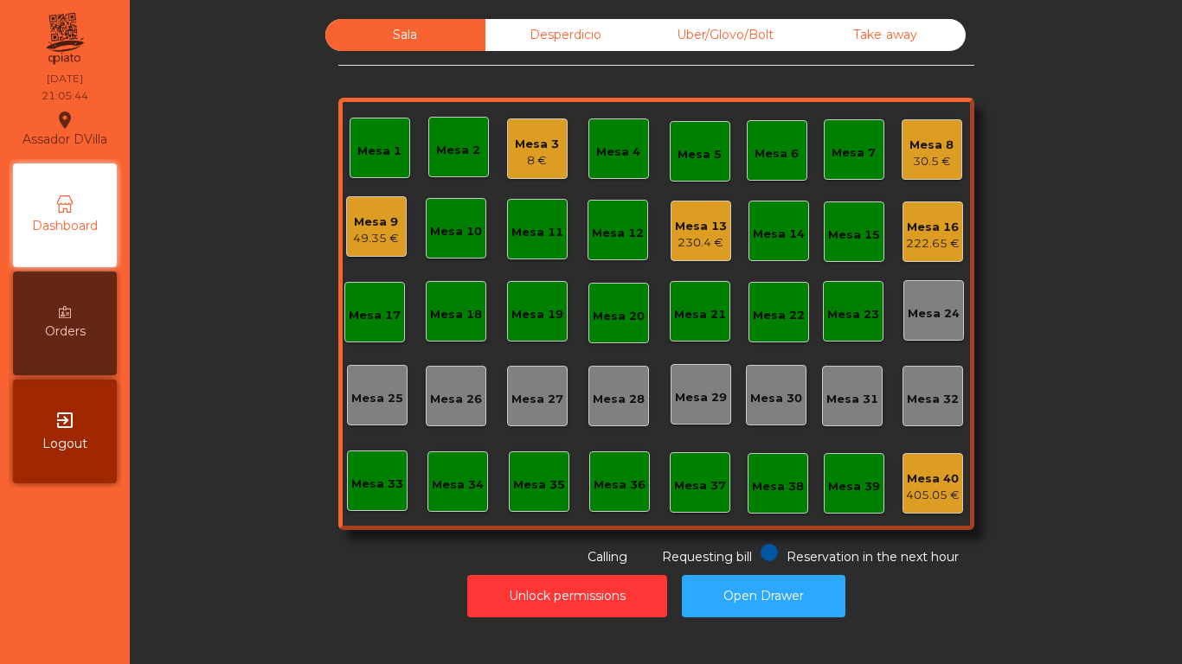
click at [696, 228] on div "Mesa 13" at bounding box center [701, 226] width 52 height 17
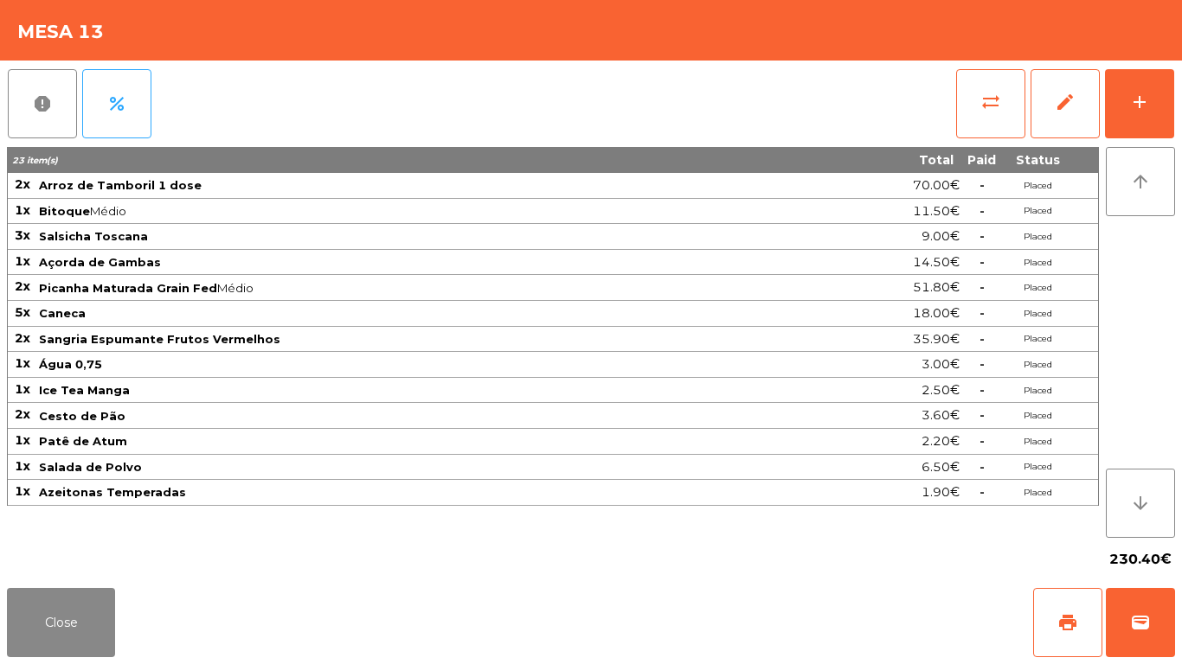
click at [143, 664] on div "Close print wallet" at bounding box center [591, 622] width 1182 height 83
drag, startPoint x: 118, startPoint y: 555, endPoint x: 125, endPoint y: 596, distance: 41.2
click at [125, 596] on app-table-orders "Mesa 13 report percent sync_alt edit add 23 item(s) Total Paid Status 2x Arroz …" at bounding box center [591, 332] width 1182 height 664
click at [84, 623] on button "Close" at bounding box center [61, 622] width 108 height 69
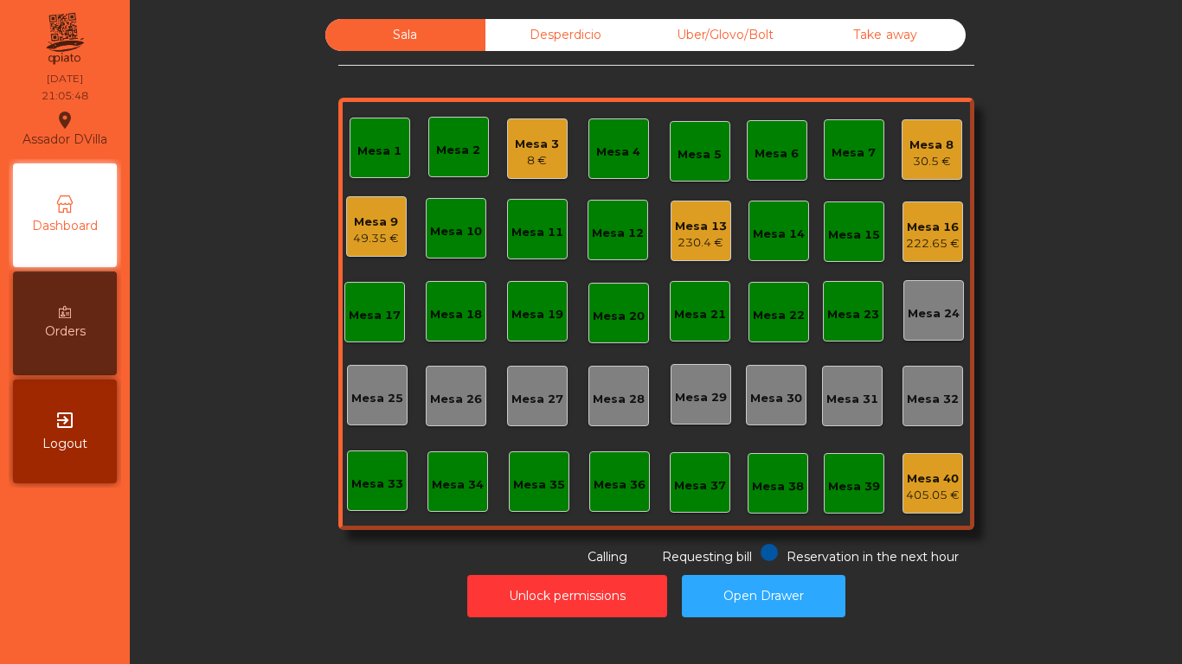
click at [913, 241] on div "222.65 €" at bounding box center [933, 243] width 54 height 17
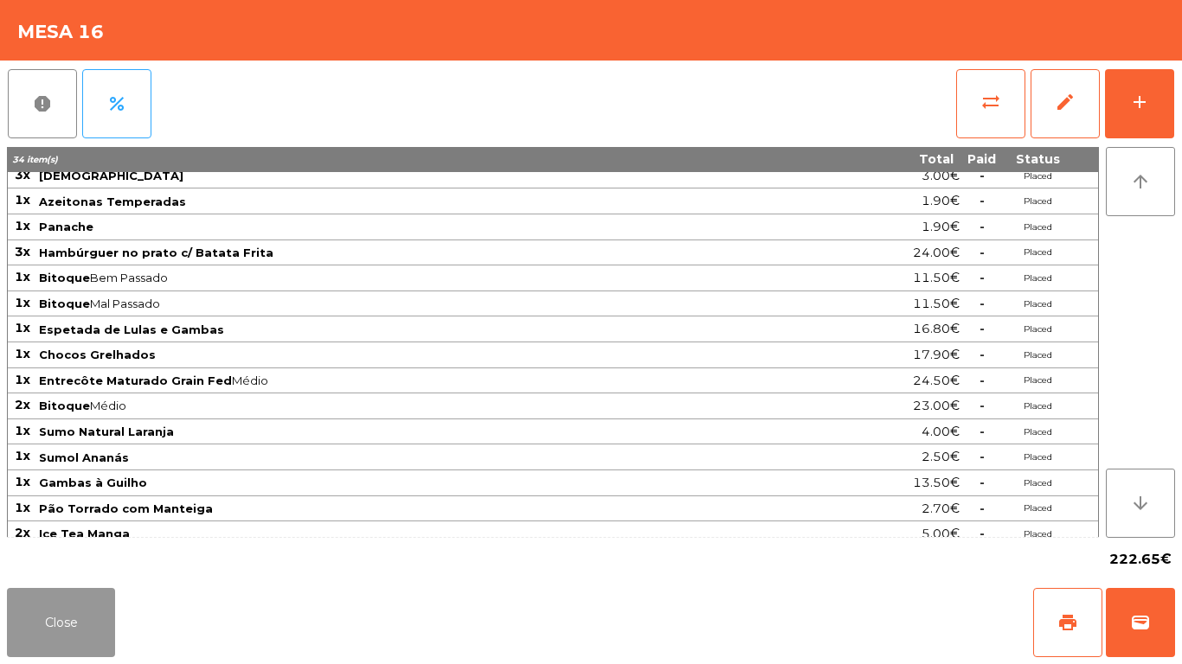
click at [72, 600] on button "Close" at bounding box center [61, 622] width 108 height 69
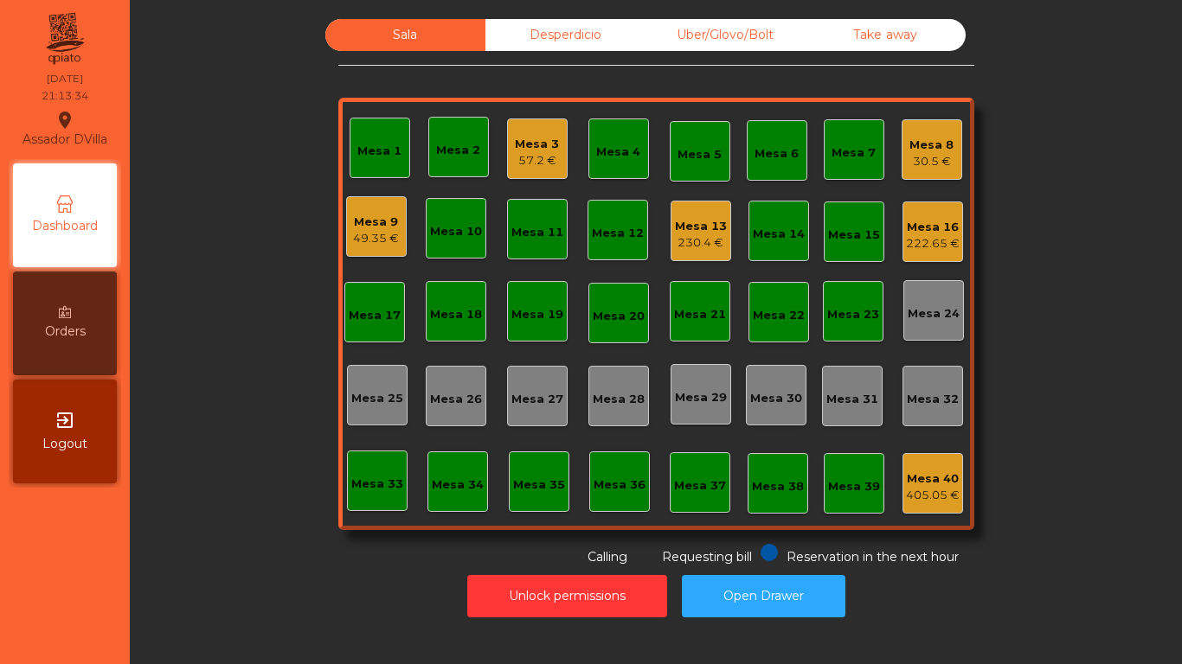
click at [946, 215] on div "Mesa 16 222.65 €" at bounding box center [933, 232] width 54 height 41
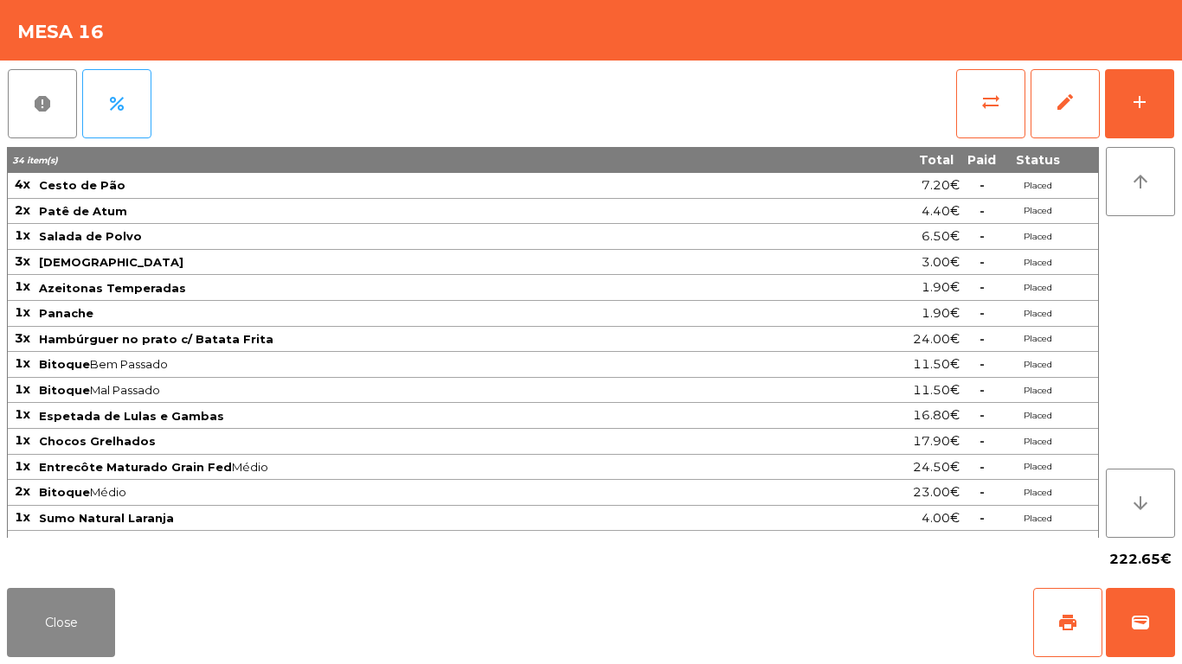
click at [1181, 93] on div "report percent sync_alt edit add 34 item(s) Total Paid Status 4x Cesto de Pão 7…" at bounding box center [591, 321] width 1182 height 521
click at [1153, 92] on button "add" at bounding box center [1139, 103] width 69 height 69
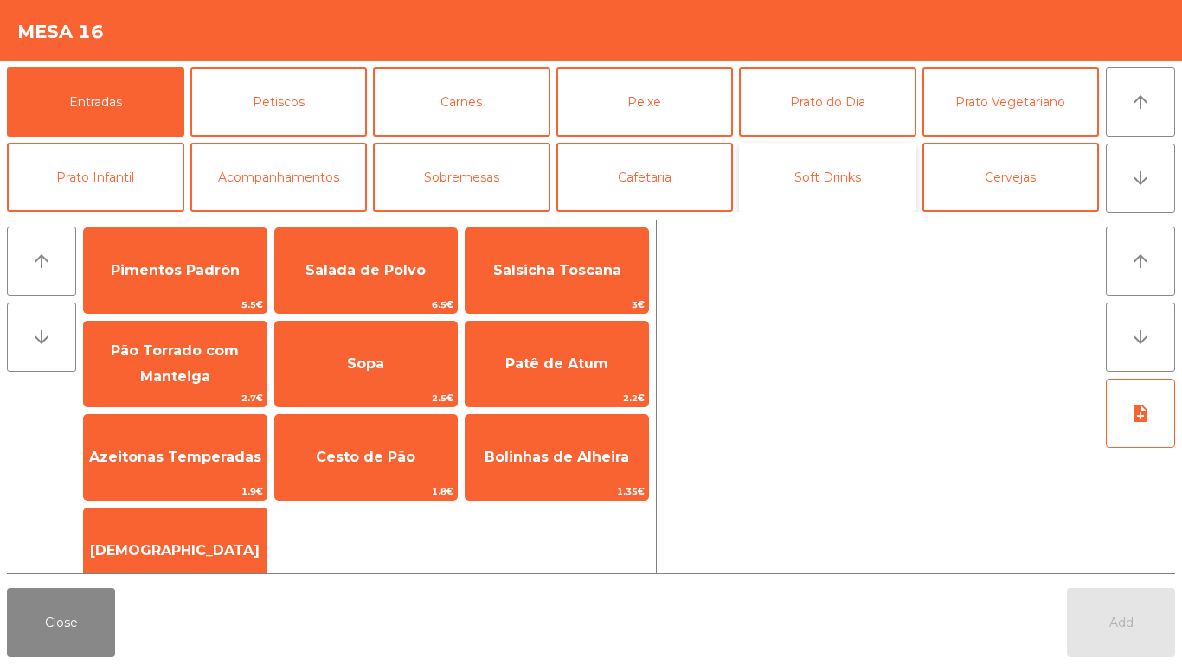
click at [803, 166] on button "Soft Drinks" at bounding box center [827, 177] width 177 height 69
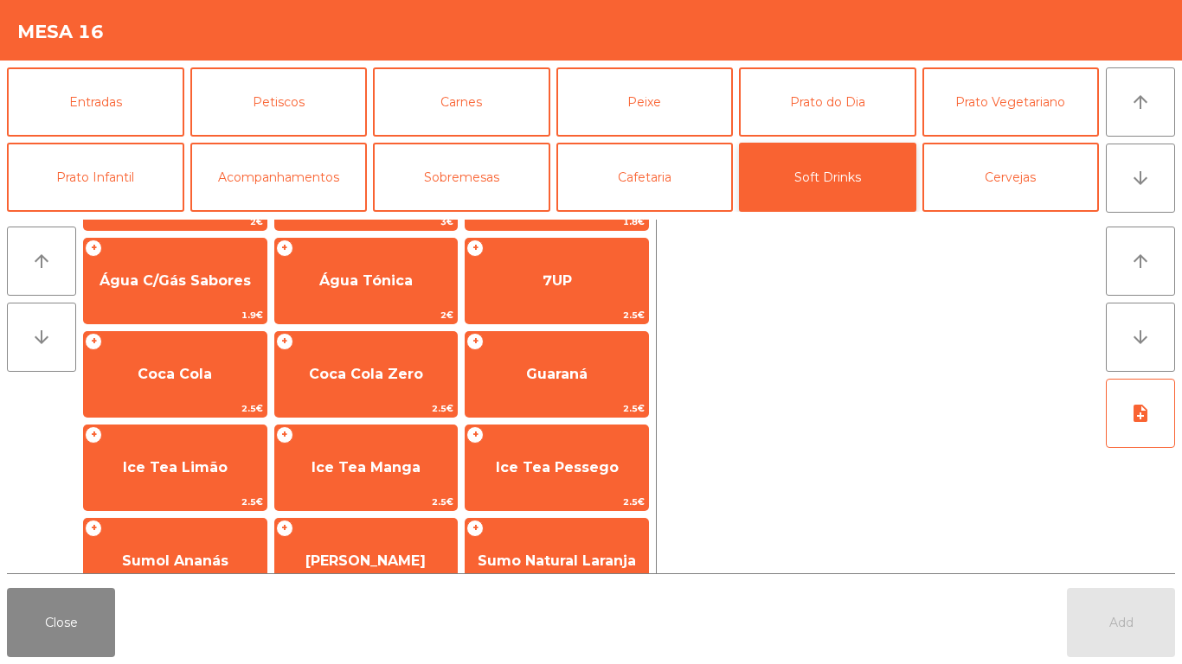
scroll to position [123, 0]
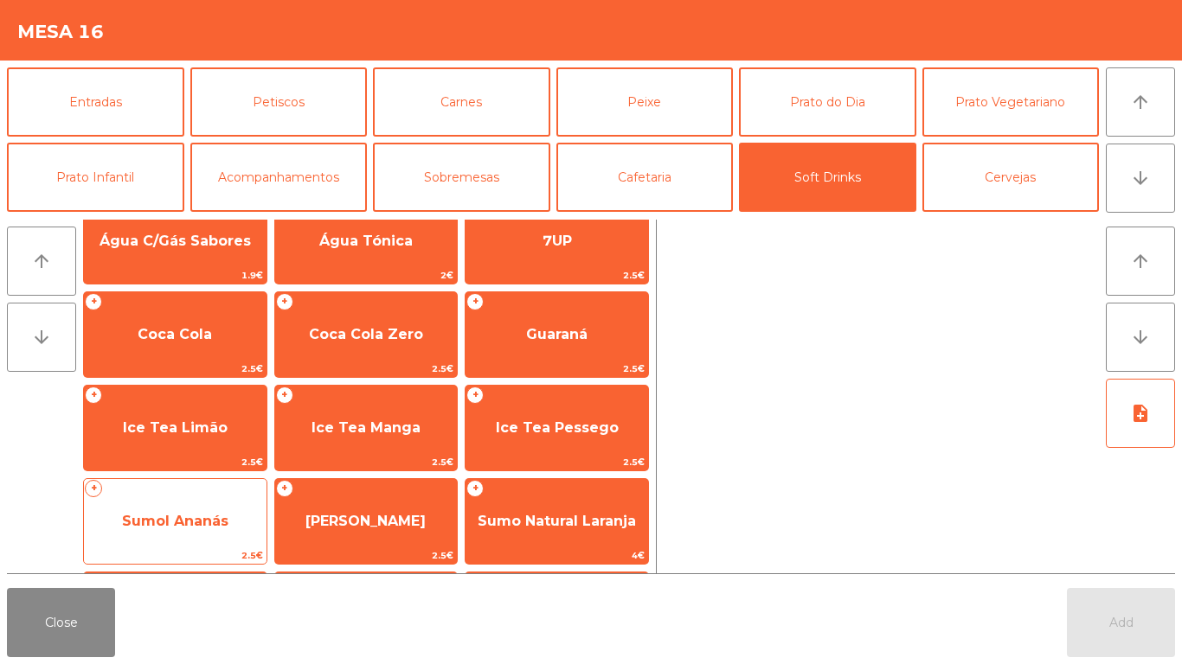
click at [184, 498] on span "Sumol Ananás" at bounding box center [175, 521] width 183 height 47
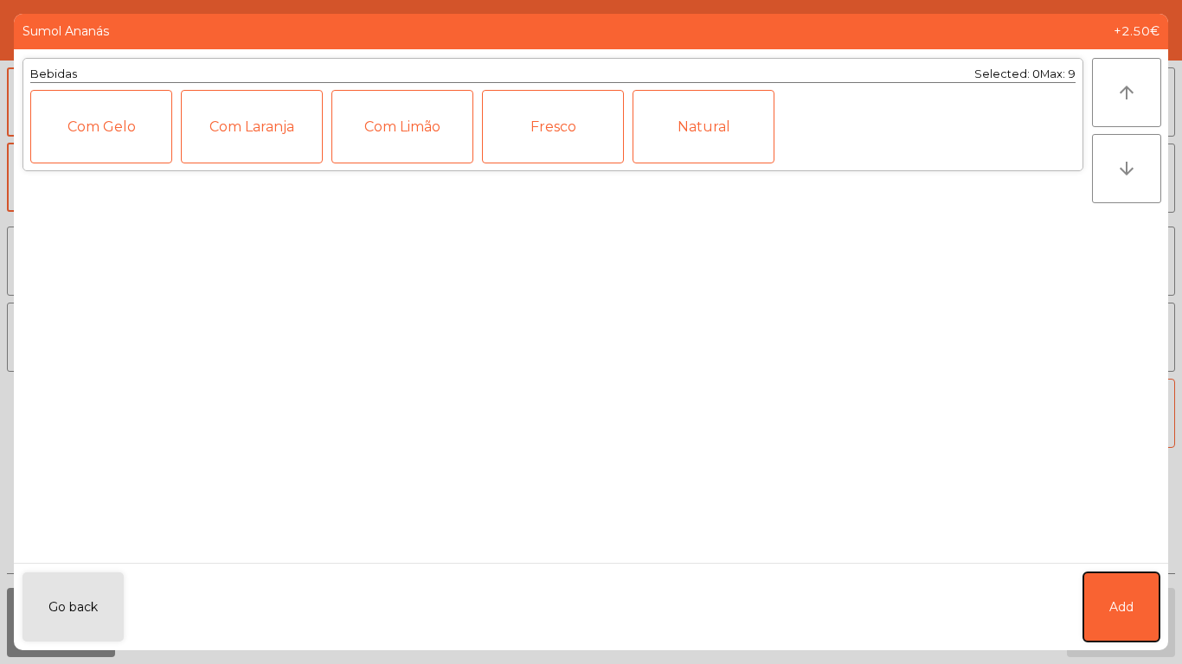
click at [1120, 593] on button "Add" at bounding box center [1121, 607] width 76 height 69
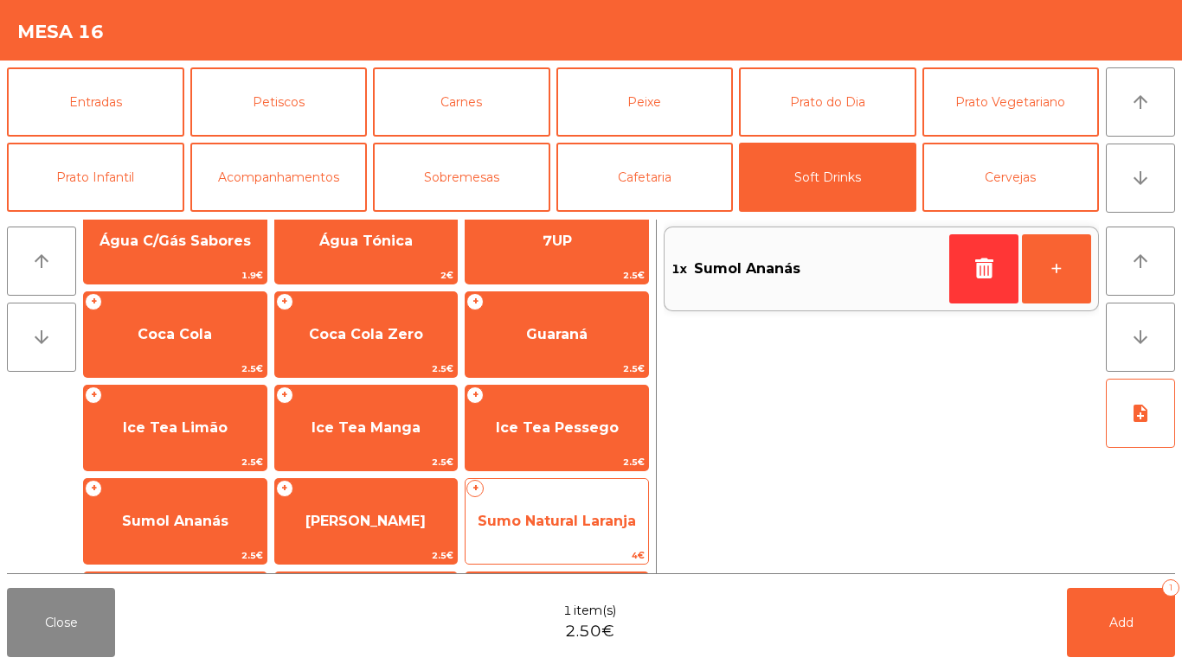
click at [564, 509] on span "Sumo Natural Laranja" at bounding box center [556, 521] width 183 height 47
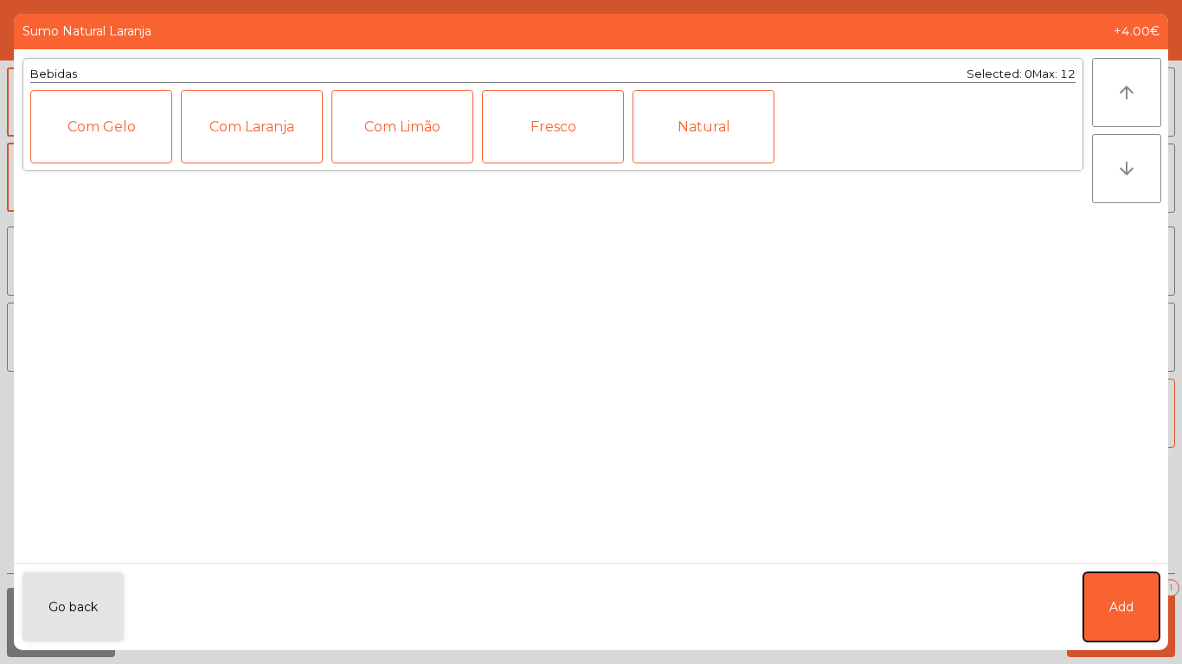
click at [1141, 581] on button "Add" at bounding box center [1121, 607] width 76 height 69
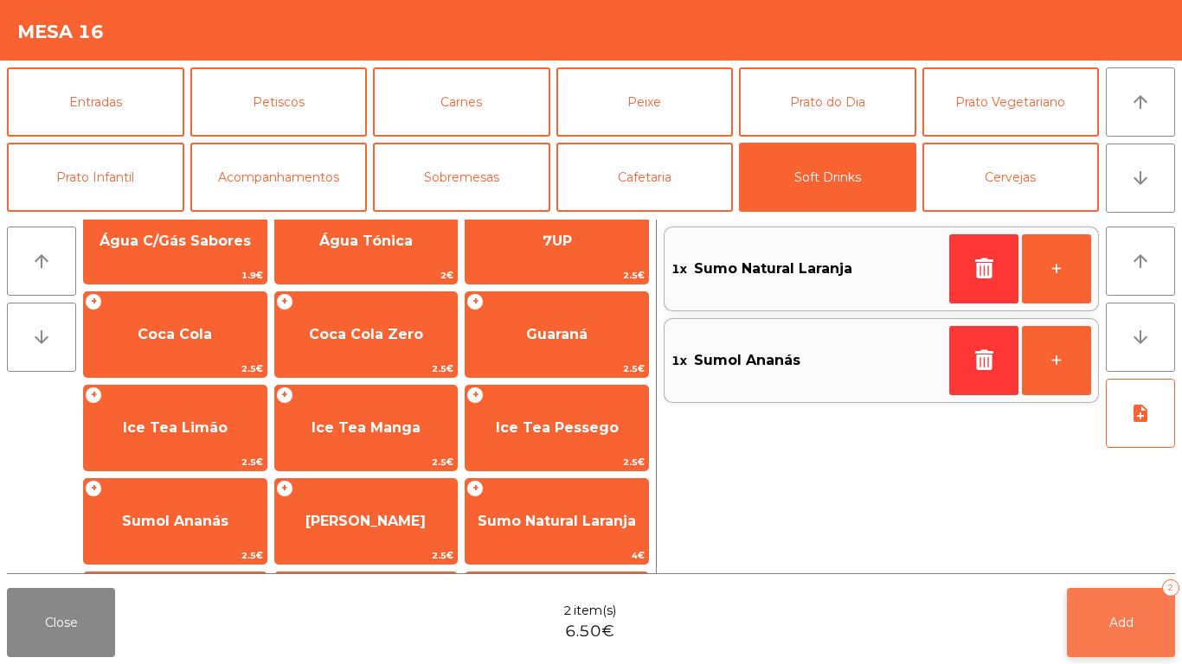
click at [1154, 604] on button "Add 2" at bounding box center [1121, 622] width 108 height 69
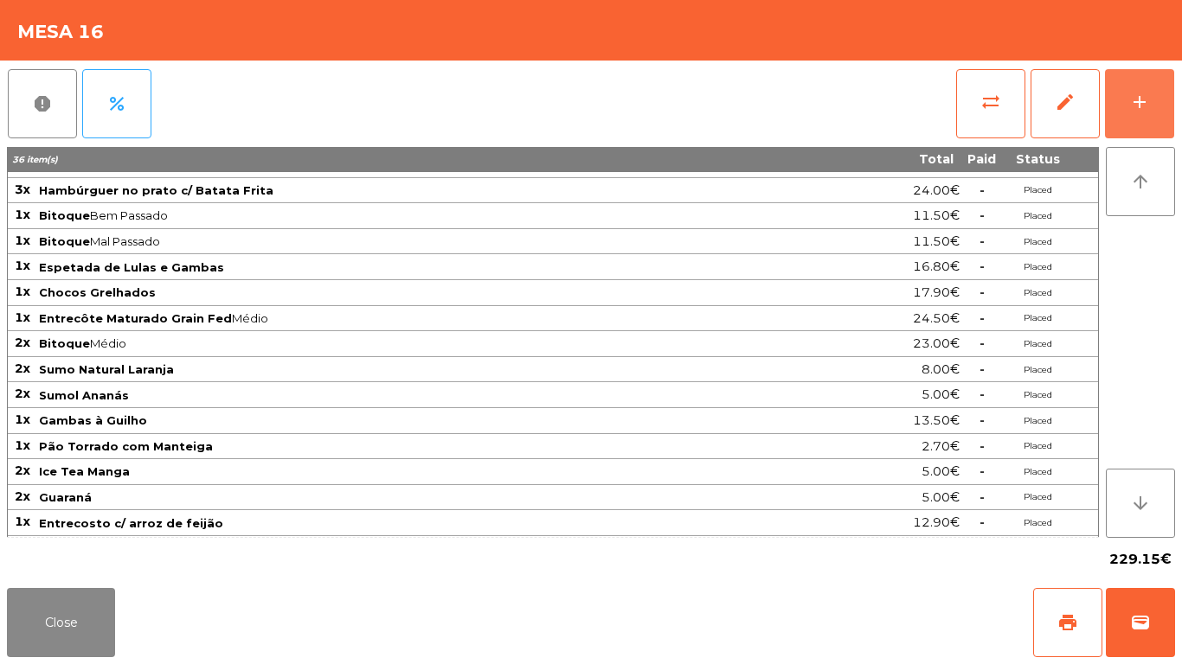
scroll to position [0, 0]
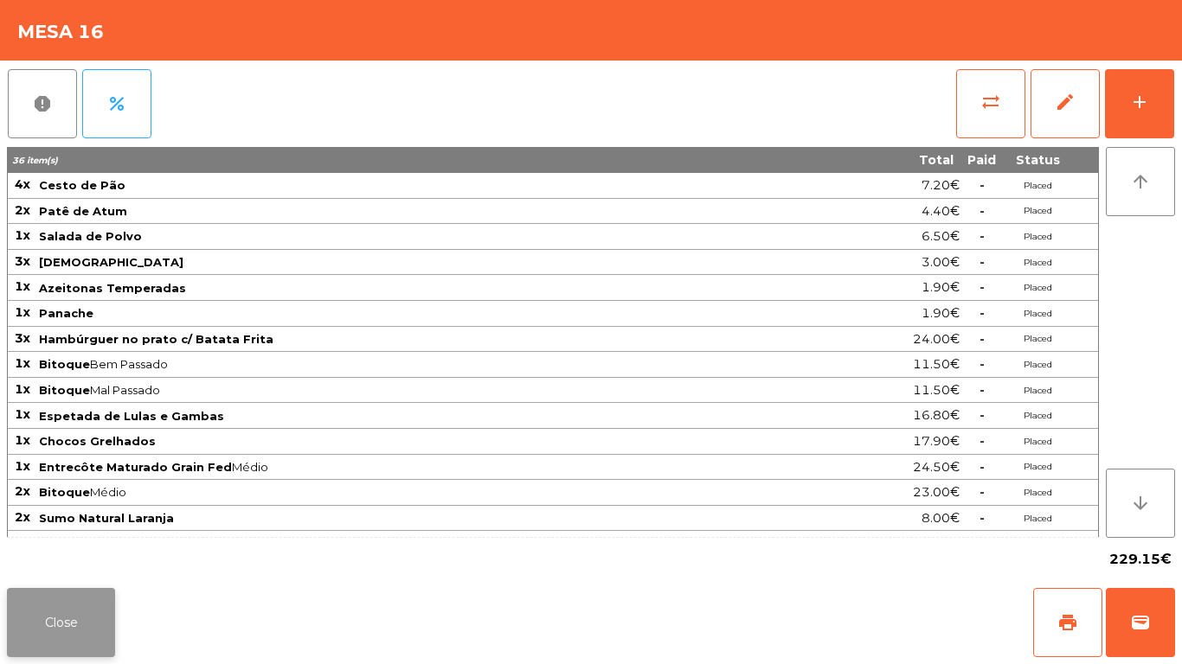
click at [62, 614] on button "Close" at bounding box center [61, 622] width 108 height 69
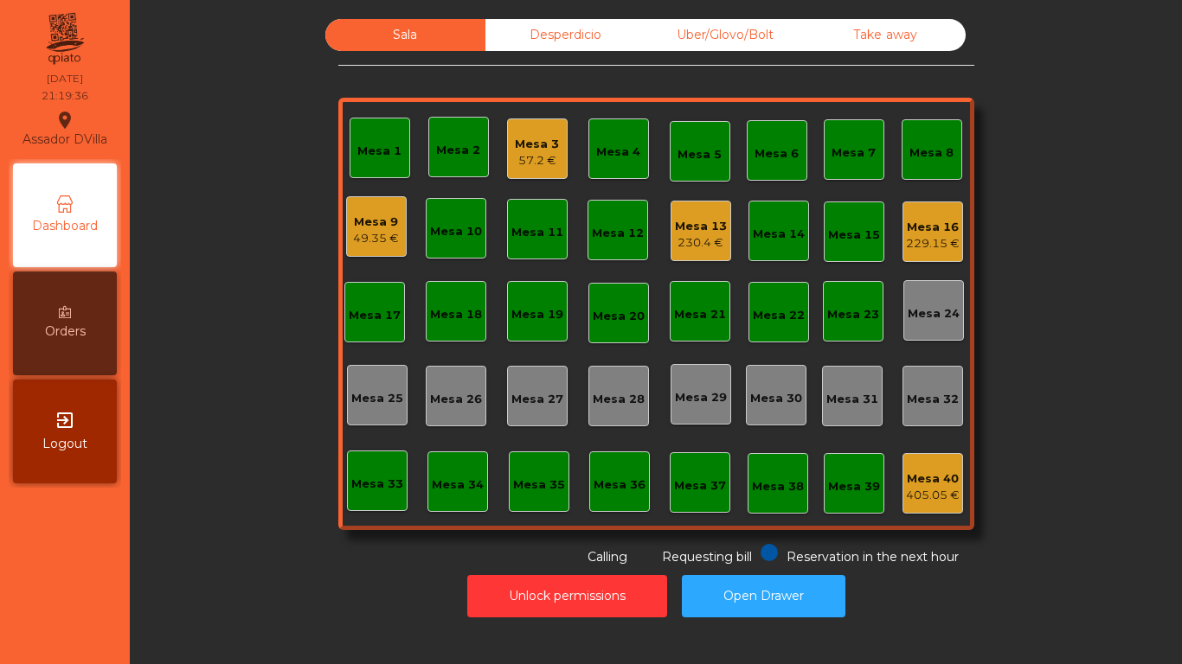
drag, startPoint x: 337, startPoint y: 227, endPoint x: 359, endPoint y: 227, distance: 22.5
click at [346, 225] on div "Mesa 1 Mesa 2 Mesa 3 57.2 € Mesa 4 Mesa 5 Mesa 6 Mesa 7 Mesa 8 Mesa 9 49.35 € […" at bounding box center [656, 314] width 636 height 433
click at [318, 334] on div "Sala Desperdicio Uber/Glovo/Bolt Take away Mesa 1 Mesa 2 Mesa 3 57.2 € Mesa 4 M…" at bounding box center [655, 293] width 1005 height 548
click at [888, 496] on div "Mesa 1 54.8 € Mesa 2 Mesa 3 57.2 € Mesa 4 Mesa 5 Mesa 6 Mesa 7 Mesa 8 Mesa 9 49…" at bounding box center [656, 314] width 636 height 433
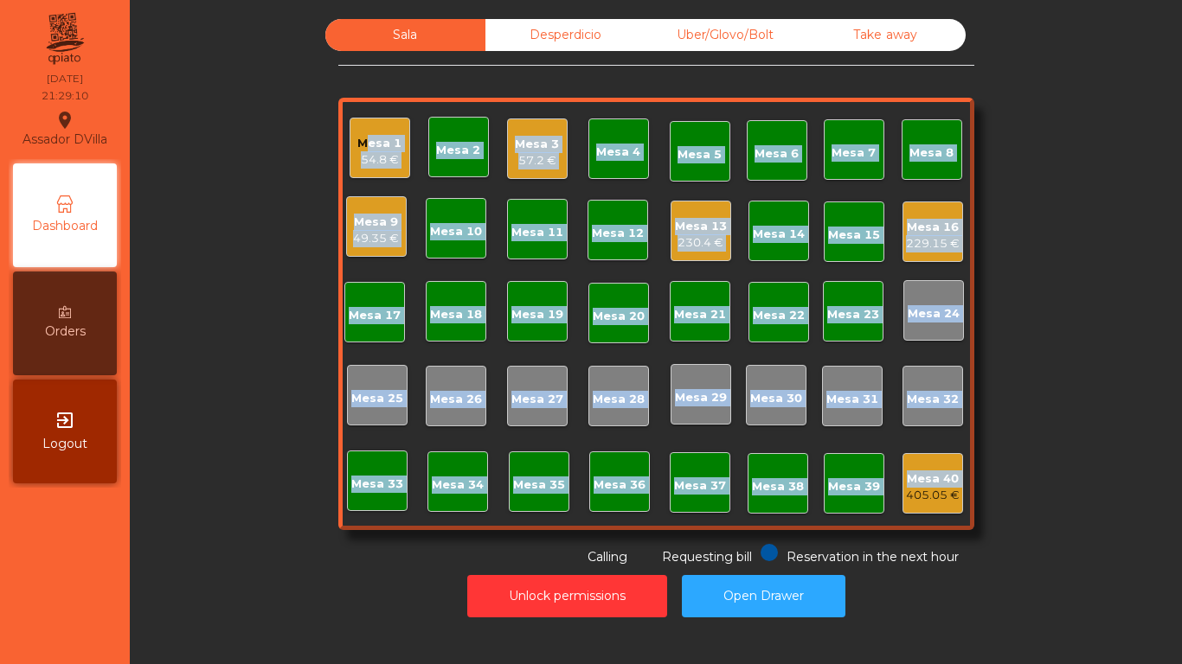
click at [895, 492] on div "Mesa 1 54.8 € Mesa 2 Mesa 3 57.2 € Mesa 4 Mesa 5 Mesa 6 Mesa 7 Mesa 8 Mesa 9 49…" at bounding box center [656, 314] width 636 height 433
click at [906, 492] on div "405.05 €" at bounding box center [933, 495] width 54 height 17
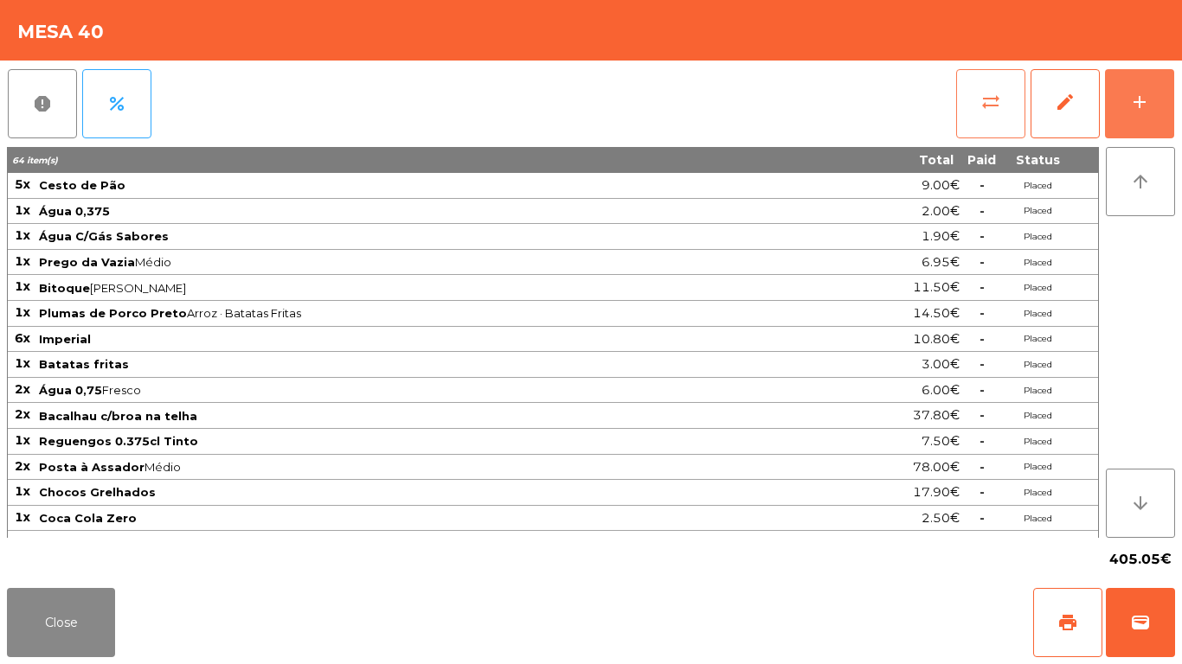
drag, startPoint x: 1171, startPoint y: 80, endPoint x: 1000, endPoint y: 76, distance: 170.5
click at [1171, 81] on button "add" at bounding box center [1139, 103] width 69 height 69
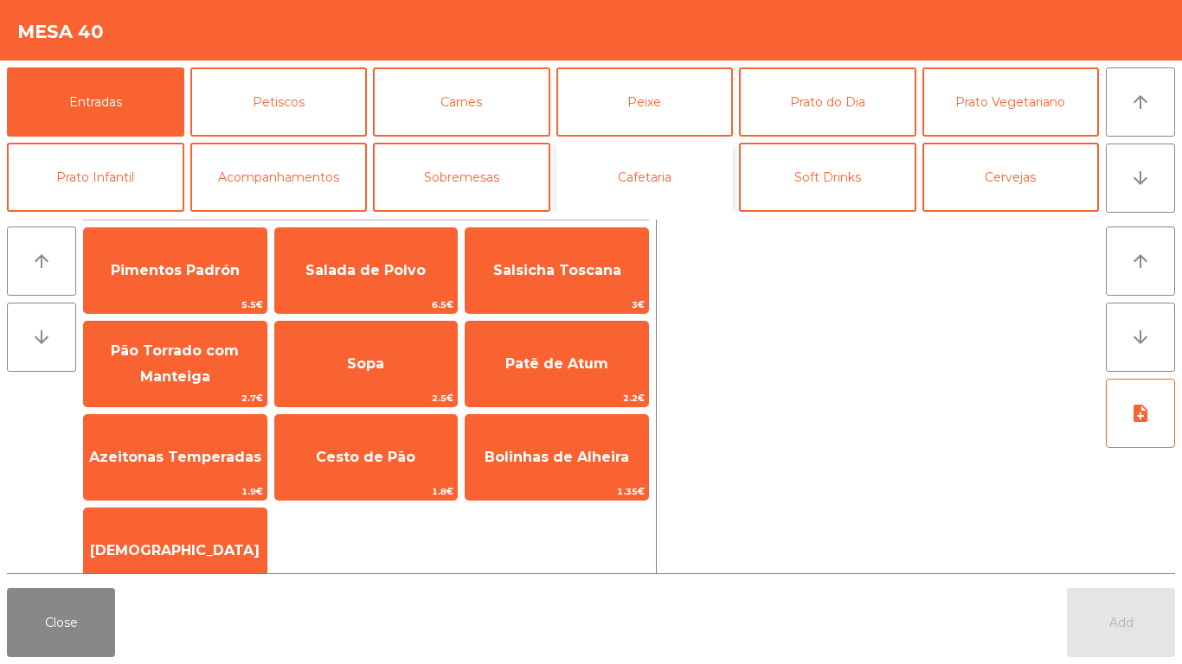
click at [696, 182] on button "Cafetaria" at bounding box center [644, 177] width 177 height 69
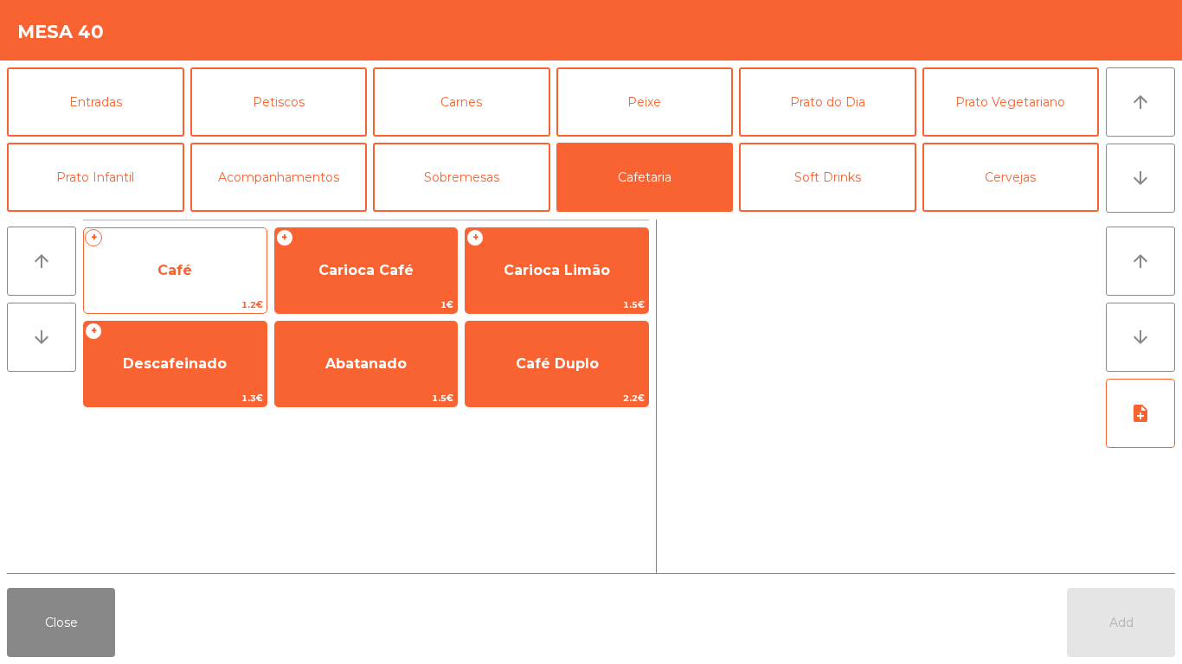
click at [215, 297] on span "1.2€" at bounding box center [175, 305] width 183 height 16
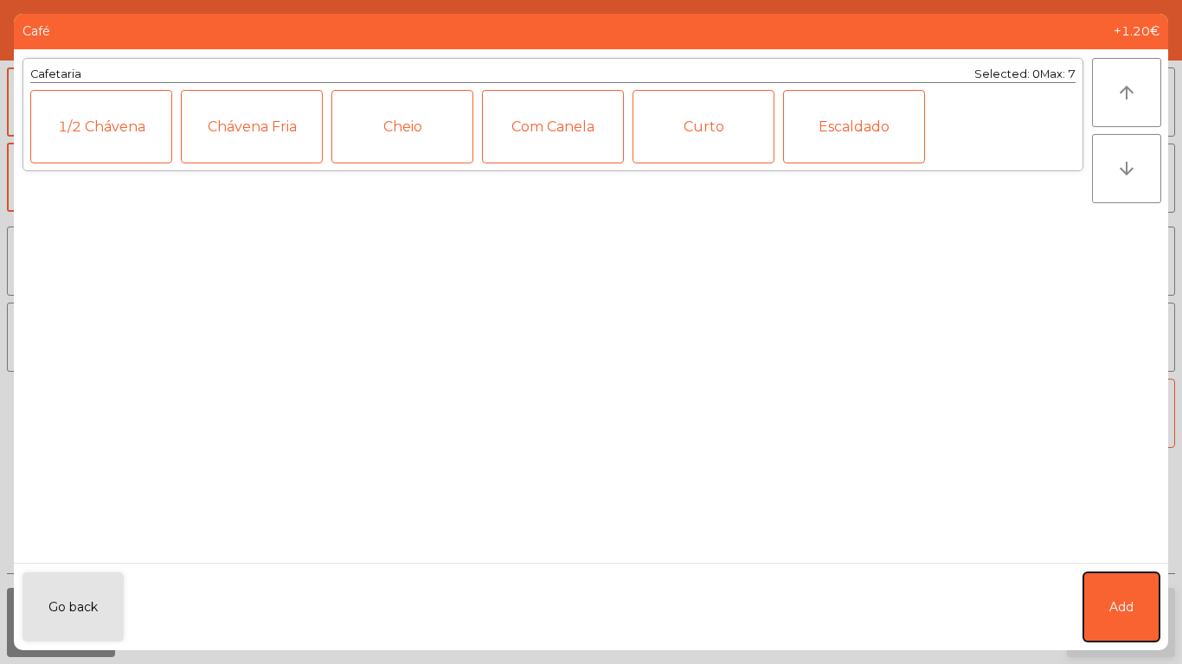
drag, startPoint x: 1103, startPoint y: 602, endPoint x: 1105, endPoint y: 617, distance: 14.8
click at [1104, 603] on button "Add" at bounding box center [1121, 607] width 76 height 69
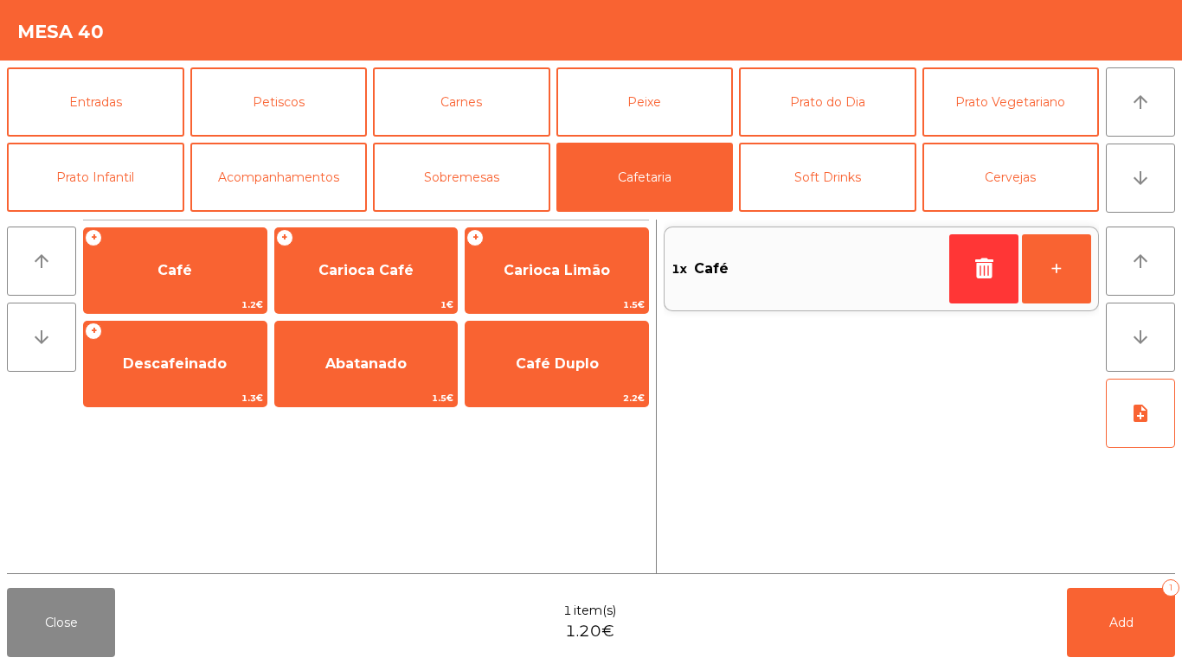
click at [1090, 664] on div "Close 1 item(s) 1.20€ Add 1" at bounding box center [591, 622] width 1182 height 83
click at [1090, 632] on button "Add 1" at bounding box center [1121, 622] width 108 height 69
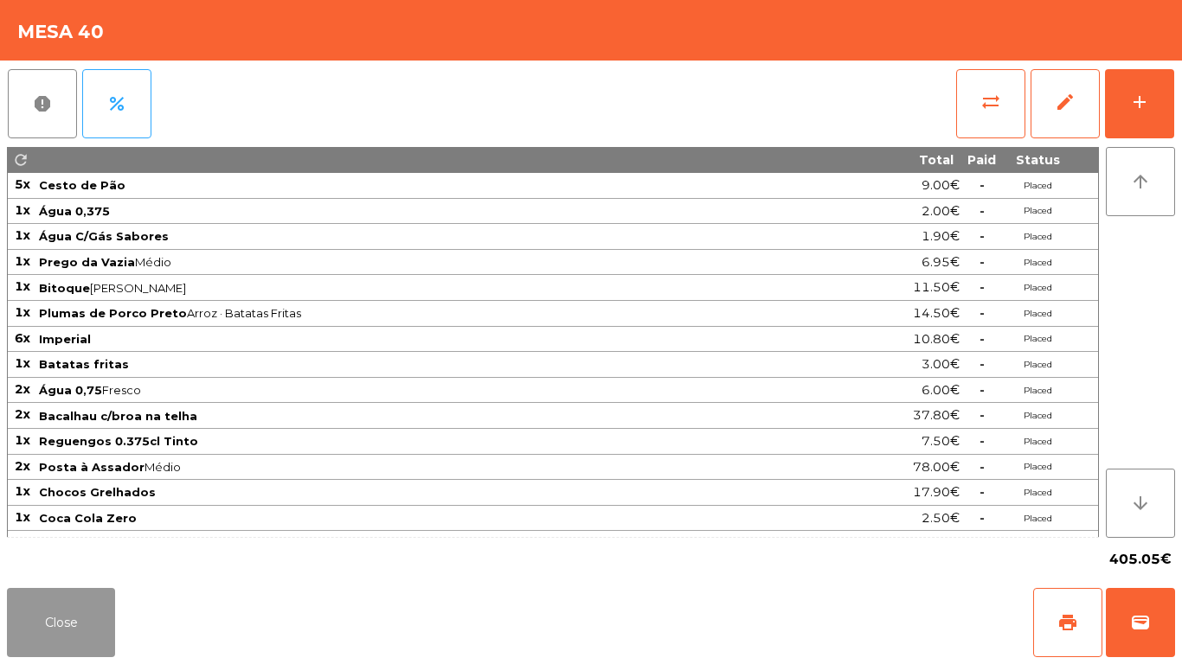
drag, startPoint x: 33, startPoint y: 633, endPoint x: 42, endPoint y: 641, distance: 11.6
click at [32, 633] on button "Close" at bounding box center [61, 622] width 108 height 69
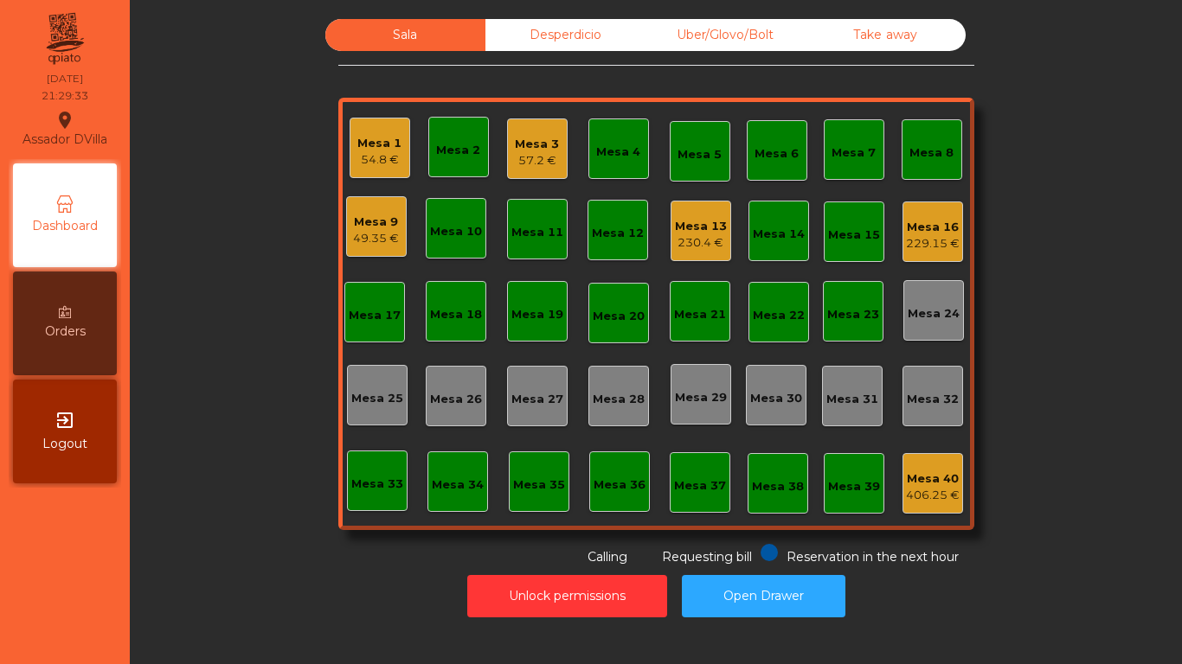
click at [357, 218] on div "Mesa 9" at bounding box center [376, 222] width 46 height 17
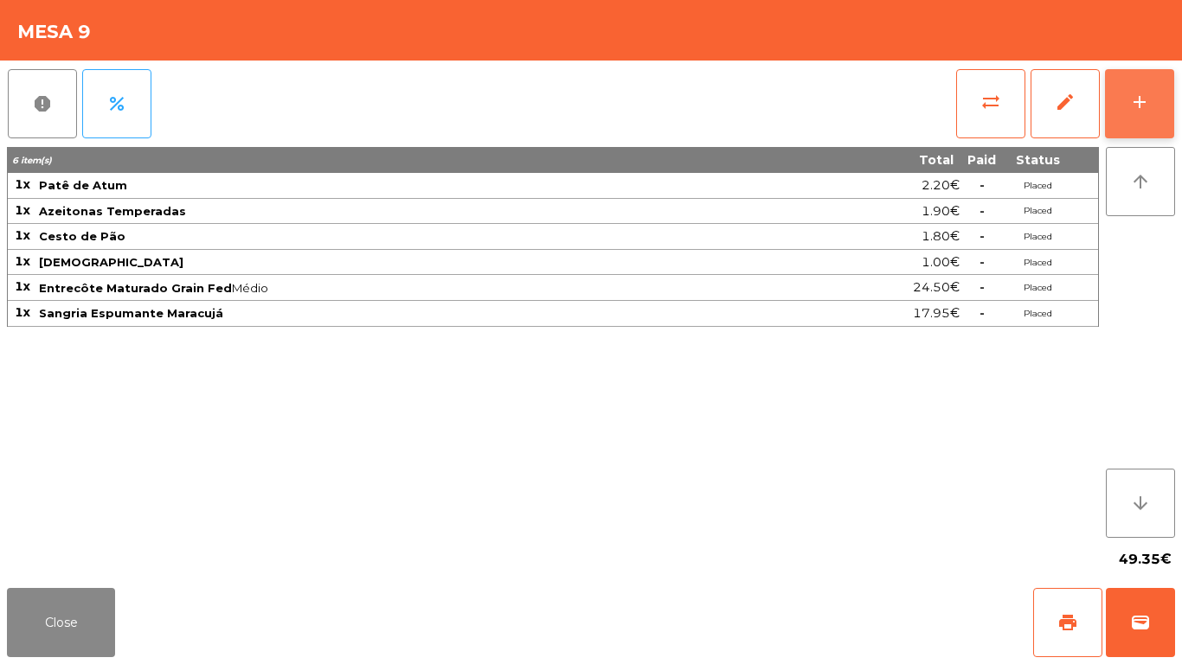
click at [1157, 104] on button "add" at bounding box center [1139, 103] width 69 height 69
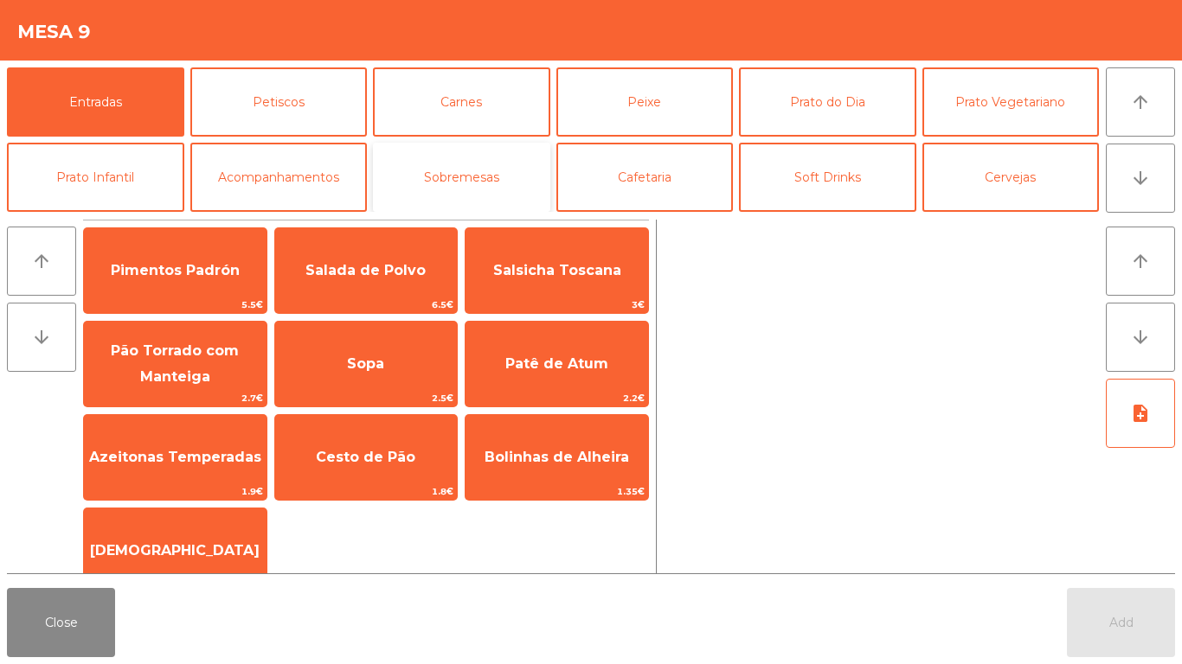
click at [485, 164] on button "Sobremesas" at bounding box center [461, 177] width 177 height 69
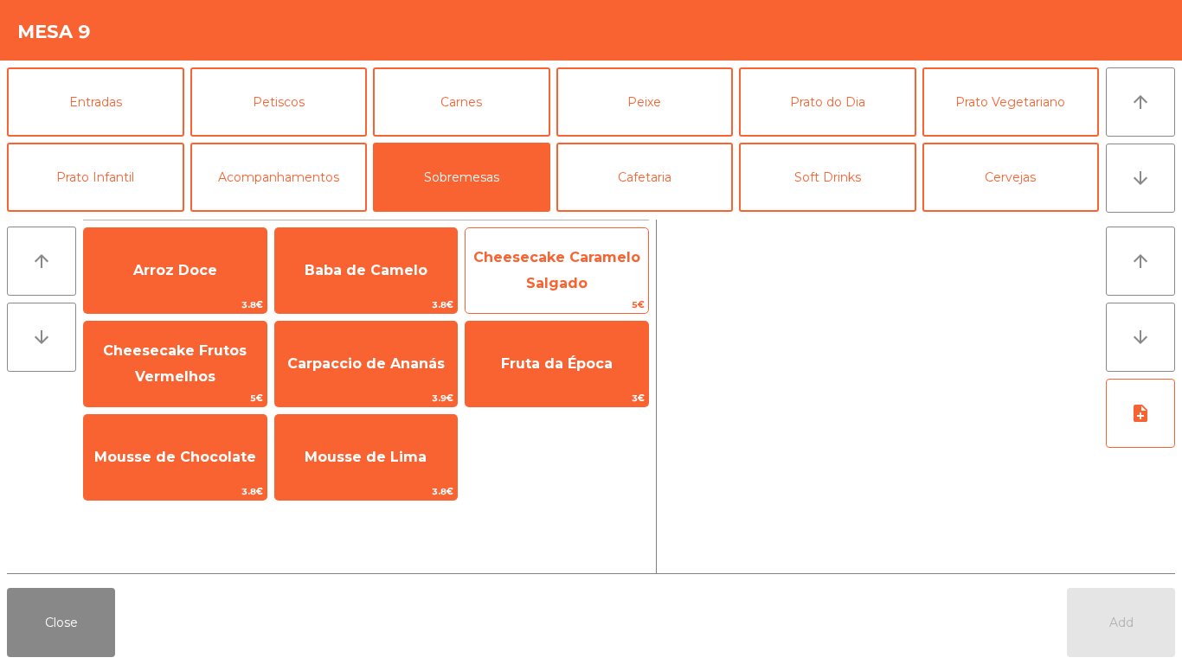
click at [555, 273] on span "Cheesecake Caramelo Salgado" at bounding box center [556, 271] width 183 height 74
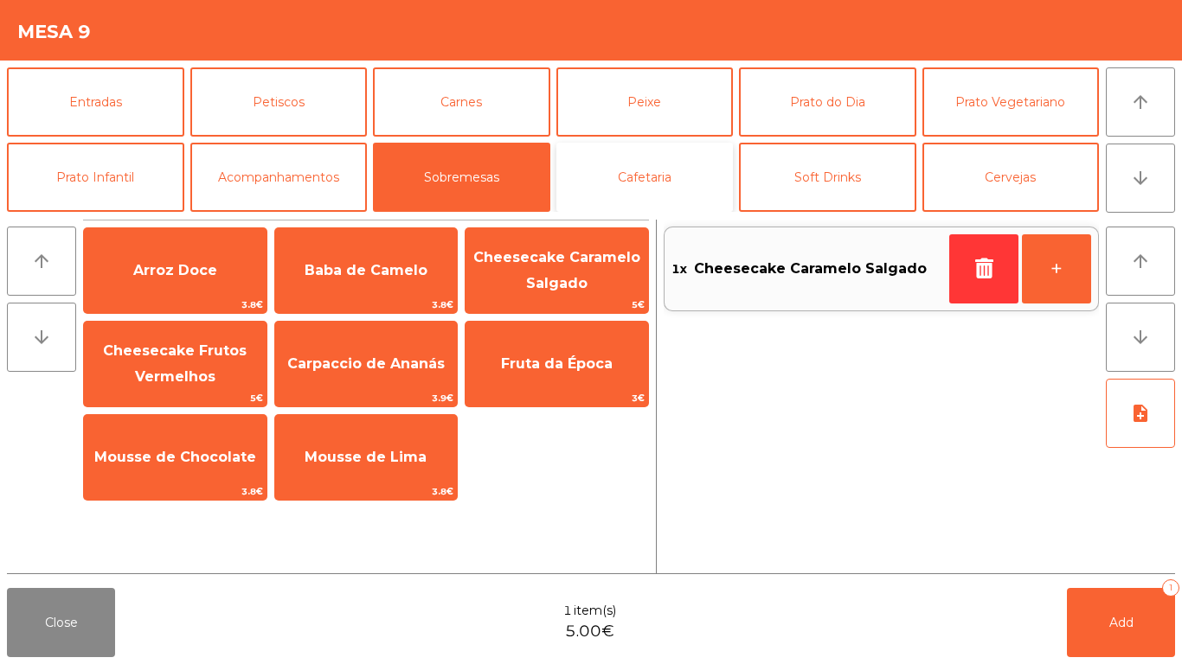
click at [658, 168] on button "Cafetaria" at bounding box center [644, 177] width 177 height 69
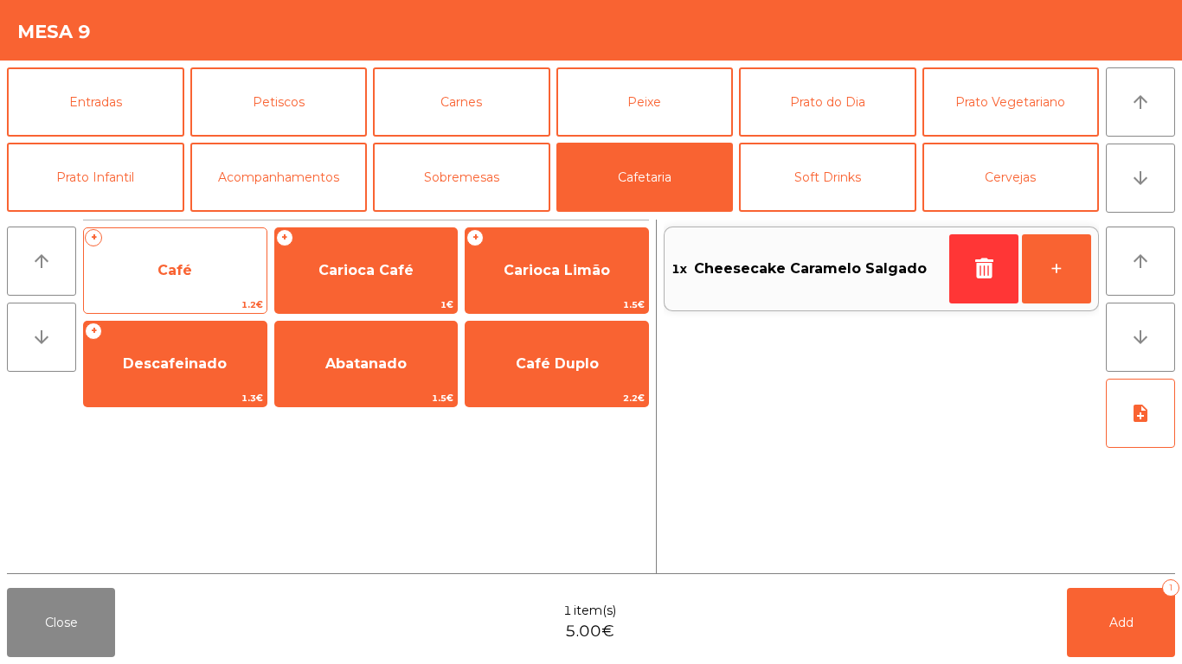
click at [185, 256] on span "Café" at bounding box center [175, 270] width 183 height 47
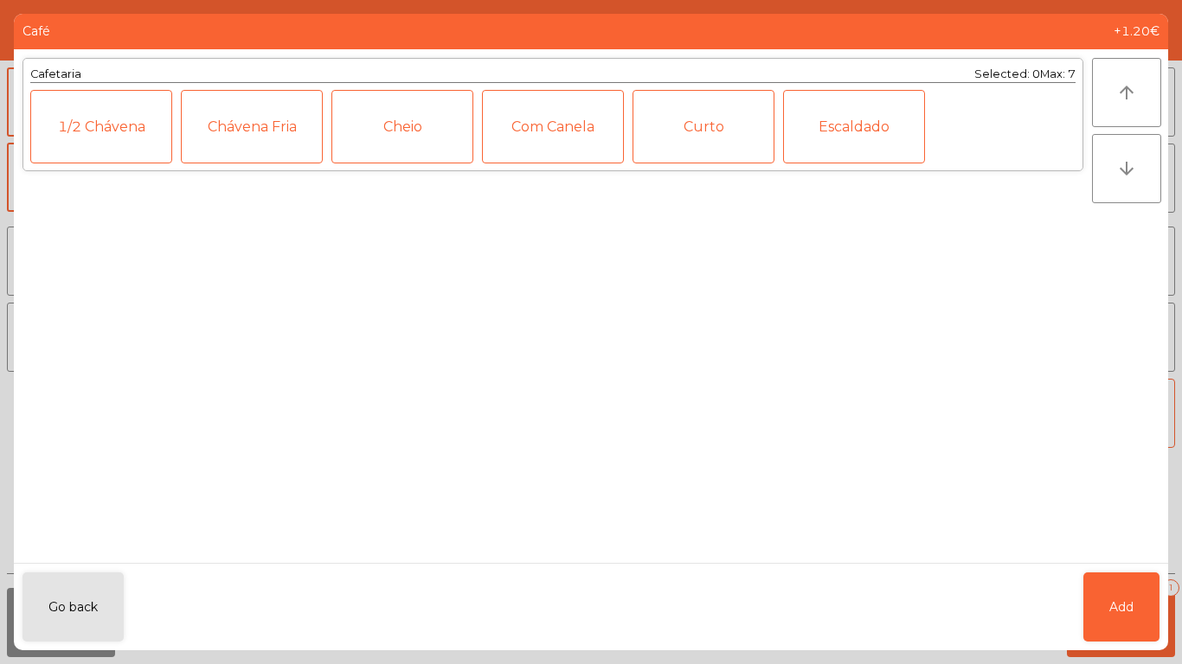
click at [102, 140] on div "1/2 Chávena" at bounding box center [101, 127] width 142 height 74
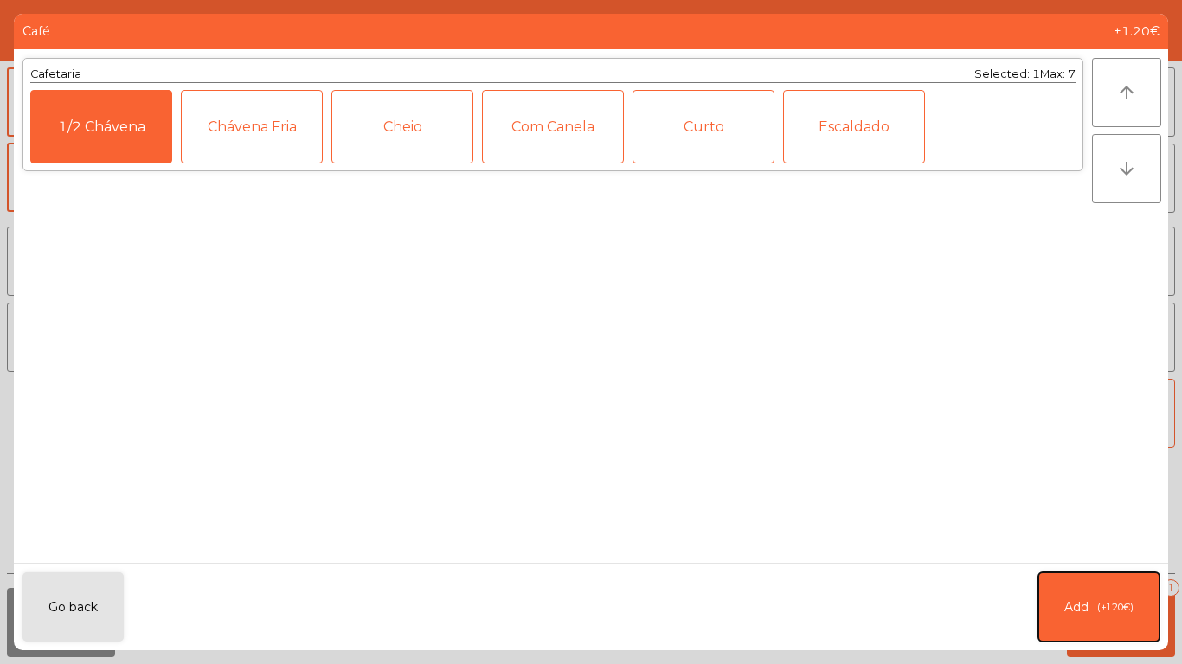
click at [1101, 596] on button "Add (+1.20€)" at bounding box center [1098, 607] width 121 height 69
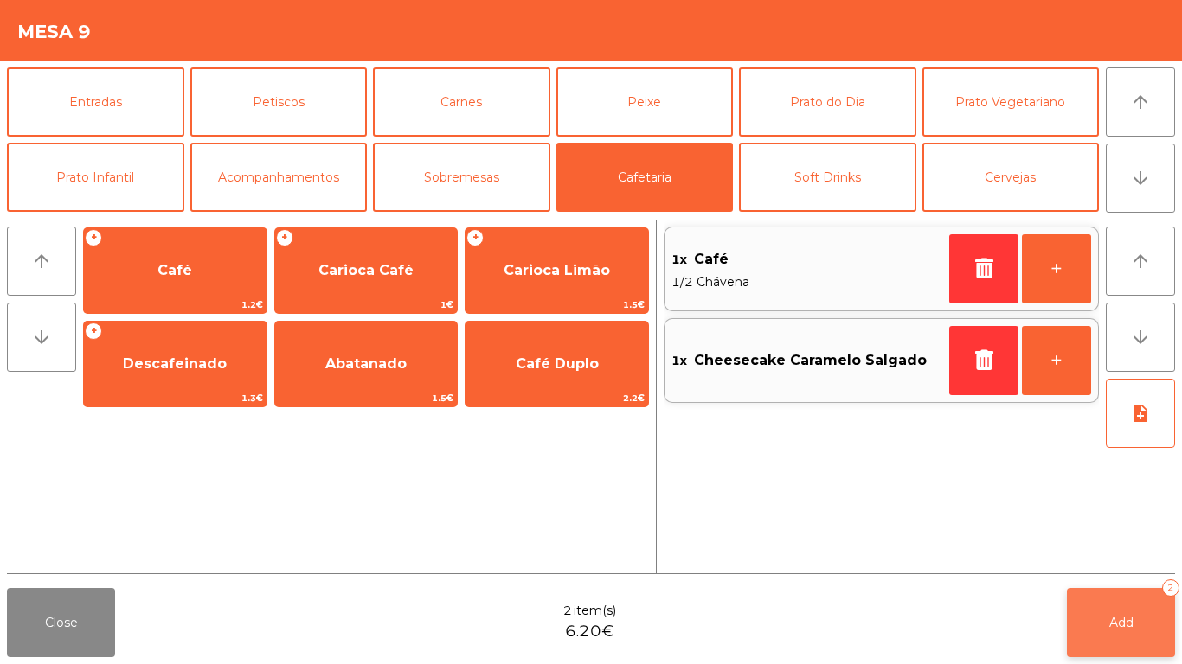
click at [1110, 611] on button "Add 2" at bounding box center [1121, 622] width 108 height 69
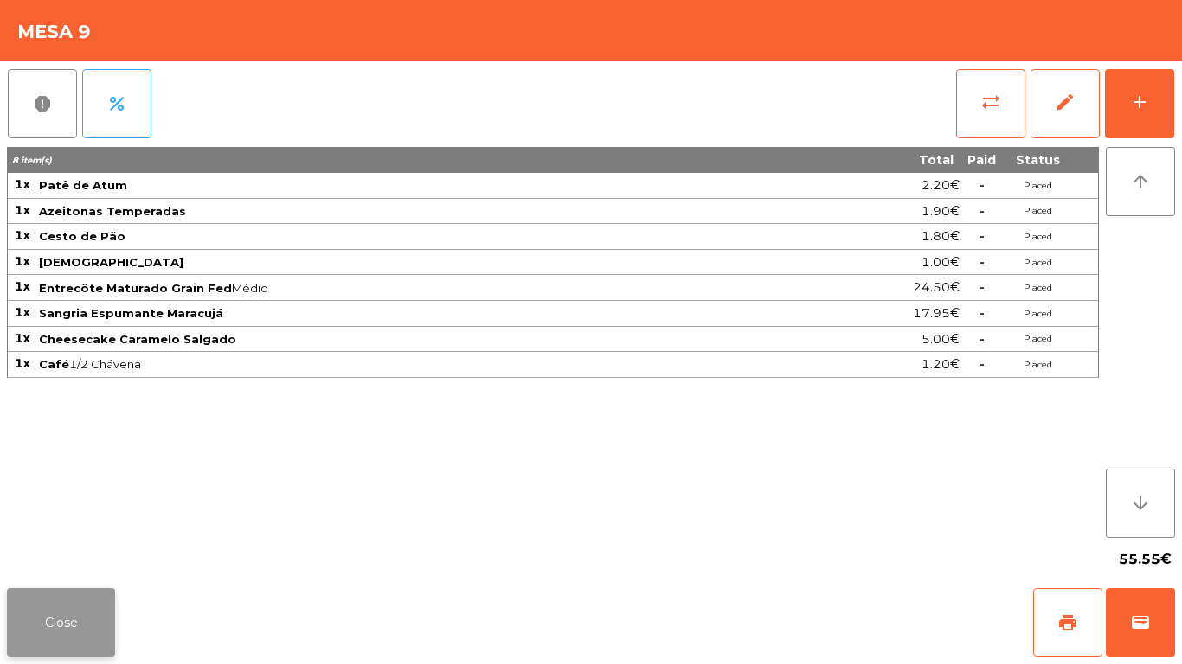
click at [55, 614] on button "Close" at bounding box center [61, 622] width 108 height 69
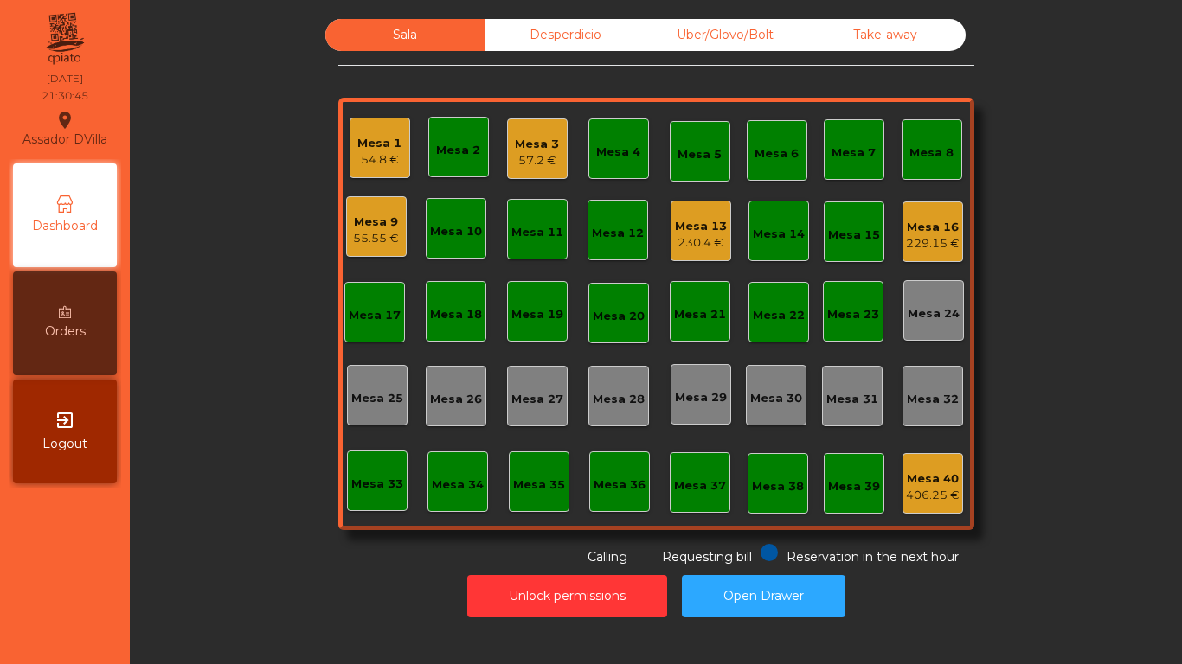
click at [751, 561] on div "Reservation in the next hour Requesting bill Calling" at bounding box center [652, 555] width 629 height 22
click at [789, 578] on button "Open Drawer" at bounding box center [764, 596] width 164 height 42
drag, startPoint x: 508, startPoint y: 162, endPoint x: 517, endPoint y: 159, distance: 9.9
click at [517, 159] on div "Mesa 3 57.2 €" at bounding box center [537, 149] width 61 height 61
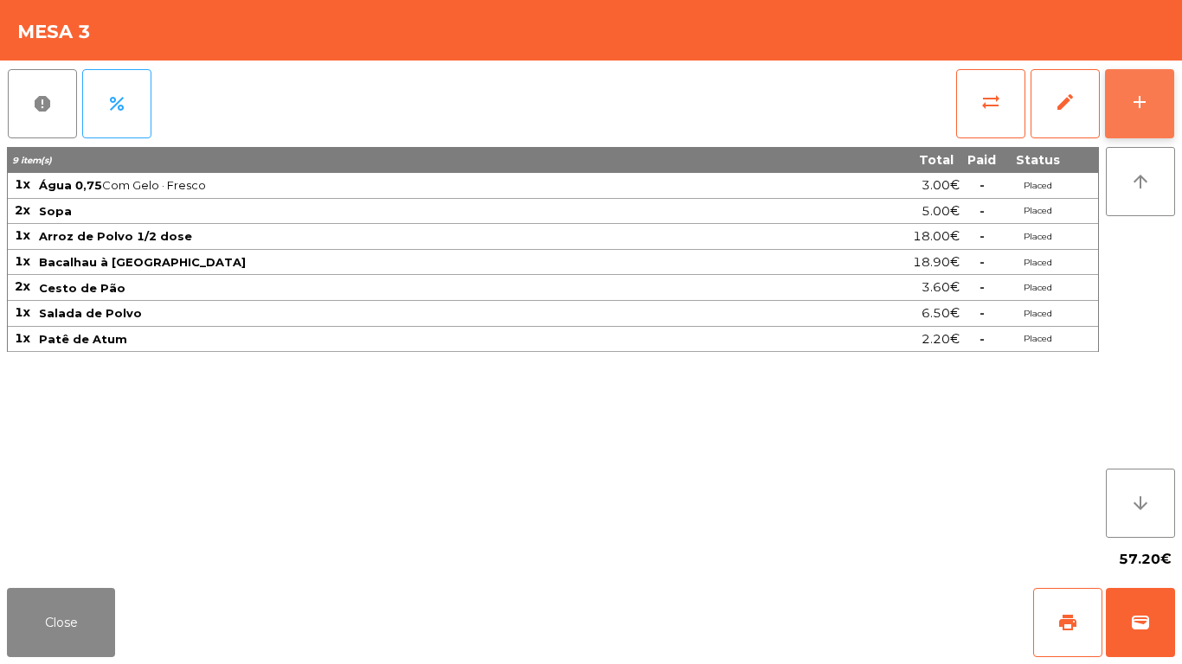
click at [1159, 100] on button "add" at bounding box center [1139, 103] width 69 height 69
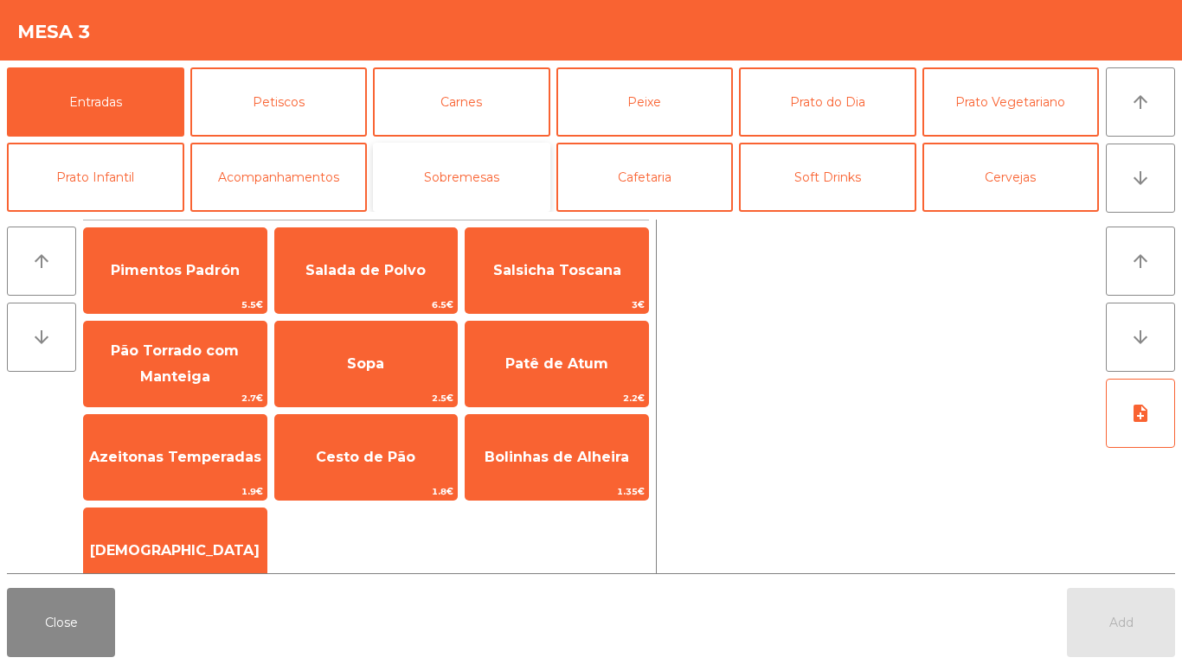
click at [478, 161] on button "Sobremesas" at bounding box center [461, 177] width 177 height 69
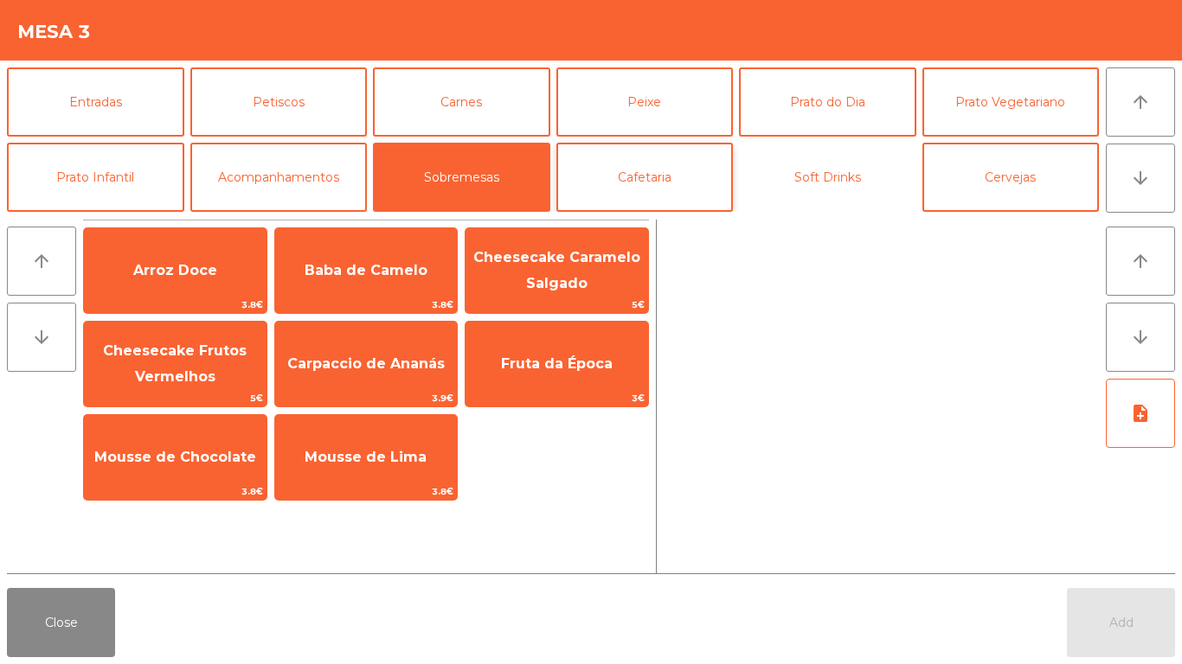
drag, startPoint x: 771, startPoint y: 176, endPoint x: 653, endPoint y: 206, distance: 121.5
click at [772, 176] on button "Soft Drinks" at bounding box center [827, 177] width 177 height 69
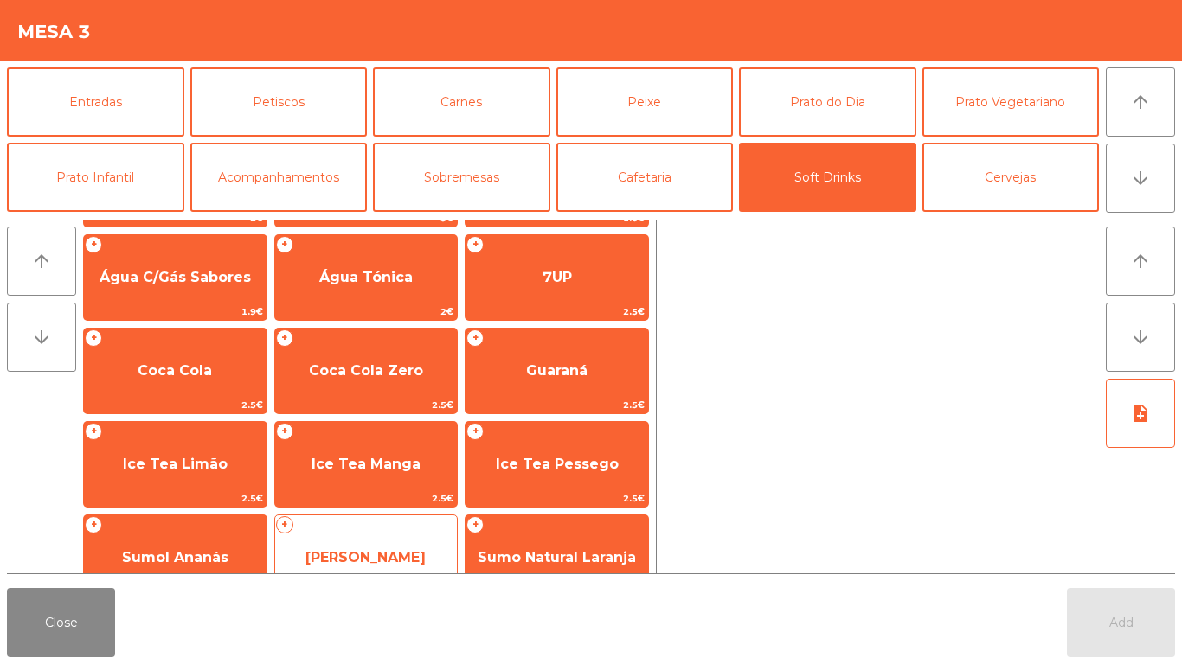
scroll to position [215, 0]
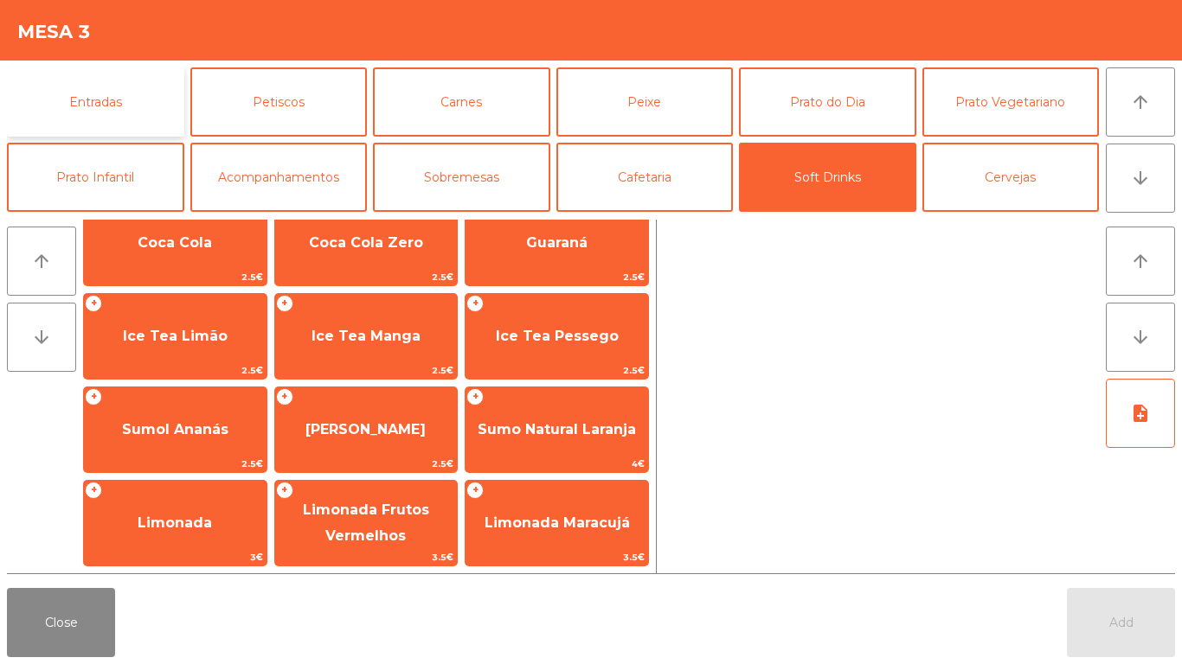
click at [134, 119] on button "Entradas" at bounding box center [95, 101] width 177 height 69
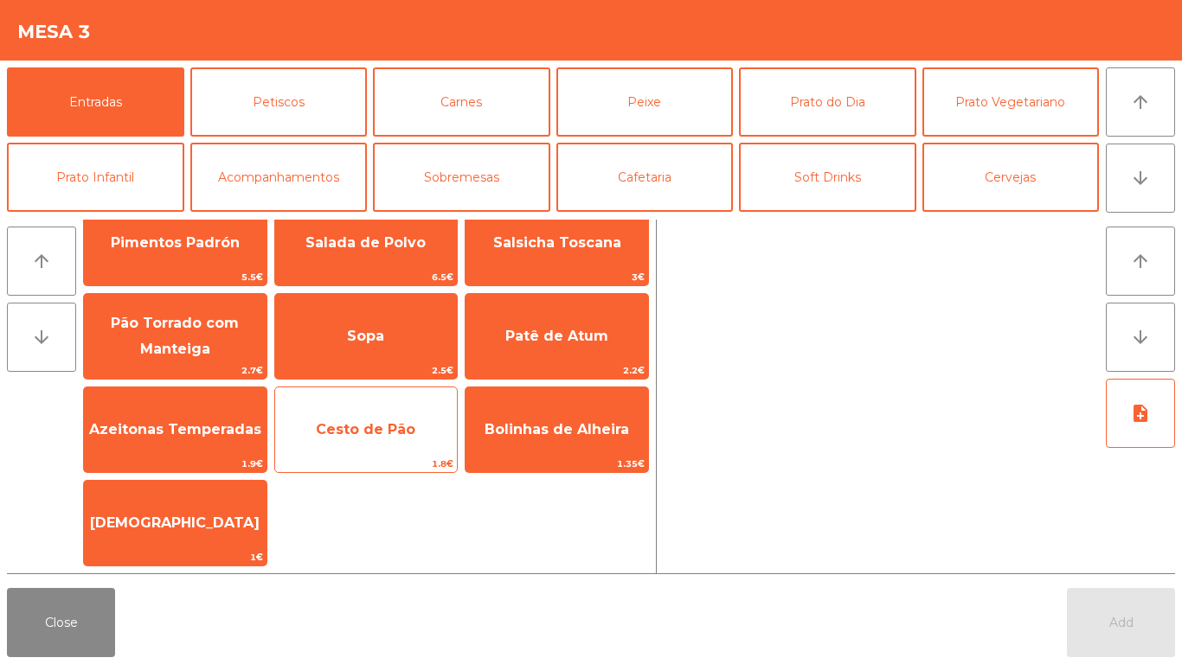
click at [363, 417] on span "Cesto de Pão" at bounding box center [366, 430] width 183 height 47
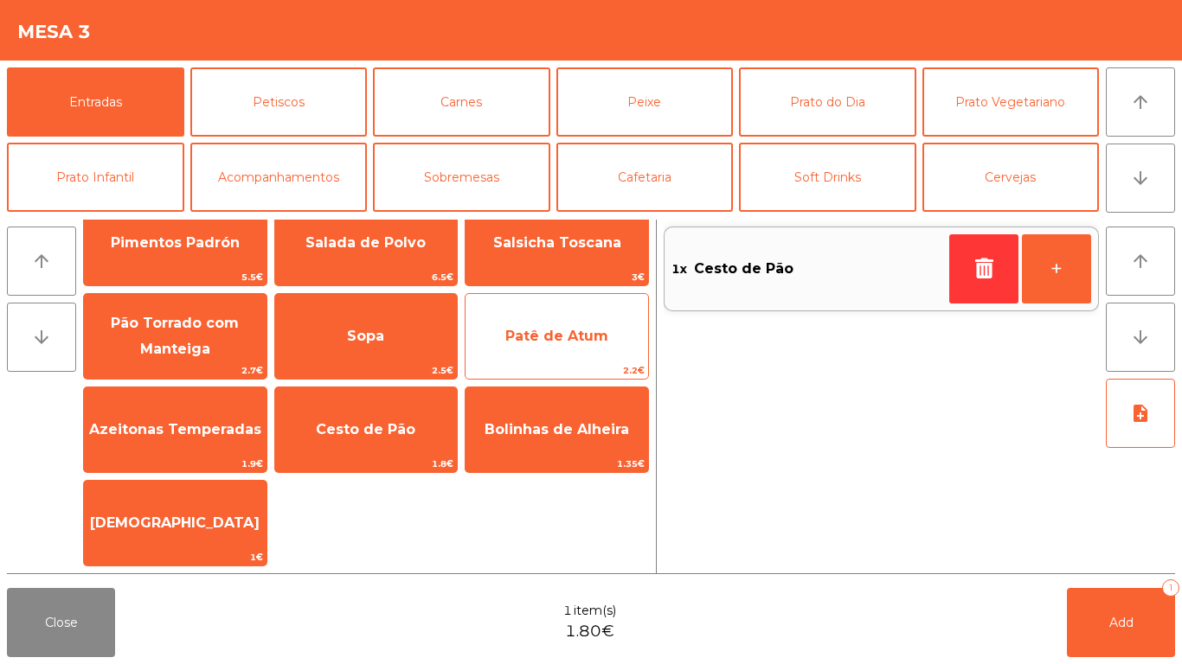
drag, startPoint x: 574, startPoint y: 337, endPoint x: 562, endPoint y: 331, distance: 12.8
click at [574, 337] on span "Patê de Atum" at bounding box center [556, 336] width 103 height 16
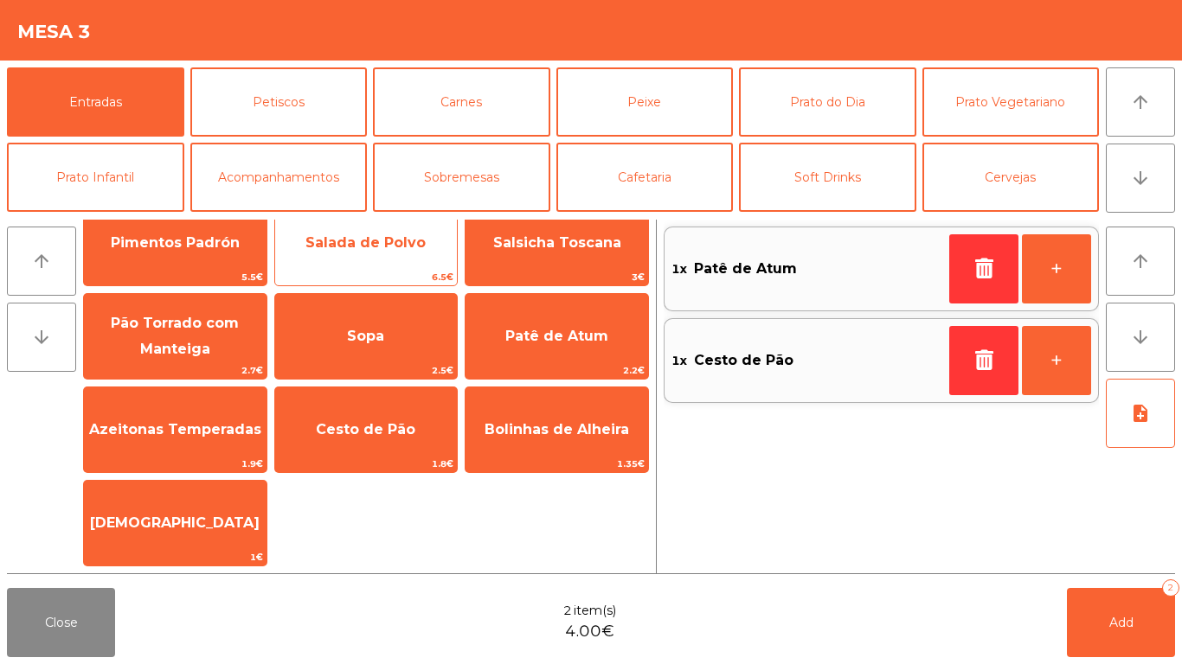
click at [324, 270] on span "6.5€" at bounding box center [366, 277] width 183 height 16
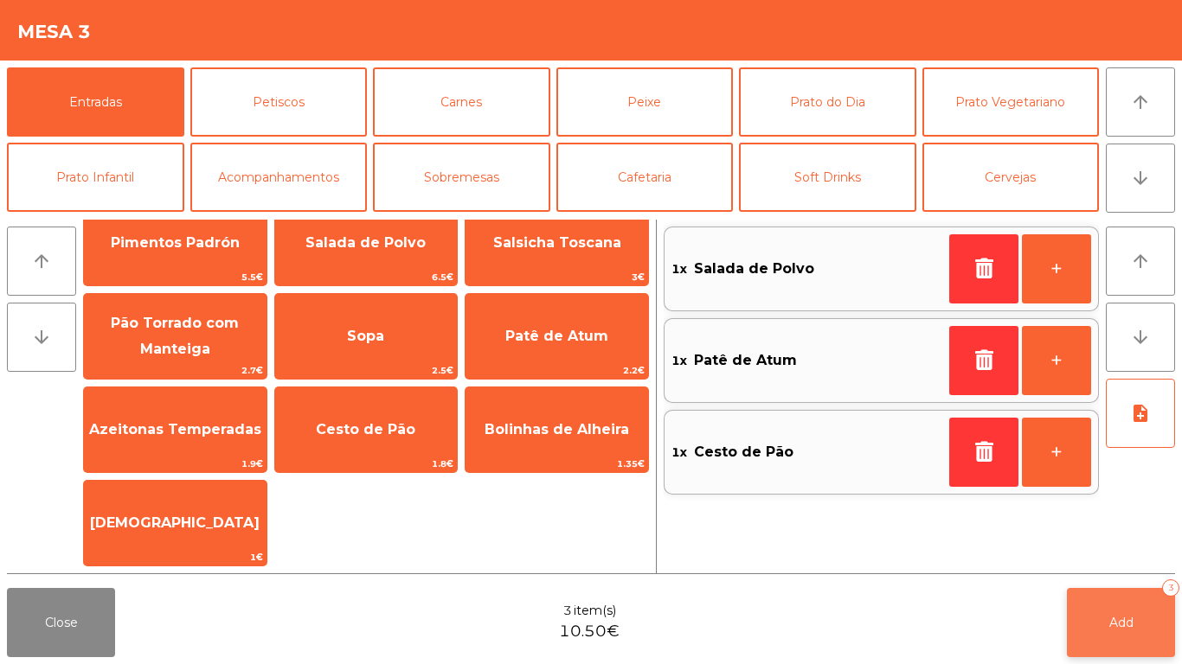
click at [1126, 615] on span "Add" at bounding box center [1121, 623] width 24 height 16
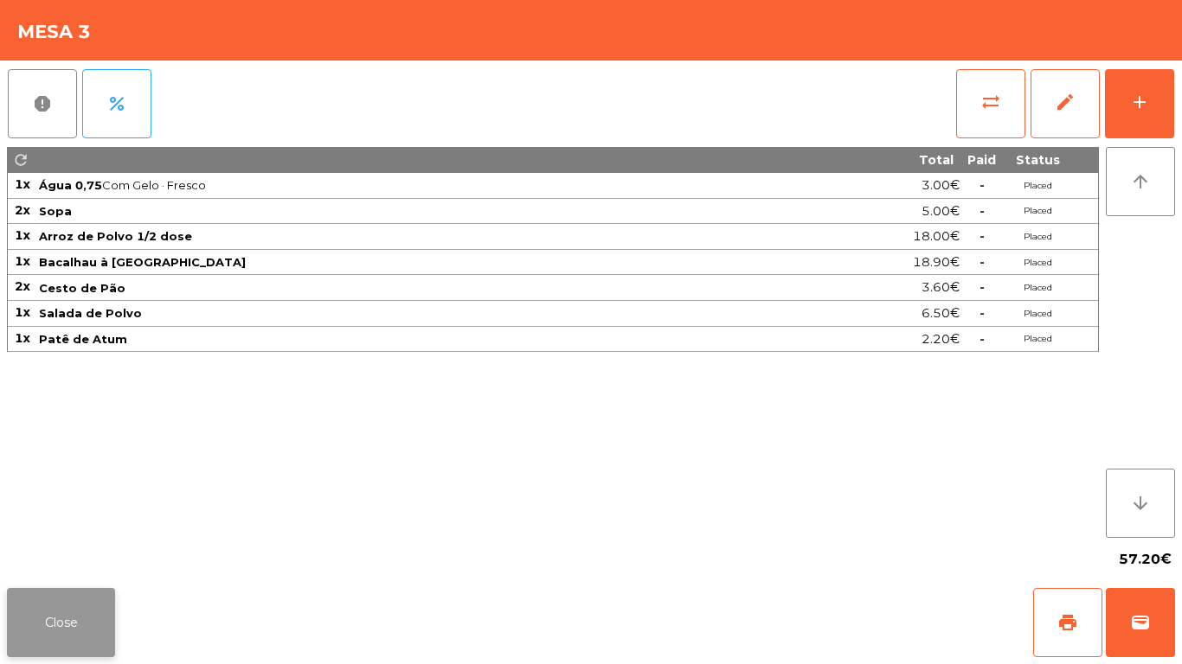
click at [76, 632] on button "Close" at bounding box center [61, 622] width 108 height 69
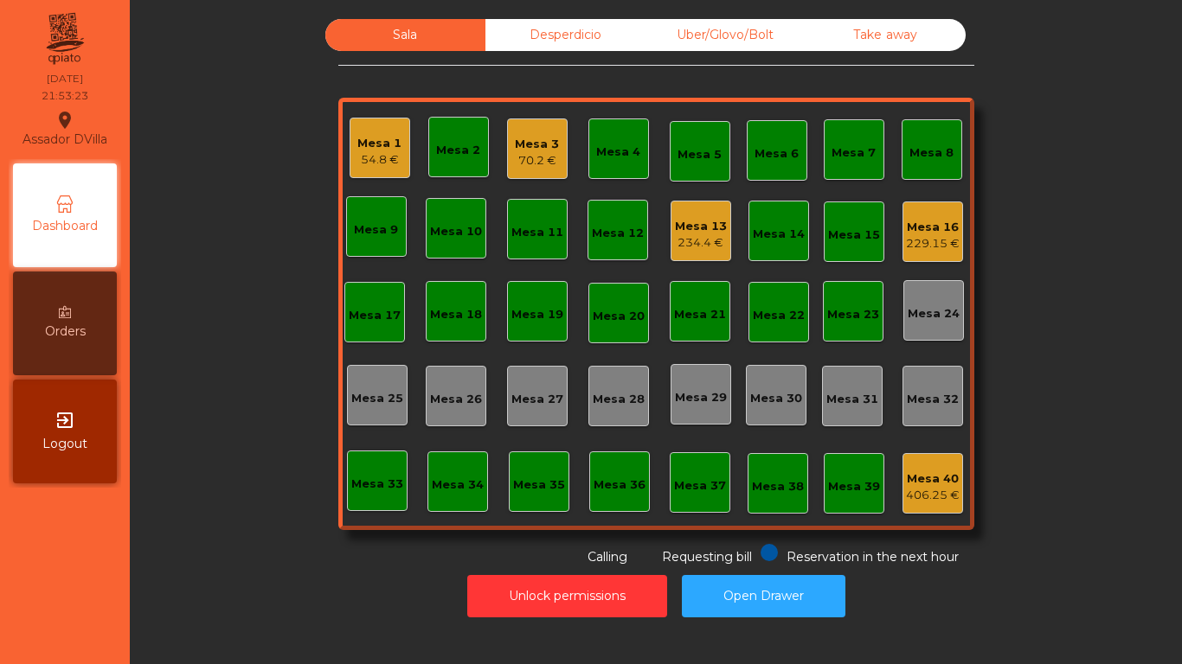
click at [686, 223] on div "Mesa 13" at bounding box center [701, 226] width 52 height 17
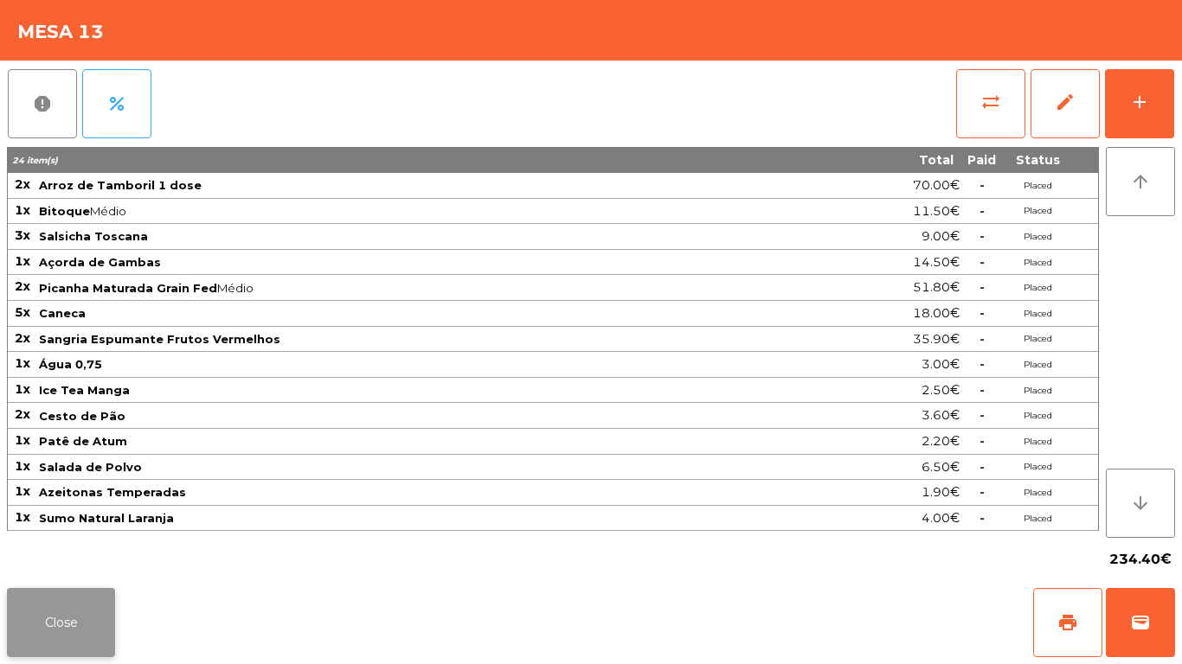
click at [55, 610] on button "Close" at bounding box center [61, 622] width 108 height 69
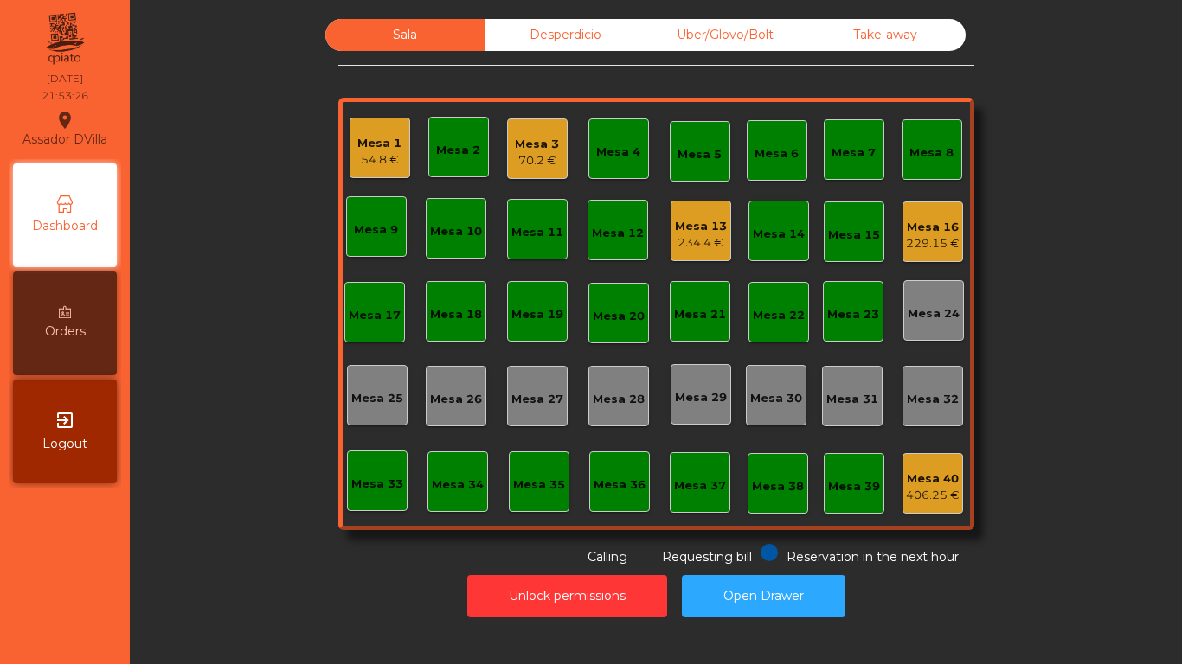
click at [934, 215] on div "Mesa 16 229.15 €" at bounding box center [933, 232] width 54 height 41
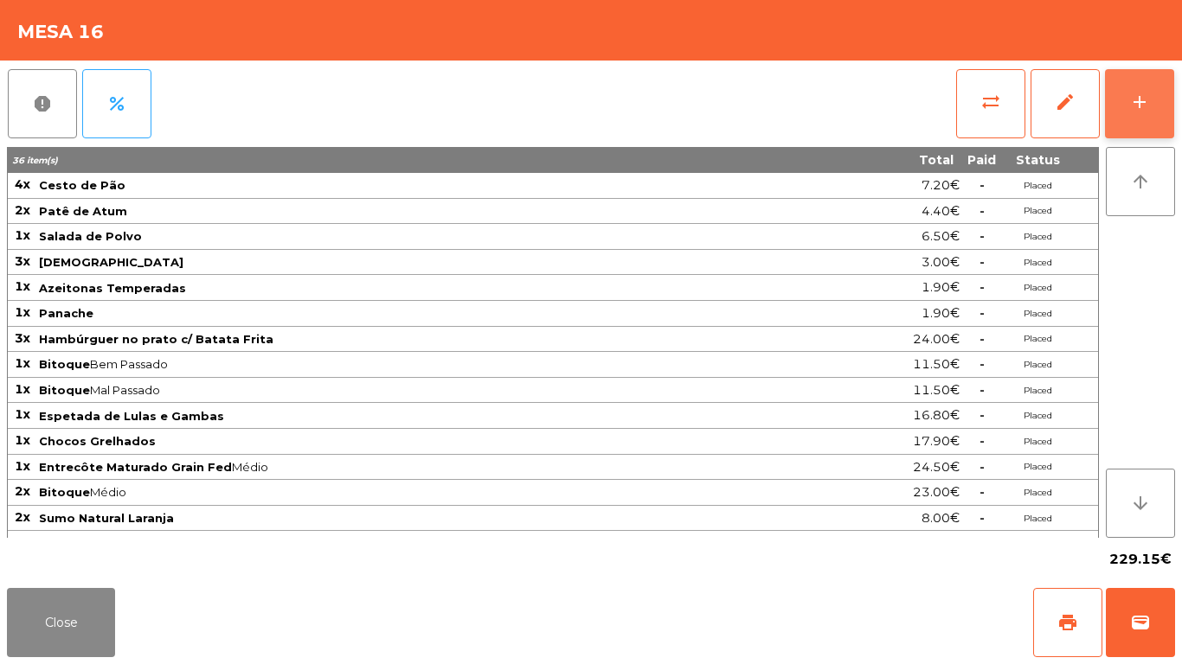
click at [1152, 90] on button "add" at bounding box center [1139, 103] width 69 height 69
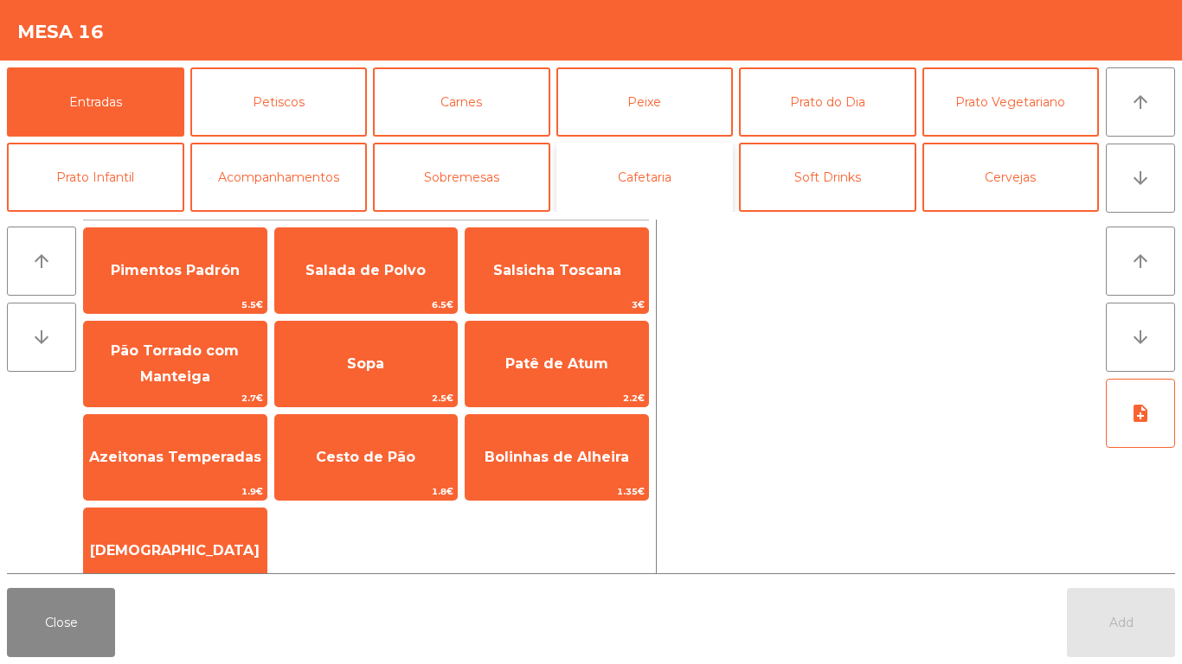
click at [646, 182] on button "Cafetaria" at bounding box center [644, 177] width 177 height 69
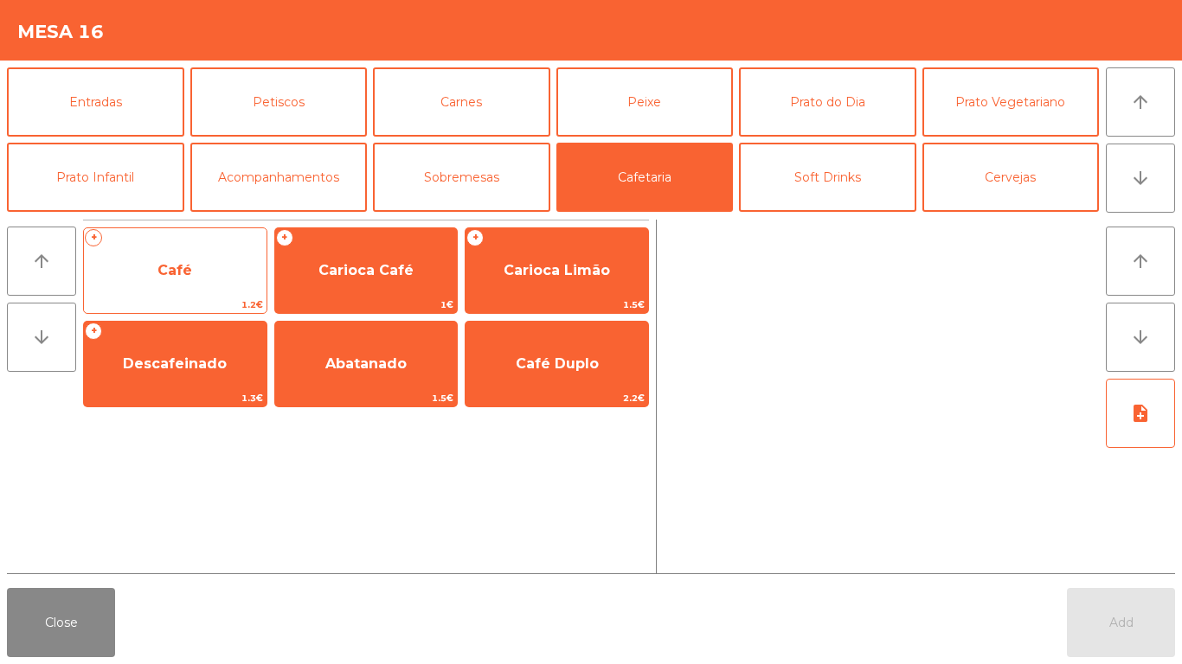
click at [216, 287] on span "Café" at bounding box center [175, 270] width 183 height 47
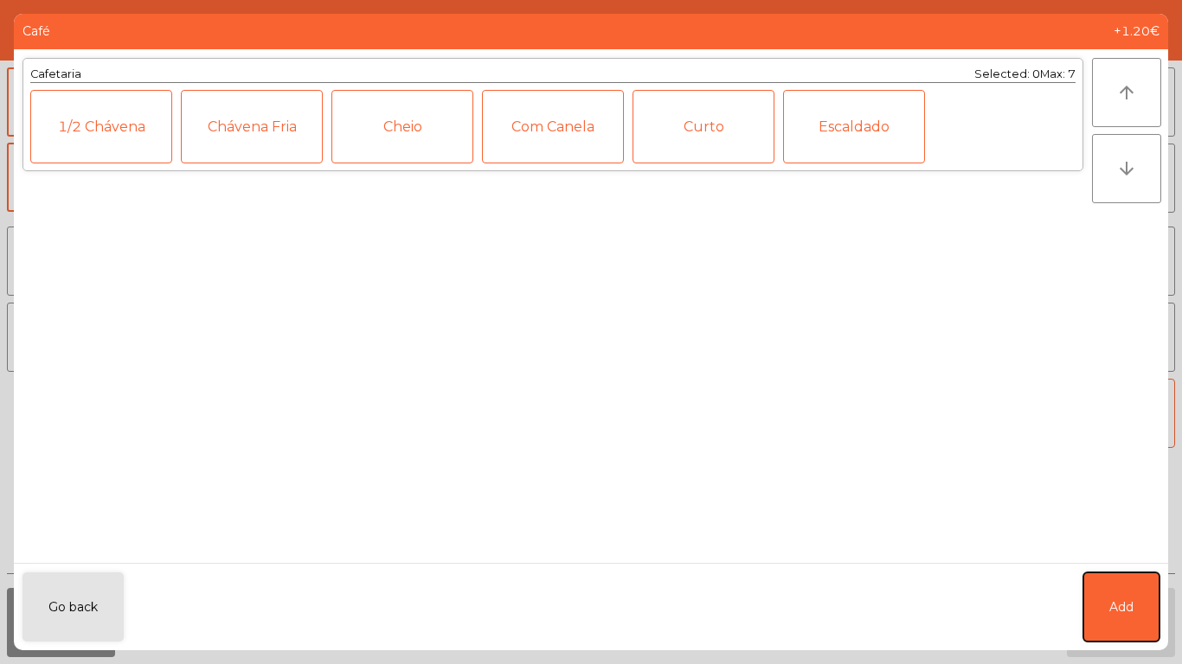
click at [1115, 594] on button "Add" at bounding box center [1121, 607] width 76 height 69
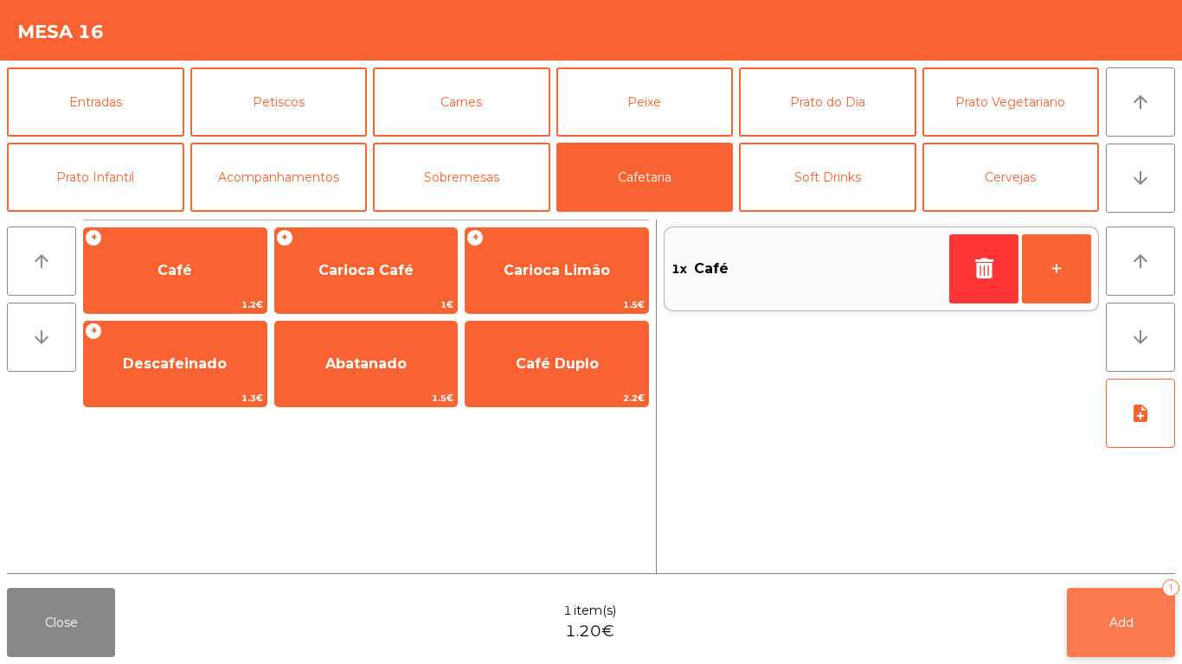
click at [1127, 602] on button "Add 1" at bounding box center [1121, 622] width 108 height 69
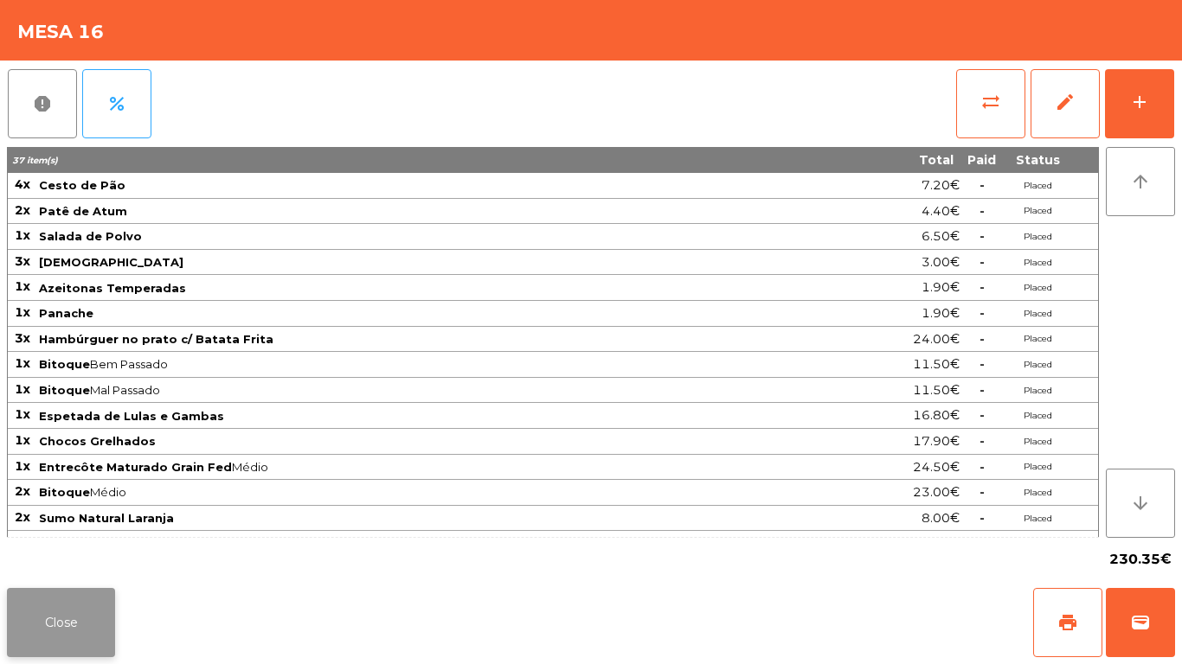
click at [44, 613] on button "Close" at bounding box center [61, 622] width 108 height 69
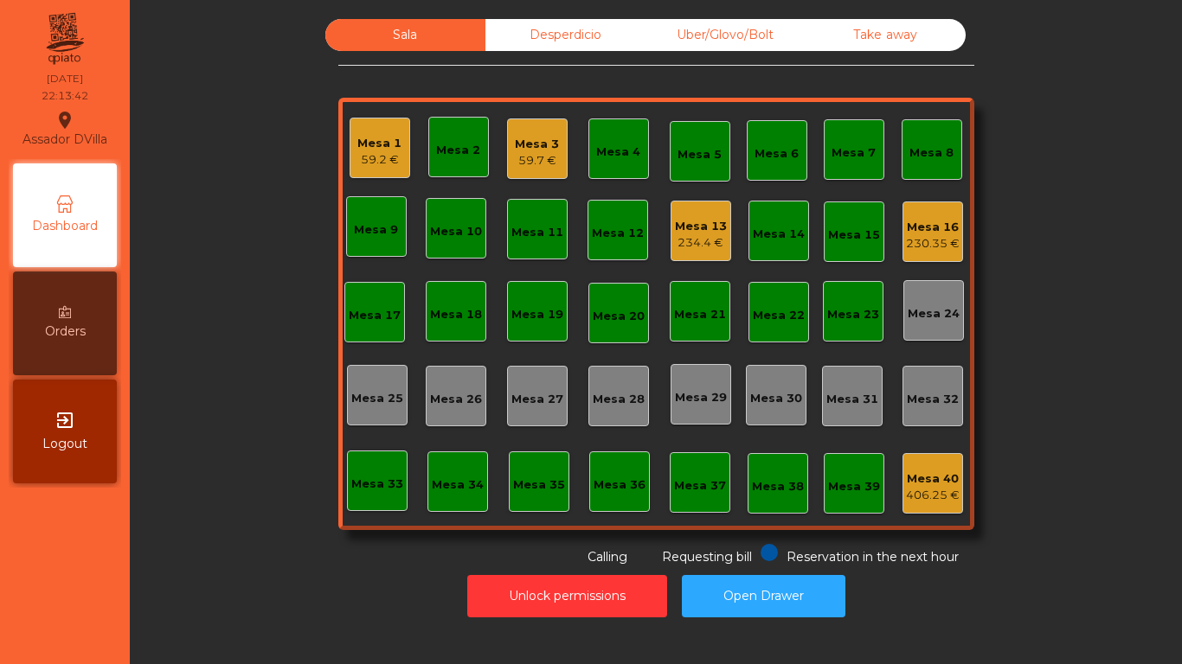
click at [350, 167] on div "Mesa 1 59.2 €" at bounding box center [380, 148] width 61 height 61
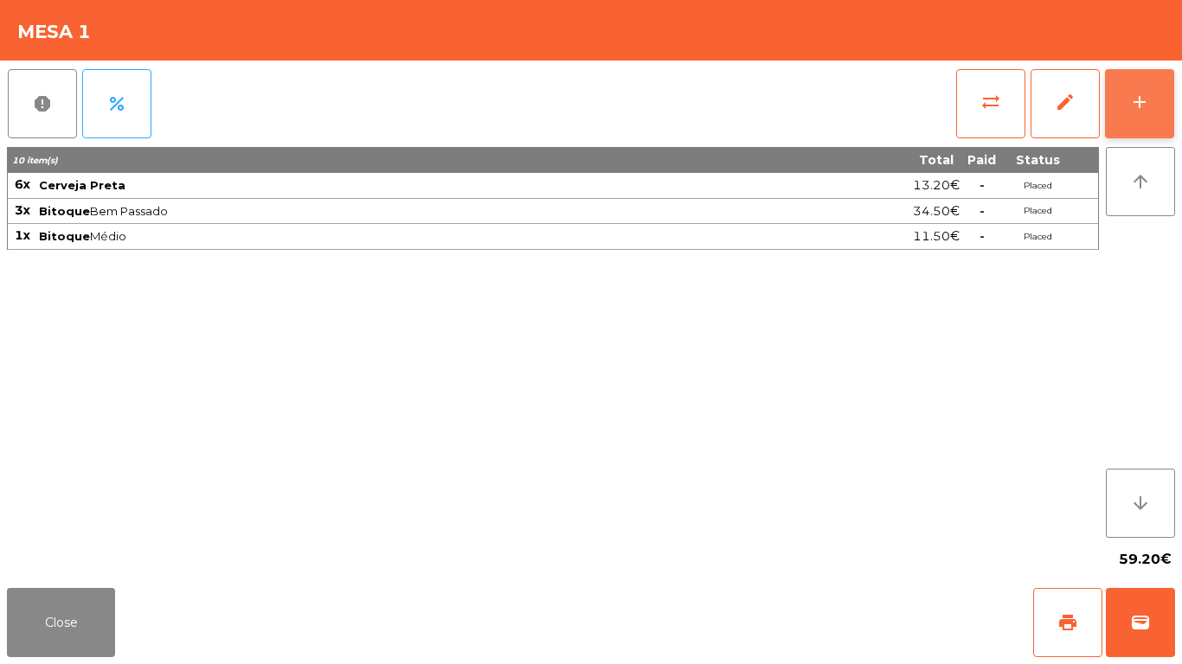
click at [1155, 93] on button "add" at bounding box center [1139, 103] width 69 height 69
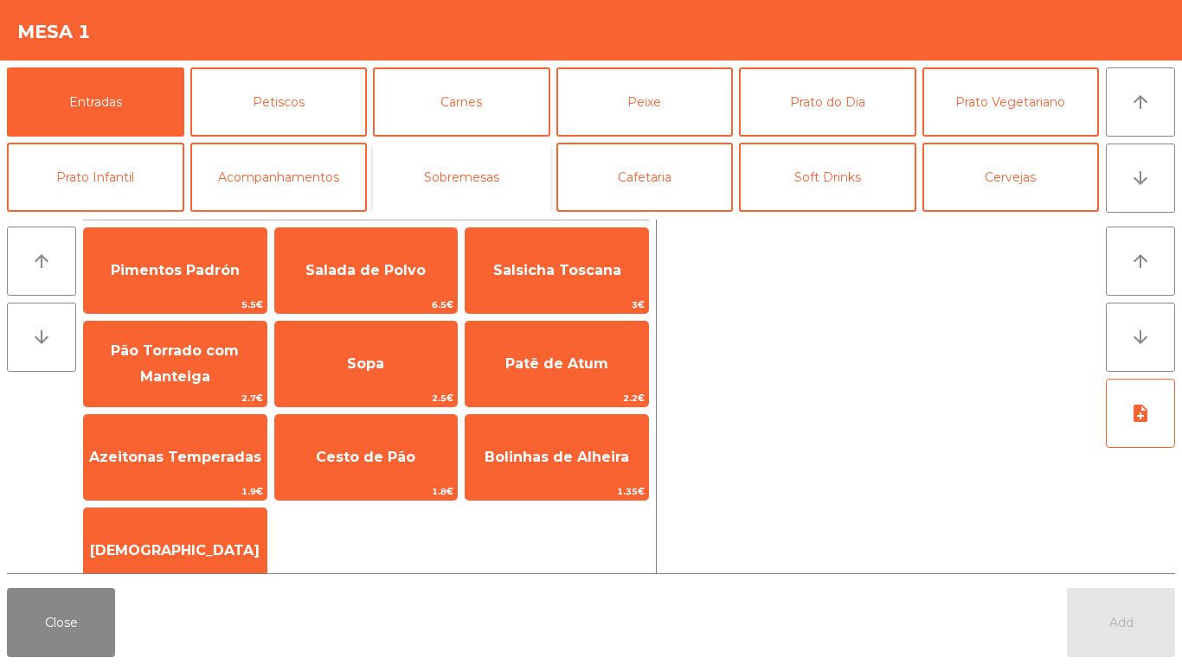
click at [464, 179] on button "Sobremesas" at bounding box center [461, 177] width 177 height 69
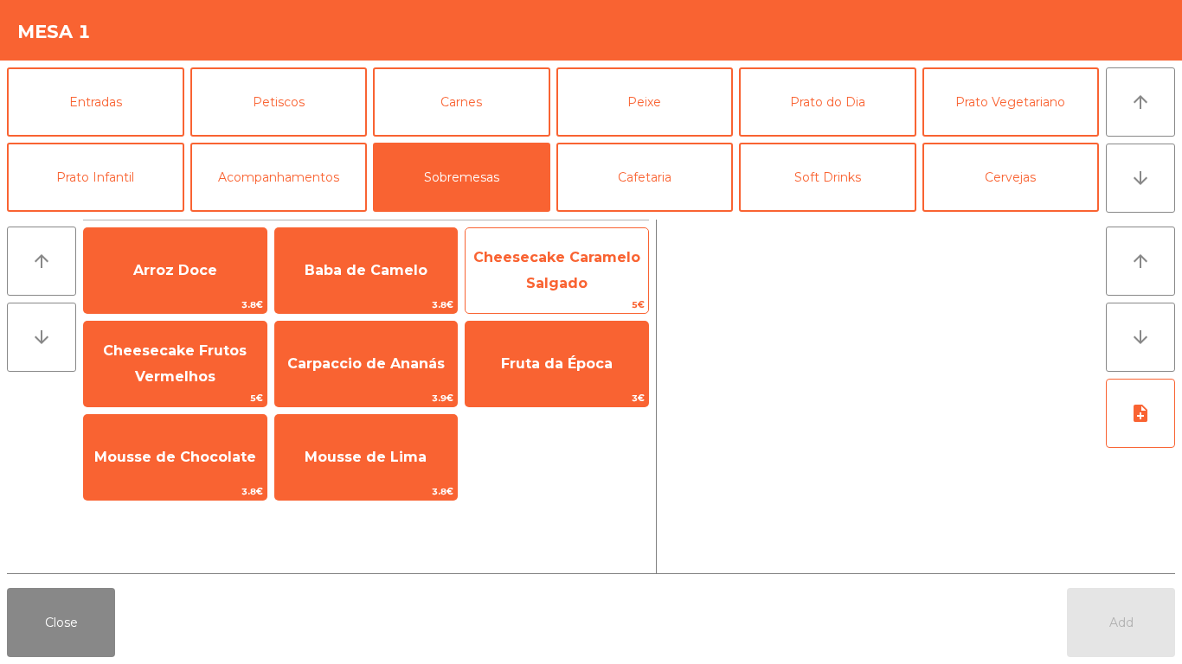
click at [564, 267] on span "Cheesecake Caramelo Salgado" at bounding box center [556, 271] width 183 height 74
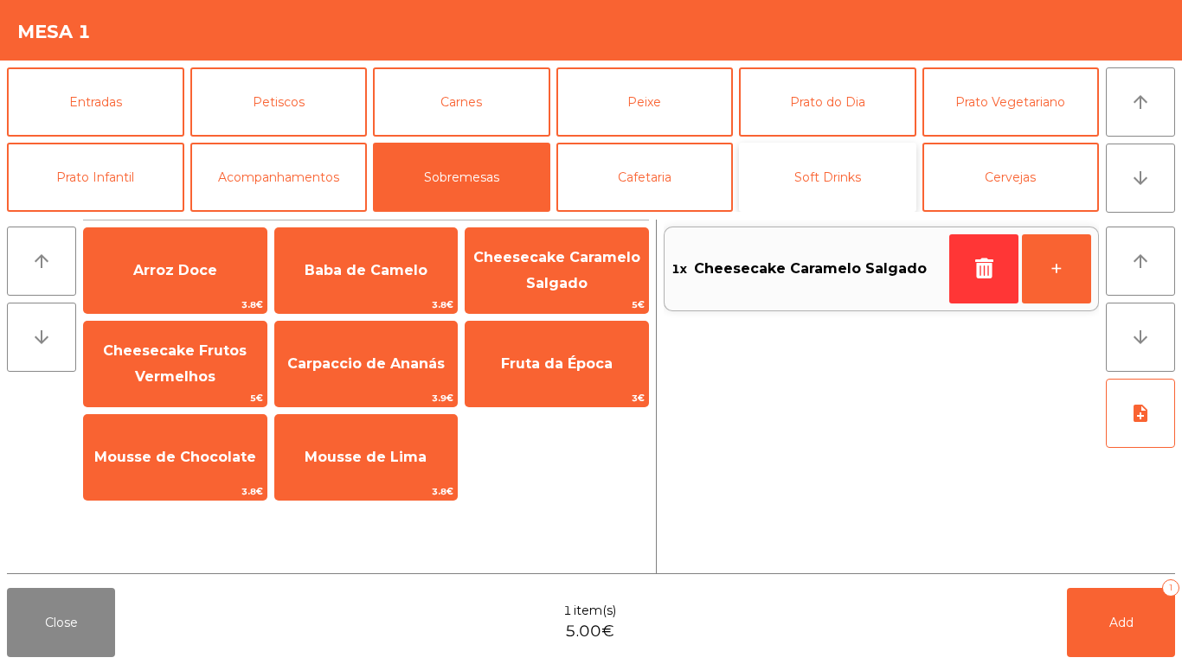
click at [857, 171] on button "Soft Drinks" at bounding box center [827, 177] width 177 height 69
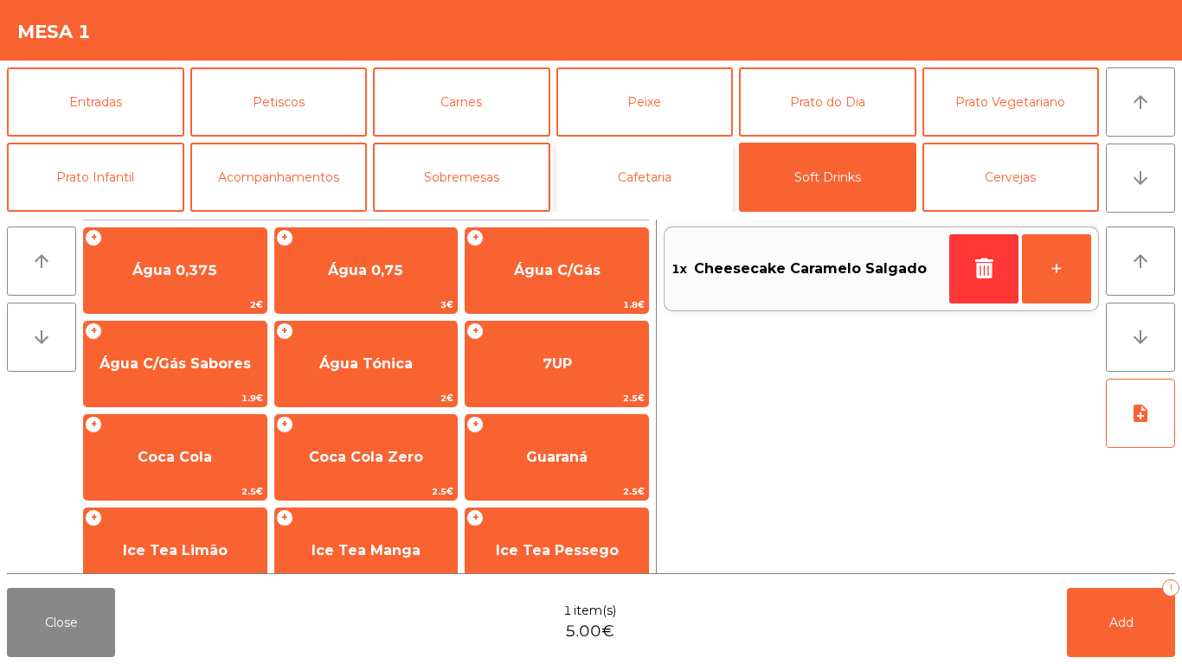
click at [642, 176] on button "Cafetaria" at bounding box center [644, 177] width 177 height 69
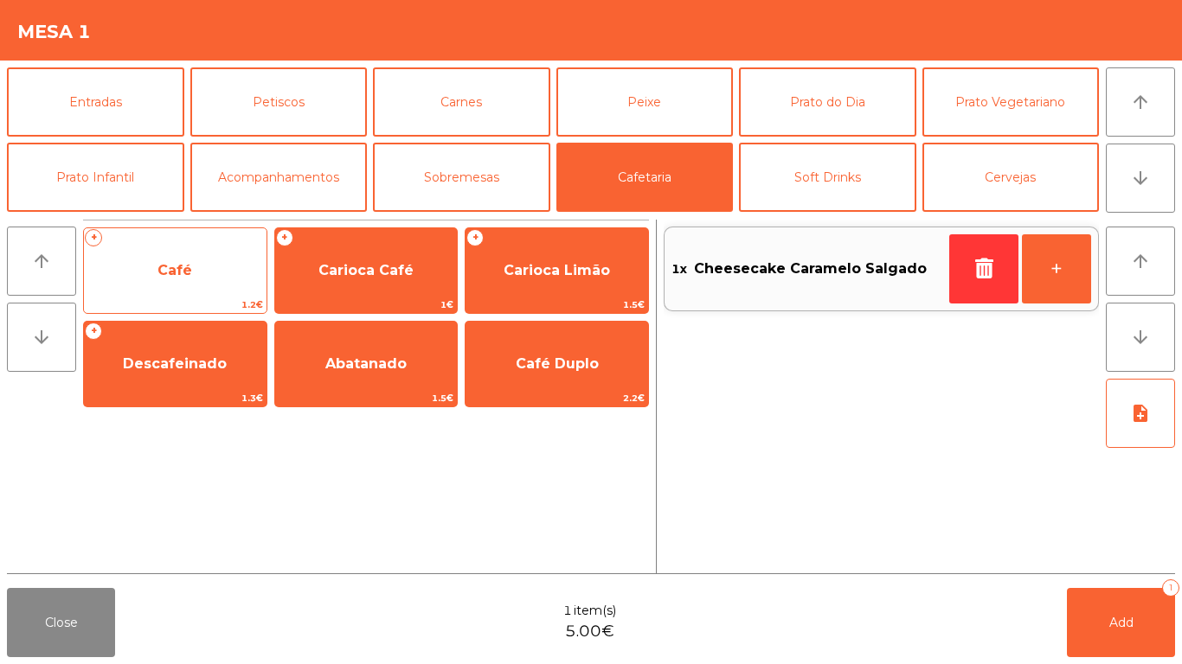
click at [171, 283] on span "Café" at bounding box center [175, 270] width 183 height 47
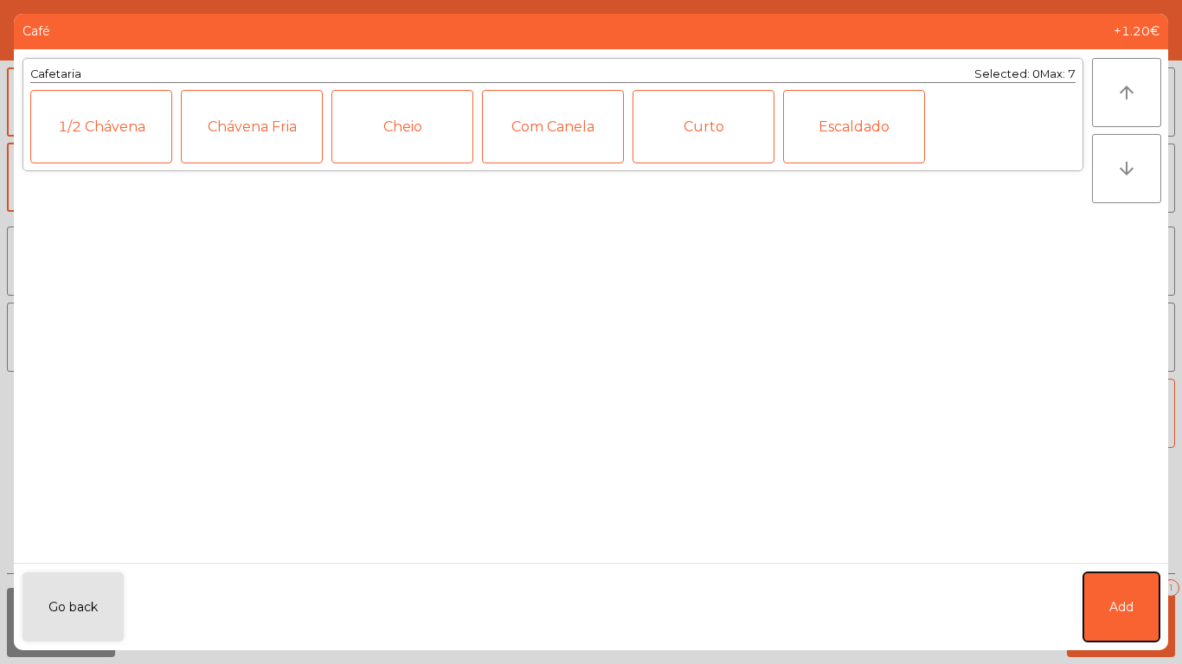
click at [1109, 605] on span "Add" at bounding box center [1121, 608] width 24 height 18
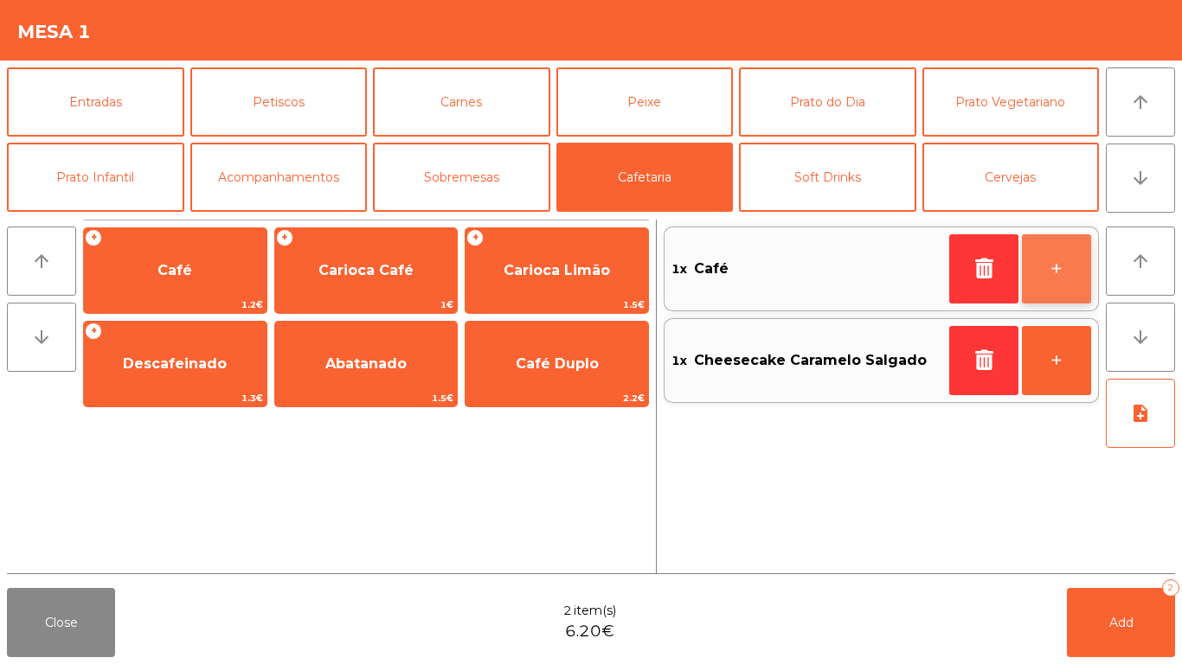
click at [1068, 278] on button "+" at bounding box center [1056, 268] width 69 height 69
click at [1069, 271] on button "+" at bounding box center [1056, 268] width 69 height 69
click at [1053, 263] on button "+" at bounding box center [1056, 268] width 69 height 69
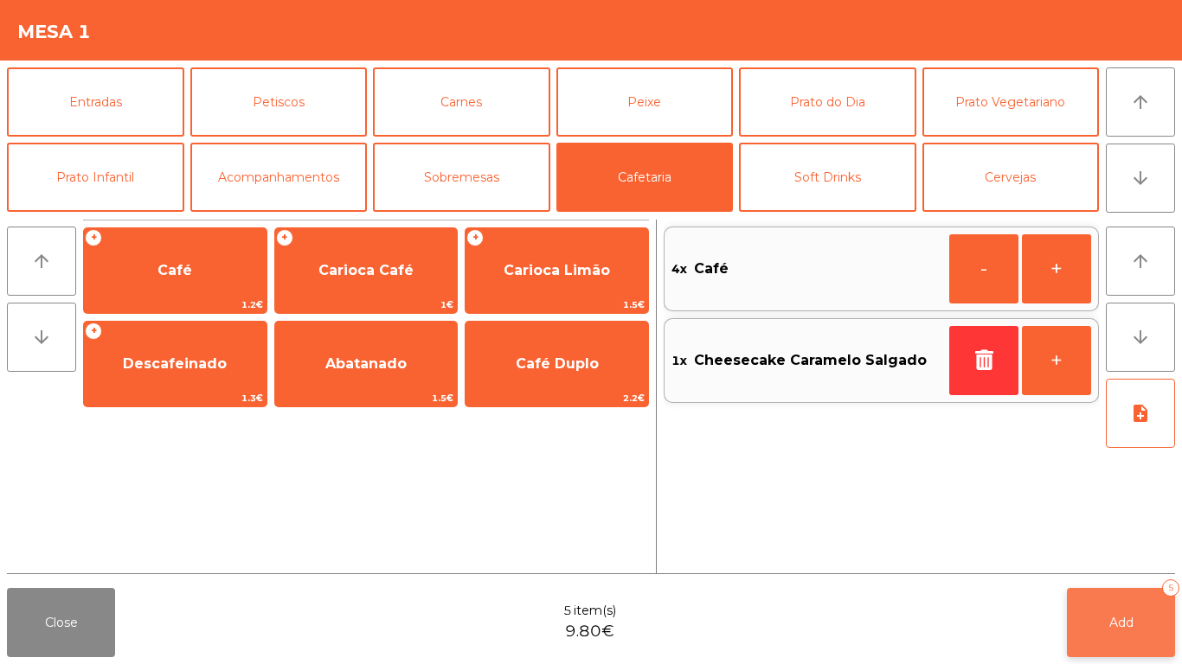
click at [1152, 606] on button "Add 5" at bounding box center [1121, 622] width 108 height 69
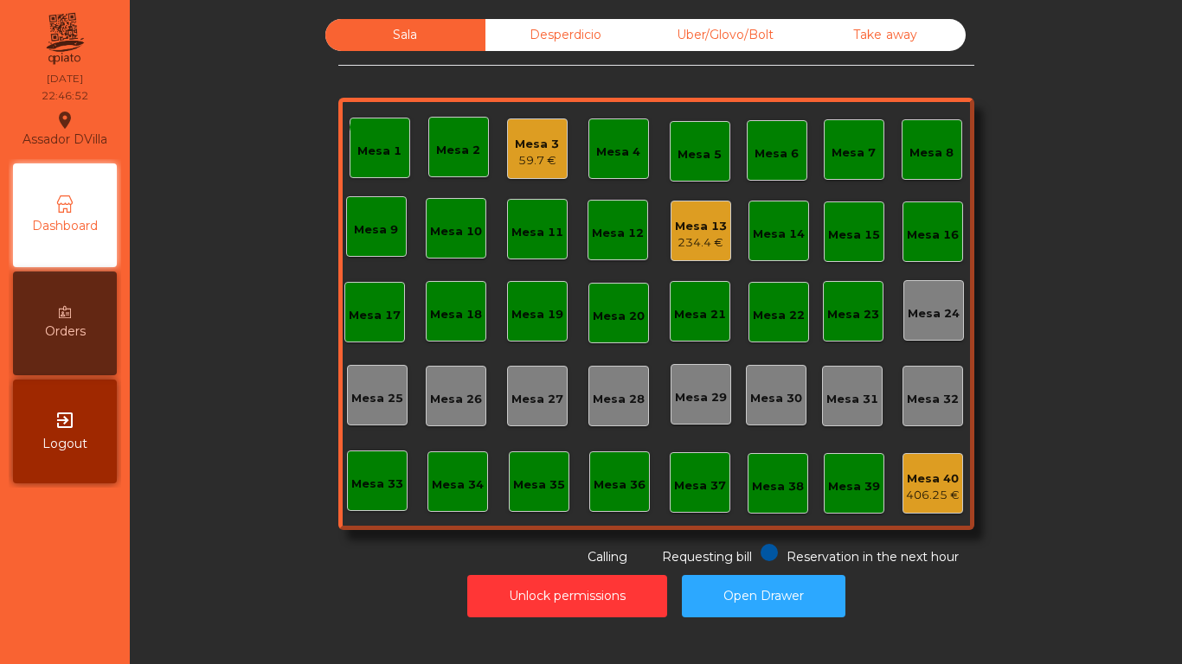
click at [691, 227] on div "Mesa 13" at bounding box center [701, 226] width 52 height 17
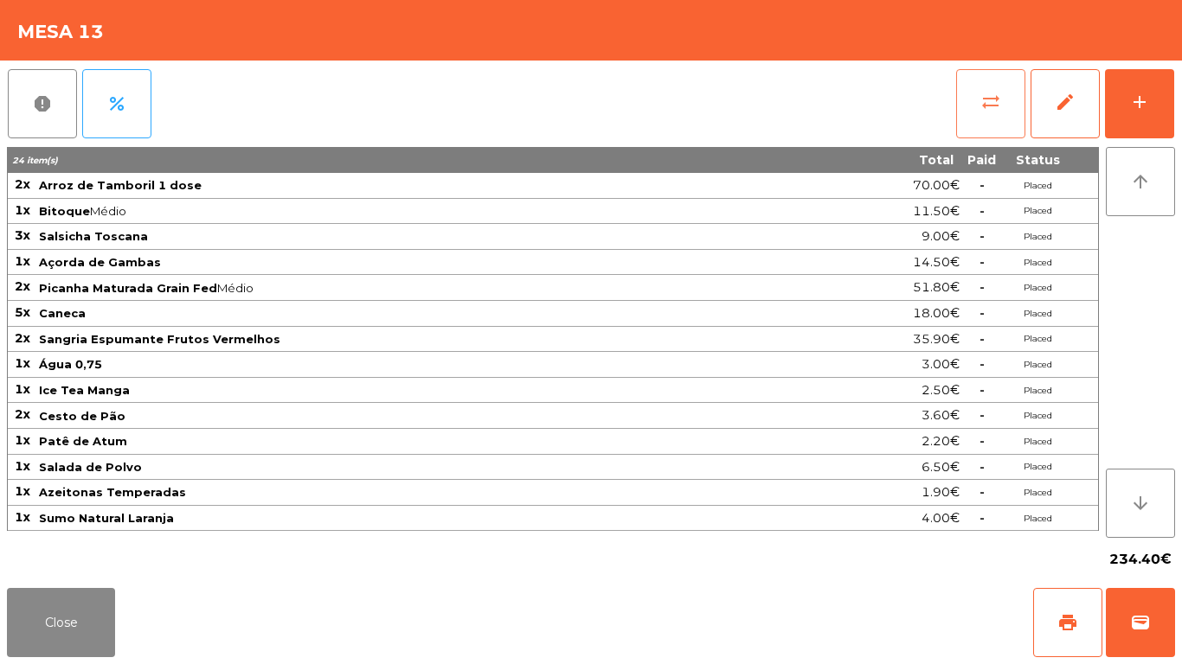
click at [959, 102] on button "sync_alt" at bounding box center [990, 103] width 69 height 69
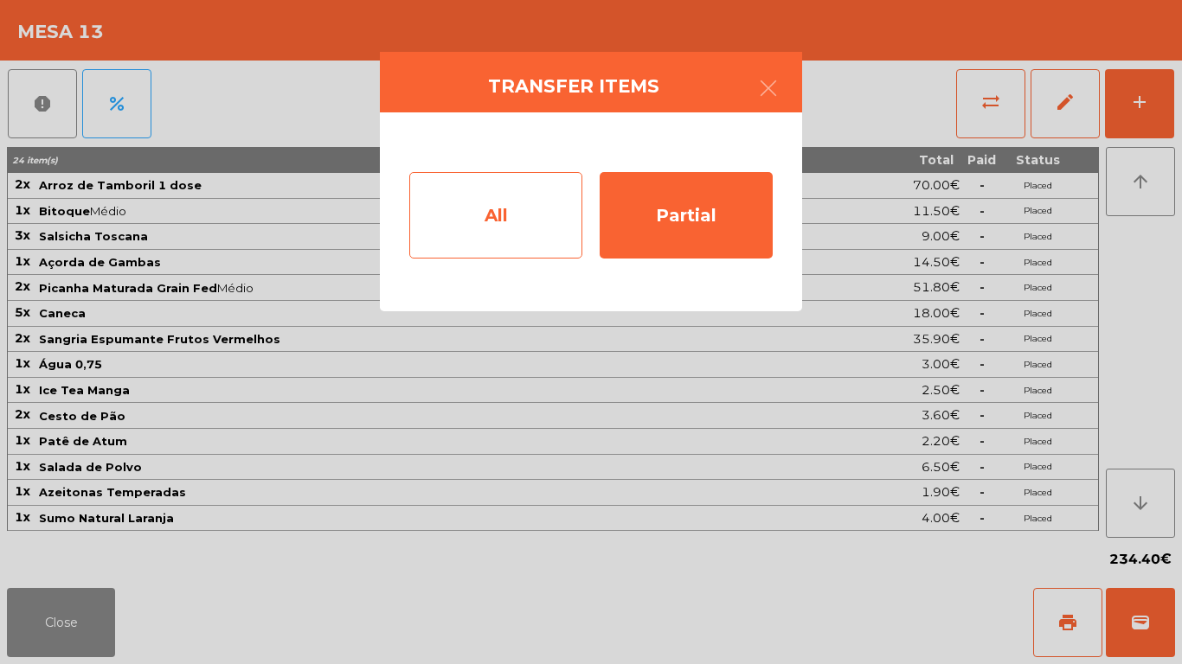
click at [493, 218] on div "All" at bounding box center [495, 215] width 173 height 87
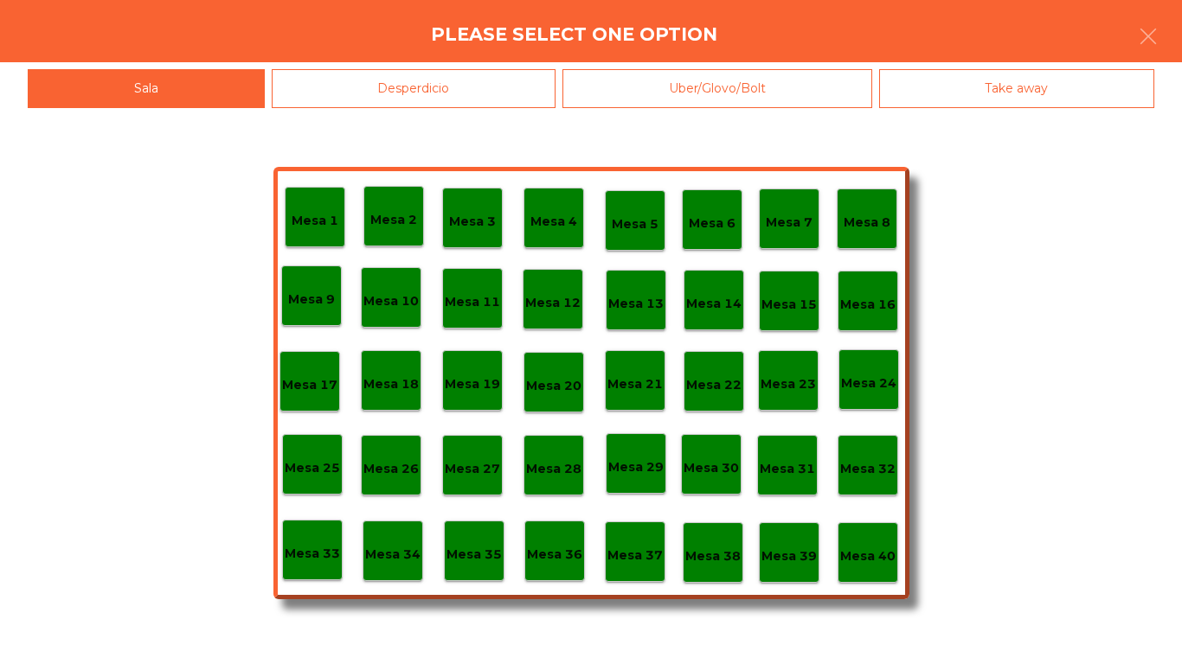
click at [790, 542] on div "Mesa 39" at bounding box center [788, 553] width 55 height 27
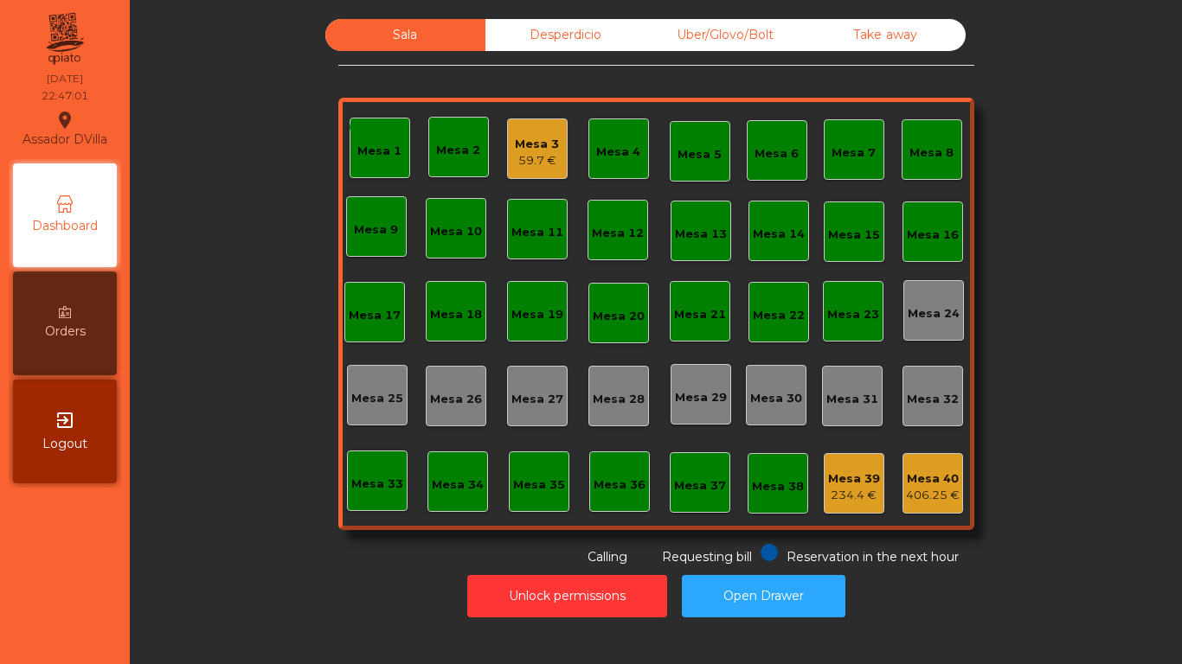
click at [520, 152] on div "59.7 €" at bounding box center [537, 160] width 44 height 17
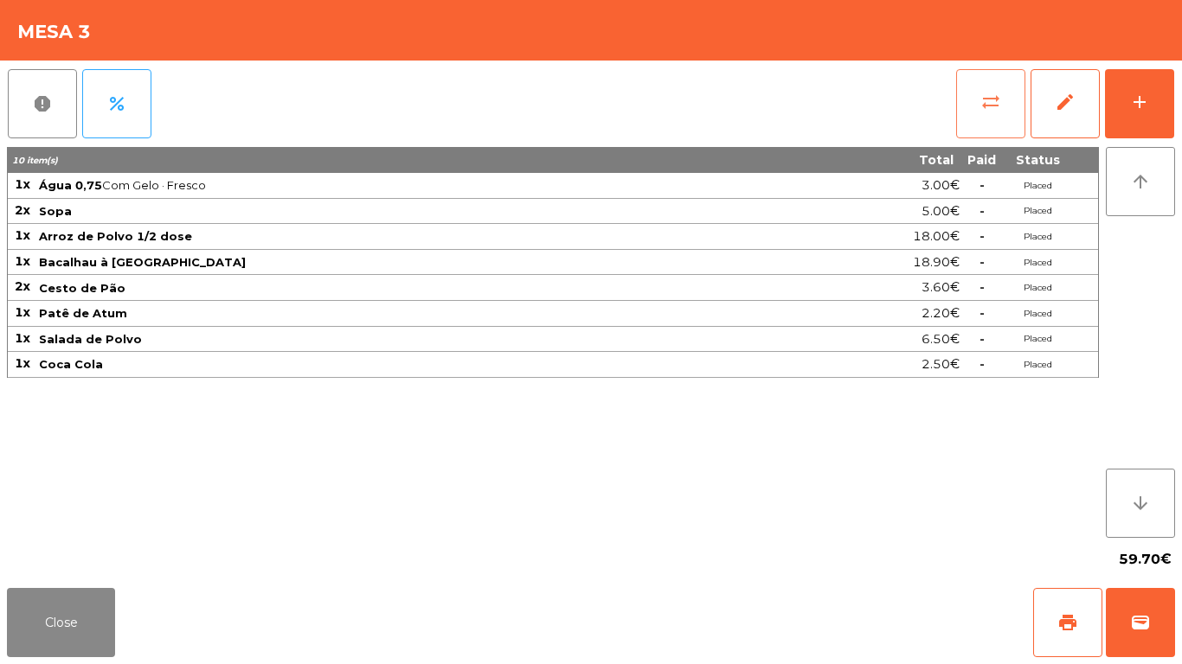
click at [969, 131] on button "sync_alt" at bounding box center [990, 103] width 69 height 69
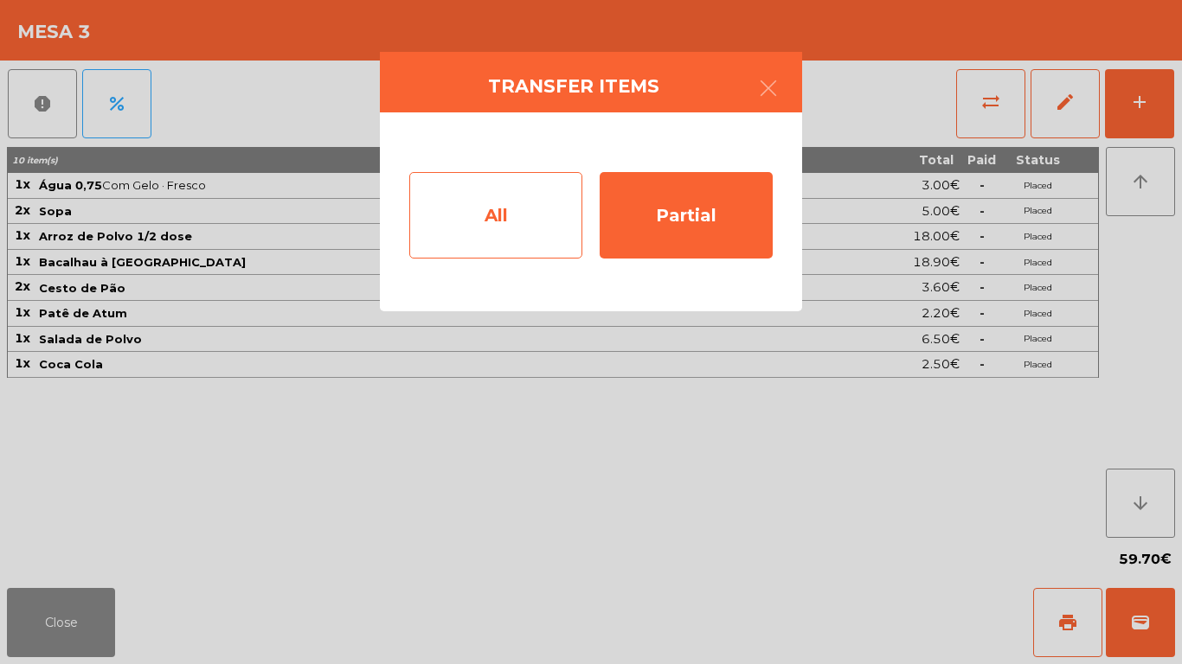
click at [505, 223] on div "All" at bounding box center [495, 215] width 173 height 87
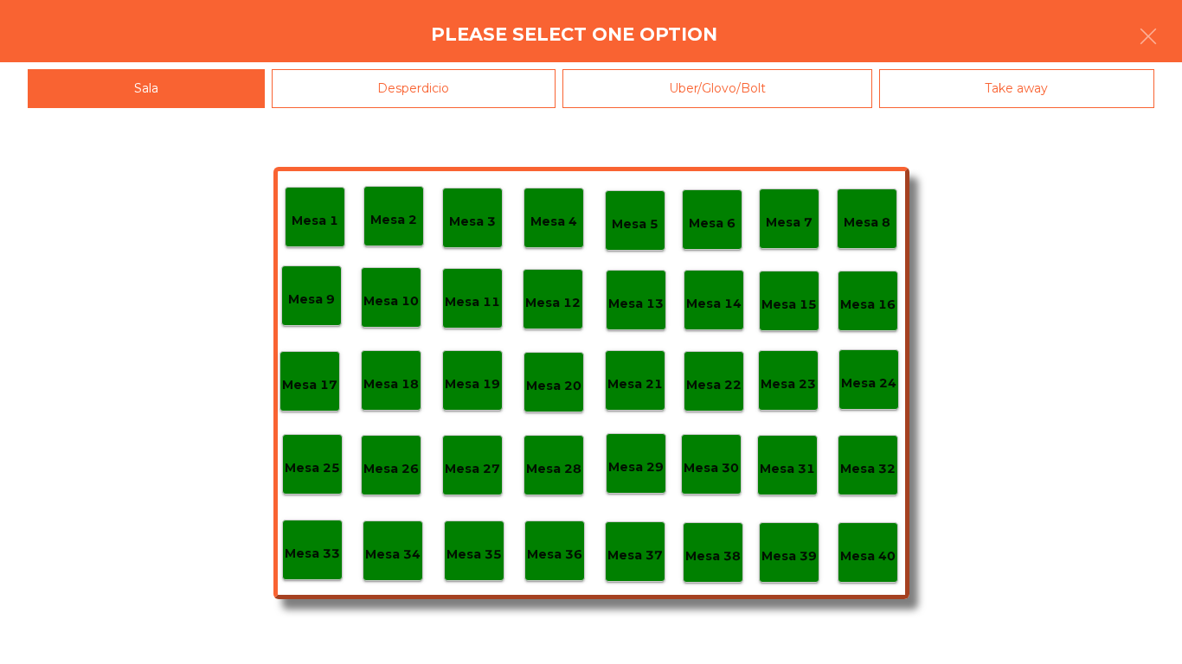
click at [742, 568] on div "Mesa 38" at bounding box center [713, 553] width 61 height 61
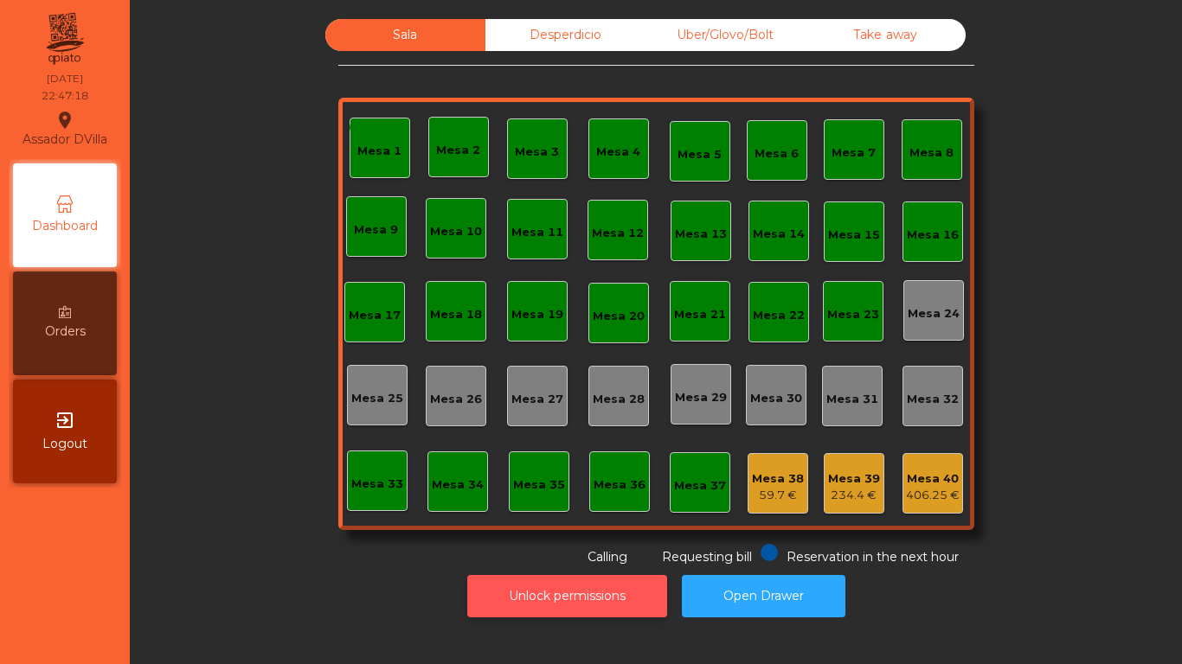
click at [594, 587] on button "Unlock permissions" at bounding box center [567, 596] width 200 height 42
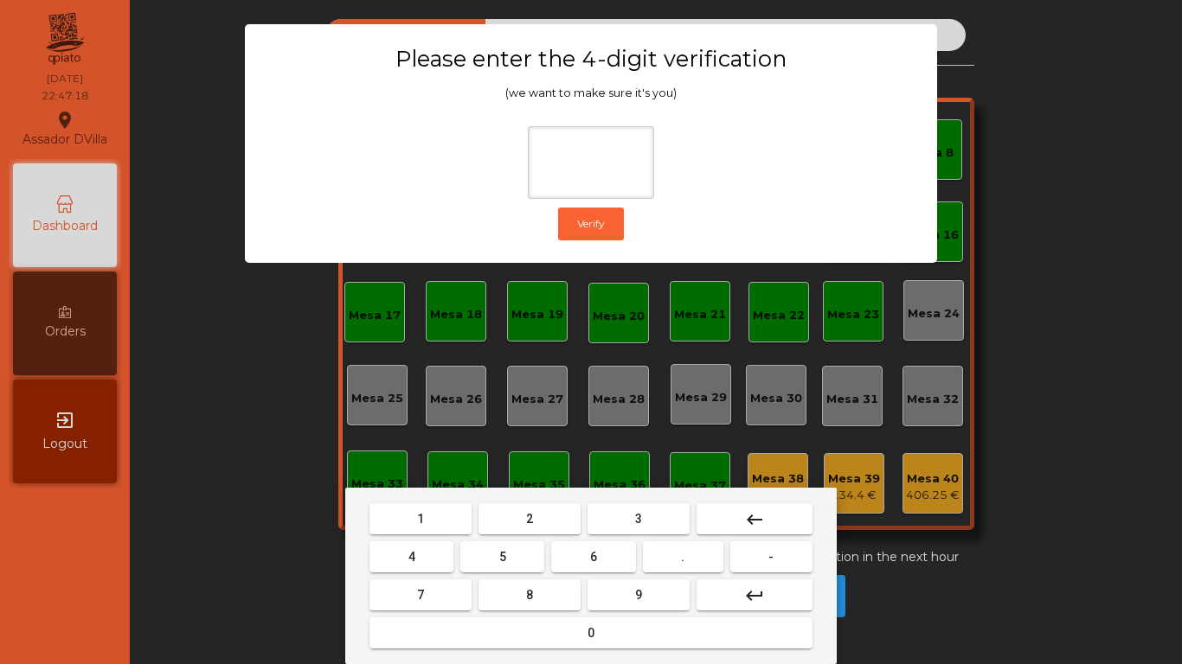
click at [835, 514] on div "1 2 3 keyboard_backspace 4 5 6 . - 7 8 9 keyboard_return 0" at bounding box center [590, 576] width 491 height 176
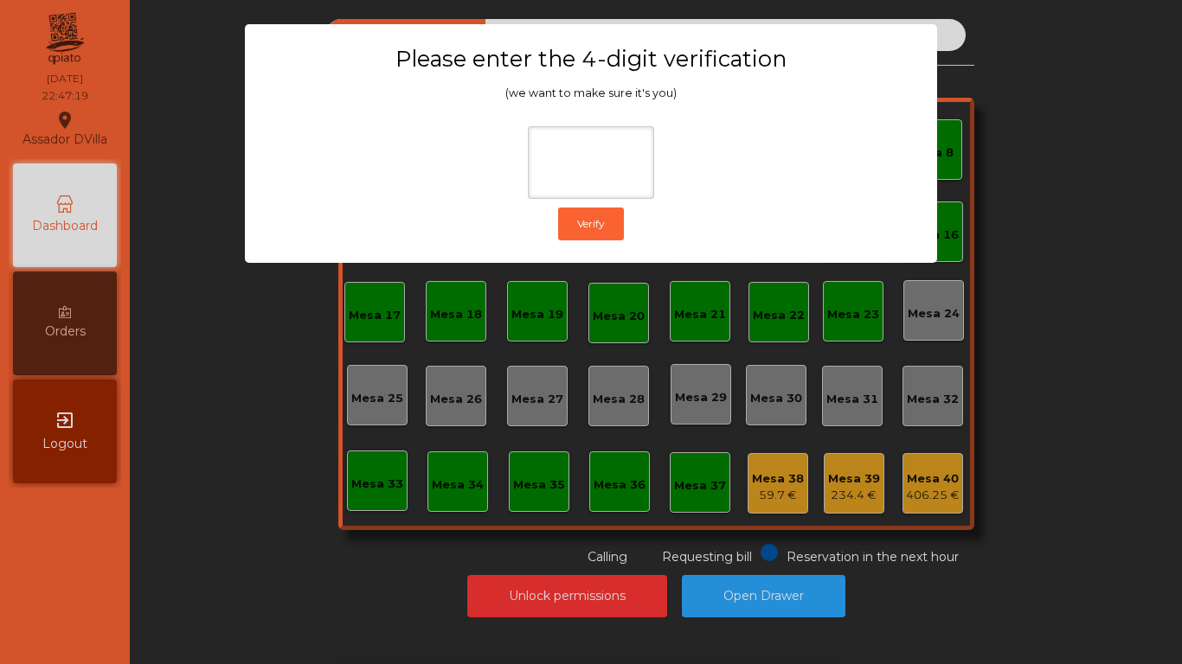
click at [916, 510] on div "1 2 3 keyboard_backspace 4 5 6 . - 7 8 9 keyboard_return 0" at bounding box center [591, 576] width 1182 height 176
click at [706, 617] on ngb-modal-window "Please enter the 4-digit verification (we want to make sure it's you) Verify" at bounding box center [590, 332] width 1123 height 664
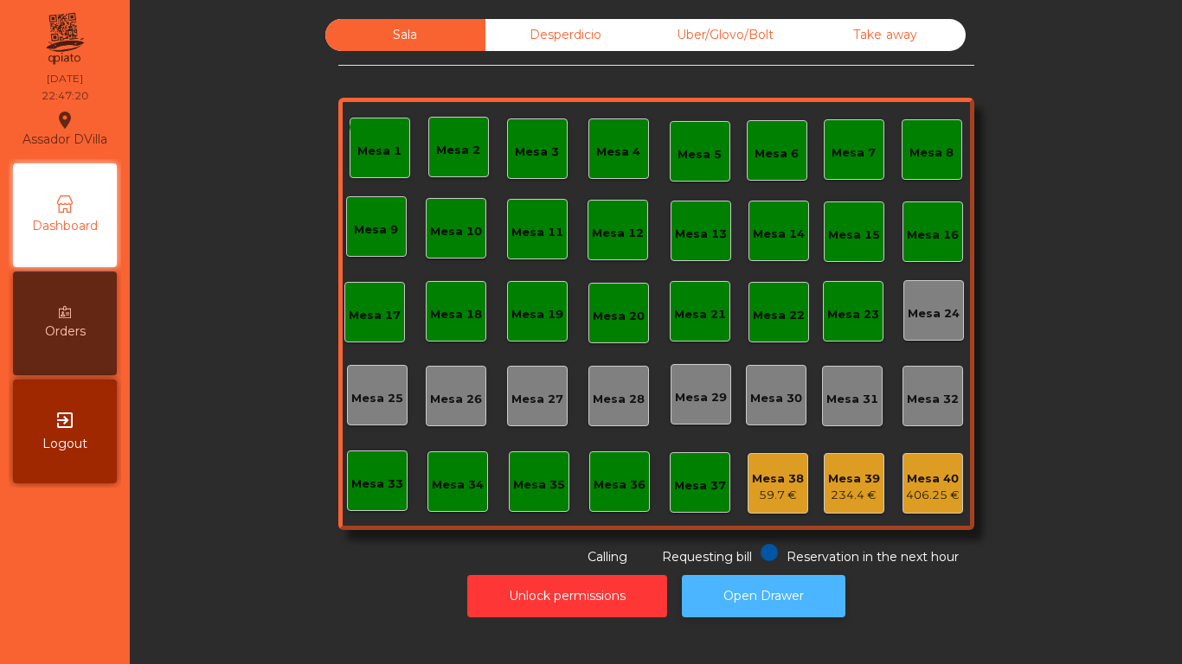
click at [707, 613] on button "Open Drawer" at bounding box center [764, 596] width 164 height 42
click at [506, 42] on div "Desperdicio" at bounding box center [565, 35] width 160 height 32
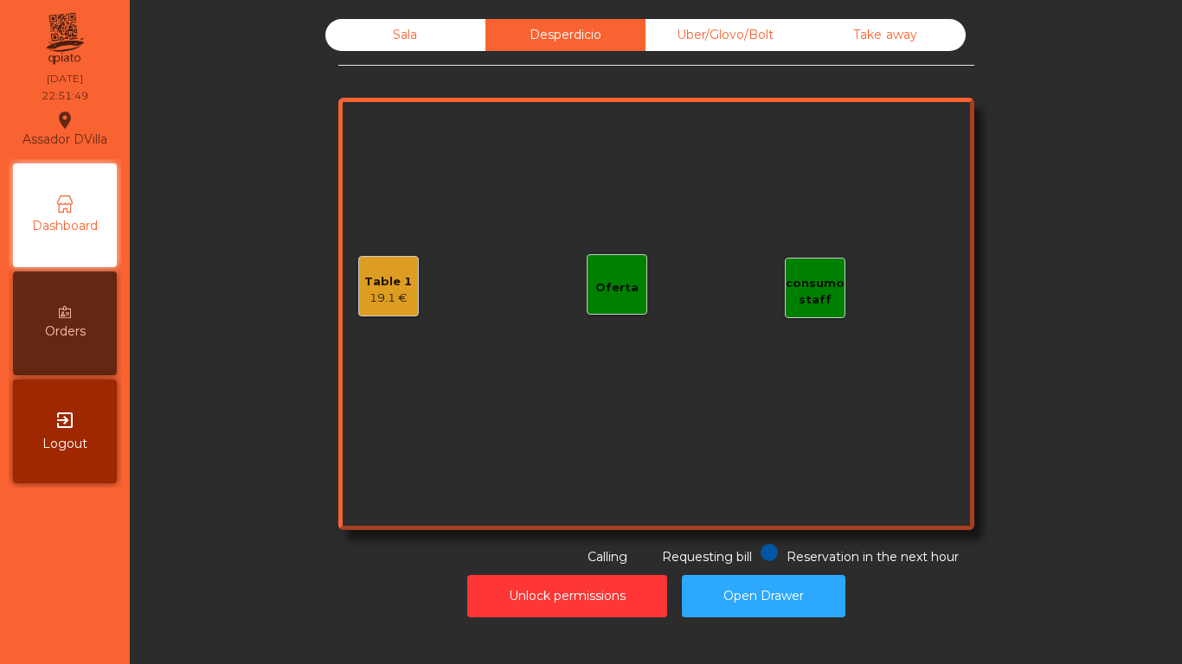
click at [404, 290] on div "Table 1 19.1 €" at bounding box center [388, 286] width 61 height 61
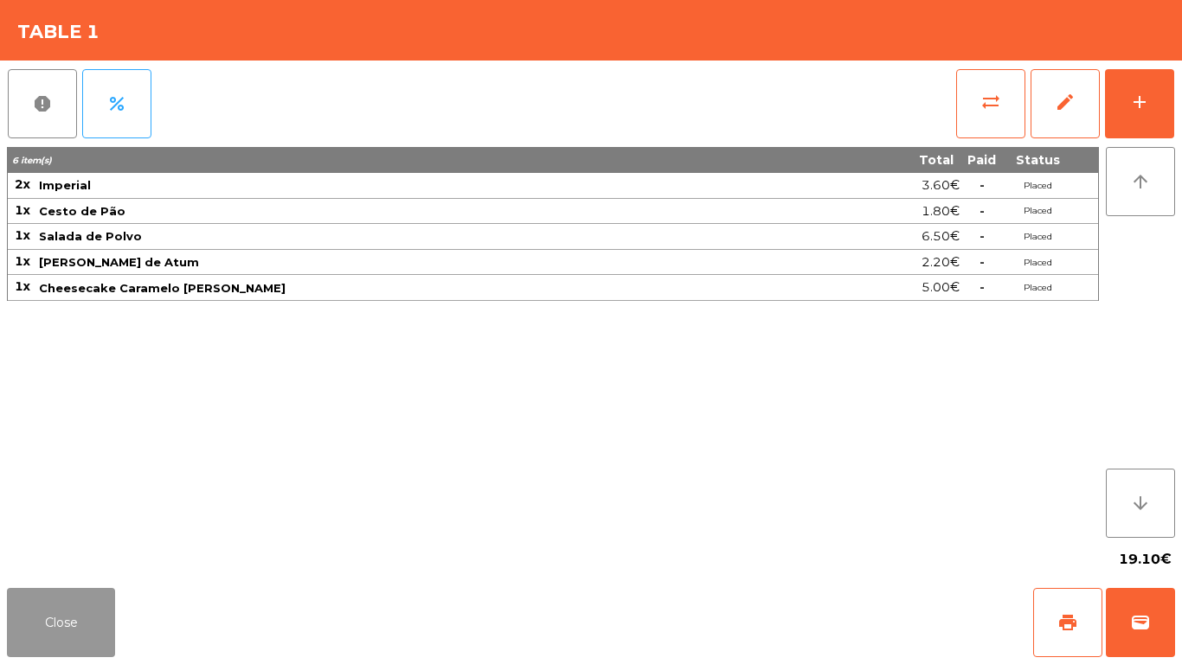
drag, startPoint x: 29, startPoint y: 626, endPoint x: 401, endPoint y: 343, distance: 466.9
click at [32, 625] on button "Close" at bounding box center [61, 622] width 108 height 69
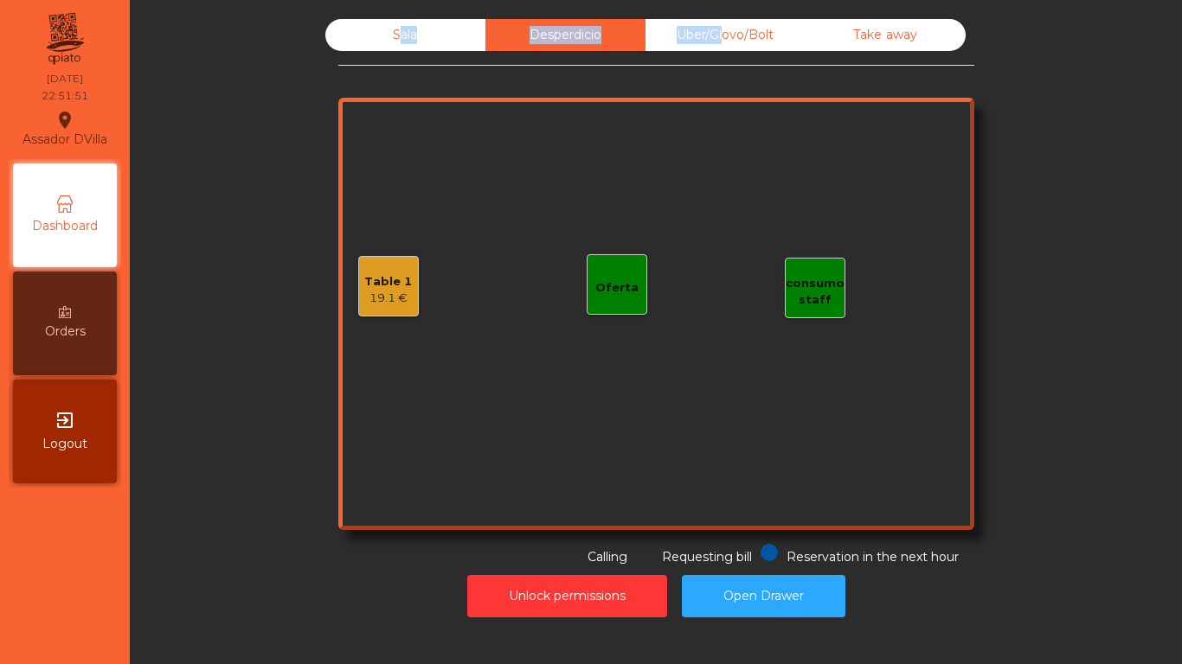
drag, startPoint x: 709, startPoint y: 18, endPoint x: 758, endPoint y: 32, distance: 50.4
click at [709, 20] on div "Sala Desperdicio Uber/Glovo/Bolt Take away Table 1 19.1 € consumo staff Oferta …" at bounding box center [655, 318] width 1031 height 616
click at [813, 34] on div "Take away" at bounding box center [885, 35] width 160 height 32
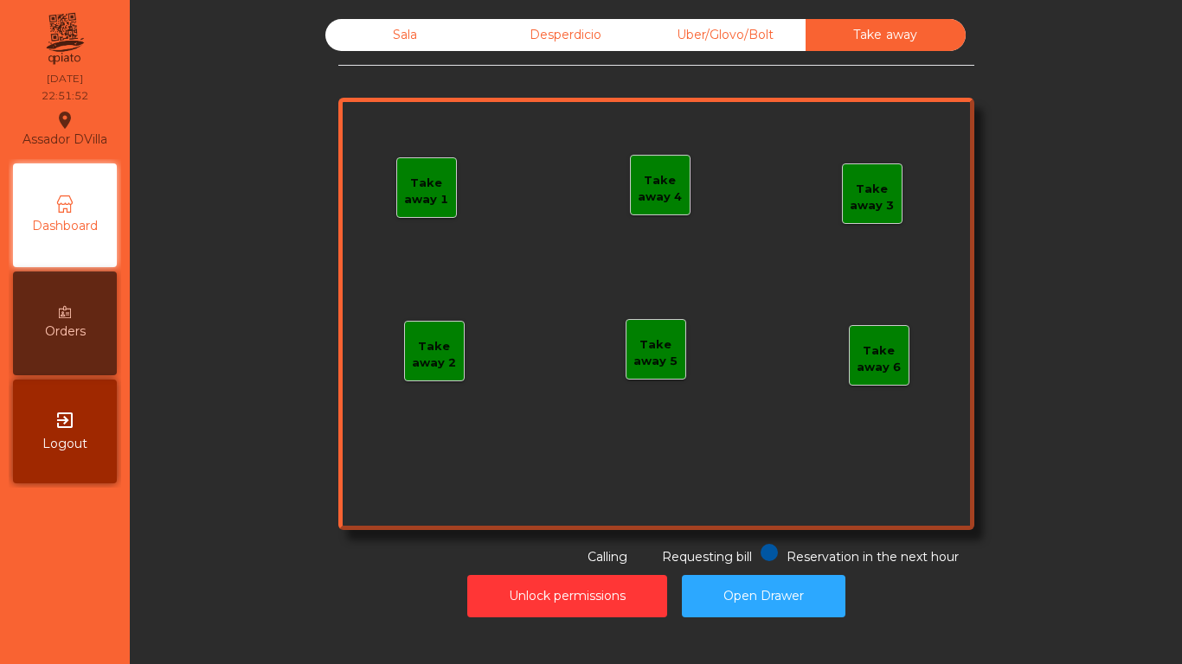
click at [913, 25] on div "Take away" at bounding box center [885, 35] width 160 height 32
click at [694, 55] on div "Sala Desperdicio Uber/Glovo/Bolt Take away Take away 1 Take away 2 Take away 3 …" at bounding box center [656, 293] width 636 height 548
click at [691, 49] on div "Uber/Glovo/Bolt" at bounding box center [725, 35] width 160 height 32
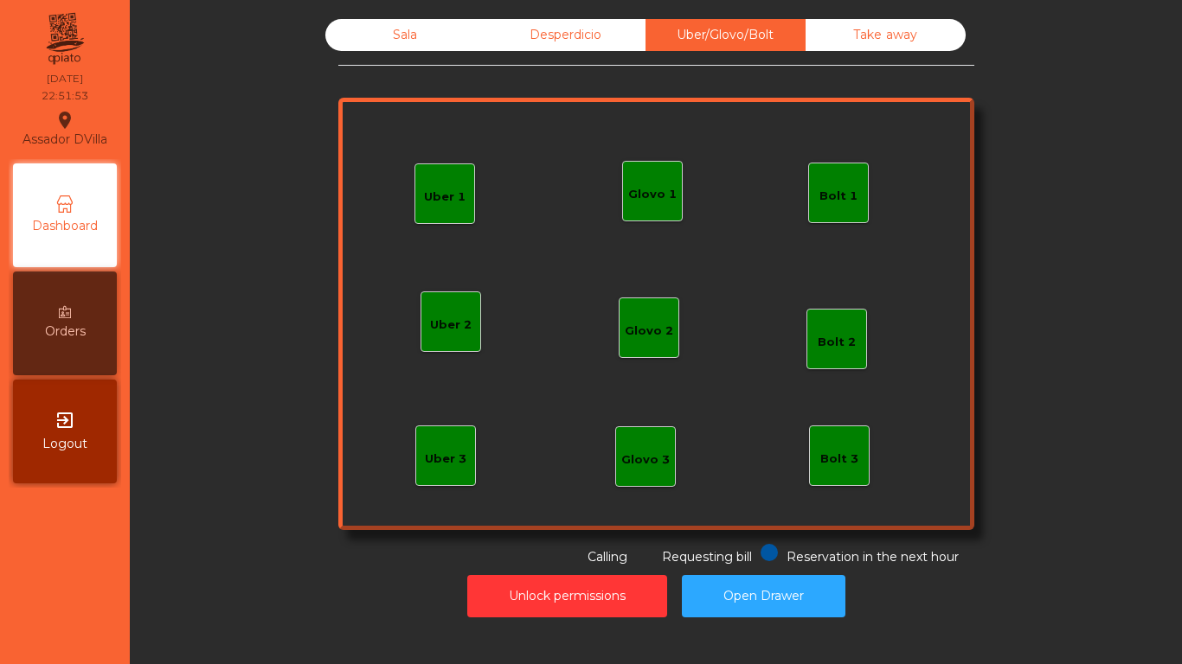
click at [421, 47] on div "Sala" at bounding box center [405, 35] width 160 height 32
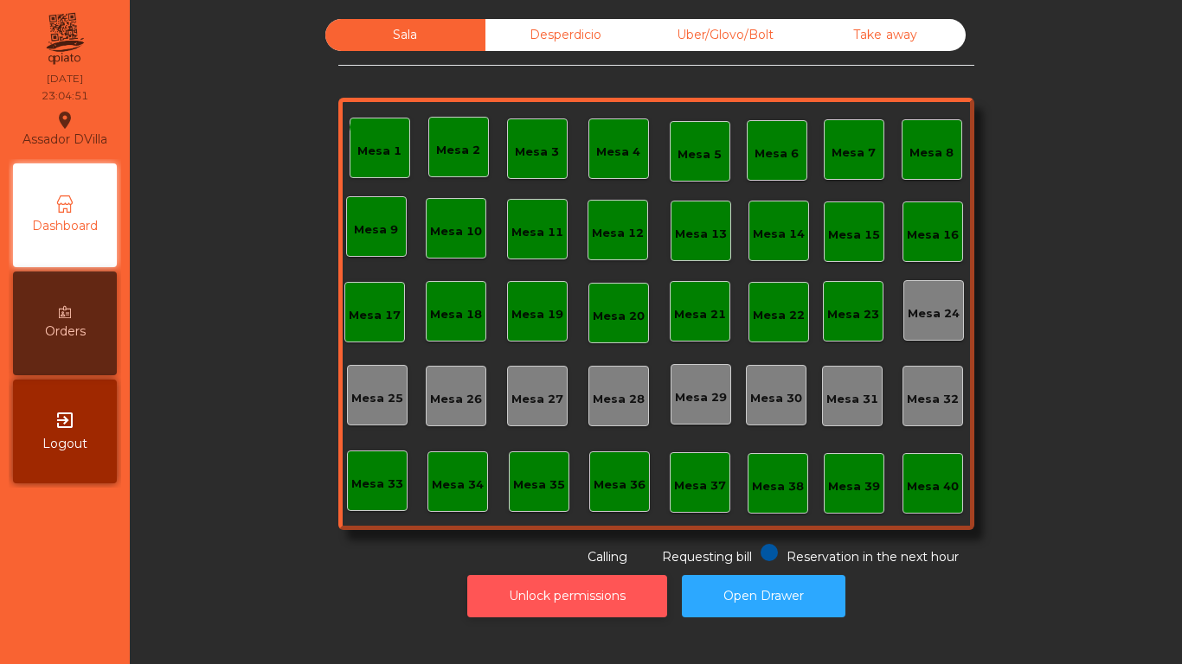
click at [489, 599] on button "Unlock permissions" at bounding box center [567, 596] width 200 height 42
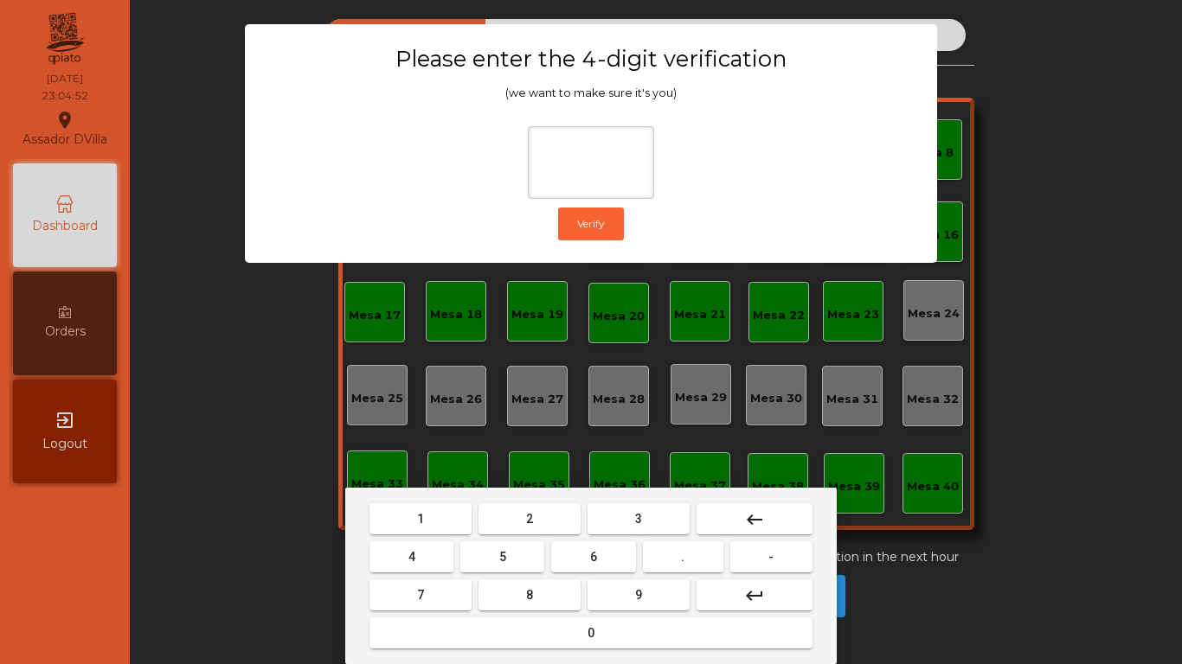
click at [514, 520] on button "2" at bounding box center [529, 519] width 102 height 31
drag, startPoint x: 424, startPoint y: 562, endPoint x: 532, endPoint y: 568, distance: 108.3
click at [427, 562] on button "4" at bounding box center [411, 557] width 84 height 31
drag, startPoint x: 600, startPoint y: 565, endPoint x: 638, endPoint y: 598, distance: 50.3
click at [610, 571] on button "6" at bounding box center [593, 557] width 84 height 31
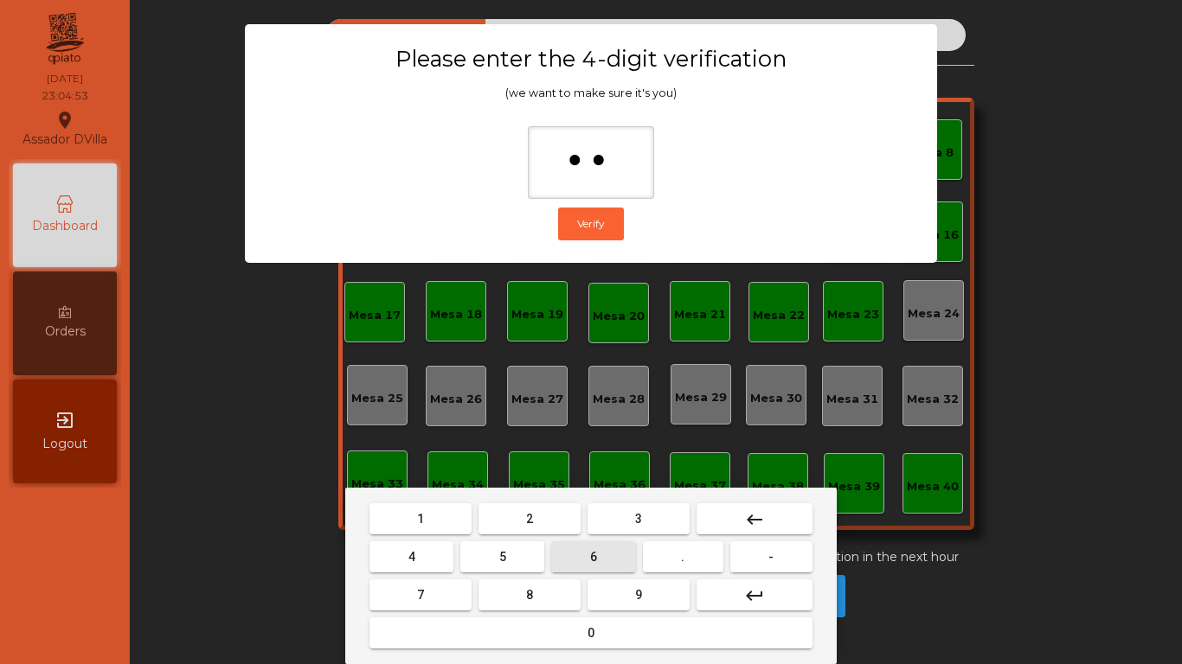
type input "***"
drag, startPoint x: 638, startPoint y: 598, endPoint x: 644, endPoint y: 542, distance: 55.7
click at [638, 599] on span "9" at bounding box center [638, 595] width 7 height 14
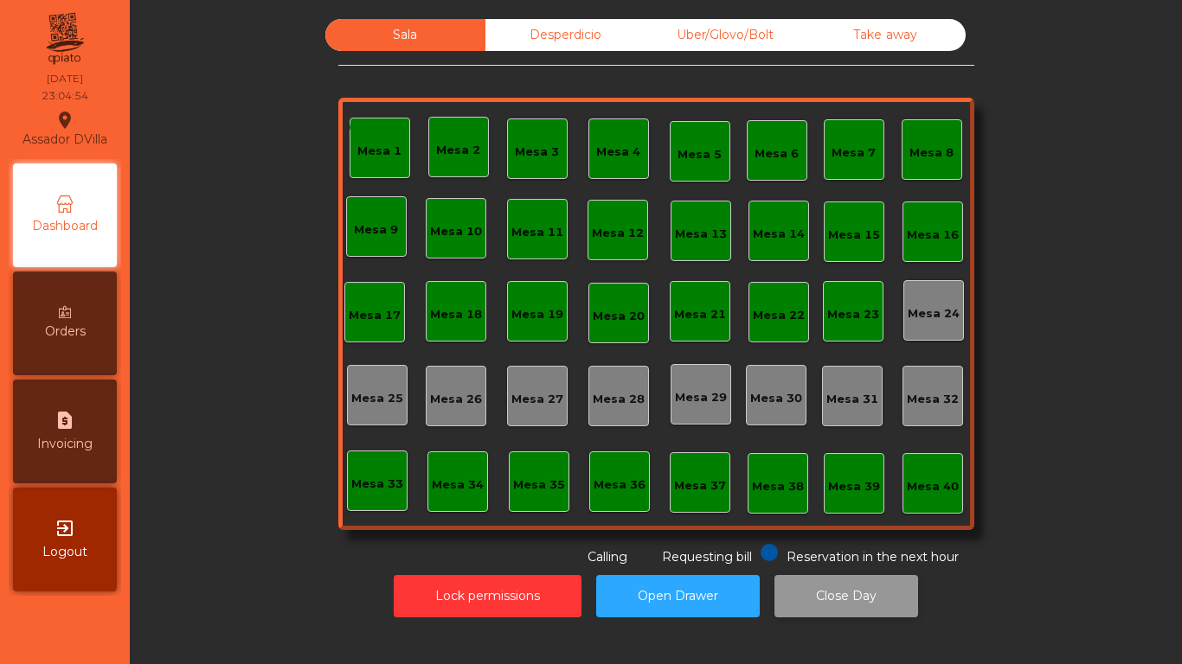
click at [825, 590] on button "Close Day" at bounding box center [846, 596] width 144 height 42
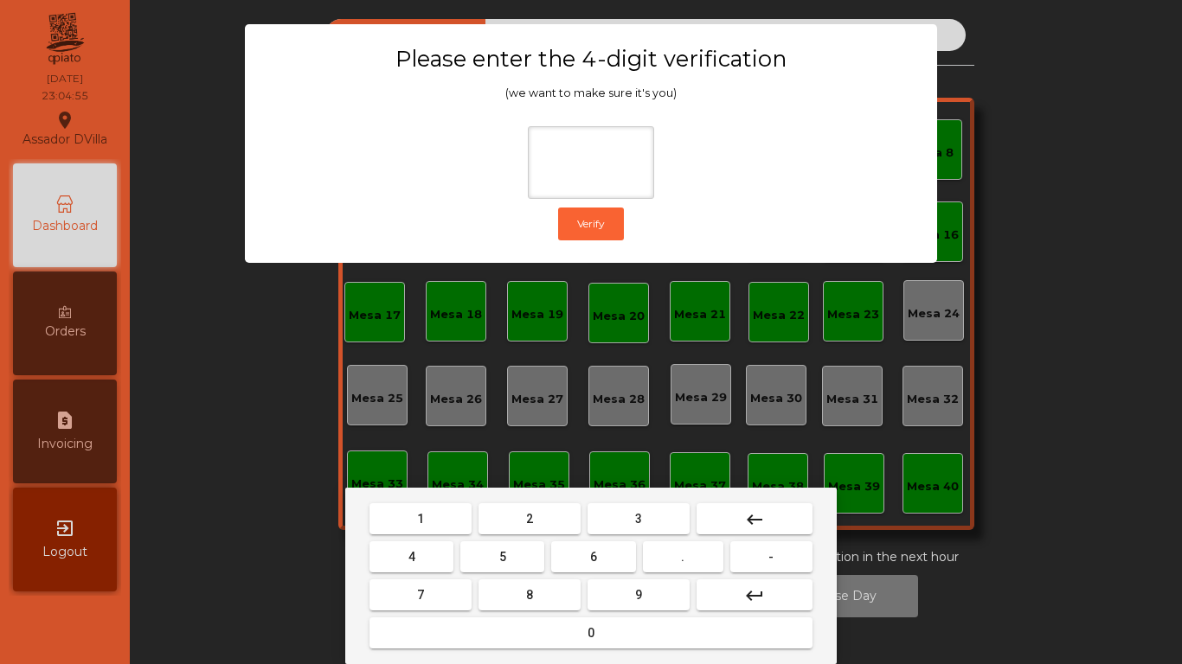
drag, startPoint x: 549, startPoint y: 523, endPoint x: 446, endPoint y: 539, distance: 104.3
click at [529, 529] on button "2" at bounding box center [529, 519] width 102 height 31
drag, startPoint x: 399, startPoint y: 555, endPoint x: 561, endPoint y: 548, distance: 162.0
click at [406, 555] on button "4" at bounding box center [411, 557] width 84 height 31
click at [603, 565] on button "6" at bounding box center [593, 557] width 84 height 31
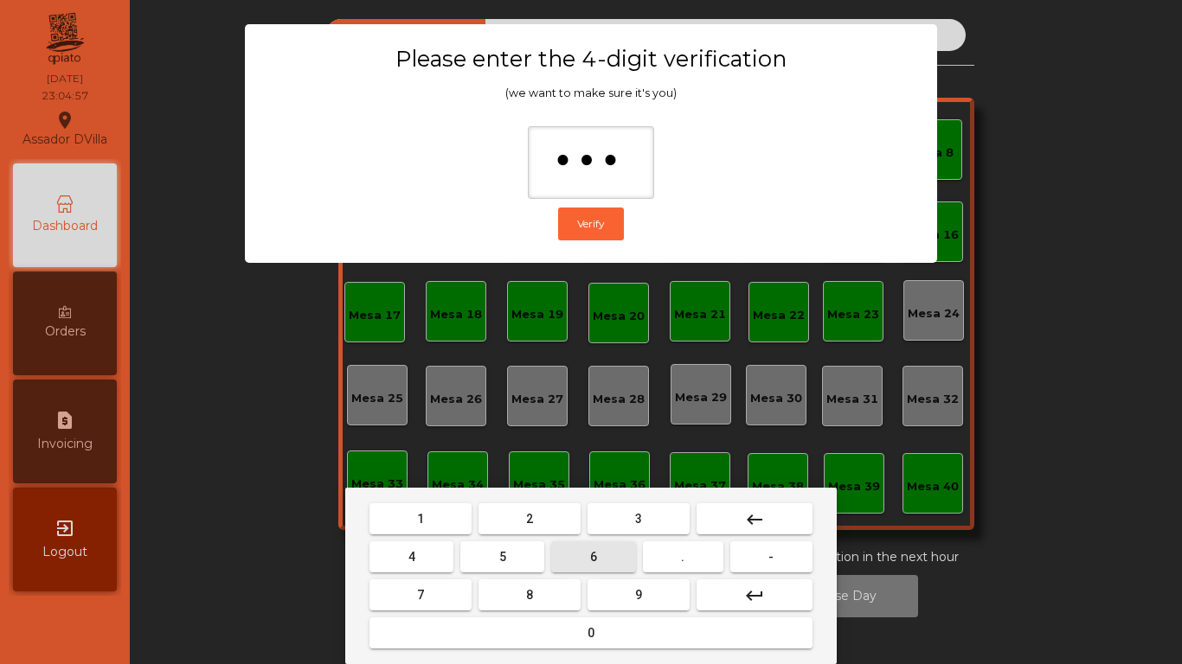
drag, startPoint x: 613, startPoint y: 590, endPoint x: 540, endPoint y: 304, distance: 295.7
click at [615, 590] on button "9" at bounding box center [638, 595] width 102 height 31
type input "****"
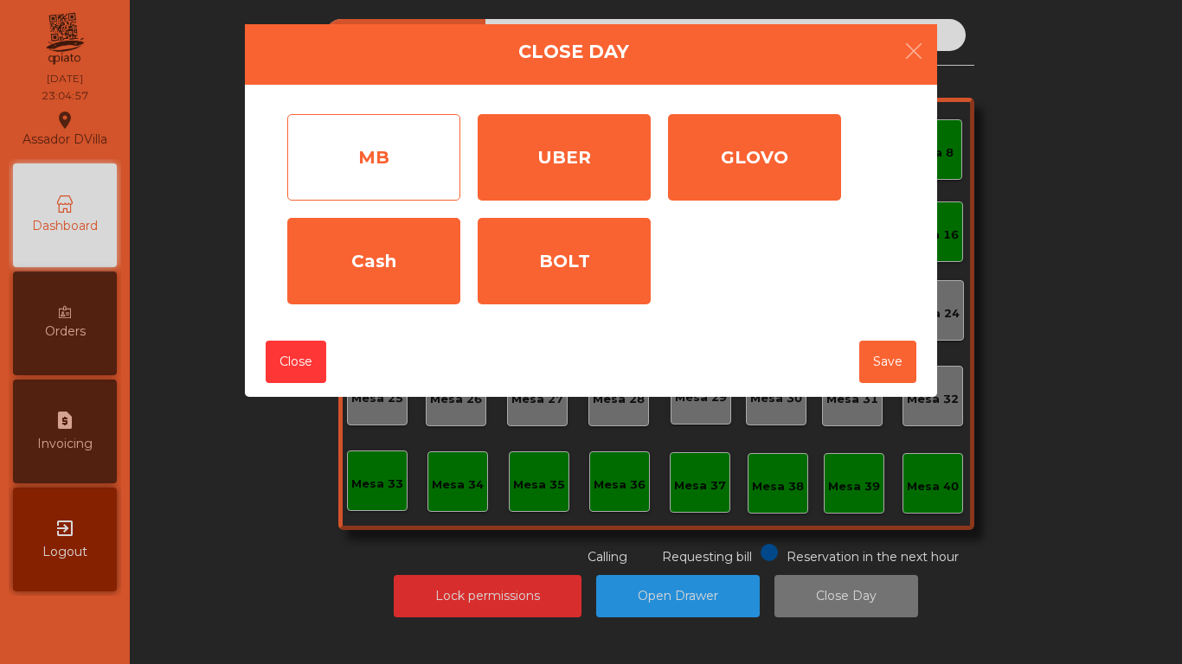
drag, startPoint x: 406, startPoint y: 151, endPoint x: 420, endPoint y: 157, distance: 15.1
click at [408, 154] on div "MB" at bounding box center [373, 157] width 173 height 87
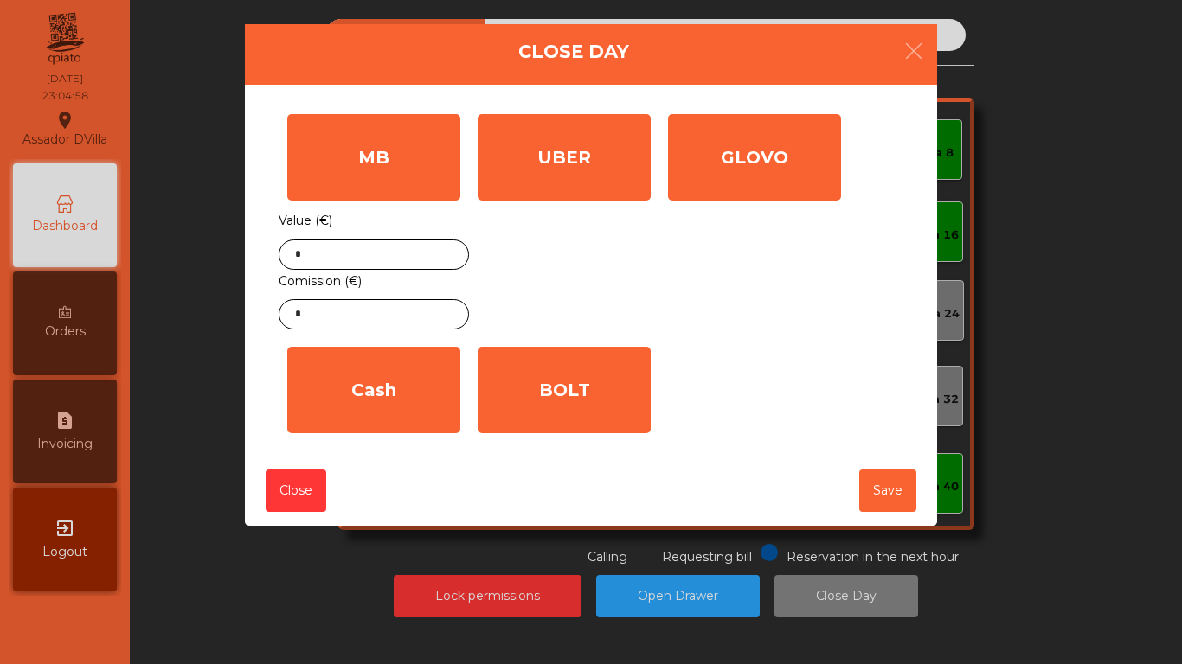
drag, startPoint x: 596, startPoint y: 184, endPoint x: 656, endPoint y: 194, distance: 60.5
click at [612, 189] on div "UBER" at bounding box center [564, 157] width 173 height 87
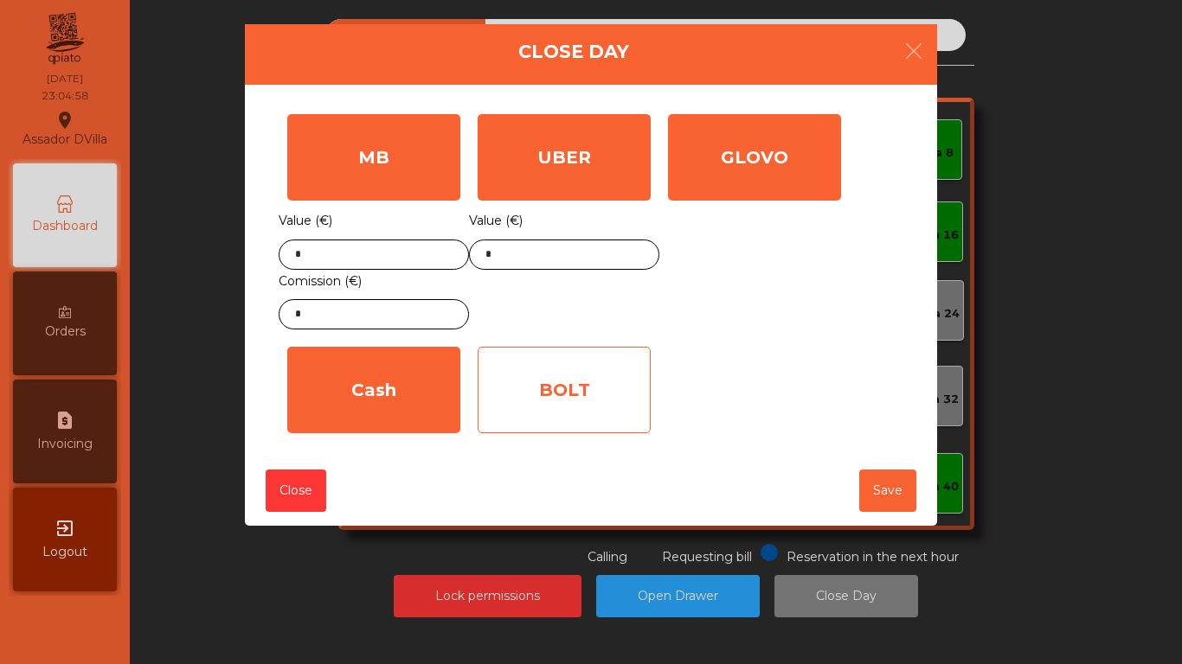
drag, startPoint x: 713, startPoint y: 181, endPoint x: 574, endPoint y: 422, distance: 278.3
click at [714, 183] on div "GLOVO" at bounding box center [754, 157] width 173 height 87
drag, startPoint x: 566, startPoint y: 438, endPoint x: 545, endPoint y: 422, distance: 26.0
click at [563, 438] on div "BOLT Value (€) *" at bounding box center [564, 390] width 190 height 104
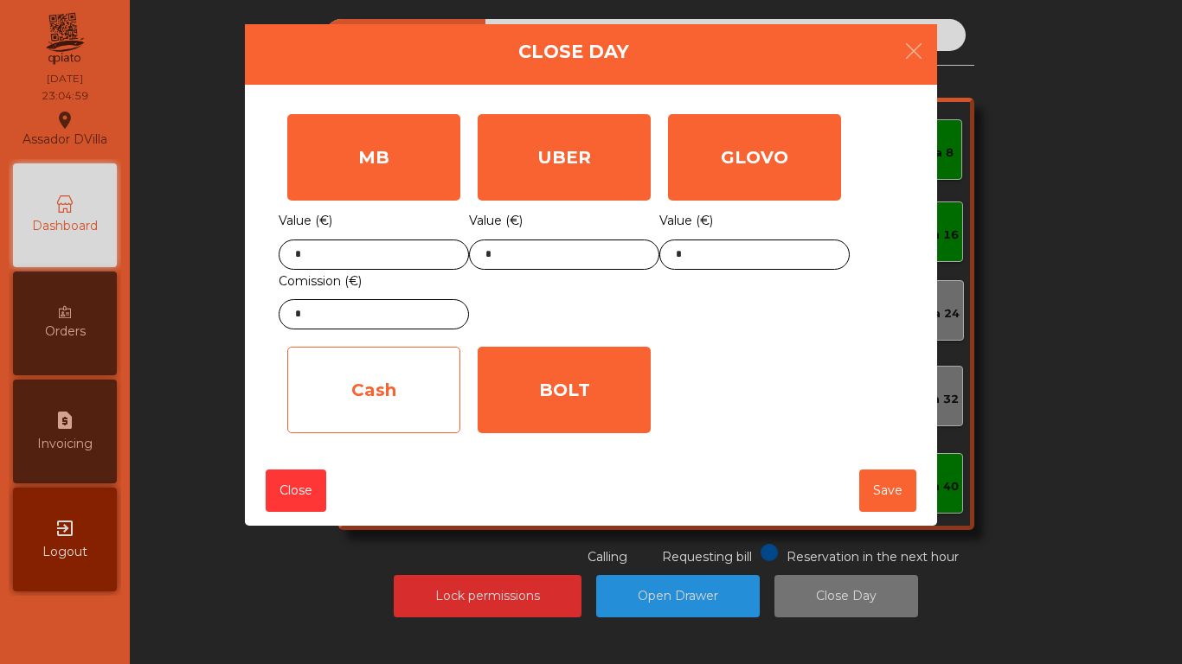
click at [455, 395] on div "Cash" at bounding box center [373, 390] width 173 height 87
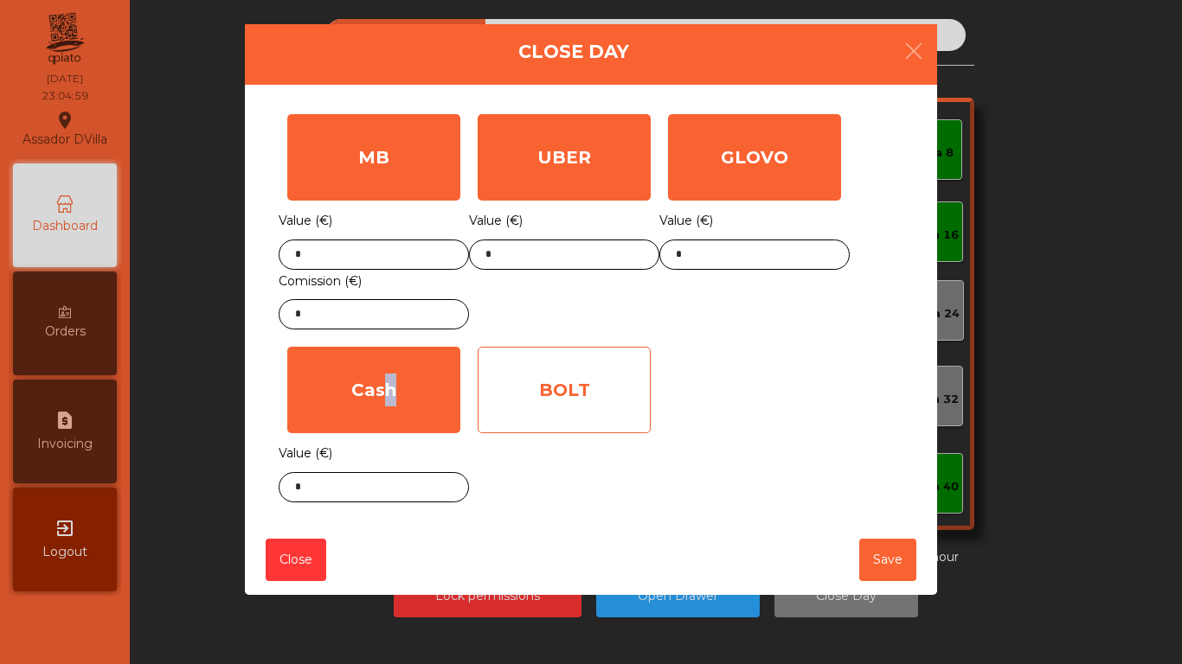
drag, startPoint x: 378, startPoint y: 395, endPoint x: 637, endPoint y: 399, distance: 258.7
click at [504, 399] on div "MB Value (€) * Comission (€) * UBER Value (€) * GLOVO Value (€) * Cash Value (€…" at bounding box center [591, 309] width 625 height 406
click at [637, 399] on div "BOLT" at bounding box center [564, 390] width 173 height 87
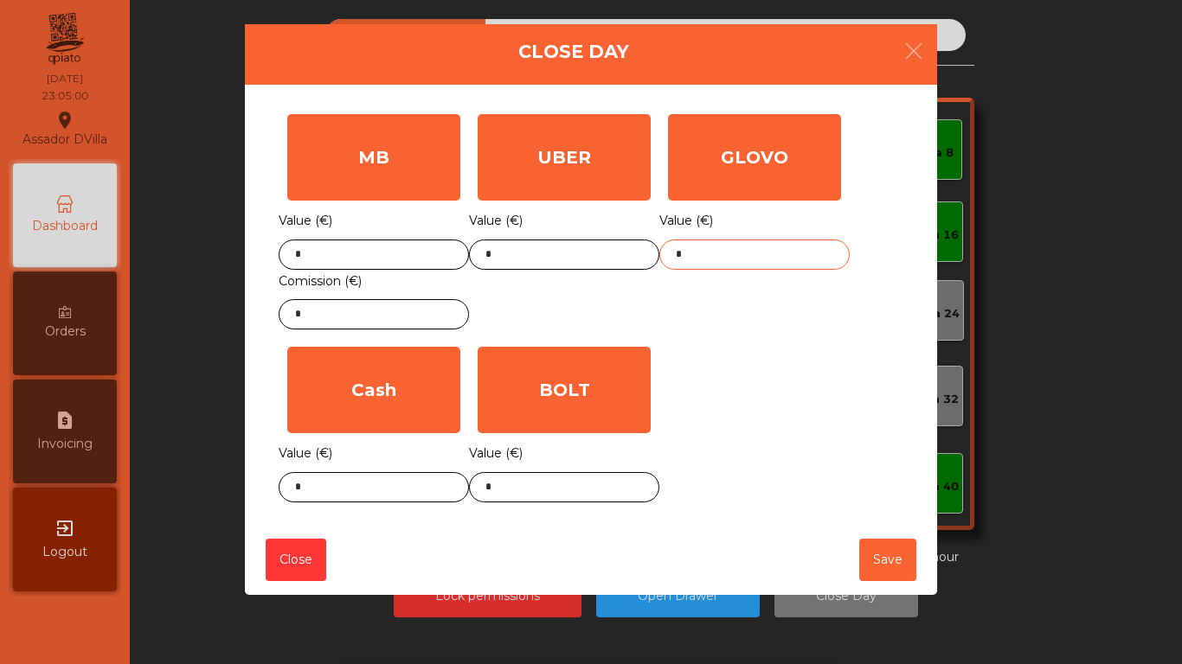
click at [786, 260] on input "*" at bounding box center [754, 255] width 190 height 30
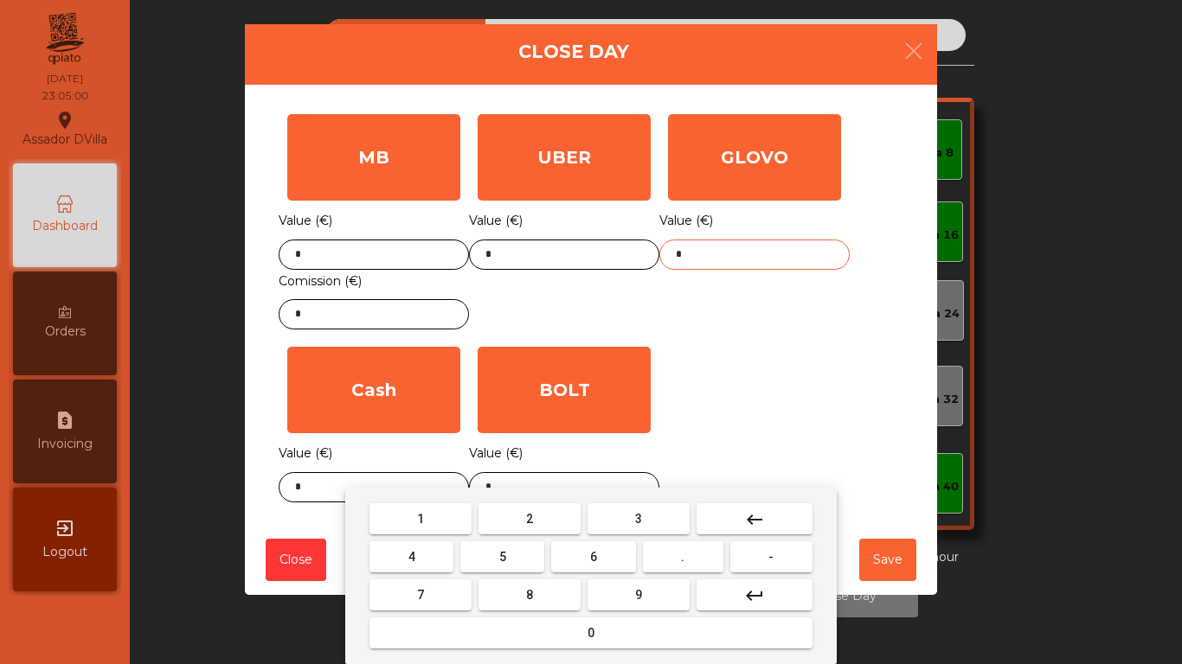
click at [786, 260] on input "*" at bounding box center [754, 255] width 190 height 30
type input "*****"
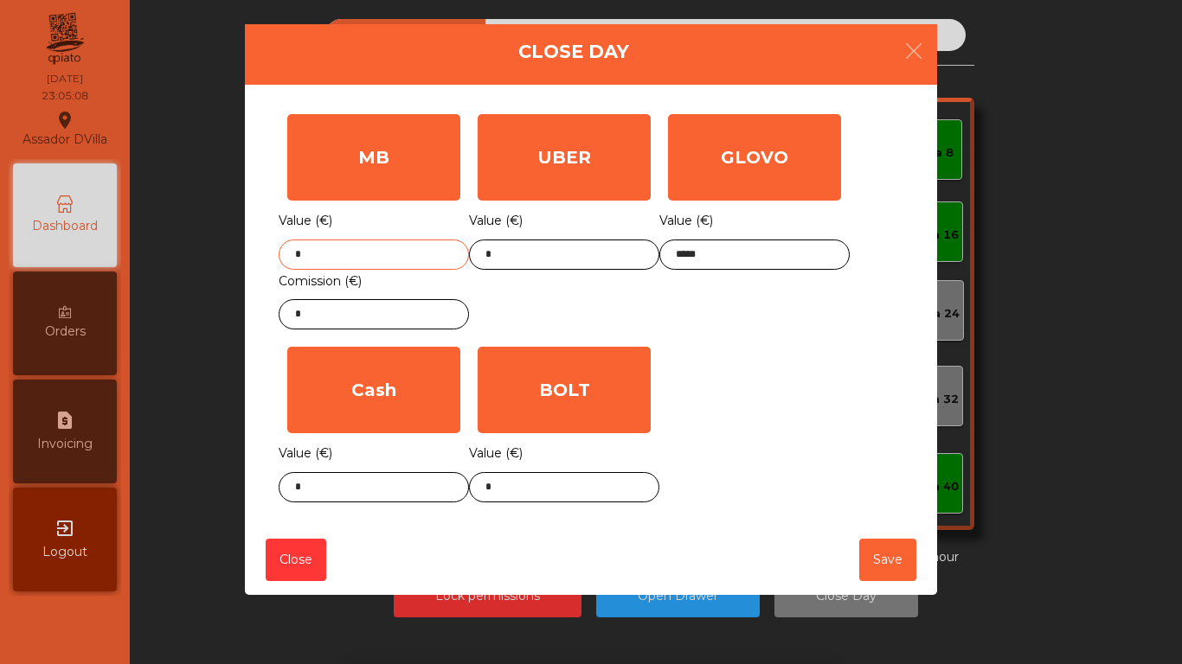
click at [400, 246] on input "*" at bounding box center [374, 255] width 190 height 30
click at [401, 247] on input "*" at bounding box center [374, 255] width 190 height 30
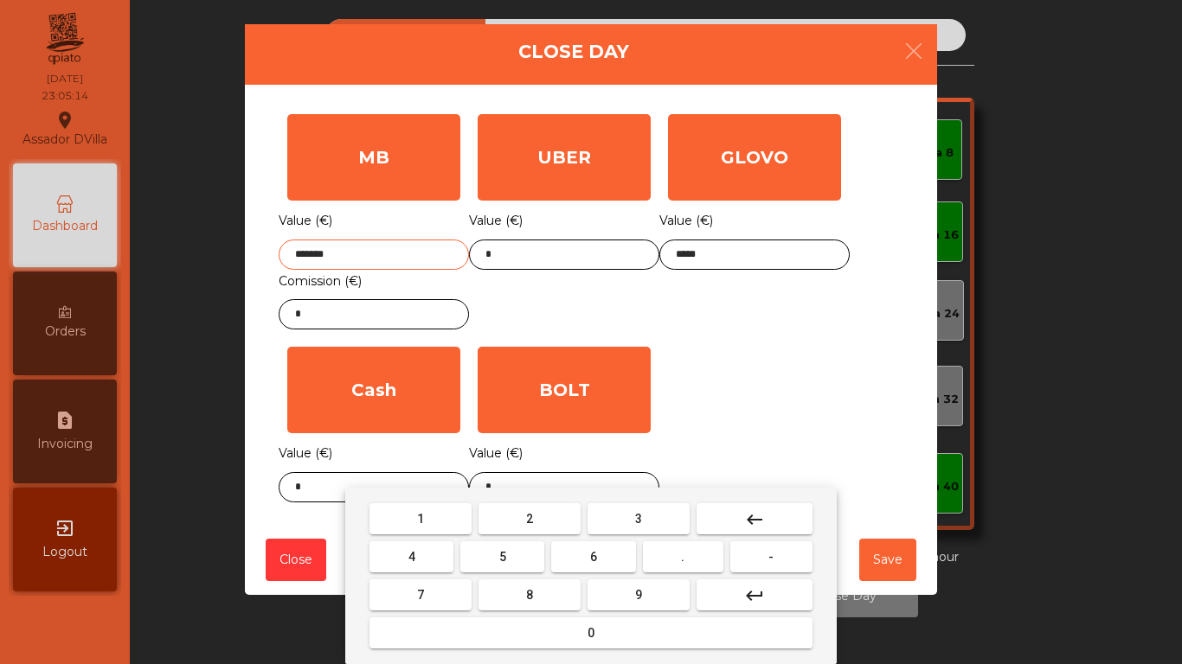
type input "*******"
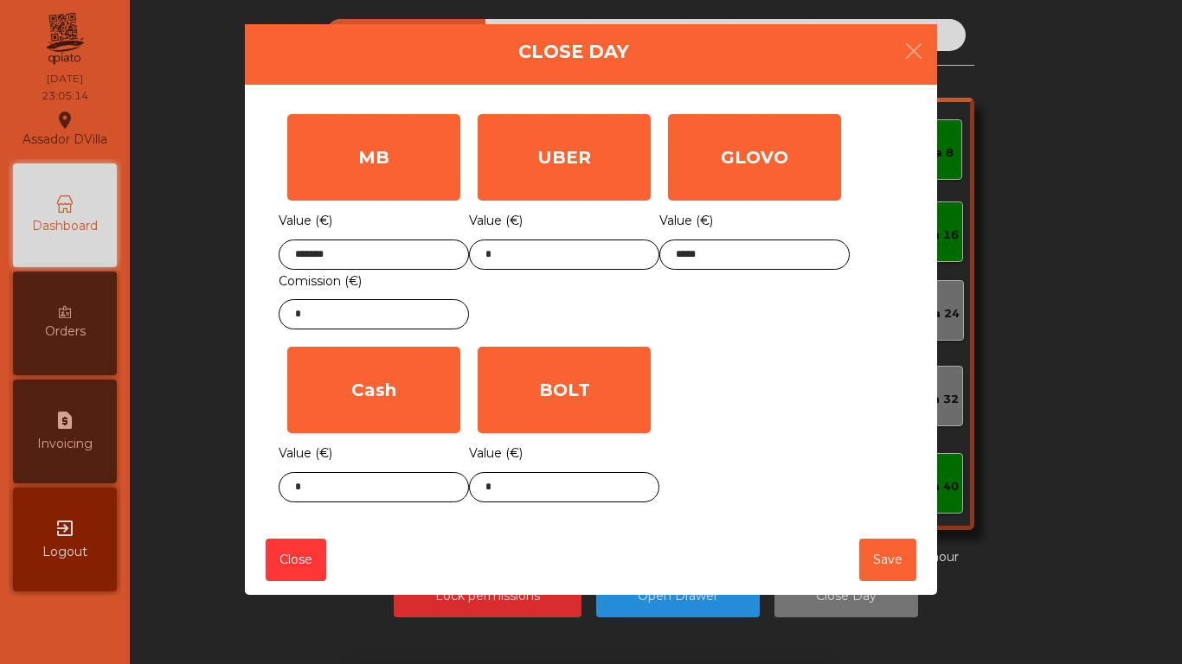
click at [385, 334] on div "MB Value (€) ******* Comission (€) *" at bounding box center [374, 222] width 190 height 233
click at [383, 321] on input "*" at bounding box center [374, 314] width 190 height 30
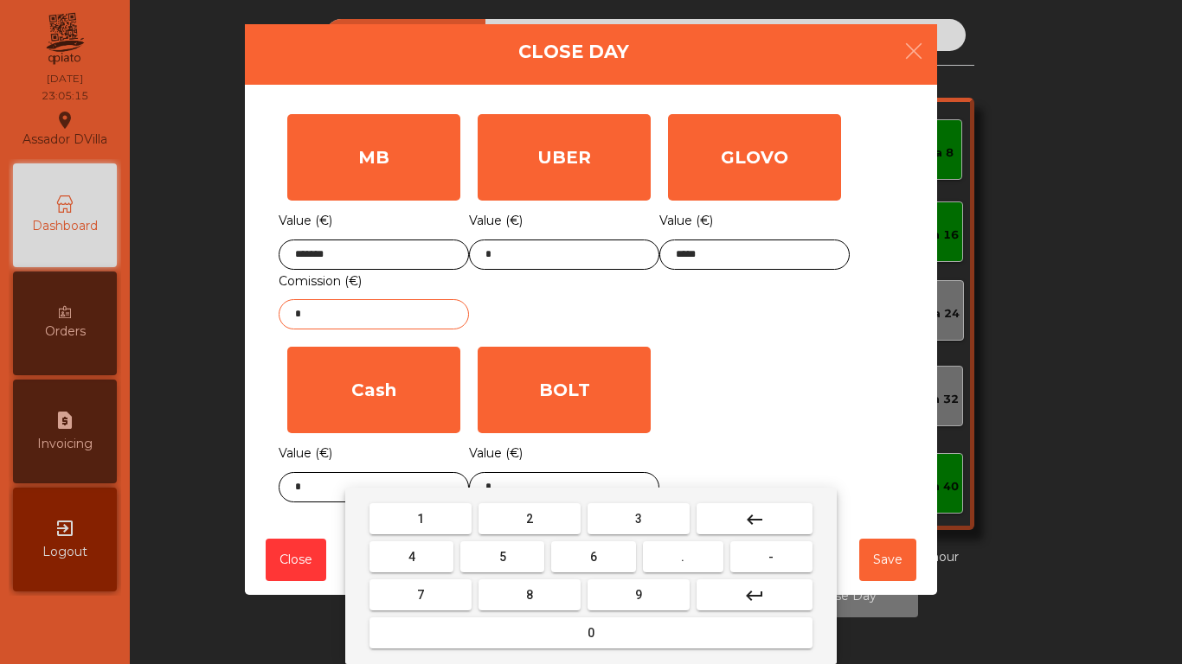
click at [383, 321] on input "*" at bounding box center [374, 314] width 190 height 30
type input "****"
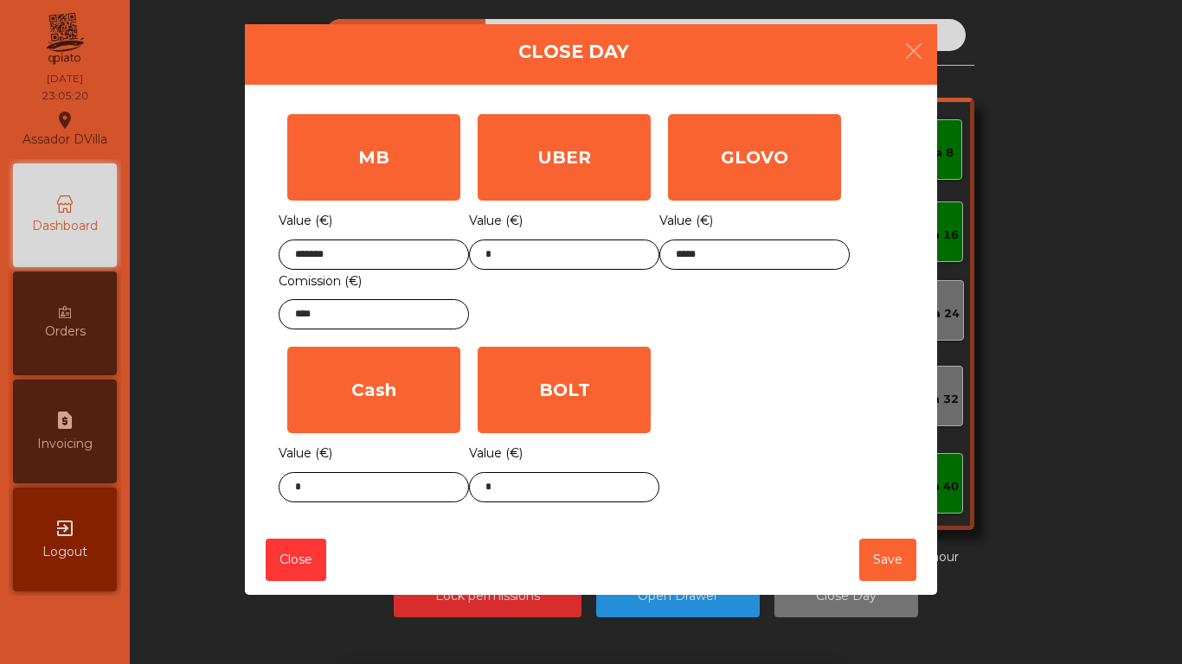
click at [333, 488] on div "1 2 3 keyboard_backspace 4 5 6 . - 7 8 9 keyboard_return 0" at bounding box center [591, 576] width 1182 height 176
click at [333, 488] on body "Assador DVilla location_on 13/08/2025 23:05:20 Dashboard Orders request_page In…" at bounding box center [591, 332] width 1182 height 664
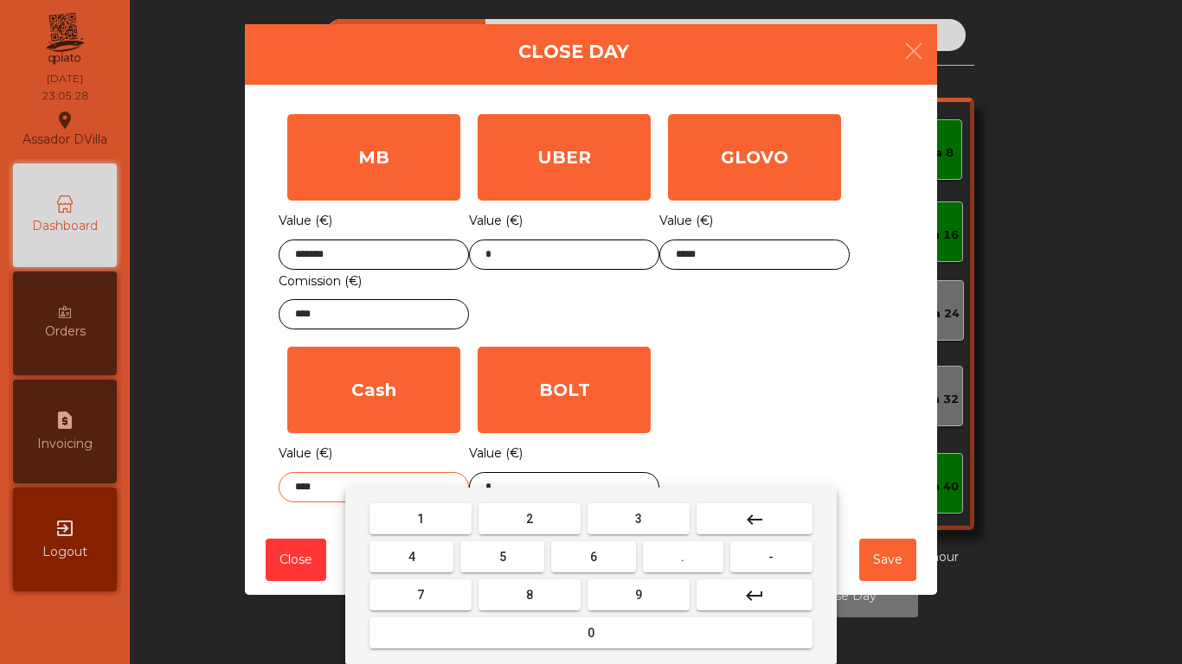
type input "****"
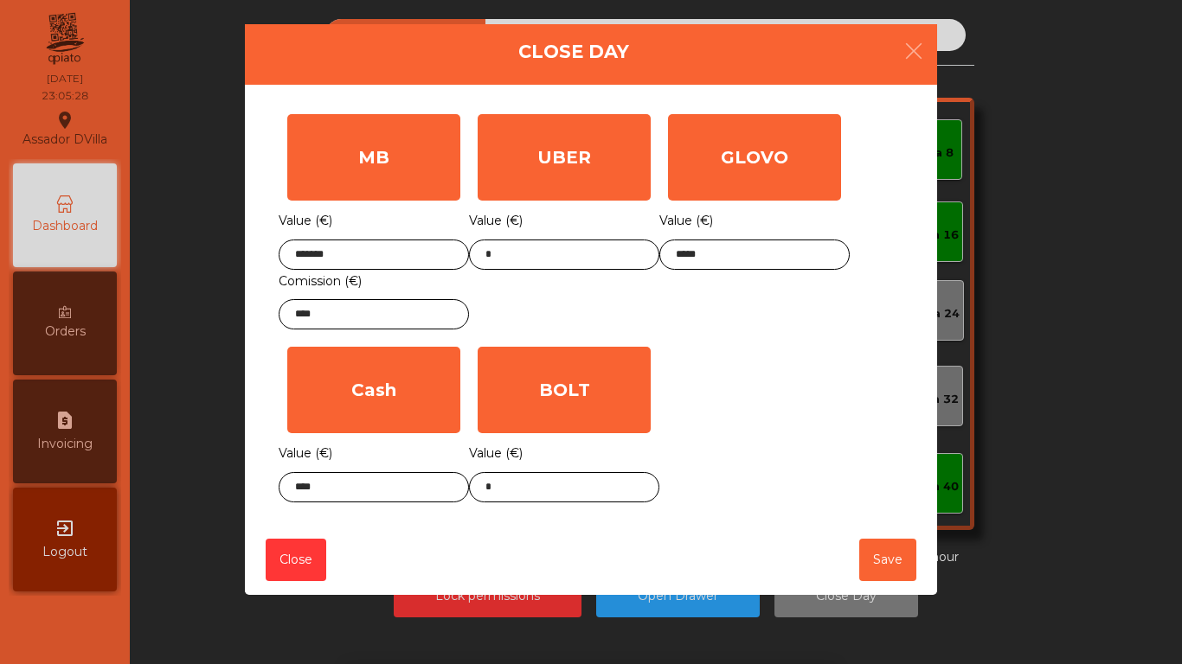
click at [723, 369] on div "MB Value (€) ******* Comission (€) **** UBER Value (€) * GLOVO Value (€) ***** …" at bounding box center [591, 309] width 625 height 406
click at [883, 548] on button "Save" at bounding box center [887, 560] width 57 height 42
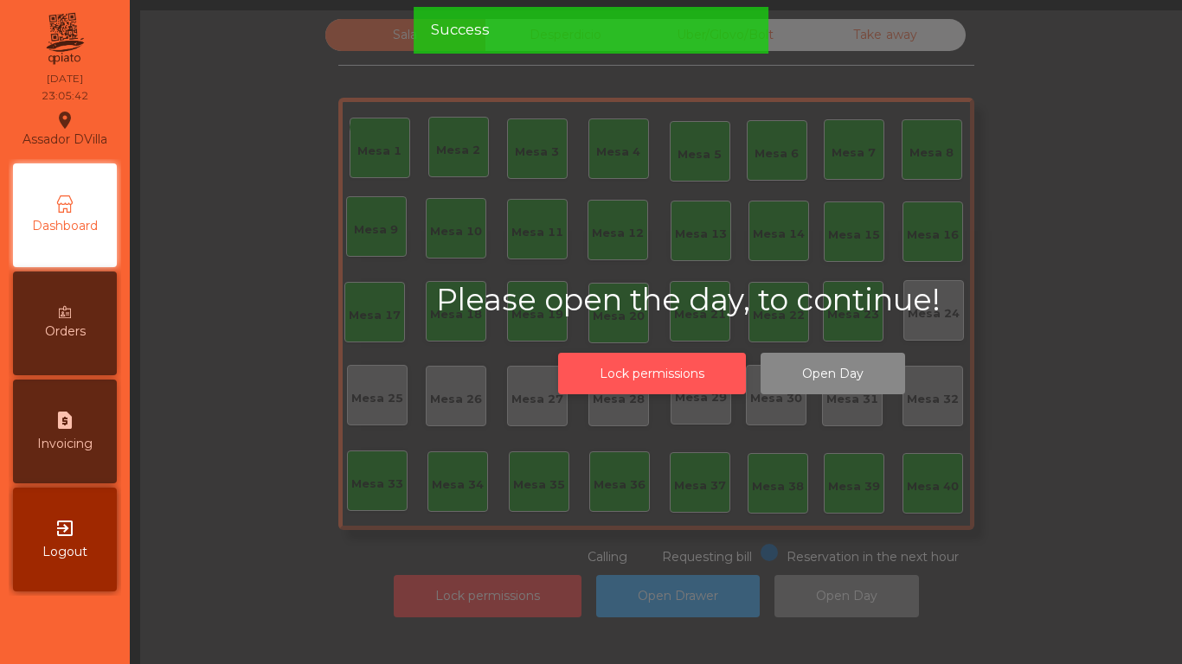
click at [619, 367] on button "Lock permissions" at bounding box center [652, 374] width 188 height 42
